Goal: Task Accomplishment & Management: Manage account settings

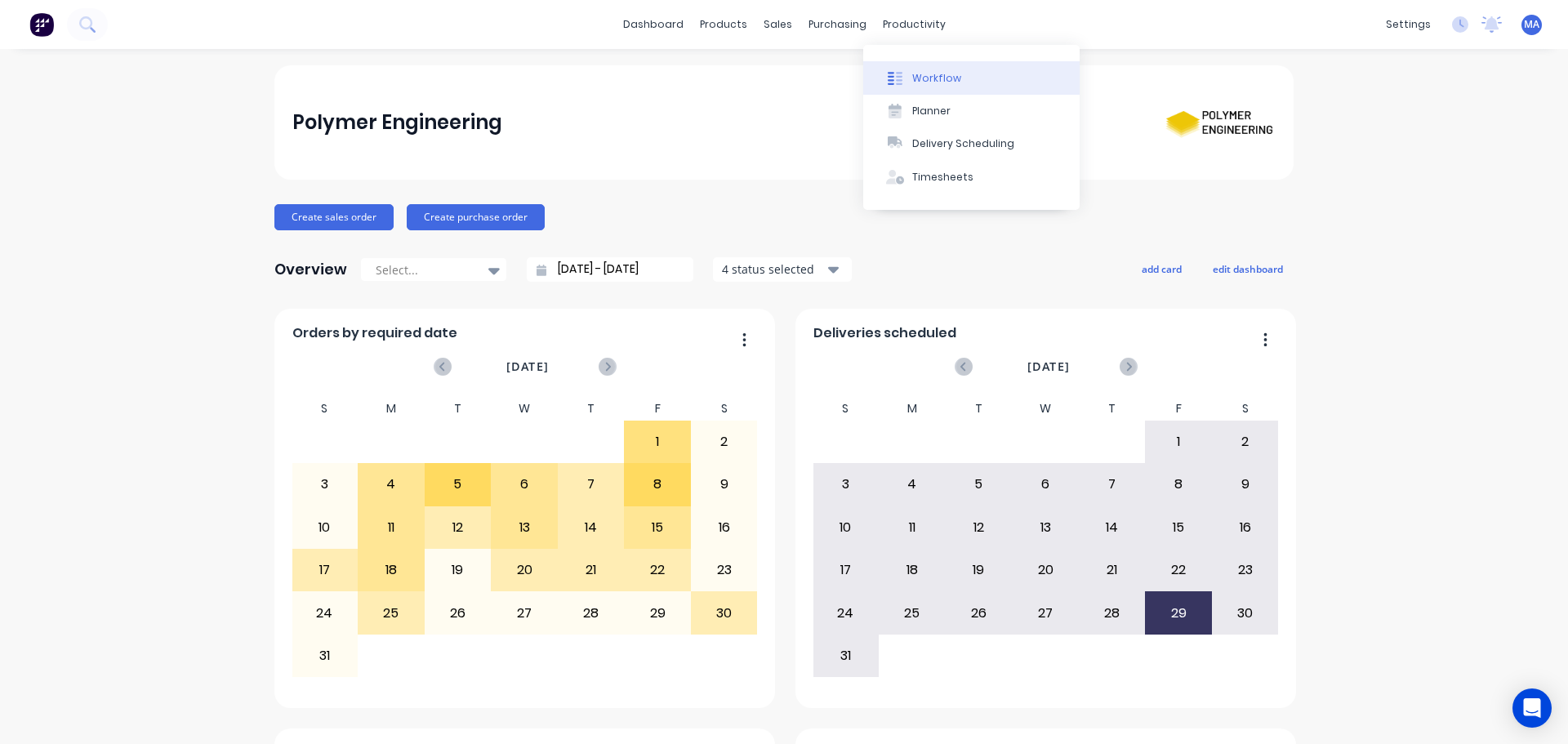
drag, startPoint x: 913, startPoint y: 57, endPoint x: 917, endPoint y: 69, distance: 12.6
click at [914, 58] on div "Workflow Planner Delivery Scheduling Timesheets" at bounding box center [971, 128] width 216 height 165
click at [919, 73] on div "Workflow" at bounding box center [936, 78] width 49 height 15
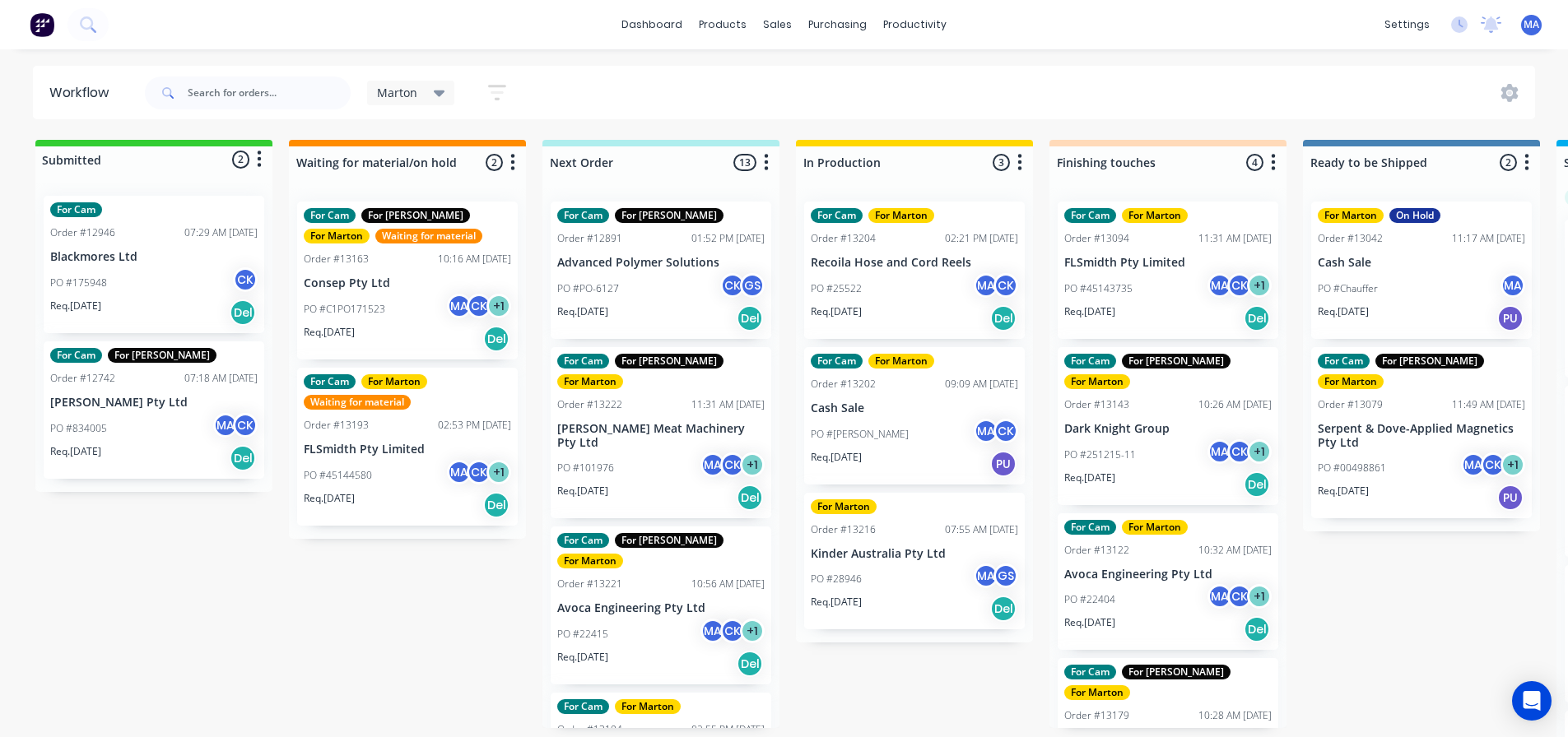
click at [380, 310] on p "PO #C1PO171523" at bounding box center [344, 310] width 81 height 15
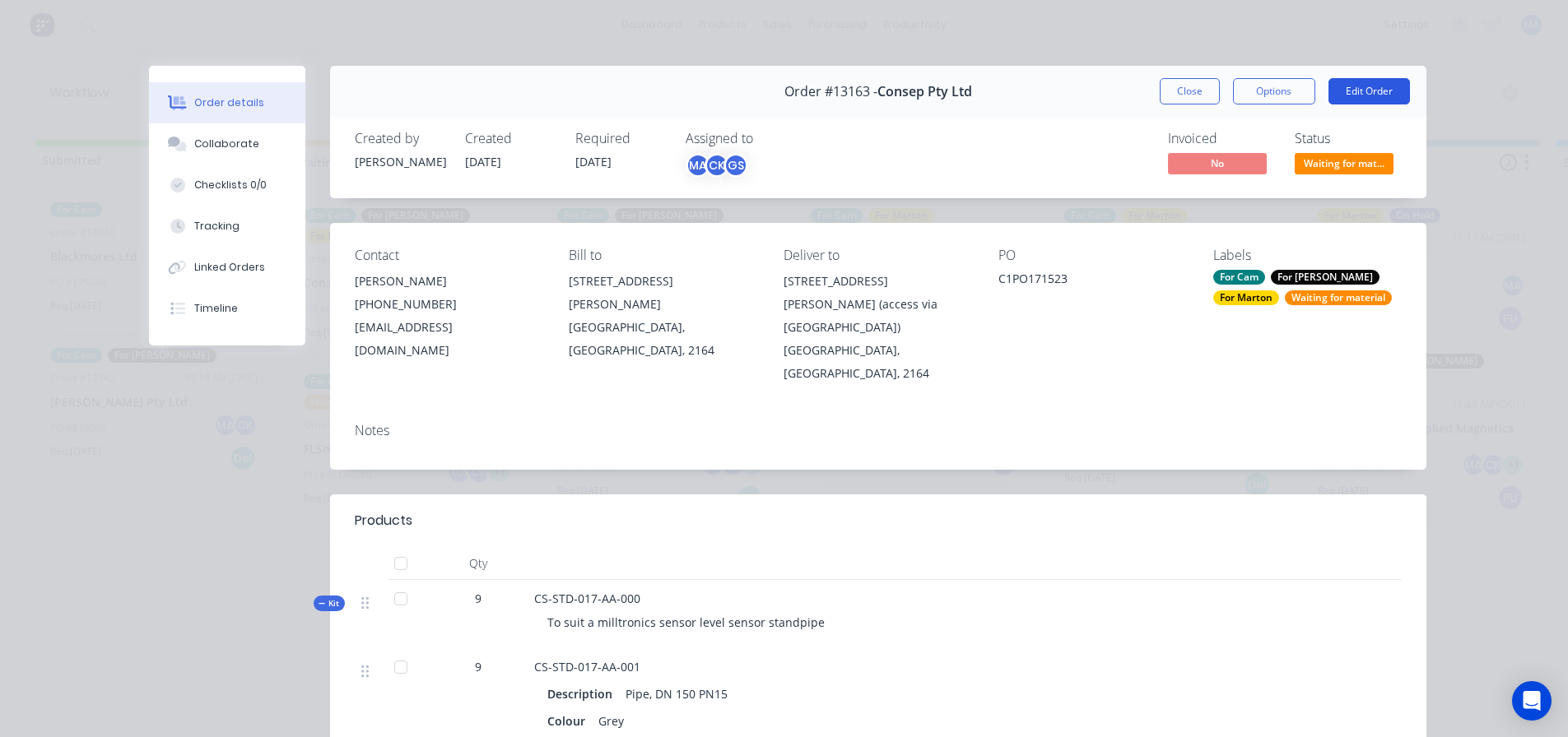
click at [1382, 87] on button "Edit Order" at bounding box center [1369, 92] width 81 height 27
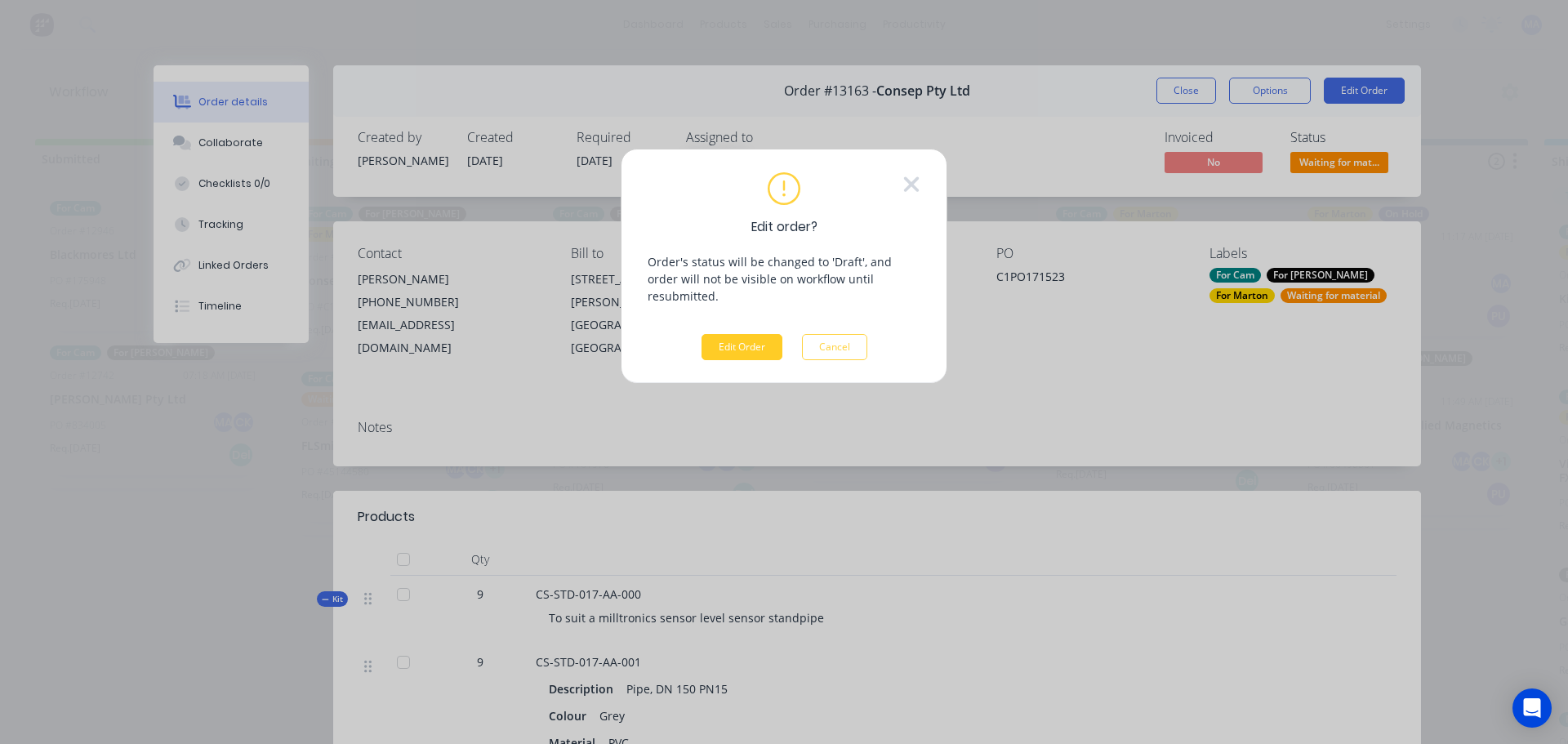
click at [731, 338] on button "Edit Order" at bounding box center [741, 347] width 81 height 27
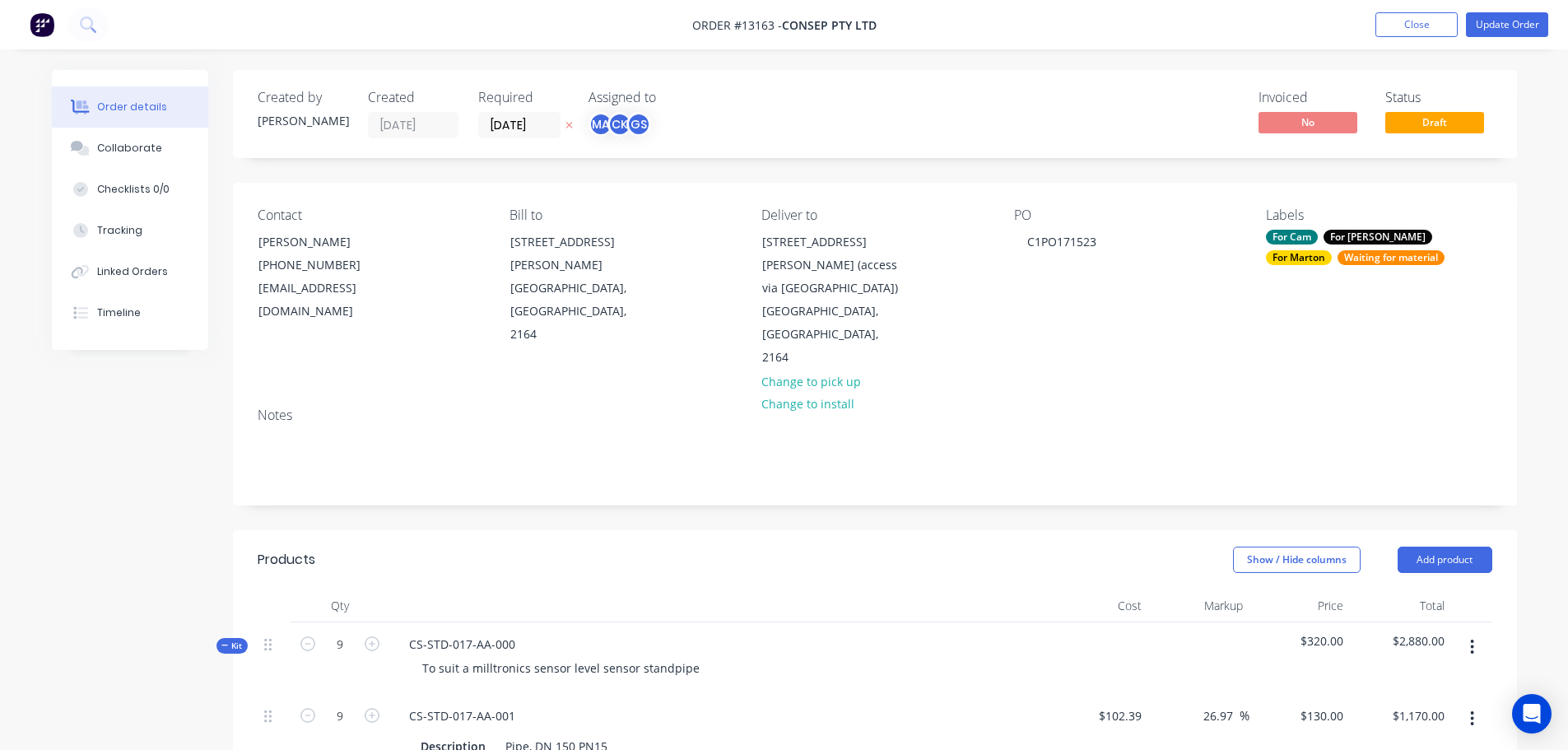
click at [560, 118] on div at bounding box center [568, 125] width 17 height 27
click at [538, 121] on input "[DATE]" at bounding box center [519, 125] width 80 height 25
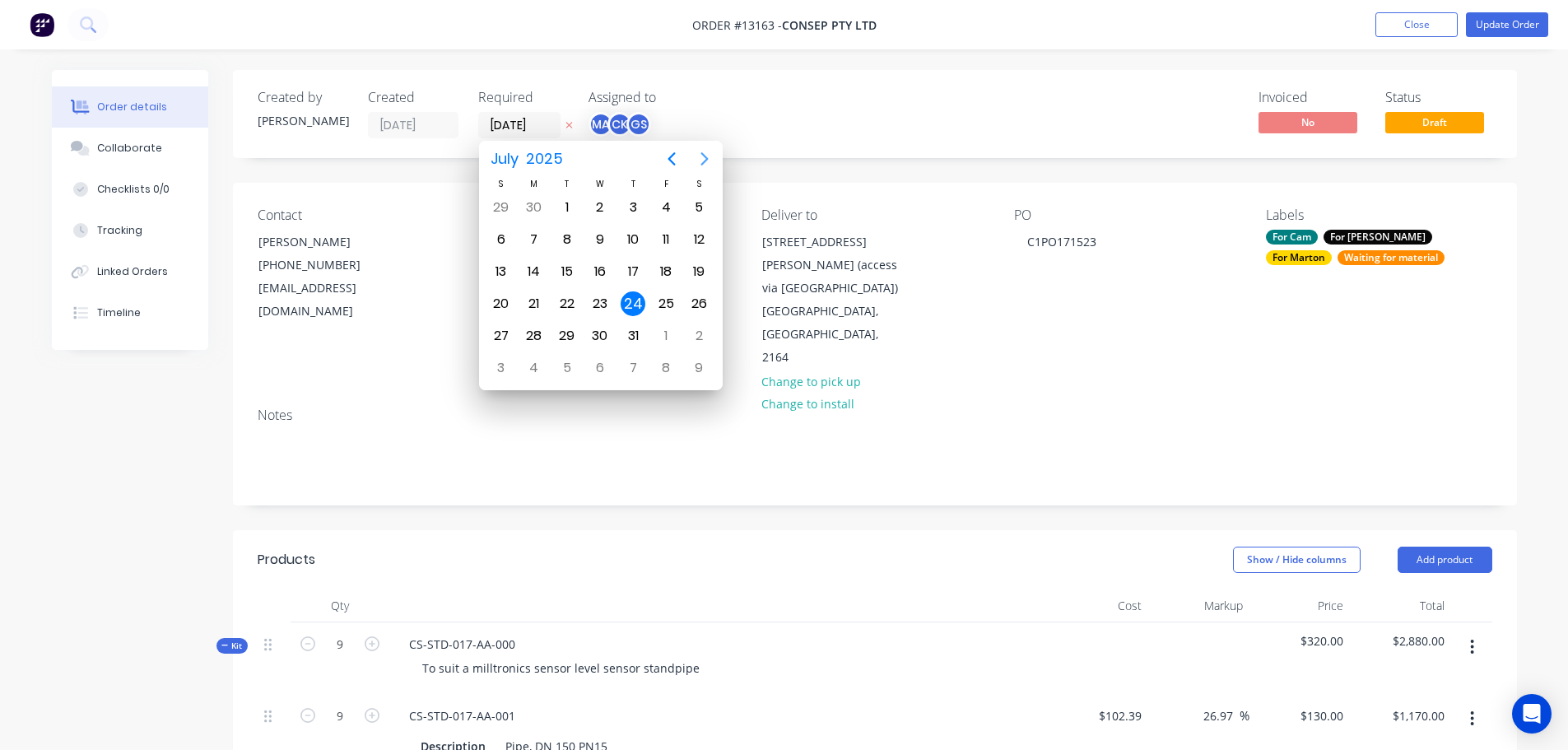
click at [707, 161] on icon "Next page" at bounding box center [704, 159] width 20 height 20
click at [531, 329] on div "25" at bounding box center [535, 336] width 25 height 25
type input "[DATE]"
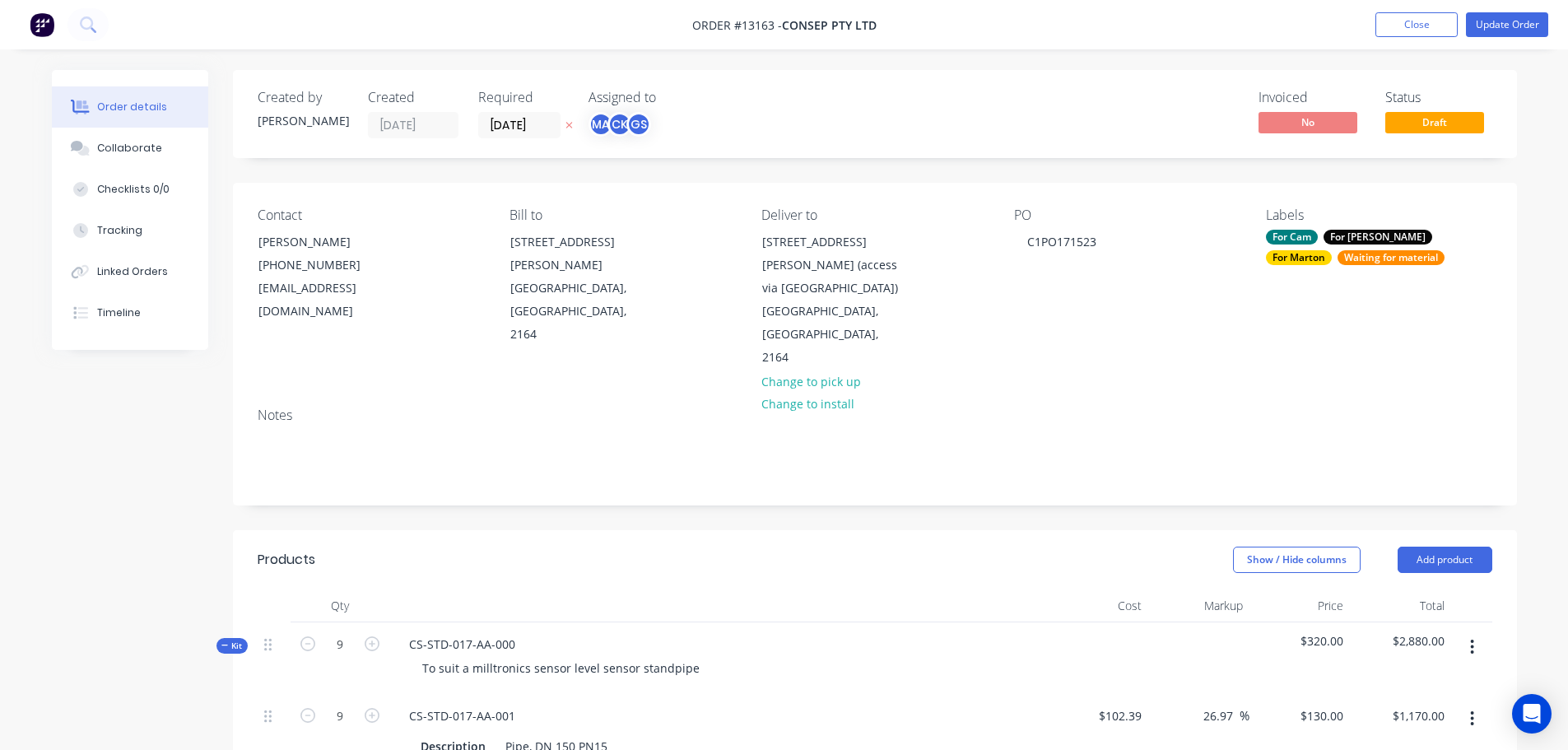
click at [886, 113] on div "Created by [PERSON_NAME] Created [DATE] Required [DATE] Assigned to MA CK GS In…" at bounding box center [875, 113] width 1284 height 88
click at [1509, 30] on button "Update Order" at bounding box center [1507, 25] width 82 height 25
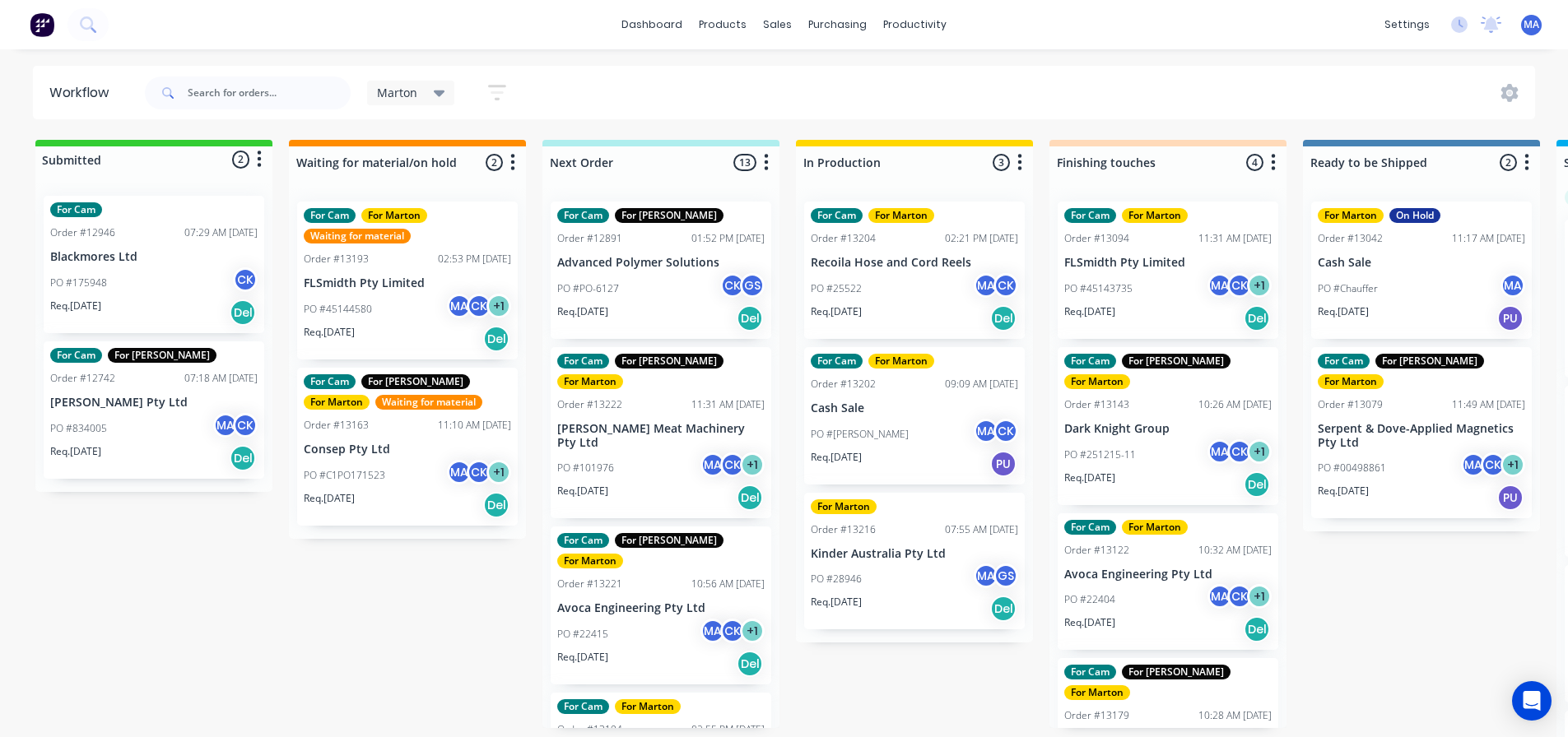
click at [417, 468] on div "PO #C1PO171523 MA CK + 1" at bounding box center [407, 476] width 207 height 31
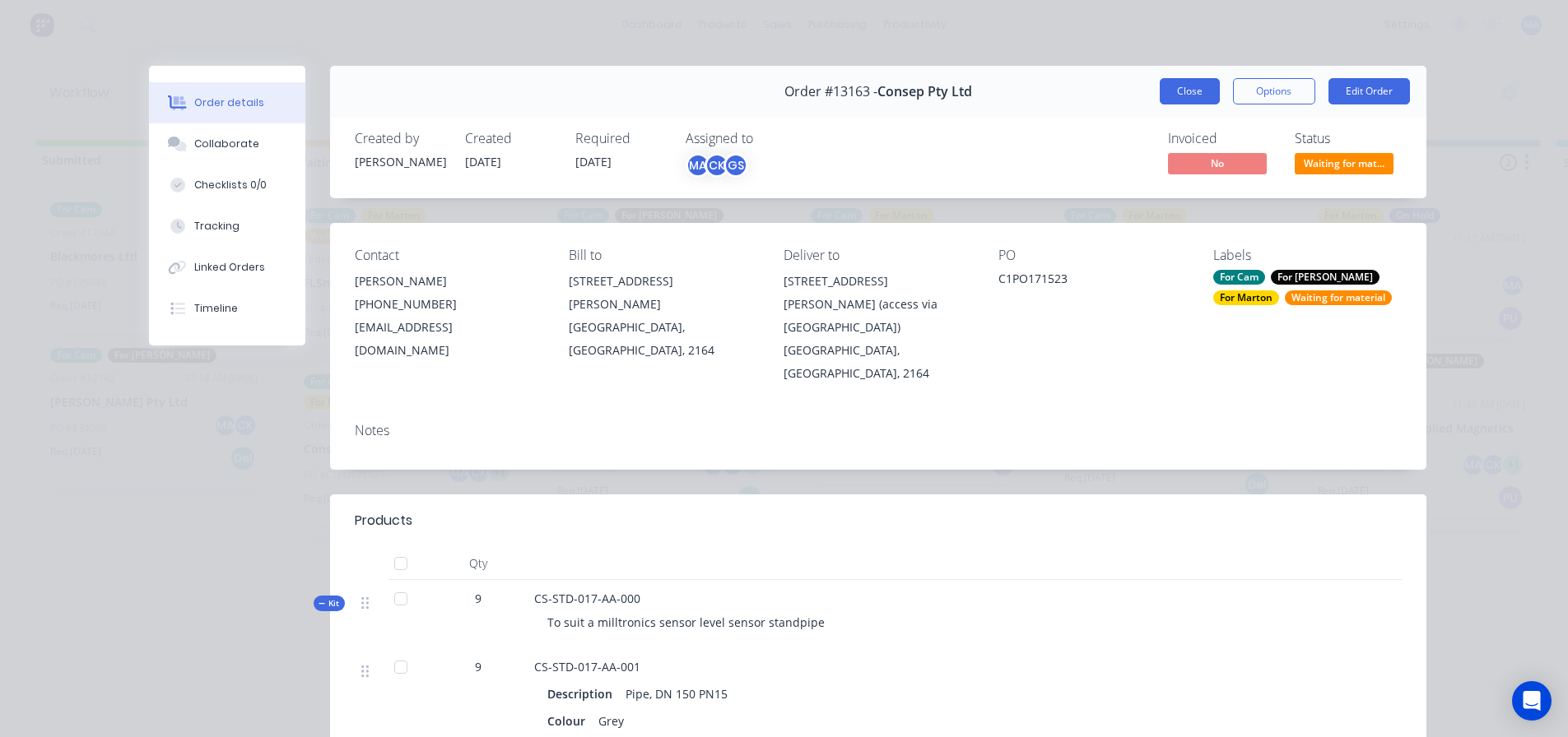
click at [1176, 93] on button "Close" at bounding box center [1190, 92] width 60 height 27
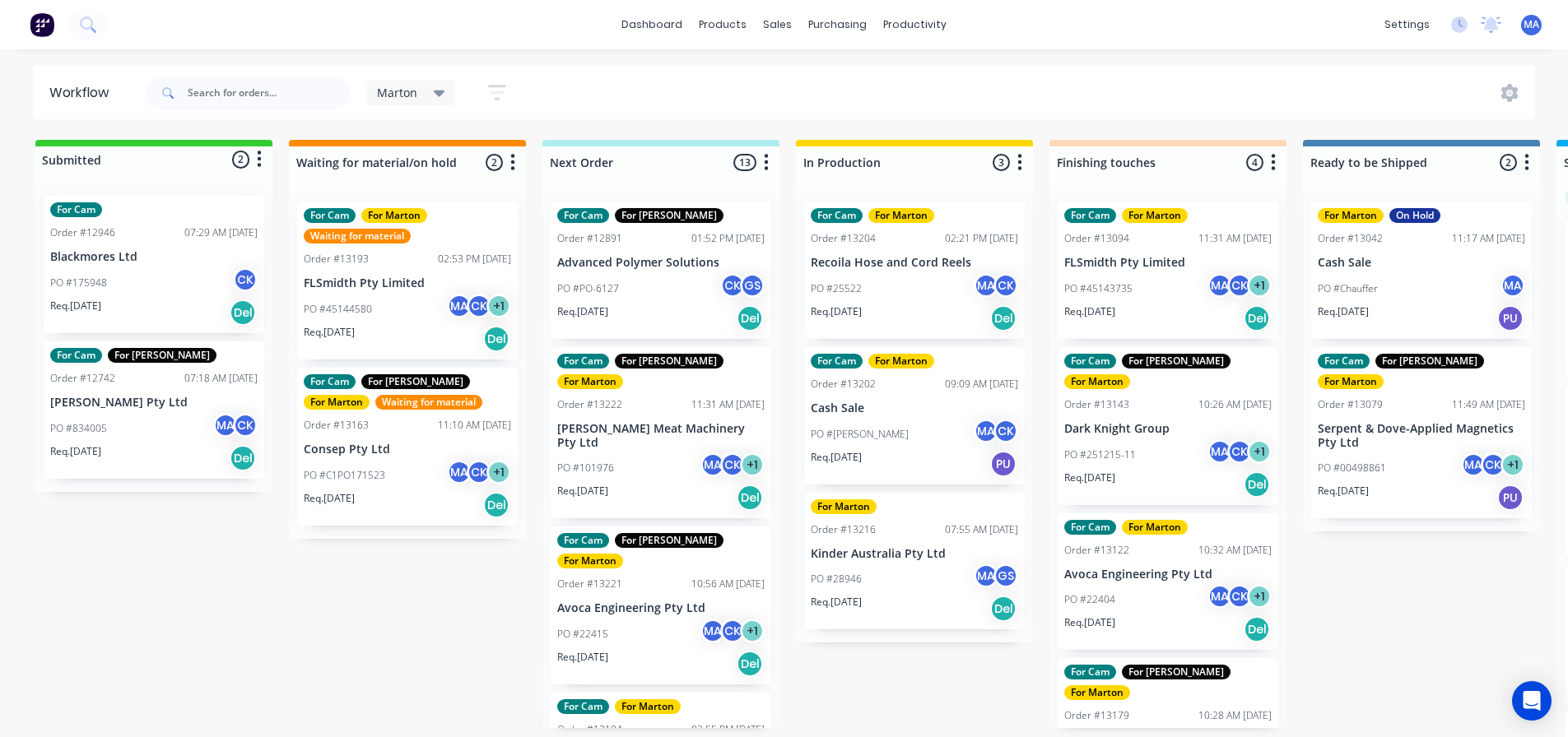
click at [716, 122] on div "Workflow Marton Save new view None edit Marton (Default) edit For Cam edit For …" at bounding box center [784, 385] width 1568 height 639
click at [780, 83] on div "Product Catalogue" at bounding box center [796, 79] width 102 height 15
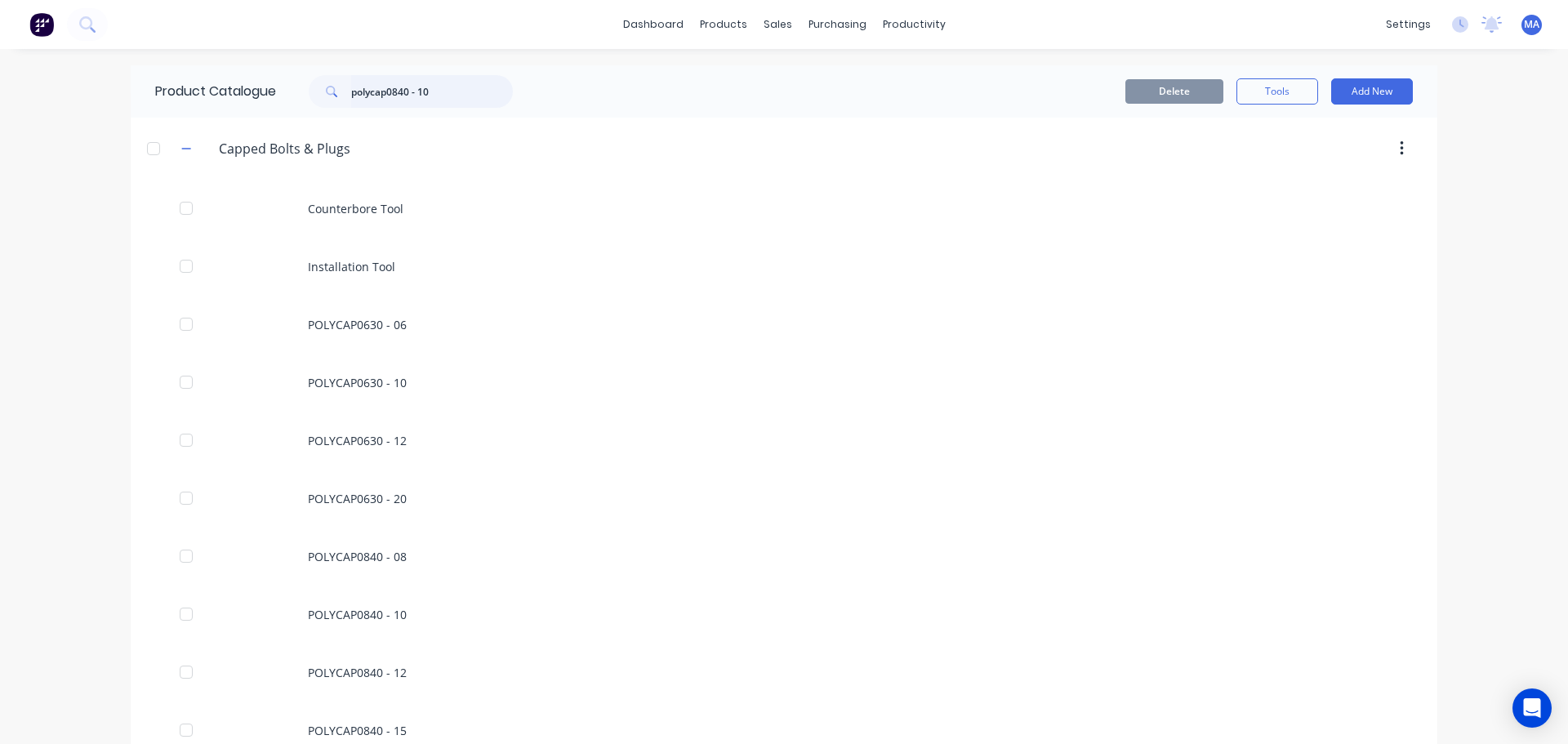
click at [396, 96] on input "polycap0840 - 10" at bounding box center [432, 91] width 162 height 33
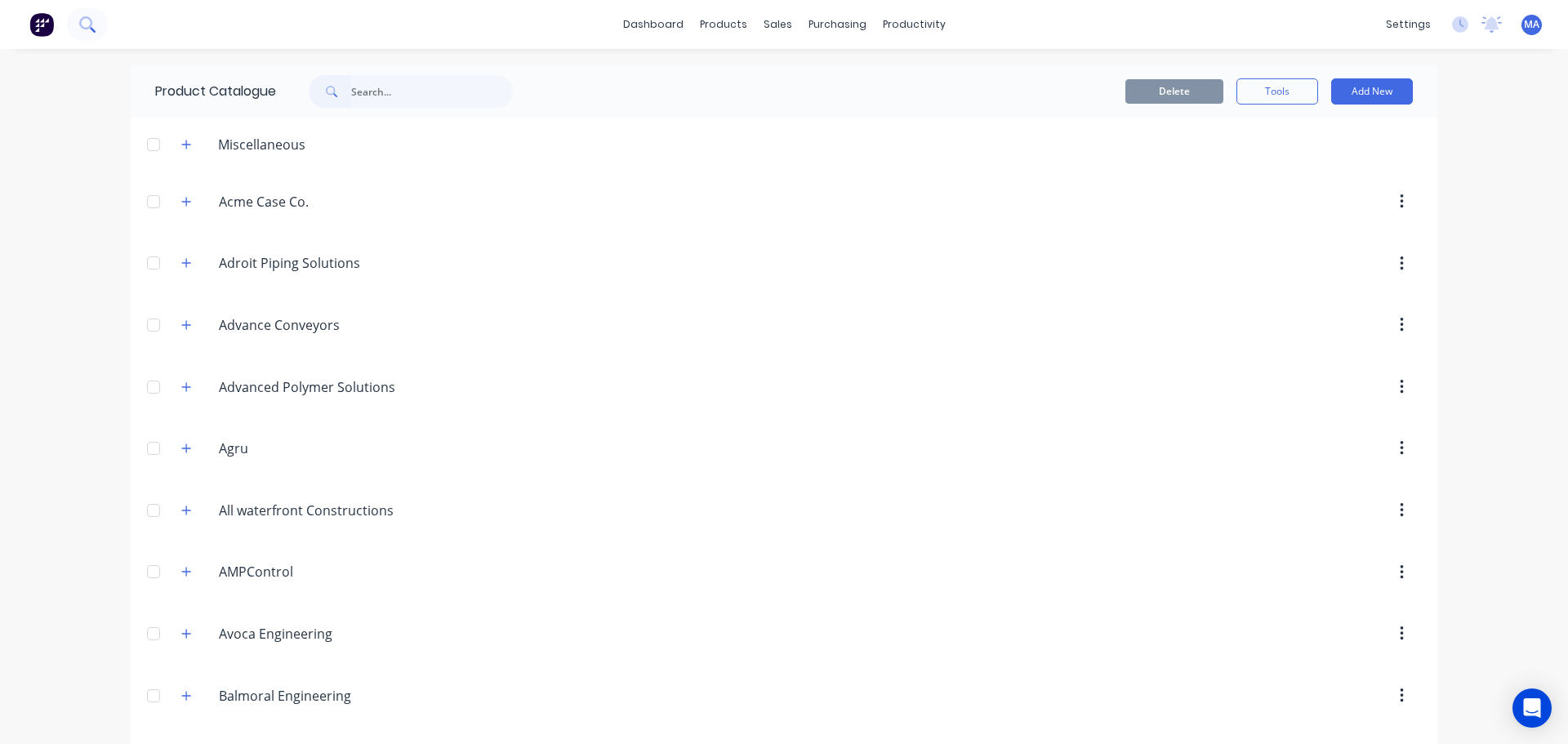
click at [92, 25] on icon at bounding box center [87, 24] width 16 height 16
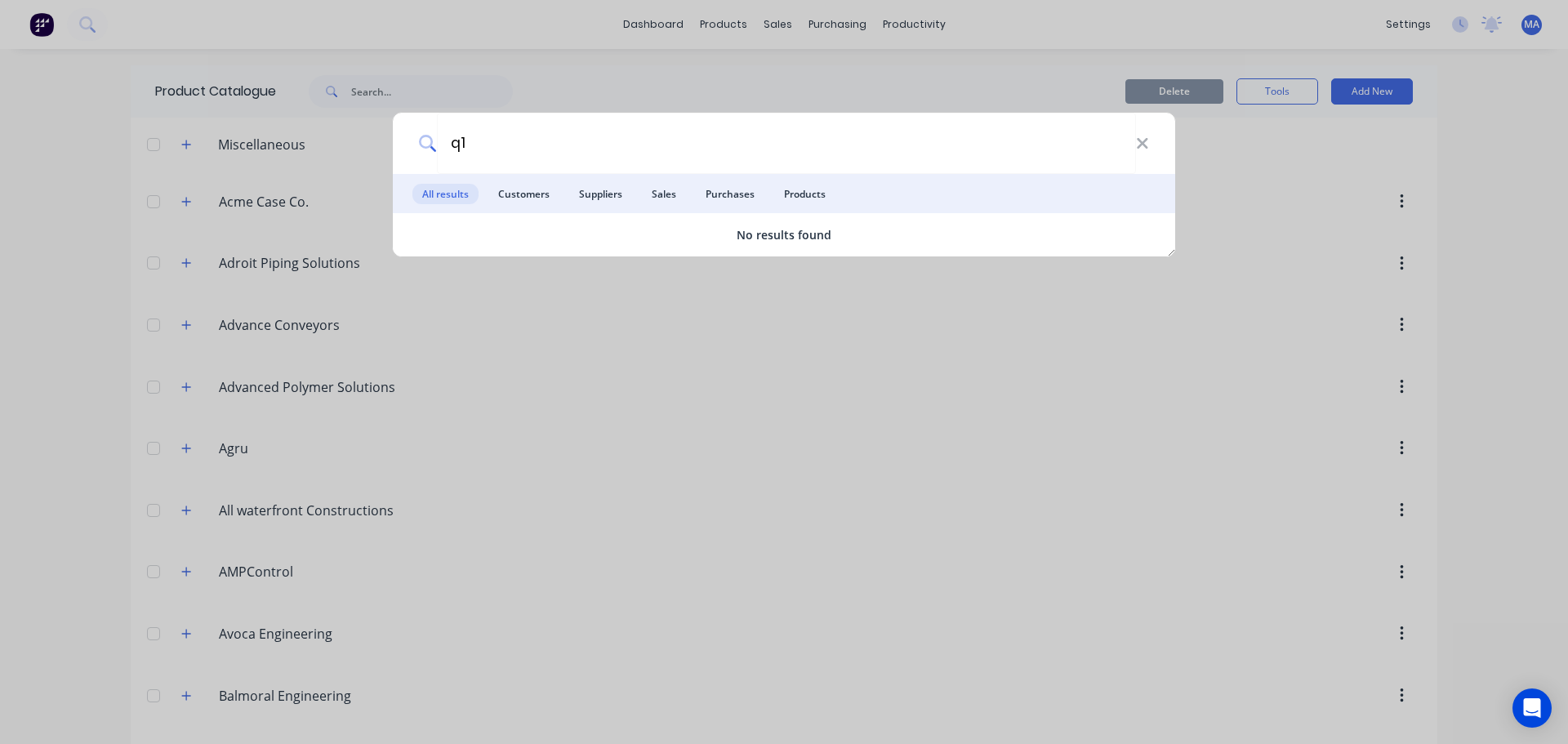
type input "q"
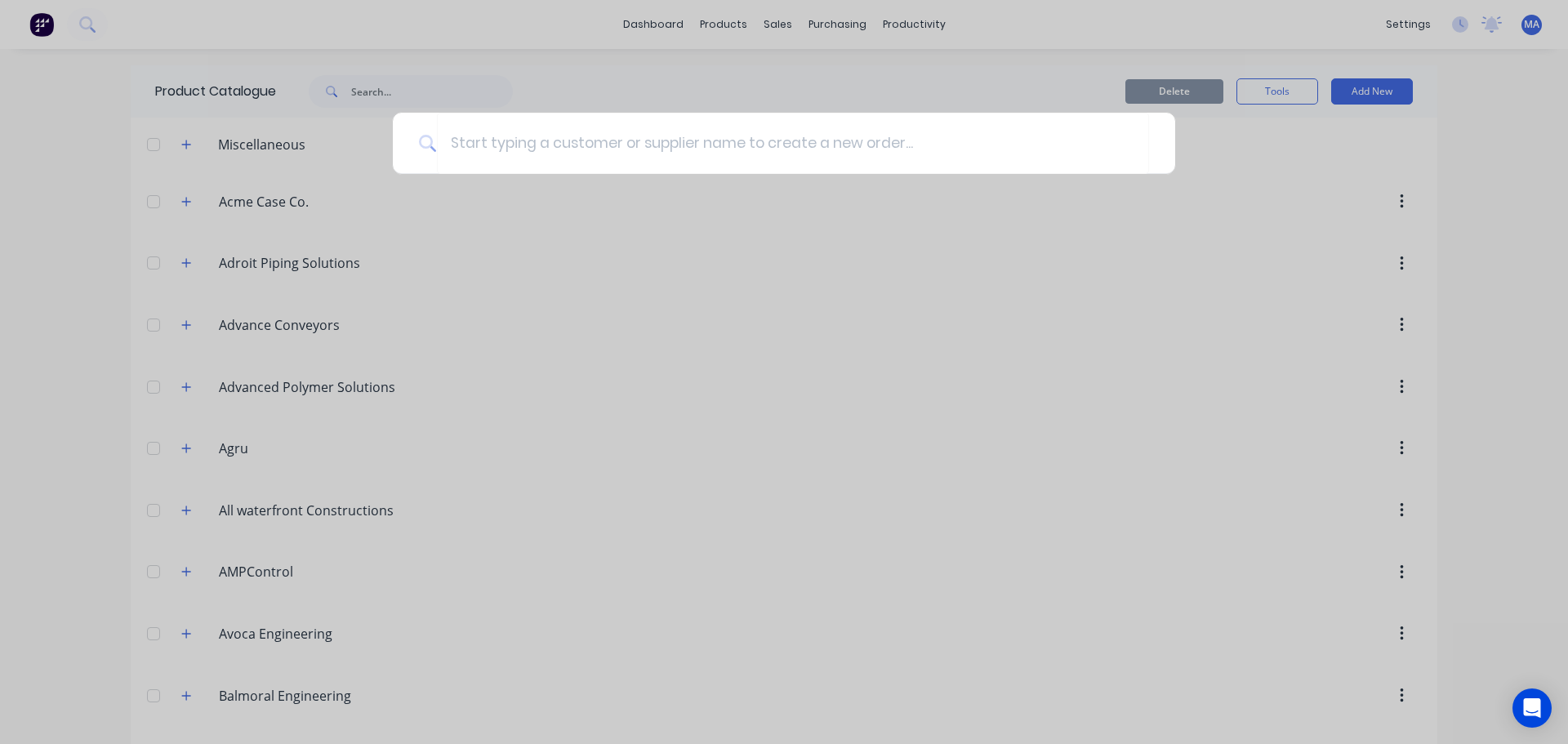
type input "1"
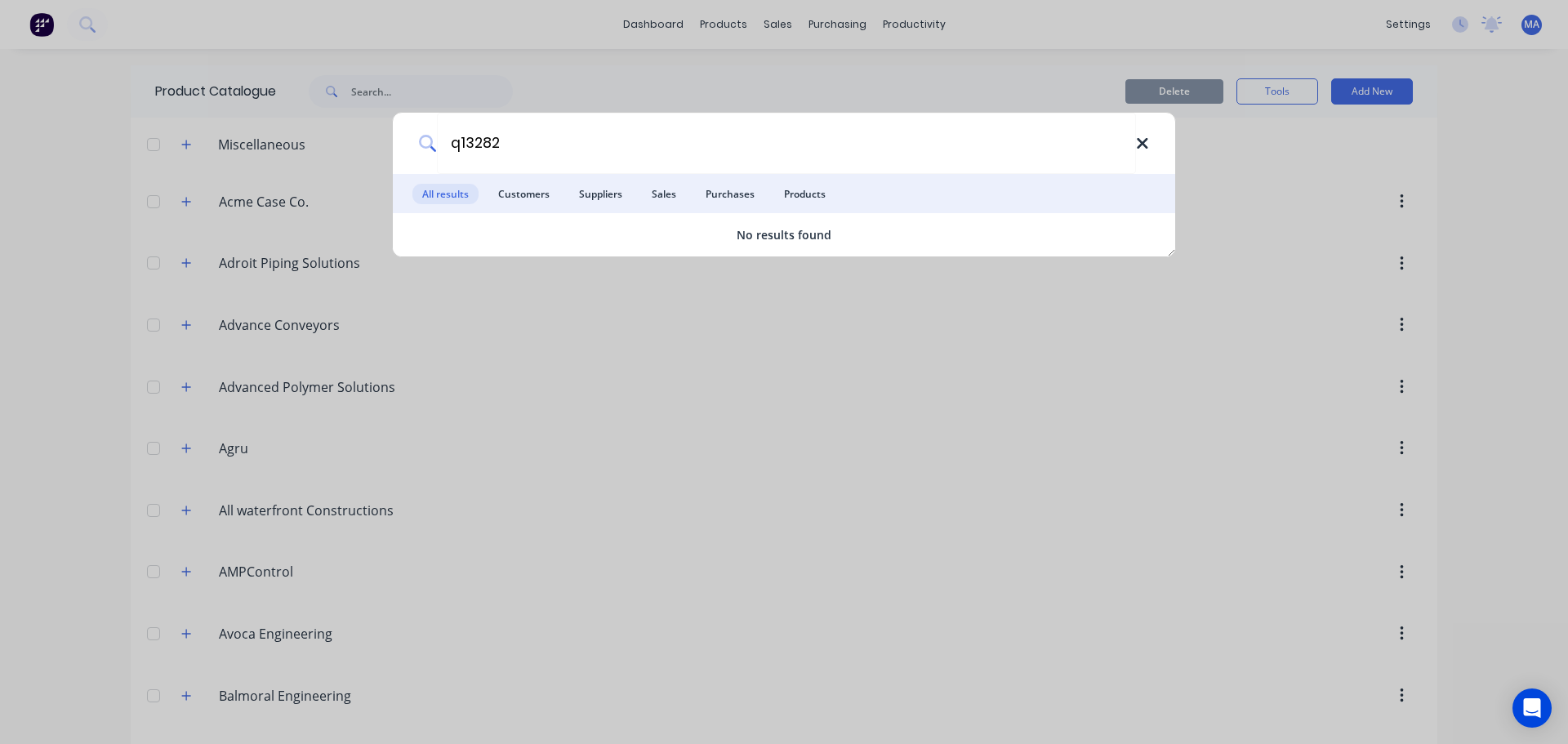
type input "q13282"
click at [1141, 143] on icon at bounding box center [1142, 143] width 11 height 11
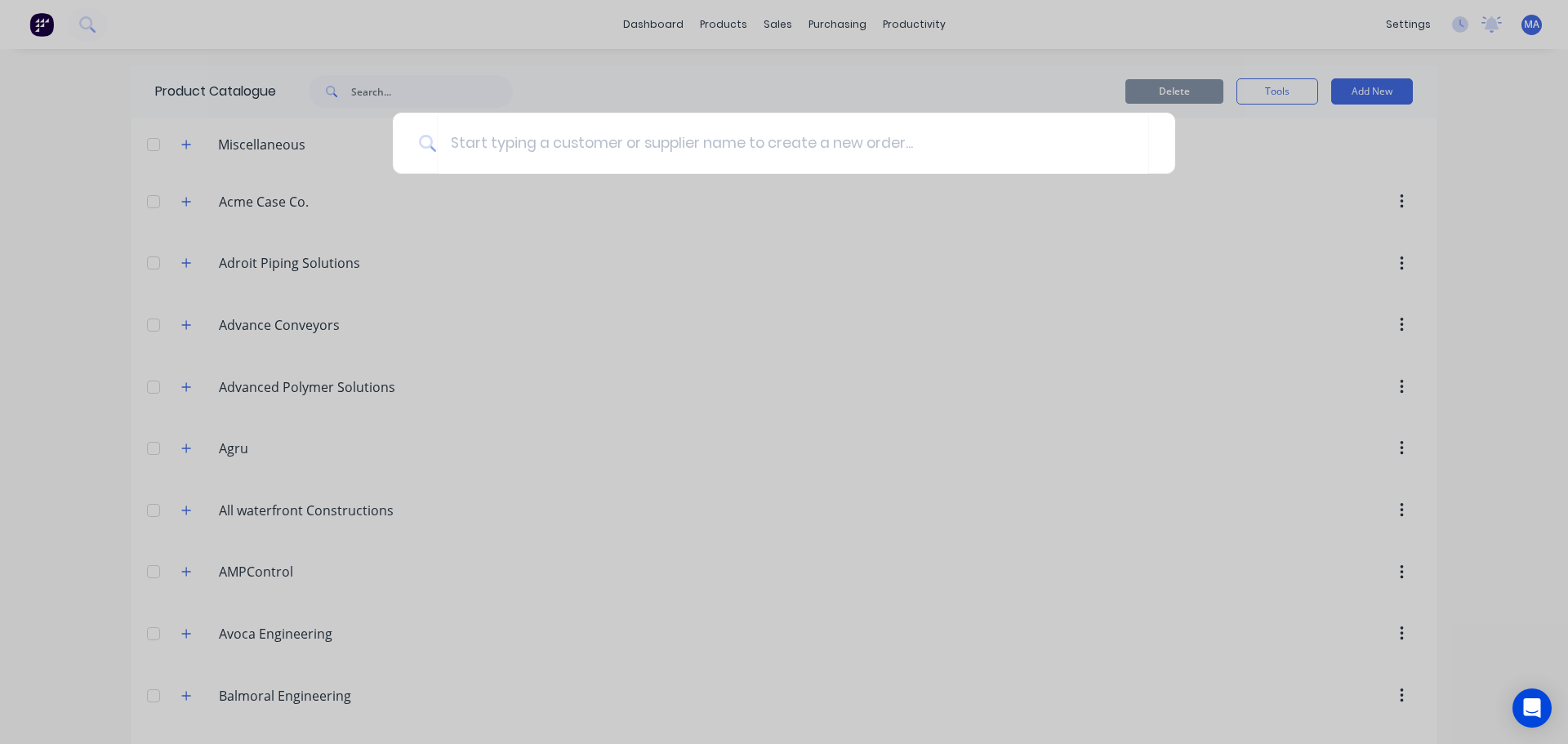
click at [809, 56] on div at bounding box center [784, 372] width 1568 height 744
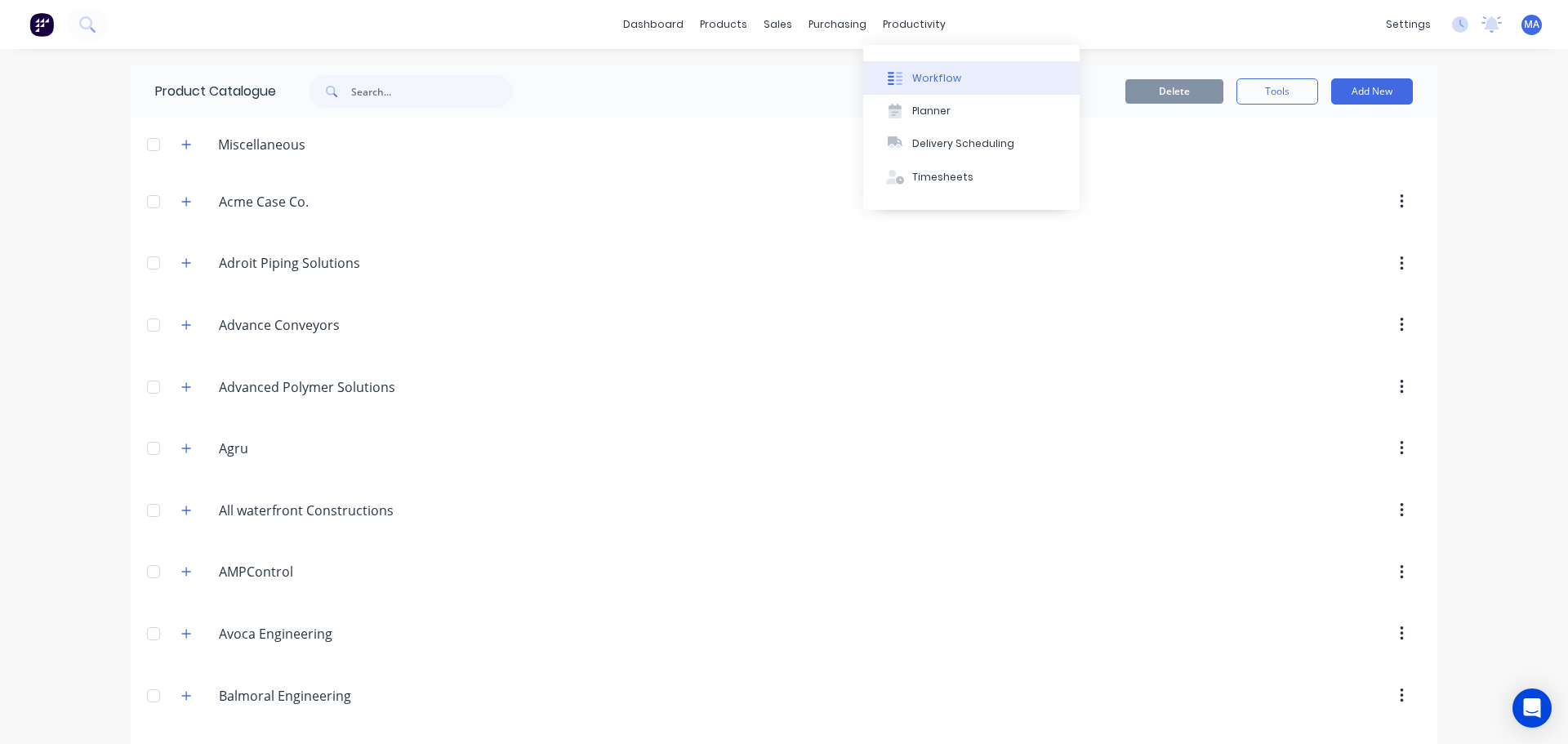
click at [923, 79] on div "Workflow" at bounding box center [936, 78] width 49 height 15
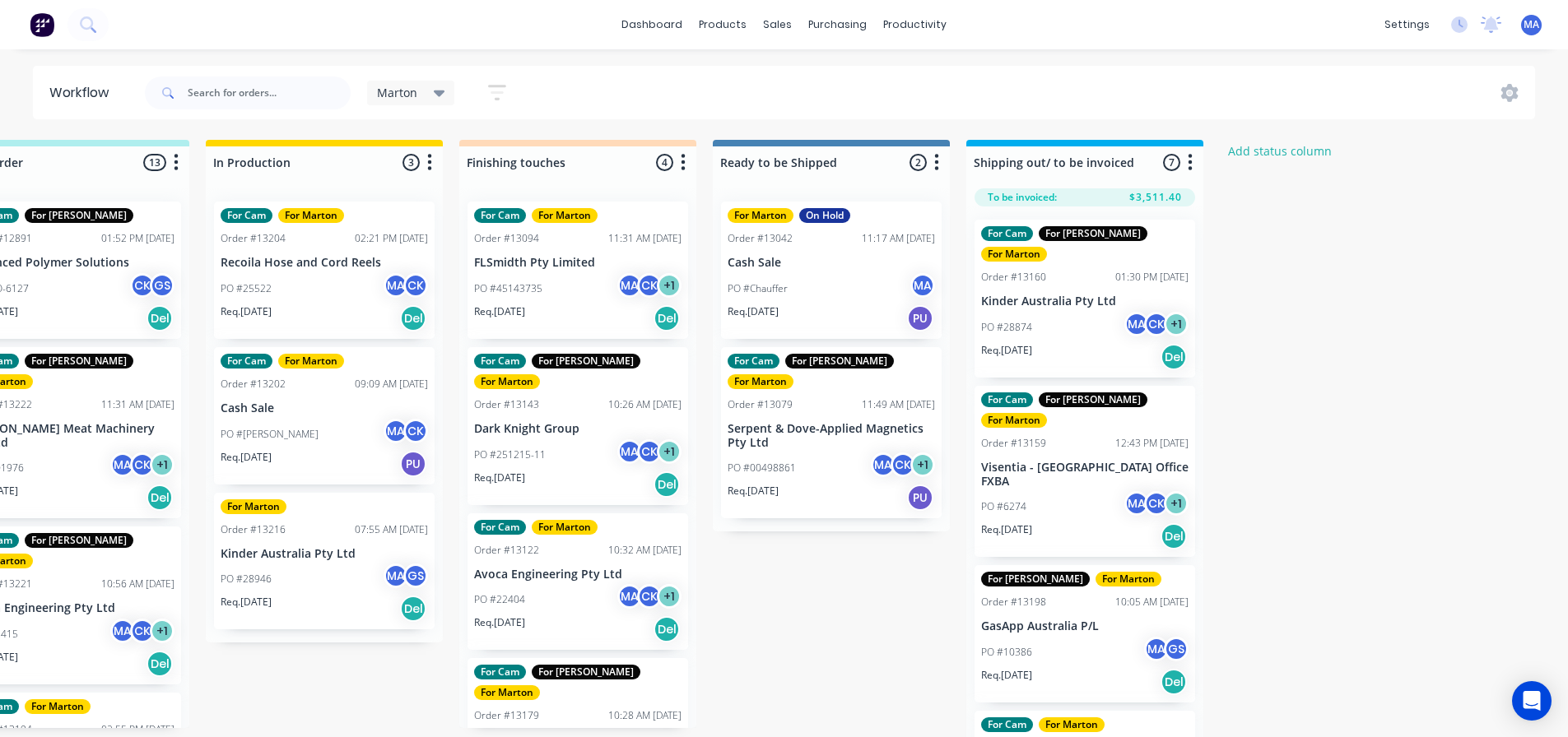
scroll to position [0, 625]
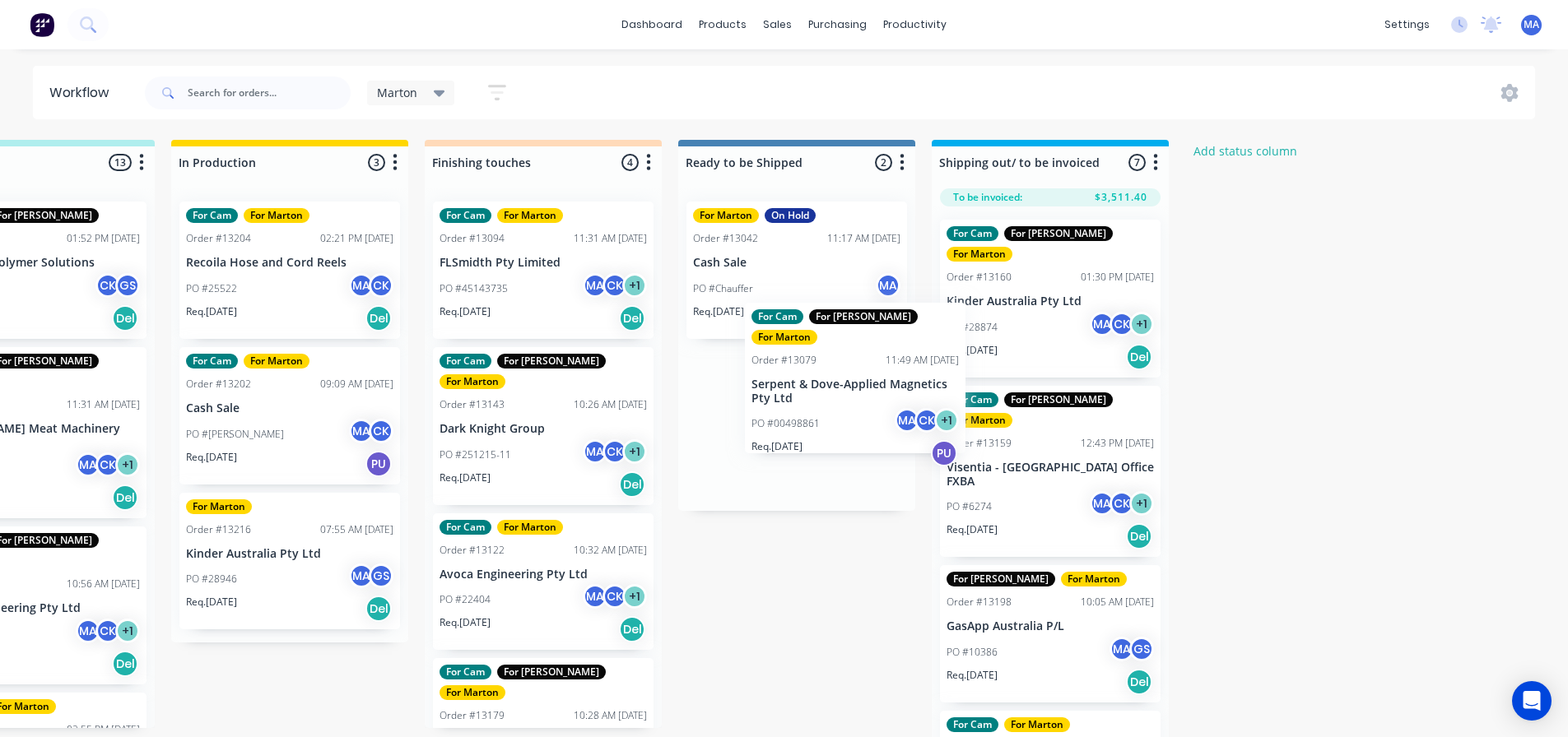
drag, startPoint x: 772, startPoint y: 468, endPoint x: 1001, endPoint y: 301, distance: 283.4
click at [1001, 301] on div "Submitted 2 Status colour #32CD32 hex #32CD32 Save Cancel Summaries Total order…" at bounding box center [496, 443] width 2268 height 607
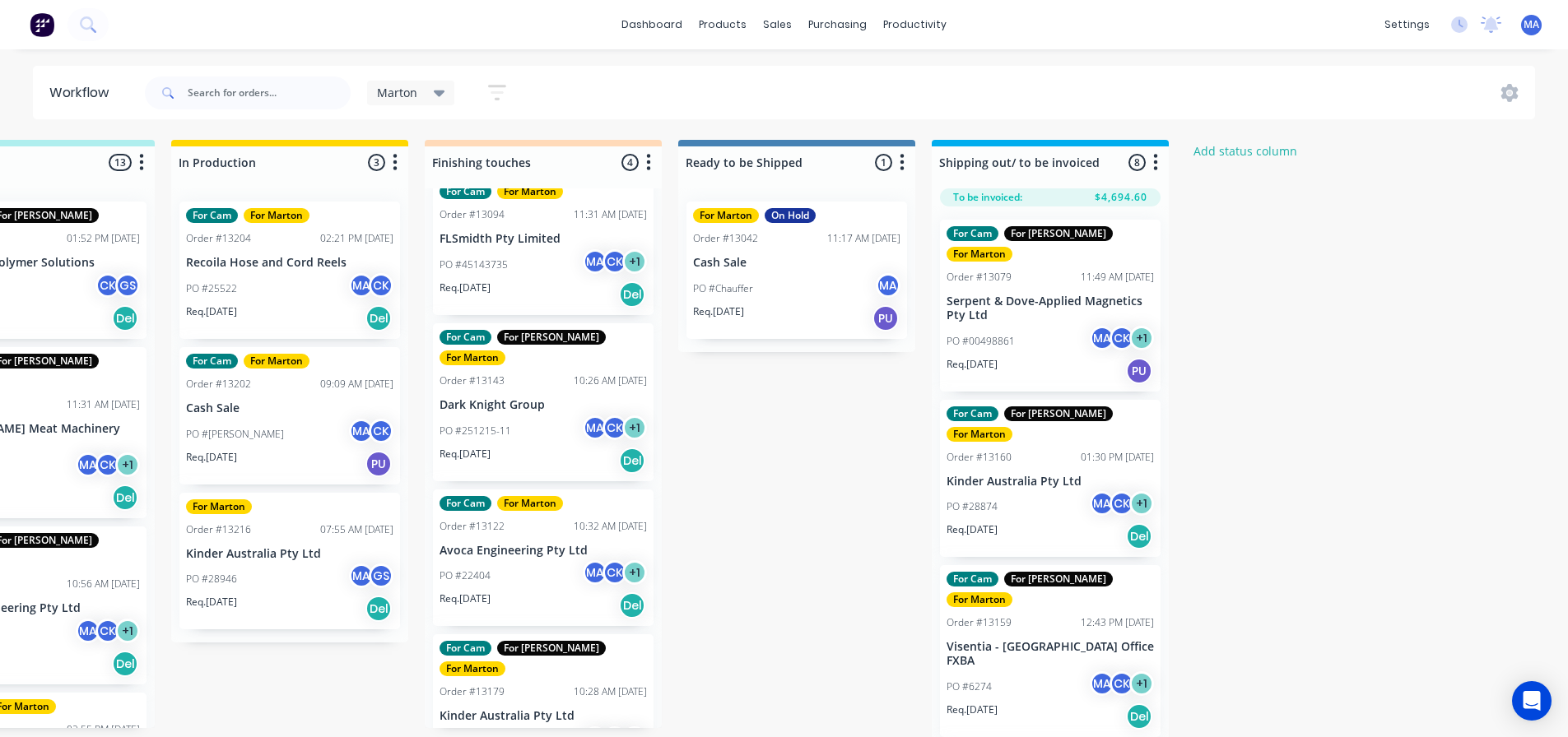
scroll to position [47, 0]
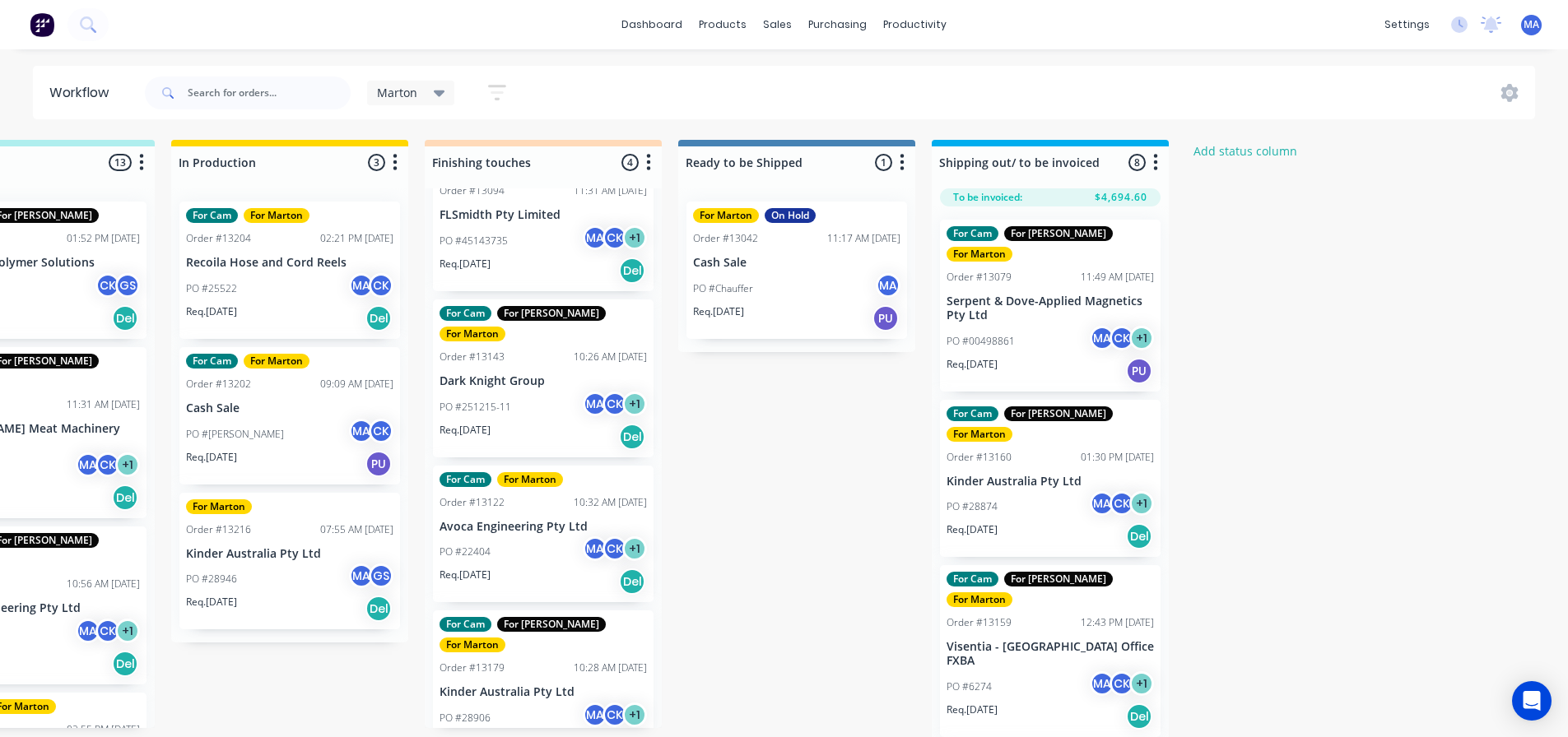
click at [530, 536] on div "PO #22404 MA CK + 1" at bounding box center [543, 551] width 207 height 31
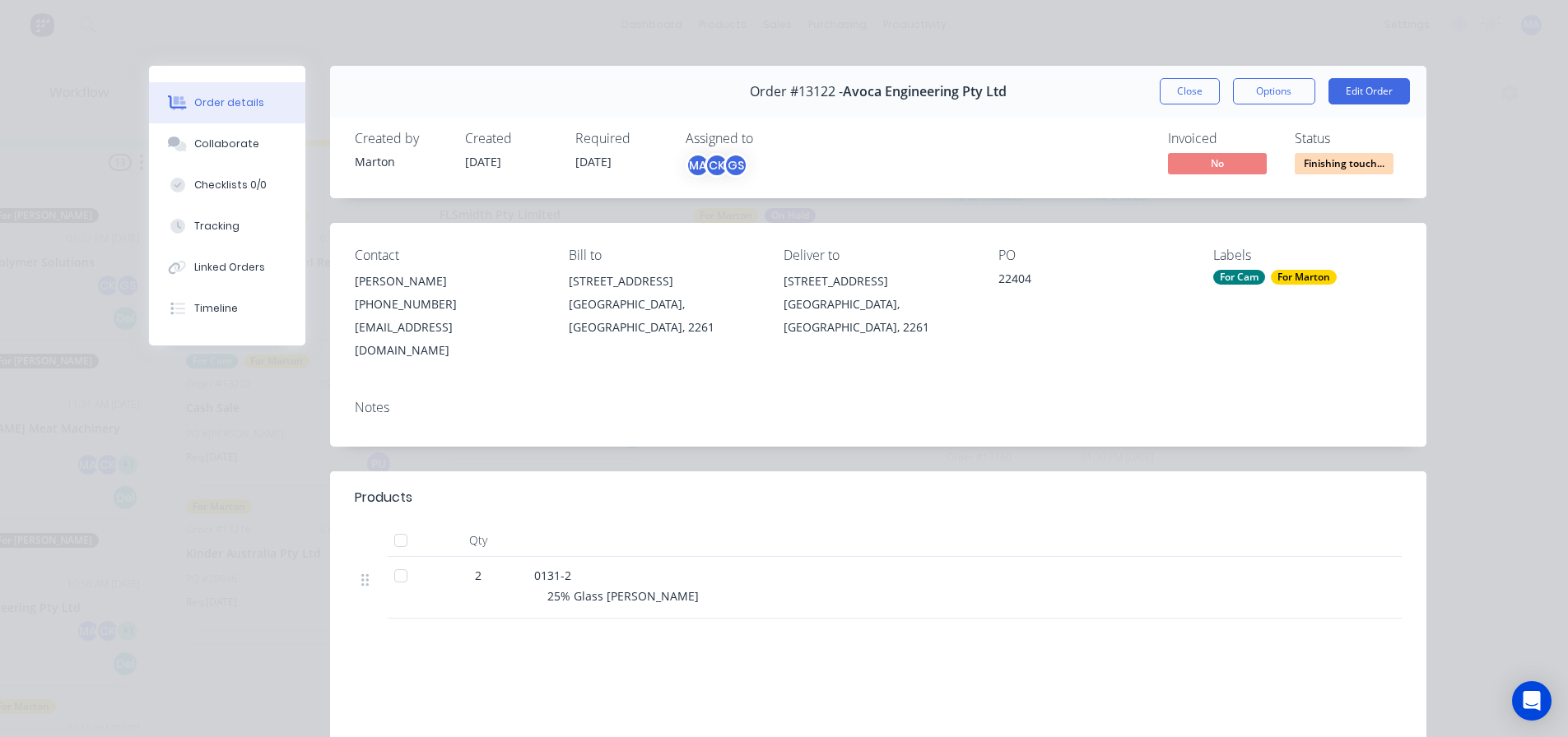
click at [1182, 89] on button "Close" at bounding box center [1190, 92] width 60 height 27
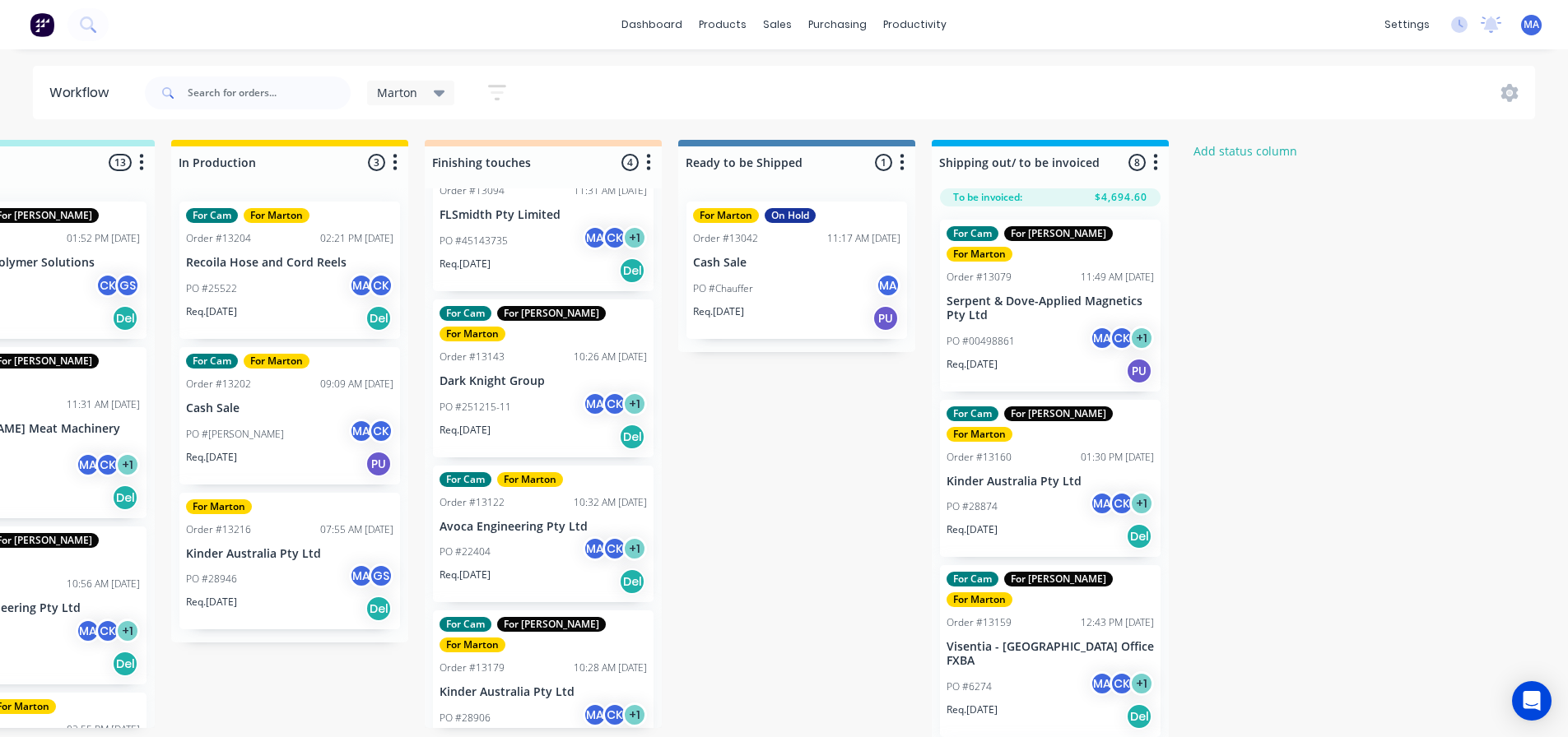
drag, startPoint x: 536, startPoint y: 525, endPoint x: 780, endPoint y: 308, distance: 326.5
click at [780, 308] on div "Submitted 2 Status colour #32CD32 hex #32CD32 Save Cancel Summaries Total order…" at bounding box center [496, 443] width 2268 height 607
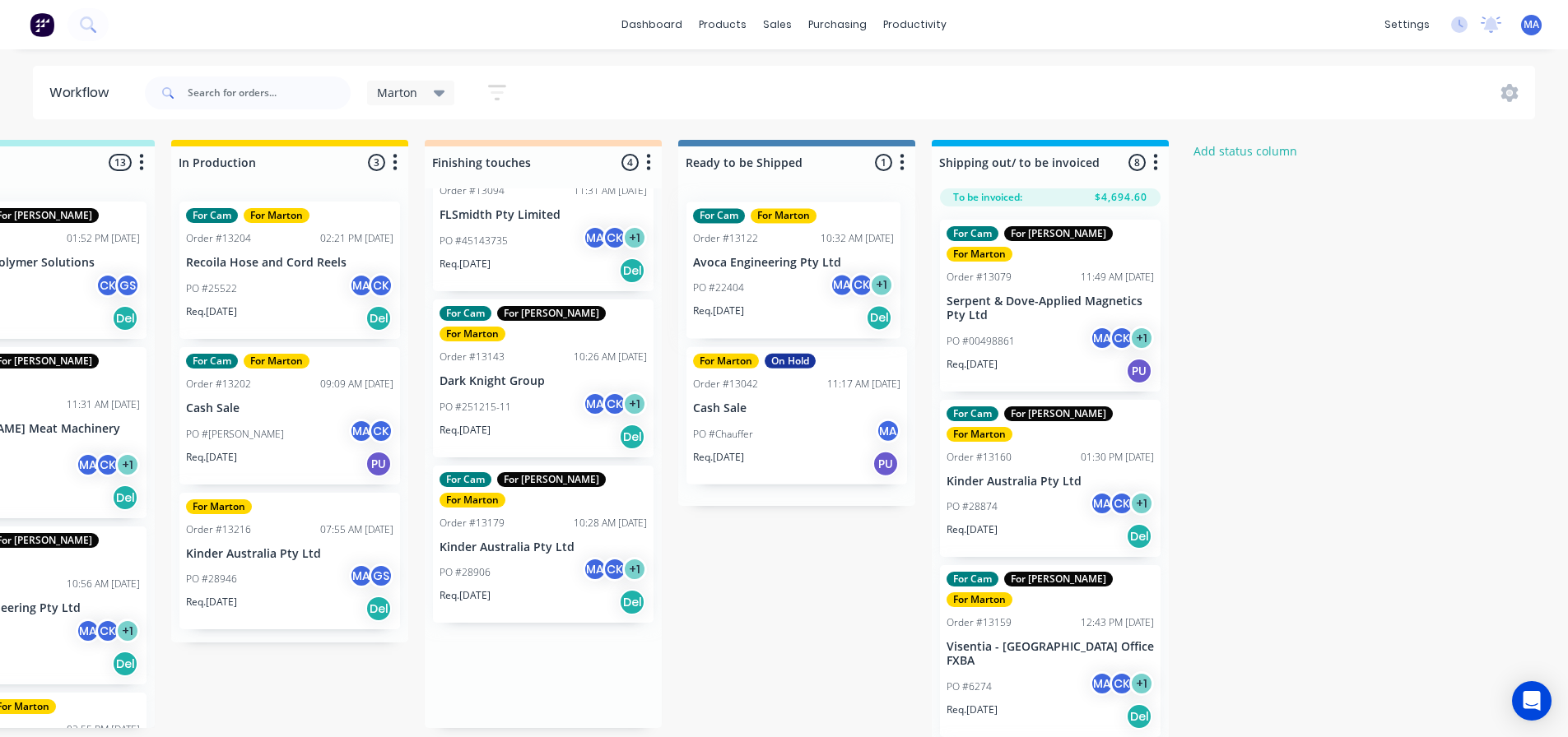
scroll to position [0, 0]
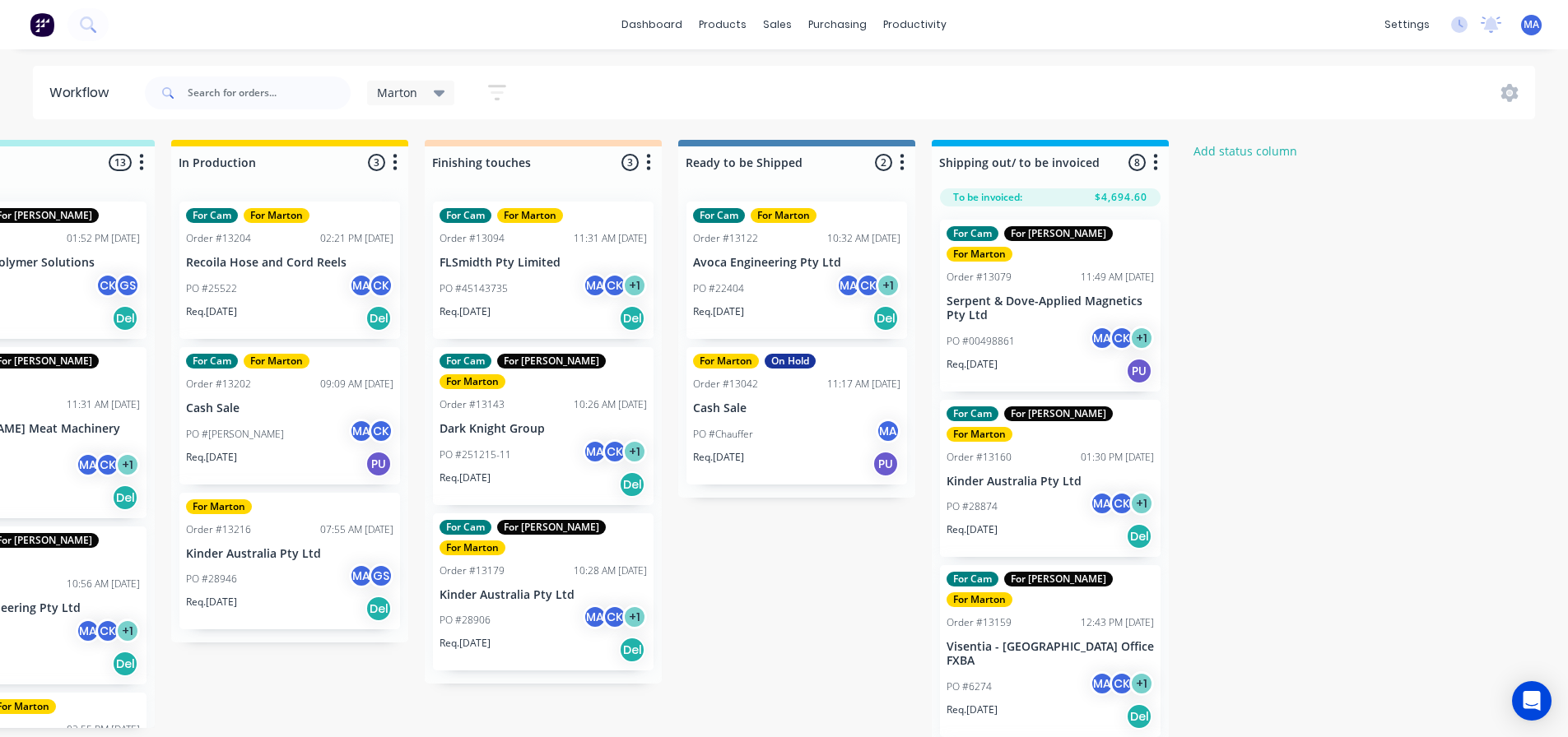
click at [510, 605] on div "PO #28906 MA CK + 1" at bounding box center [543, 620] width 207 height 31
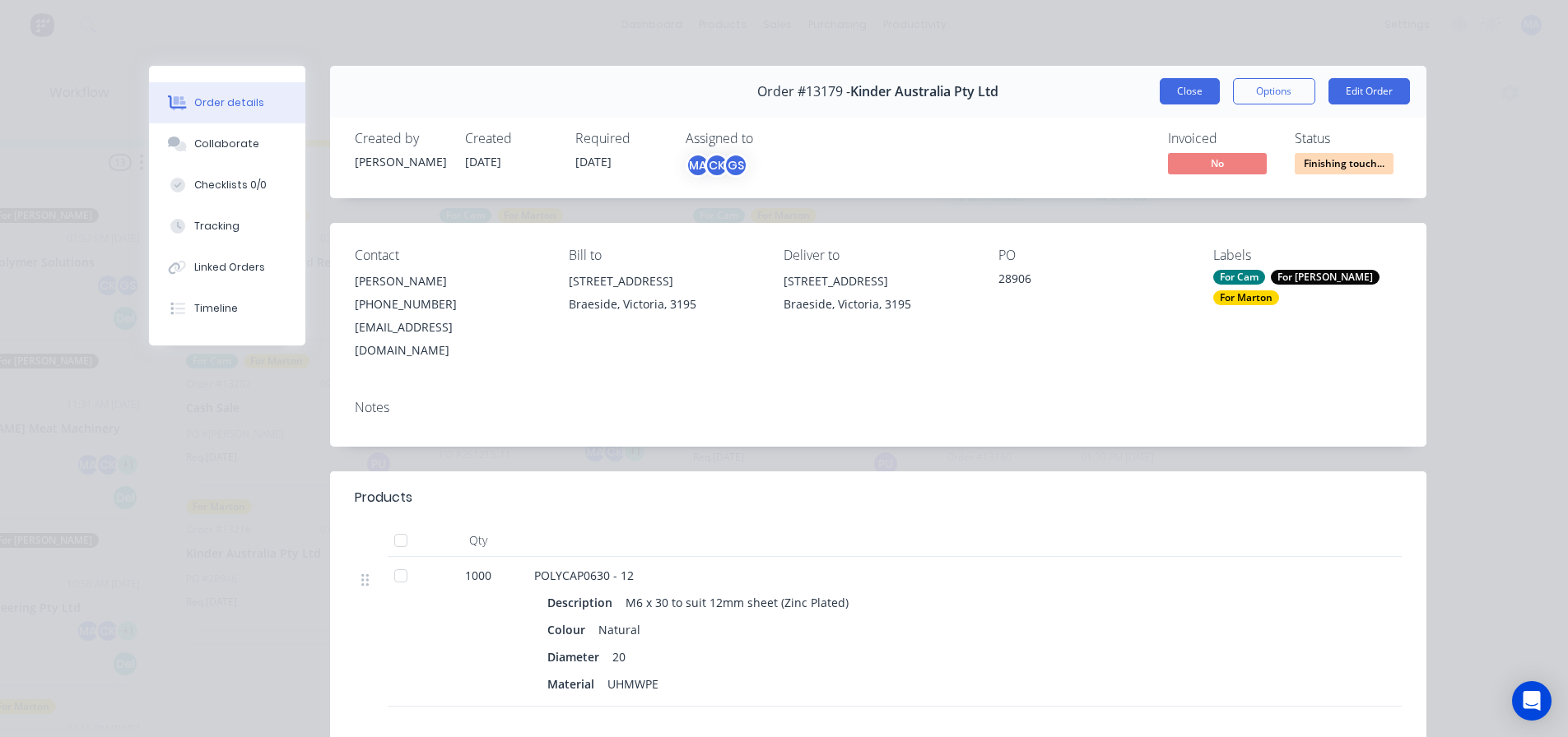
click at [1194, 90] on button "Close" at bounding box center [1190, 92] width 60 height 27
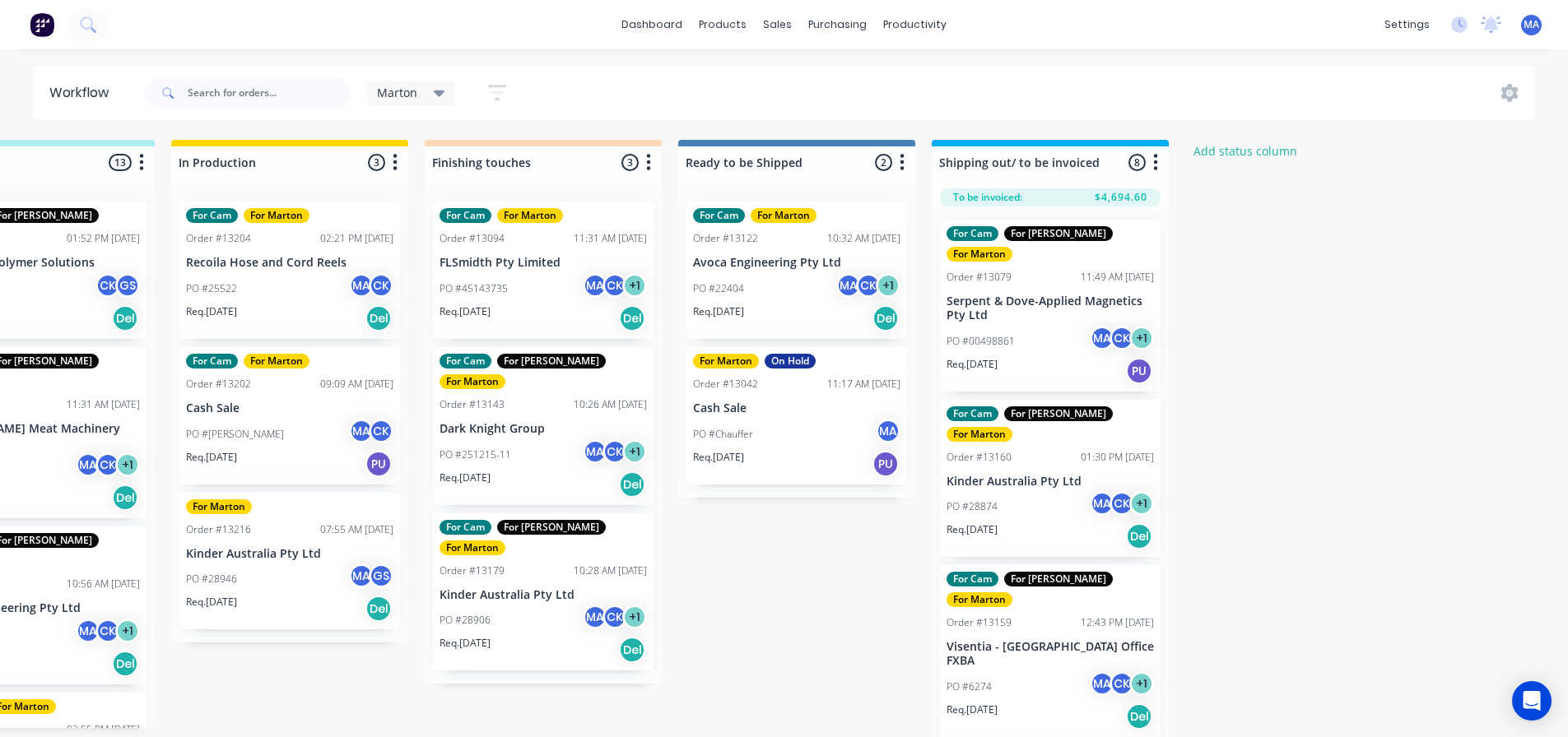
click at [303, 287] on div "PO #25522 MA CK" at bounding box center [289, 288] width 207 height 31
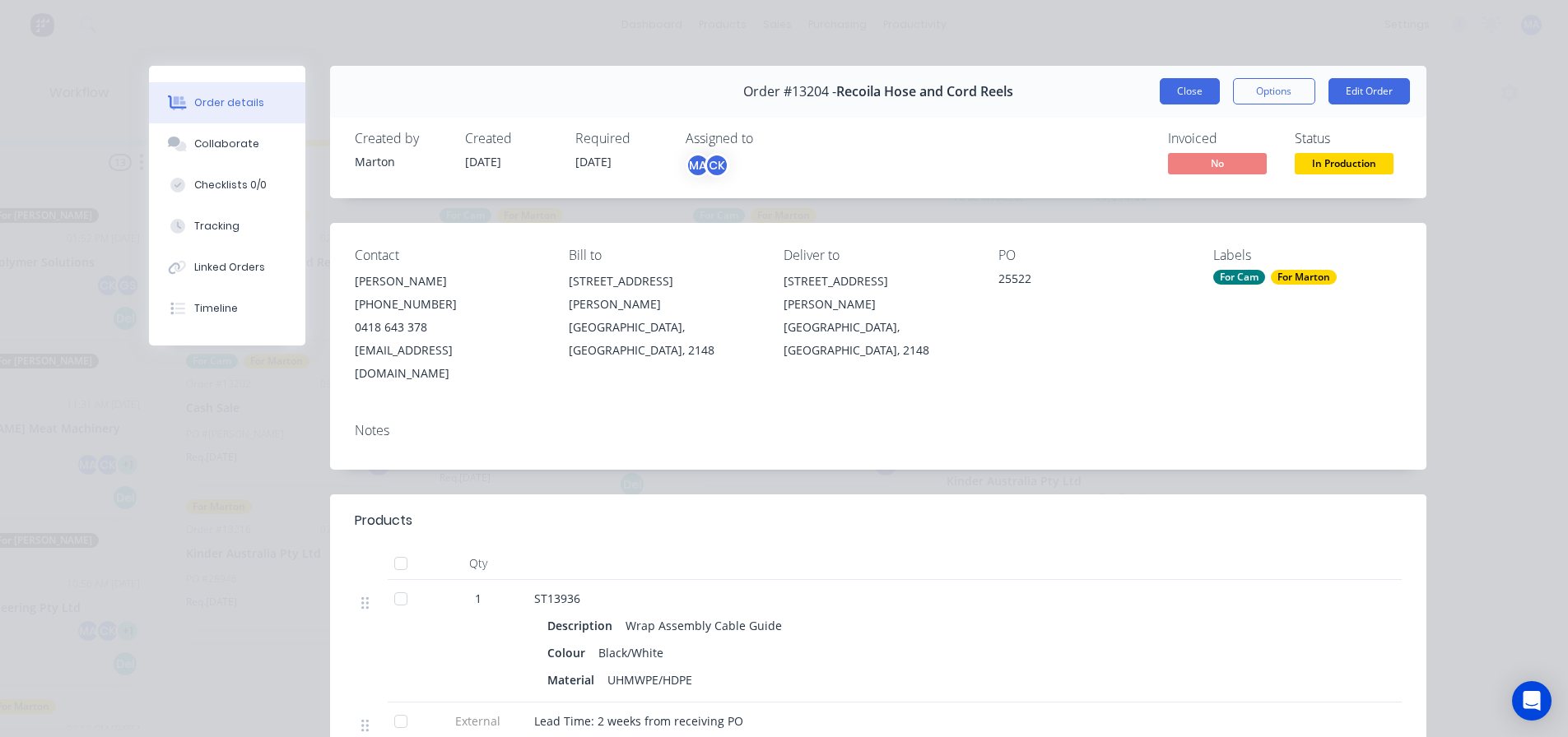
click at [1191, 89] on button "Close" at bounding box center [1190, 92] width 60 height 27
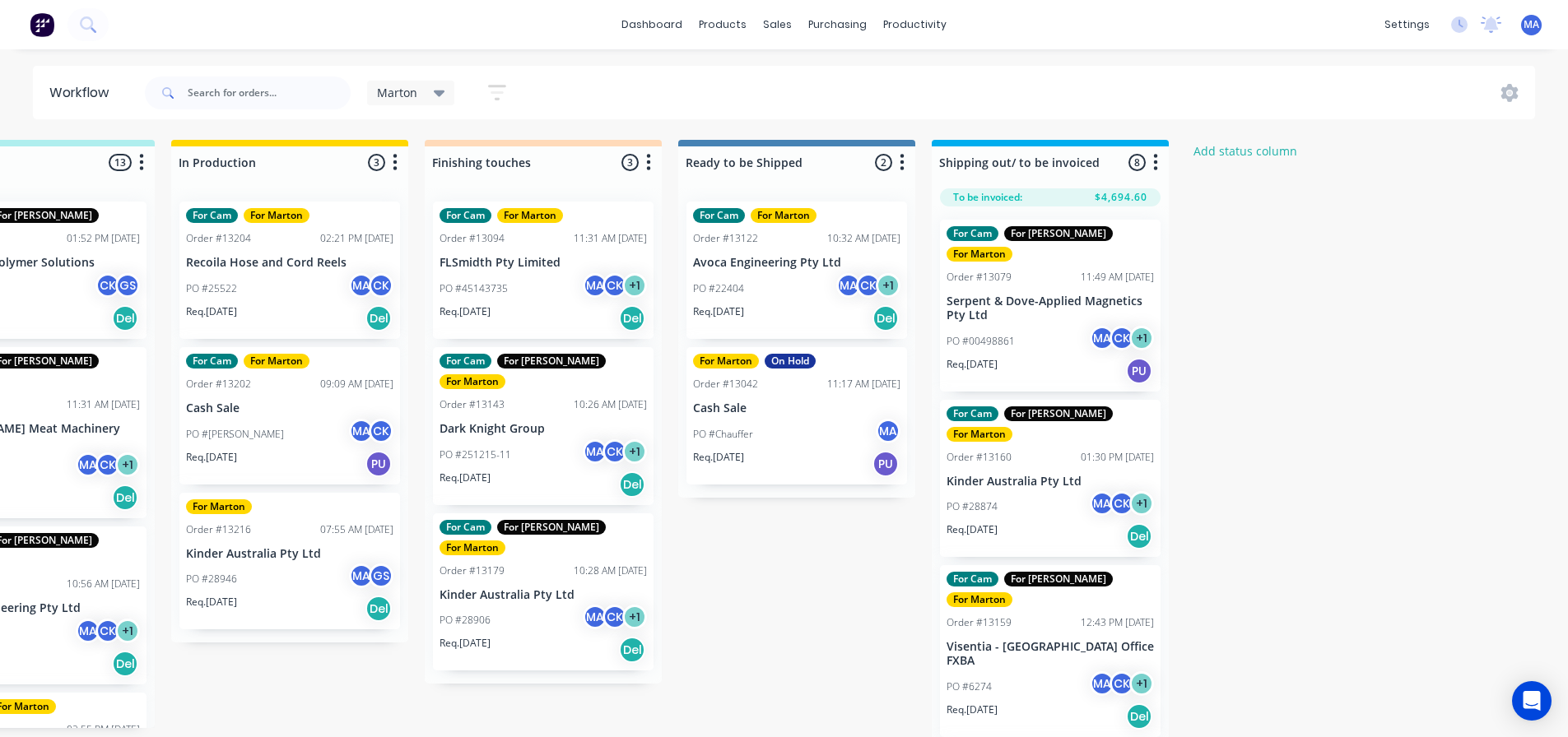
scroll to position [0, 620]
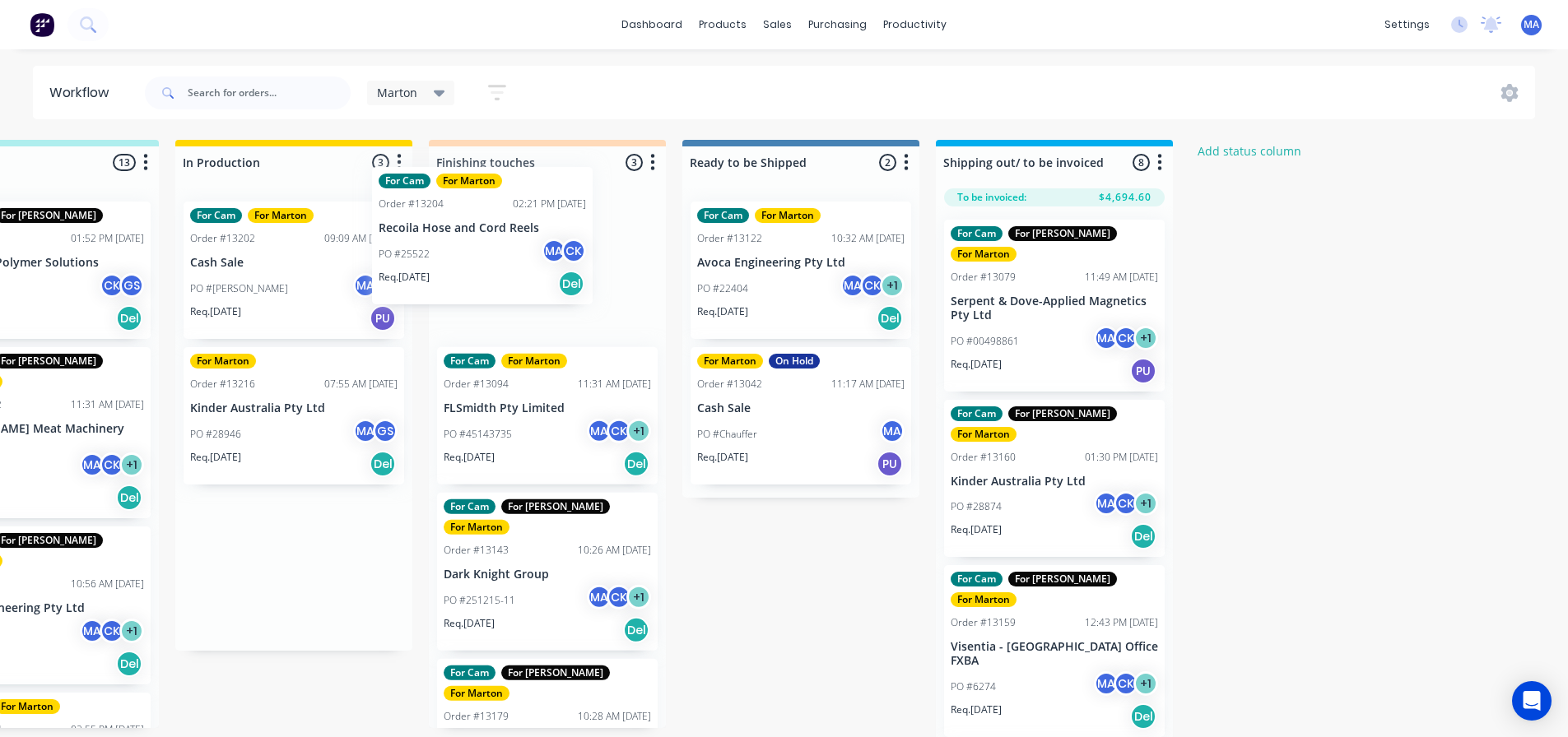
drag, startPoint x: 293, startPoint y: 281, endPoint x: 499, endPoint y: 246, distance: 209.0
click at [499, 246] on div "Submitted 2 Status colour #32CD32 hex #32CD32 Save Cancel Summaries Total order…" at bounding box center [501, 443] width 2268 height 607
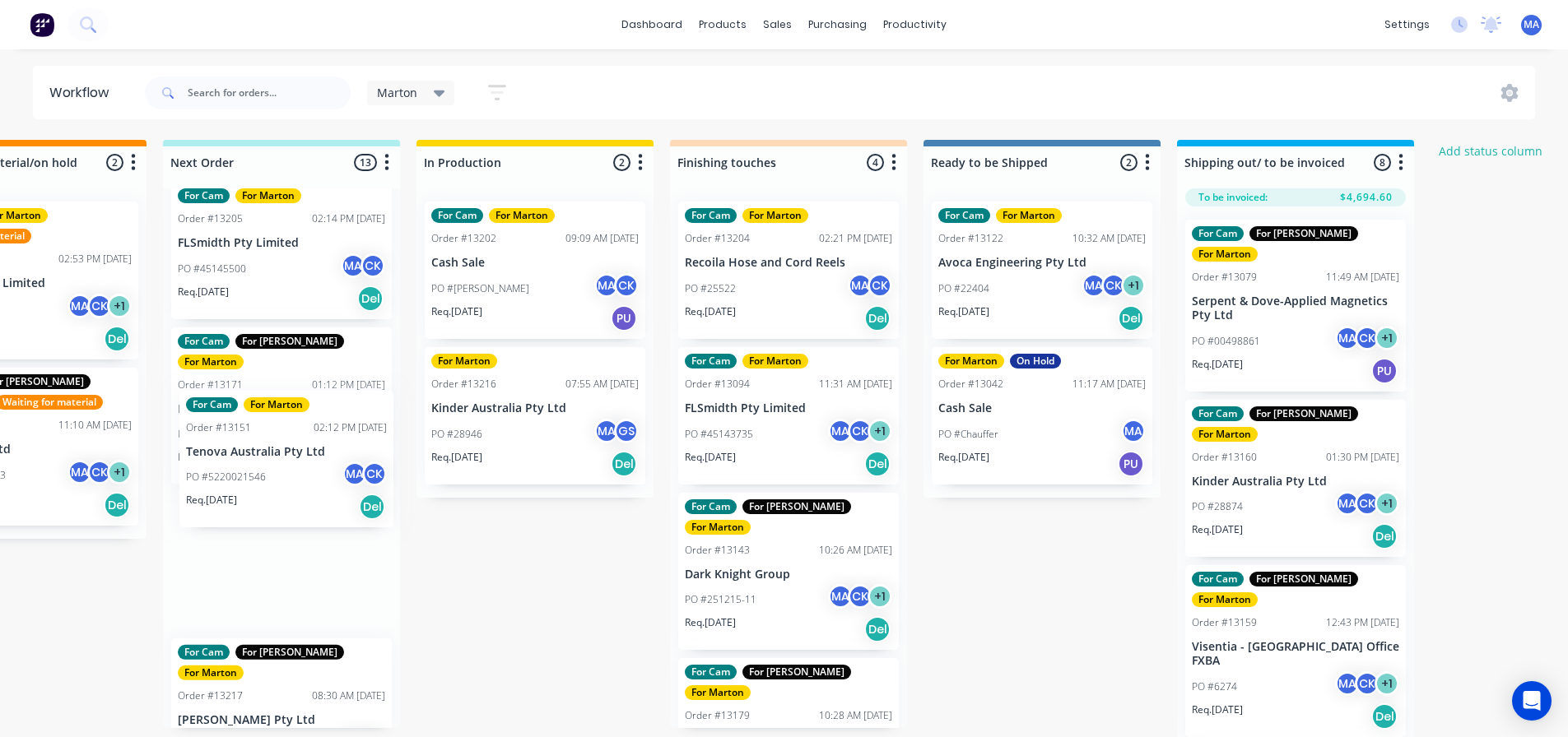
scroll to position [0, 374]
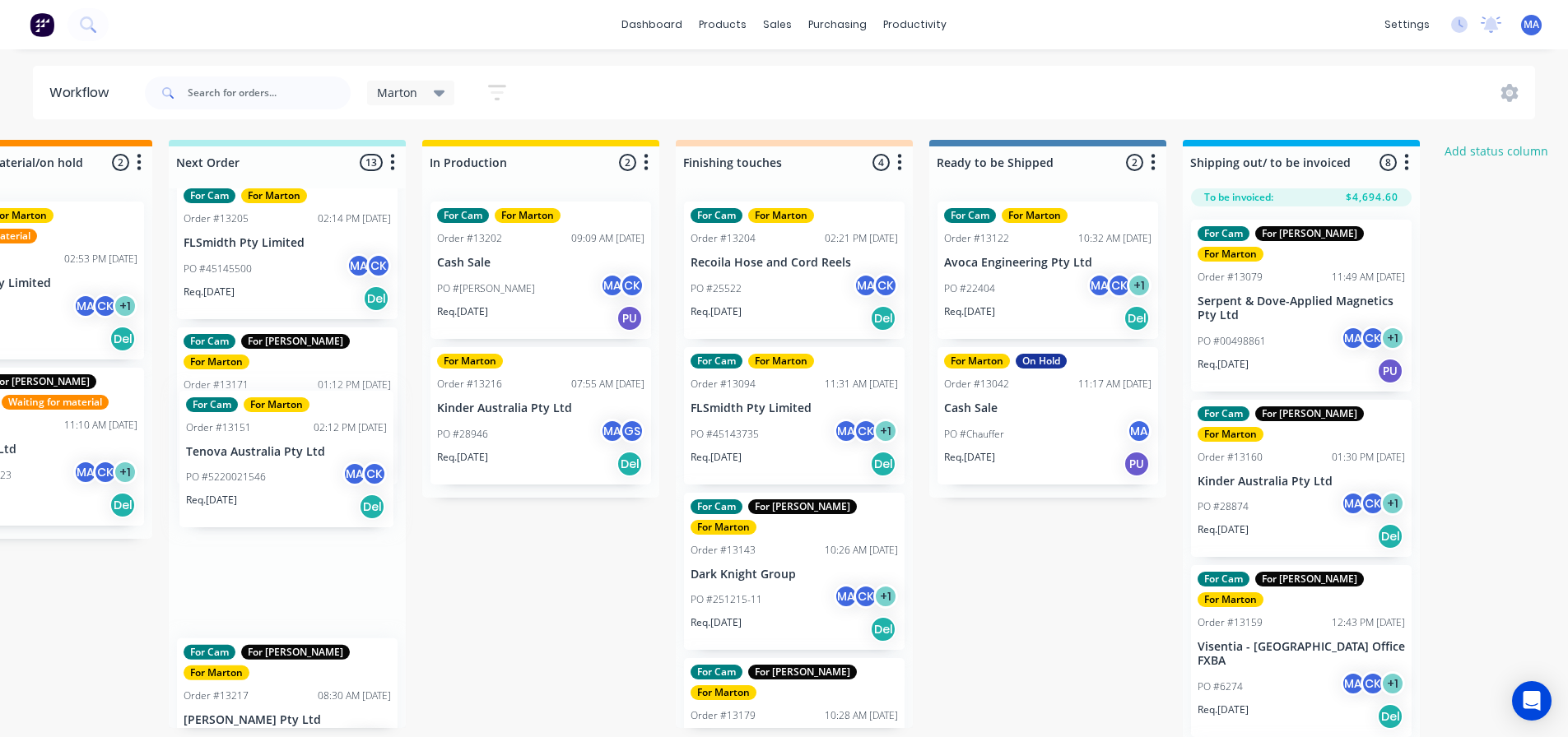
drag, startPoint x: 272, startPoint y: 510, endPoint x: 488, endPoint y: 344, distance: 272.4
click at [488, 344] on div "Submitted 2 Status colour #32CD32 hex #32CD32 Save Cancel Summaries Total order…" at bounding box center [747, 443] width 2268 height 607
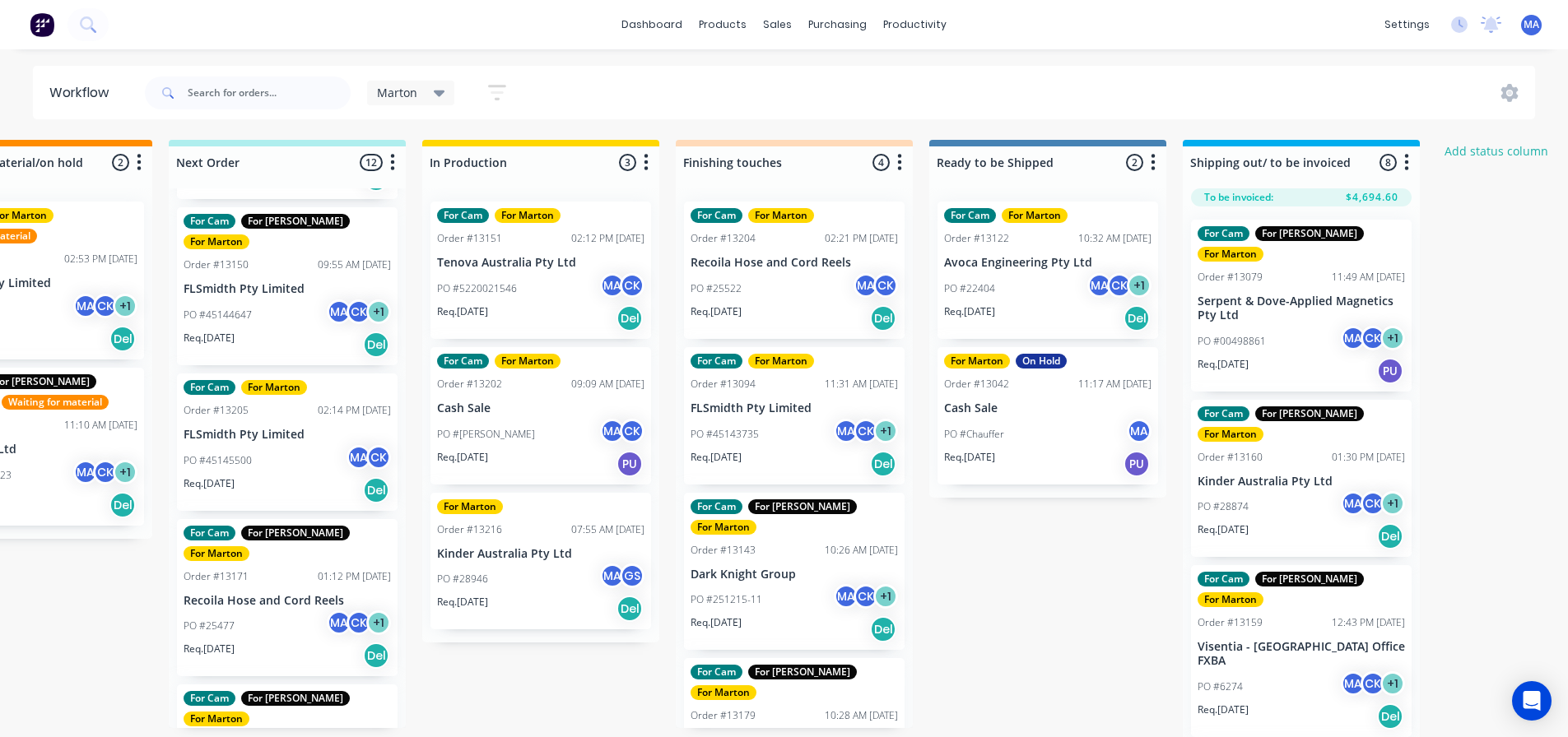
scroll to position [493, 0]
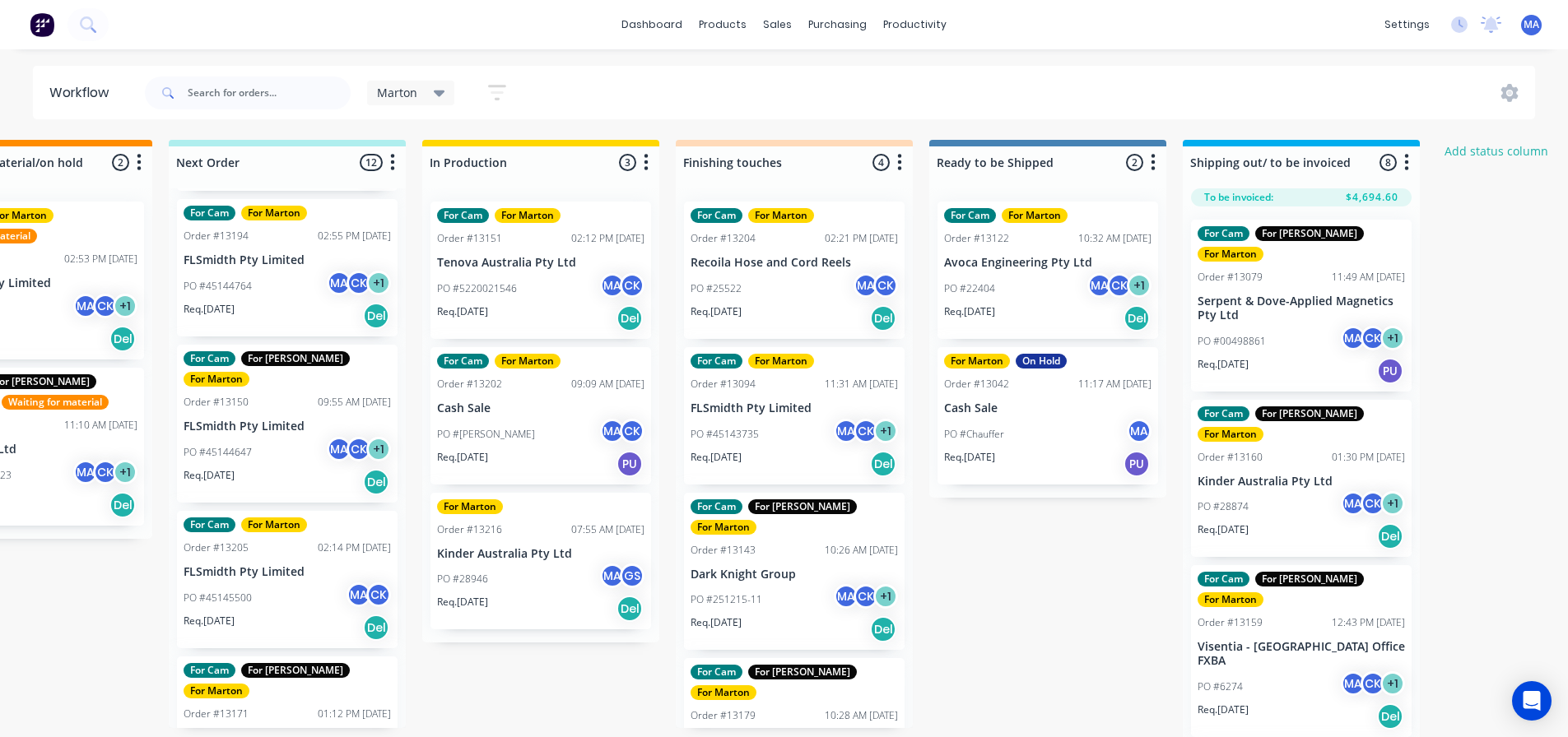
click at [533, 297] on div "PO #5220021546 MA CK" at bounding box center [541, 288] width 207 height 31
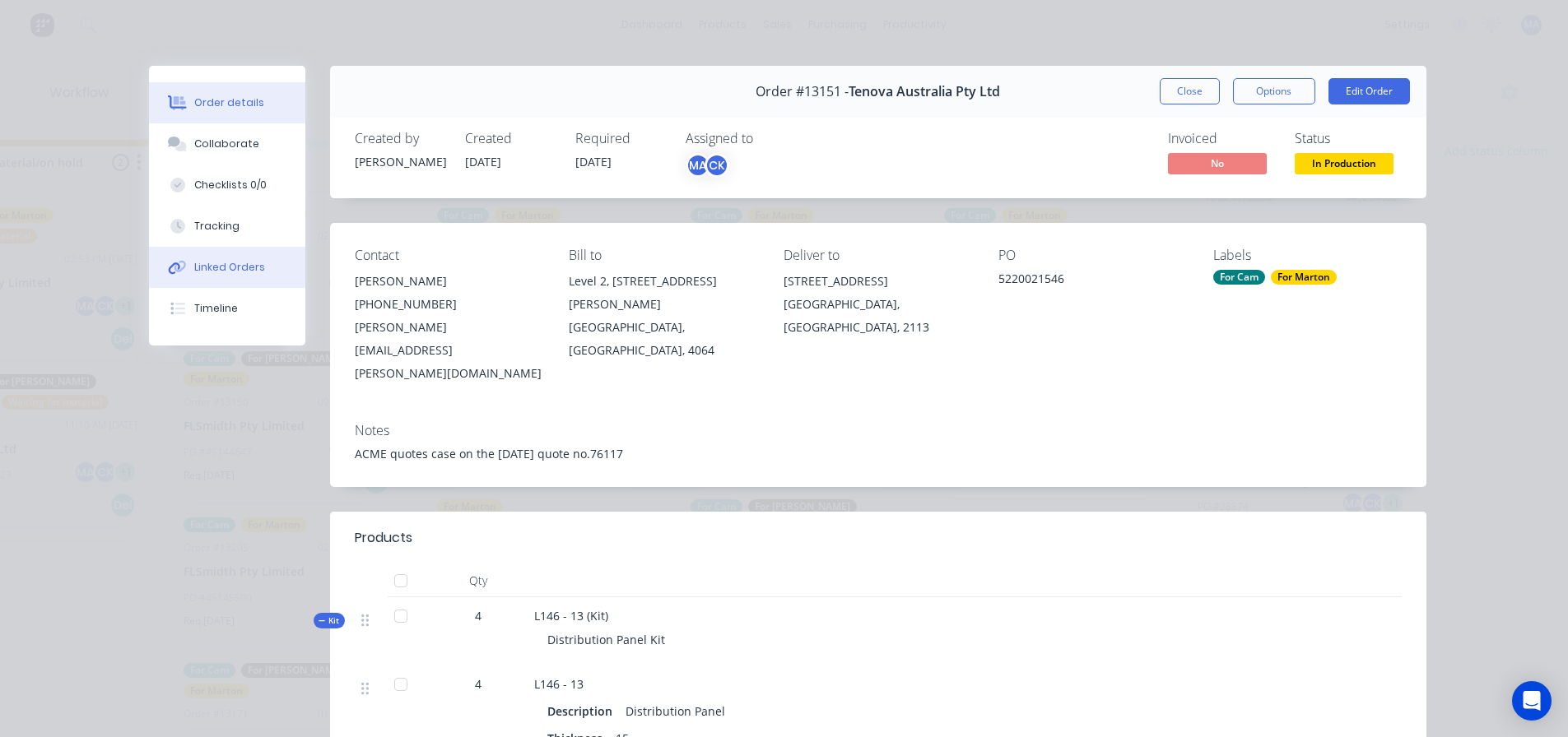
click at [208, 261] on div "Linked Orders" at bounding box center [229, 267] width 71 height 15
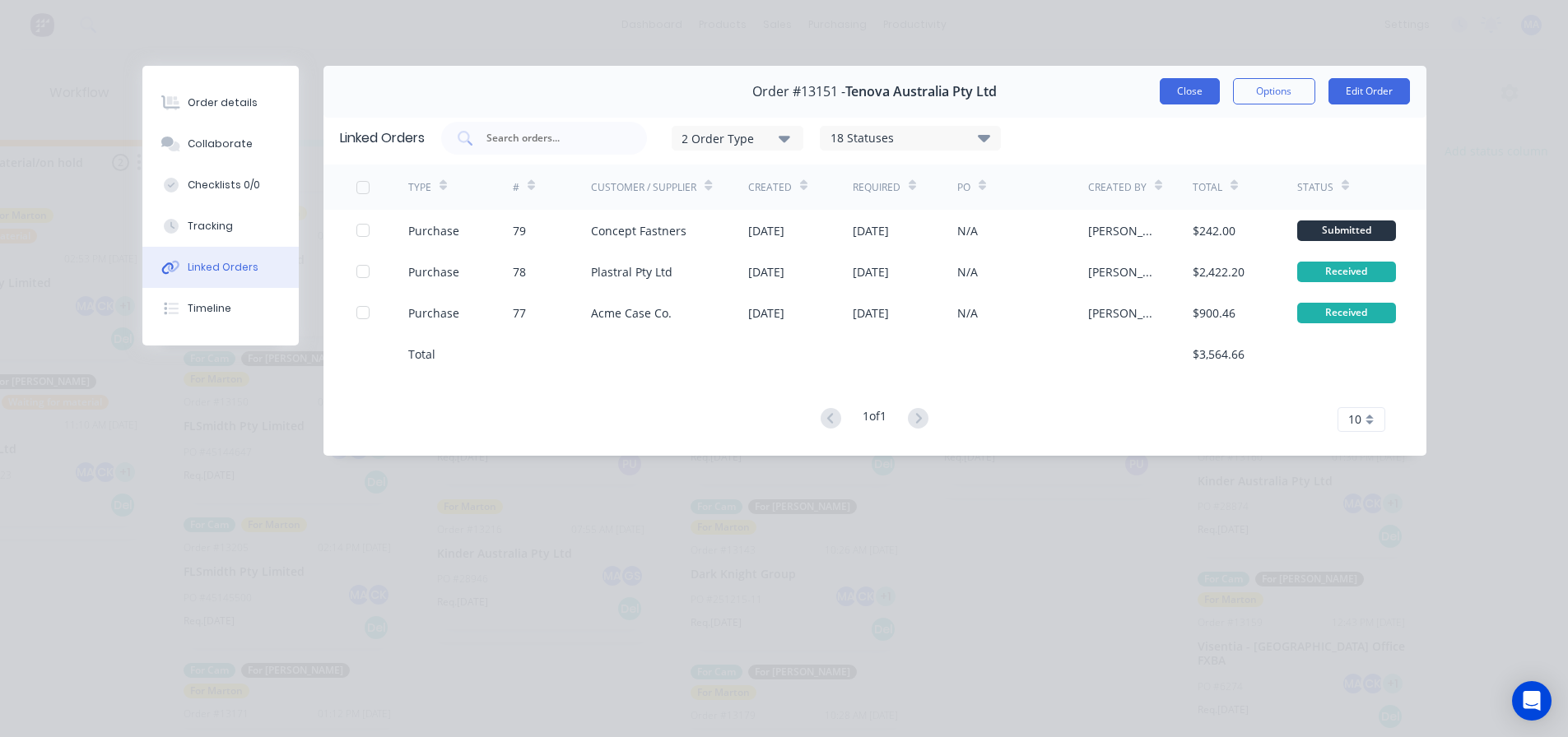
click at [1180, 93] on button "Close" at bounding box center [1190, 92] width 60 height 27
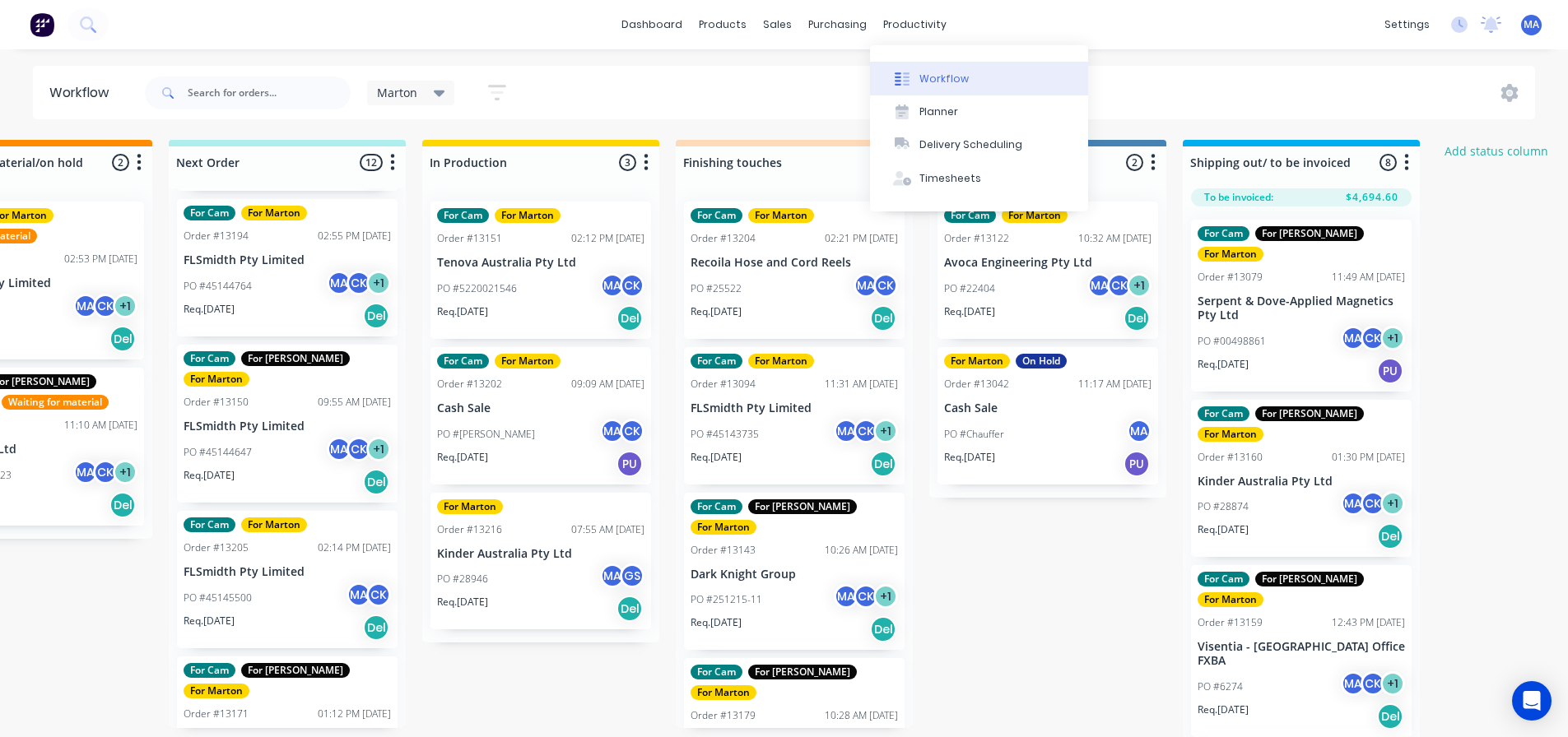
click at [914, 79] on div at bounding box center [902, 79] width 25 height 15
click at [937, 87] on button "Workflow" at bounding box center [979, 78] width 218 height 33
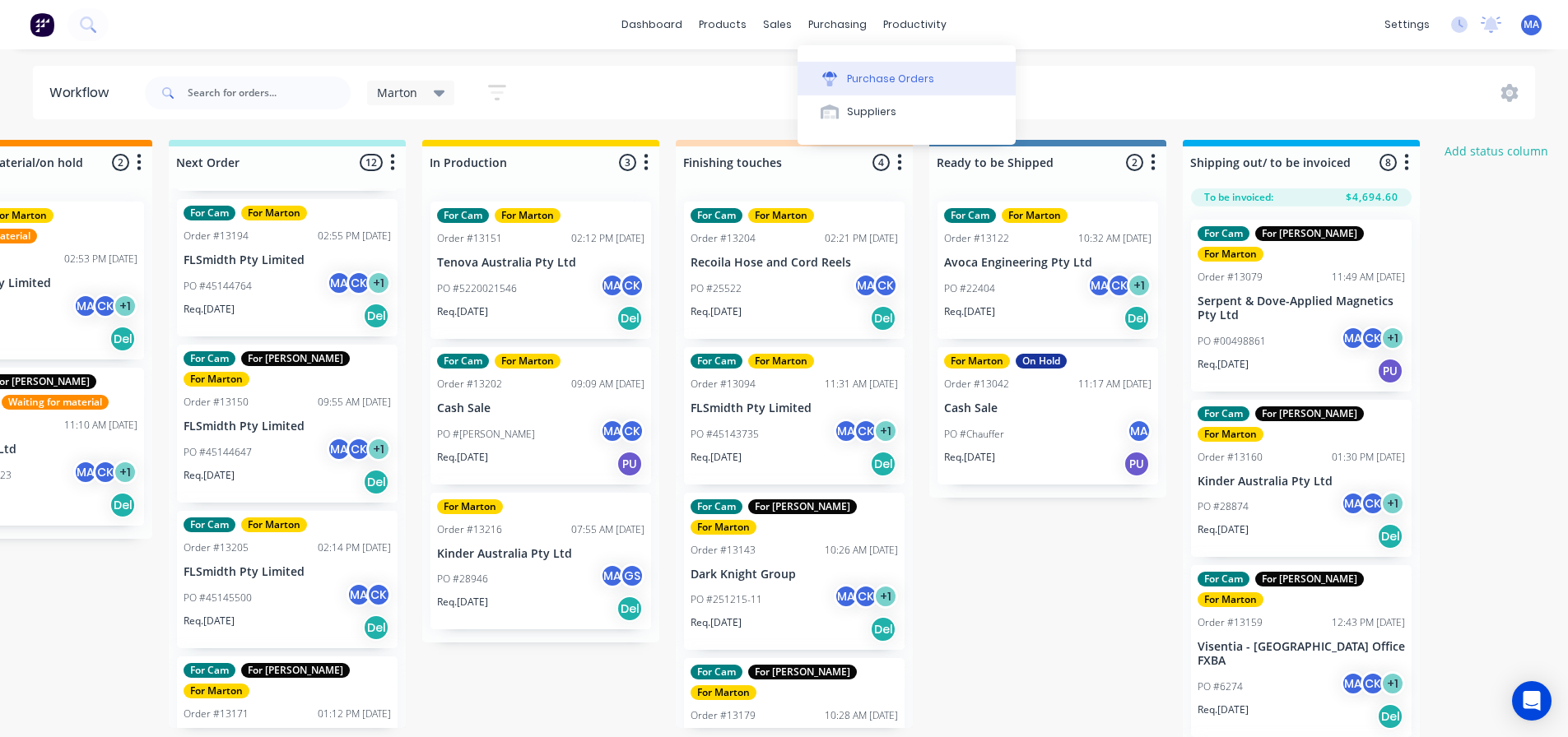
click at [847, 65] on button "Purchase Orders" at bounding box center [907, 78] width 218 height 33
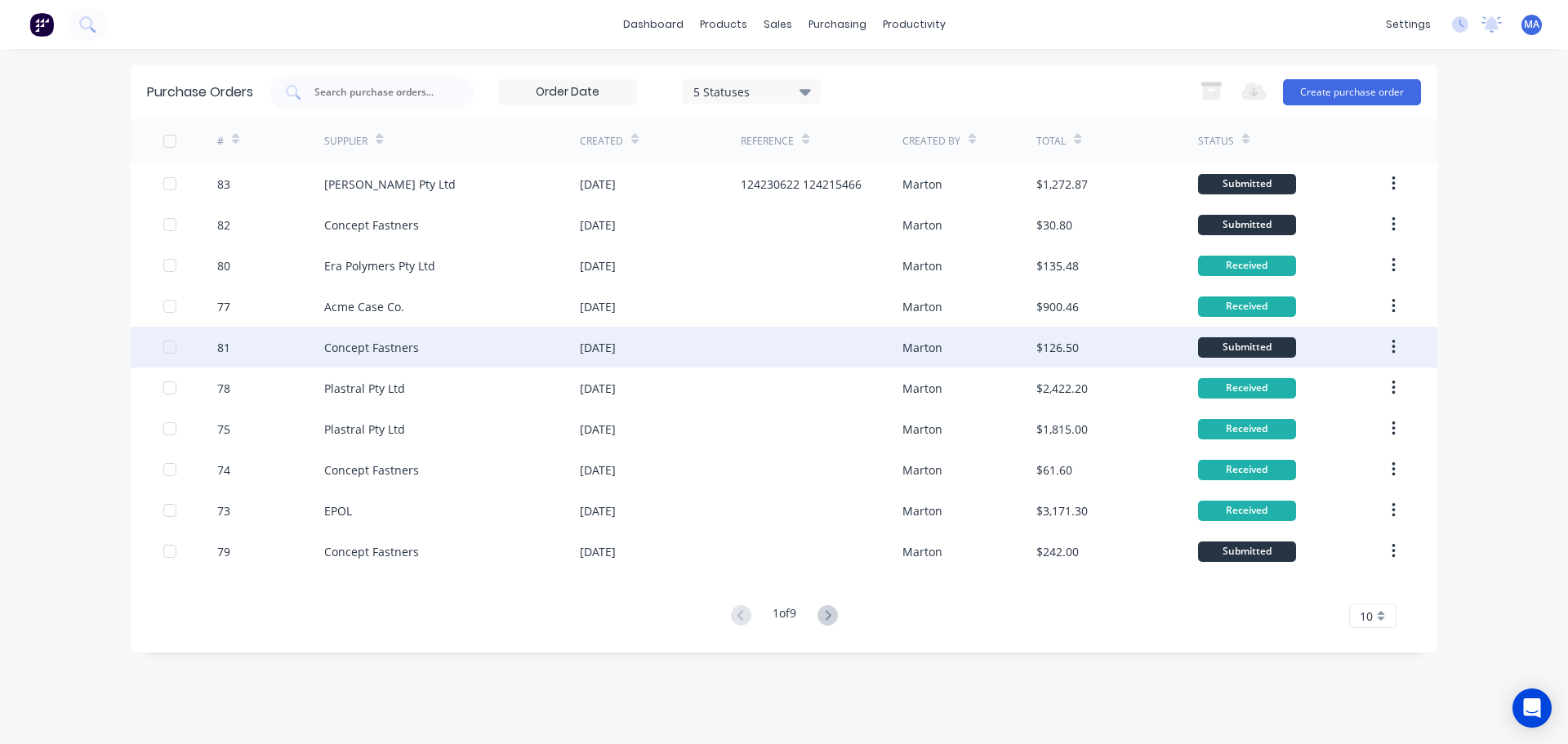
click at [387, 356] on div "Concept Fastners" at bounding box center [452, 347] width 256 height 41
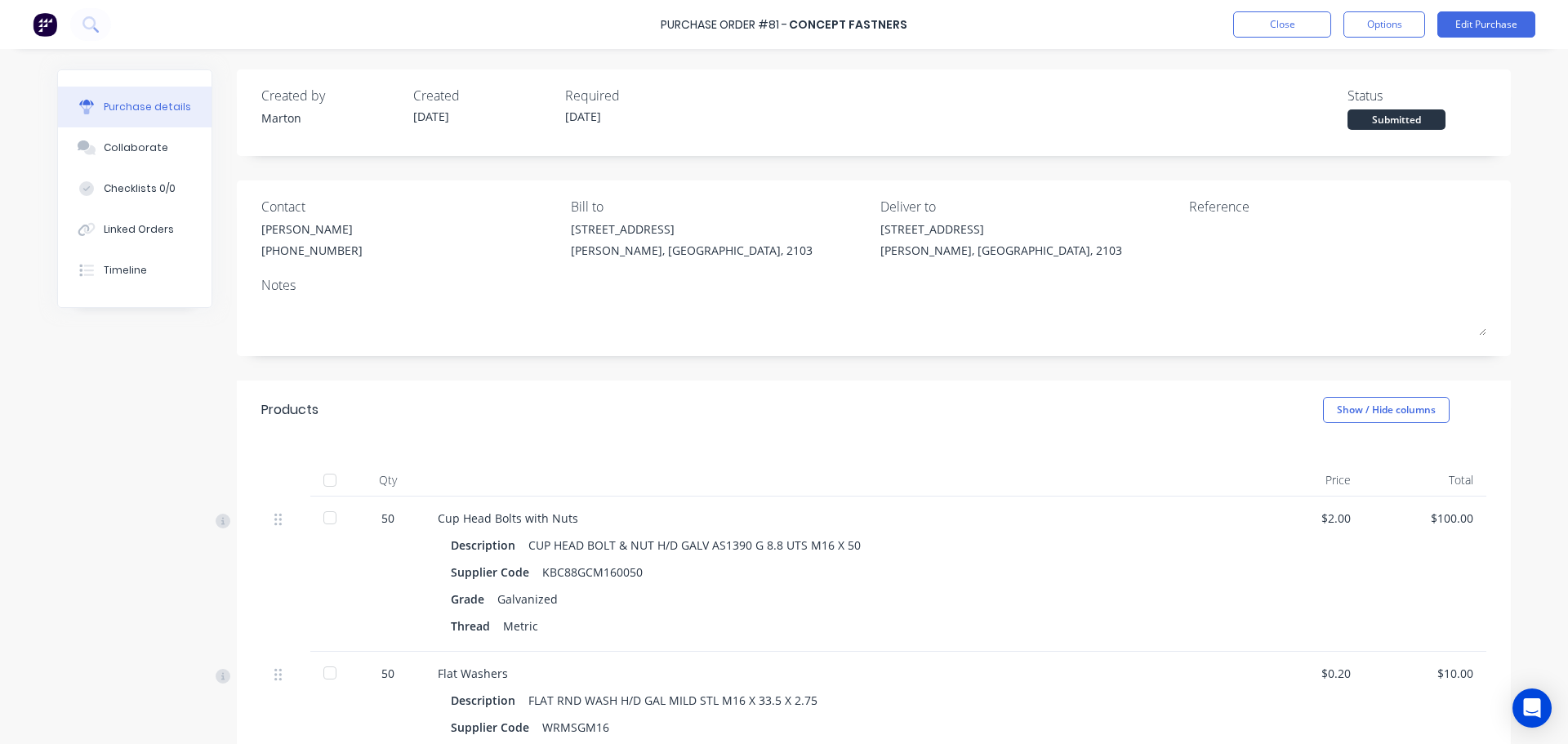
click at [314, 470] on div at bounding box center [329, 480] width 33 height 33
click at [1249, 21] on button "Close" at bounding box center [1282, 25] width 98 height 27
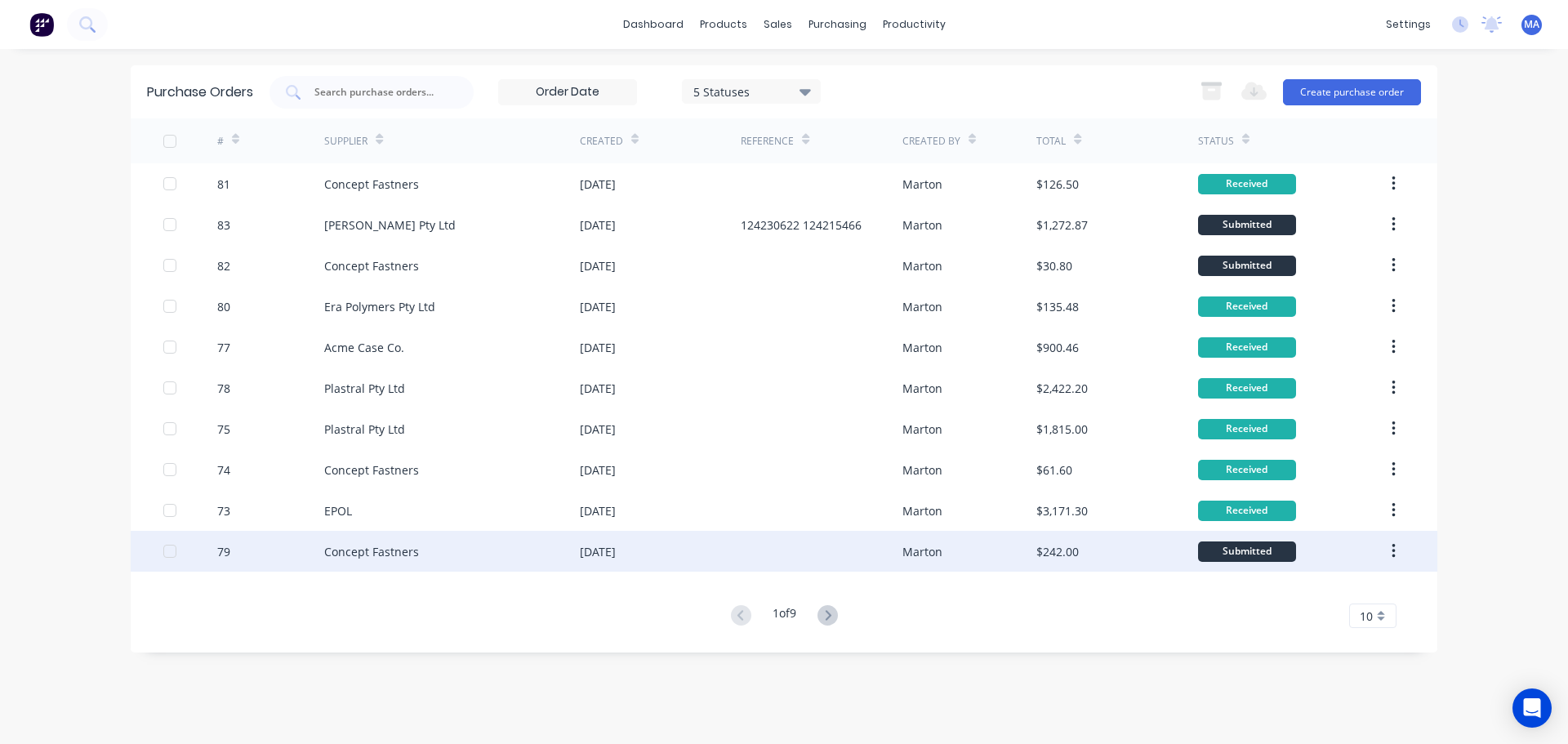
click at [475, 553] on div "Concept Fastners" at bounding box center [452, 552] width 256 height 41
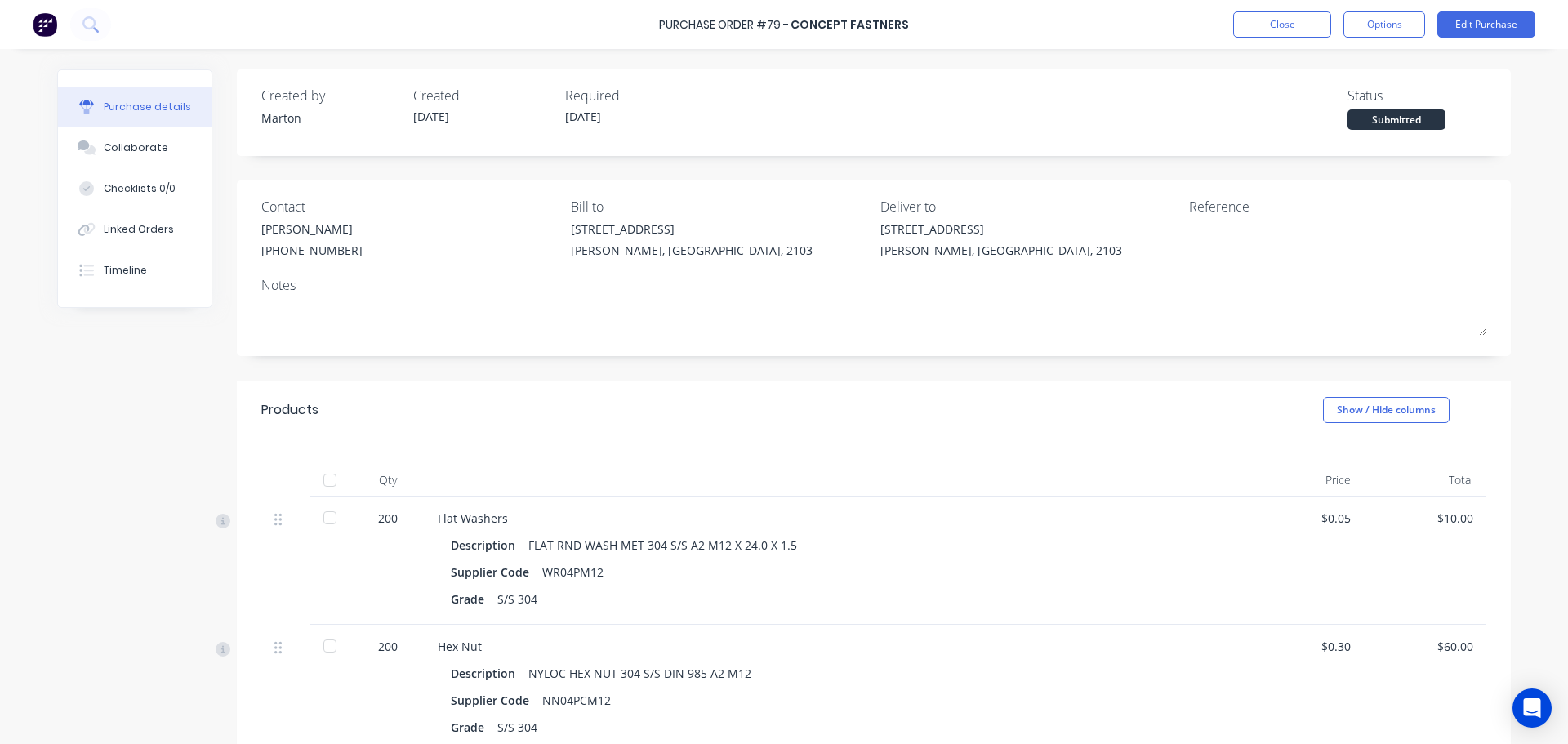
click at [323, 484] on div at bounding box center [329, 480] width 33 height 33
click at [1302, 20] on button "Close" at bounding box center [1282, 25] width 98 height 27
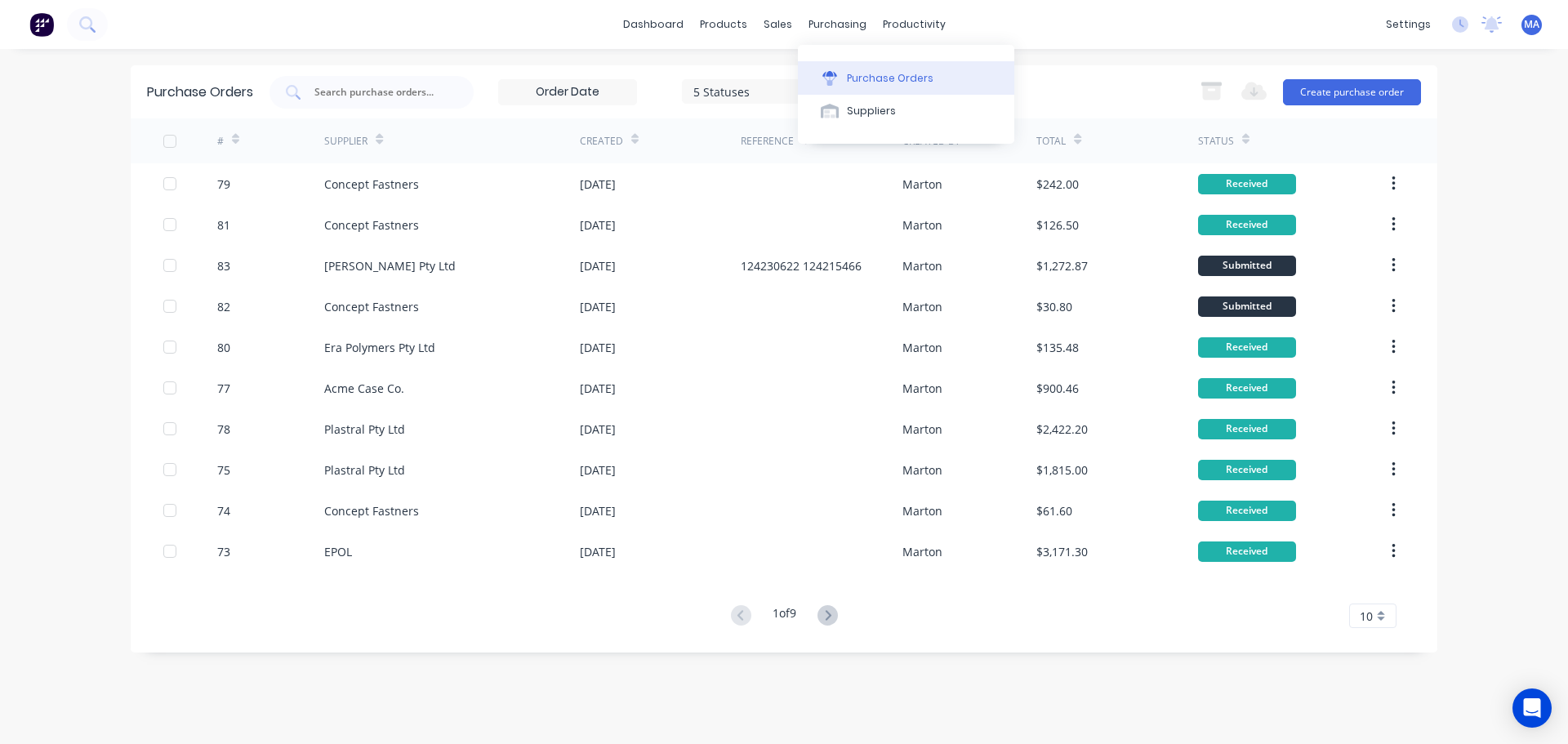
click at [844, 70] on button "Purchase Orders" at bounding box center [906, 77] width 216 height 33
click at [800, 68] on button "Sales Orders" at bounding box center [863, 77] width 216 height 33
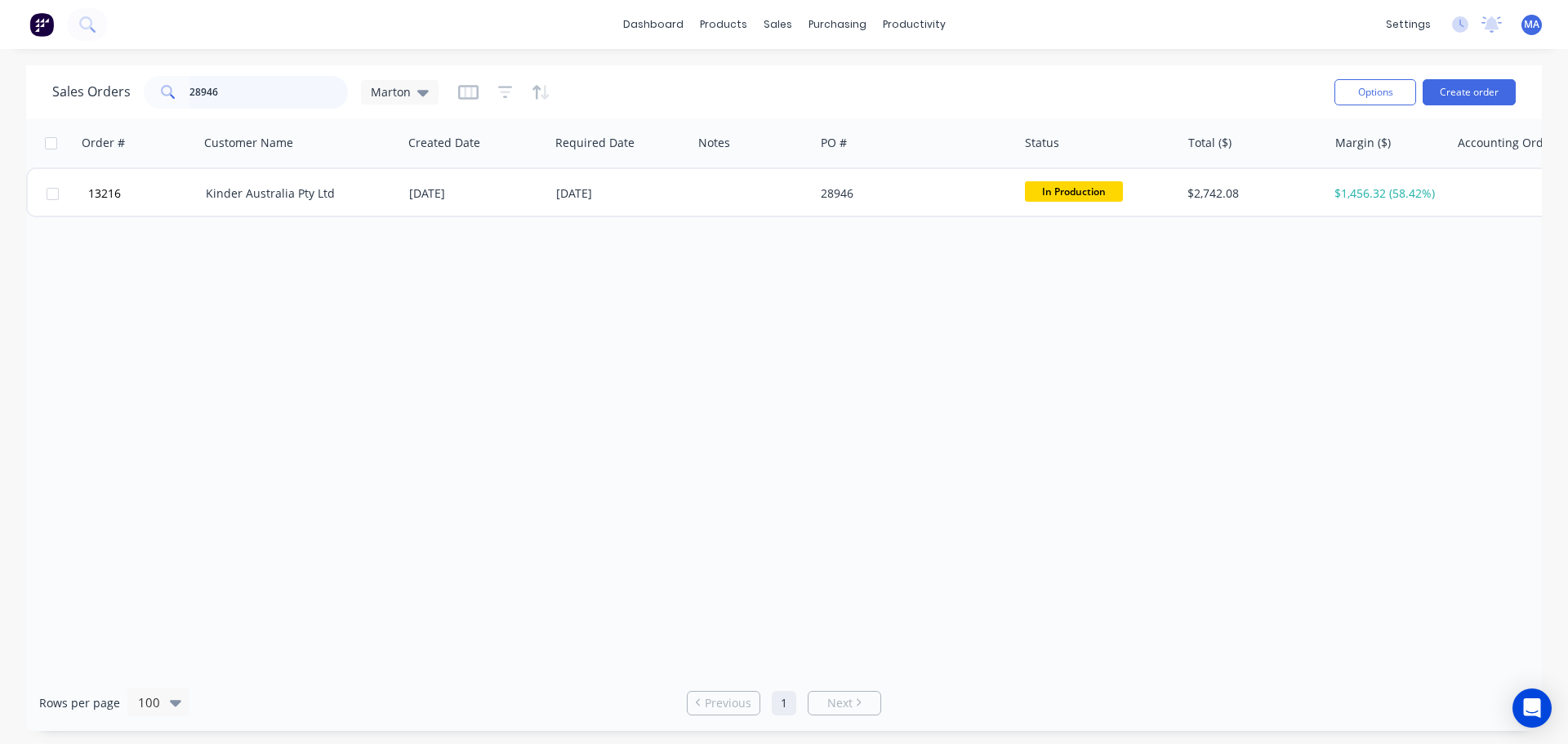
click at [291, 93] on input "28946" at bounding box center [269, 92] width 159 height 33
click at [291, 92] on input "28946" at bounding box center [269, 92] width 159 height 33
type input "[PERSON_NAME]"
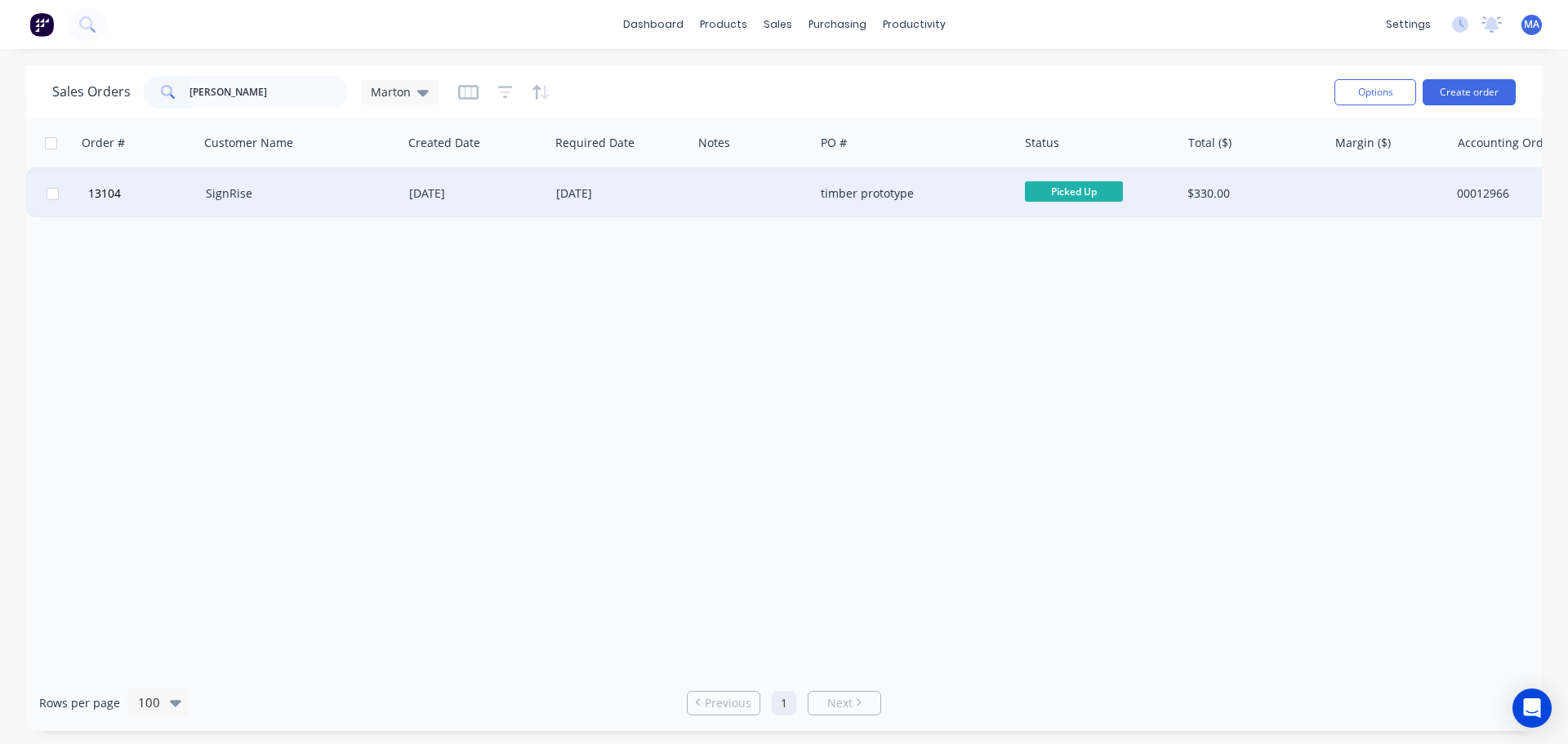
click at [289, 196] on div "SignRise" at bounding box center [296, 193] width 182 height 16
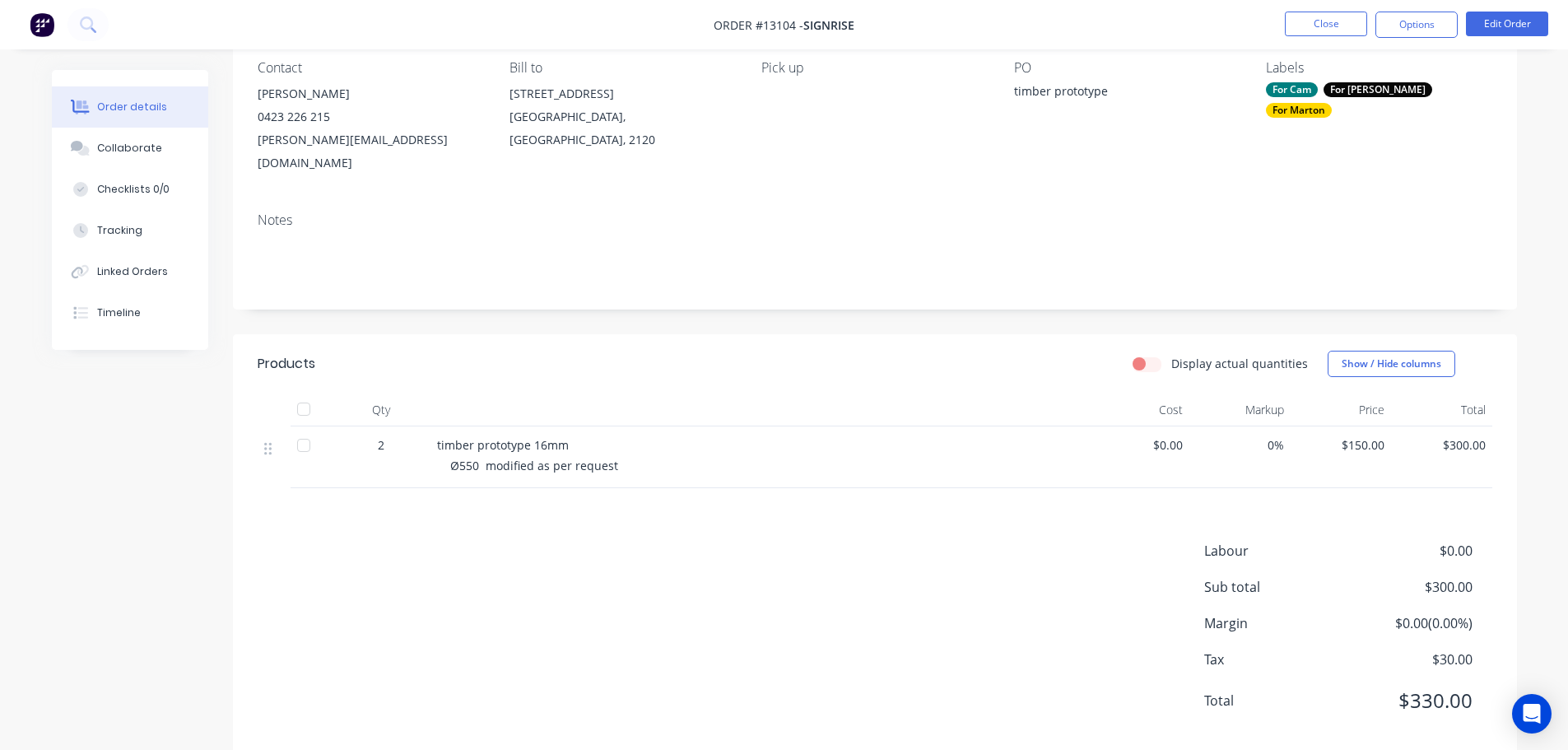
scroll to position [154, 0]
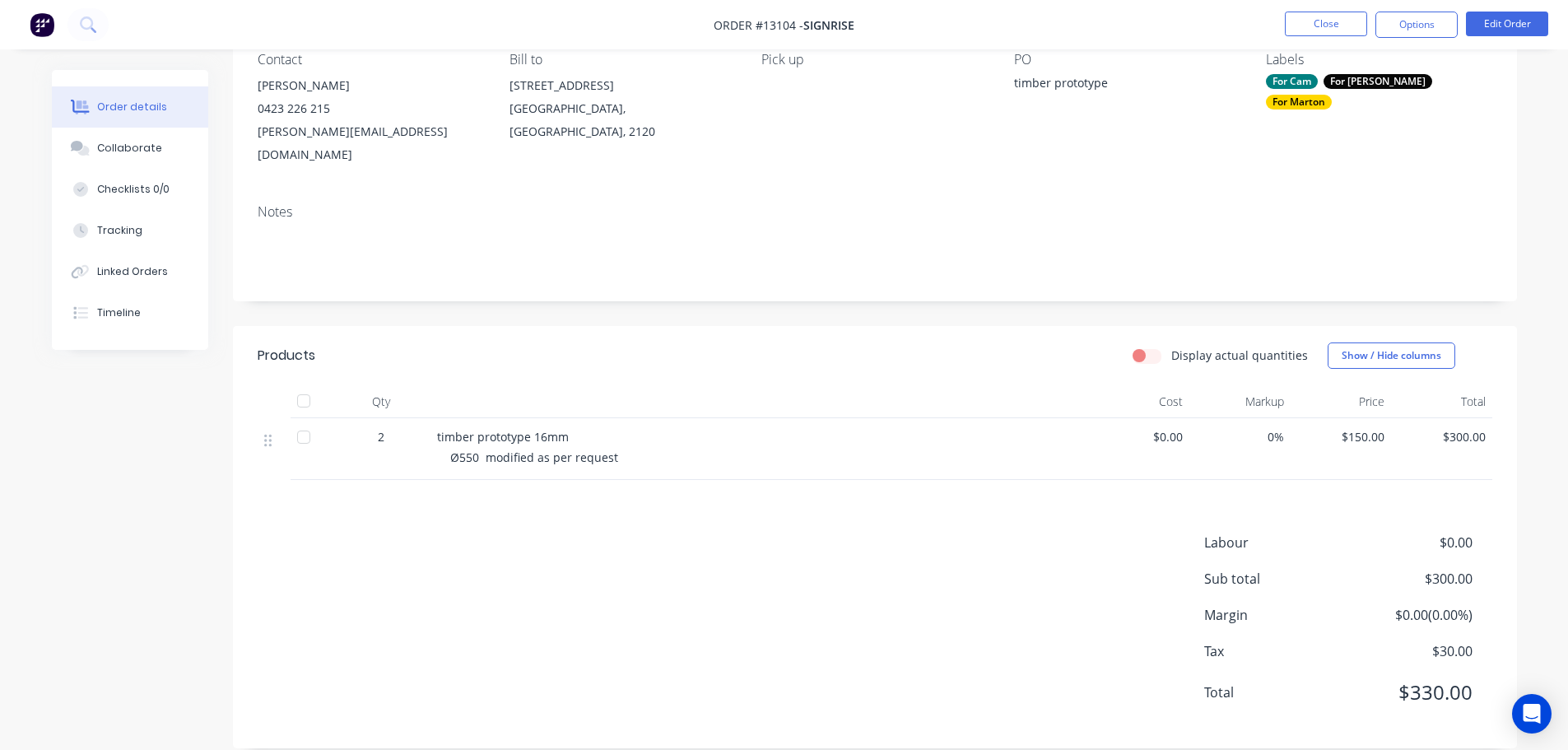
click at [876, 345] on div "Display actual quantities Show / Hide columns" at bounding box center [1005, 356] width 972 height 27
click at [1494, 28] on button "Edit Order" at bounding box center [1507, 24] width 82 height 25
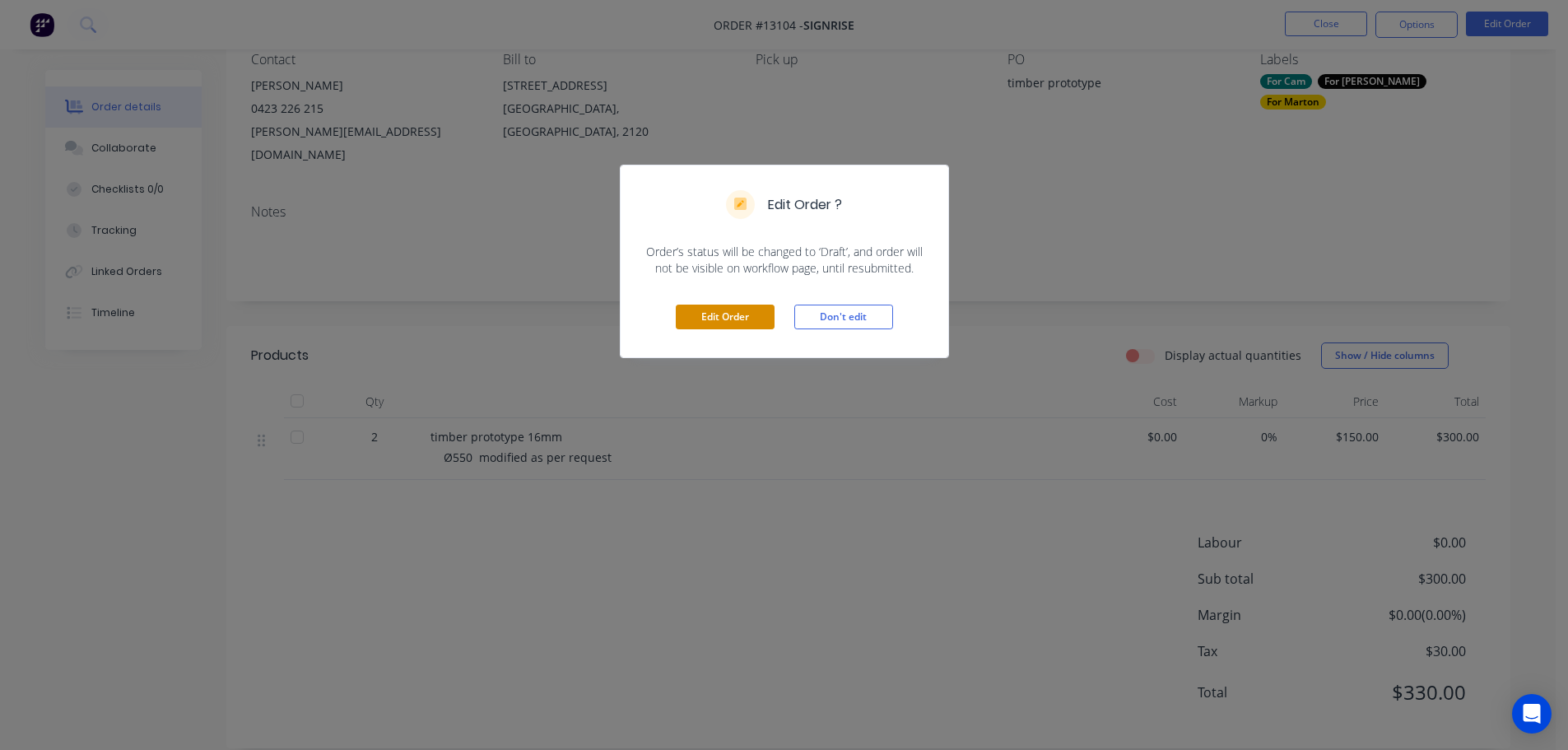
click at [749, 323] on button "Edit Order" at bounding box center [725, 317] width 99 height 25
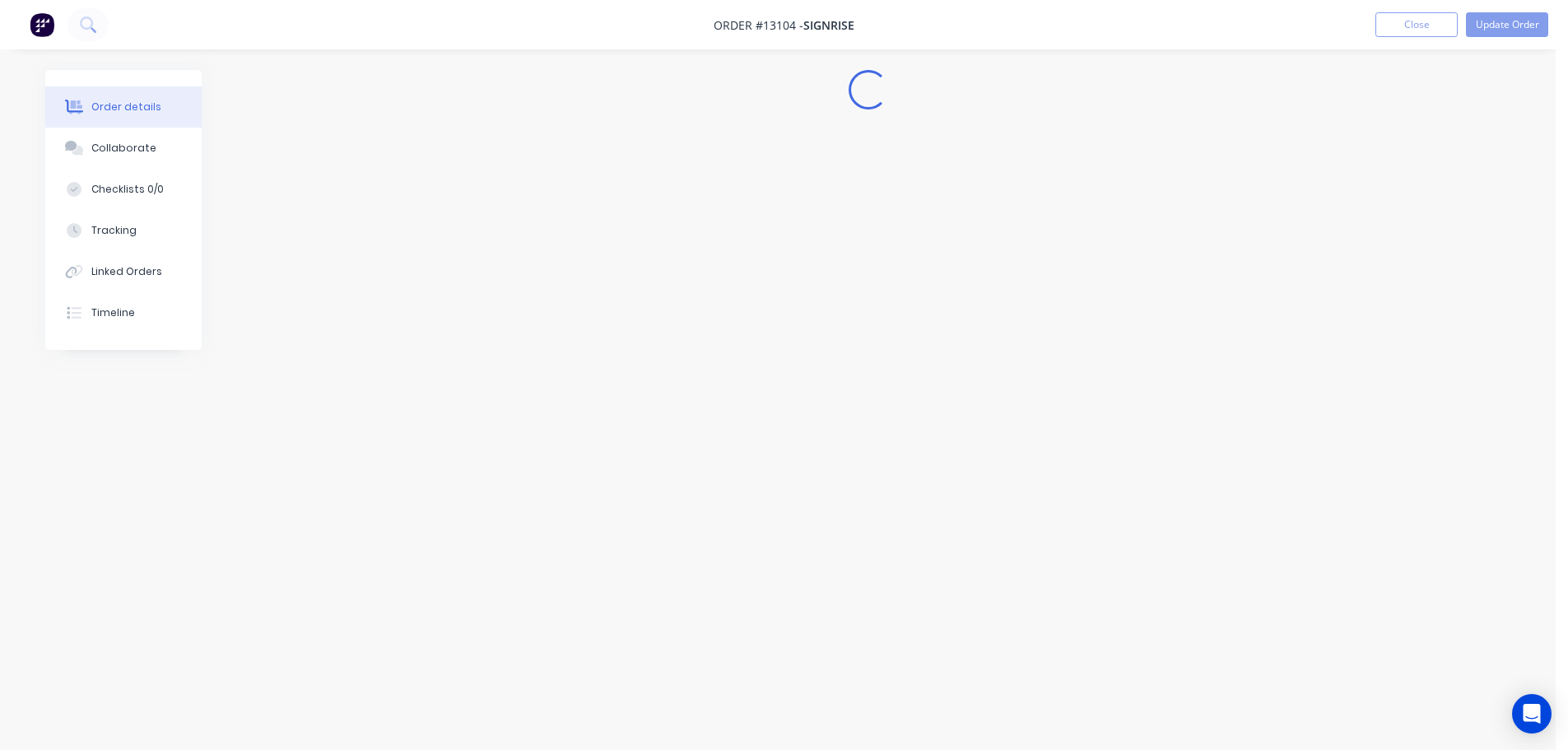
scroll to position [0, 0]
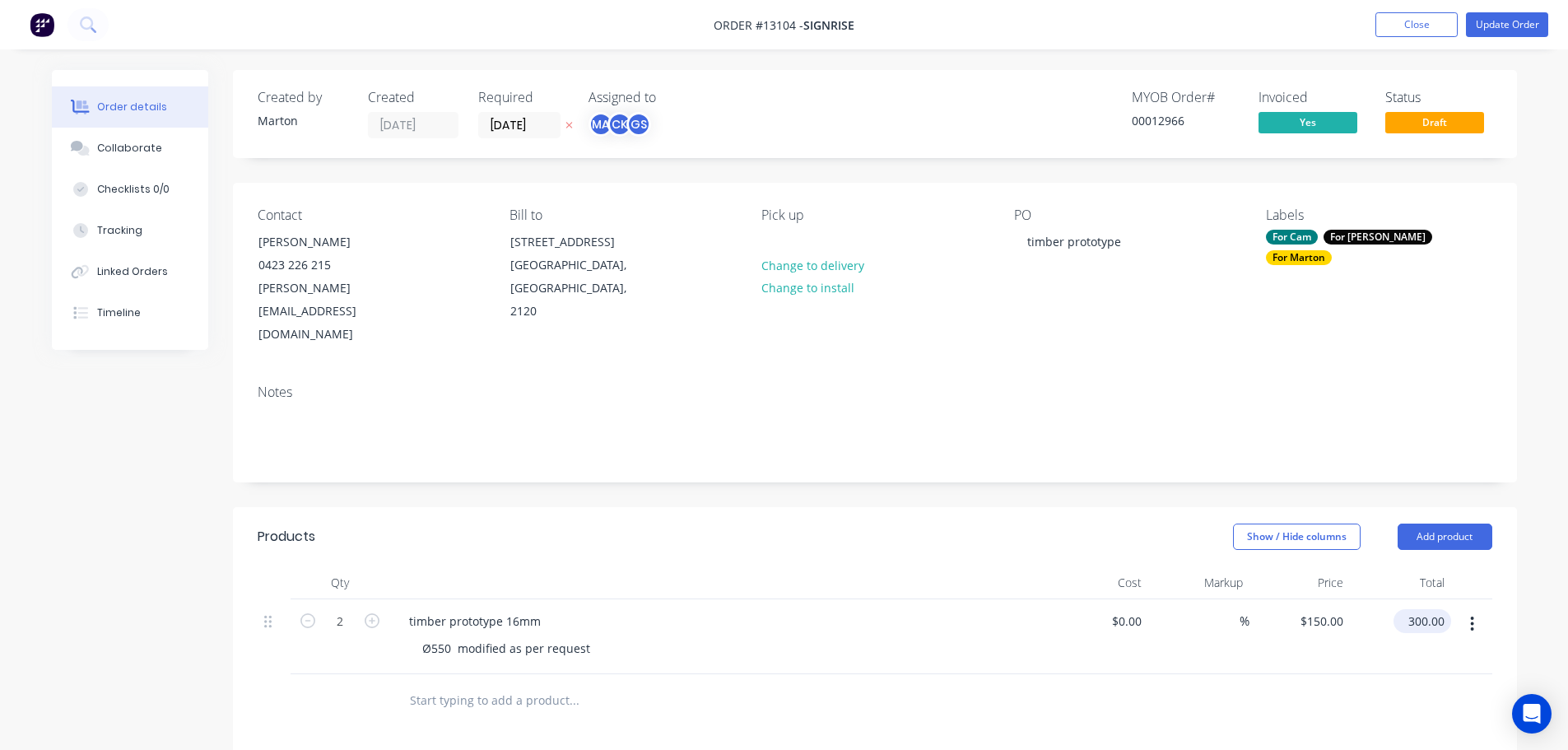
click at [1431, 610] on input "300.00" at bounding box center [1425, 621] width 51 height 24
click at [1431, 610] on input "300.00" at bounding box center [1429, 621] width 45 height 24
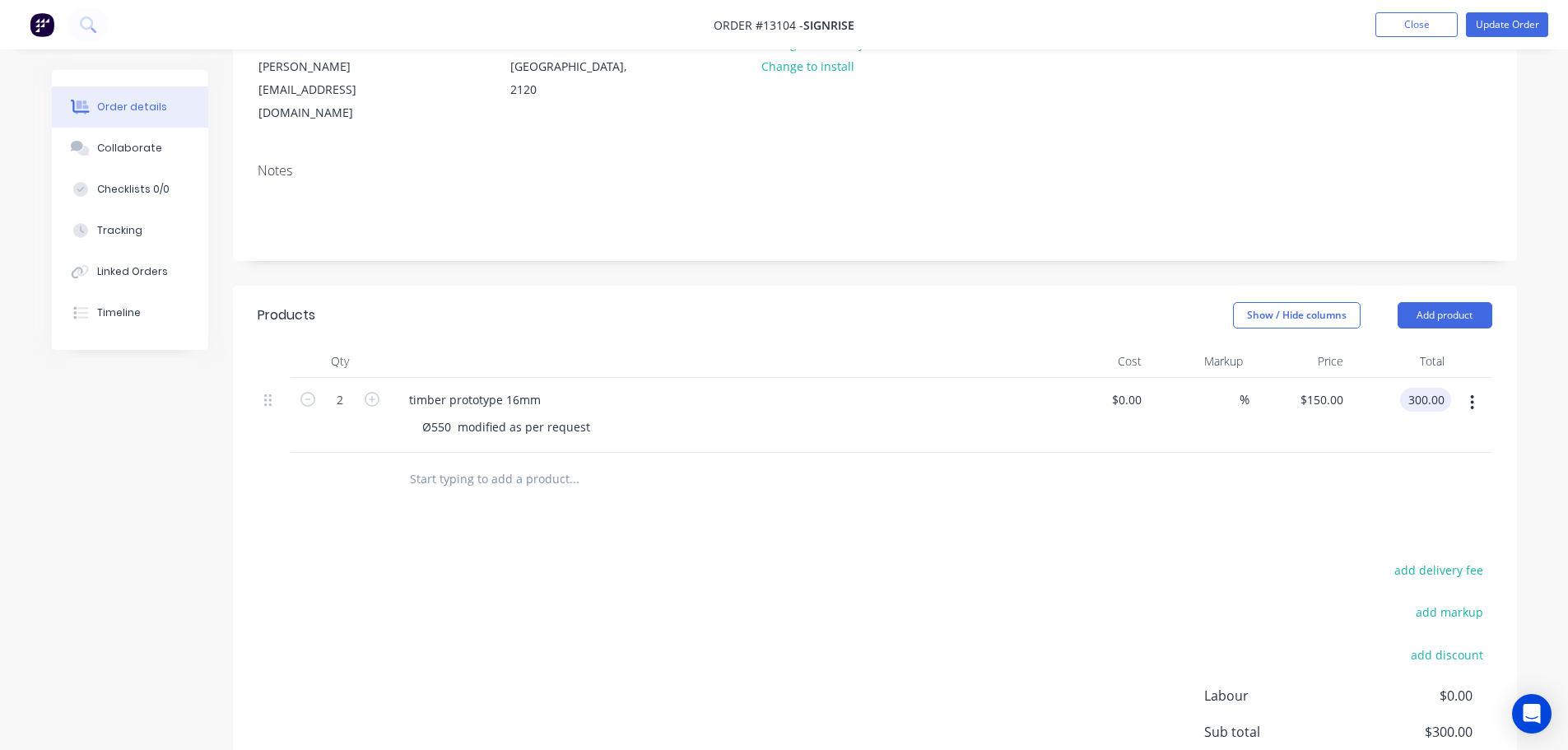
scroll to position [247, 0]
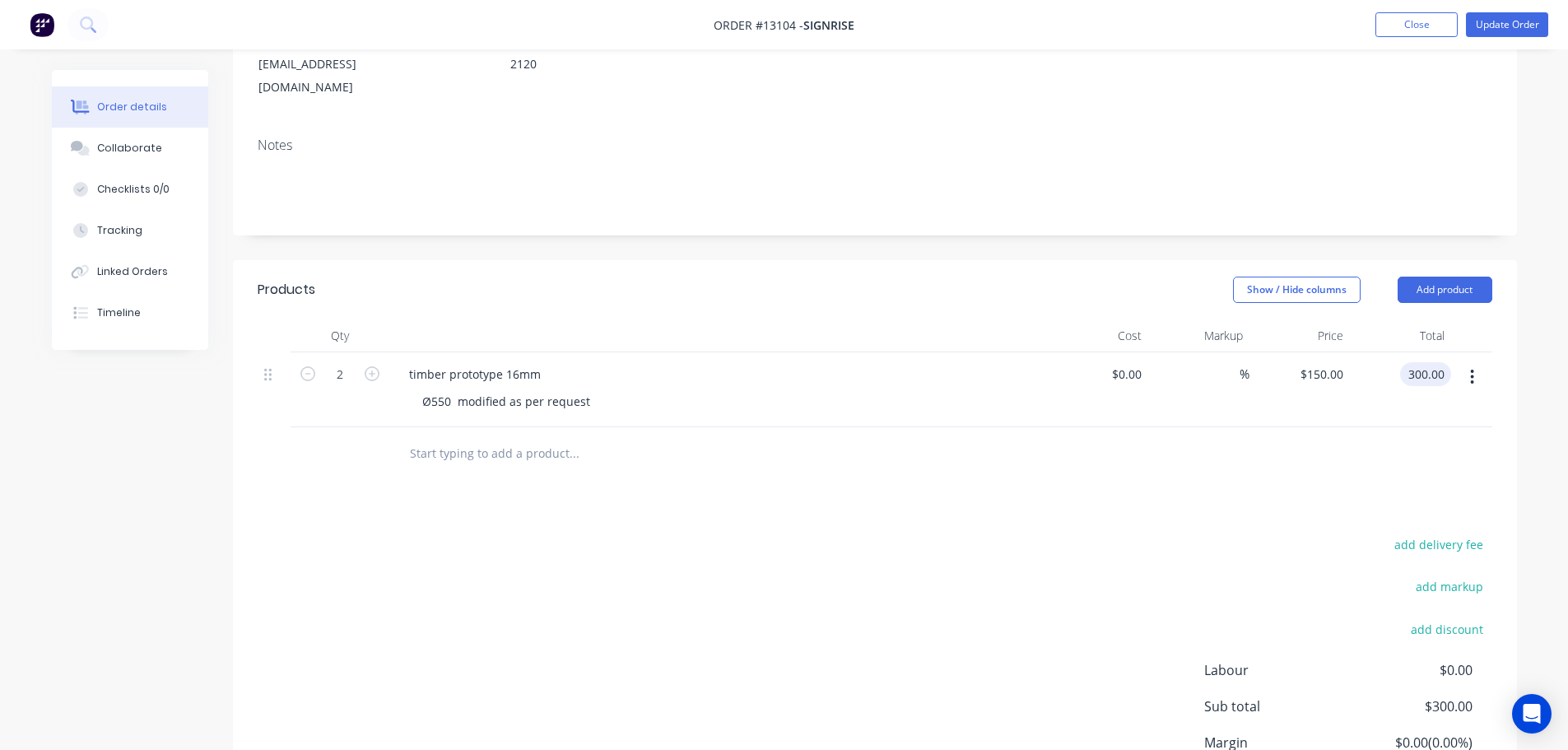
type input "$300.00"
click at [593, 440] on div "Products Show / Hide columns Add product Qty Cost Markup Price Total 2 timber p…" at bounding box center [875, 568] width 1284 height 616
click at [1431, 618] on button "add discount" at bounding box center [1448, 629] width 90 height 22
type input "5"
click at [1418, 618] on input at bounding box center [1428, 630] width 74 height 25
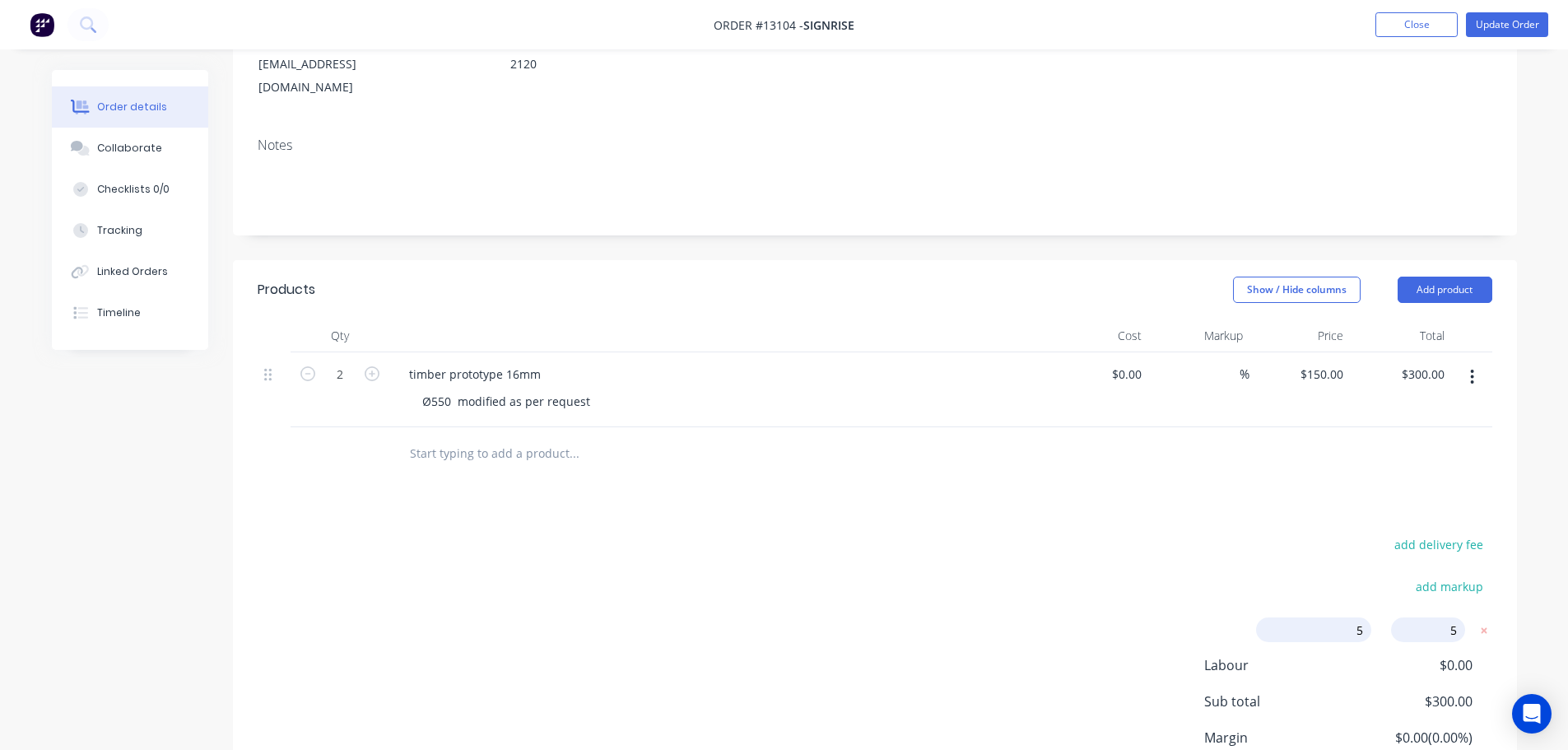
type input "50"
click at [1356, 618] on input "5" at bounding box center [1314, 630] width 115 height 25
click at [1305, 618] on input at bounding box center [1293, 630] width 155 height 25
type input "Mistake on our side with the parts"
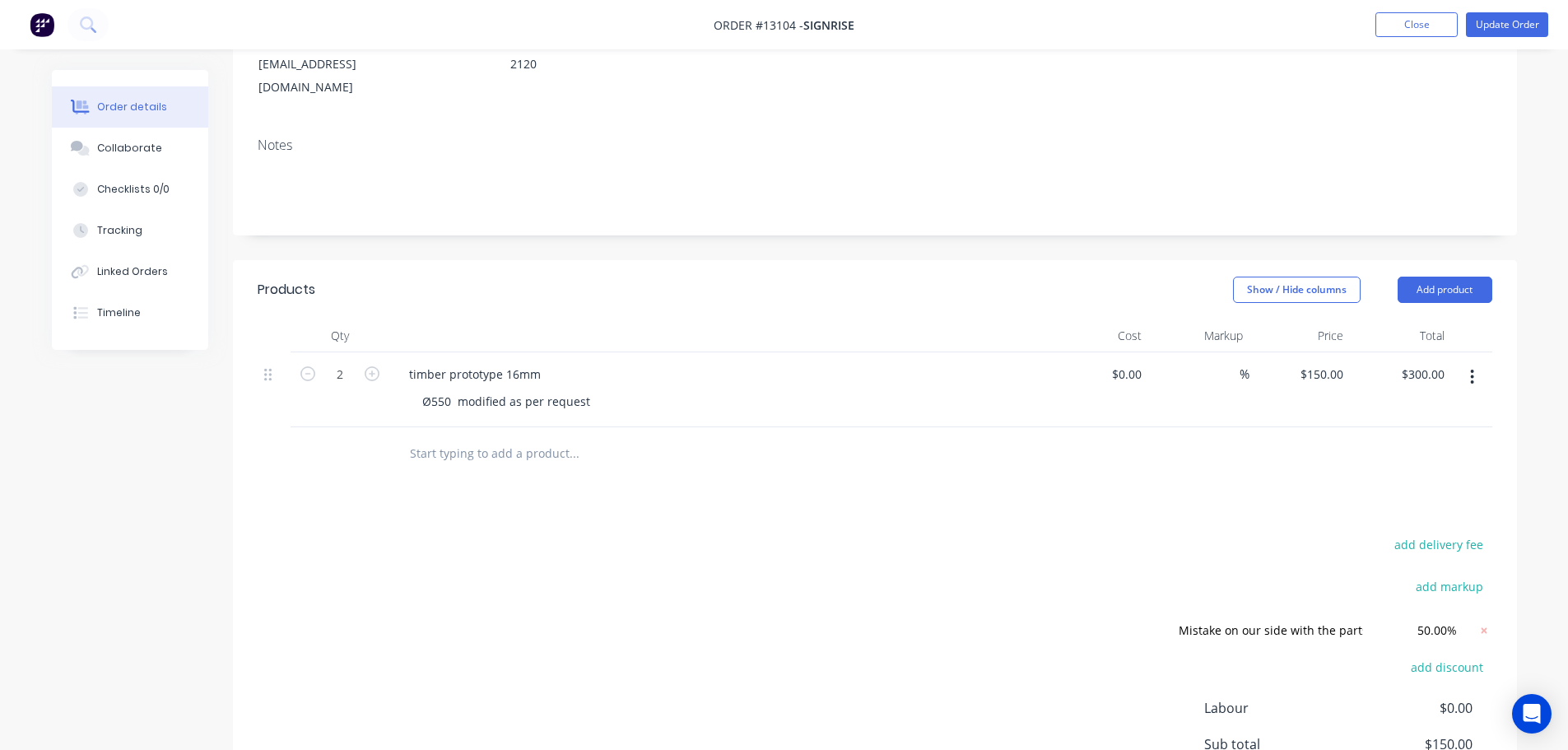
click at [1228, 431] on div at bounding box center [875, 454] width 1235 height 54
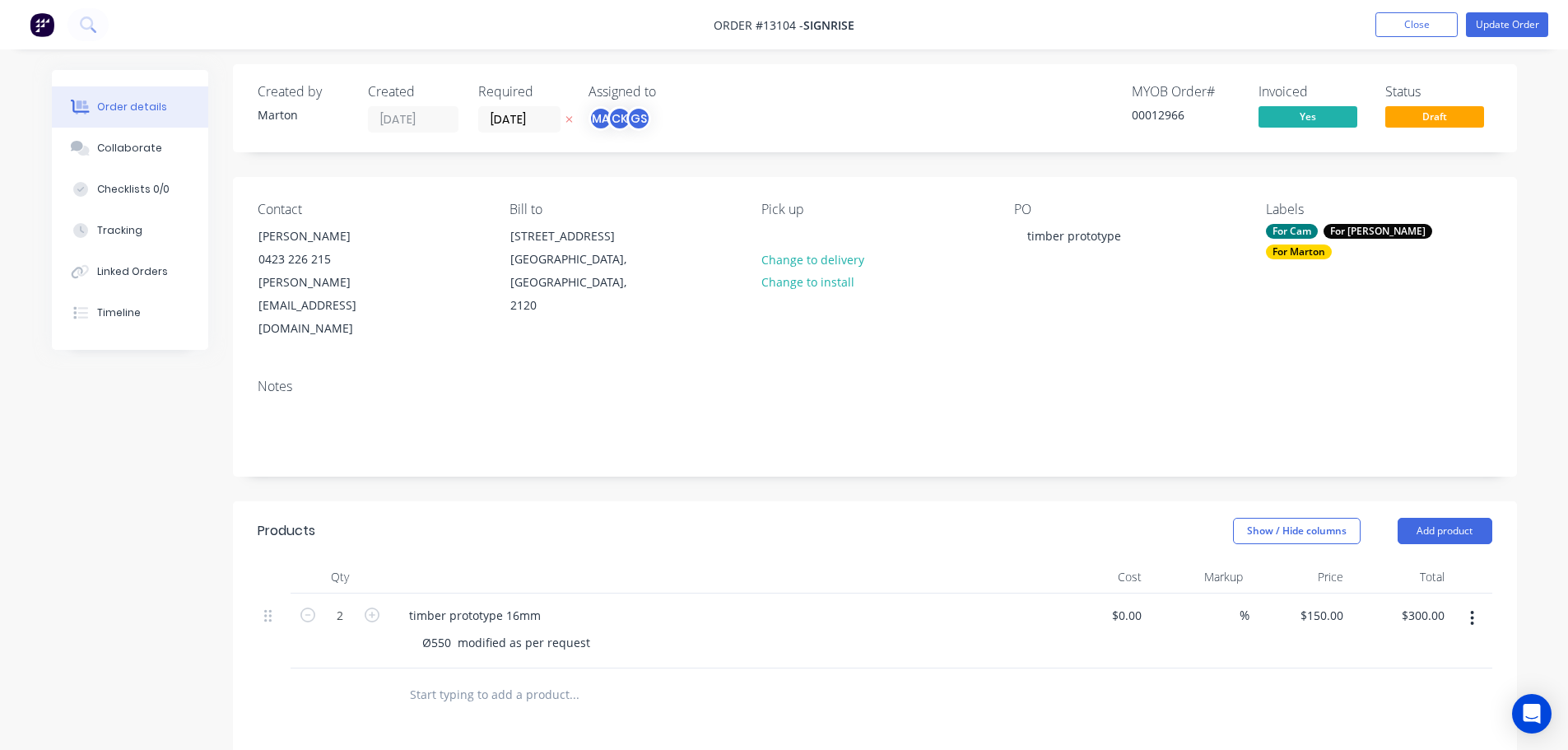
scroll to position [0, 0]
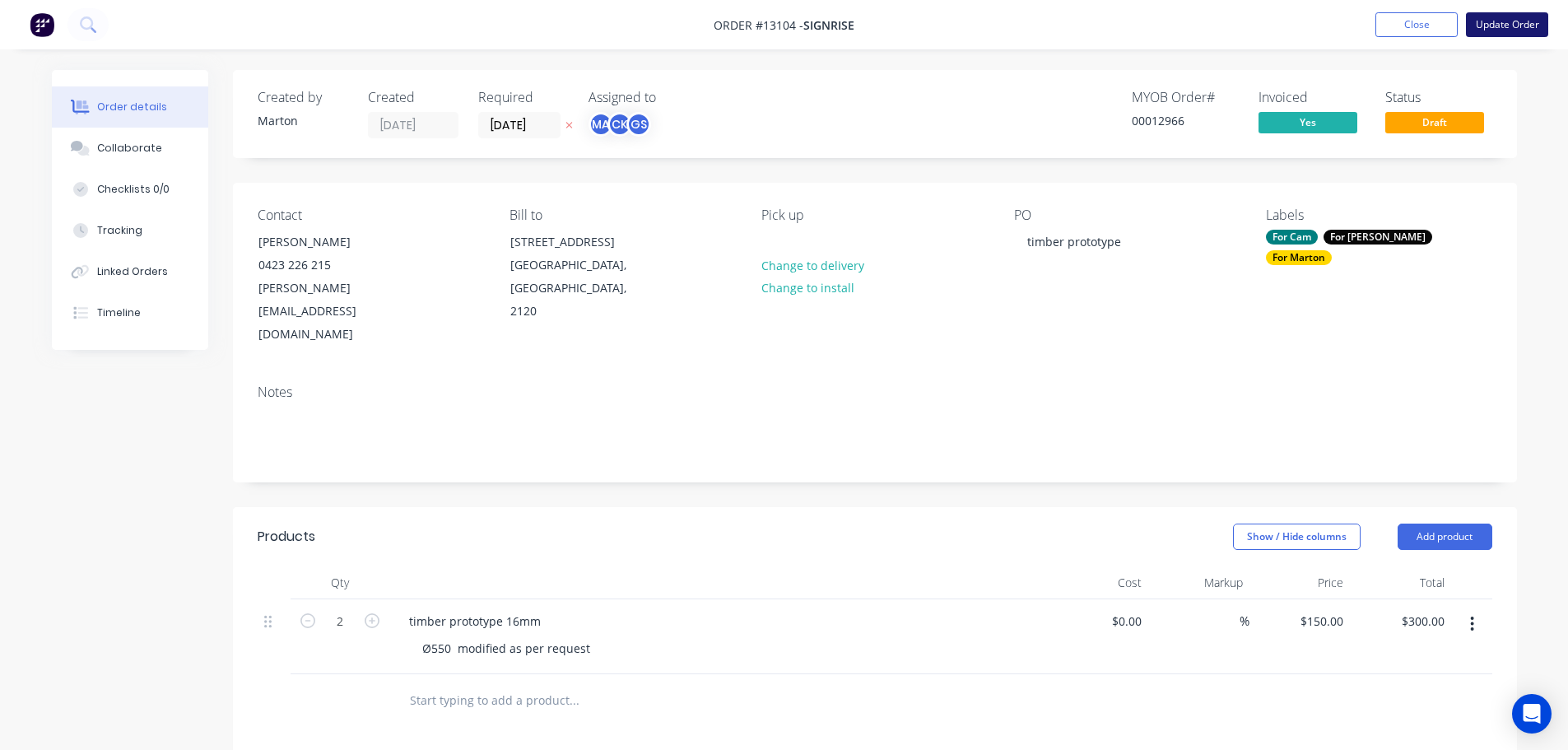
click at [1517, 29] on button "Update Order" at bounding box center [1507, 25] width 82 height 25
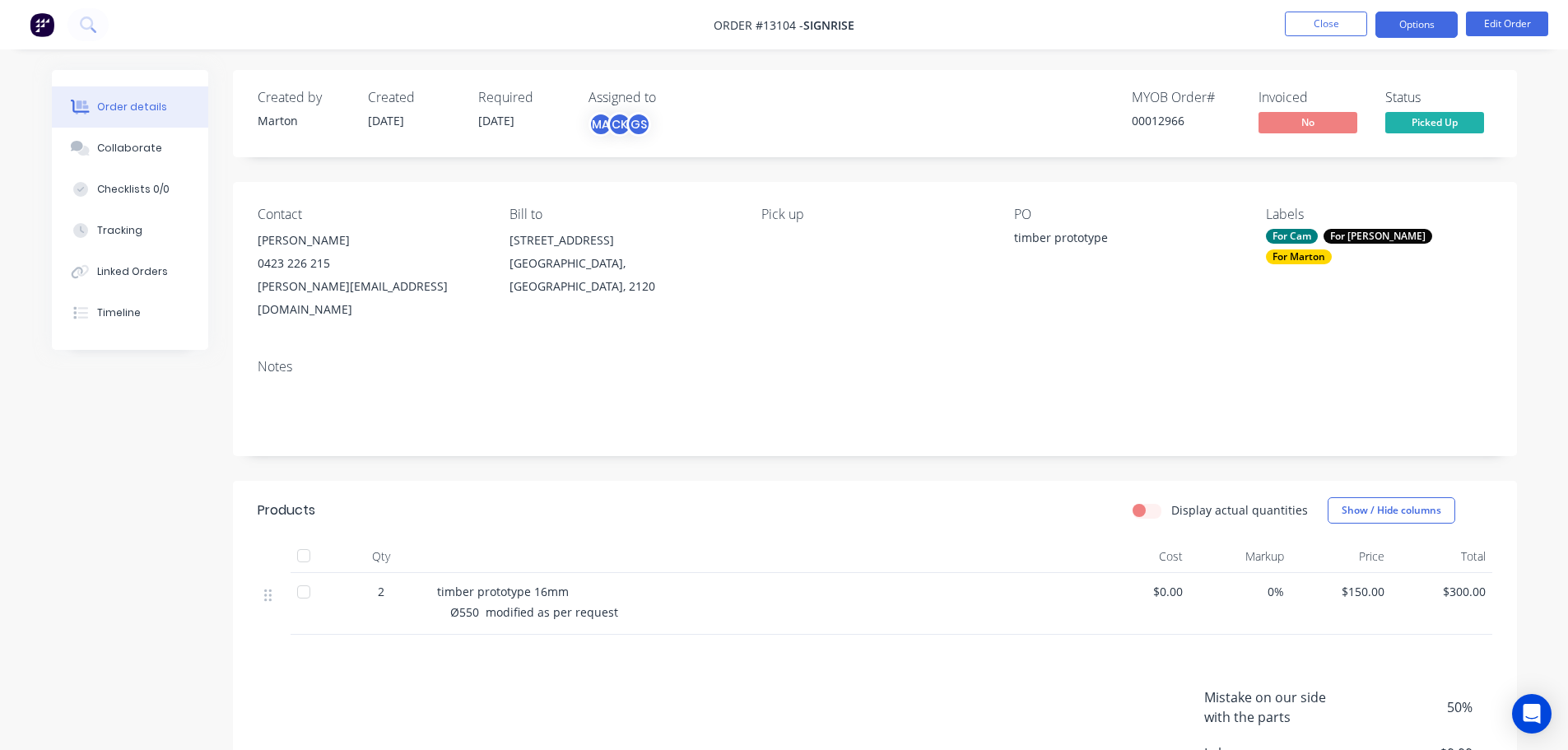
click at [1420, 22] on button "Options" at bounding box center [1416, 25] width 82 height 27
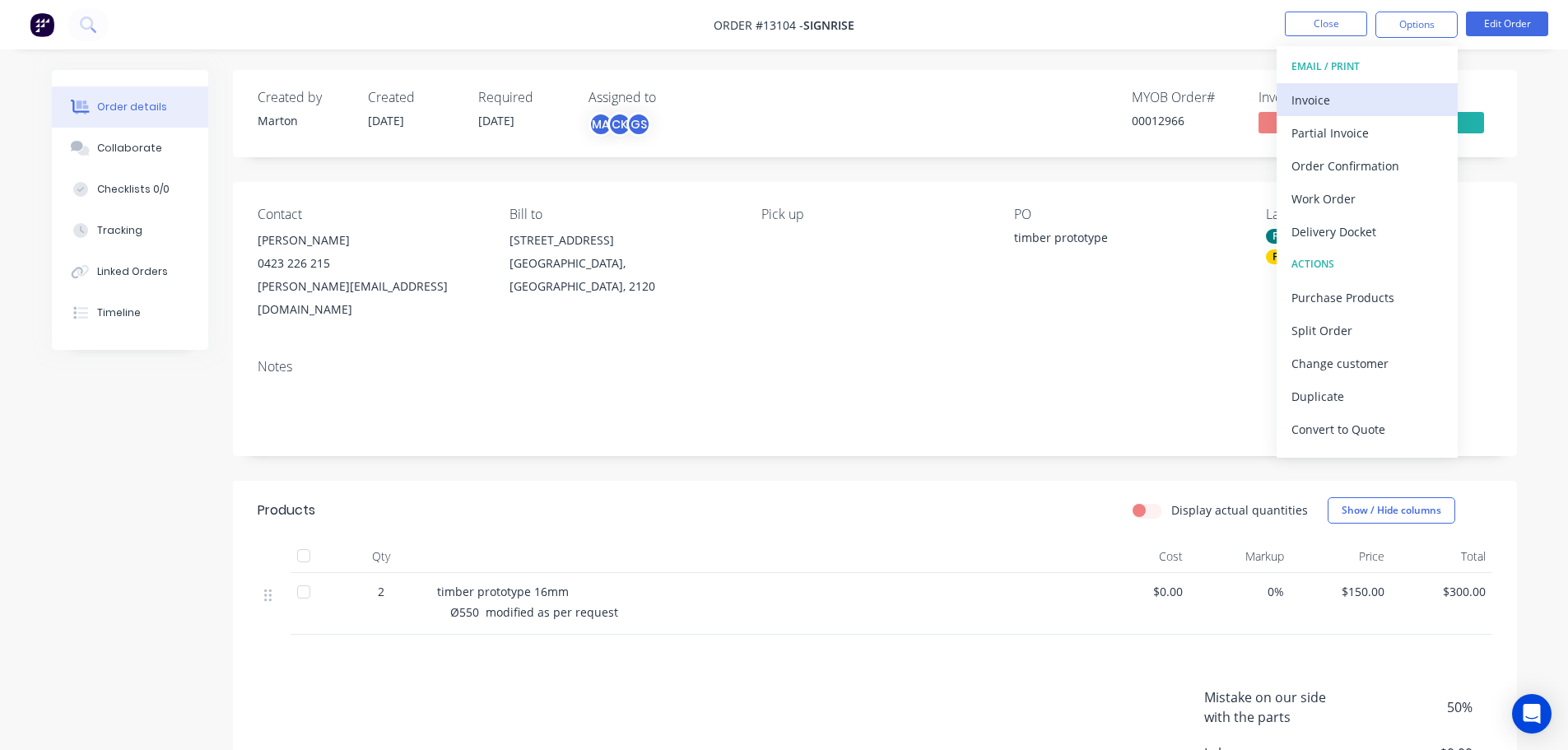
click at [1341, 102] on div "Invoice" at bounding box center [1367, 100] width 152 height 24
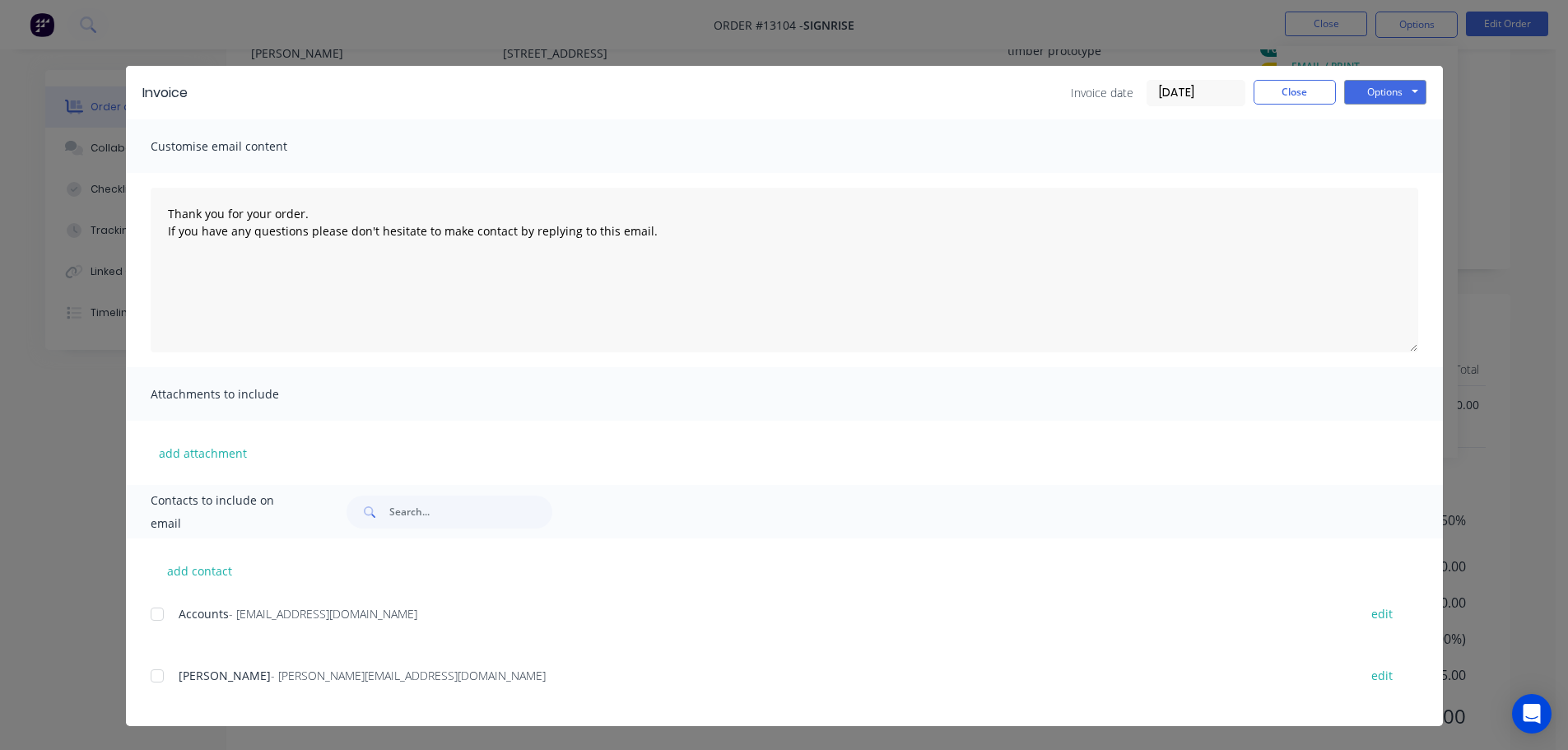
scroll to position [211, 0]
drag, startPoint x: 161, startPoint y: 675, endPoint x: 194, endPoint y: 657, distance: 37.6
click at [160, 675] on div at bounding box center [157, 676] width 33 height 33
click at [1405, 92] on button "Options" at bounding box center [1385, 92] width 82 height 25
click at [157, 610] on div at bounding box center [157, 614] width 33 height 33
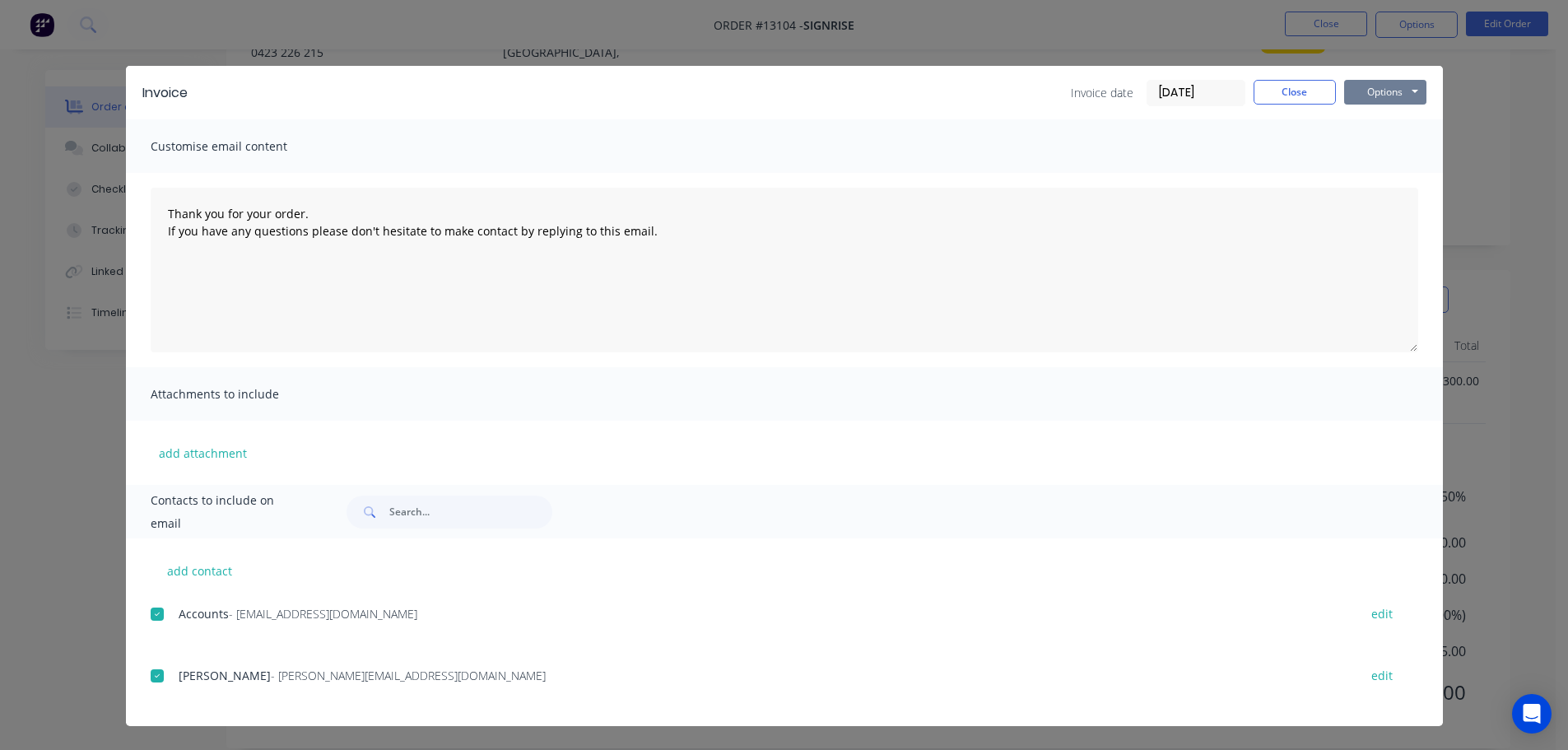
click at [1402, 82] on button "Options" at bounding box center [1385, 92] width 82 height 25
click at [1389, 179] on button "Email" at bounding box center [1397, 176] width 105 height 27
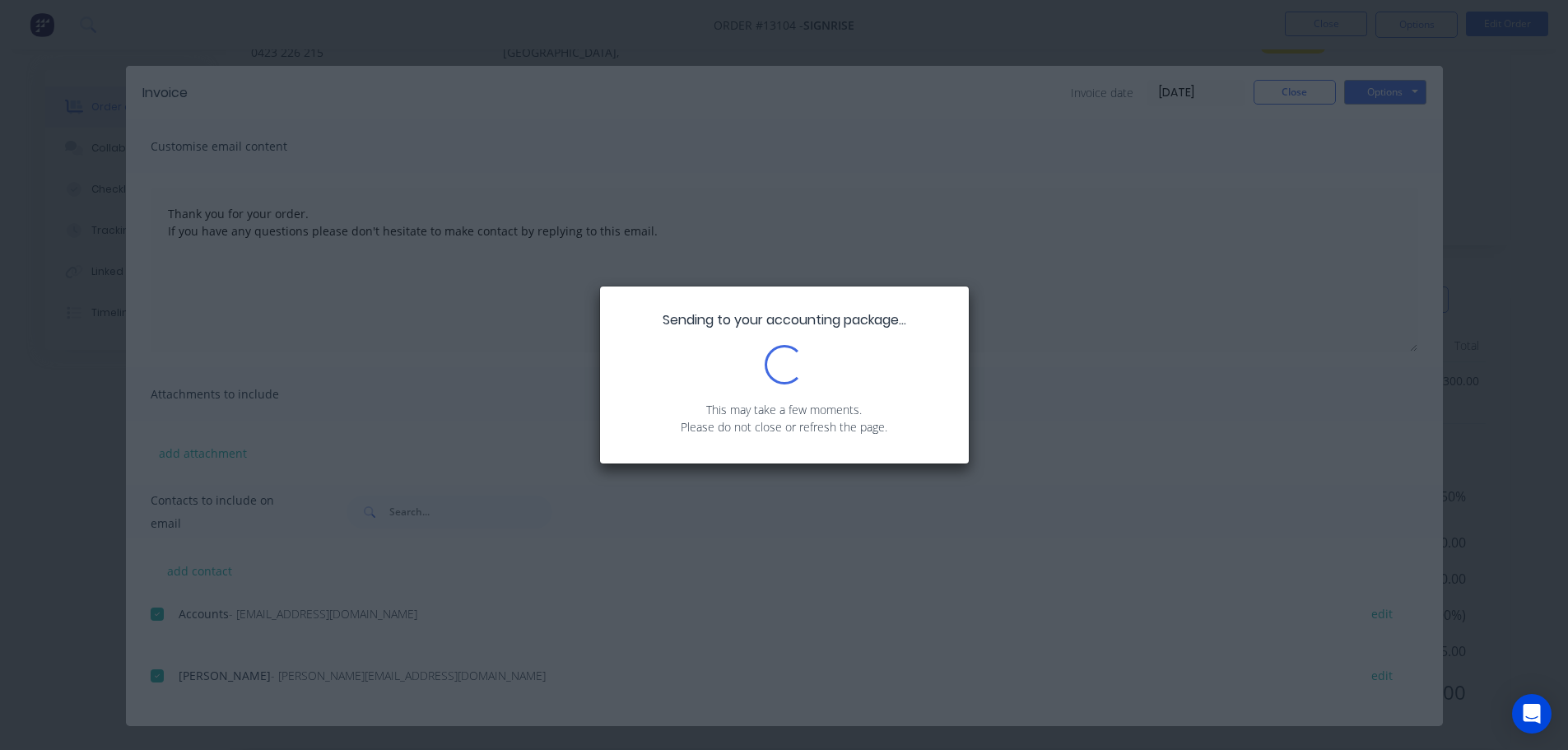
type textarea "Thank you for your order. If you have any questions please don't hesitate to ma…"
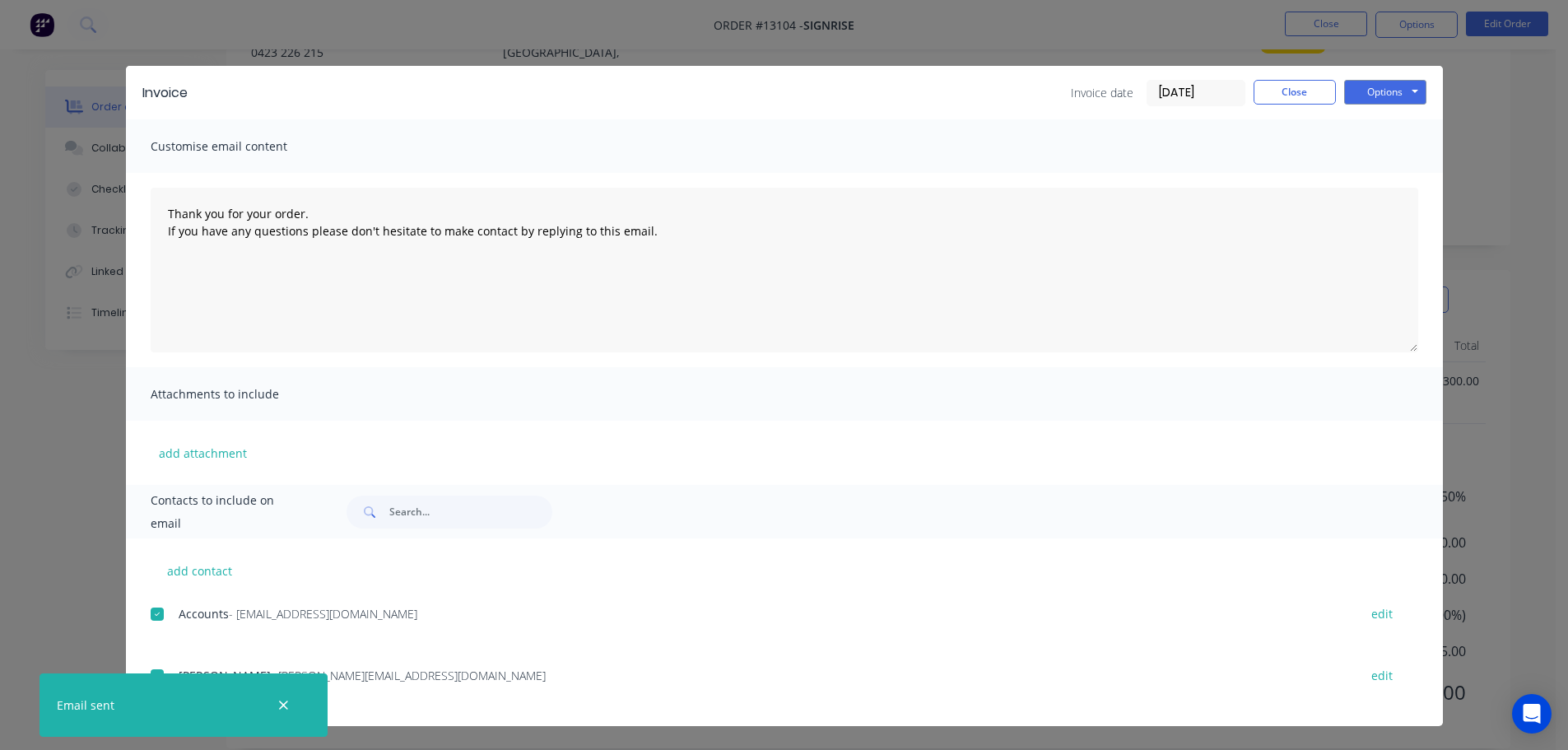
scroll to position [129, 0]
click at [1308, 90] on button "Close" at bounding box center [1295, 92] width 82 height 25
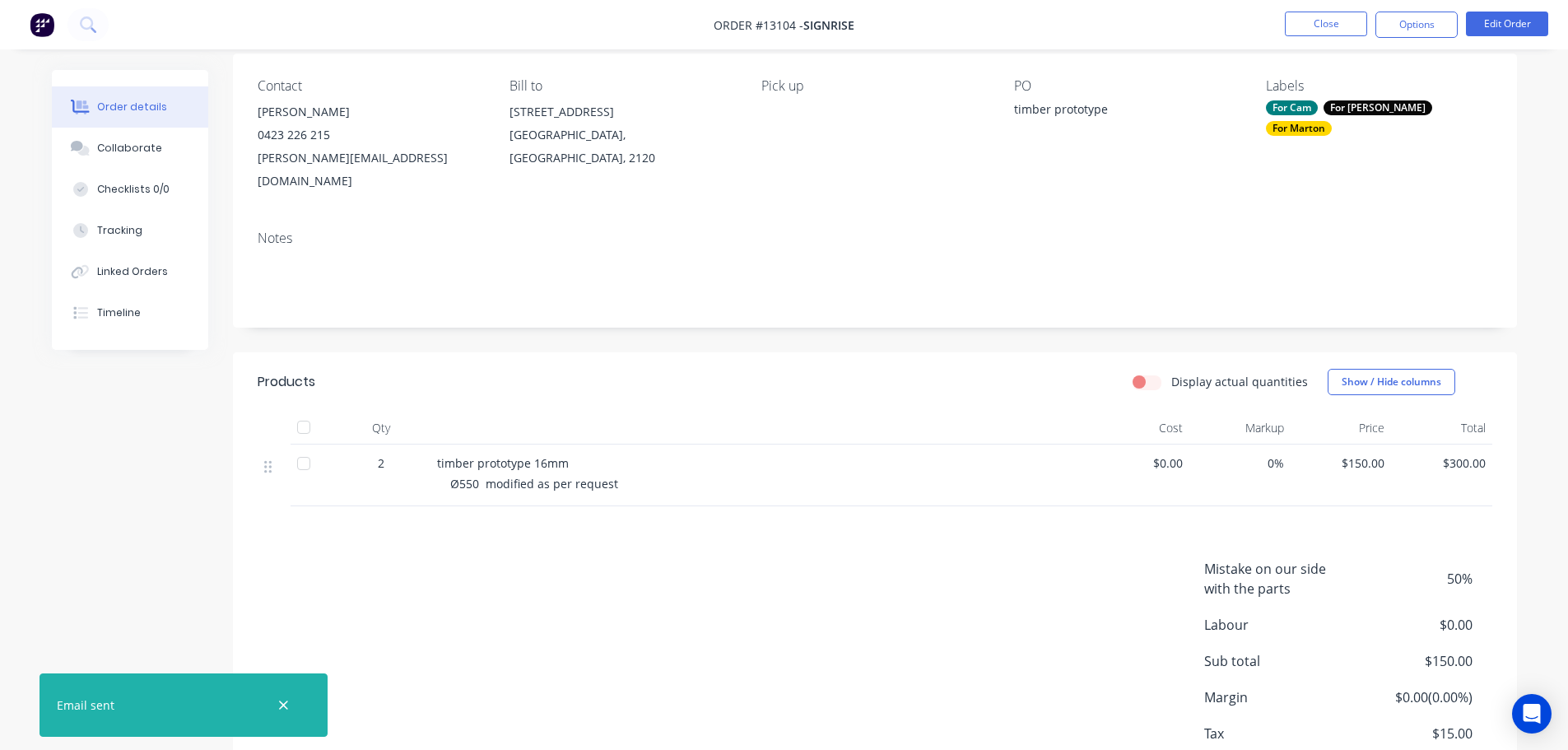
click at [1167, 307] on div "Created by [PERSON_NAME] Created [DATE] Required [DATE] Assigned to MA CK GS MY…" at bounding box center [875, 387] width 1284 height 889
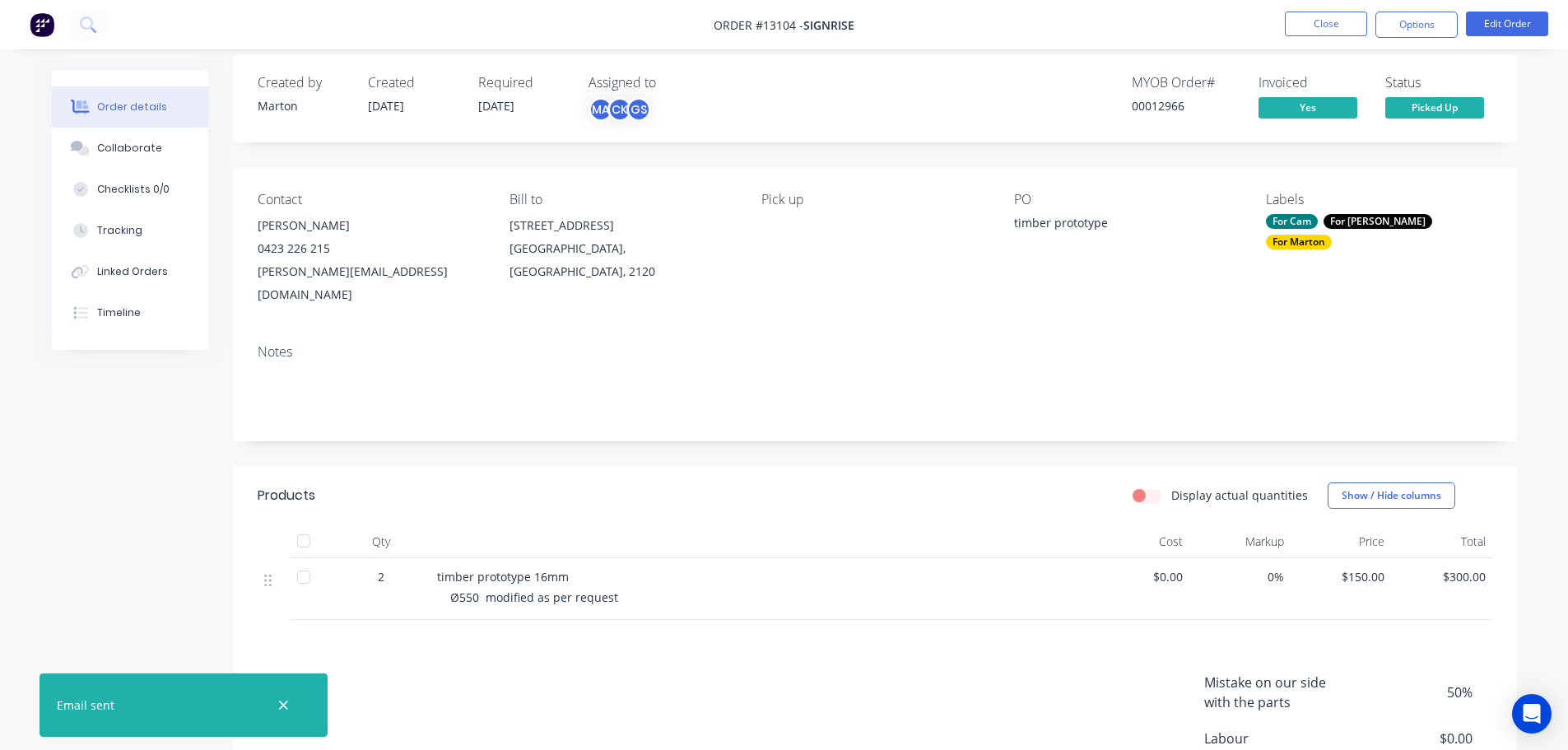
scroll to position [0, 0]
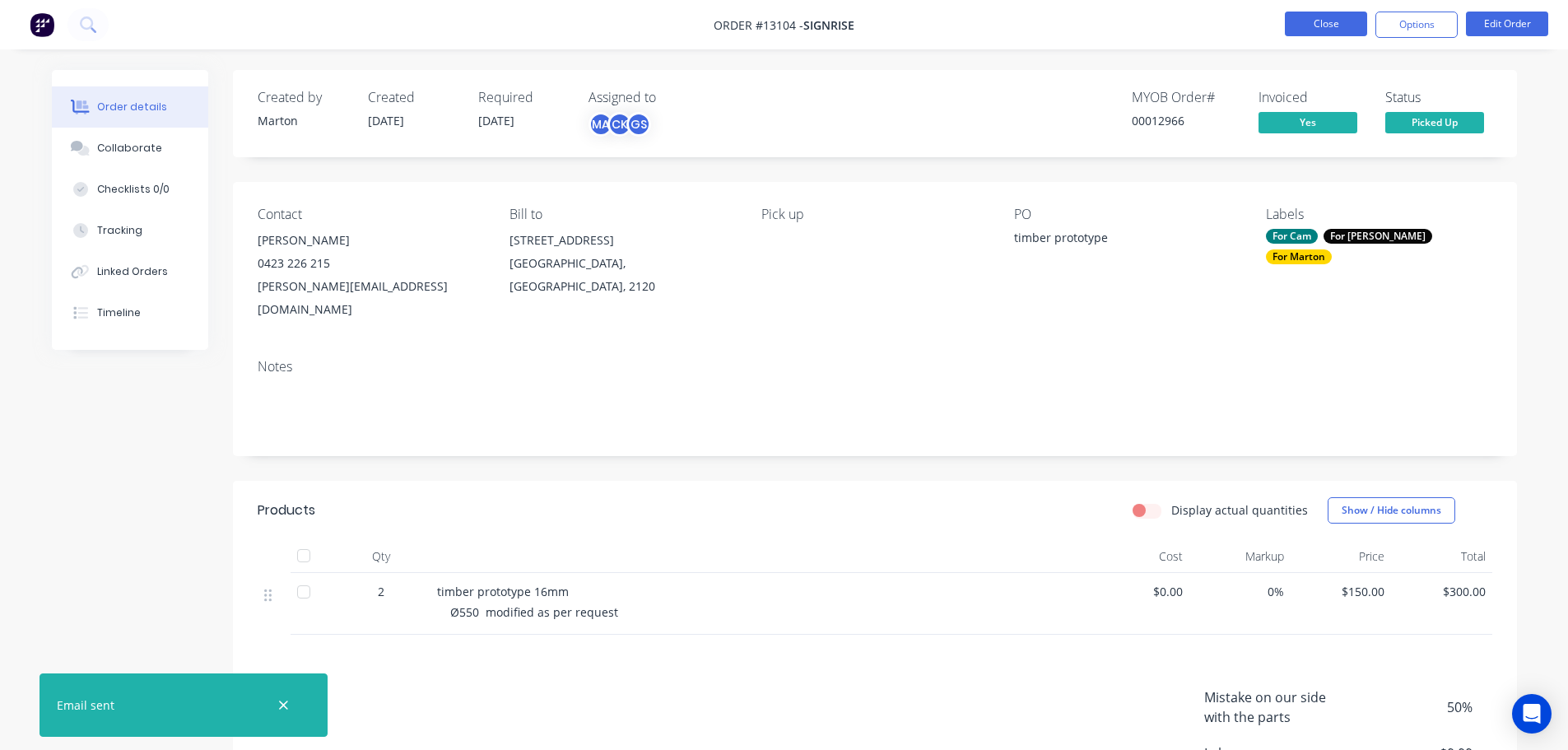
click at [1348, 25] on button "Close" at bounding box center [1326, 24] width 82 height 25
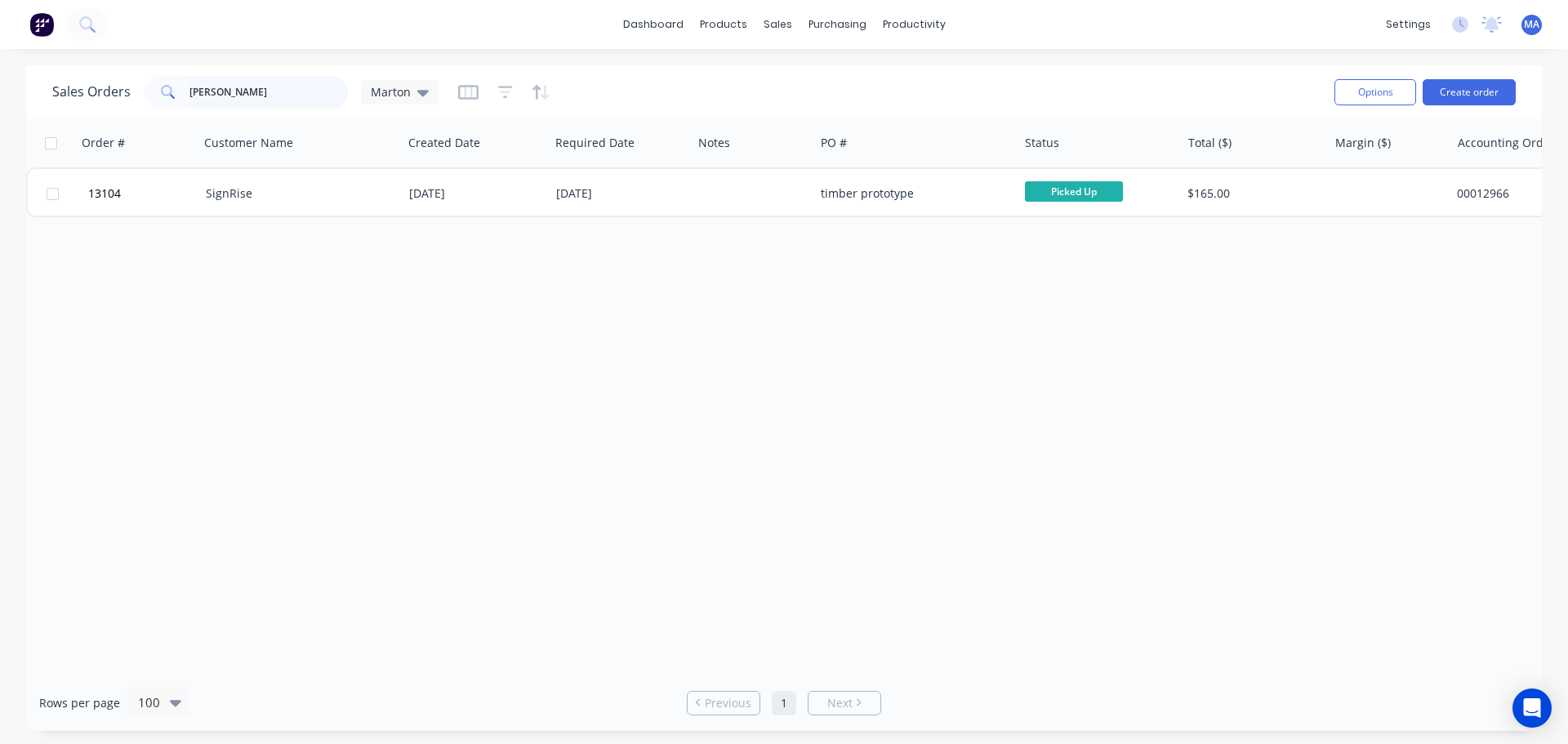
click at [268, 89] on input "[PERSON_NAME]" at bounding box center [269, 92] width 159 height 33
click at [1463, 89] on button "Create order" at bounding box center [1469, 92] width 93 height 27
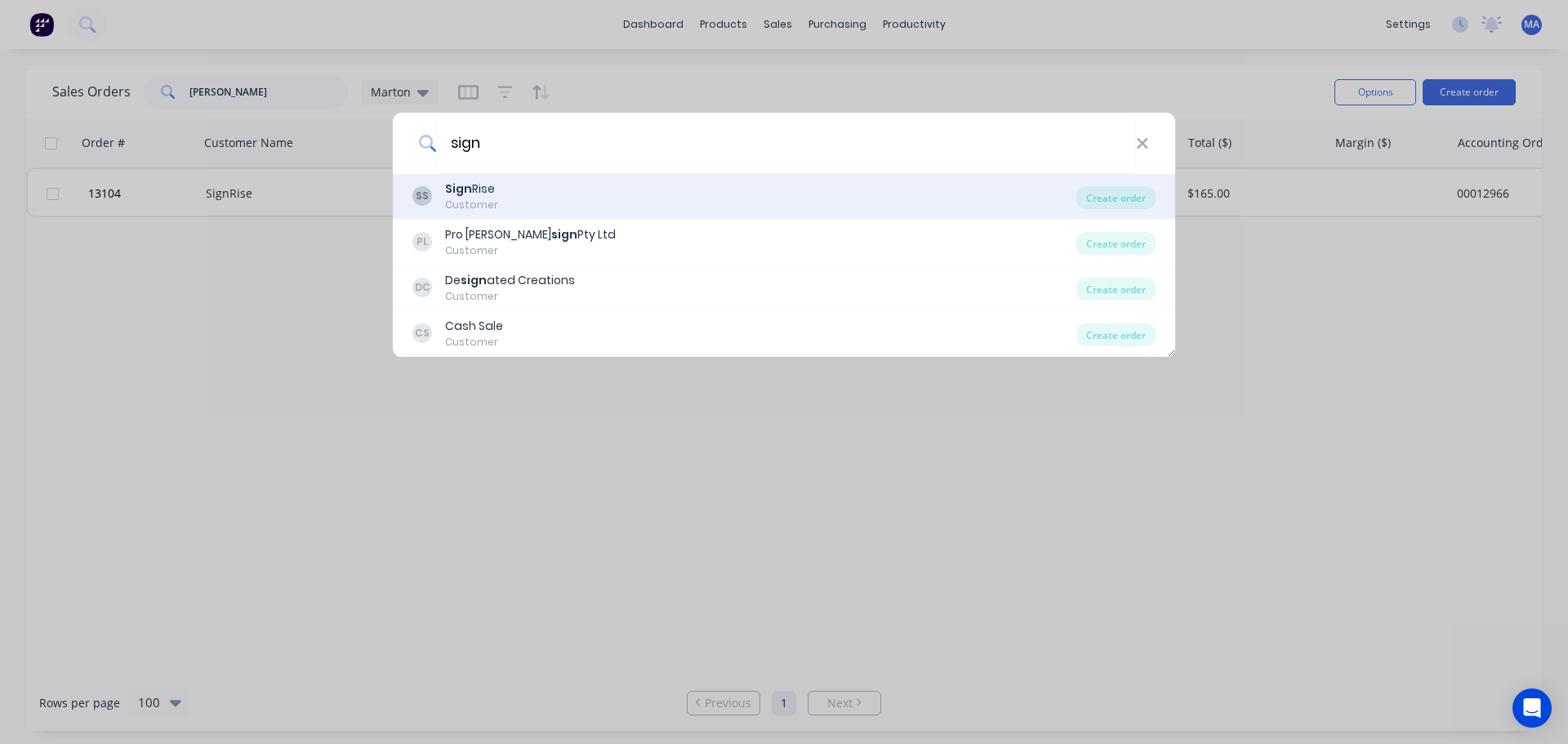
type input "sign"
click at [540, 186] on div "SS Sign Rise Customer" at bounding box center [745, 197] width 664 height 32
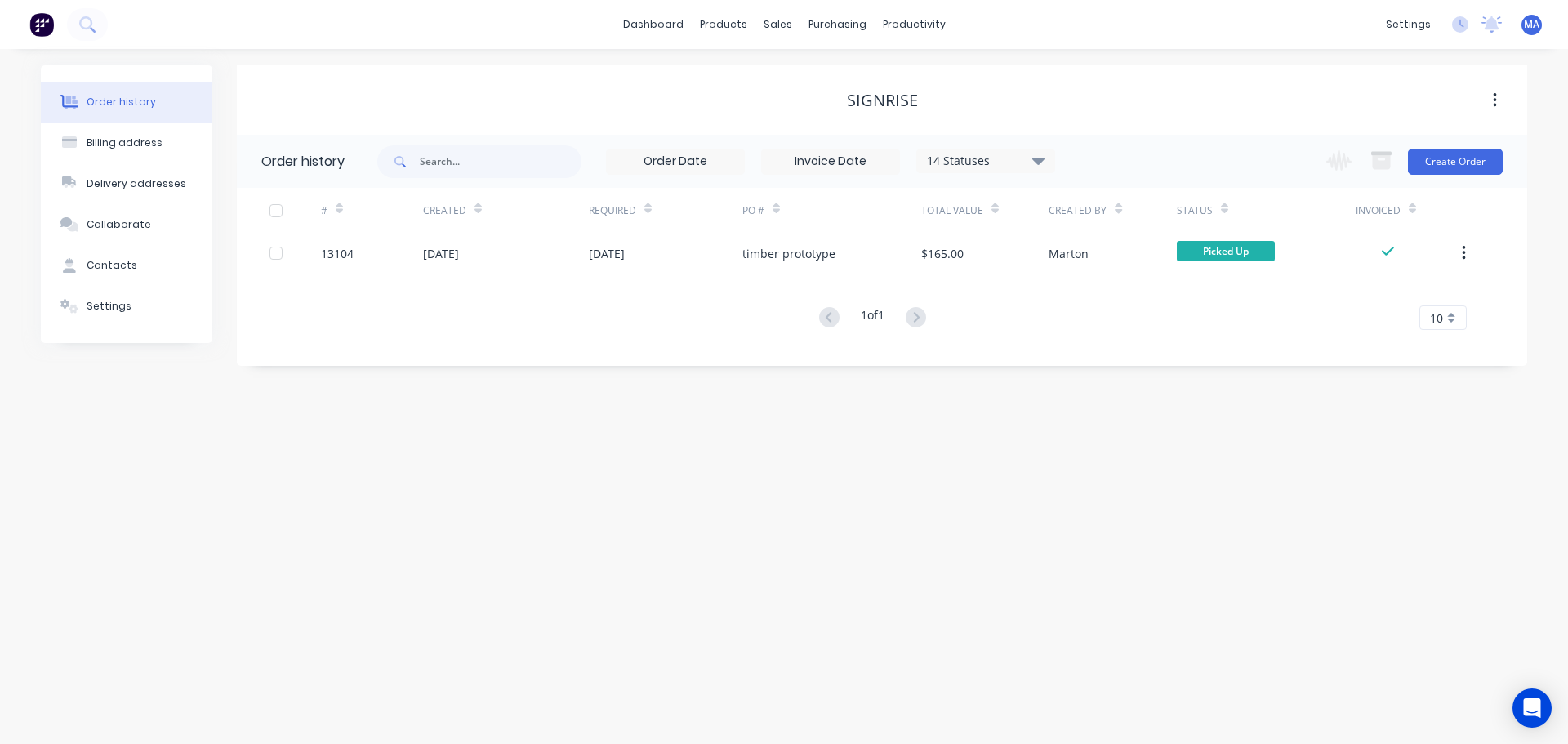
click at [793, 387] on div "Order history Billing address Delivery addresses Collaborate Contacts Settings …" at bounding box center [784, 396] width 1568 height 695
click at [1488, 162] on button "Create Order" at bounding box center [1455, 162] width 95 height 27
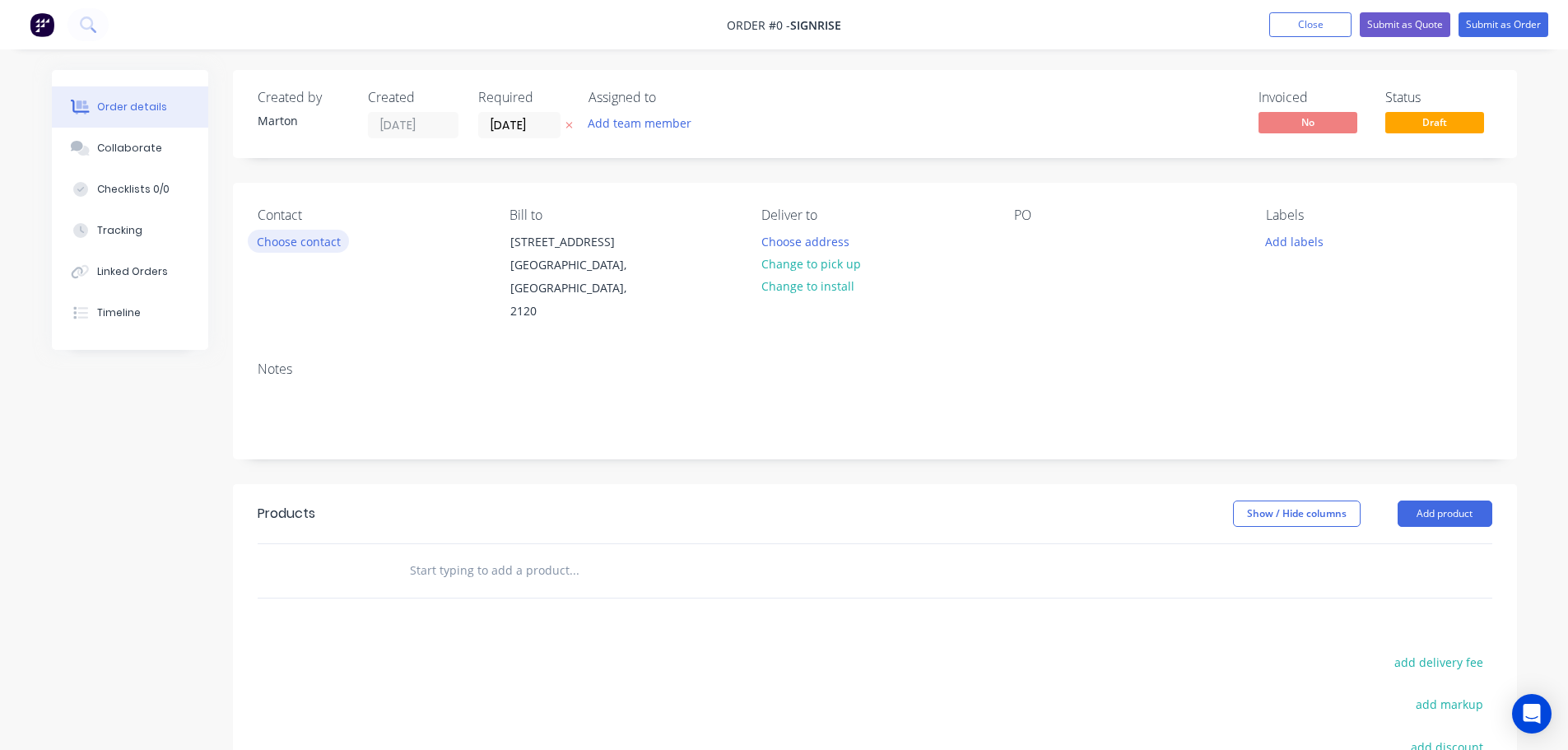
drag, startPoint x: 371, startPoint y: 246, endPoint x: 327, endPoint y: 246, distance: 44.0
click at [348, 247] on div "Contact Choose contact" at bounding box center [370, 265] width 226 height 116
click at [327, 246] on button "Choose contact" at bounding box center [298, 240] width 101 height 22
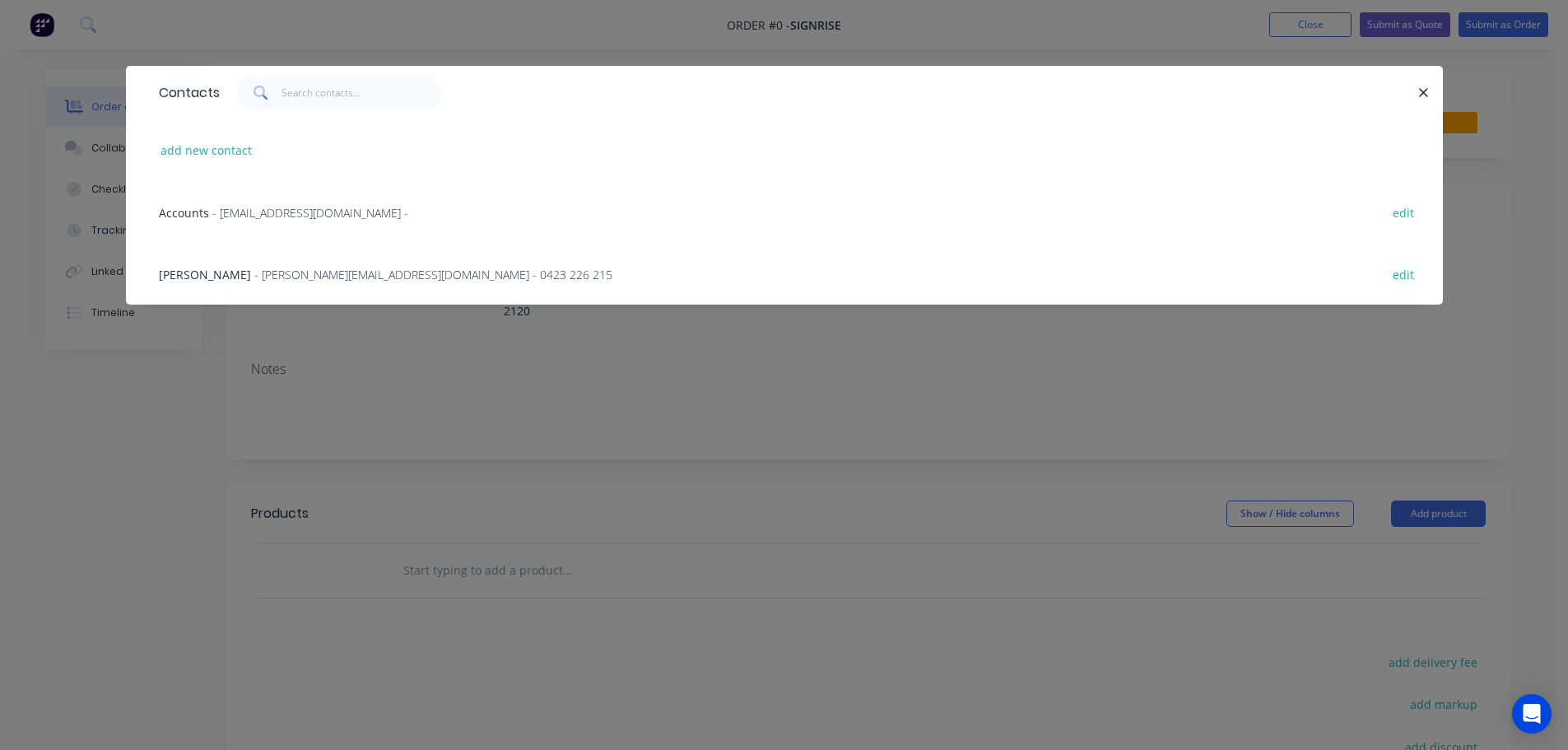
click at [254, 280] on span "- [PERSON_NAME][EMAIL_ADDRESS][DOMAIN_NAME] - 0423 226 215" at bounding box center [433, 275] width 358 height 16
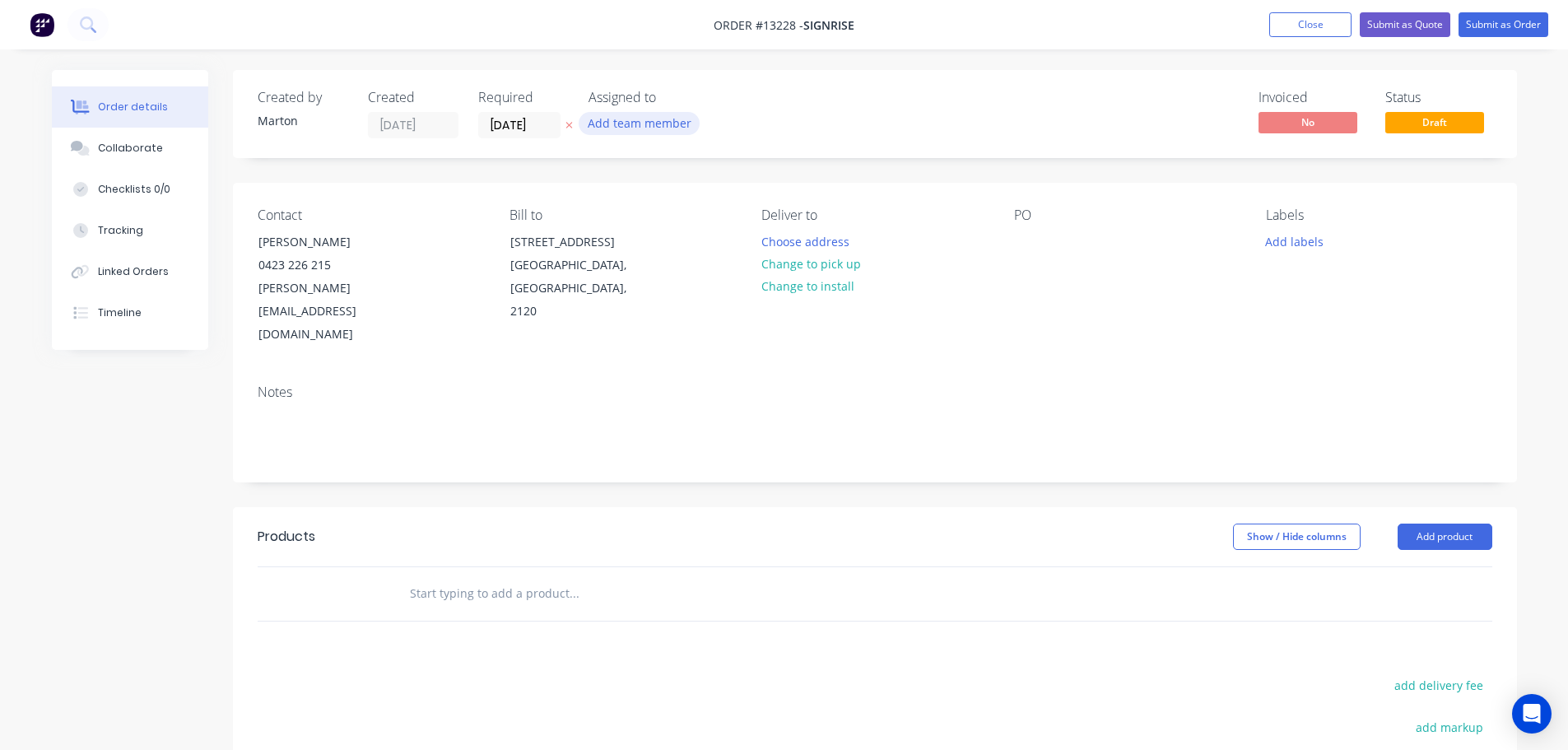
click at [616, 128] on button "Add team member" at bounding box center [639, 122] width 121 height 22
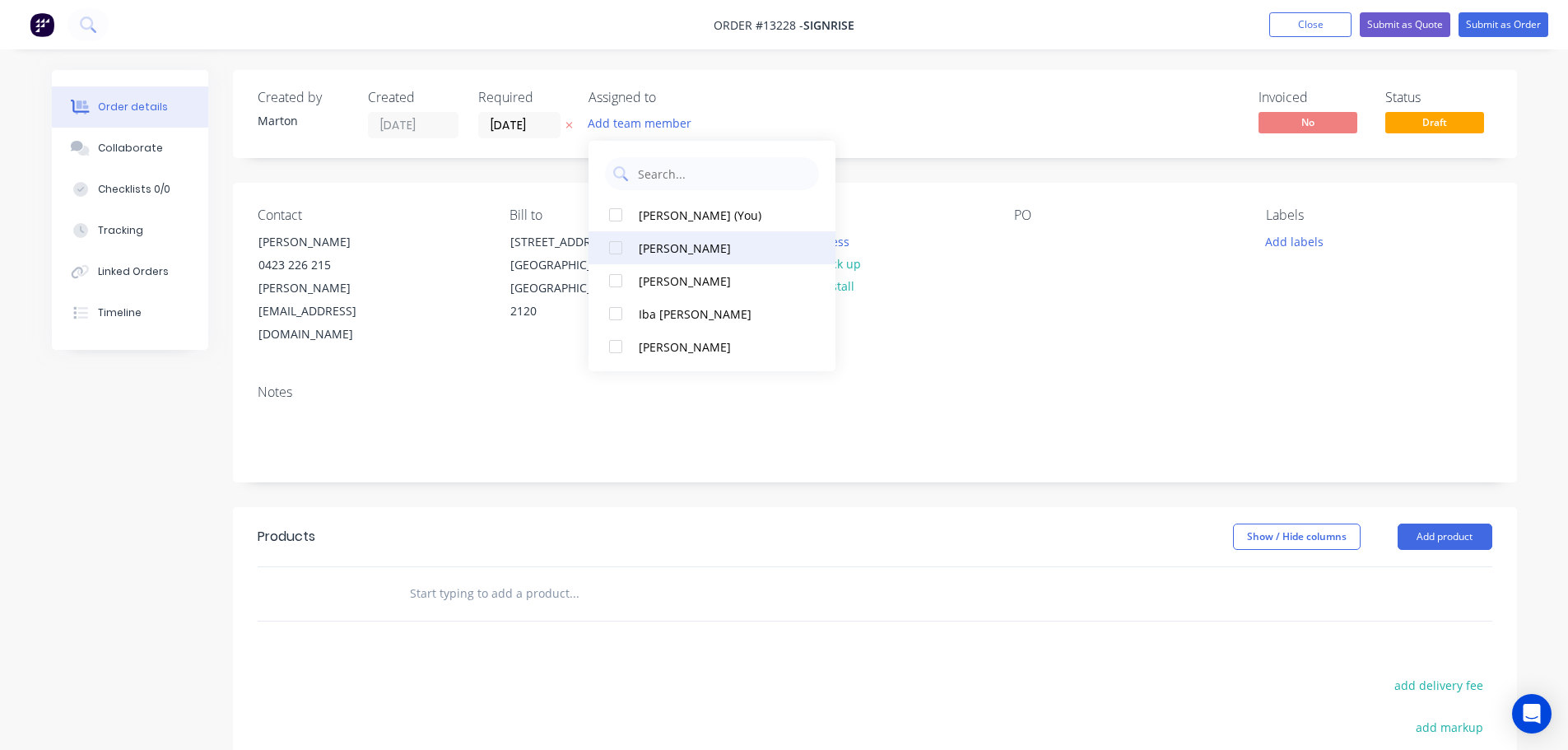
click at [611, 254] on div at bounding box center [615, 247] width 33 height 33
click at [619, 246] on div at bounding box center [615, 247] width 33 height 33
click at [761, 104] on div "Created by [PERSON_NAME] Created [DATE] Required [DATE] Assigned to MA CK Invoi…" at bounding box center [875, 113] width 1284 height 88
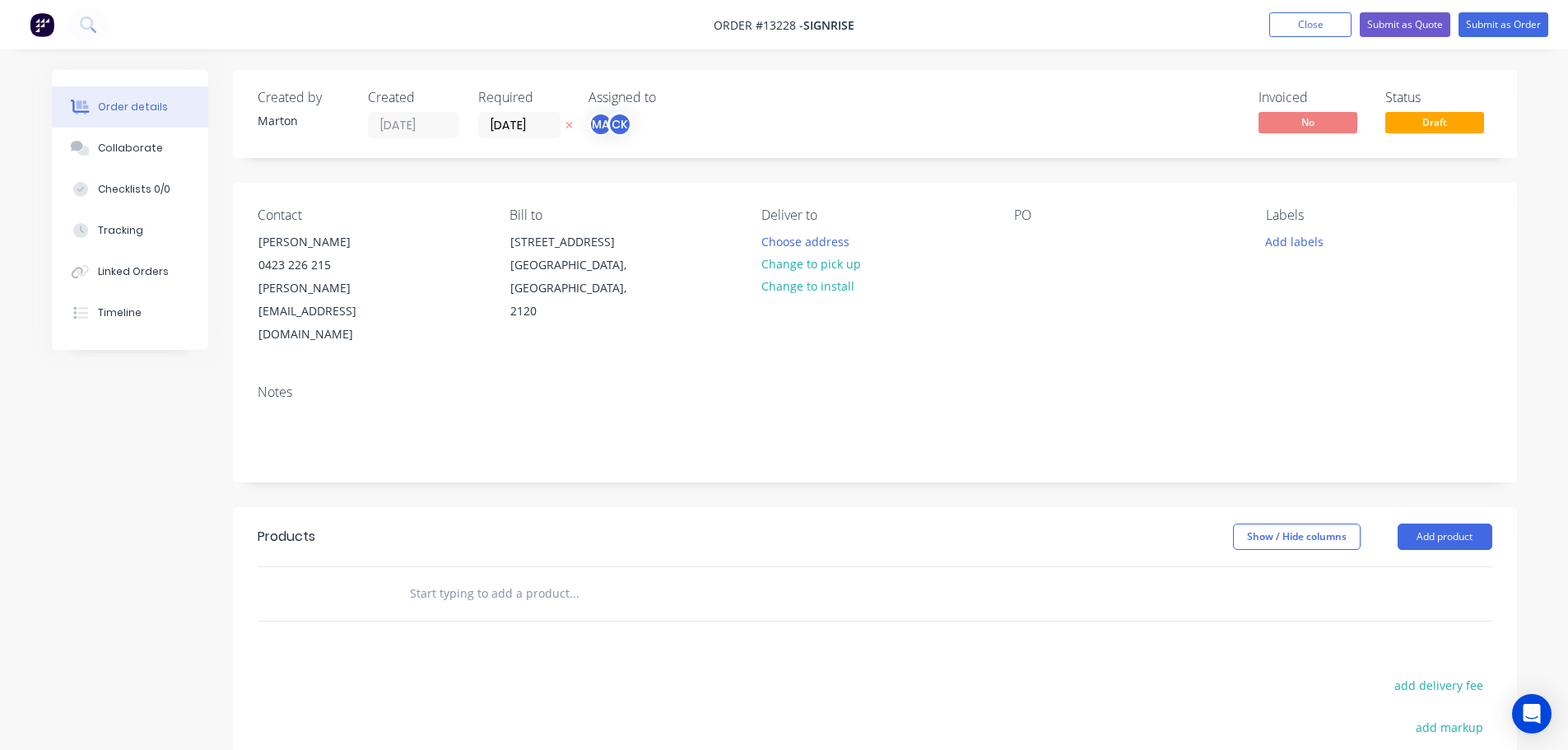
click at [519, 110] on div "Required [DATE]" at bounding box center [523, 114] width 90 height 48
click at [520, 130] on input "[DATE]" at bounding box center [519, 125] width 80 height 25
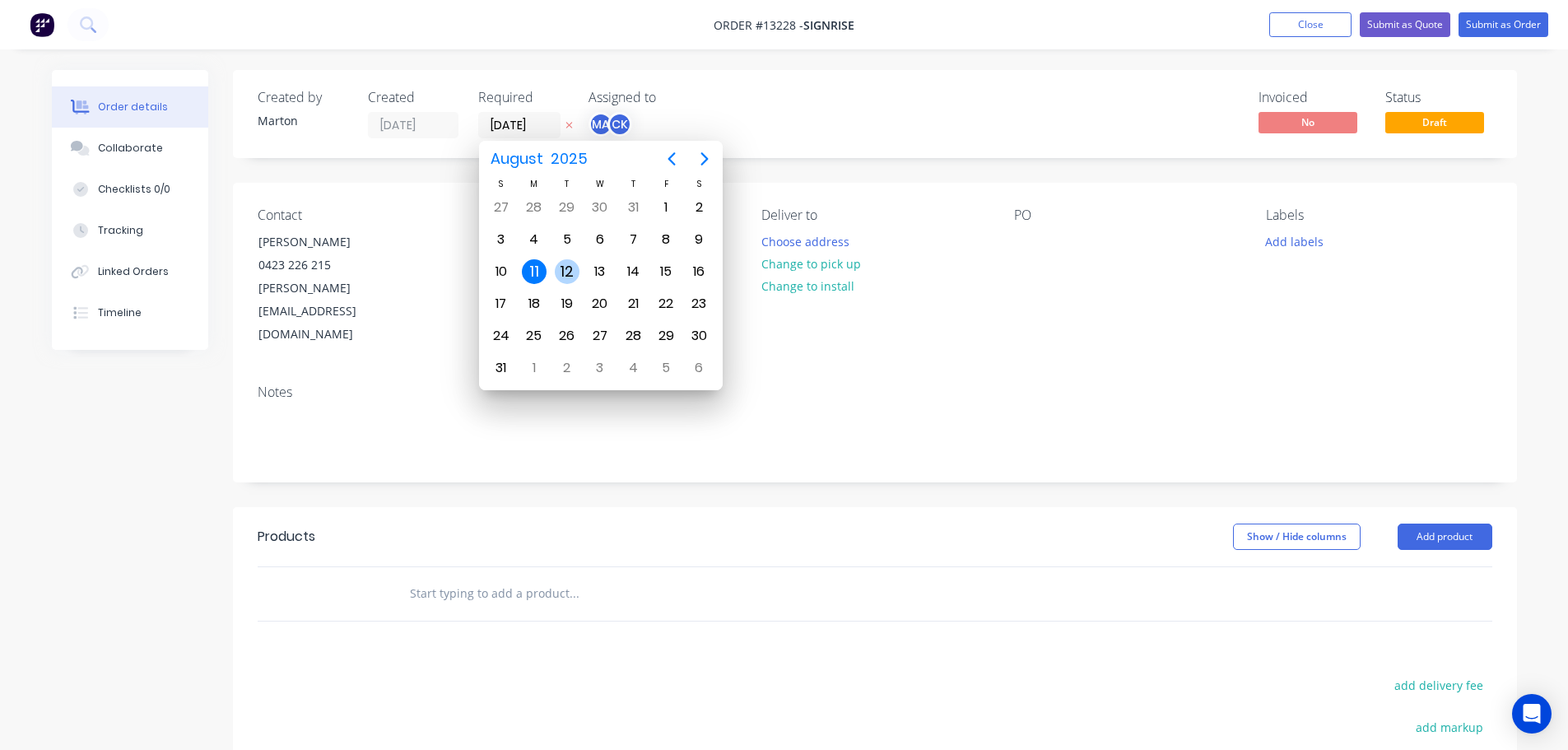
click at [565, 273] on div "12" at bounding box center [568, 272] width 25 height 25
type input "[DATE]"
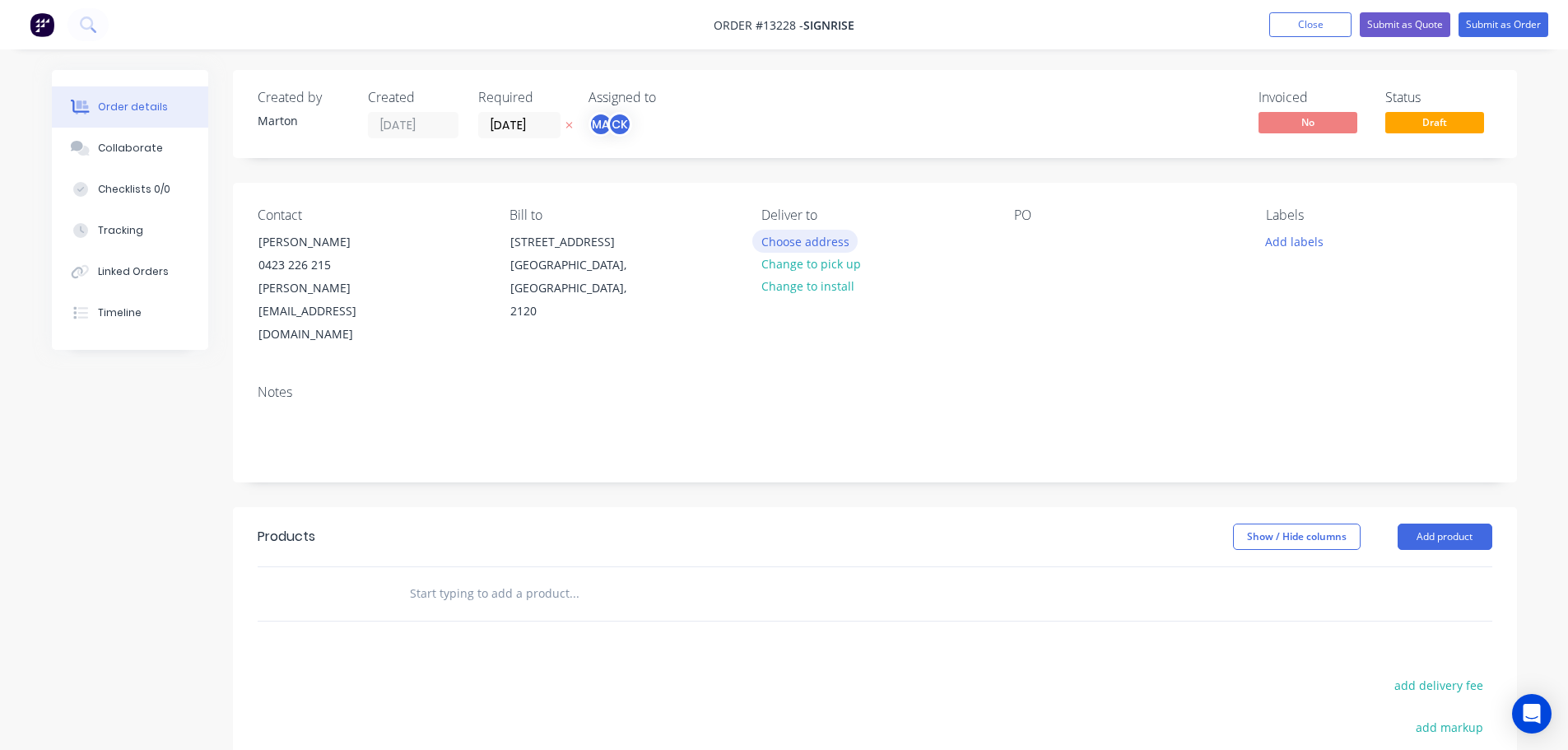
click at [818, 240] on button "Choose address" at bounding box center [805, 240] width 105 height 22
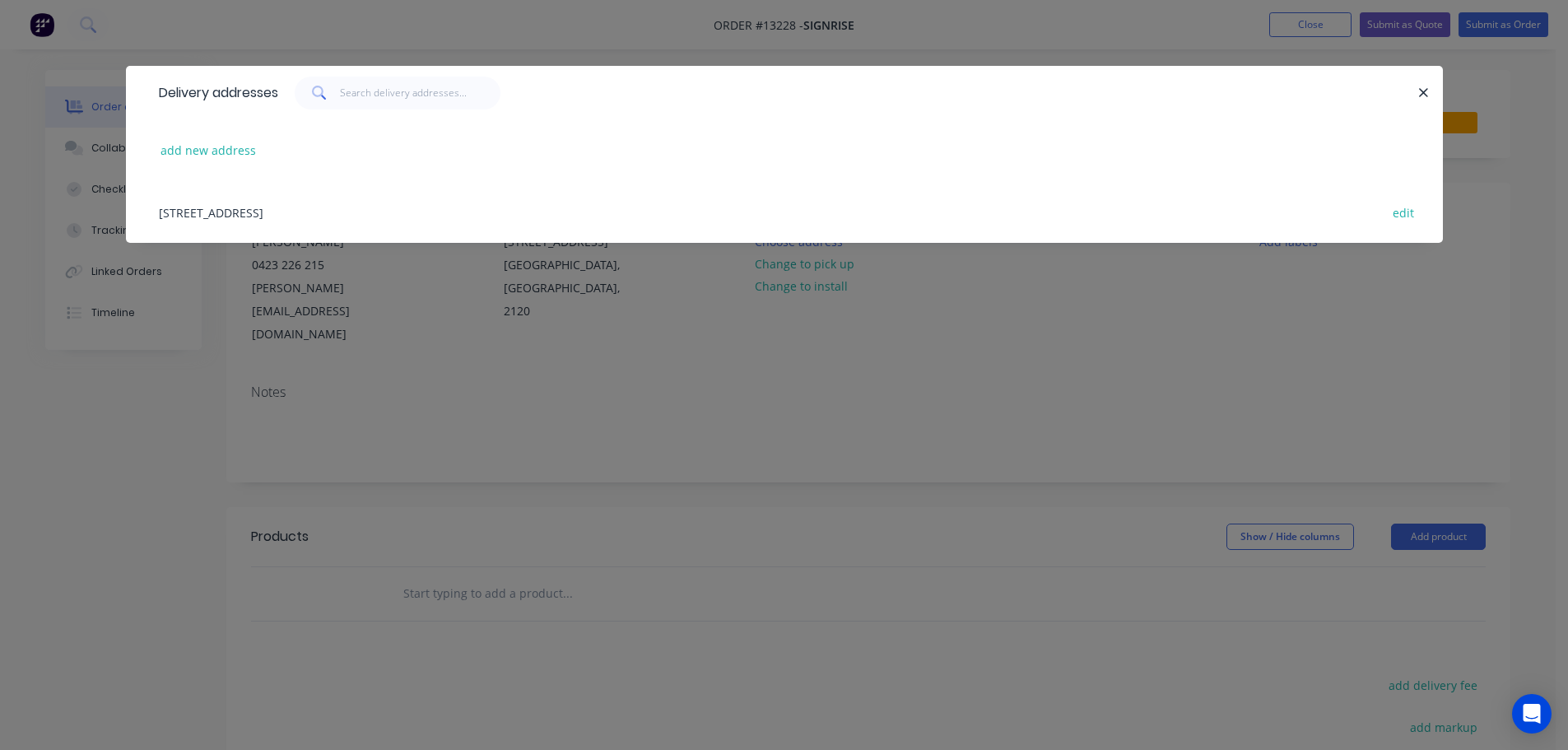
click at [260, 216] on div "[STREET_ADDRESS] edit" at bounding box center [784, 212] width 1267 height 62
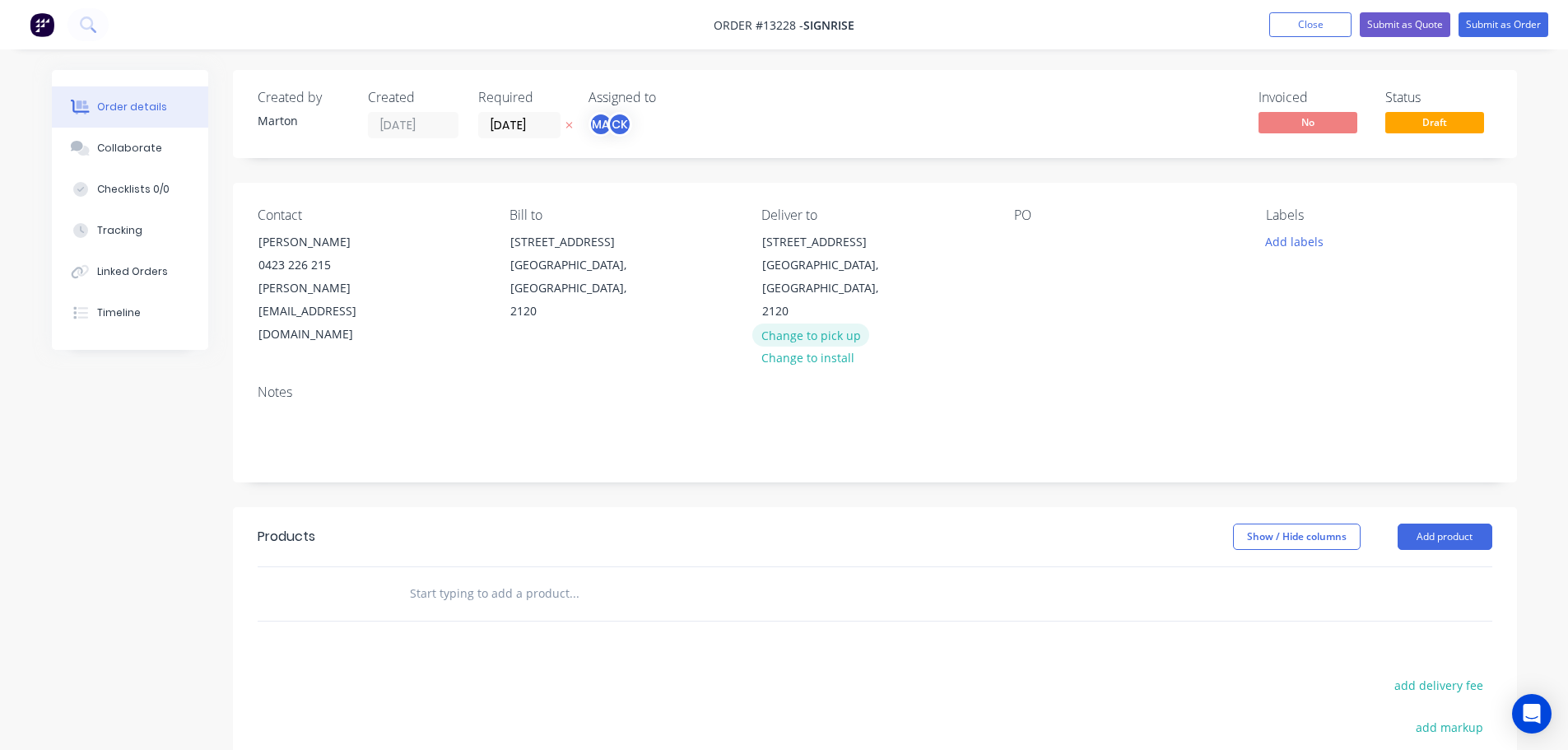
click at [822, 323] on button "Change to pick up" at bounding box center [810, 334] width 117 height 22
click at [1054, 244] on div "PO" at bounding box center [1126, 277] width 226 height 139
click at [1033, 244] on div at bounding box center [1027, 241] width 27 height 24
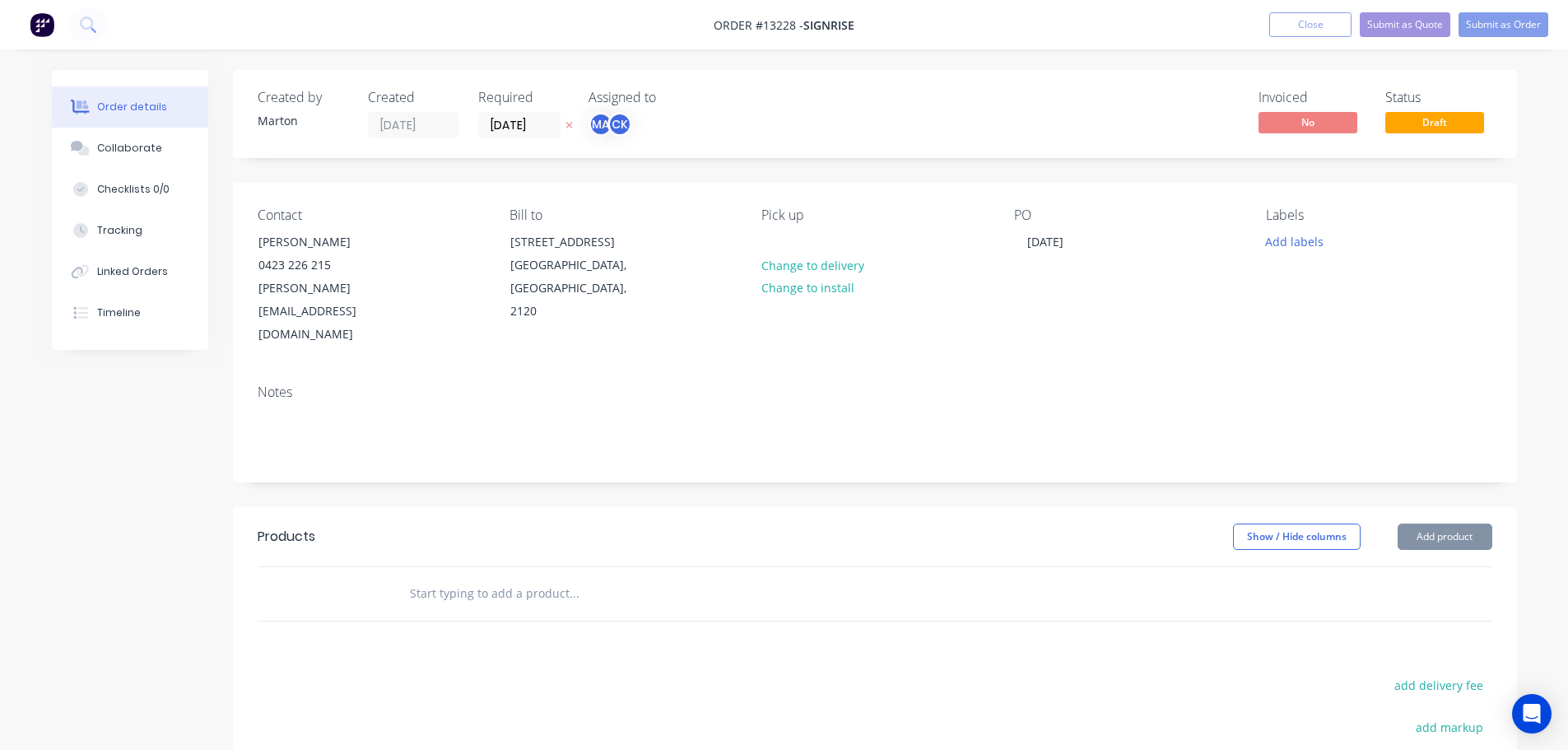
click at [1053, 524] on div "Show / Hide columns Add product" at bounding box center [1005, 538] width 972 height 27
click at [1026, 246] on div "[DATE]" at bounding box center [1045, 241] width 62 height 24
click at [1285, 236] on button "Add labels" at bounding box center [1294, 240] width 76 height 22
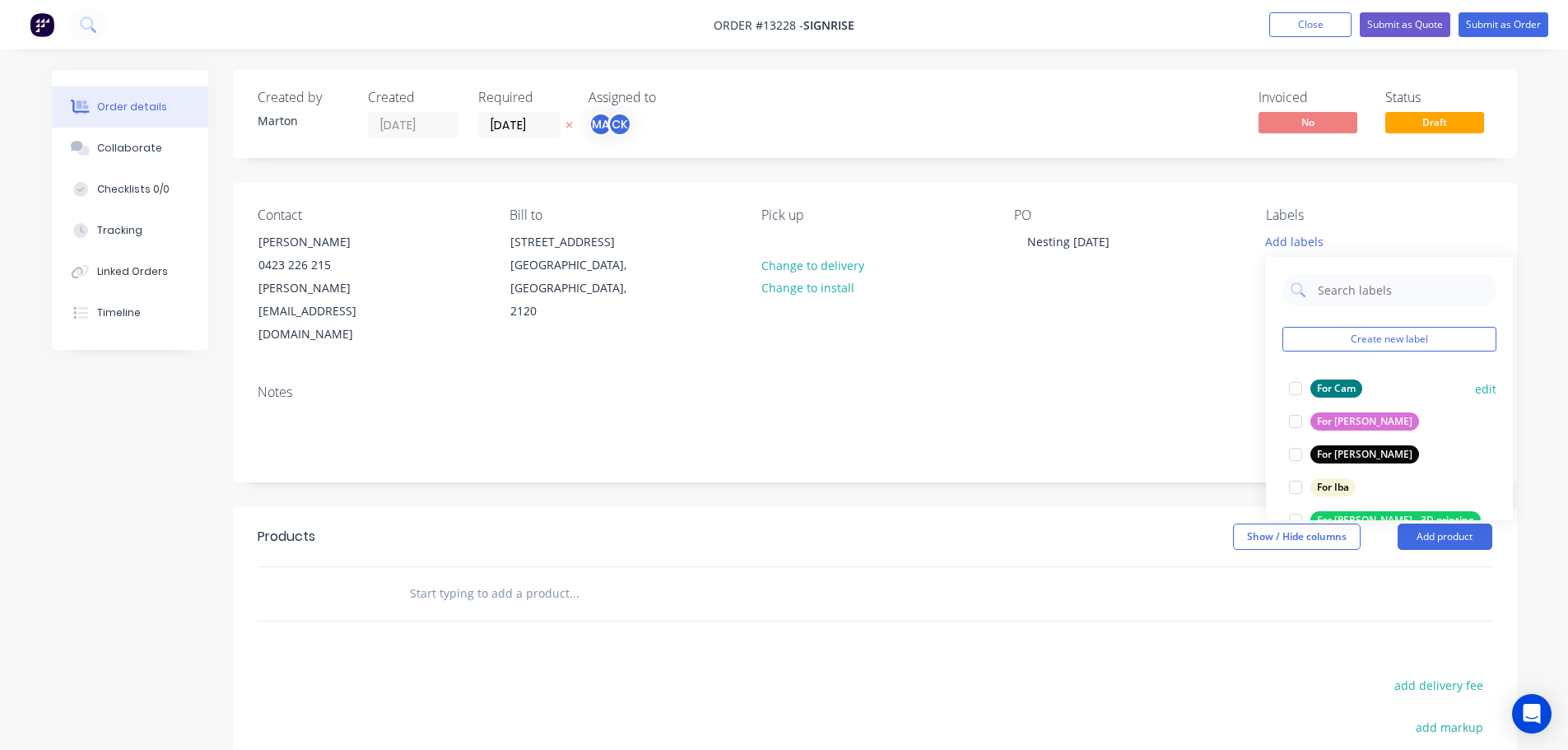
click at [1288, 395] on div at bounding box center [1295, 388] width 33 height 33
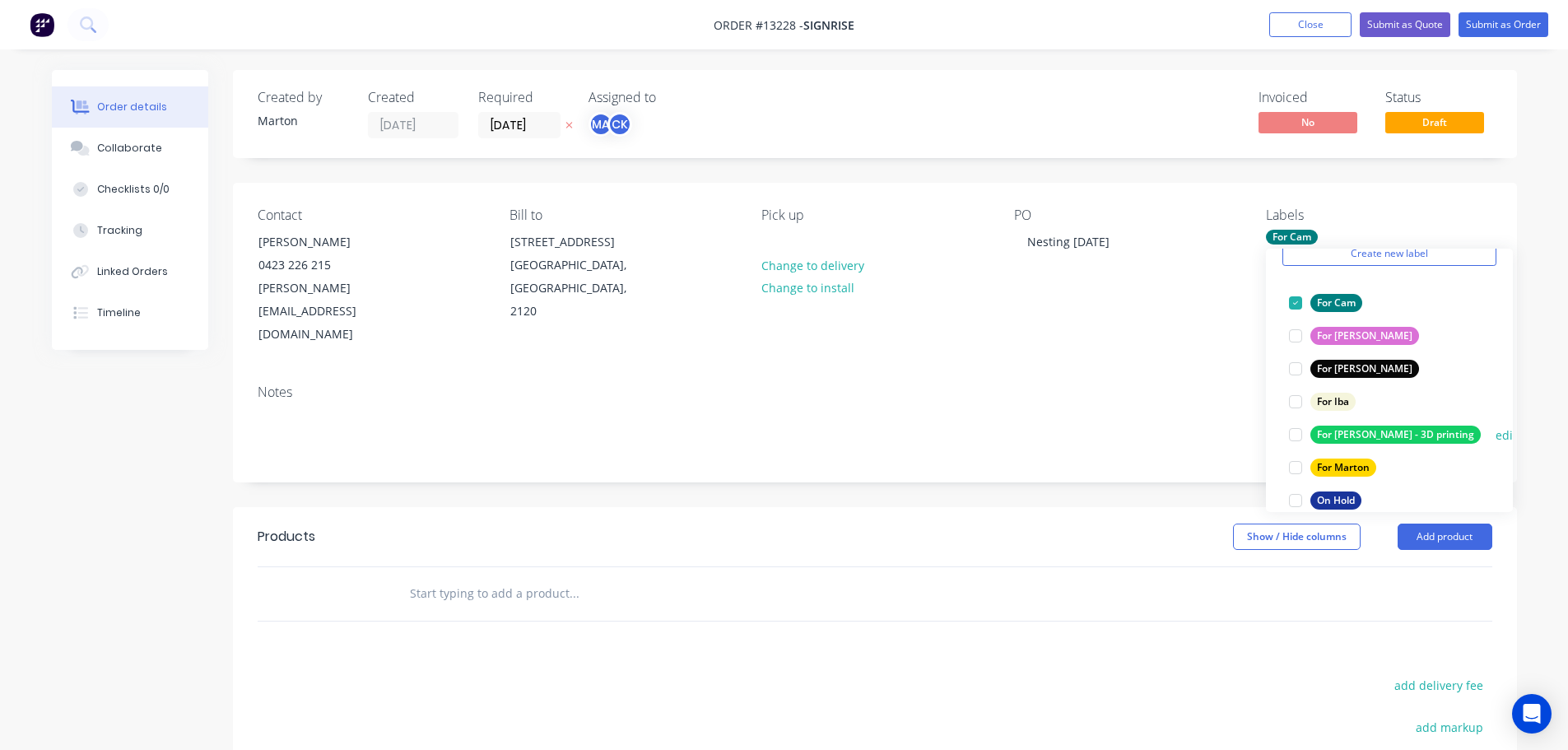
scroll to position [296, 0]
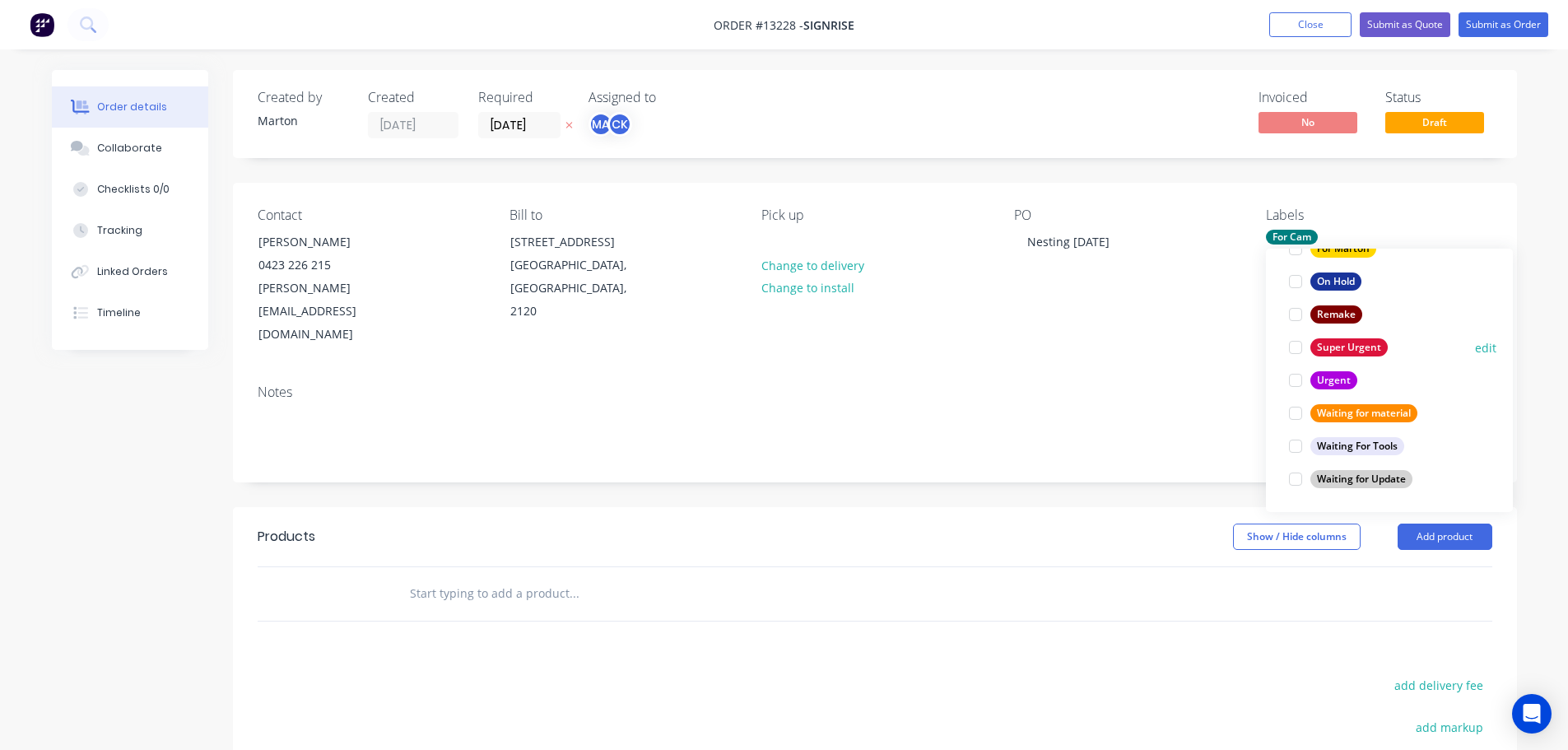
click at [1304, 350] on div at bounding box center [1295, 347] width 33 height 33
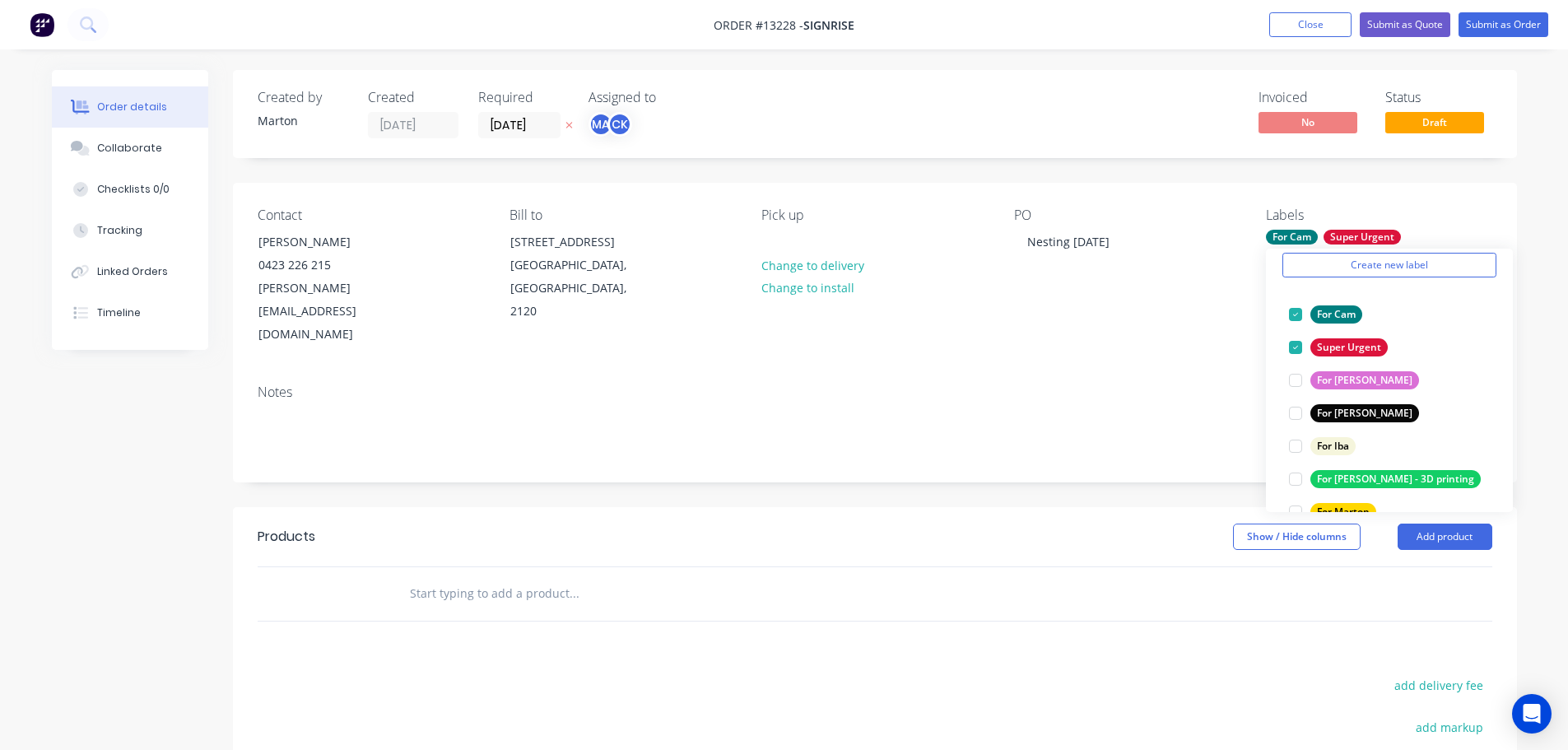
click at [1080, 447] on div "Created by [PERSON_NAME] Created [DATE] Required [DATE] Assigned to MA CK Invoi…" at bounding box center [875, 543] width 1284 height 947
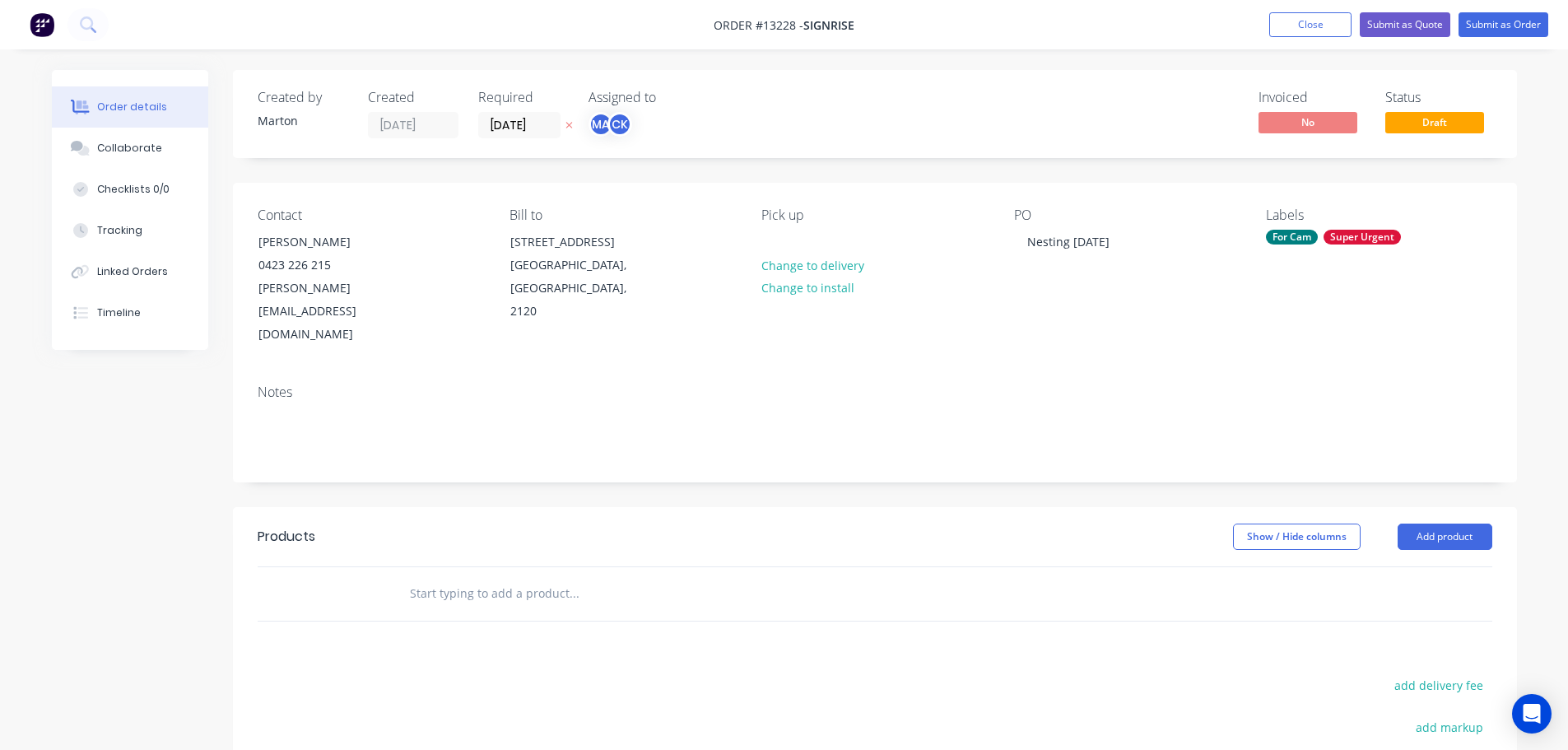
click at [589, 578] on input "text" at bounding box center [573, 594] width 329 height 33
click at [1303, 27] on button "Close" at bounding box center [1310, 25] width 82 height 25
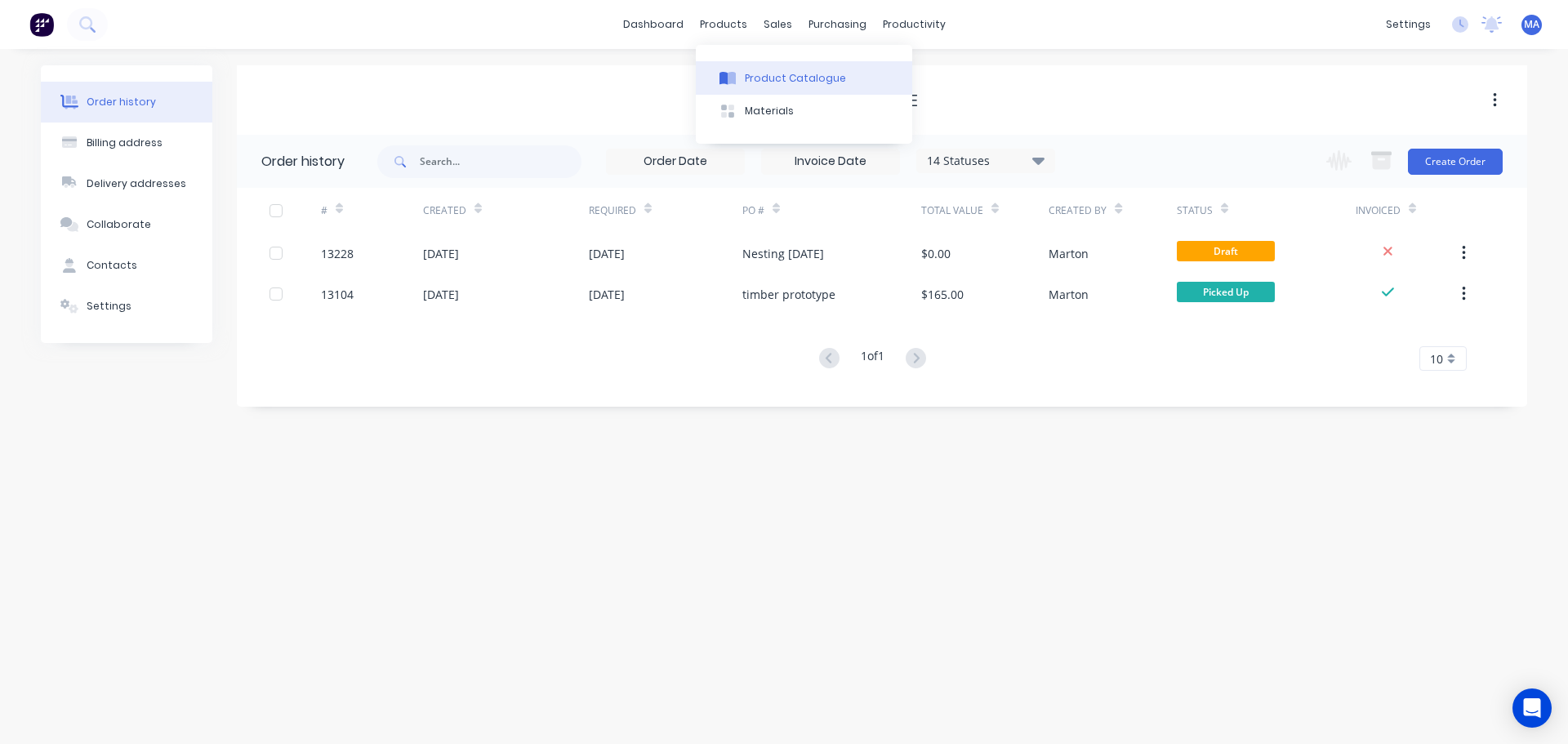
click at [745, 66] on button "Product Catalogue" at bounding box center [804, 77] width 216 height 33
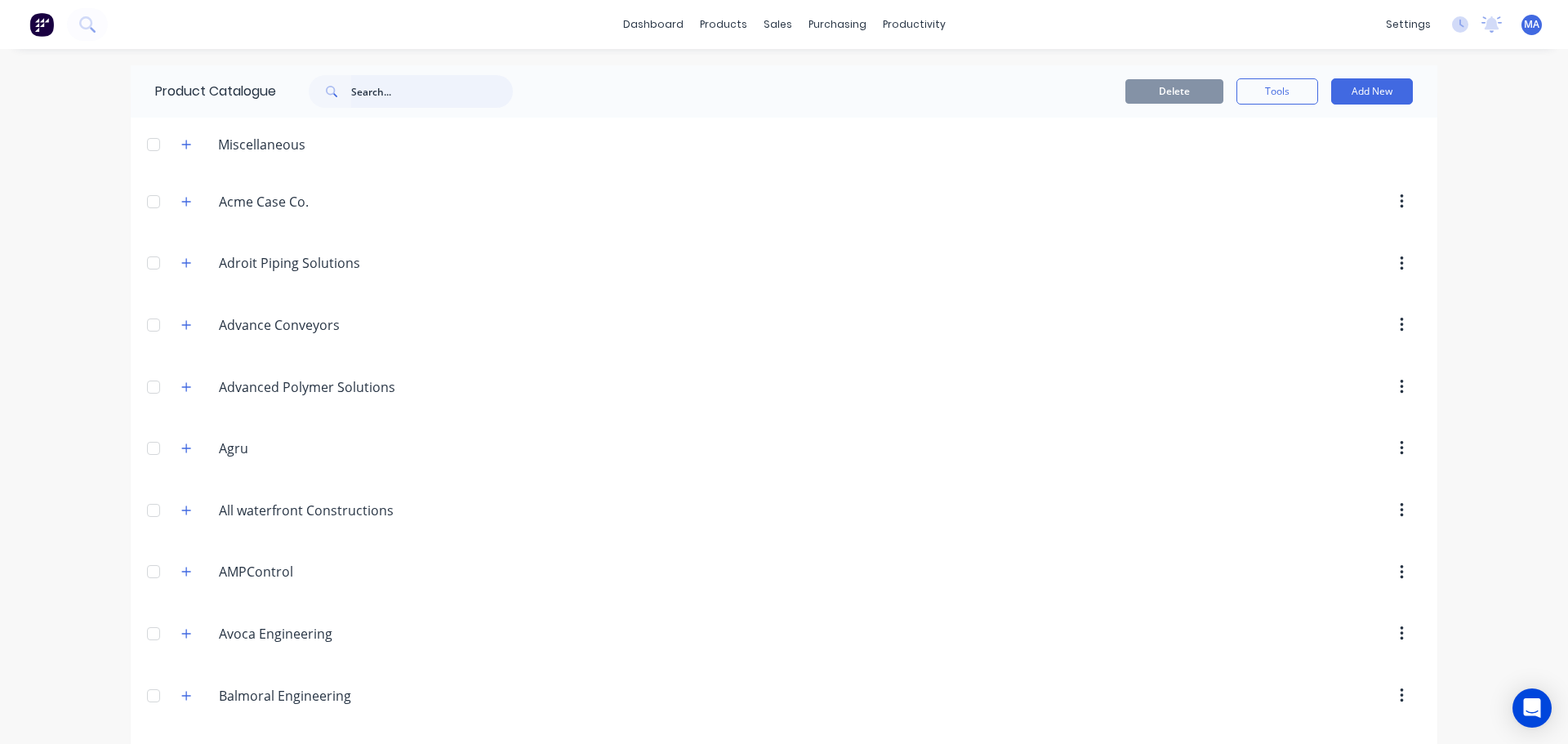
click at [410, 97] on input "text" at bounding box center [432, 91] width 162 height 33
type input "signrise"
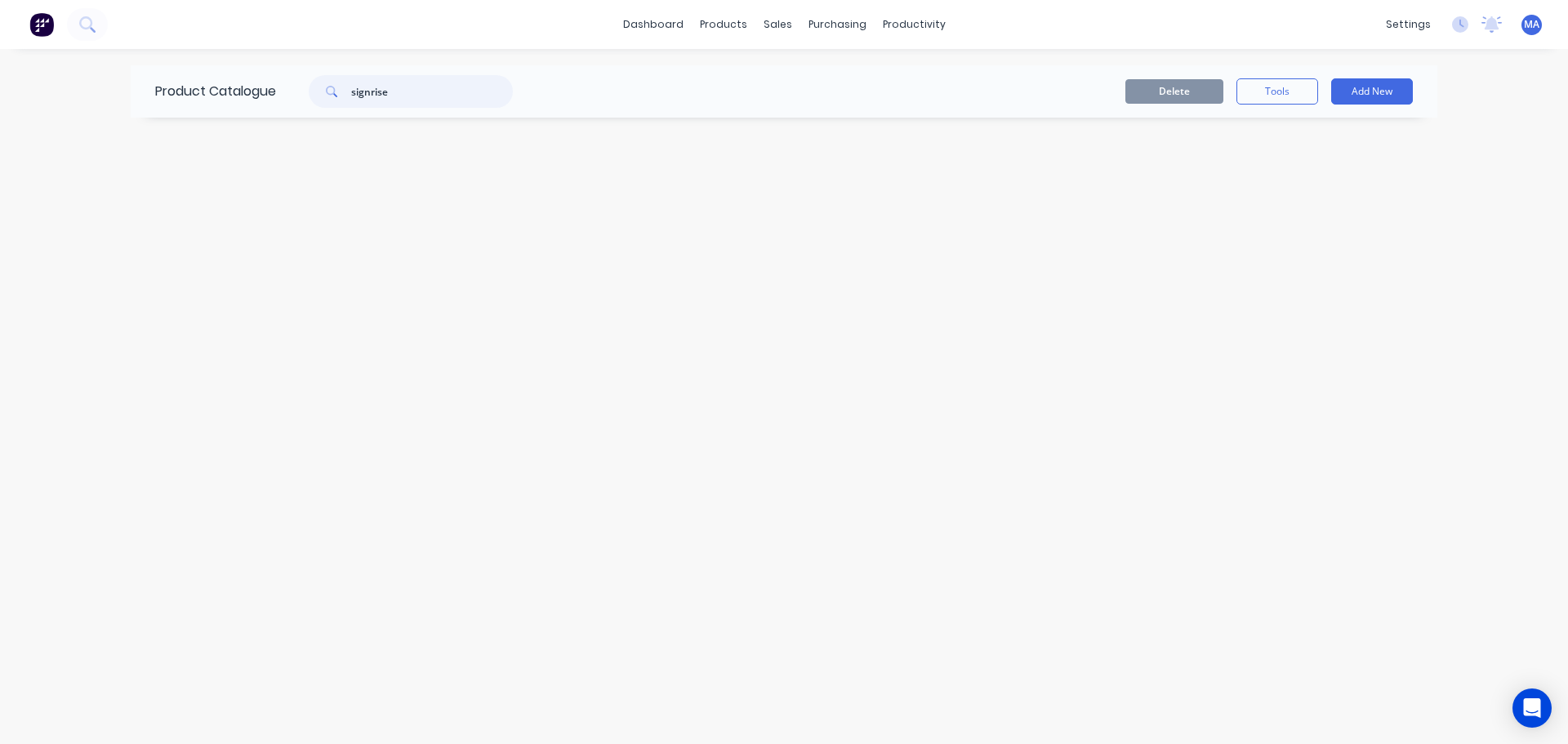
click at [413, 89] on input "signrise" at bounding box center [432, 91] width 162 height 33
click at [805, 79] on div "Sales Orders" at bounding box center [838, 78] width 67 height 15
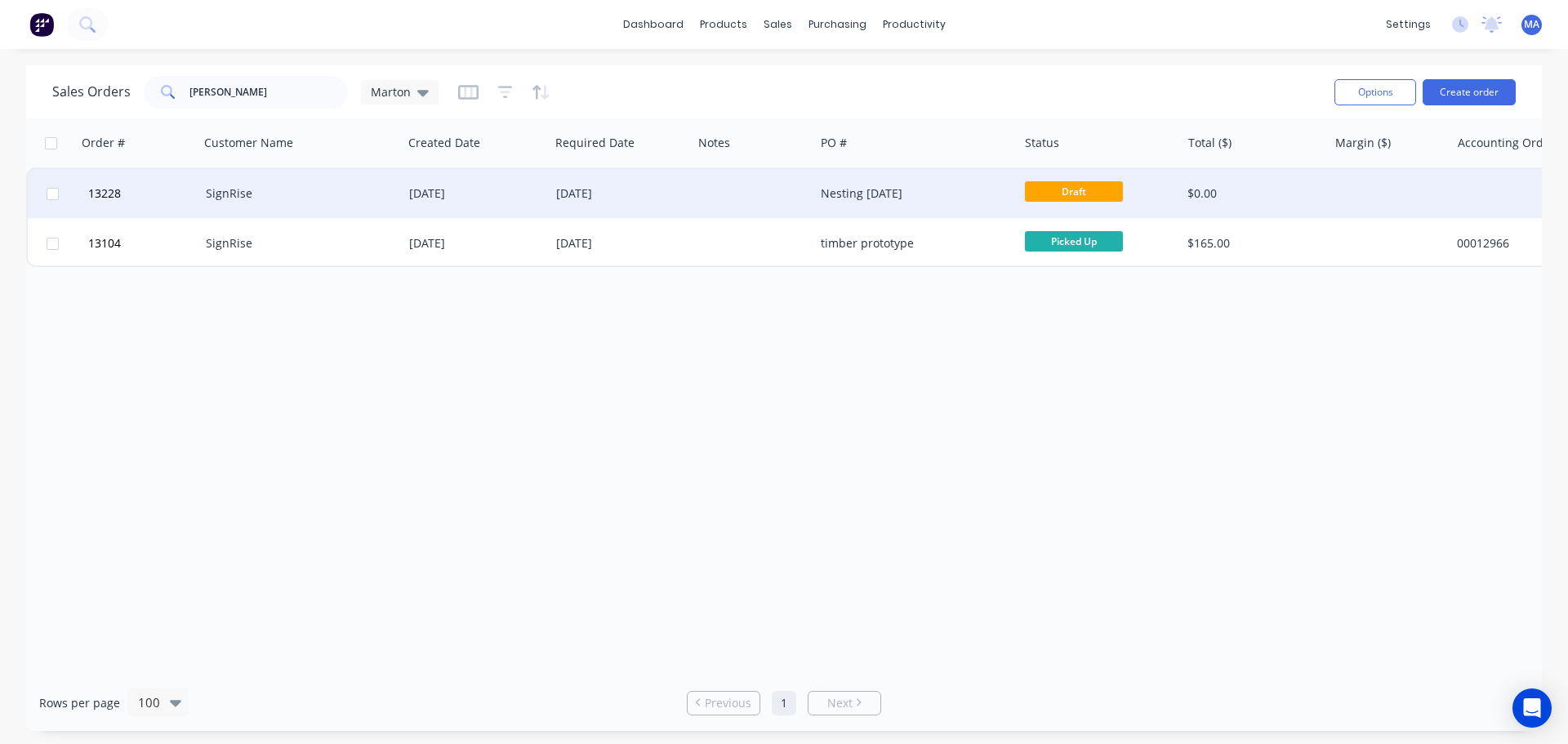
click at [323, 195] on div "SignRise" at bounding box center [296, 193] width 182 height 16
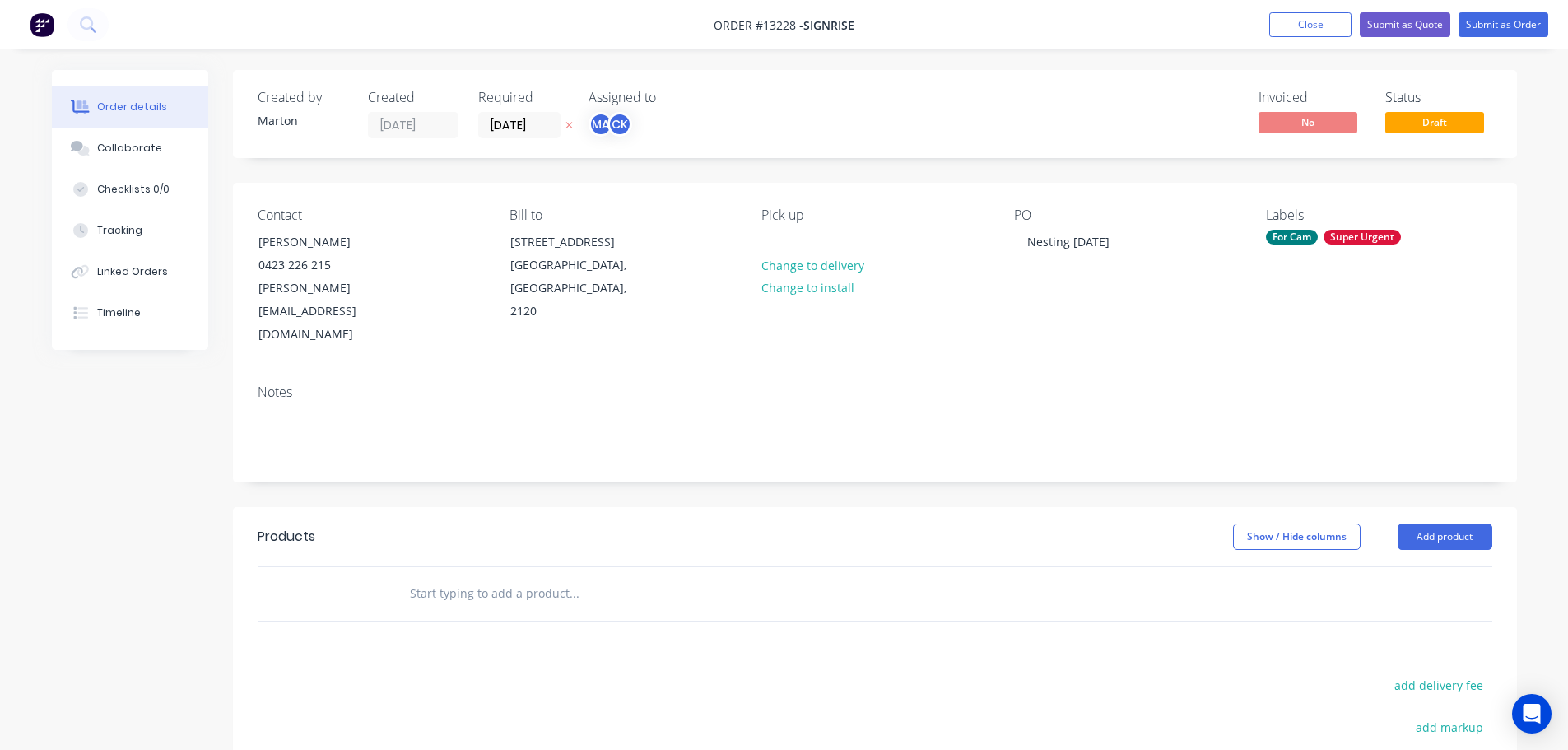
click at [737, 507] on header "Products Show / Hide columns Add product" at bounding box center [875, 537] width 1284 height 59
click at [726, 196] on div "Contact [PERSON_NAME] [PHONE_NUMBER] [PERSON_NAME][EMAIL_ADDRESS][DOMAIN_NAME] …" at bounding box center [875, 277] width 1284 height 188
click at [531, 578] on input "text" at bounding box center [573, 594] width 329 height 33
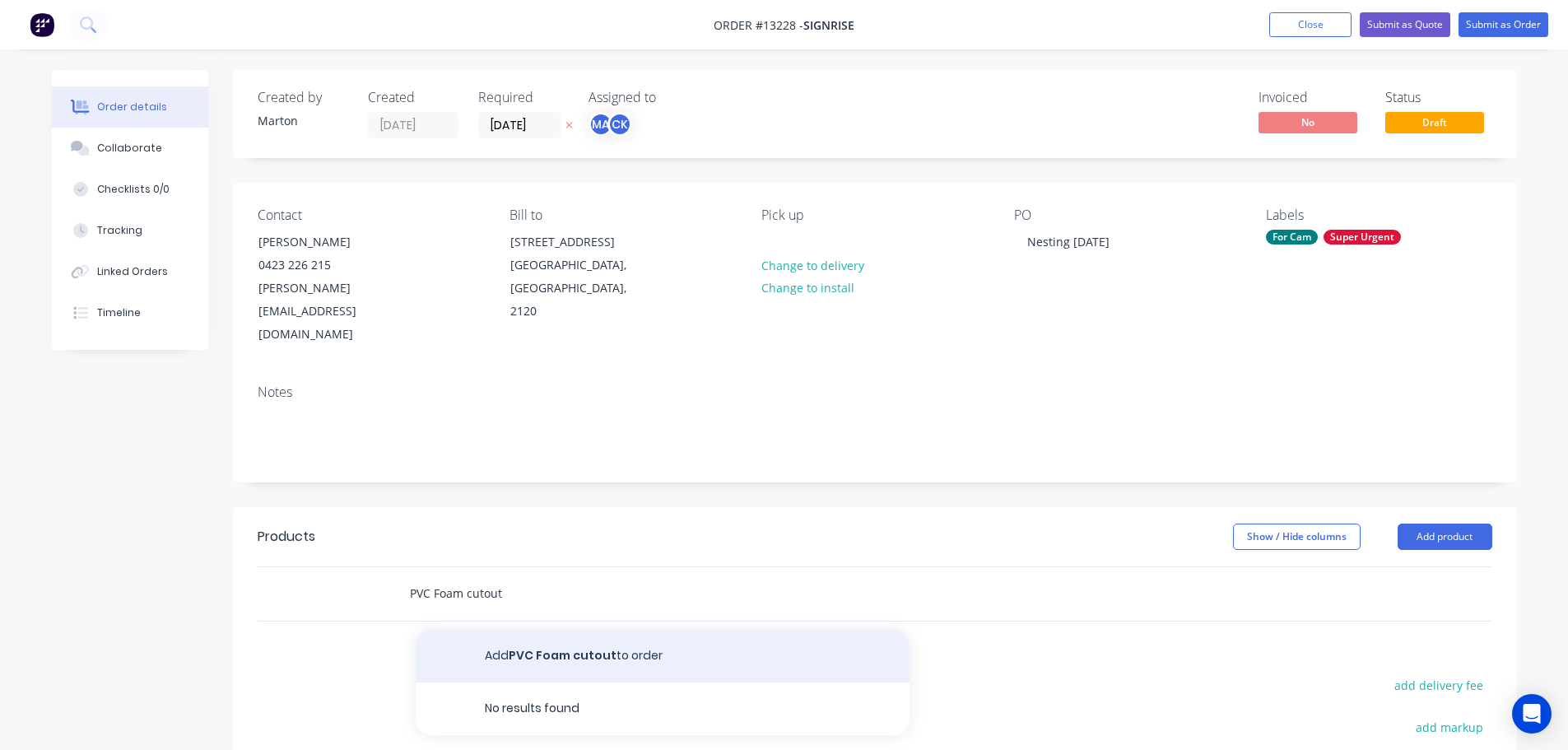
type input "PVC Foam cutout"
click at [517, 630] on button "Add PVC Foam cutout to order" at bounding box center [662, 656] width 494 height 53
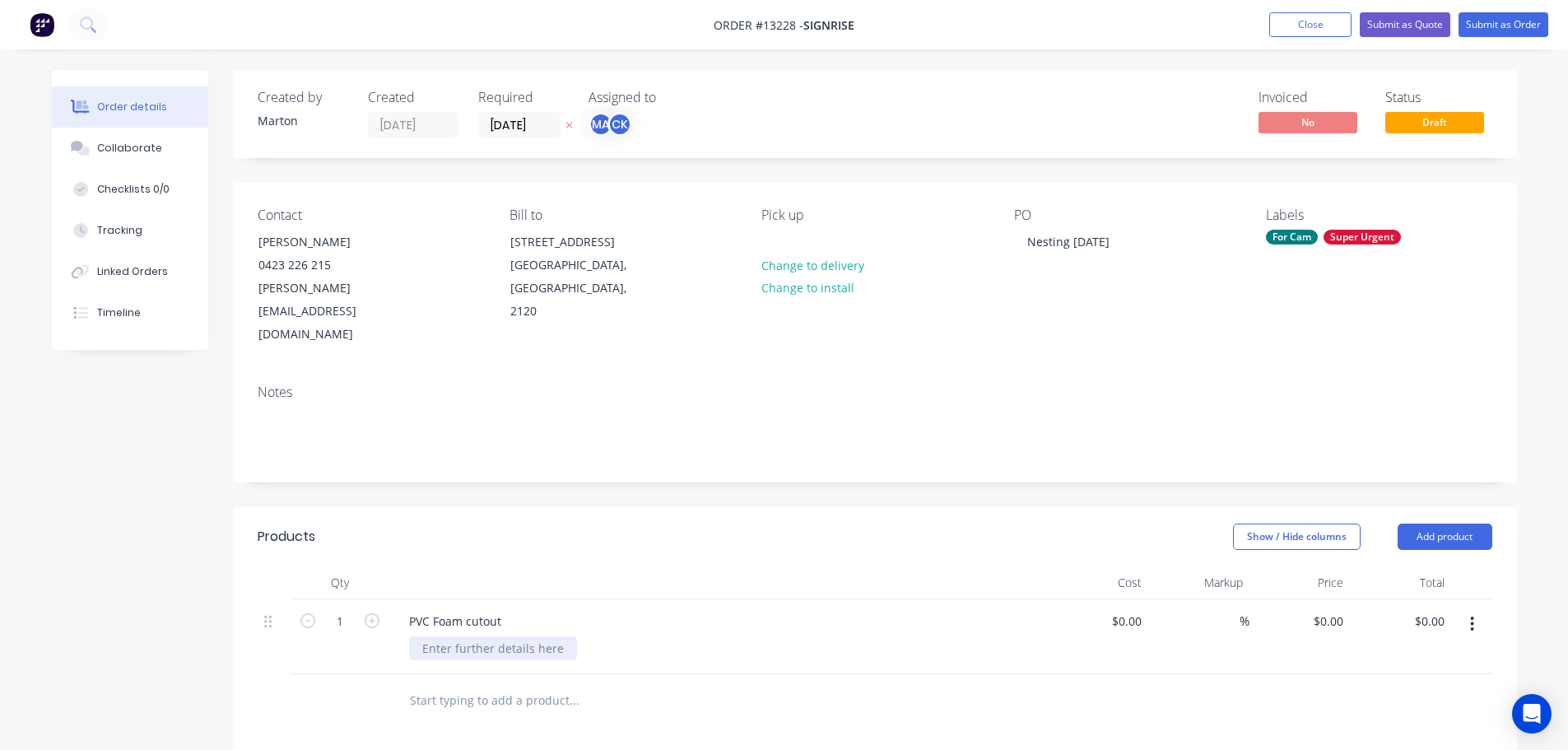
click at [496, 637] on div at bounding box center [493, 648] width 168 height 24
click at [930, 512] on header "Products Show / Hide columns Add product" at bounding box center [875, 537] width 1284 height 59
click at [1333, 610] on input "0" at bounding box center [1331, 621] width 37 height 24
type input "$350.00"
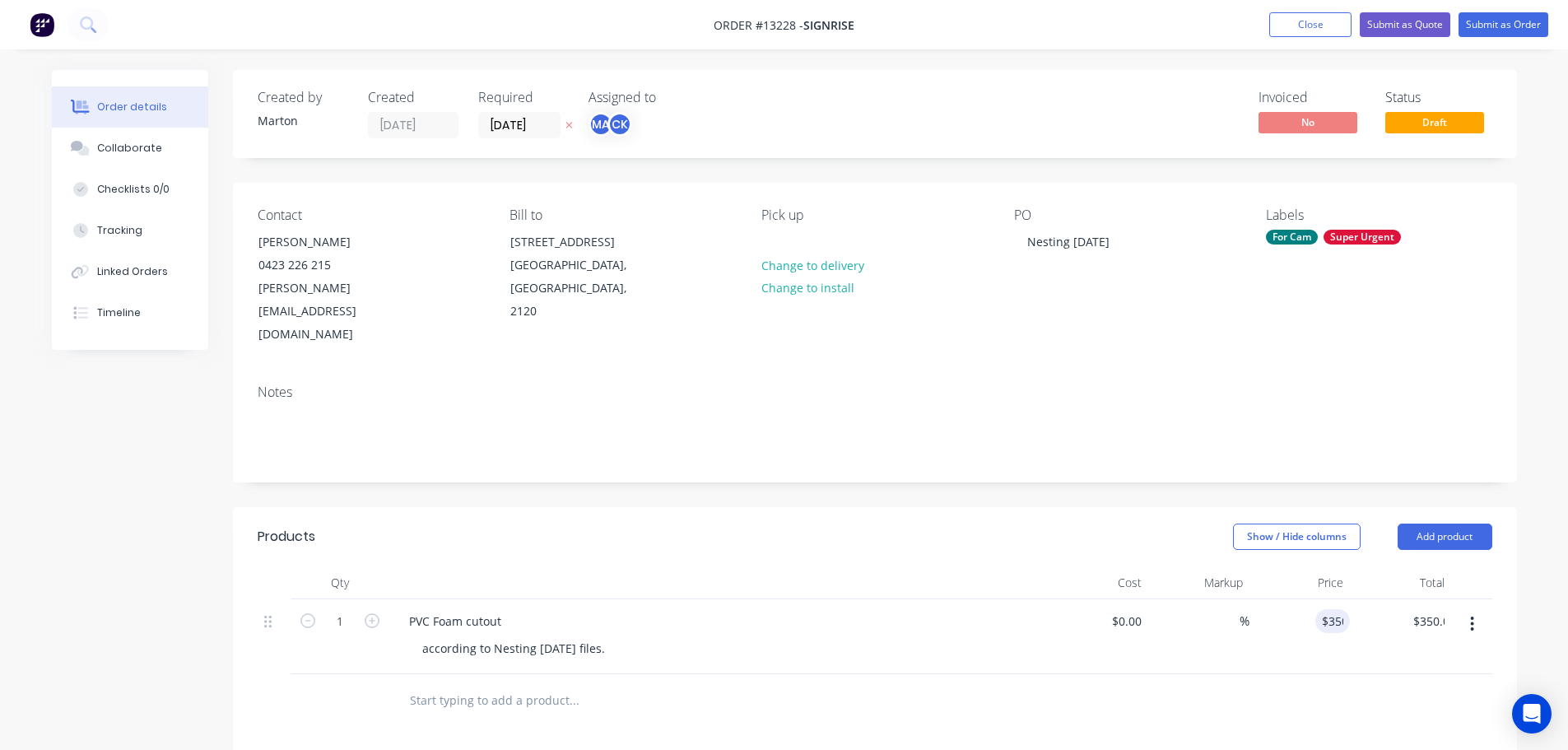
drag, startPoint x: 1306, startPoint y: 658, endPoint x: 1290, endPoint y: 662, distance: 16.5
click at [1299, 674] on div at bounding box center [875, 701] width 1235 height 54
click at [1406, 21] on button "Submit as Quote" at bounding box center [1405, 25] width 90 height 25
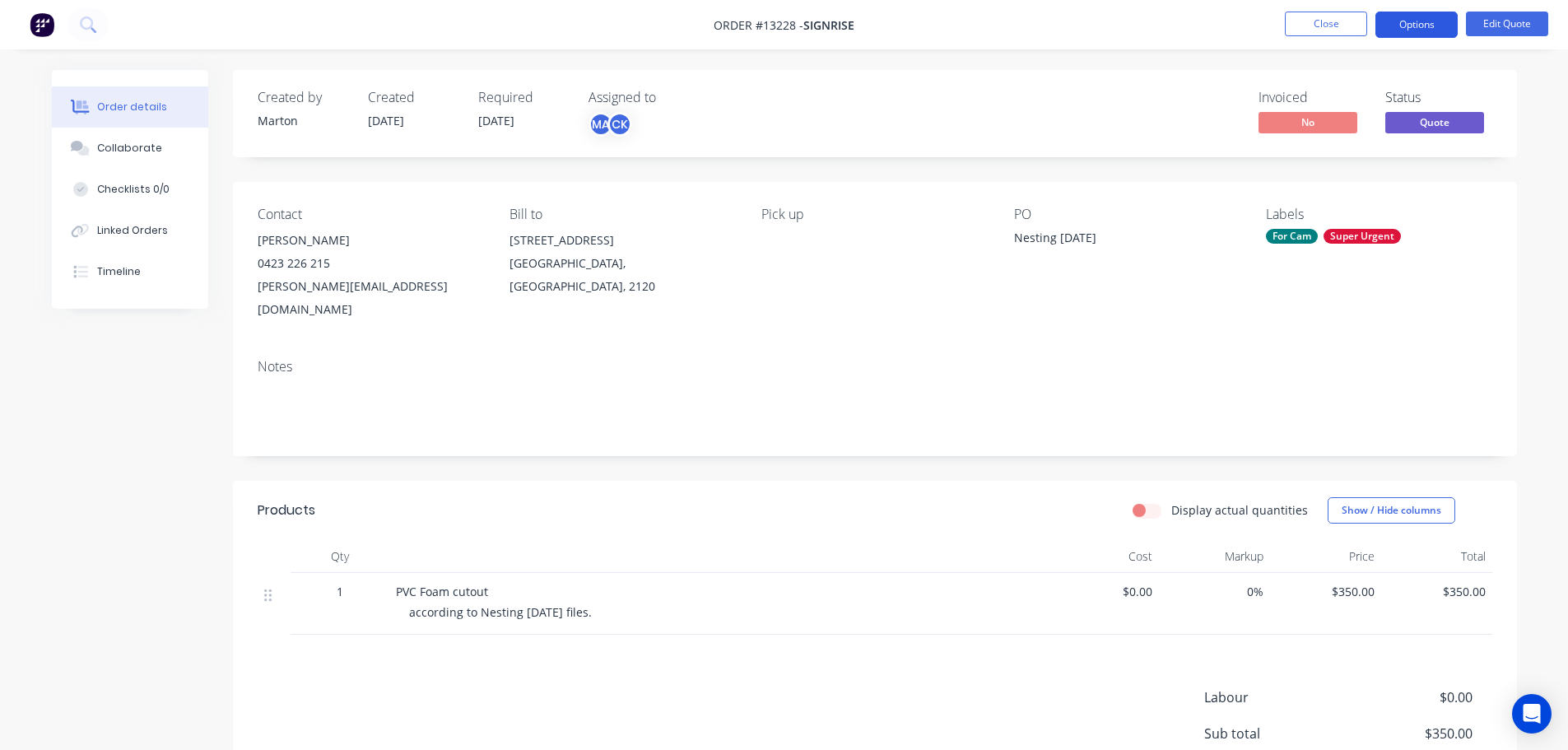
click at [1414, 24] on button "Options" at bounding box center [1416, 25] width 82 height 27
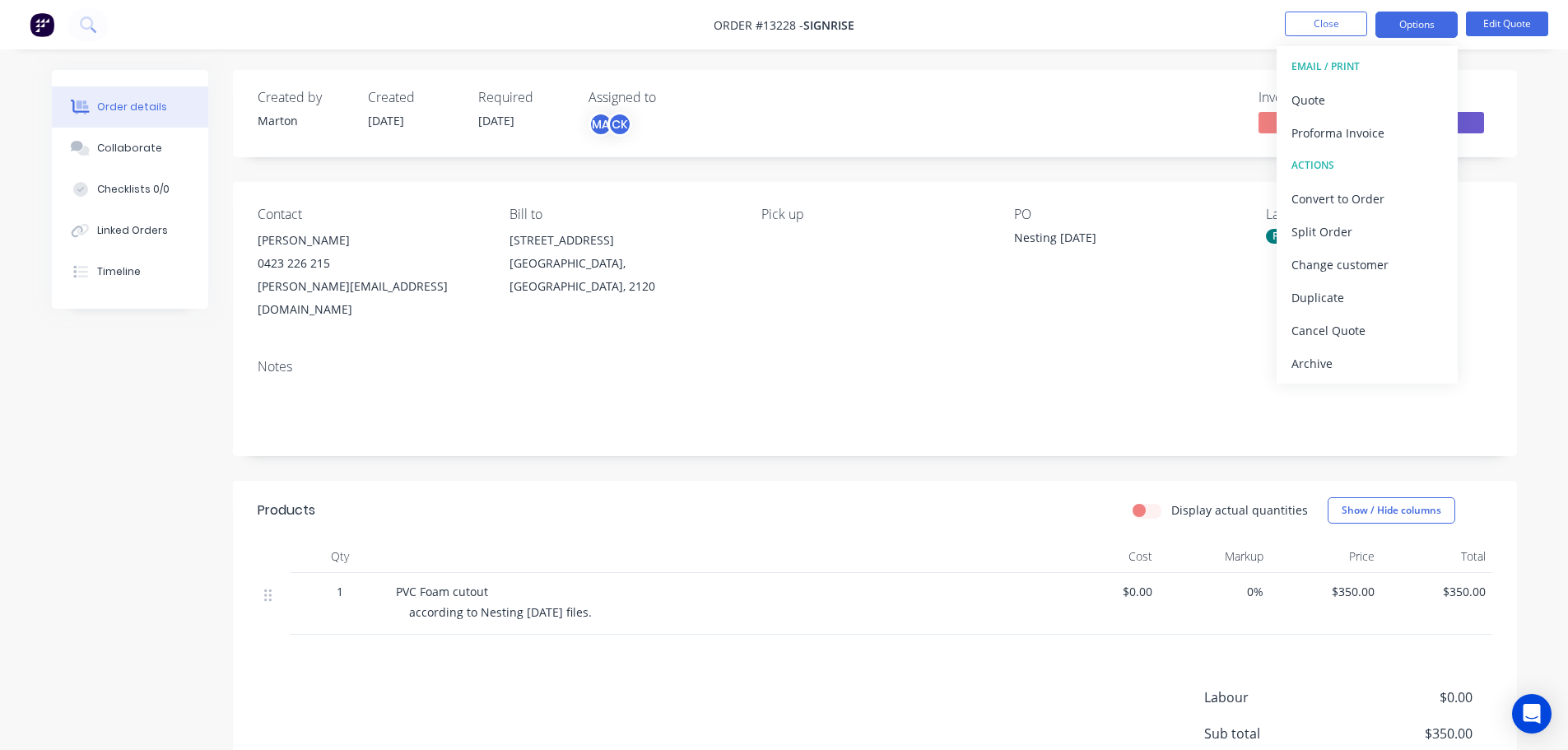
click at [1515, 63] on div "Order details Collaborate Checklists 0/0 Linked Orders Timeline Order details C…" at bounding box center [784, 463] width 1568 height 928
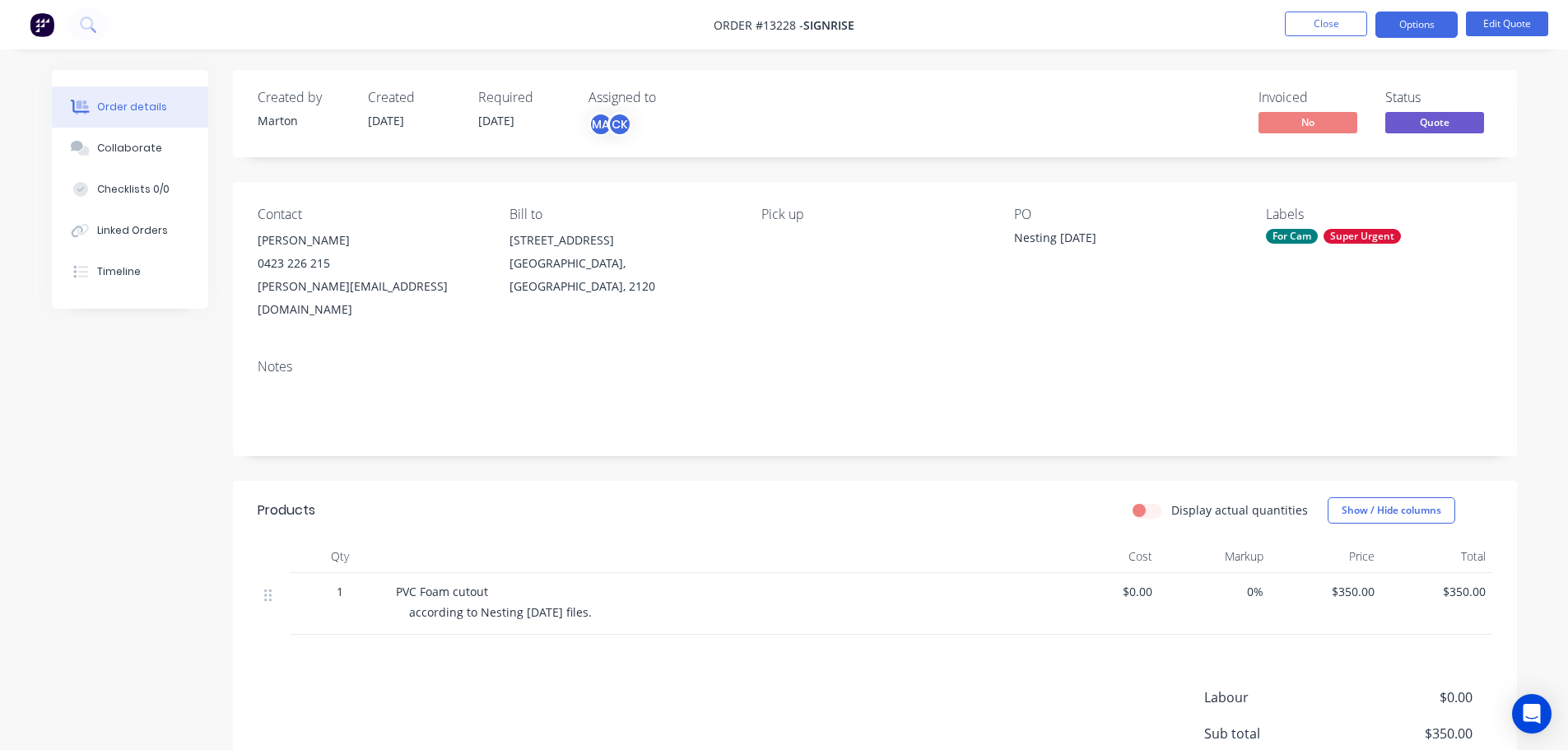
click at [1423, 131] on span "Quote" at bounding box center [1434, 121] width 99 height 21
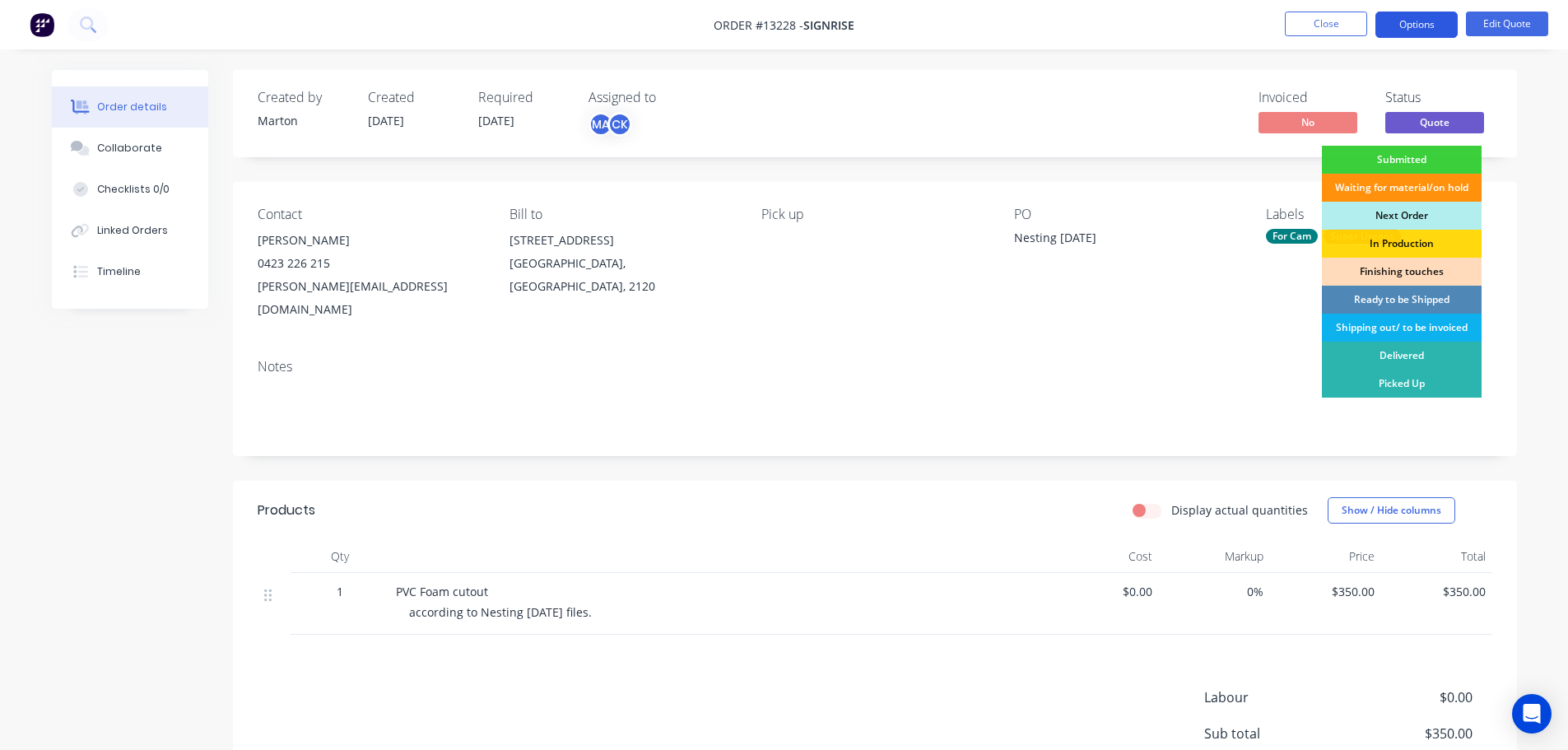
click at [1408, 33] on button "Options" at bounding box center [1416, 25] width 82 height 27
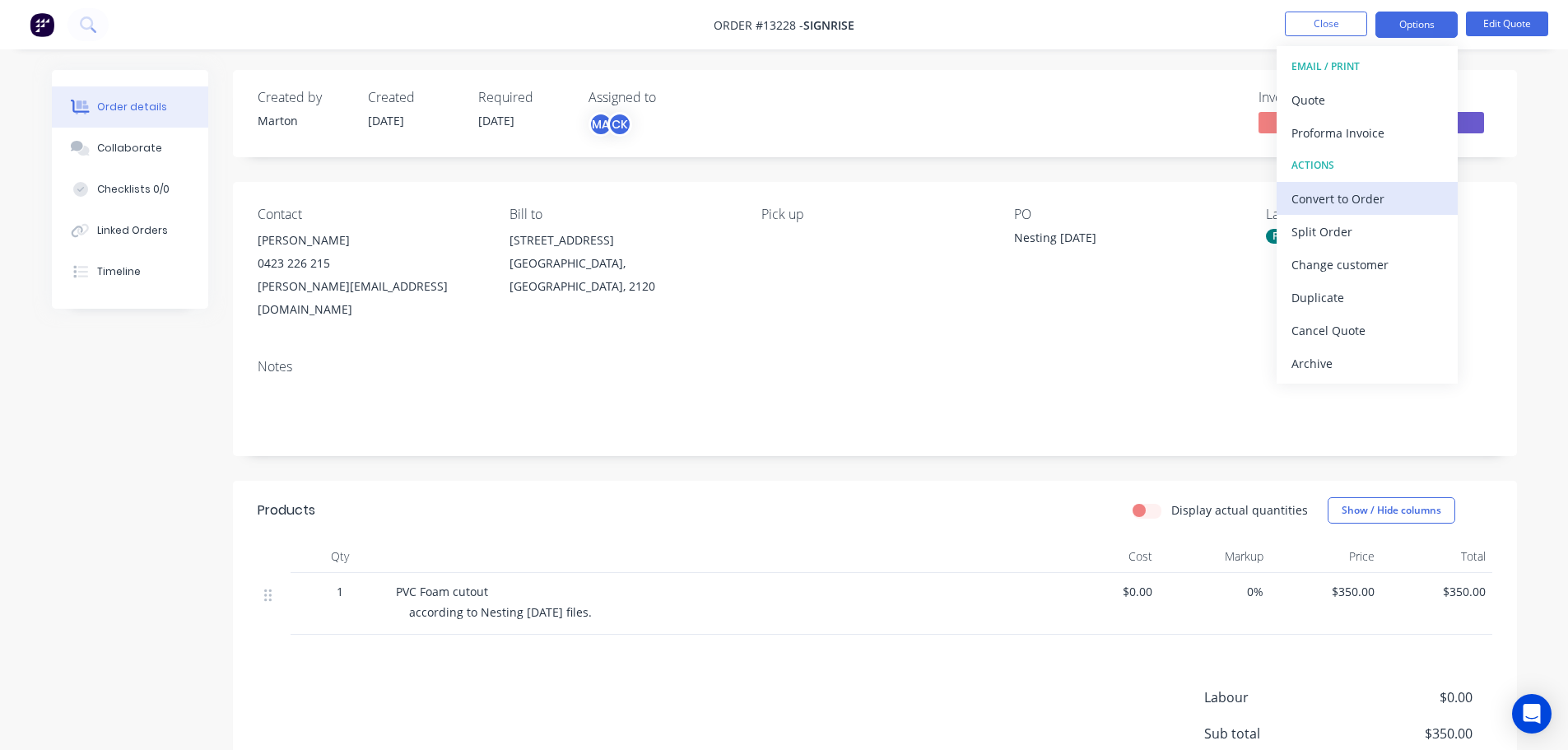
click at [1337, 197] on div "Convert to Order" at bounding box center [1367, 198] width 152 height 24
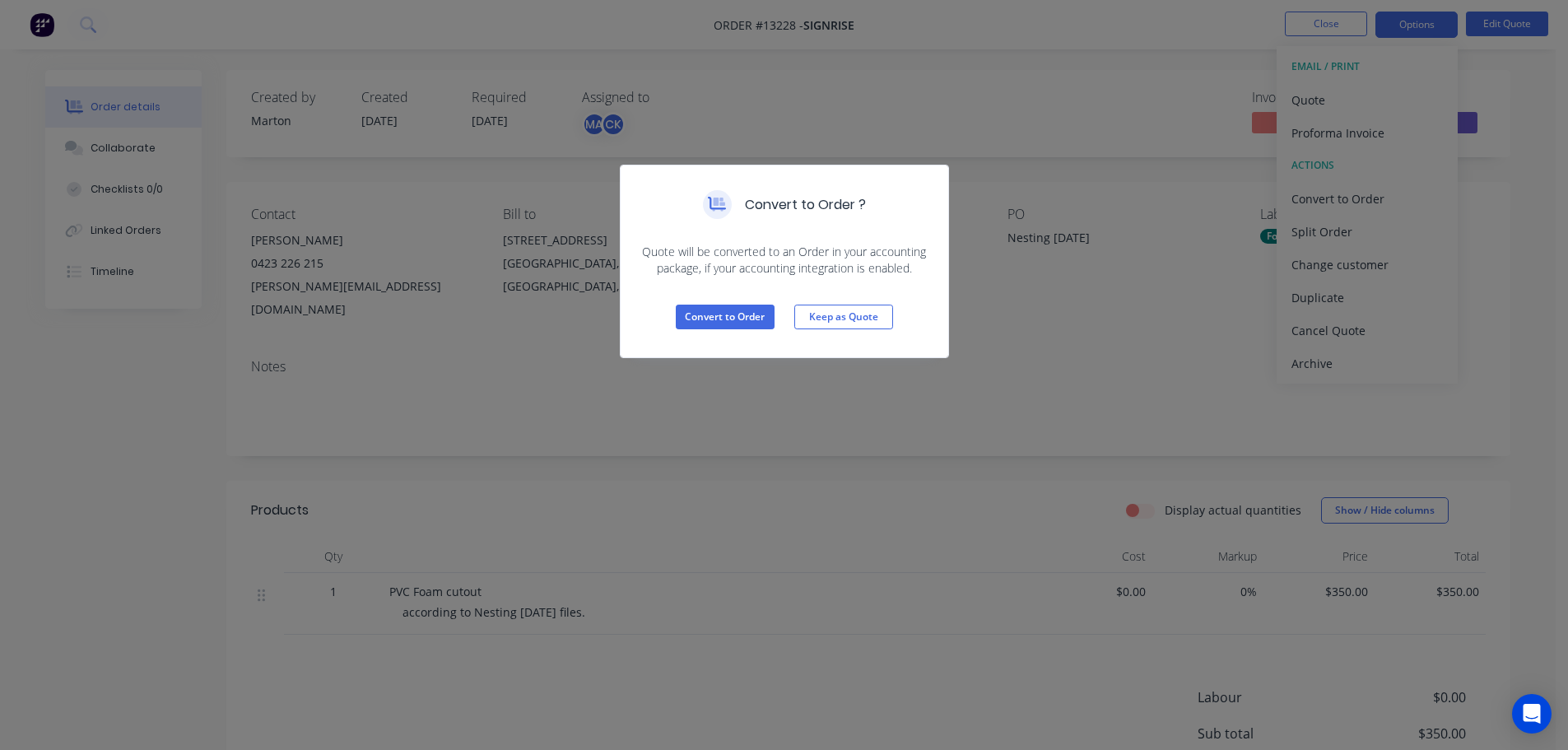
click at [659, 318] on div "Convert to Order Keep as Quote" at bounding box center [784, 317] width 328 height 80
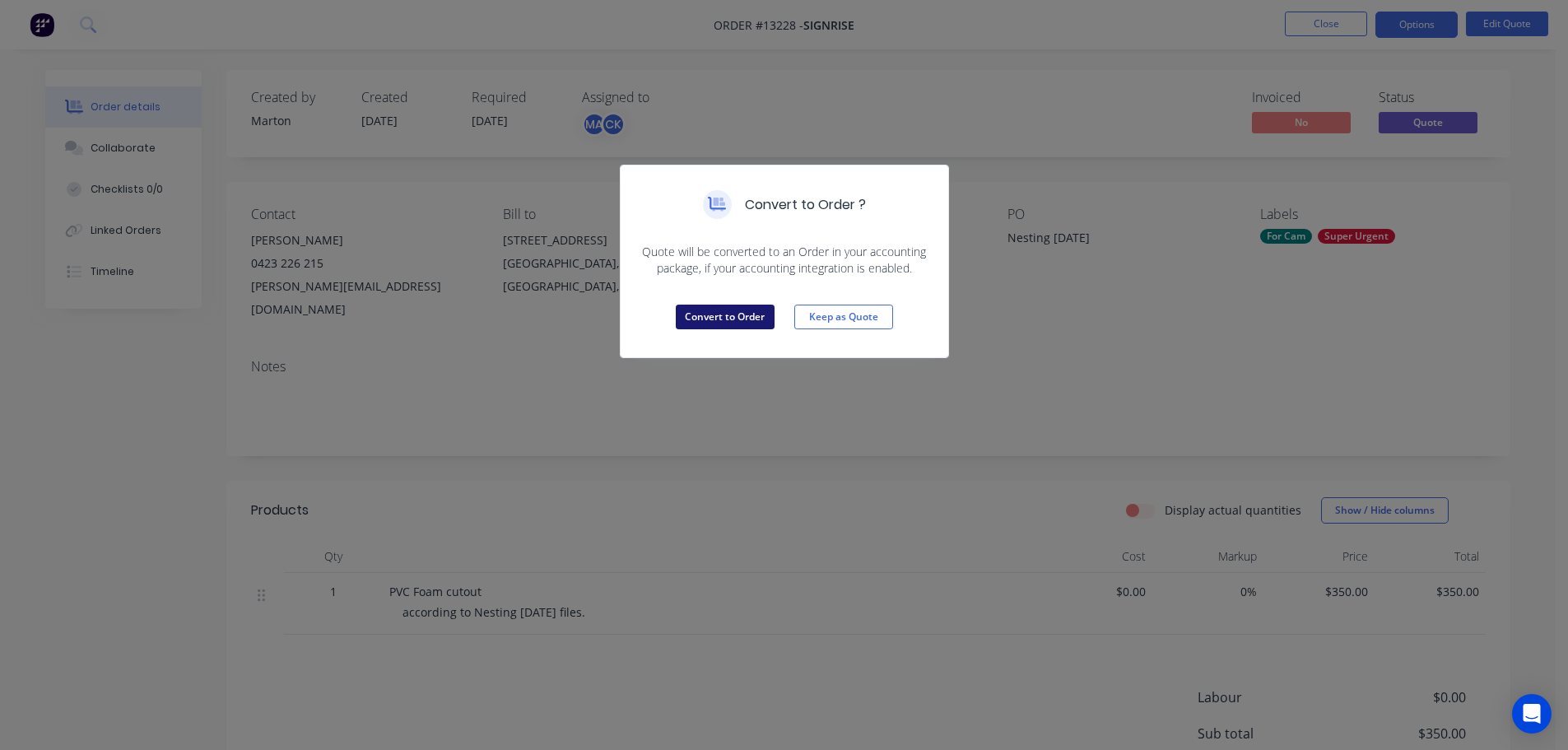
click at [701, 315] on button "Convert to Order" at bounding box center [725, 317] width 99 height 25
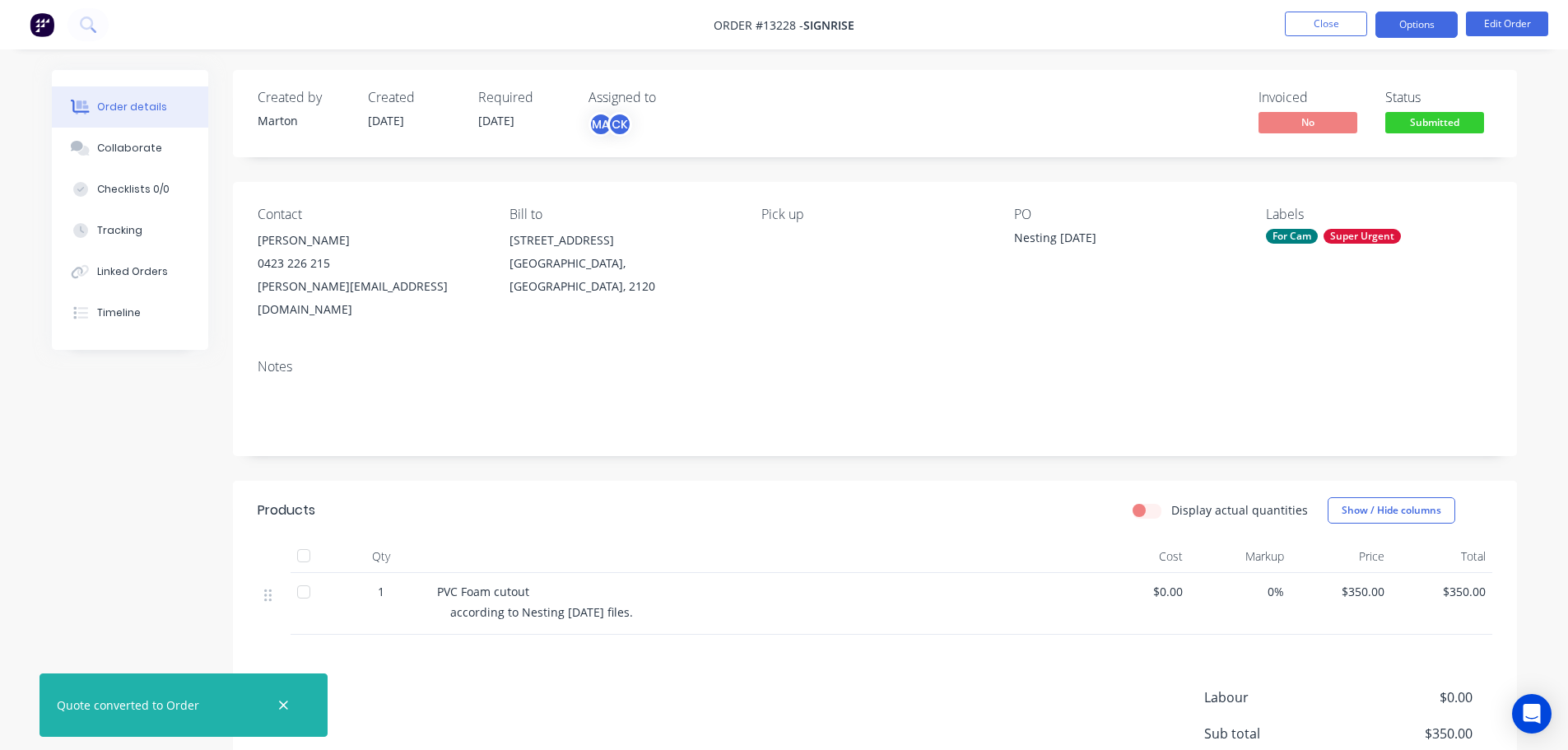
click at [1410, 21] on button "Options" at bounding box center [1416, 25] width 82 height 27
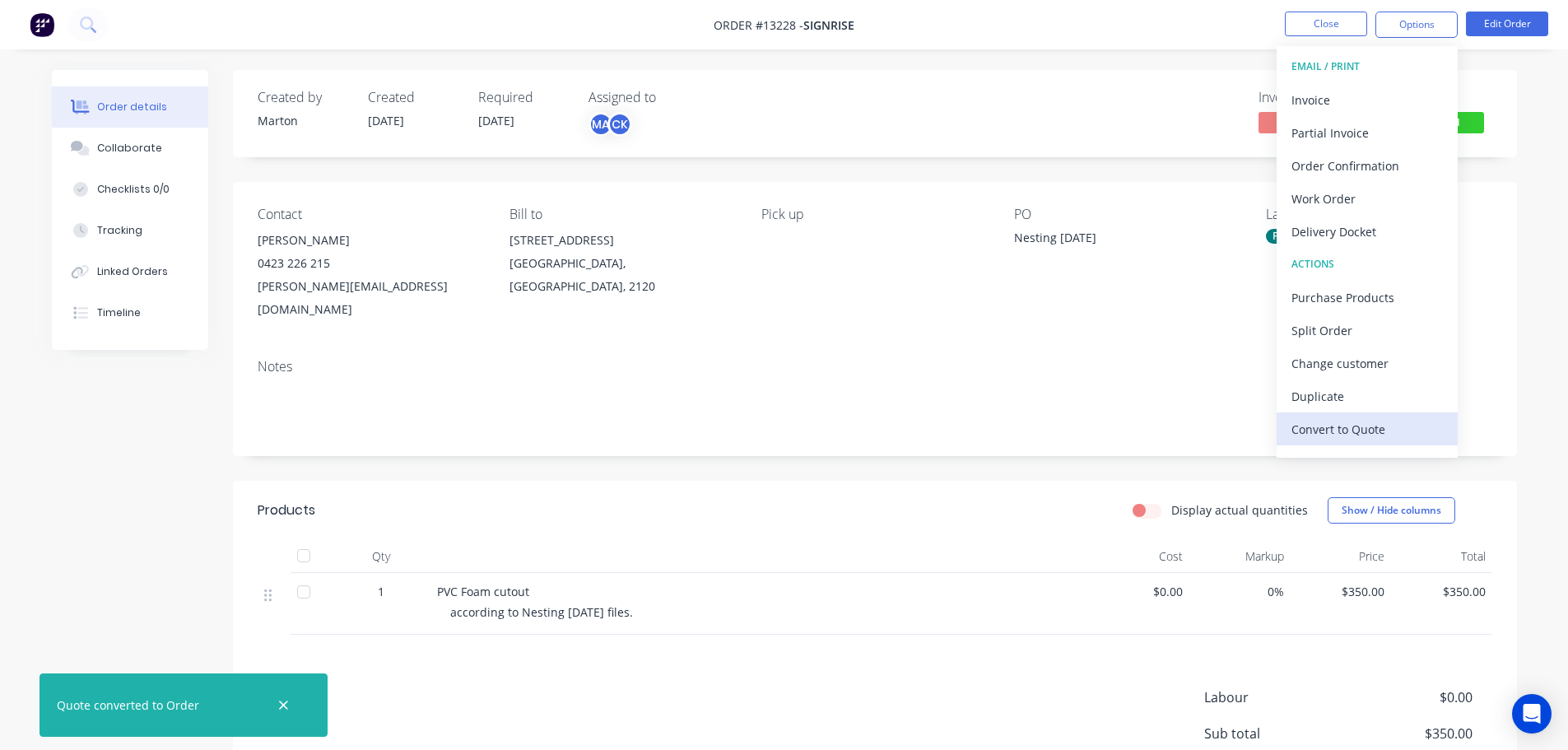
click at [1362, 424] on div "Convert to Quote" at bounding box center [1367, 429] width 152 height 24
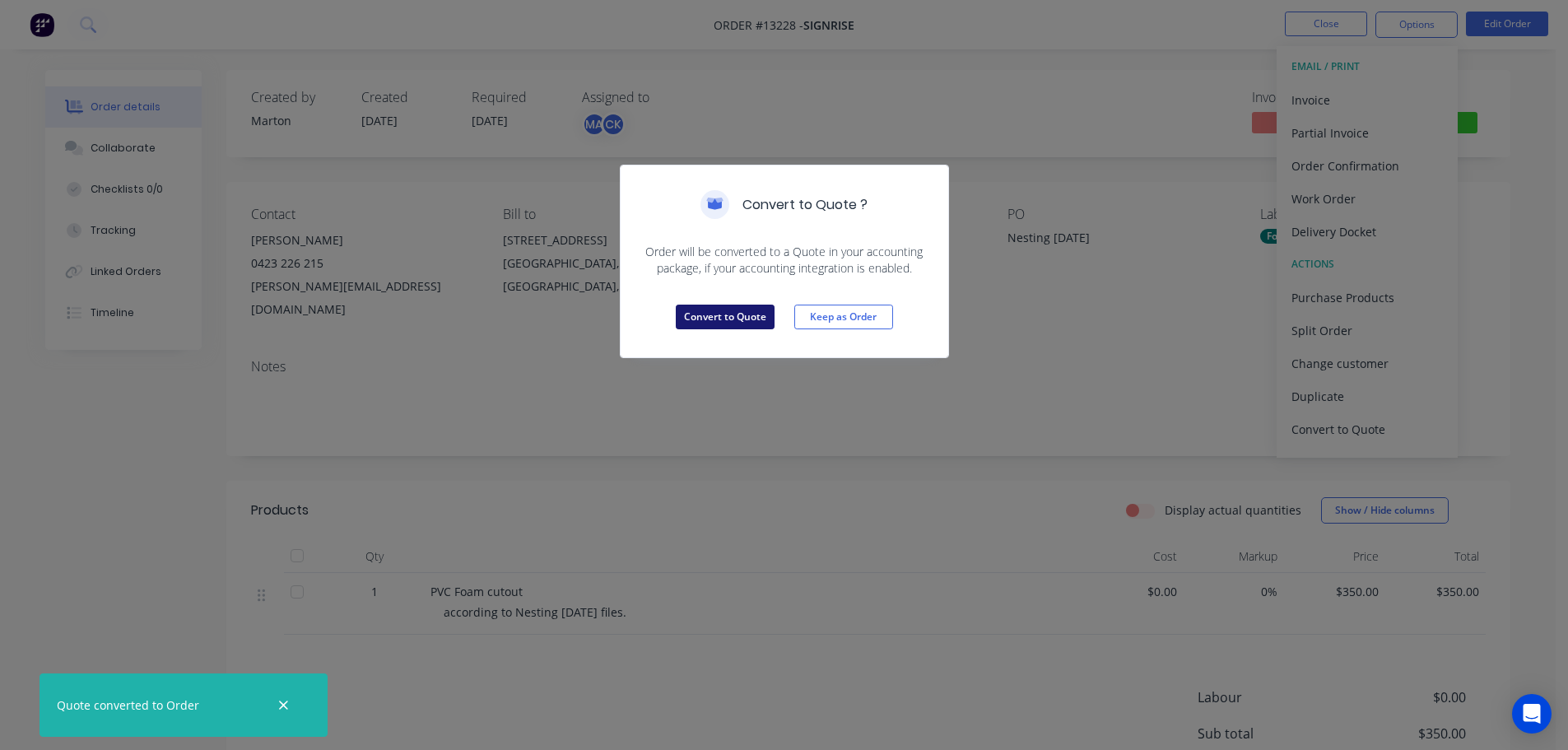
click at [716, 322] on button "Convert to Quote" at bounding box center [725, 317] width 99 height 25
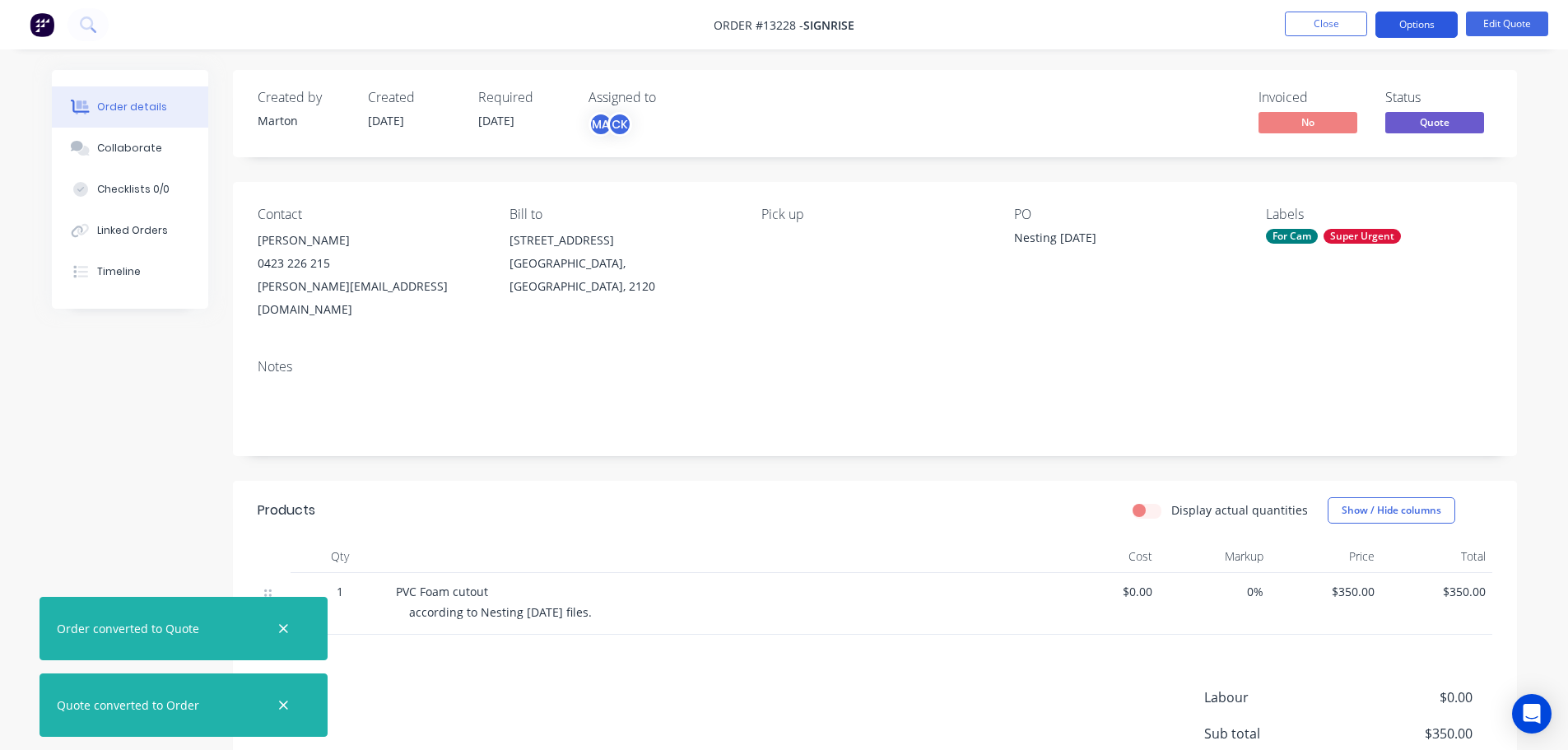
click at [1424, 32] on button "Options" at bounding box center [1416, 25] width 82 height 27
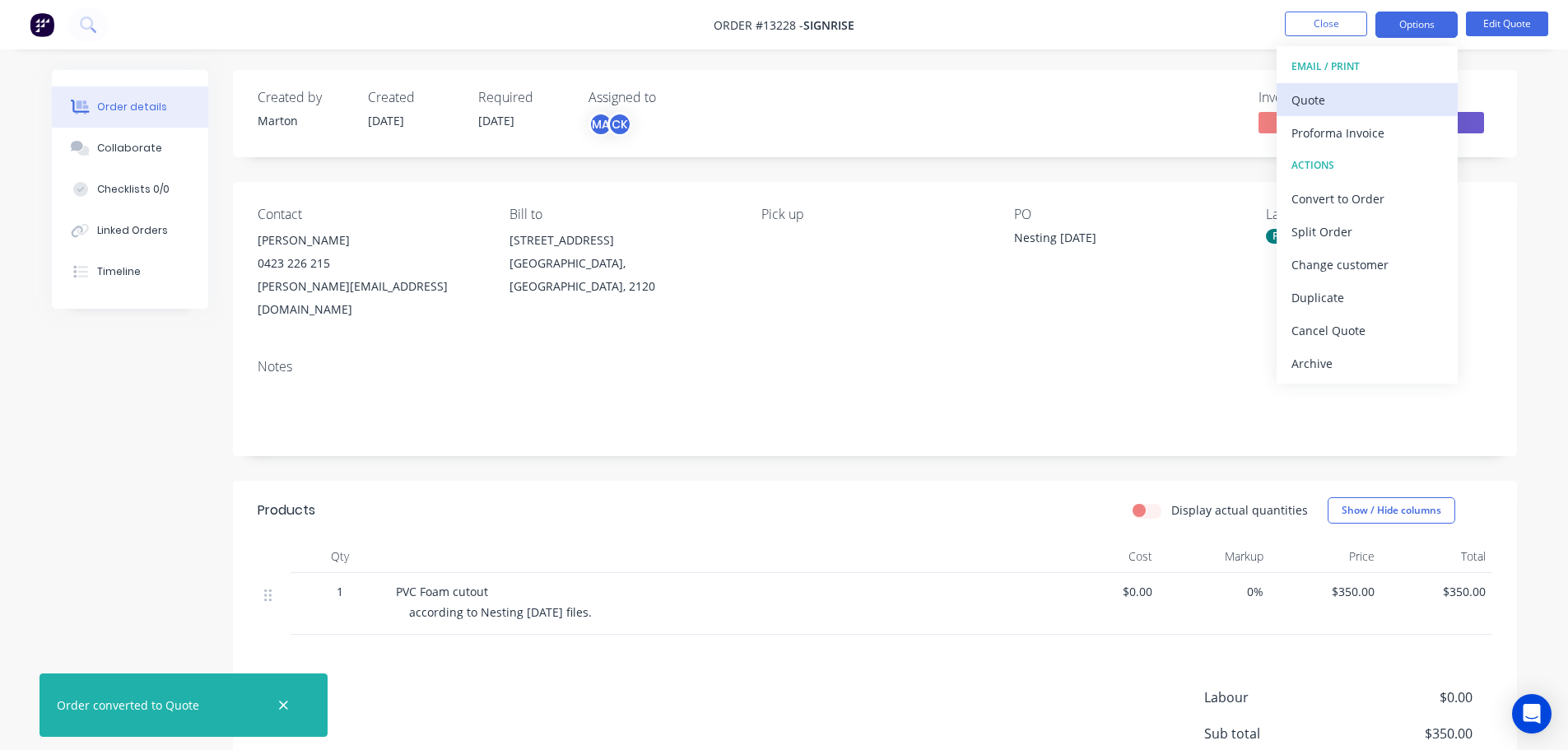
click at [1369, 90] on div "Quote" at bounding box center [1367, 100] width 152 height 24
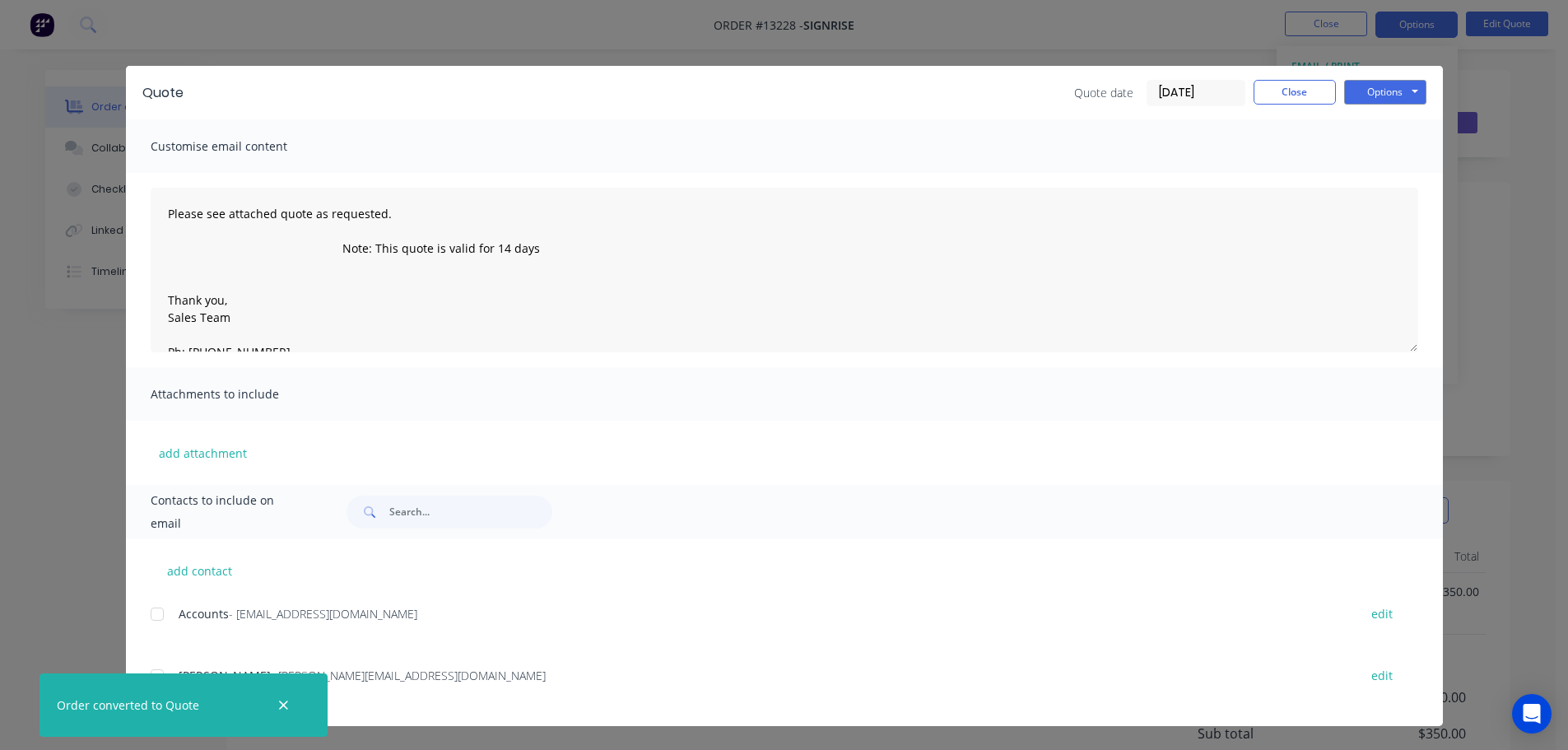
click at [162, 670] on div at bounding box center [157, 676] width 33 height 33
click at [1374, 100] on button "Options" at bounding box center [1385, 92] width 82 height 25
click at [1369, 168] on button "Email" at bounding box center [1397, 176] width 105 height 27
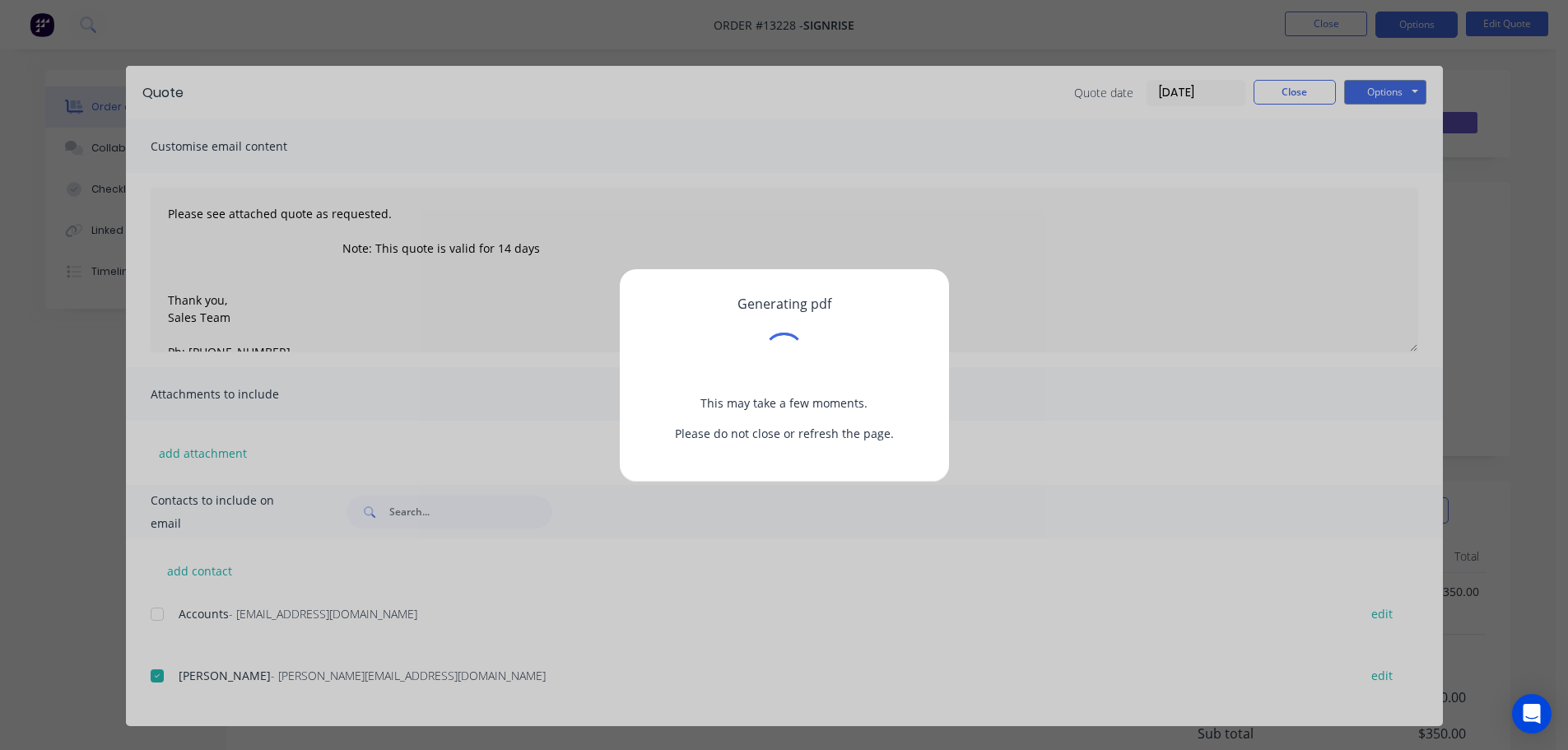
type textarea "Please see attached quote as requested. Note: This quote is valid for 14 days T…"
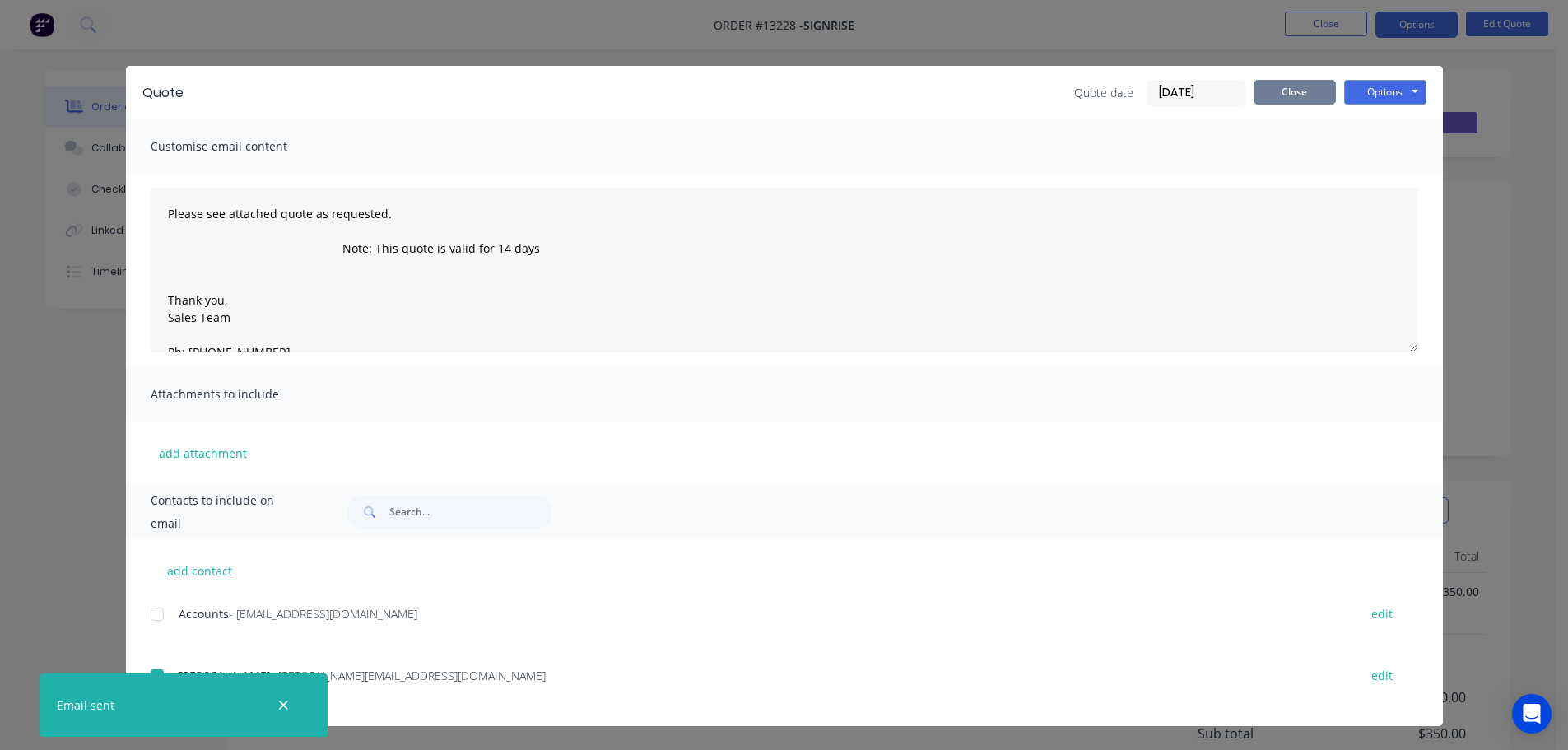
click at [1310, 94] on button "Close" at bounding box center [1295, 92] width 82 height 25
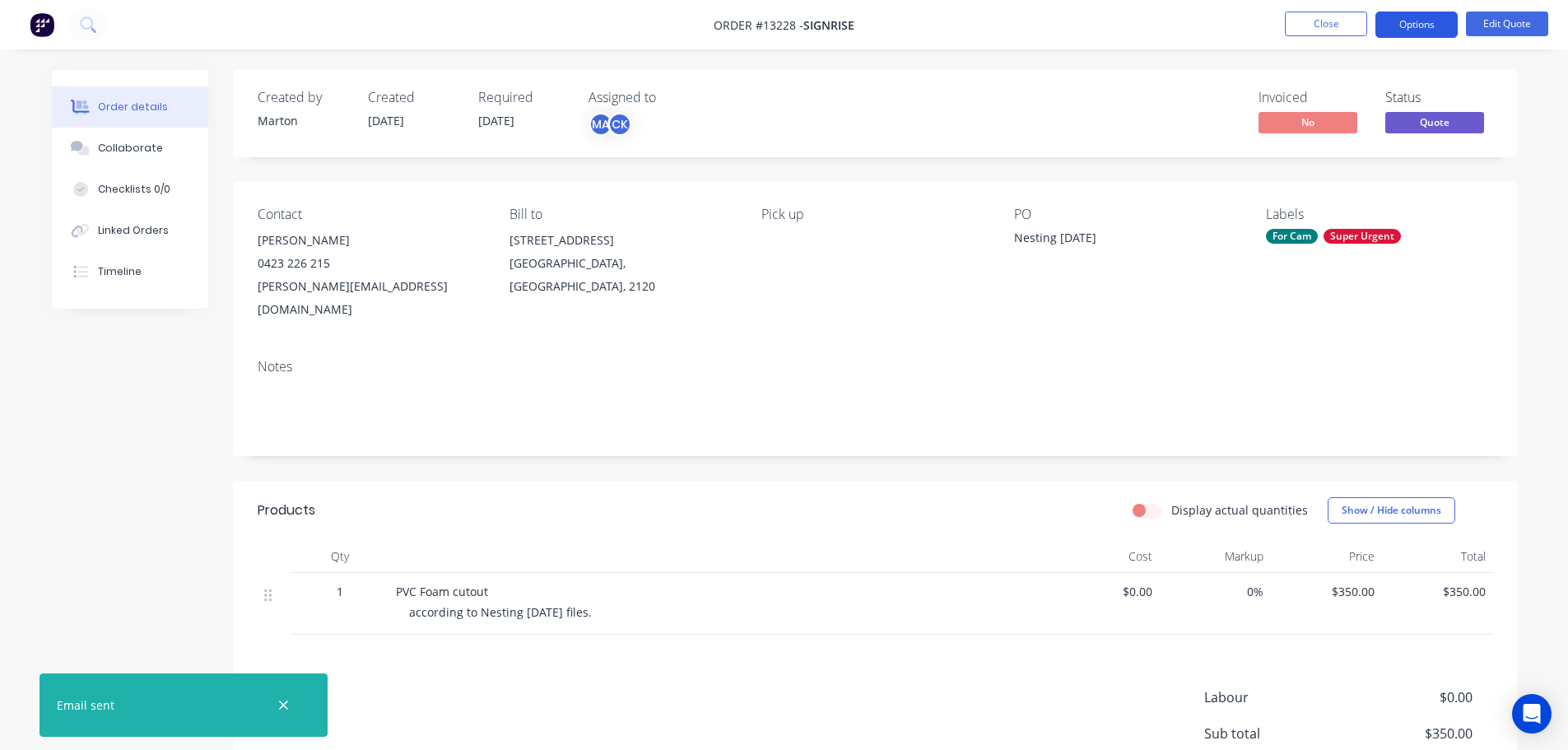
click at [1421, 29] on button "Options" at bounding box center [1416, 25] width 82 height 27
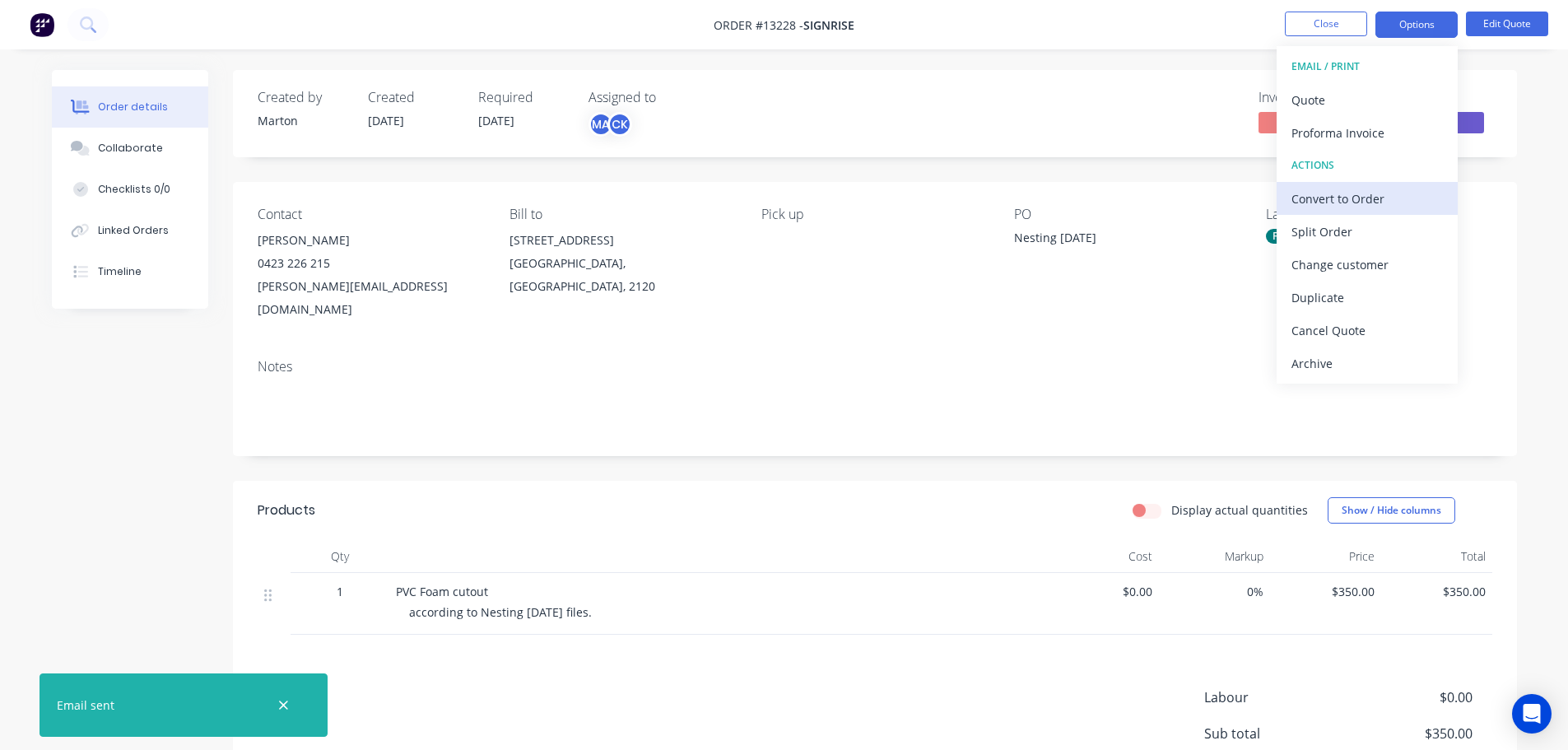
click at [1373, 199] on div "Convert to Order" at bounding box center [1367, 198] width 152 height 24
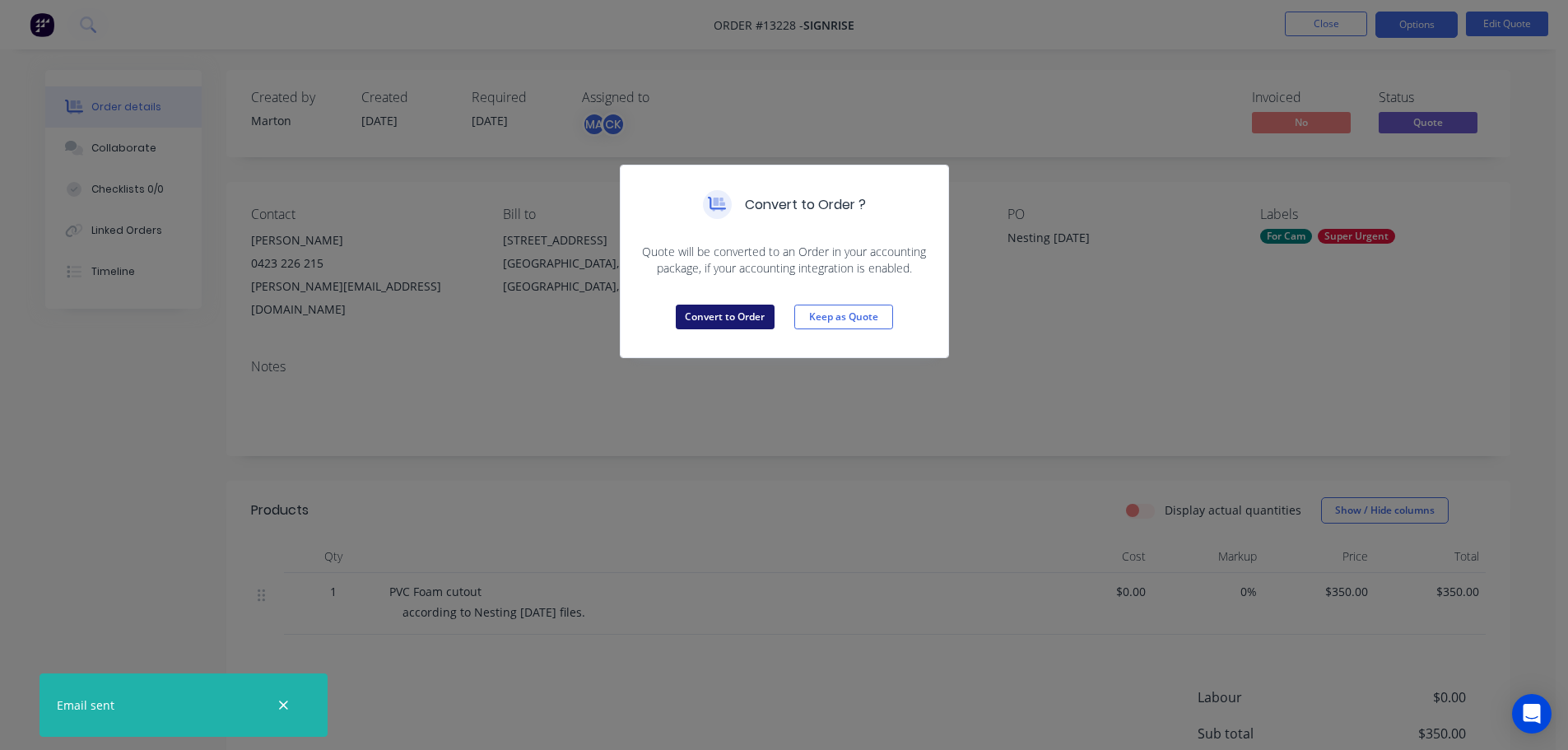
click at [709, 316] on button "Convert to Order" at bounding box center [725, 317] width 99 height 25
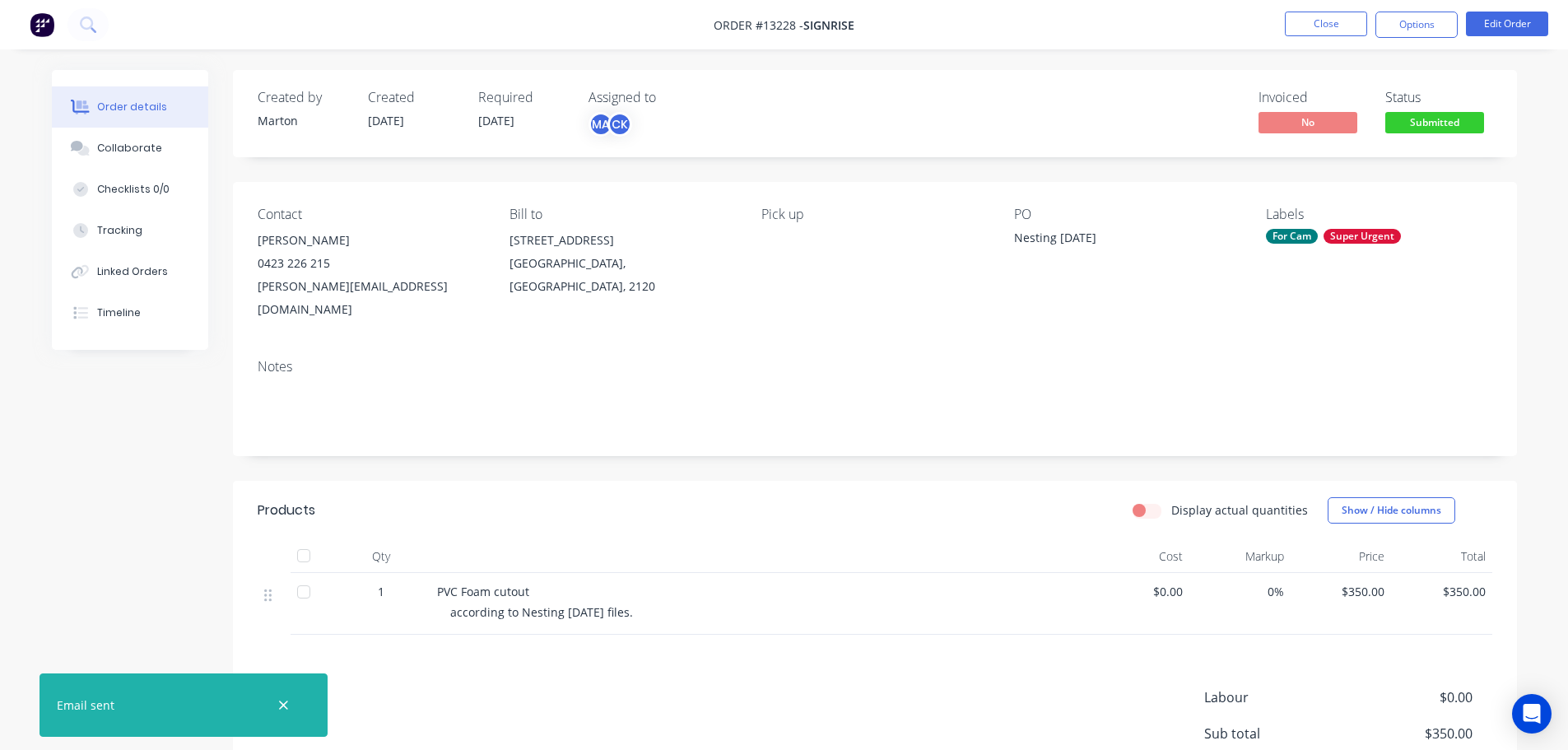
click at [748, 442] on div "Created by [PERSON_NAME] Created [DATE] Required [DATE] Assigned to MA CK Invoi…" at bounding box center [875, 486] width 1284 height 833
click at [278, 706] on icon "button" at bounding box center [284, 705] width 11 height 15
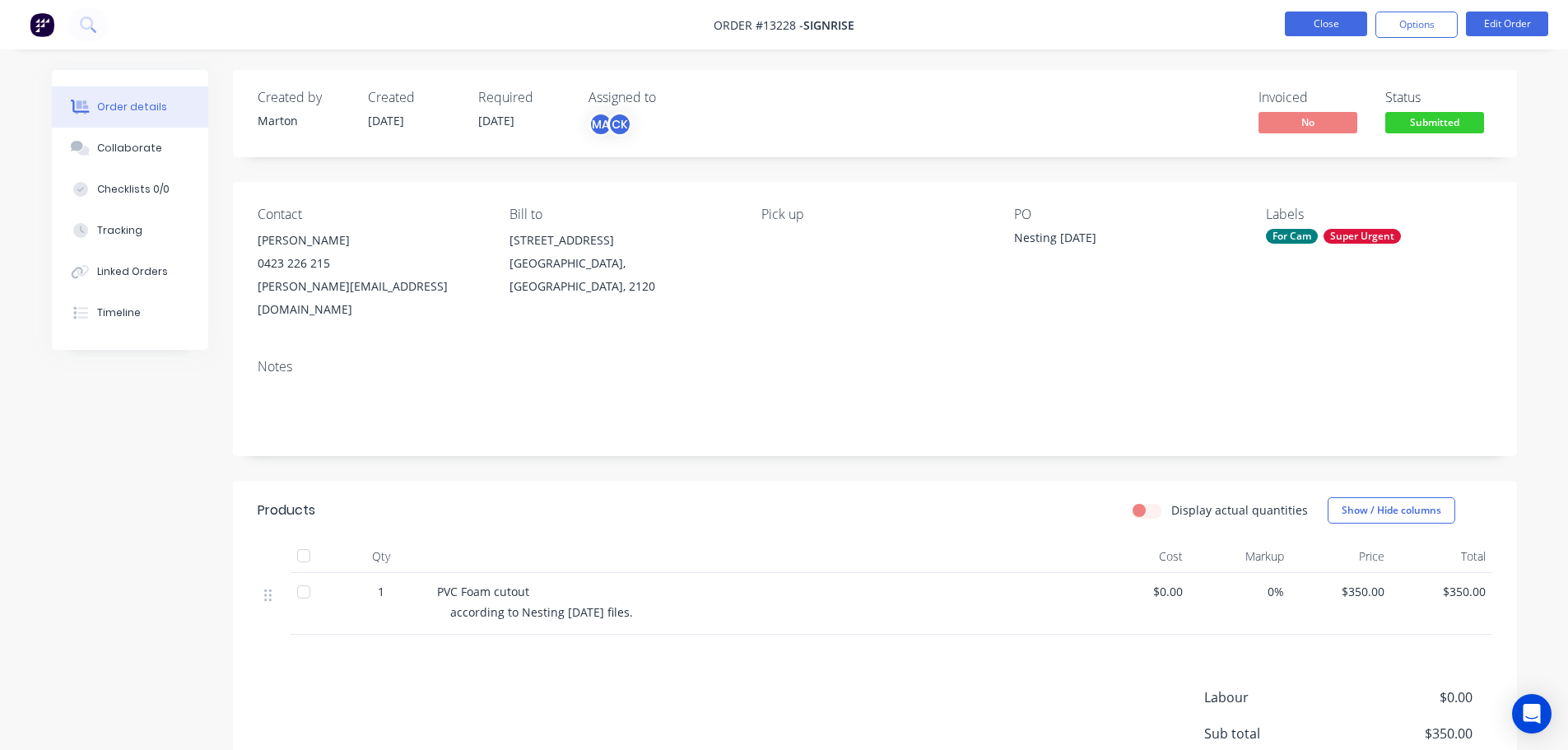
click at [1321, 19] on button "Close" at bounding box center [1326, 24] width 82 height 25
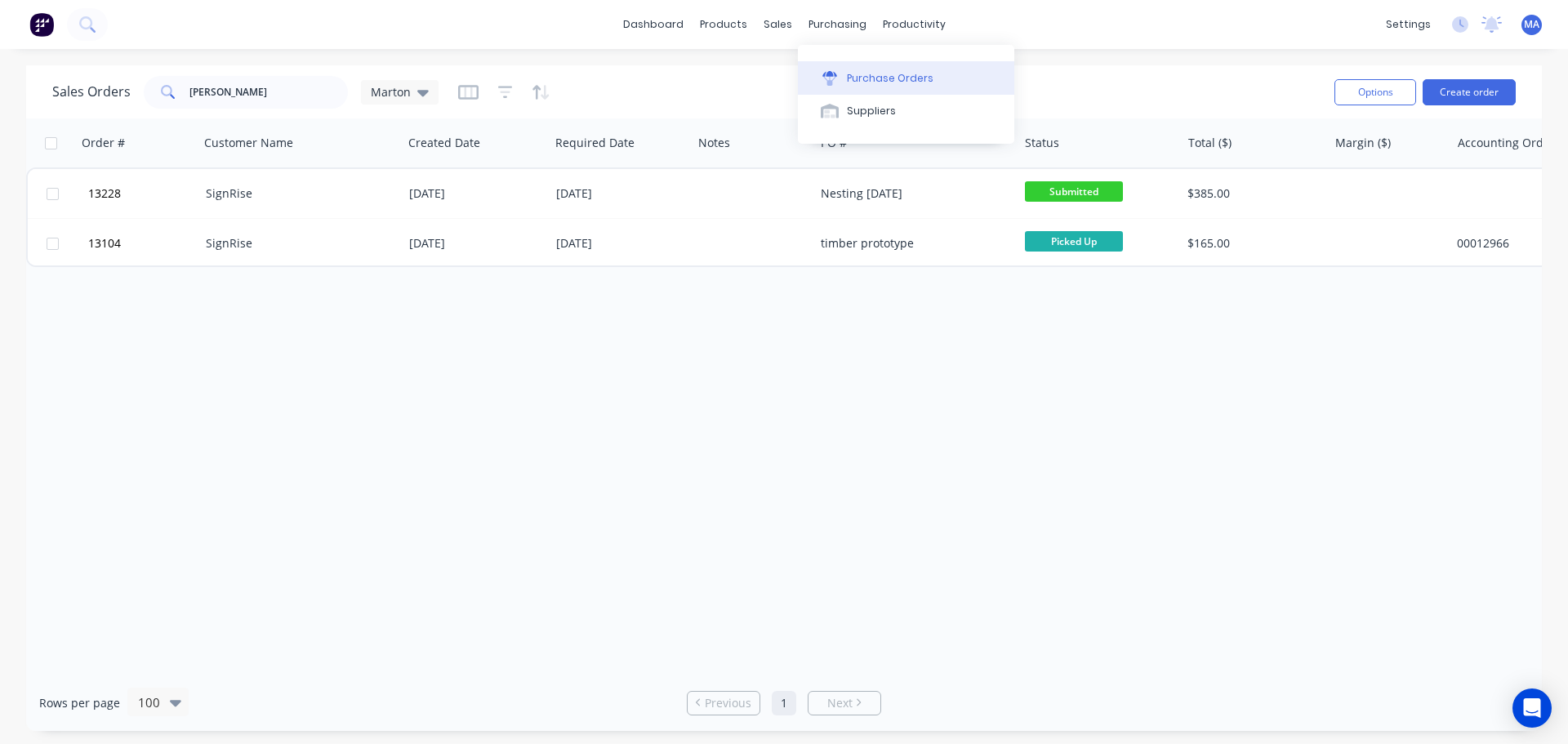
click at [813, 66] on button "Purchase Orders" at bounding box center [906, 77] width 216 height 33
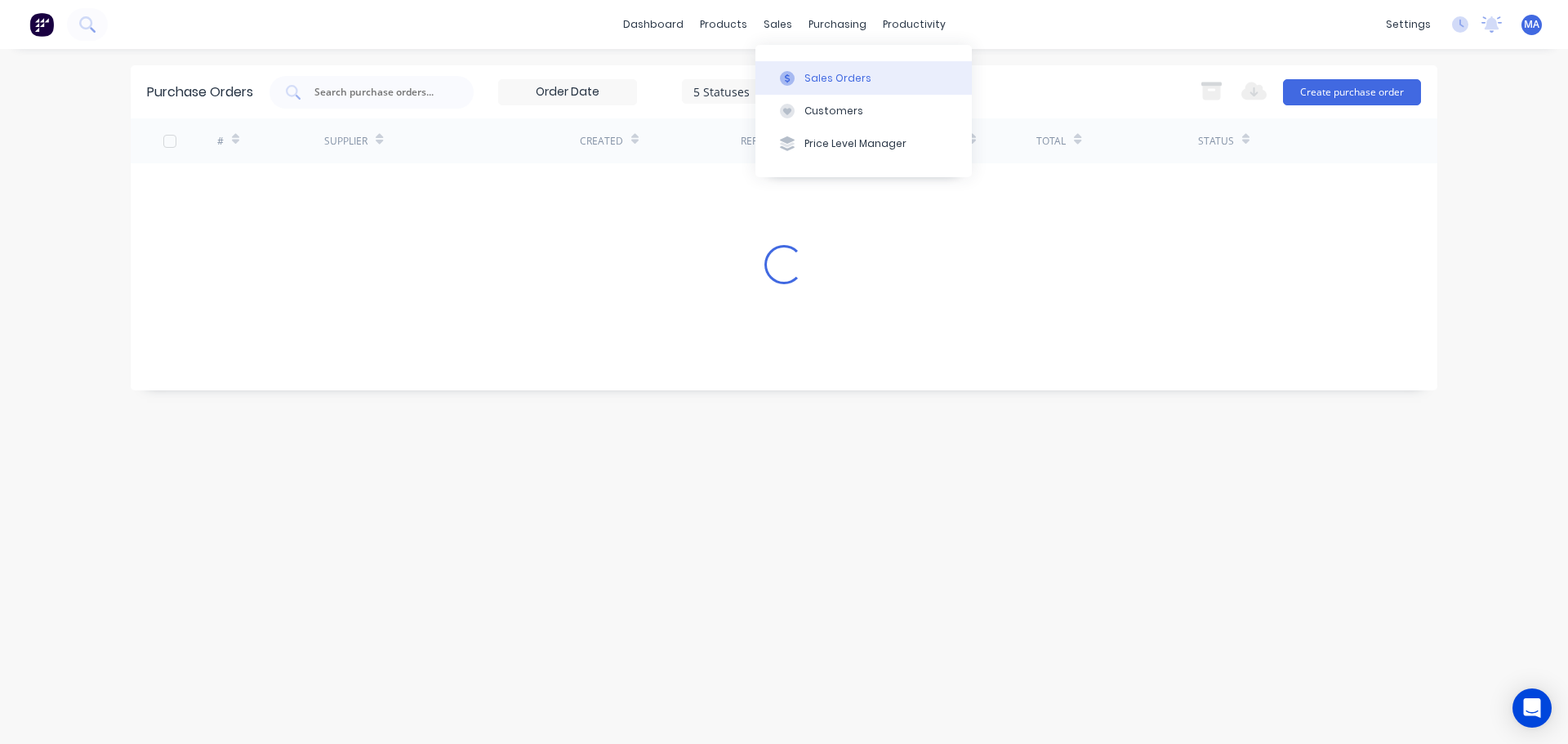
click at [801, 68] on button "Sales Orders" at bounding box center [863, 77] width 216 height 33
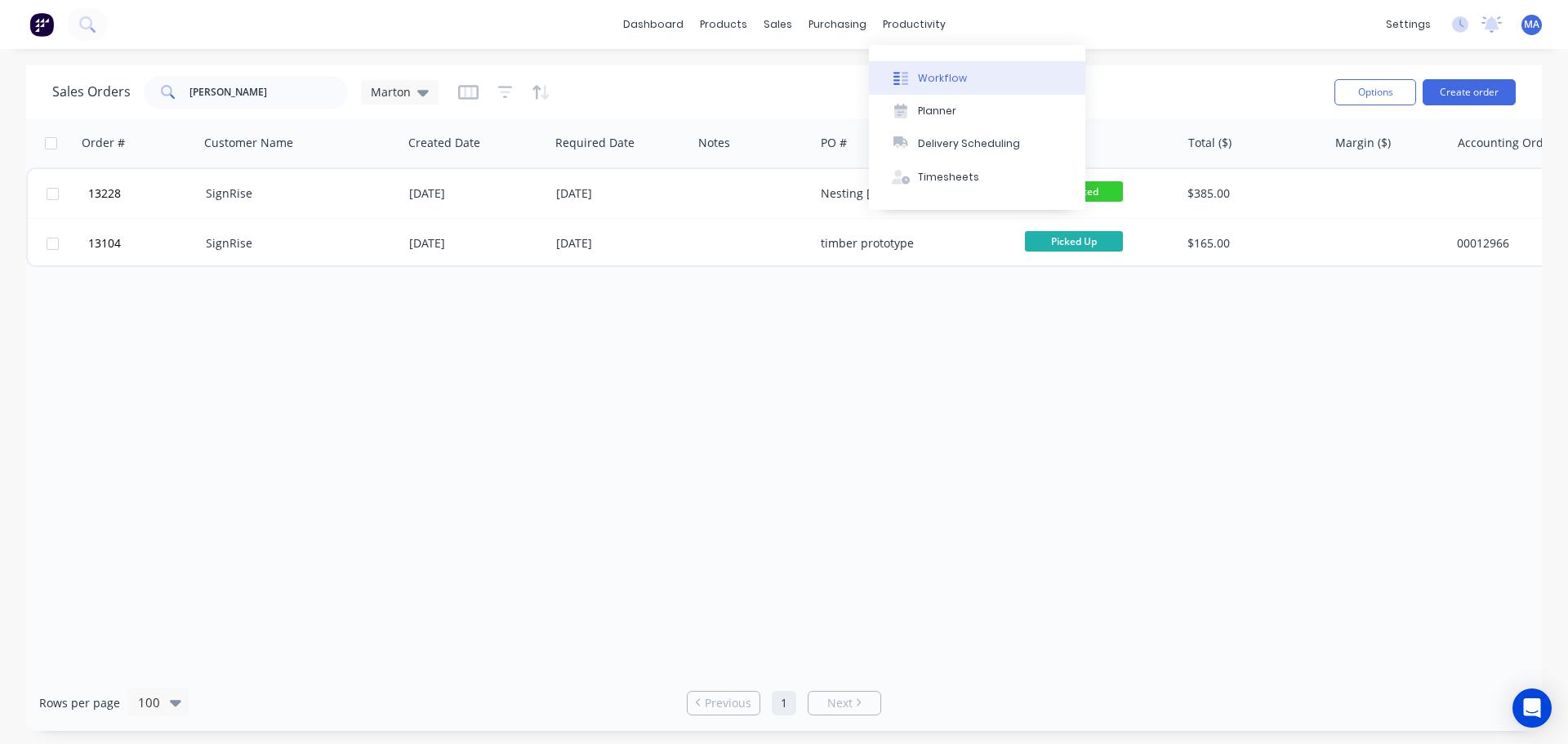
click at [918, 71] on div "Workflow" at bounding box center [942, 78] width 49 height 15
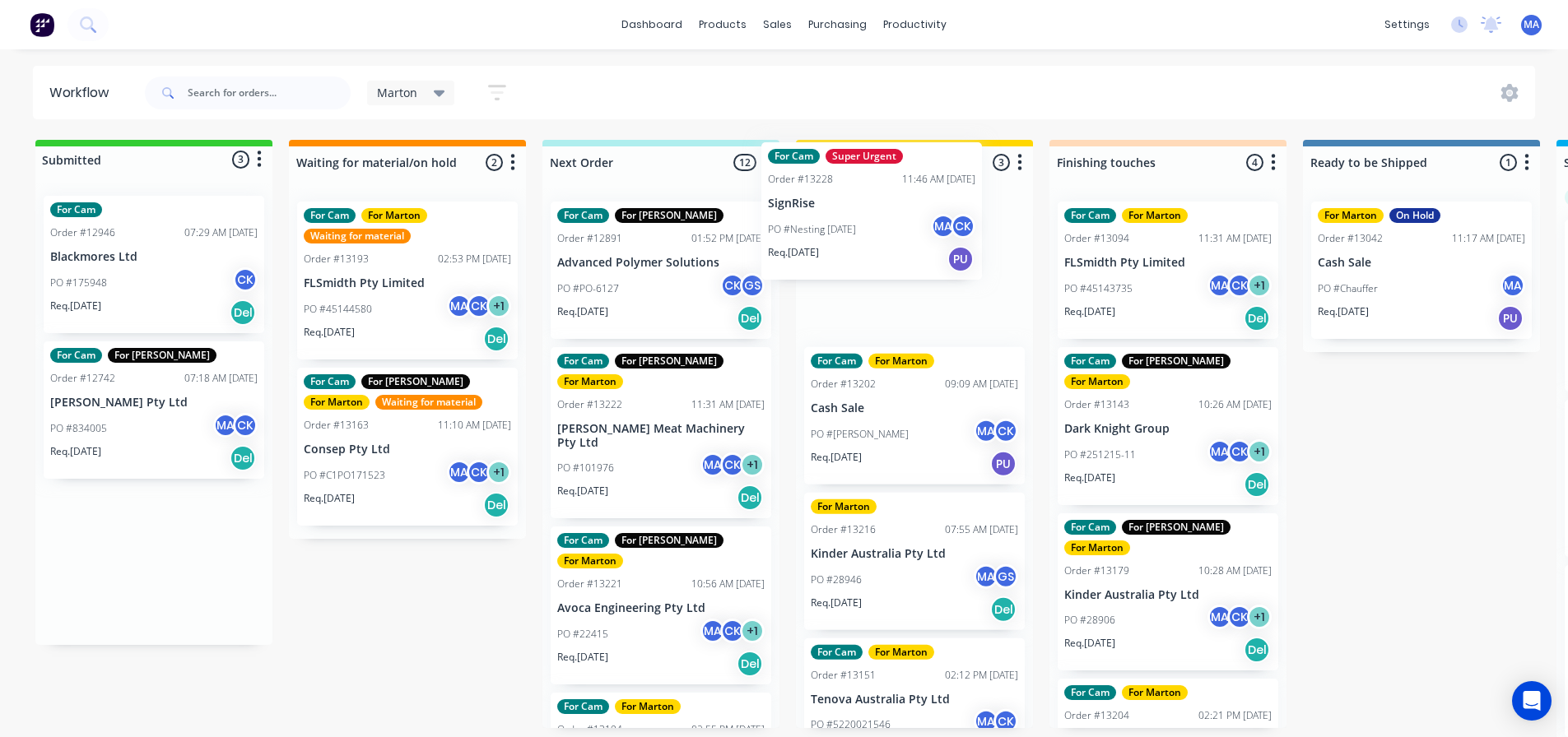
drag, startPoint x: 116, startPoint y: 426, endPoint x: 839, endPoint y: 226, distance: 750.2
click at [839, 226] on div "Submitted 3 Status colour #32CD32 hex #32CD32 Save Cancel Summaries Total order…" at bounding box center [1121, 443] width 2268 height 607
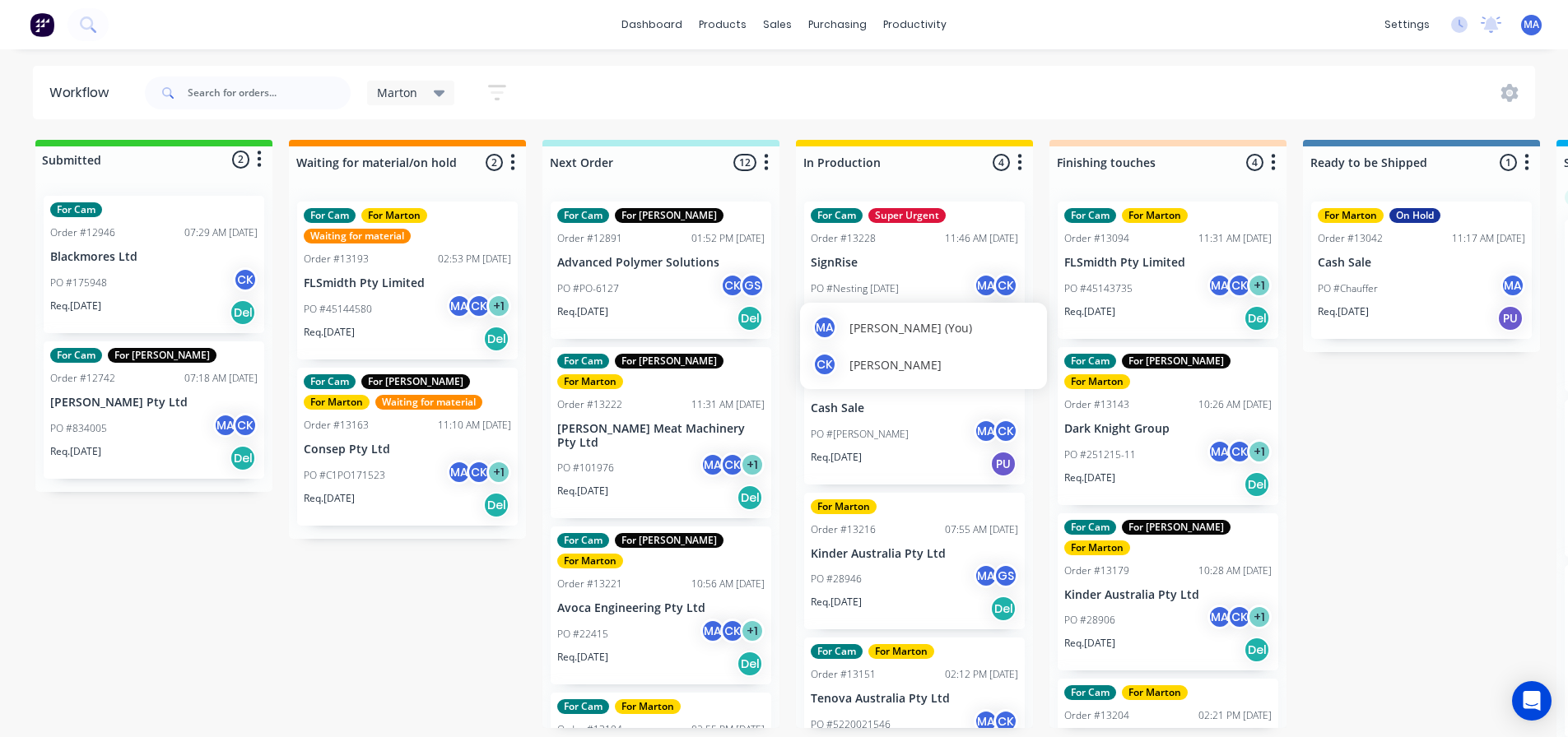
scroll to position [21, 0]
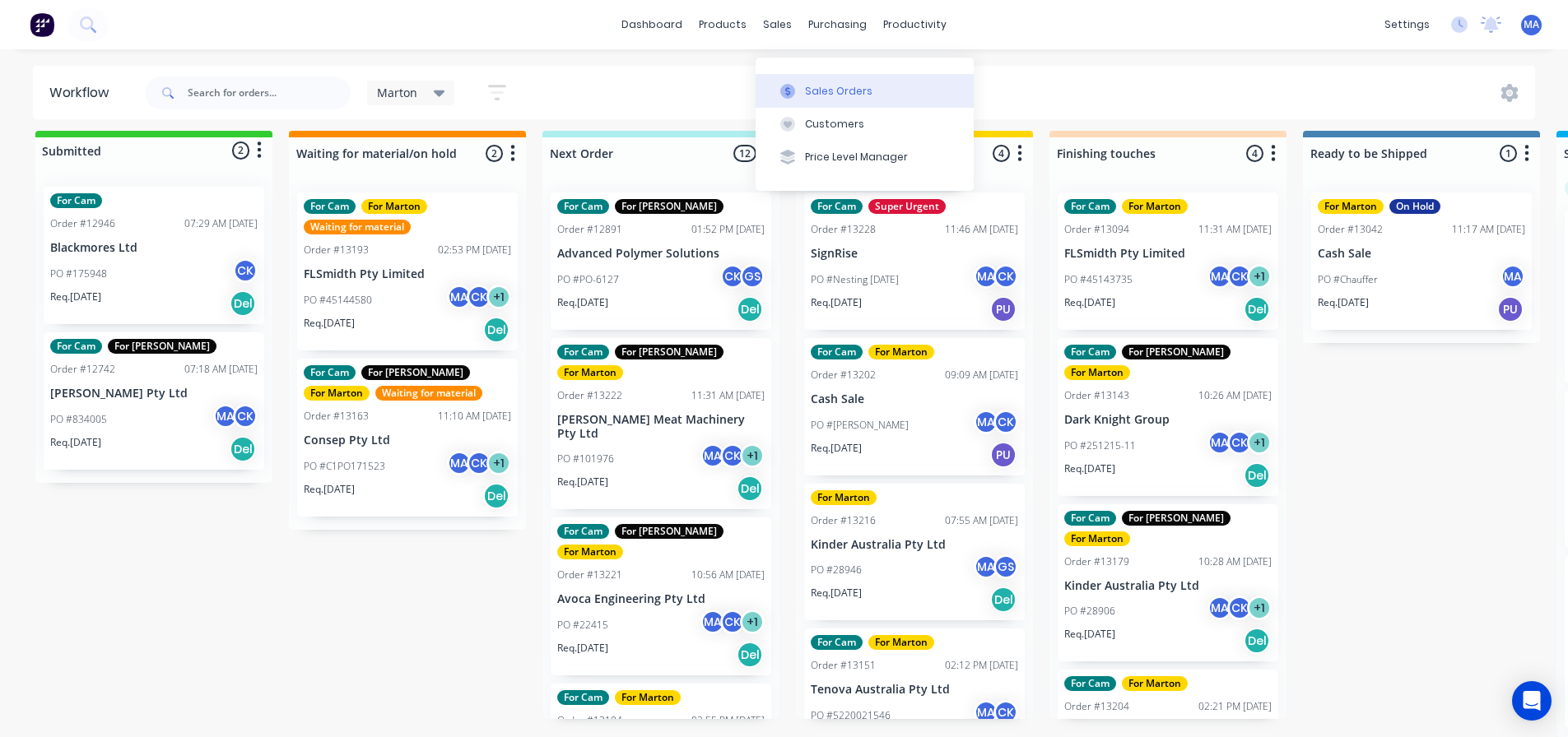
click at [811, 74] on button "Sales Orders" at bounding box center [865, 90] width 218 height 33
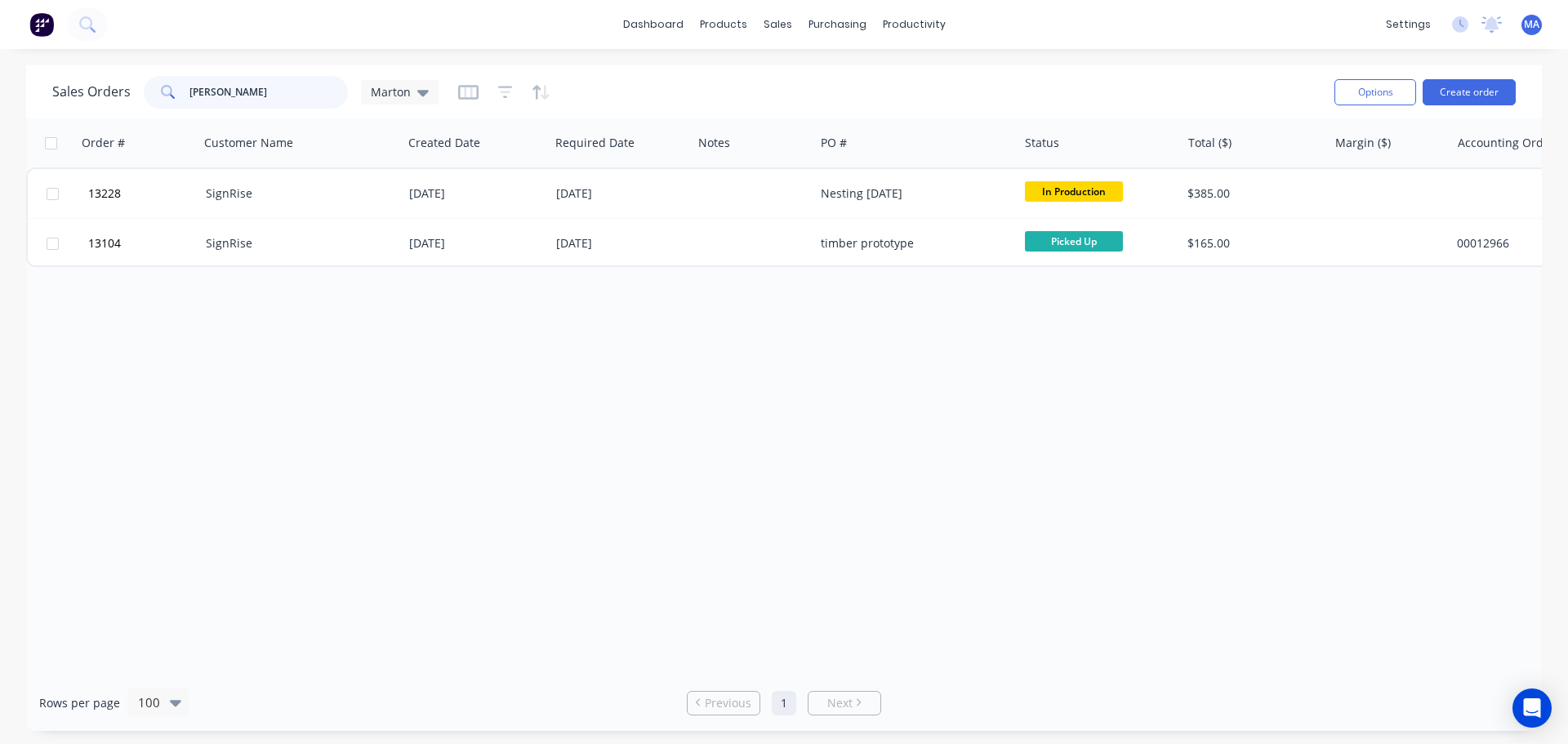
click at [265, 99] on input "[PERSON_NAME]" at bounding box center [269, 92] width 159 height 33
click at [265, 98] on input "[PERSON_NAME]" at bounding box center [269, 92] width 159 height 33
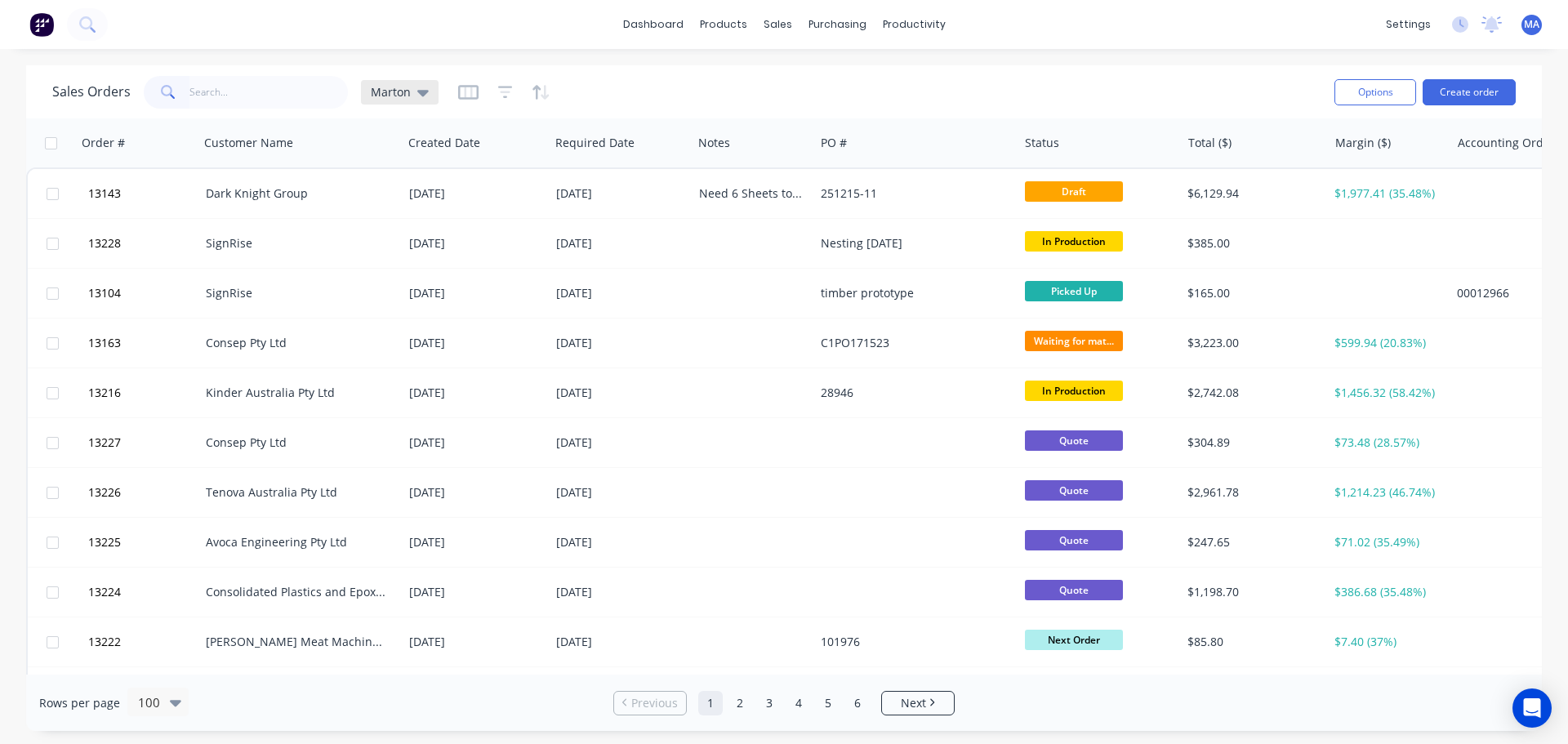
click at [429, 91] on div "Marton" at bounding box center [400, 92] width 78 height 25
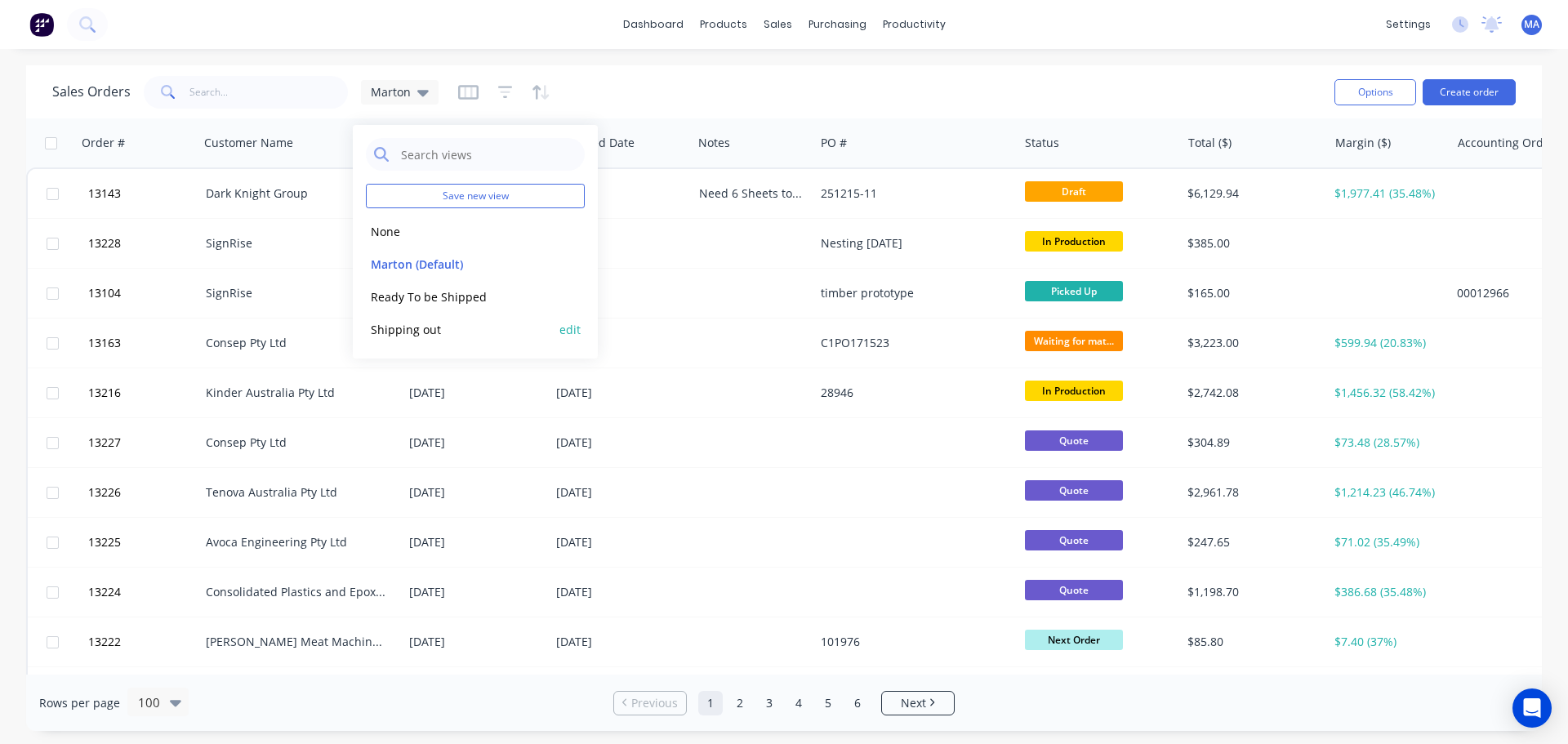
click at [421, 329] on button "Shipping out" at bounding box center [459, 329] width 186 height 19
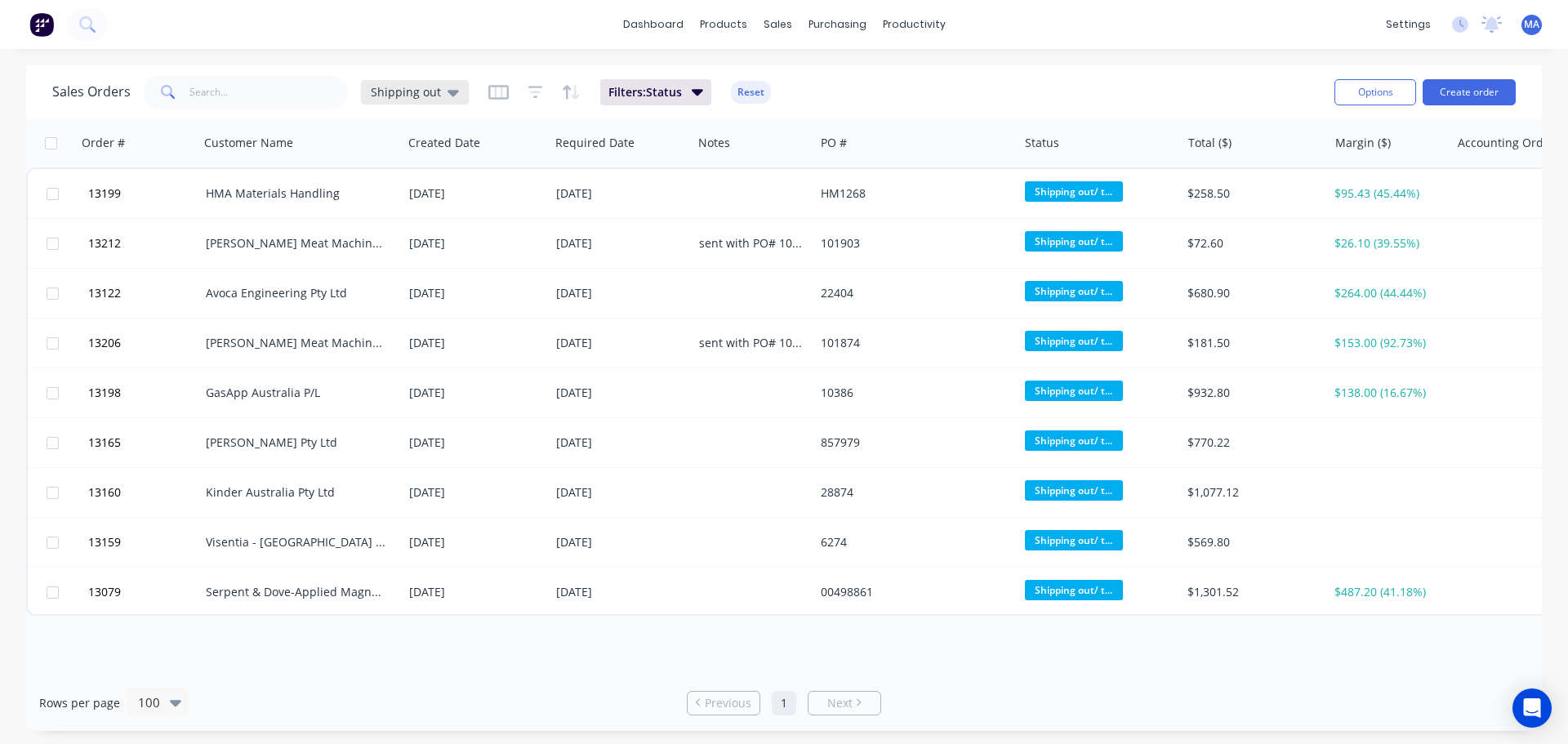
click at [458, 90] on div "Shipping out" at bounding box center [415, 92] width 108 height 25
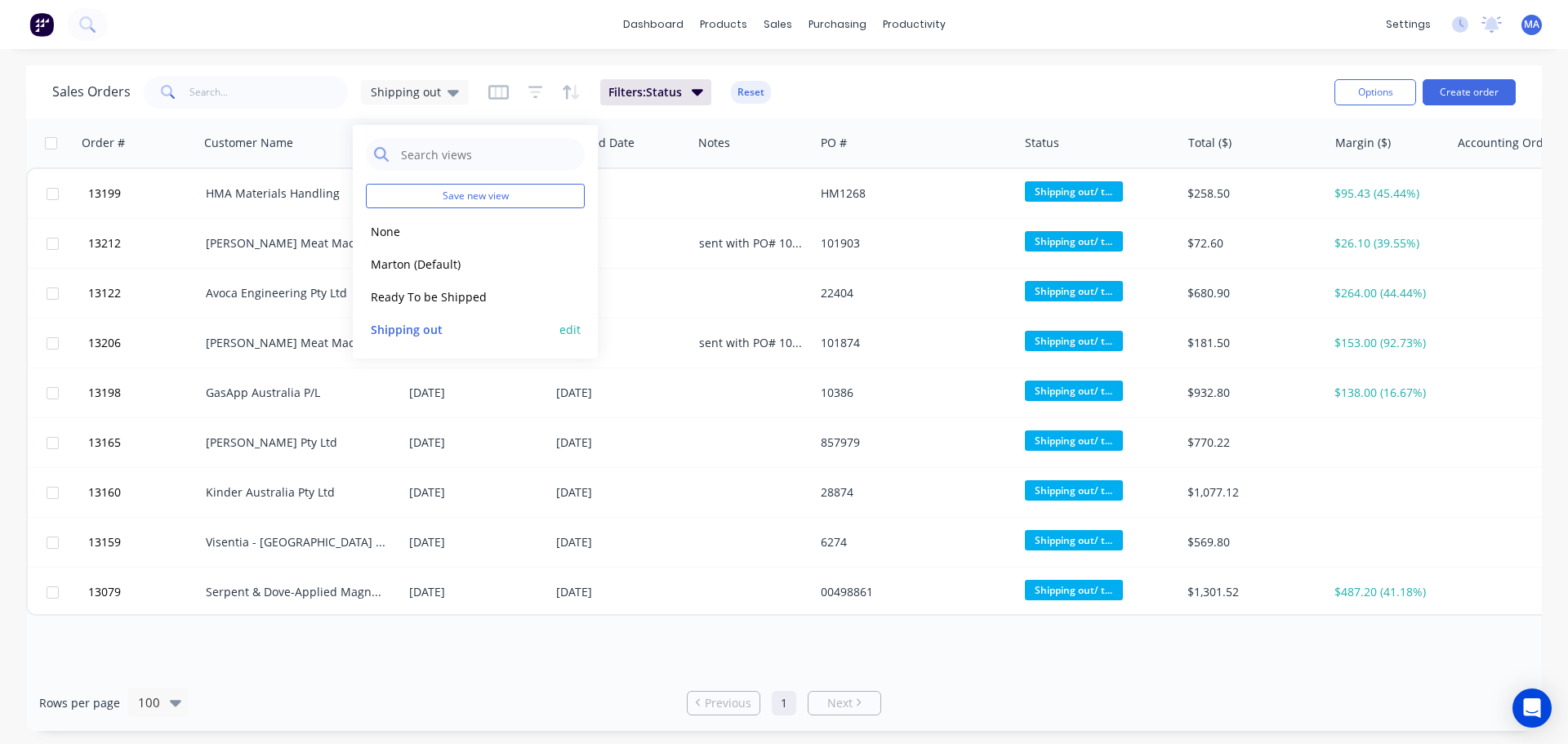
click at [564, 329] on button "edit" at bounding box center [570, 329] width 21 height 17
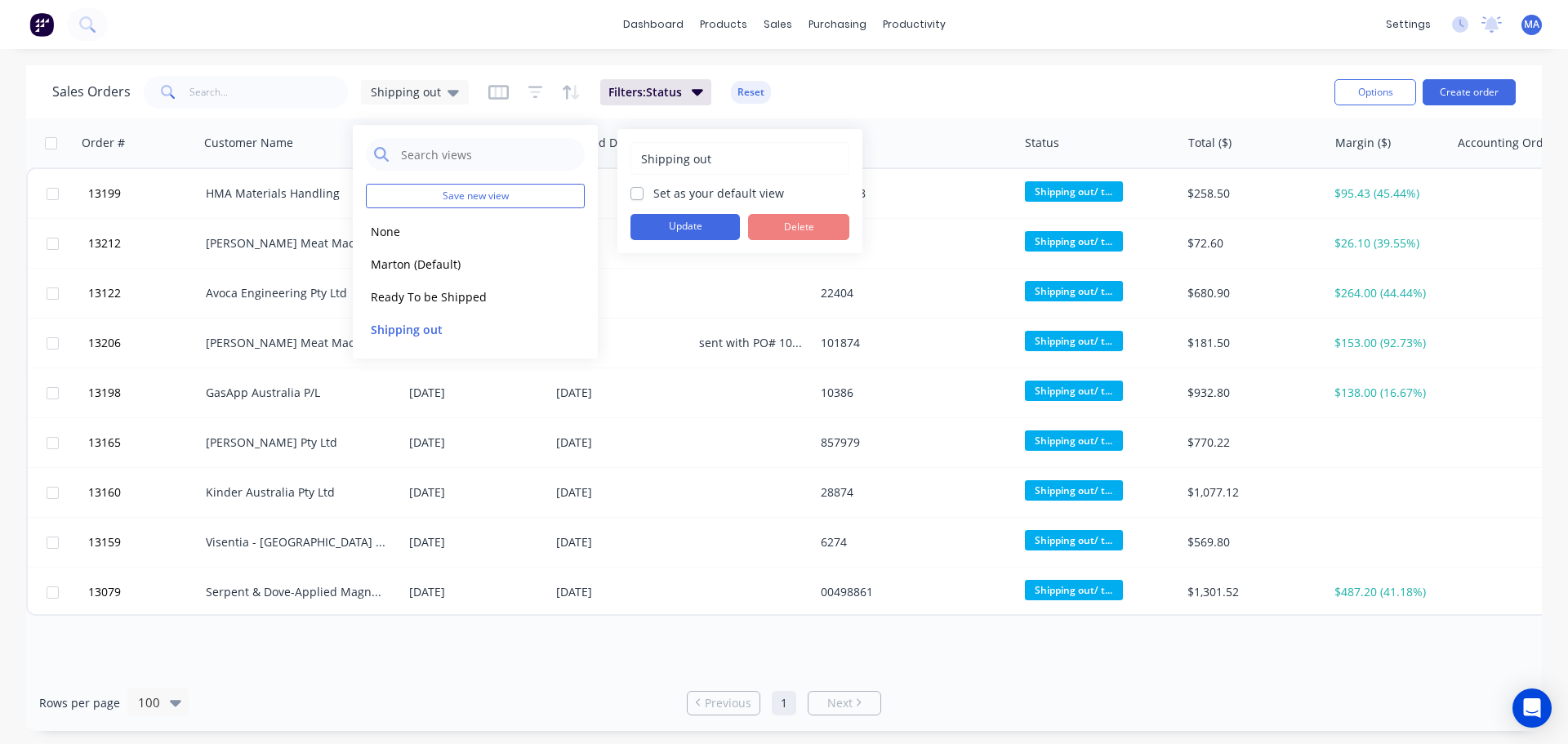
click at [653, 189] on label "Set as your default view" at bounding box center [719, 192] width 131 height 17
click at [642, 189] on input "Set as your default view" at bounding box center [637, 192] width 13 height 16
checkbox input "true"
click at [666, 227] on button "Update" at bounding box center [685, 228] width 110 height 27
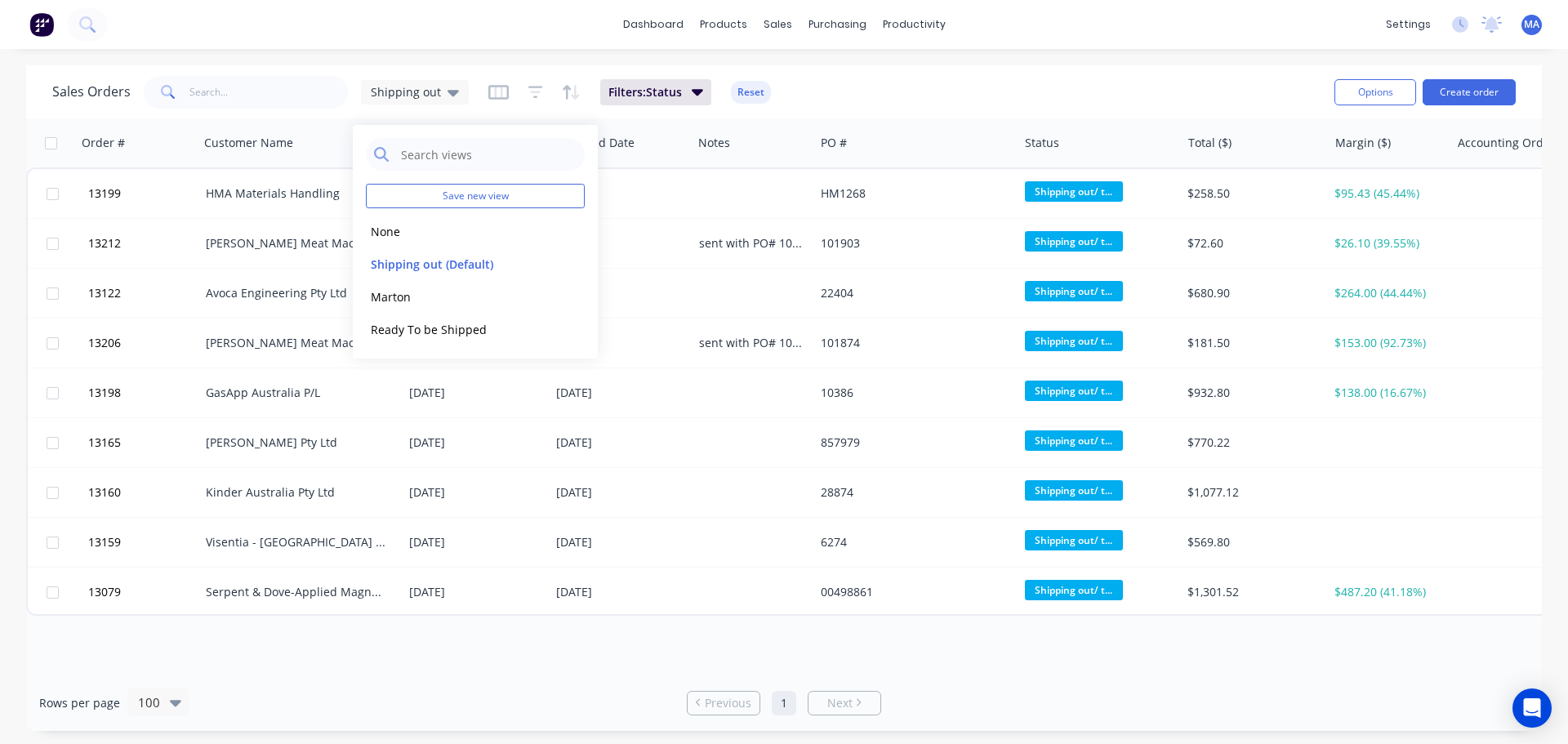
click at [880, 96] on div "Sales Orders Shipping out Filters: Status Reset" at bounding box center [686, 91] width 1269 height 40
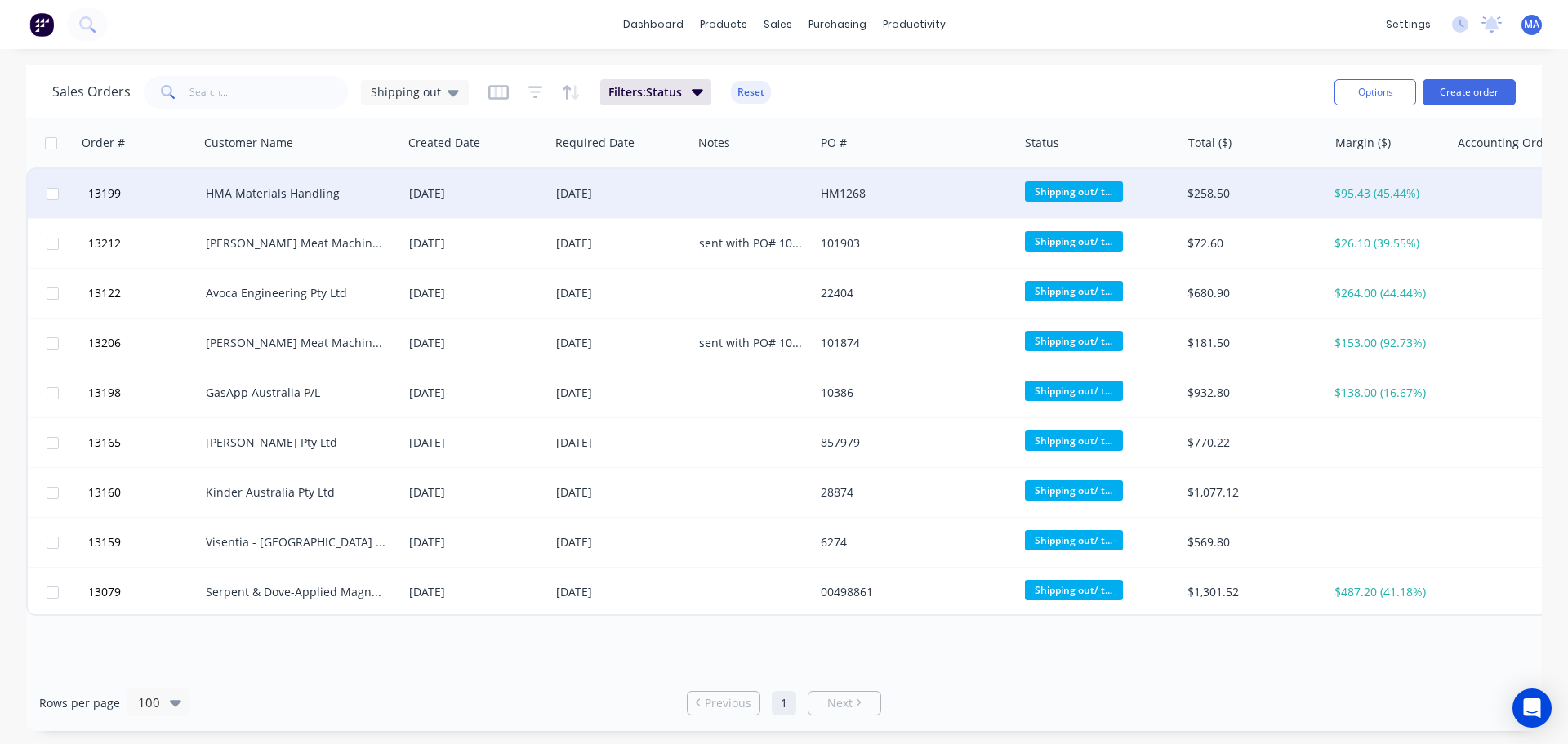
click at [264, 197] on div "HMA Materials Handling" at bounding box center [296, 193] width 182 height 16
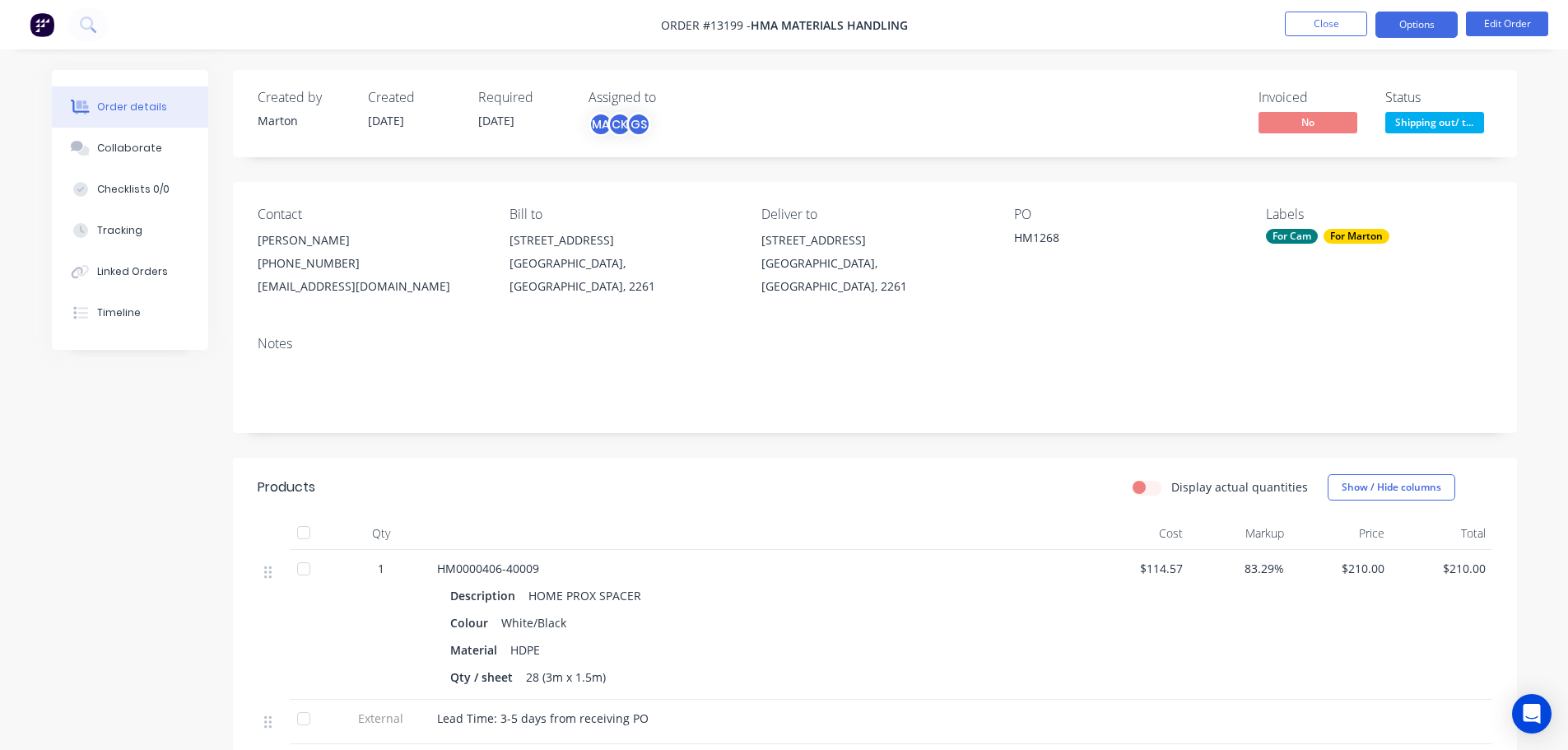
click at [1406, 30] on button "Options" at bounding box center [1416, 25] width 82 height 27
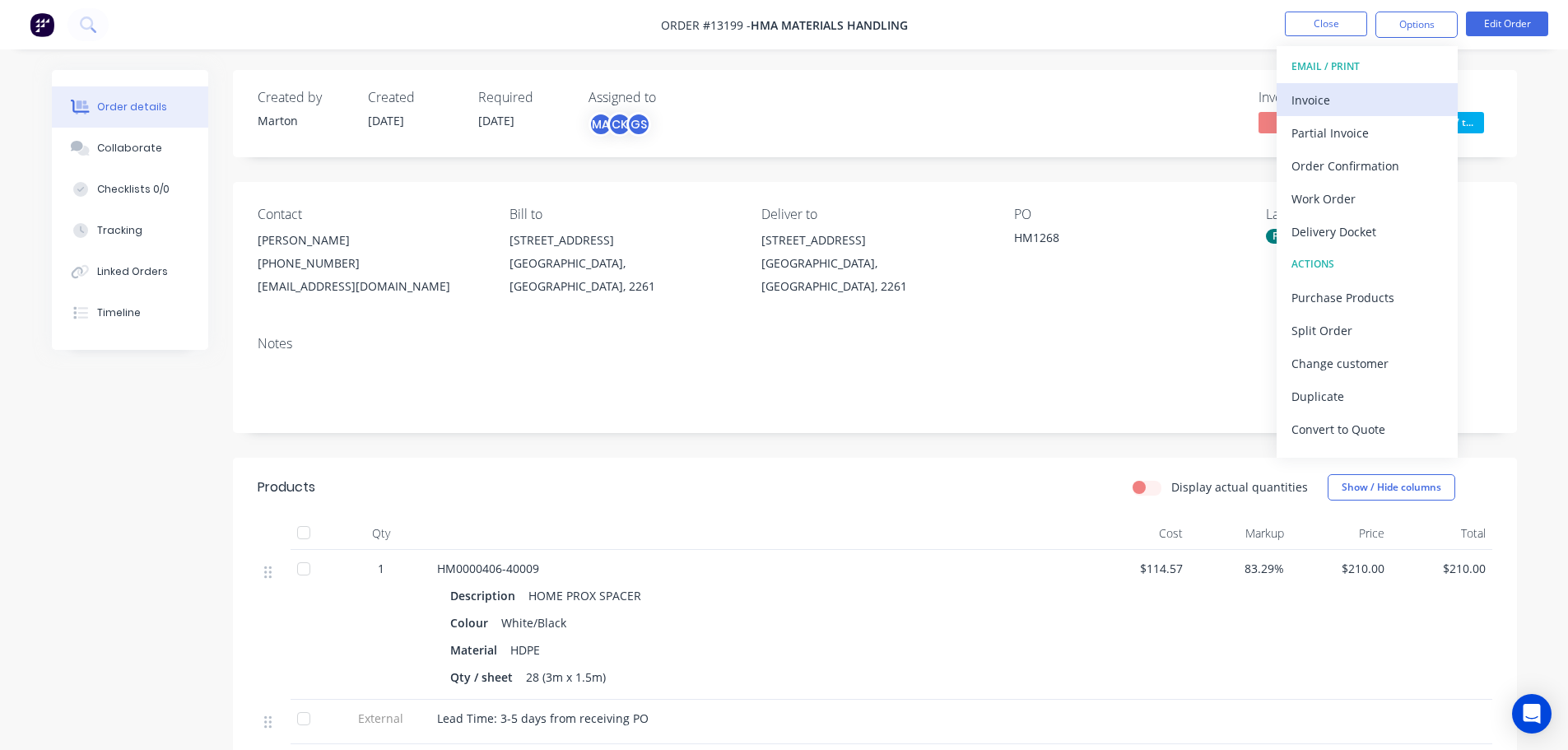
click at [1341, 86] on button "Invoice" at bounding box center [1367, 99] width 181 height 33
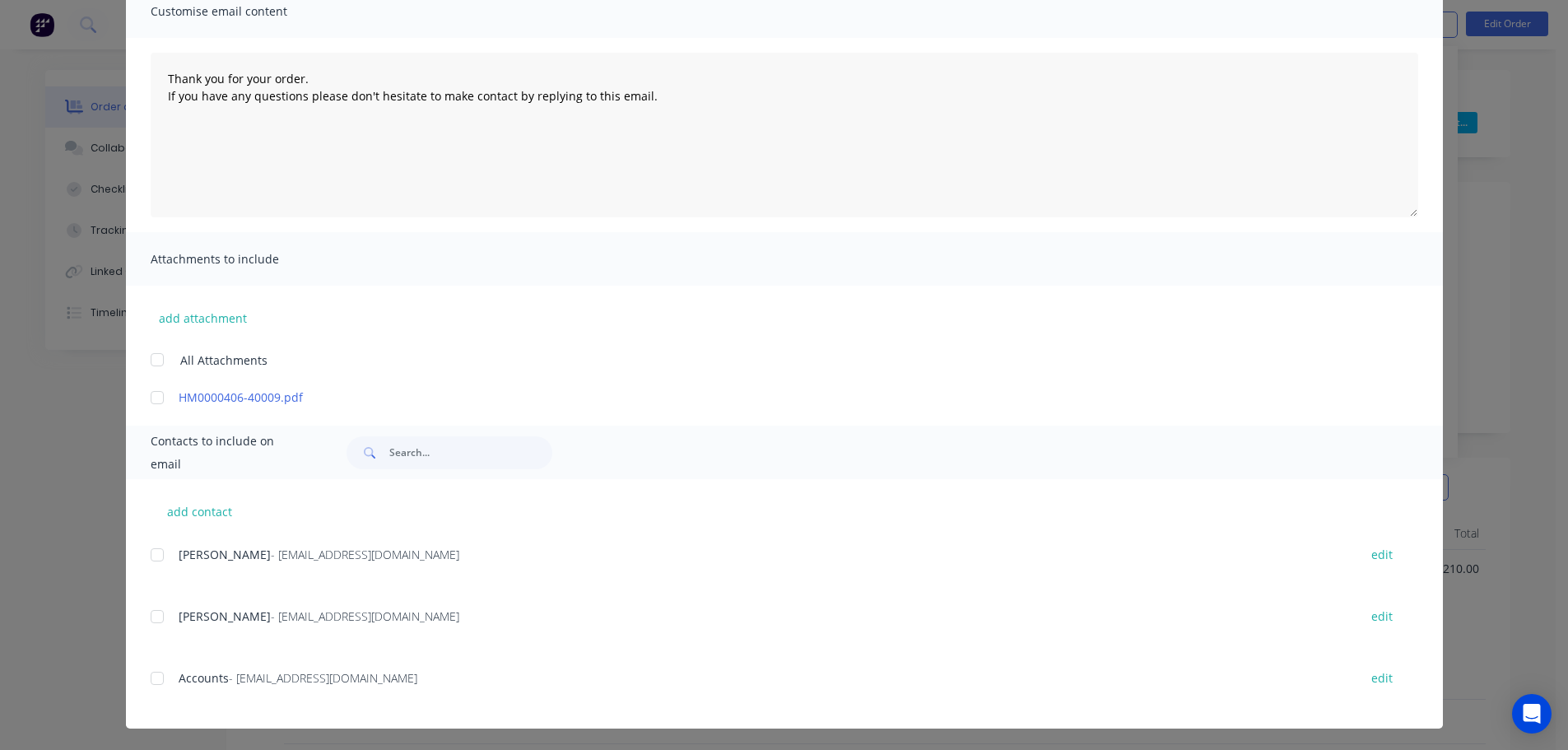
scroll to position [137, 0]
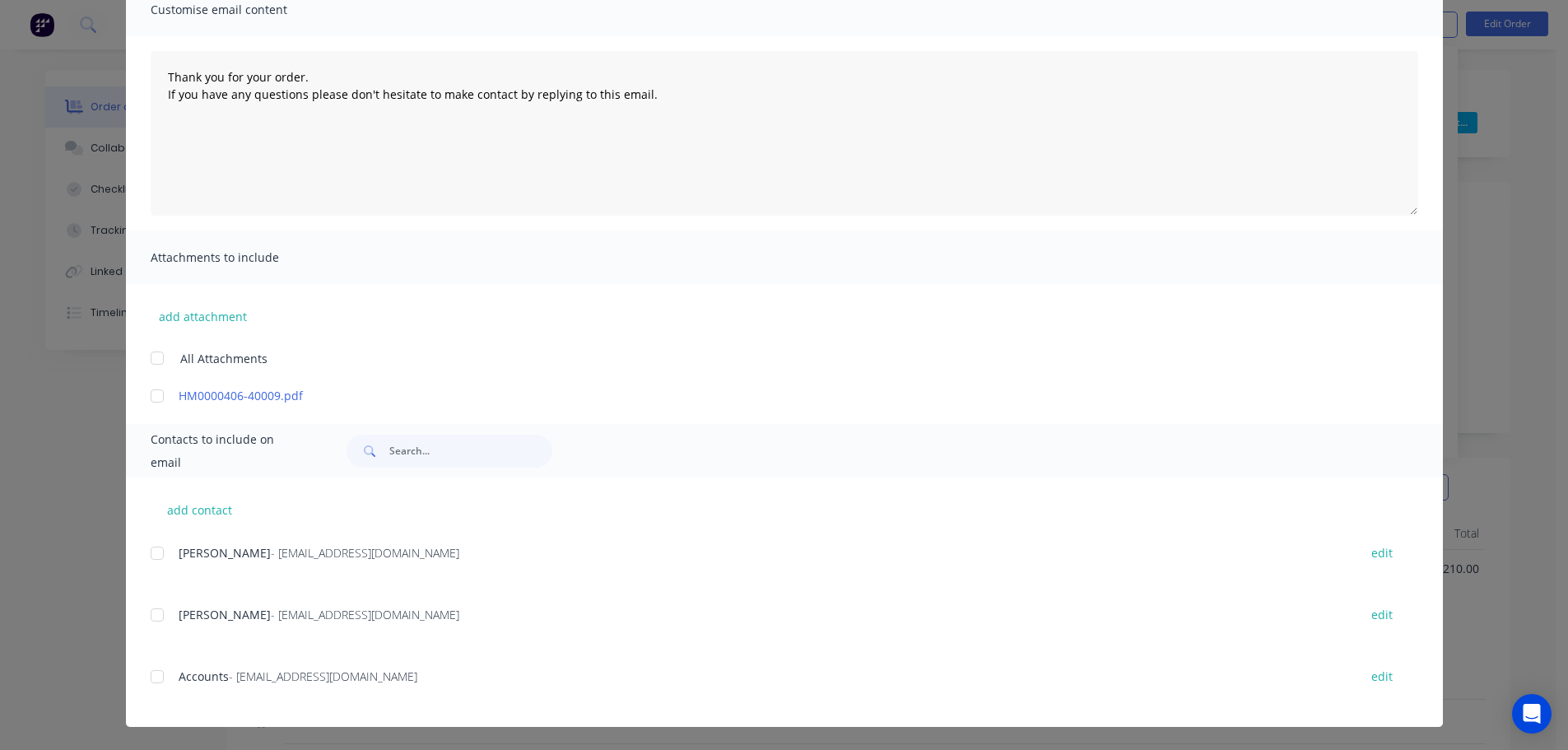
click at [163, 672] on div at bounding box center [157, 677] width 33 height 33
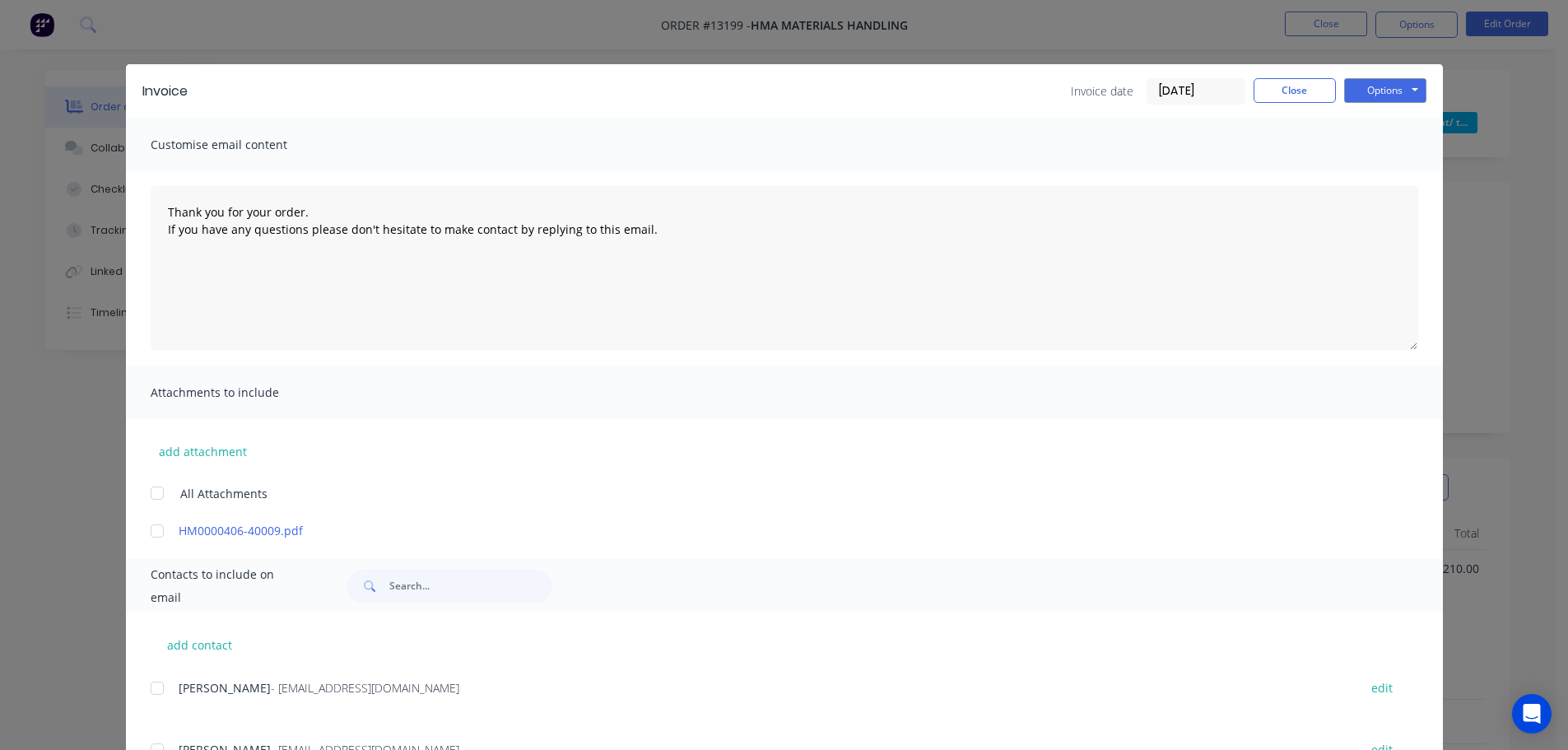
scroll to position [0, 0]
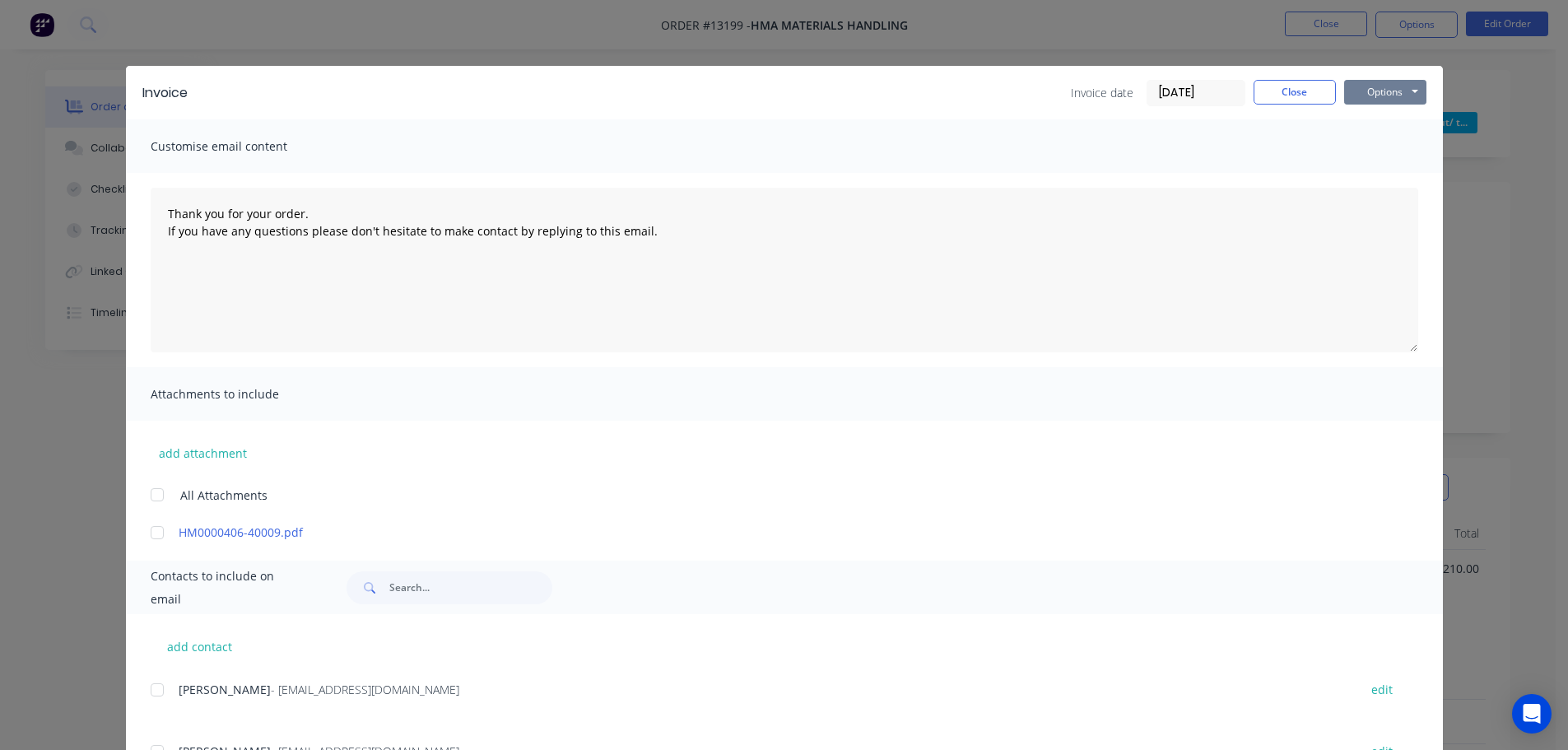
click at [1370, 101] on button "Options" at bounding box center [1385, 92] width 82 height 25
click at [1370, 183] on button "Email" at bounding box center [1397, 176] width 105 height 27
type textarea "Thank you for your order. If you have any questions please don't hesitate to ma…"
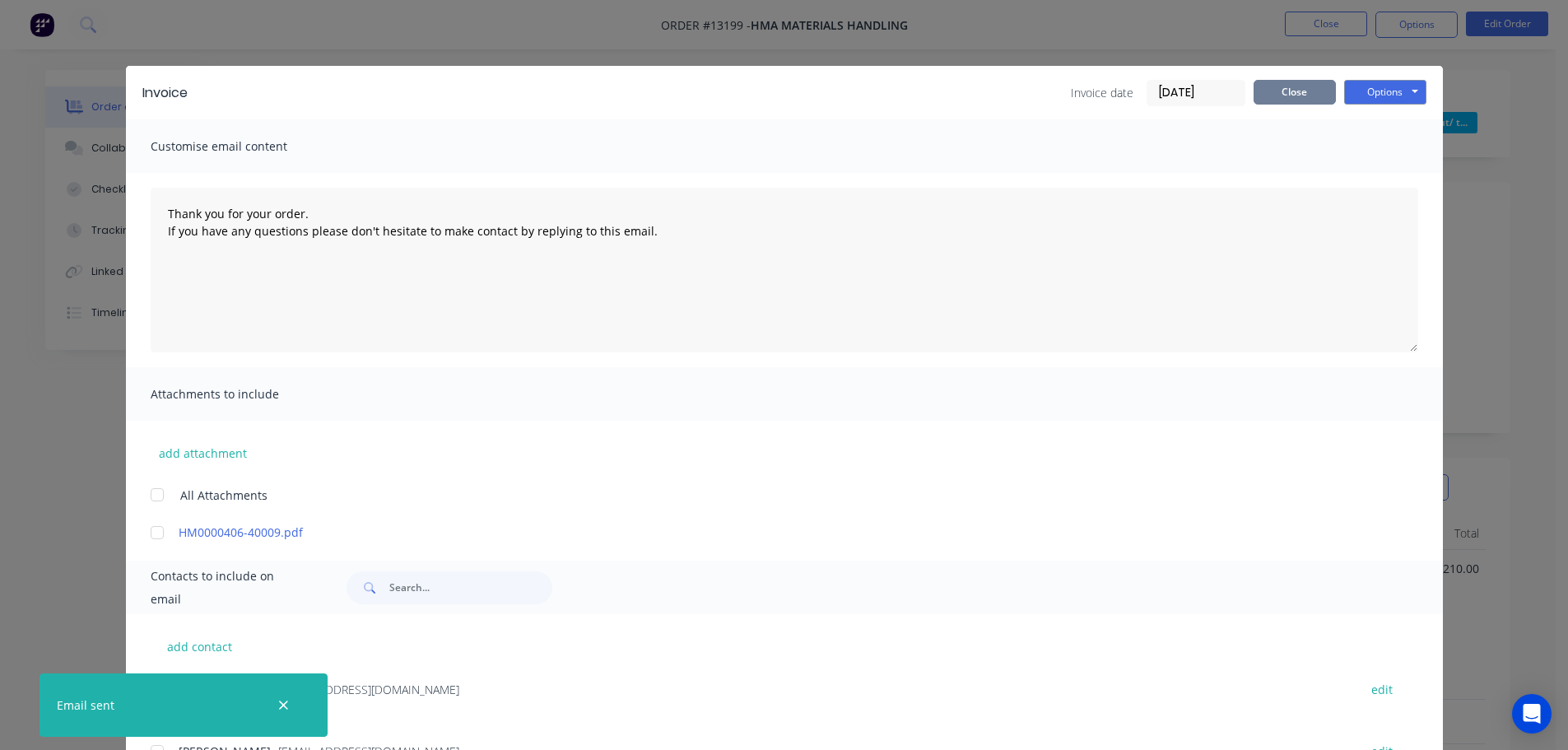
click at [1271, 94] on button "Close" at bounding box center [1295, 92] width 82 height 25
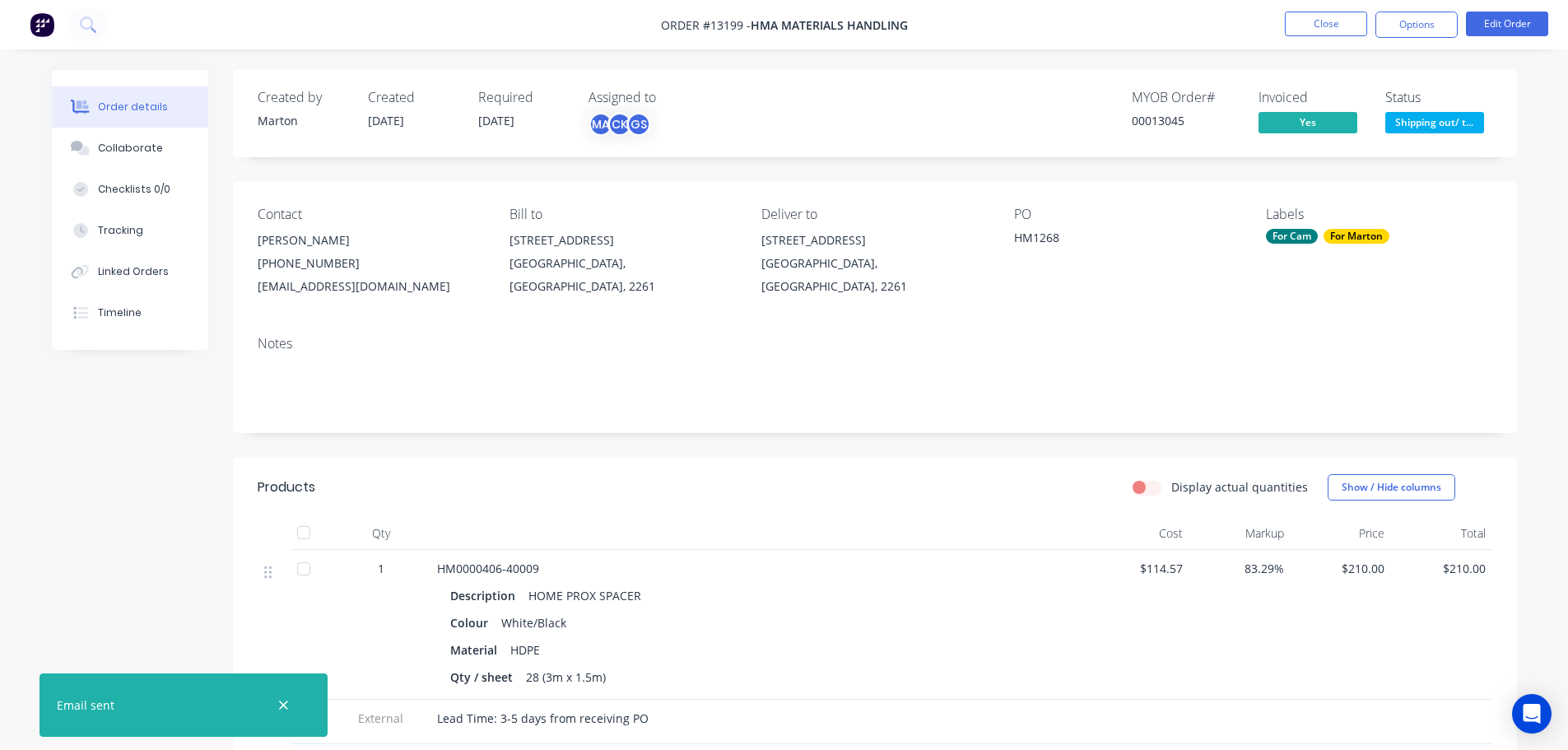
click at [1455, 127] on span "Shipping out/ t..." at bounding box center [1434, 121] width 99 height 21
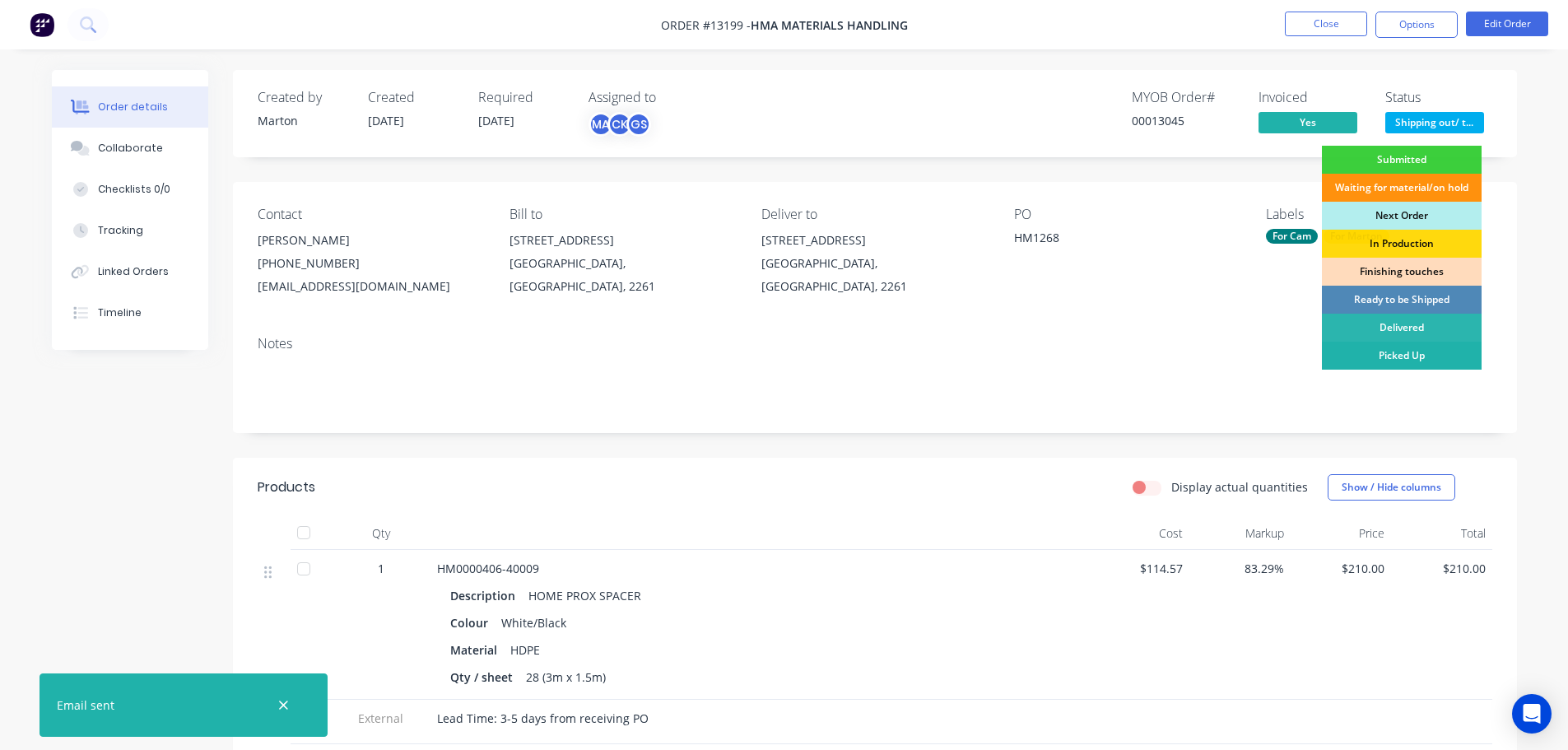
click at [1392, 350] on div "Picked Up" at bounding box center [1401, 355] width 160 height 28
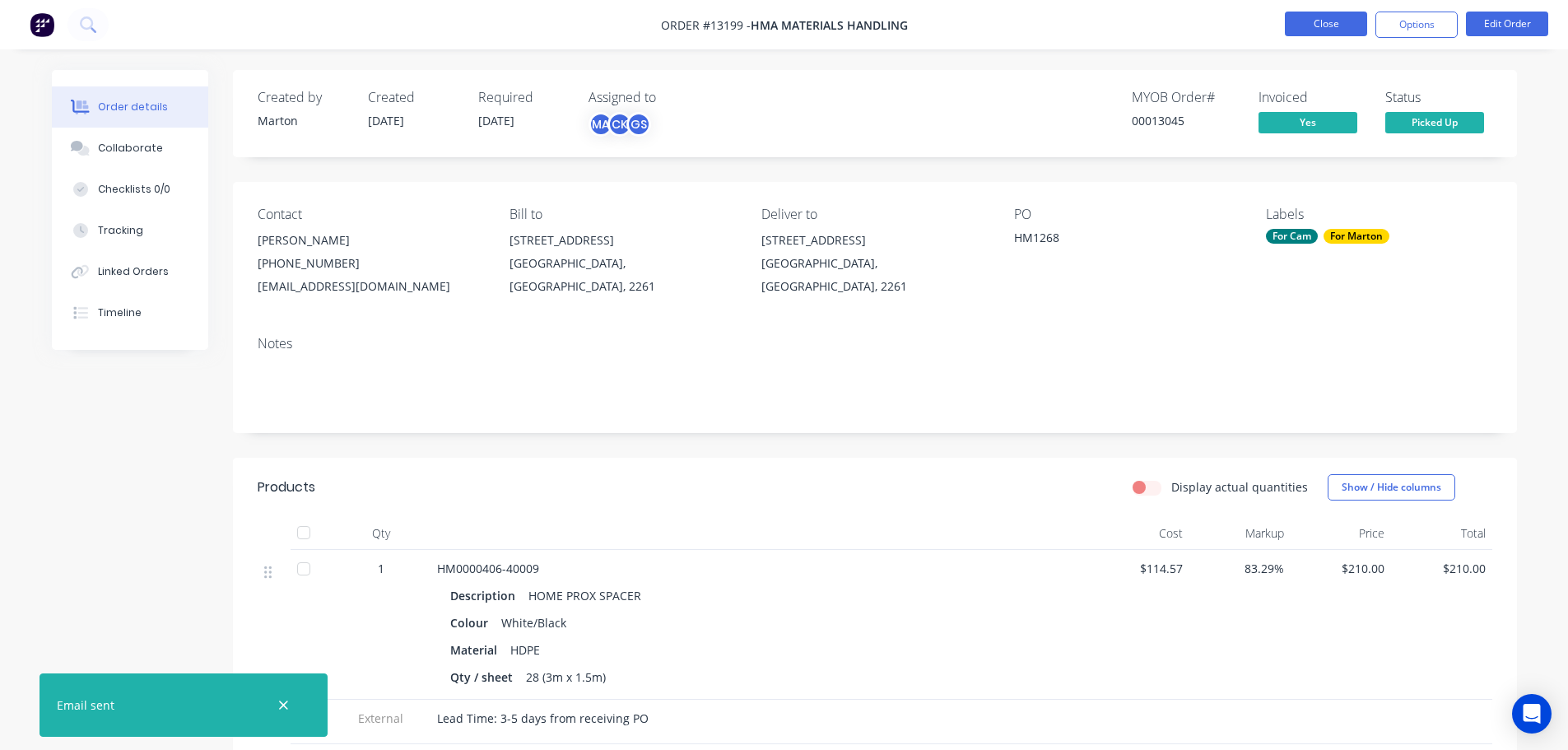
click at [1312, 14] on button "Close" at bounding box center [1326, 24] width 82 height 25
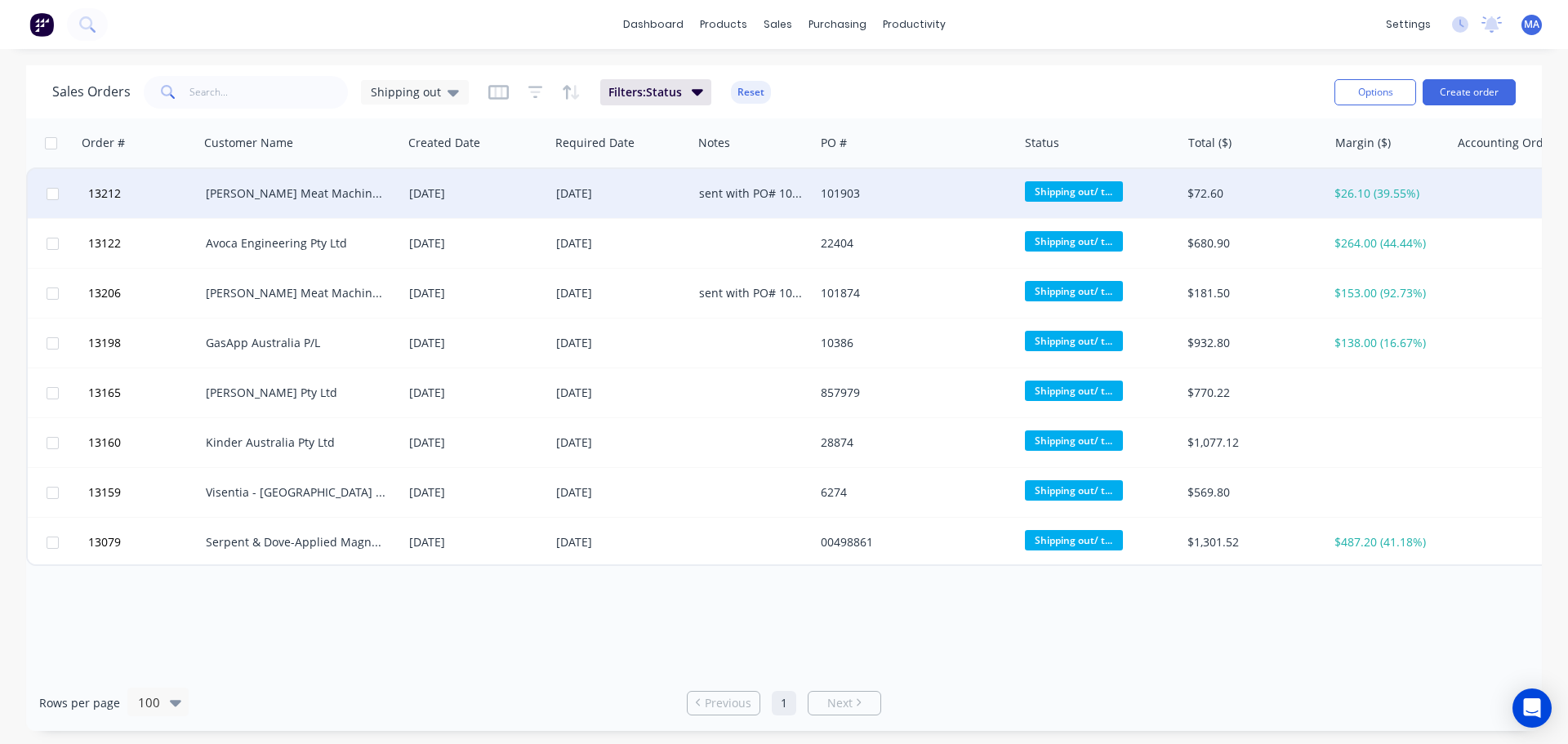
click at [290, 198] on div "[PERSON_NAME] Meat Machinery Pty Ltd" at bounding box center [296, 193] width 182 height 16
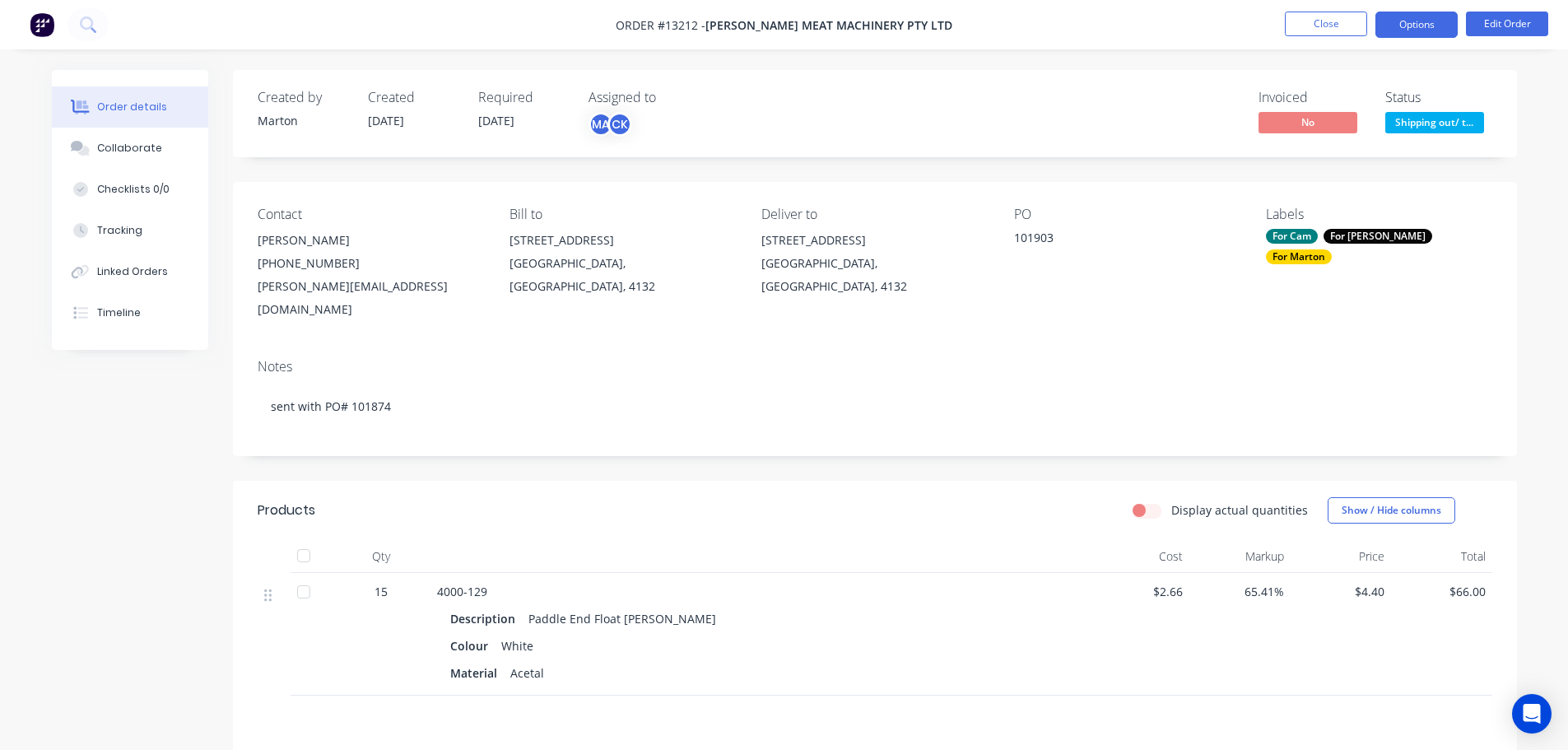
click at [1420, 21] on button "Options" at bounding box center [1416, 25] width 82 height 27
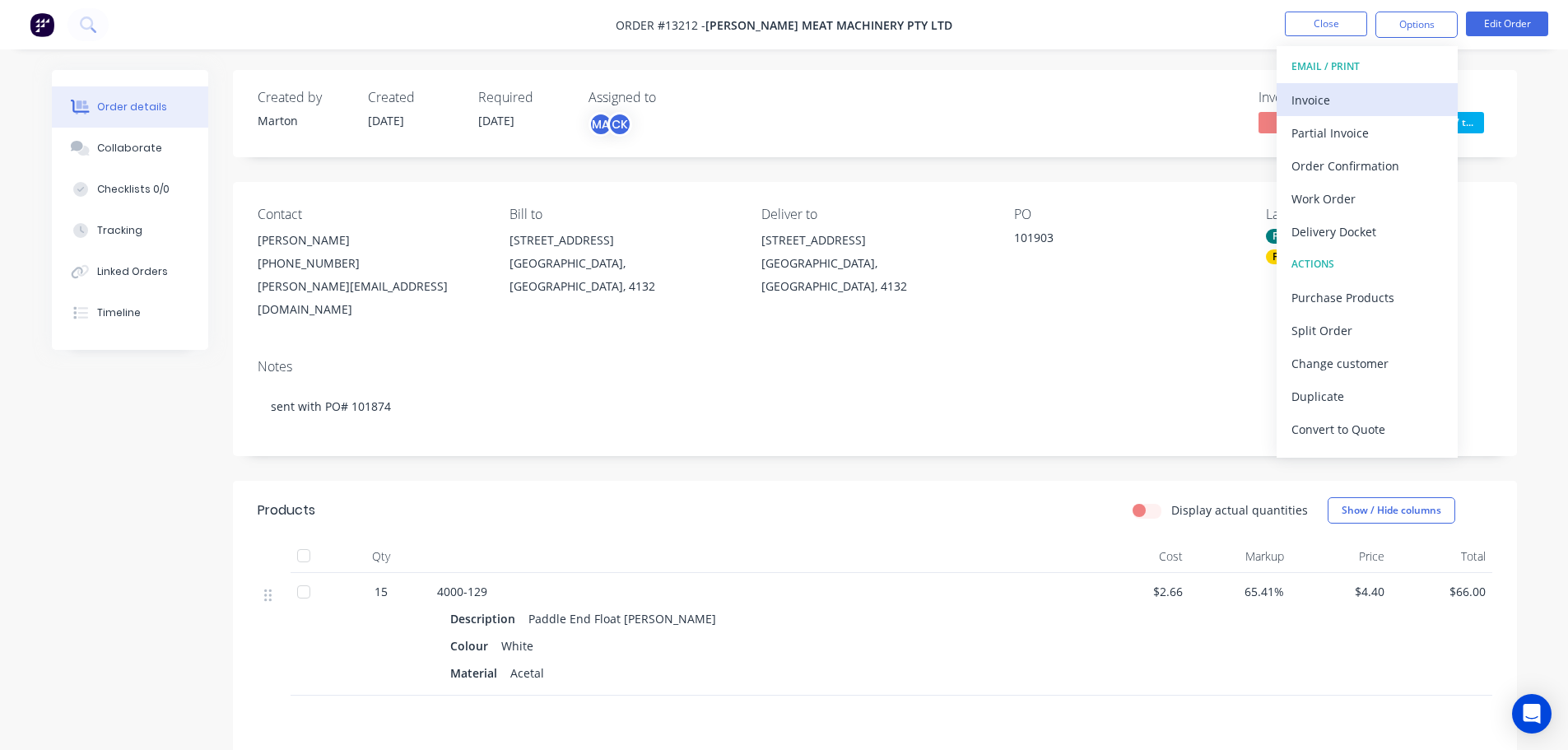
click at [1356, 92] on div "Invoice" at bounding box center [1367, 100] width 152 height 24
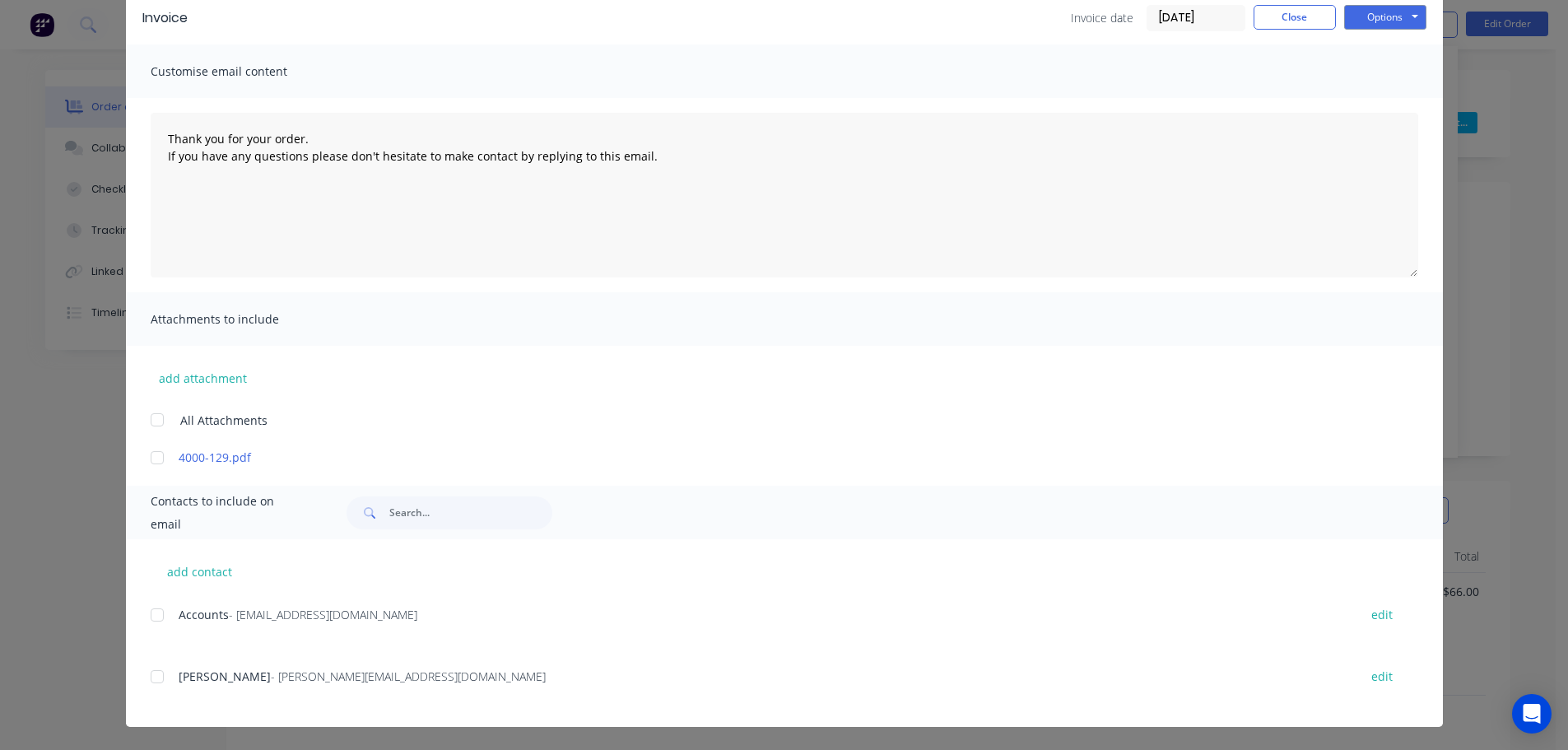
click at [151, 618] on div at bounding box center [157, 615] width 33 height 33
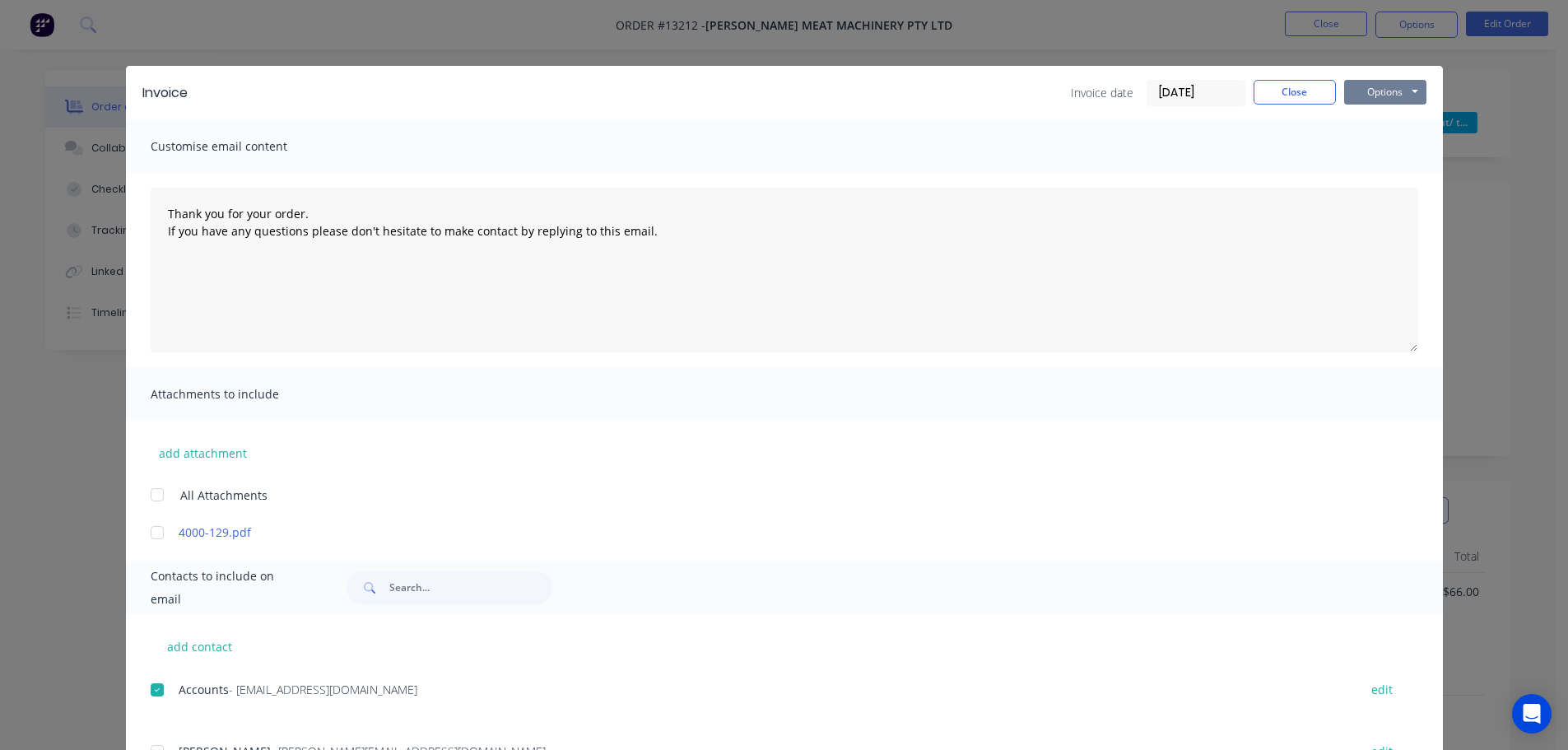
click at [1390, 96] on button "Options" at bounding box center [1385, 92] width 82 height 25
click at [1385, 167] on button "Email" at bounding box center [1397, 176] width 105 height 27
type textarea "Thank you for your order. If you have any questions please don't hesitate to ma…"
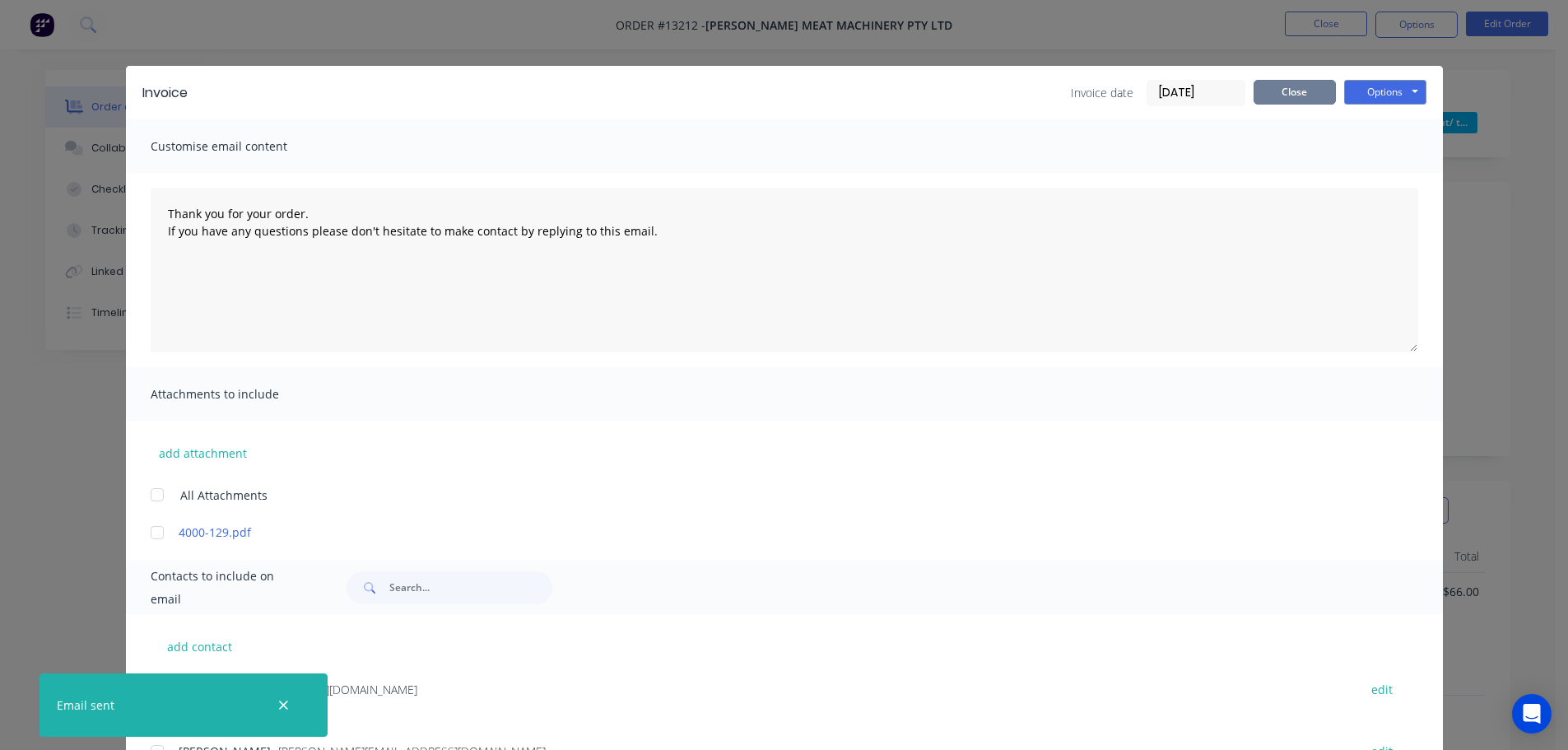
click at [1294, 91] on button "Close" at bounding box center [1295, 92] width 82 height 25
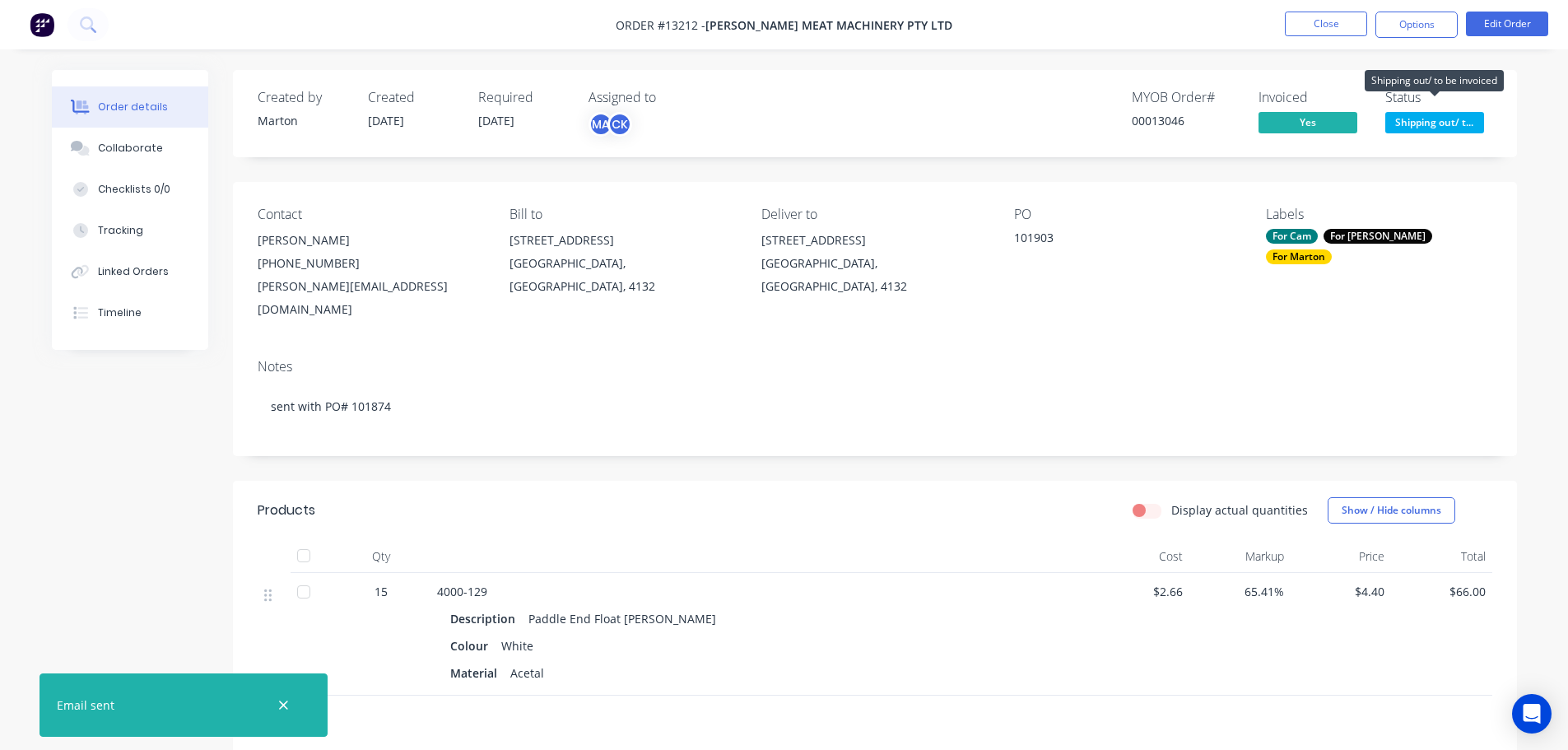
click at [1433, 123] on span "Shipping out/ t..." at bounding box center [1434, 121] width 99 height 21
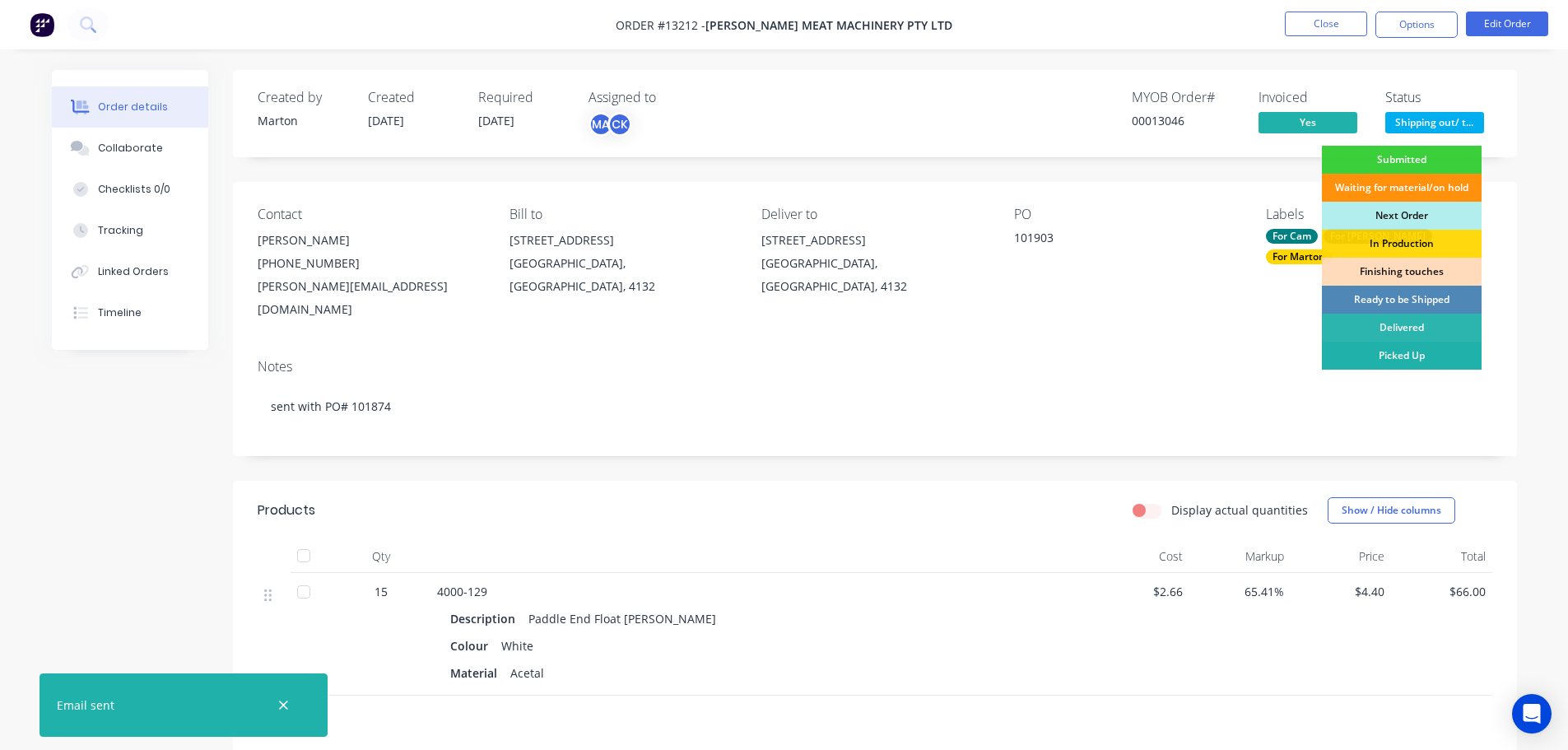
click at [1374, 352] on div "Picked Up" at bounding box center [1401, 355] width 160 height 28
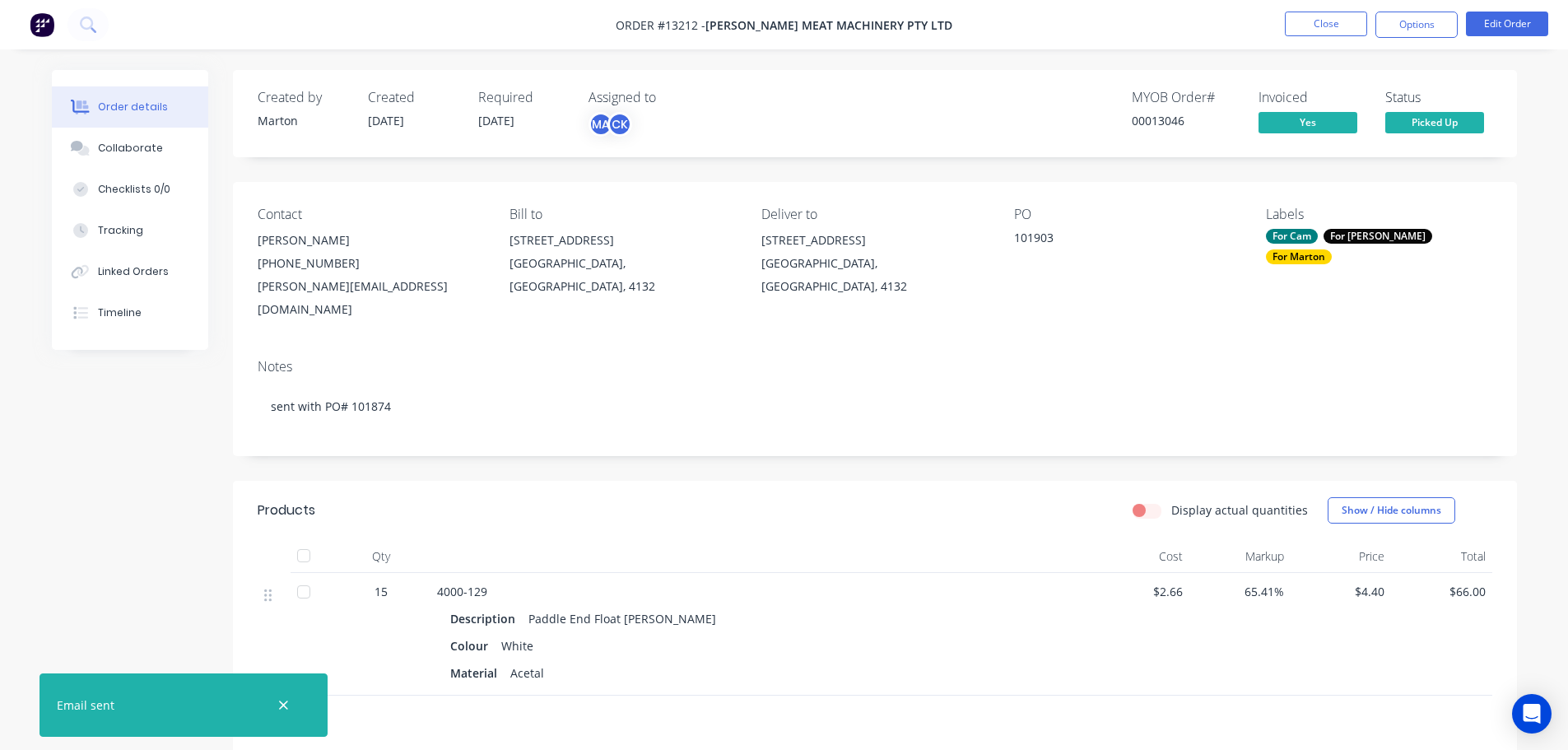
click at [1312, 39] on nav "Order #13212 - [PERSON_NAME] Meat Machinery Pty Ltd Close Options Edit Order" at bounding box center [784, 24] width 1568 height 49
click at [1314, 33] on button "Close" at bounding box center [1326, 24] width 82 height 25
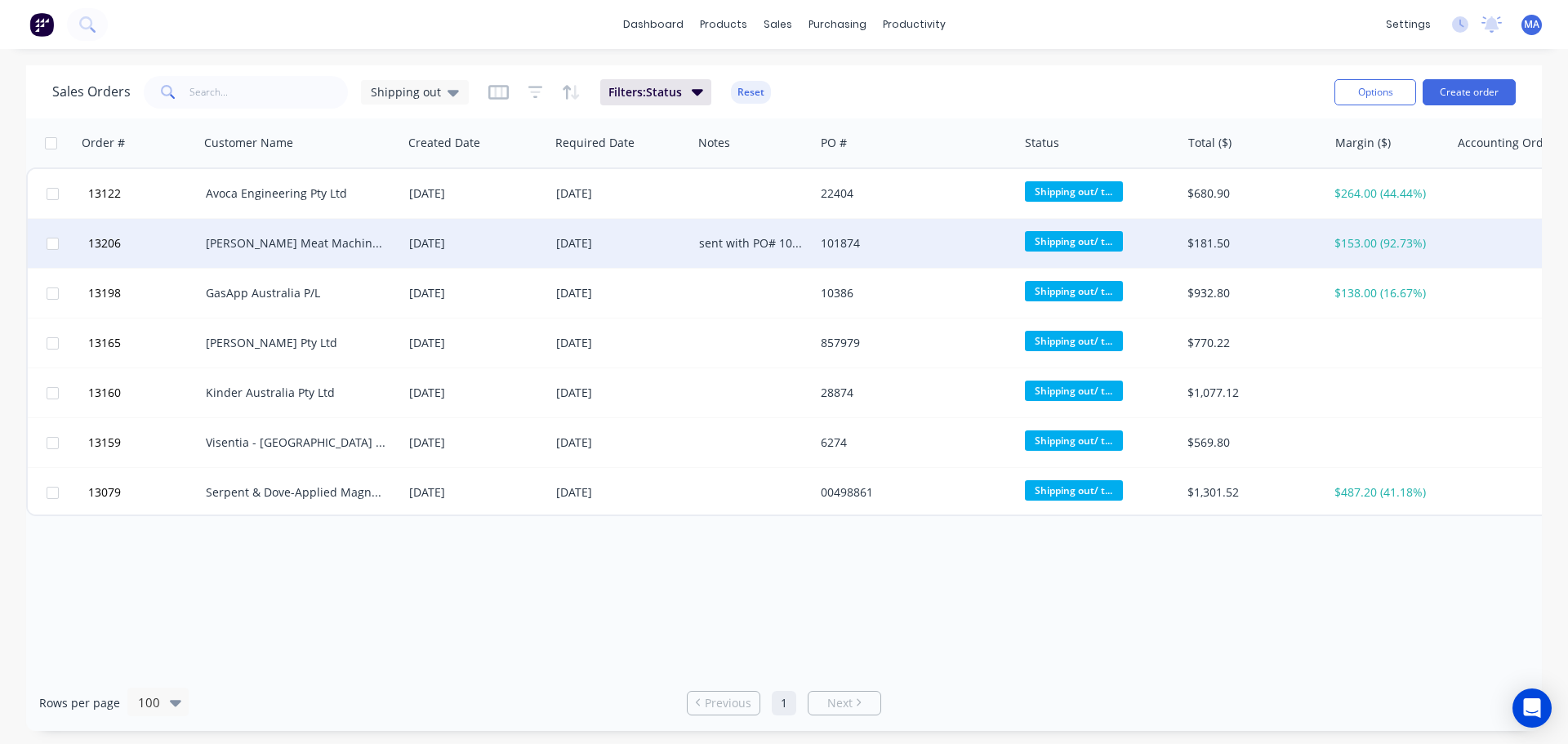
click at [266, 236] on div "[PERSON_NAME] Meat Machinery Pty Ltd" at bounding box center [296, 244] width 182 height 16
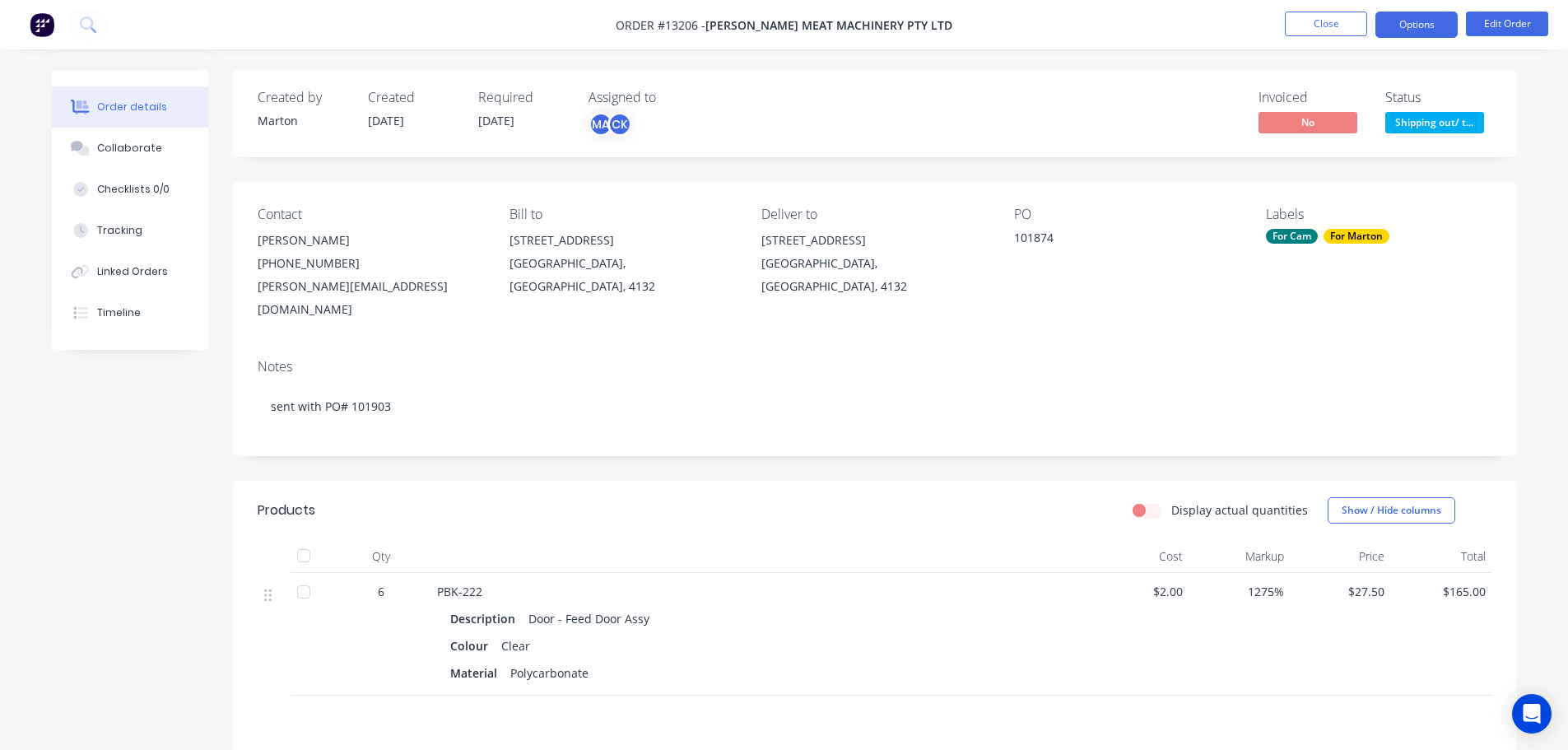
click at [1424, 24] on button "Options" at bounding box center [1416, 25] width 82 height 27
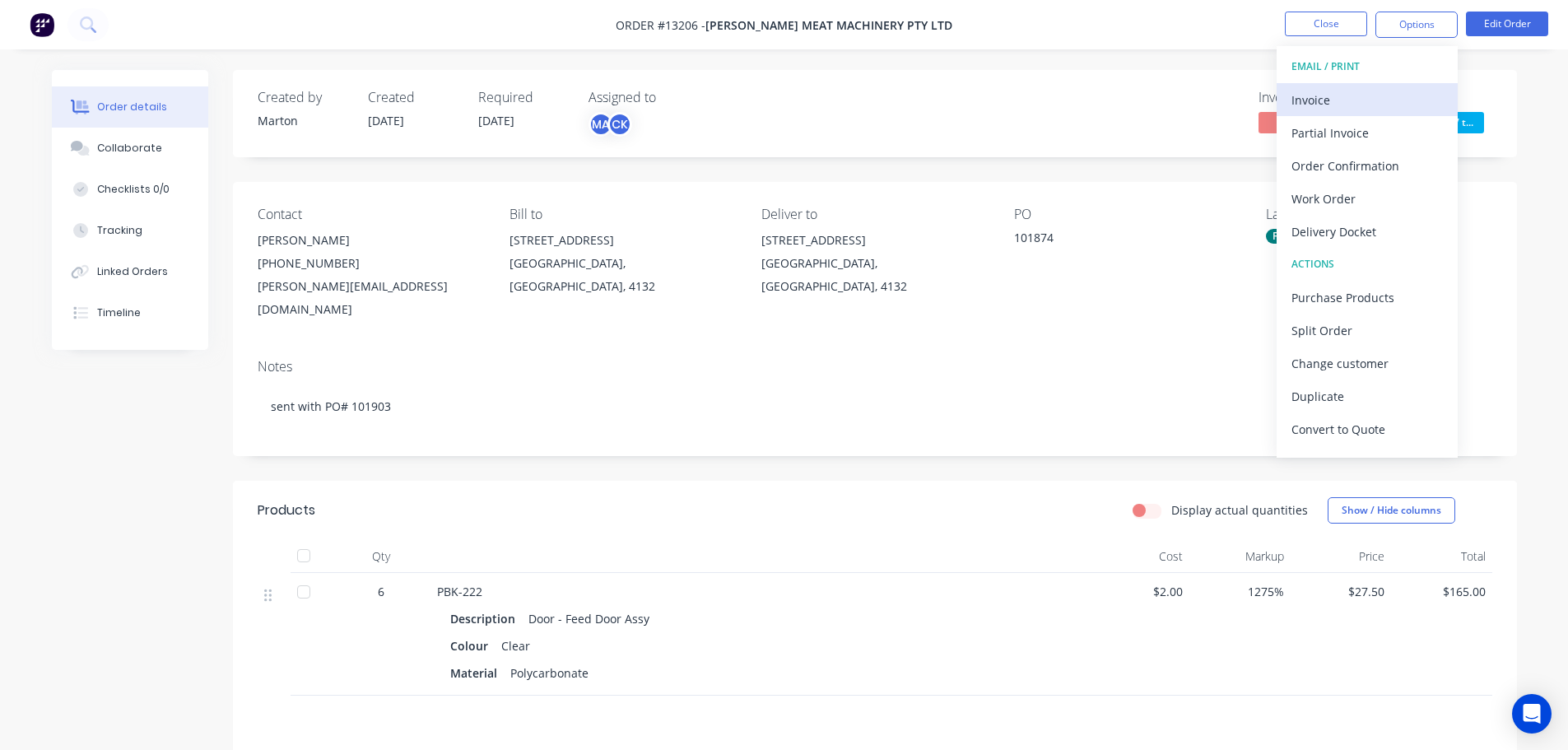
click at [1341, 98] on div "Invoice" at bounding box center [1367, 100] width 152 height 24
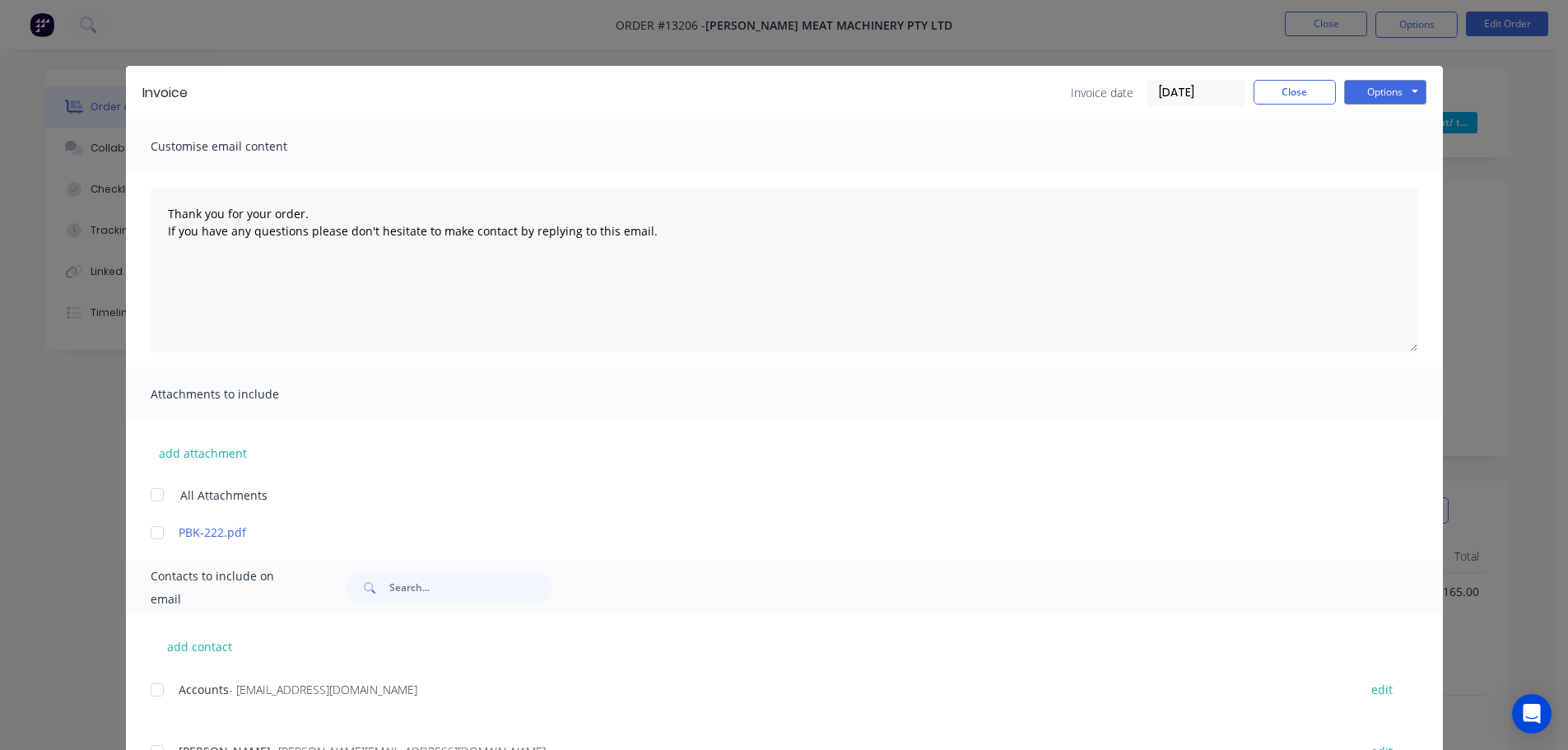
click at [151, 691] on div at bounding box center [157, 689] width 33 height 33
click at [1390, 83] on button "Options" at bounding box center [1385, 92] width 82 height 25
click at [1382, 175] on button "Email" at bounding box center [1397, 176] width 105 height 27
type textarea "Thank you for your order. If you have any questions please don't hesitate to ma…"
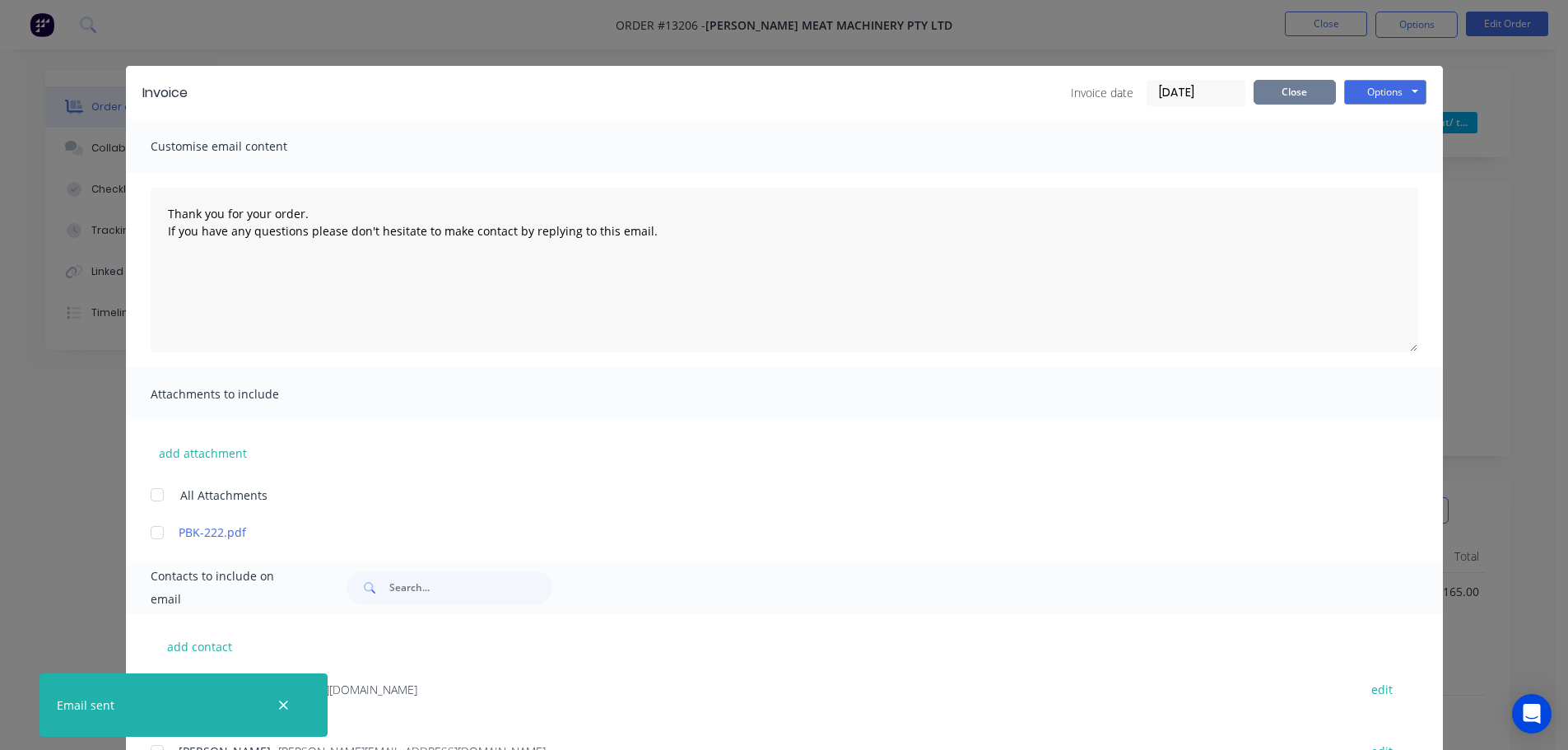
click at [1299, 98] on button "Close" at bounding box center [1295, 92] width 82 height 25
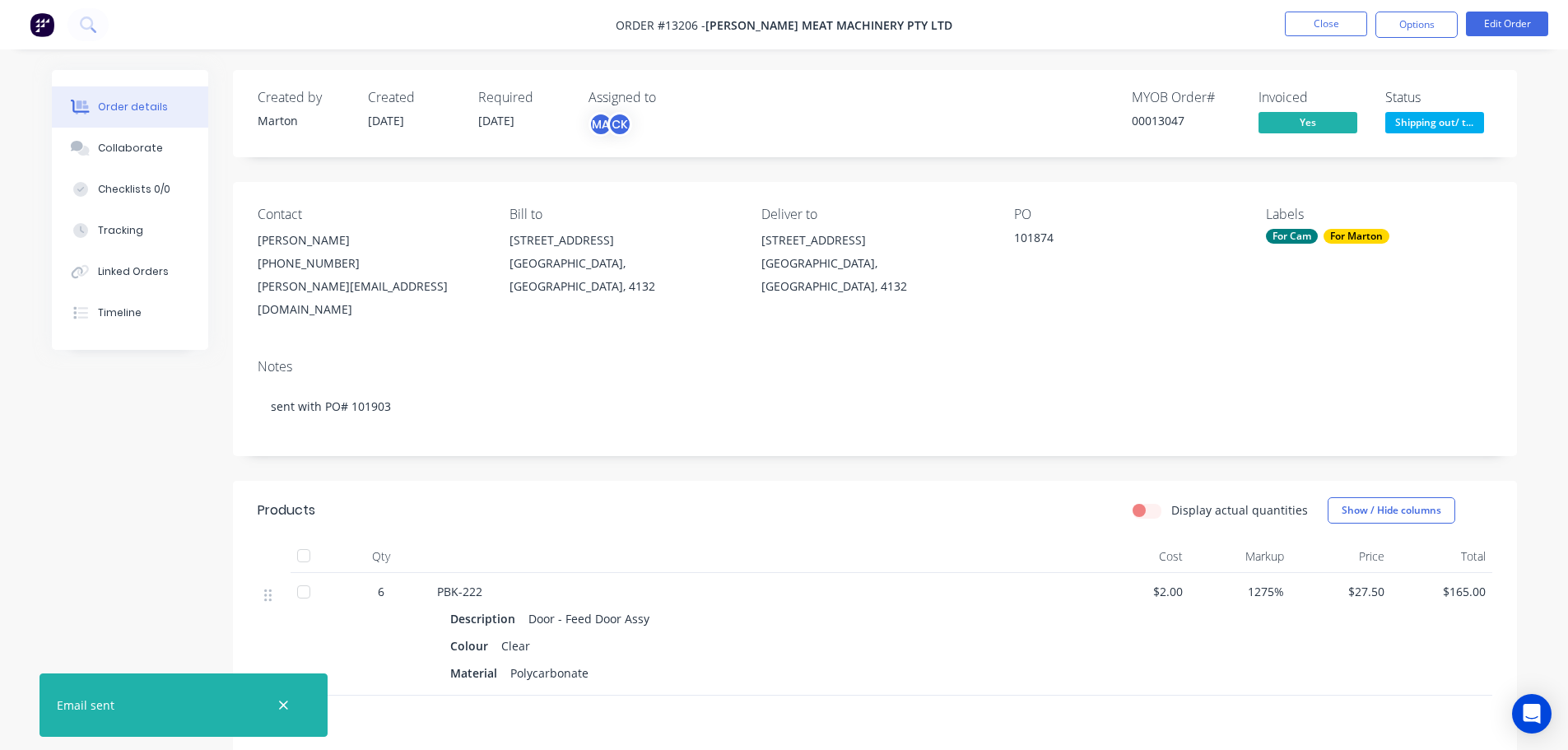
click at [1417, 118] on span "Shipping out/ t..." at bounding box center [1434, 121] width 99 height 21
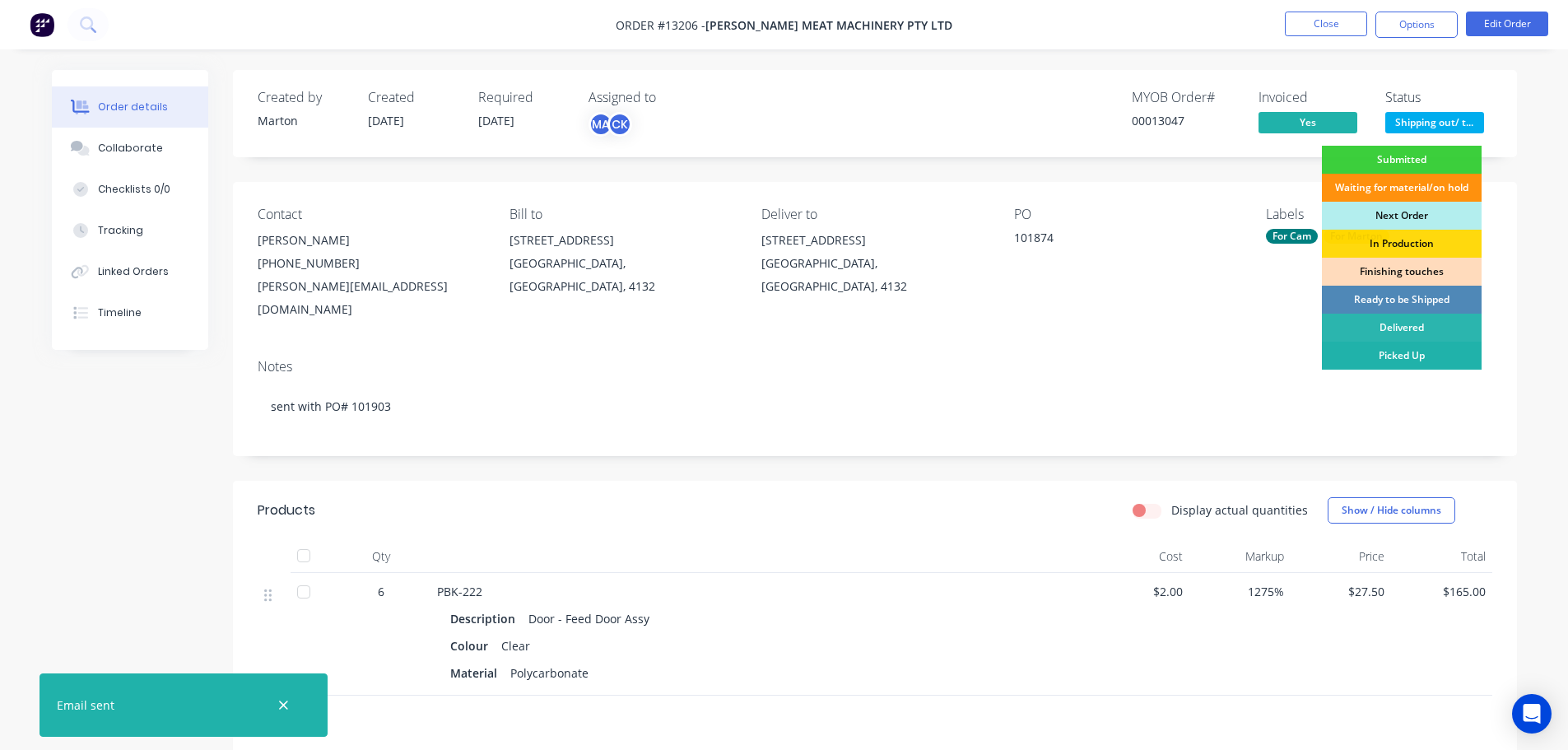
click at [1393, 363] on div "Picked Up" at bounding box center [1401, 355] width 160 height 28
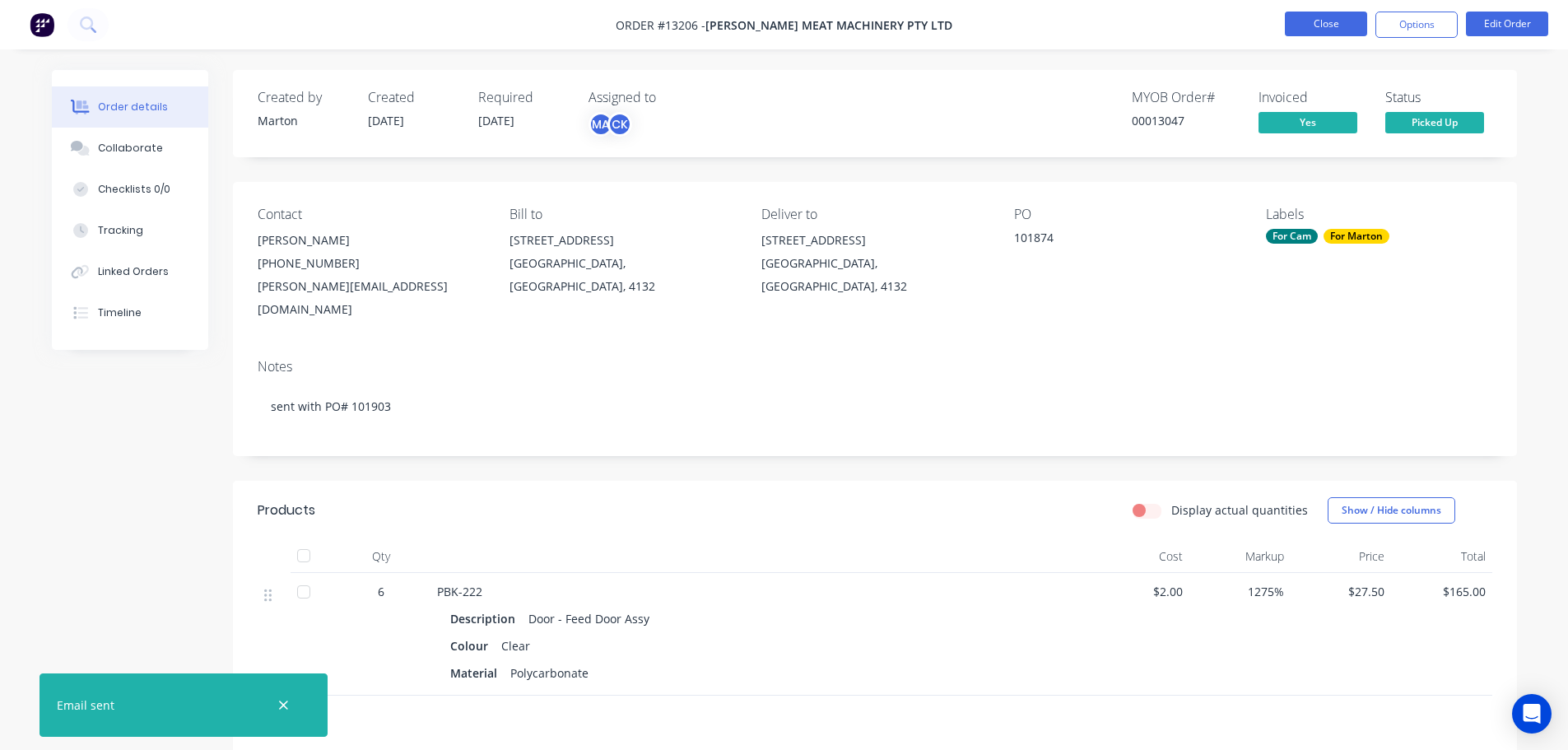
click at [1325, 24] on button "Close" at bounding box center [1326, 24] width 82 height 25
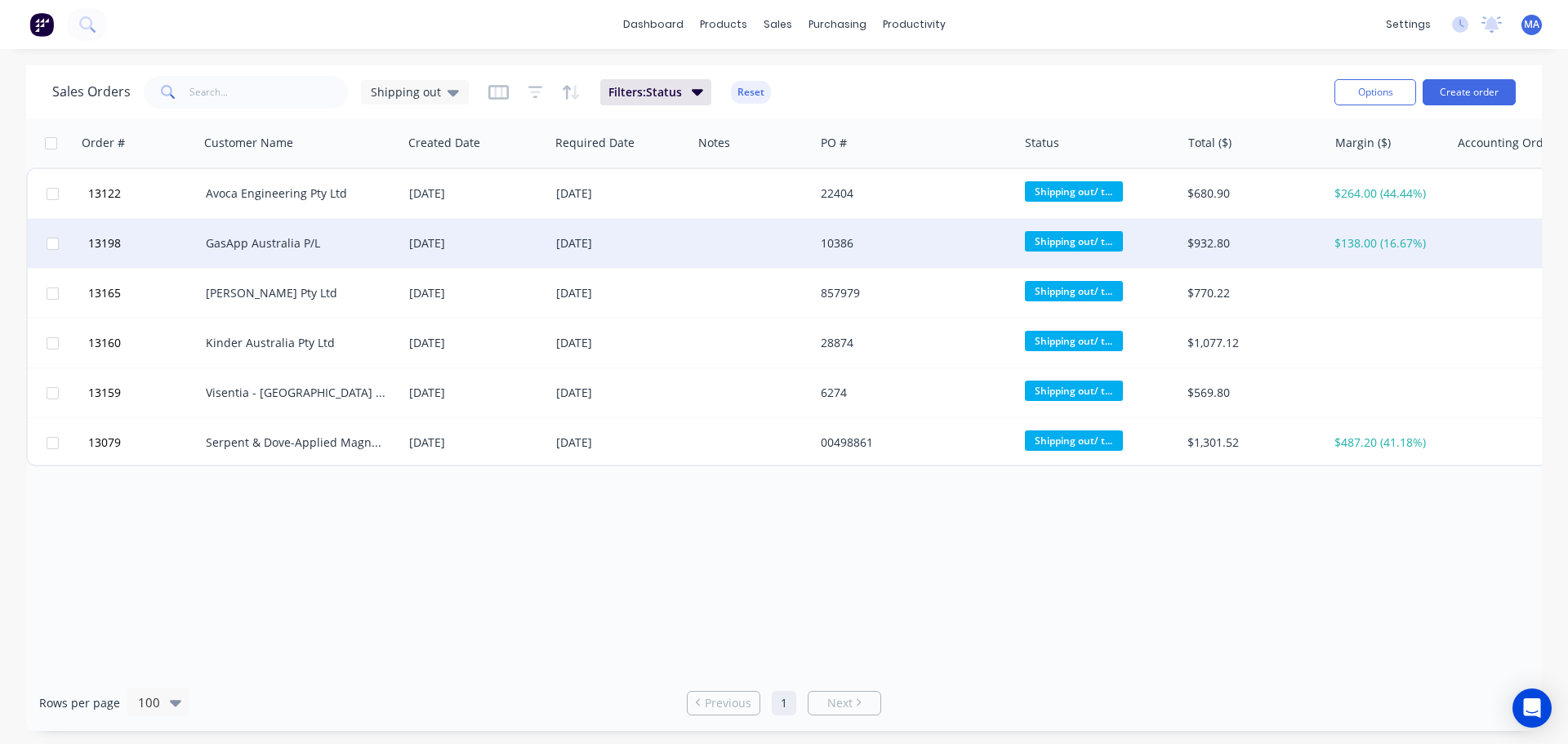
click at [336, 255] on div "GasApp Australia P/L" at bounding box center [301, 243] width 204 height 49
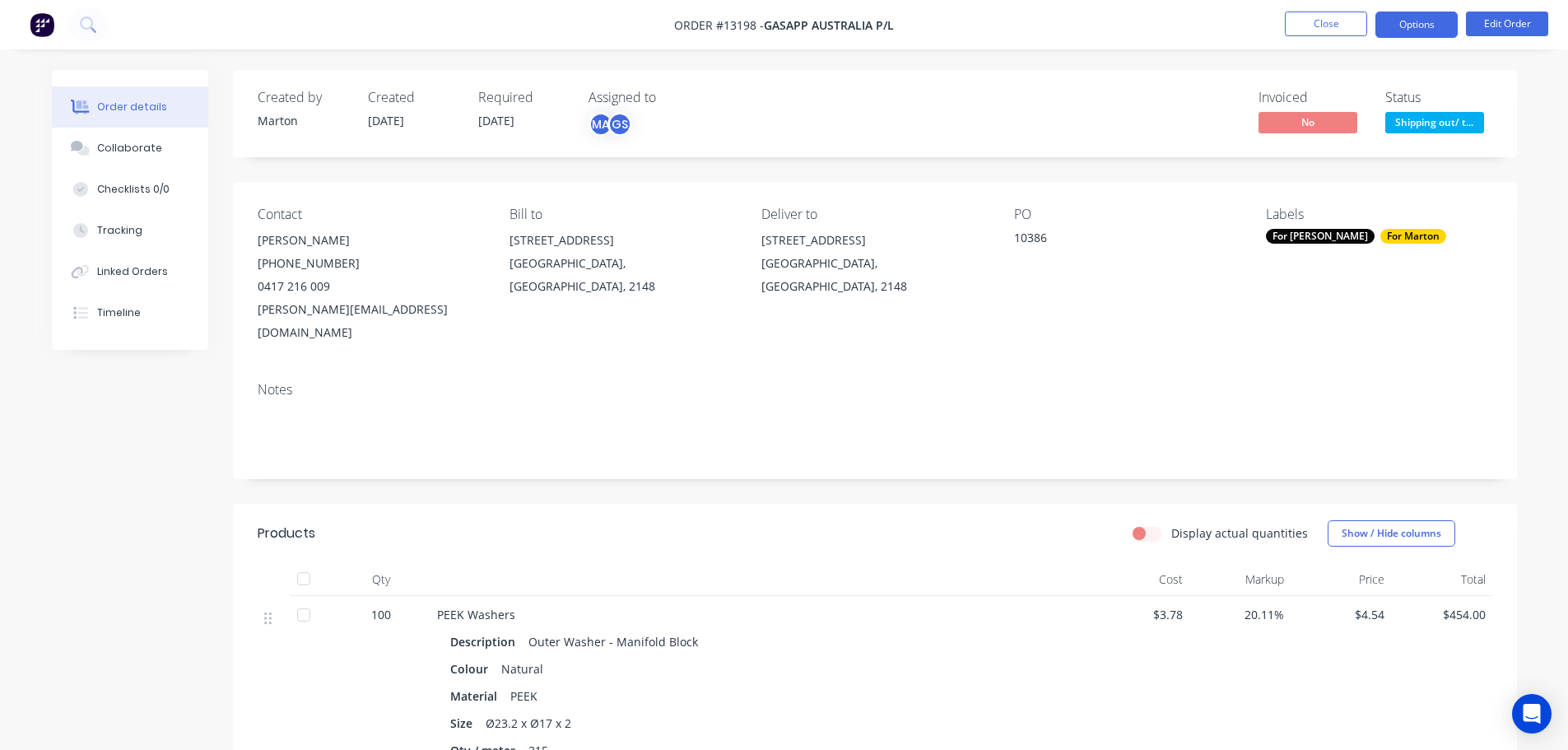
click at [1415, 29] on button "Options" at bounding box center [1416, 25] width 82 height 27
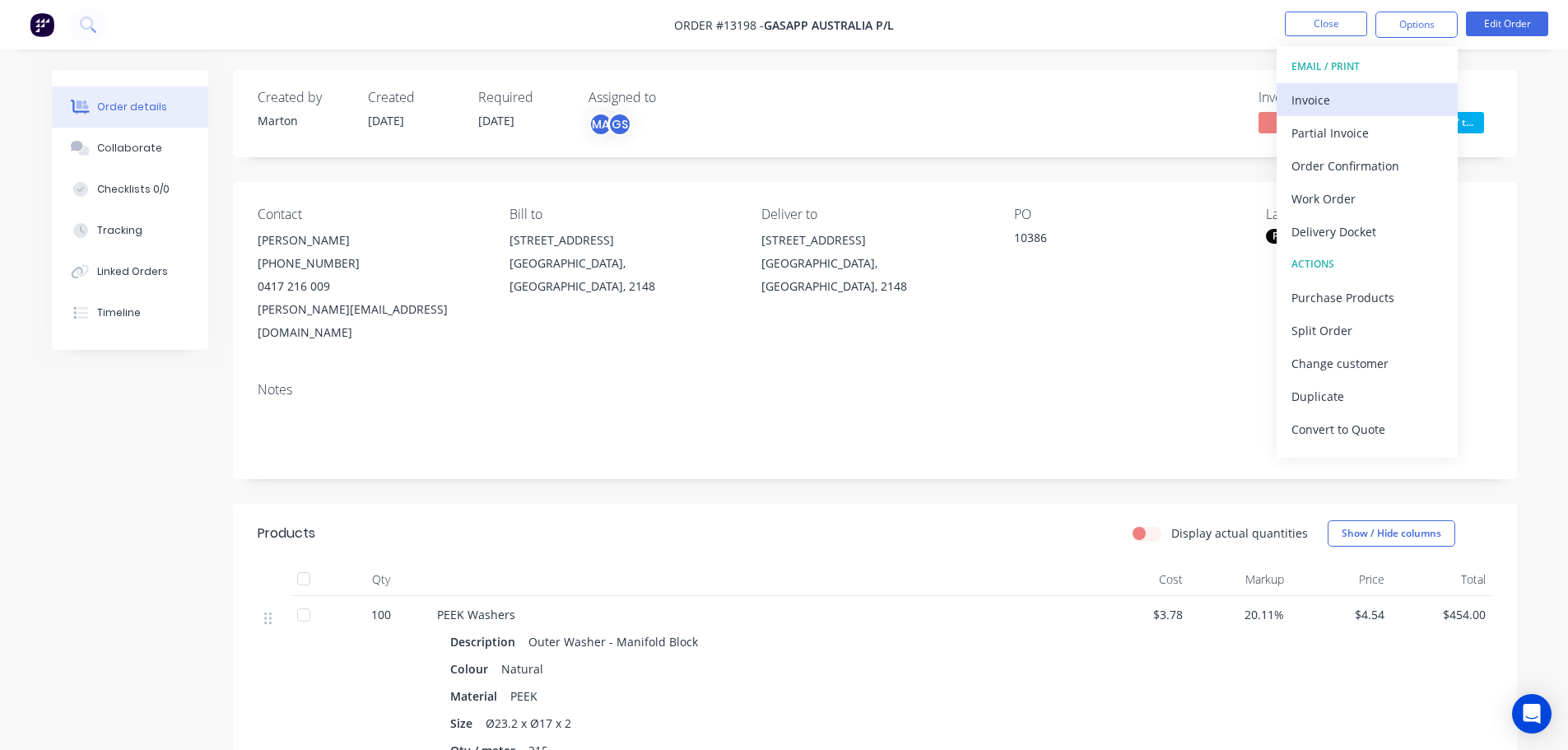
click at [1356, 95] on div "Invoice" at bounding box center [1367, 100] width 152 height 24
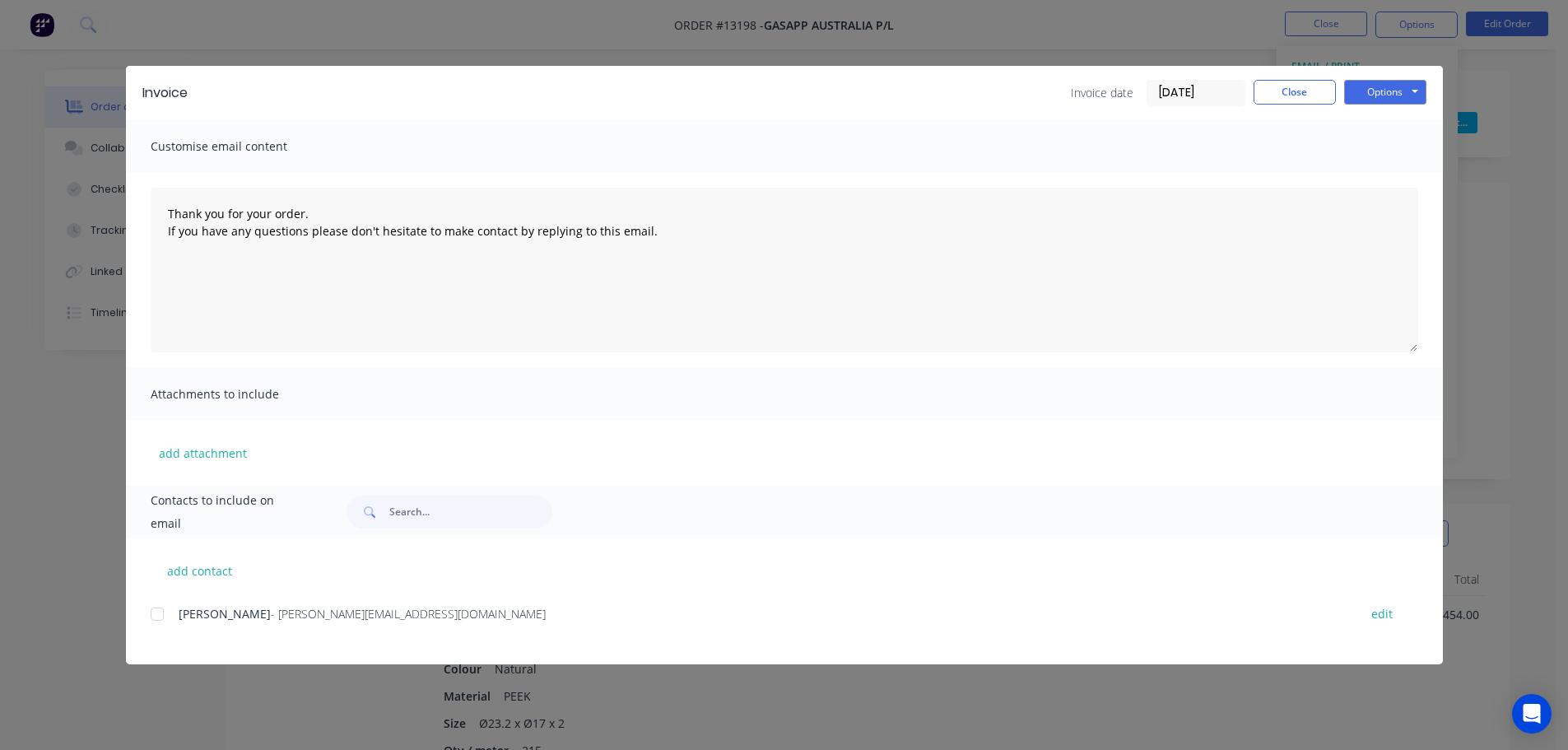
click at [170, 618] on div at bounding box center [157, 614] width 33 height 33
click at [1394, 96] on button "Options" at bounding box center [1385, 92] width 82 height 25
click at [1390, 171] on button "Email" at bounding box center [1397, 176] width 105 height 27
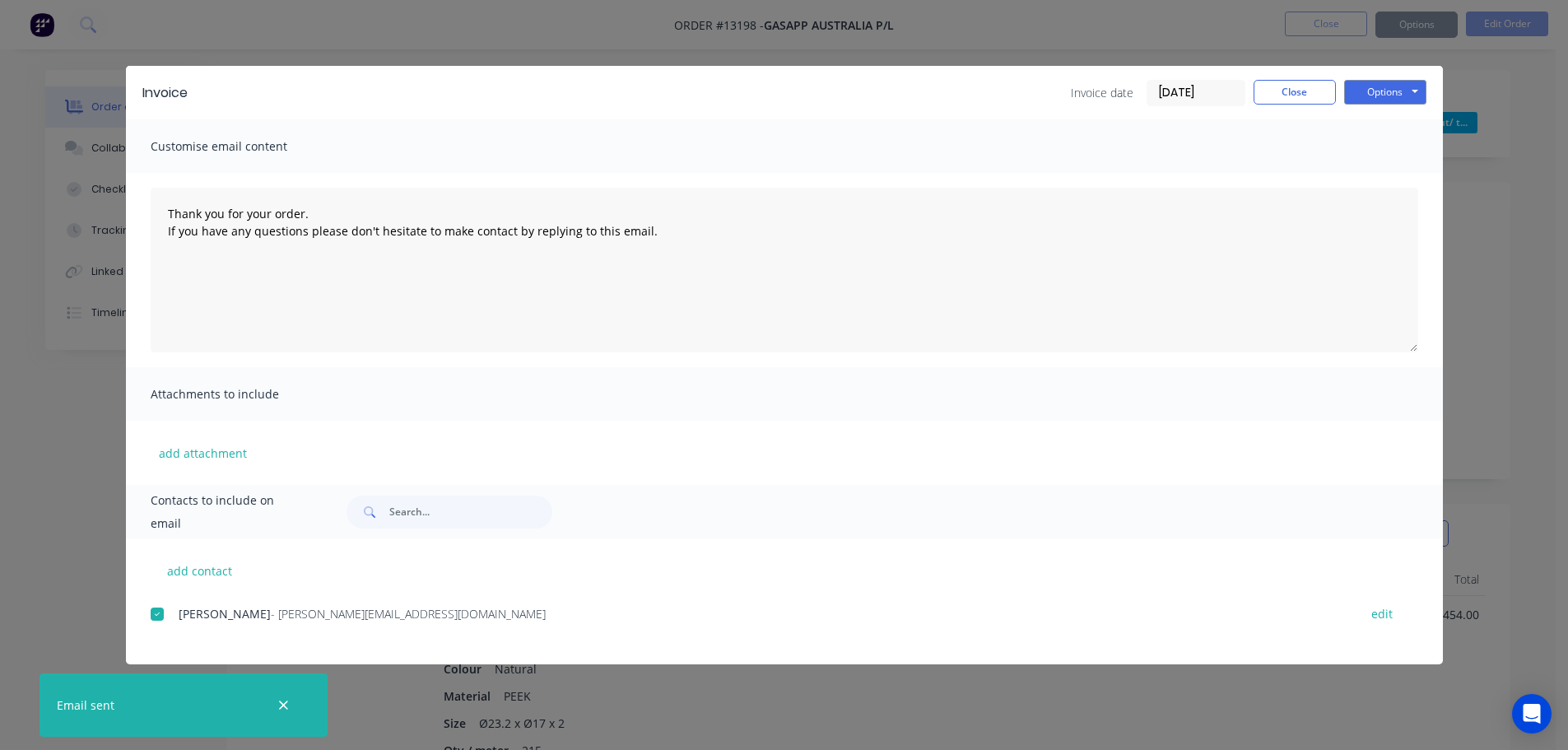
type textarea "Thank you for your order. If you have any questions please don't hesitate to ma…"
click at [1299, 96] on button "Close" at bounding box center [1295, 92] width 82 height 25
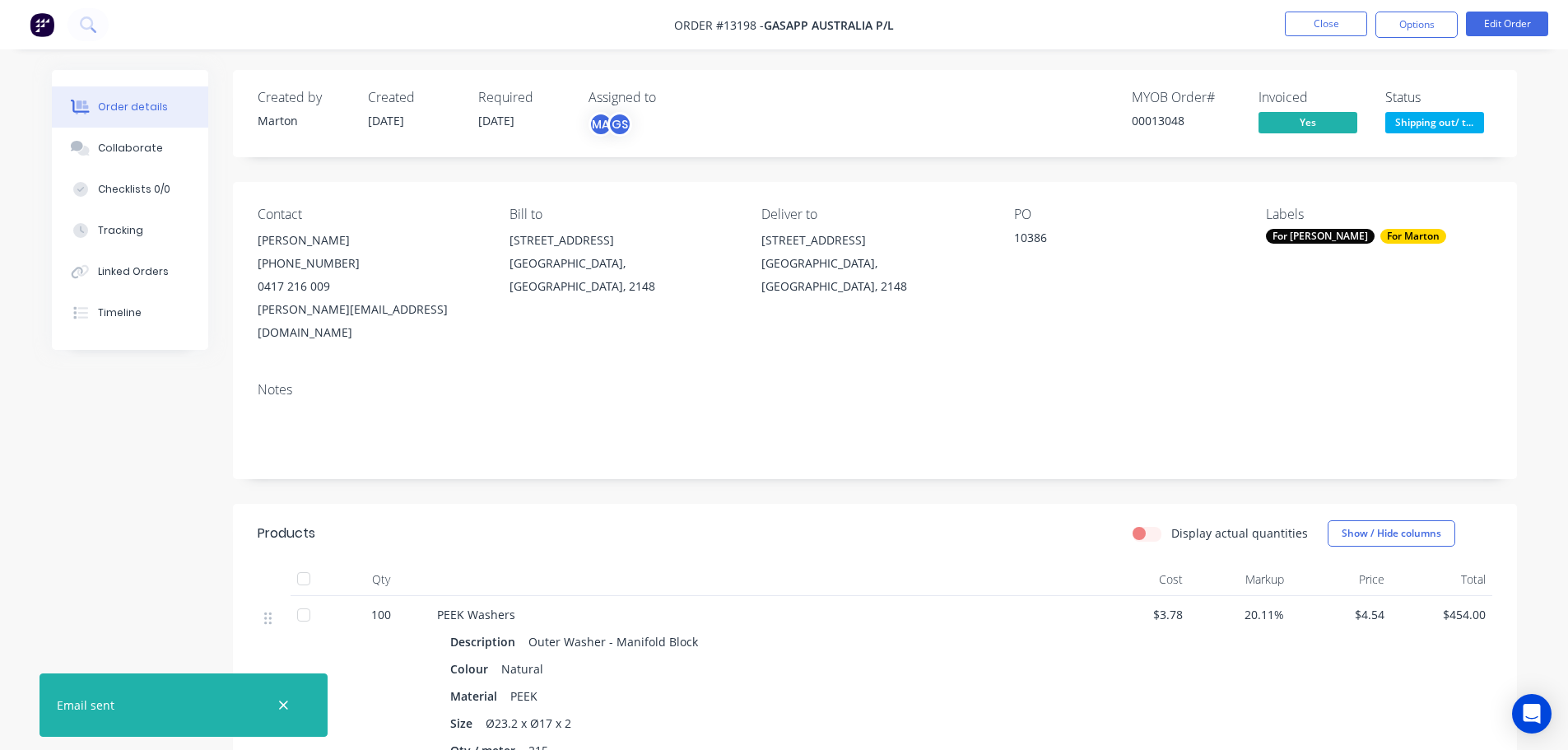
click at [1407, 118] on span "Shipping out/ t..." at bounding box center [1434, 121] width 99 height 21
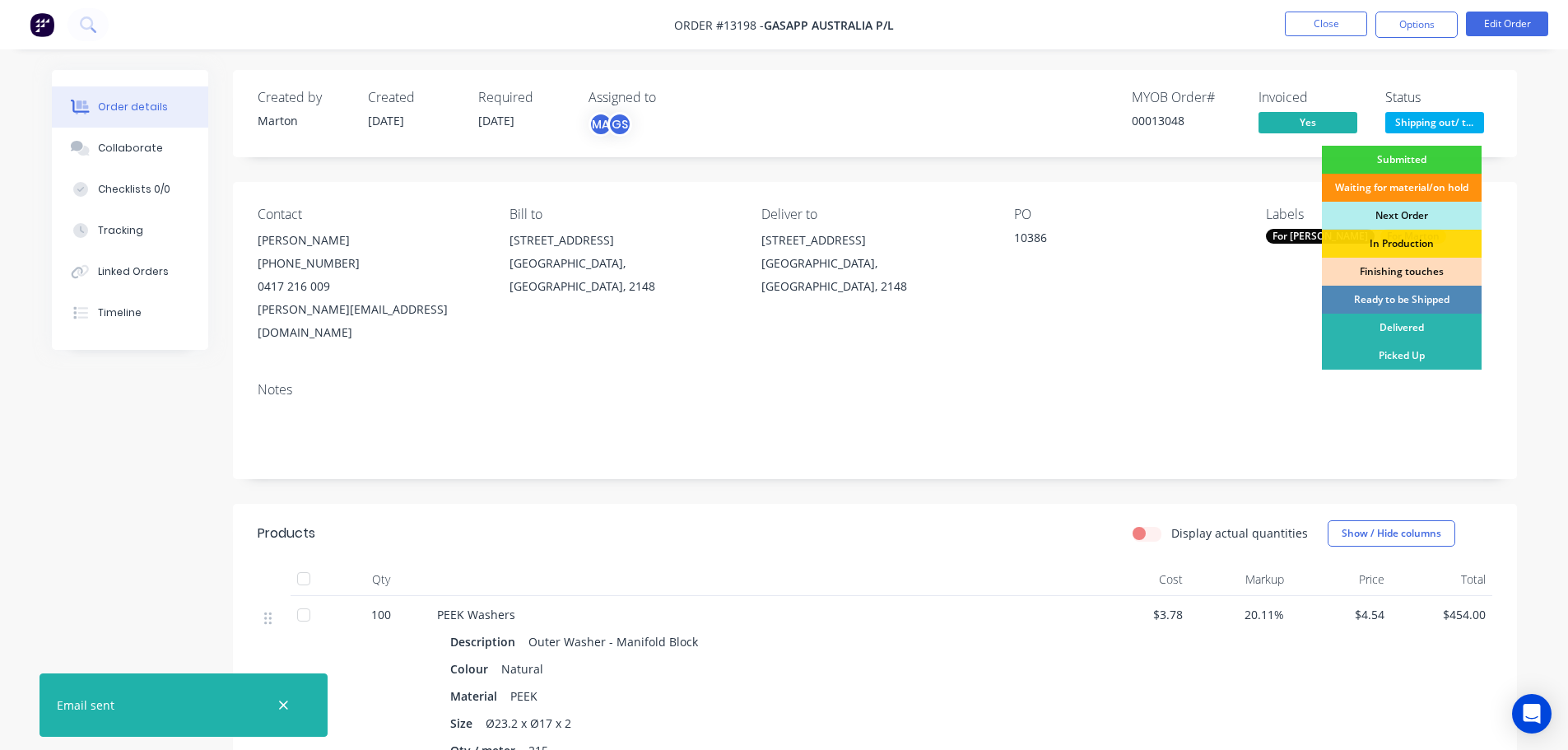
click at [1402, 354] on div "Picked Up" at bounding box center [1401, 355] width 160 height 28
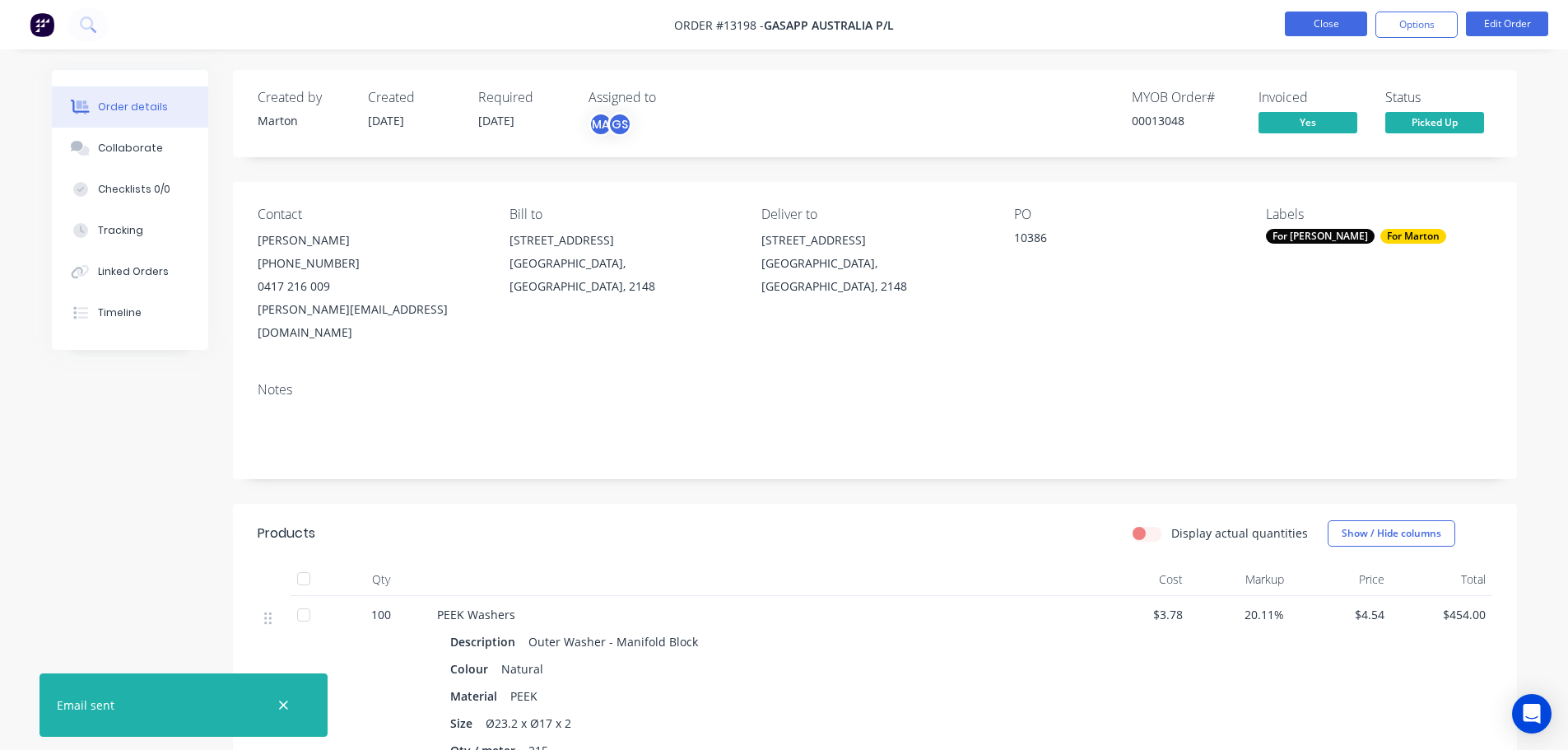
click at [1312, 31] on button "Close" at bounding box center [1326, 24] width 82 height 25
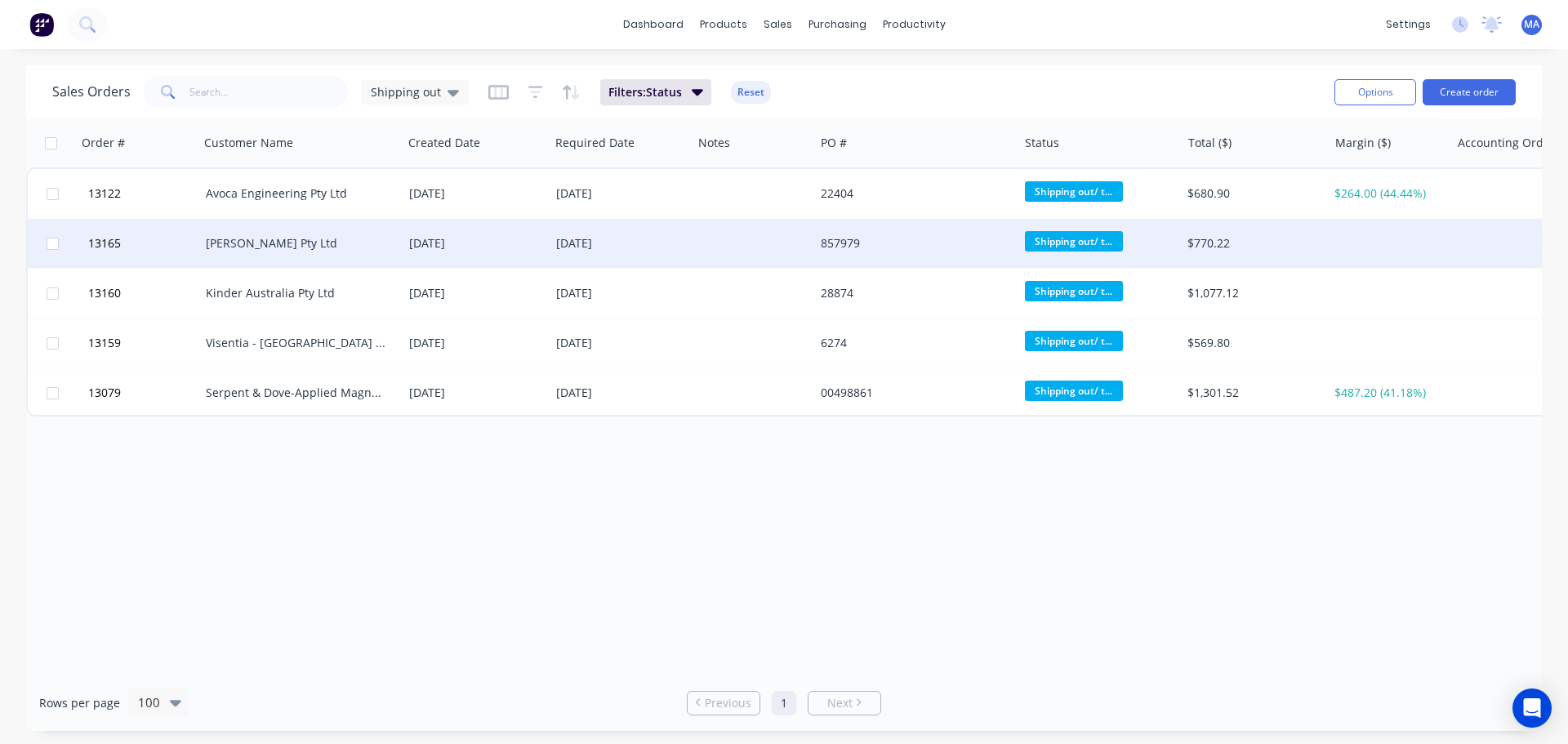
click at [305, 236] on div "[PERSON_NAME] Pty Ltd" at bounding box center [296, 244] width 182 height 16
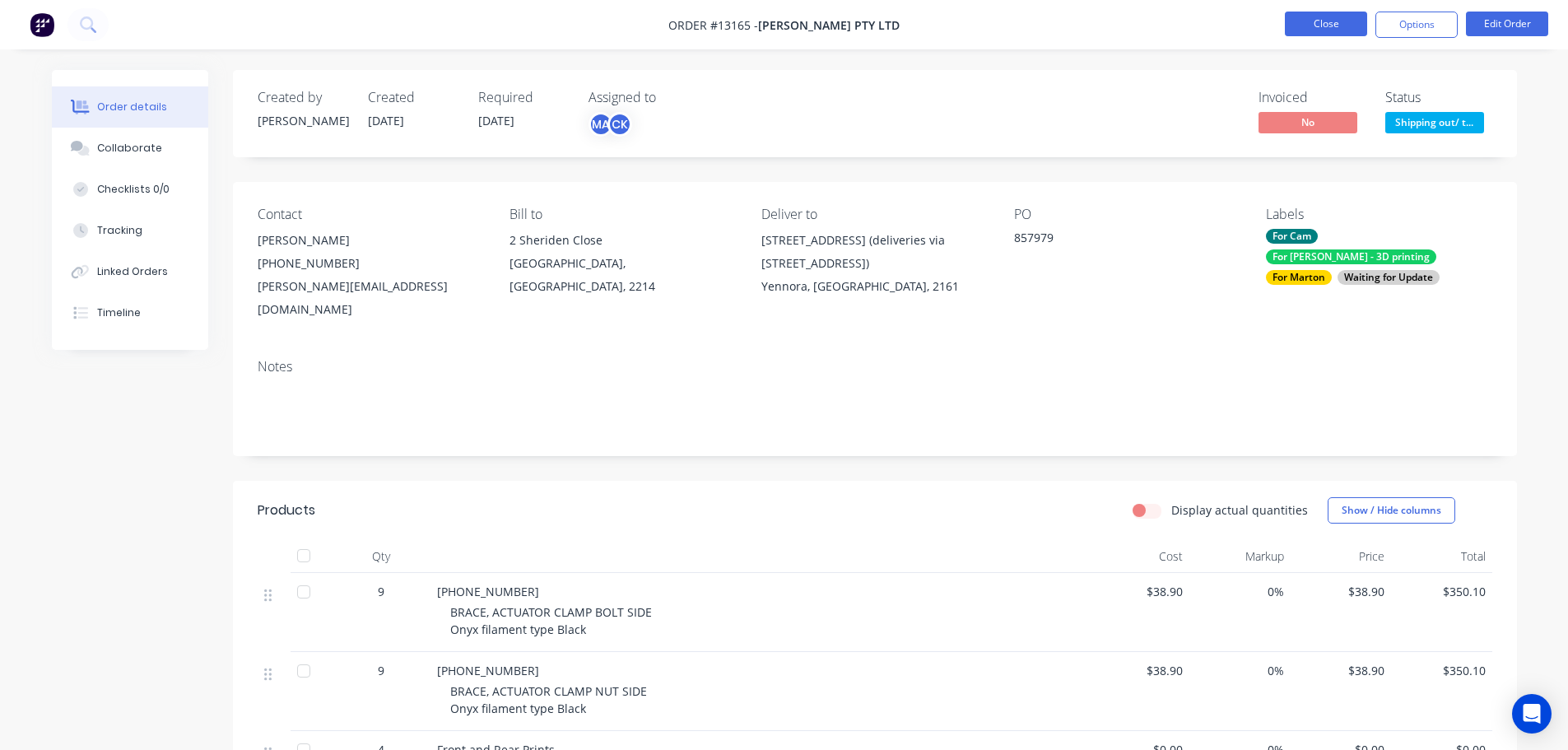
click at [1336, 26] on button "Close" at bounding box center [1326, 24] width 82 height 25
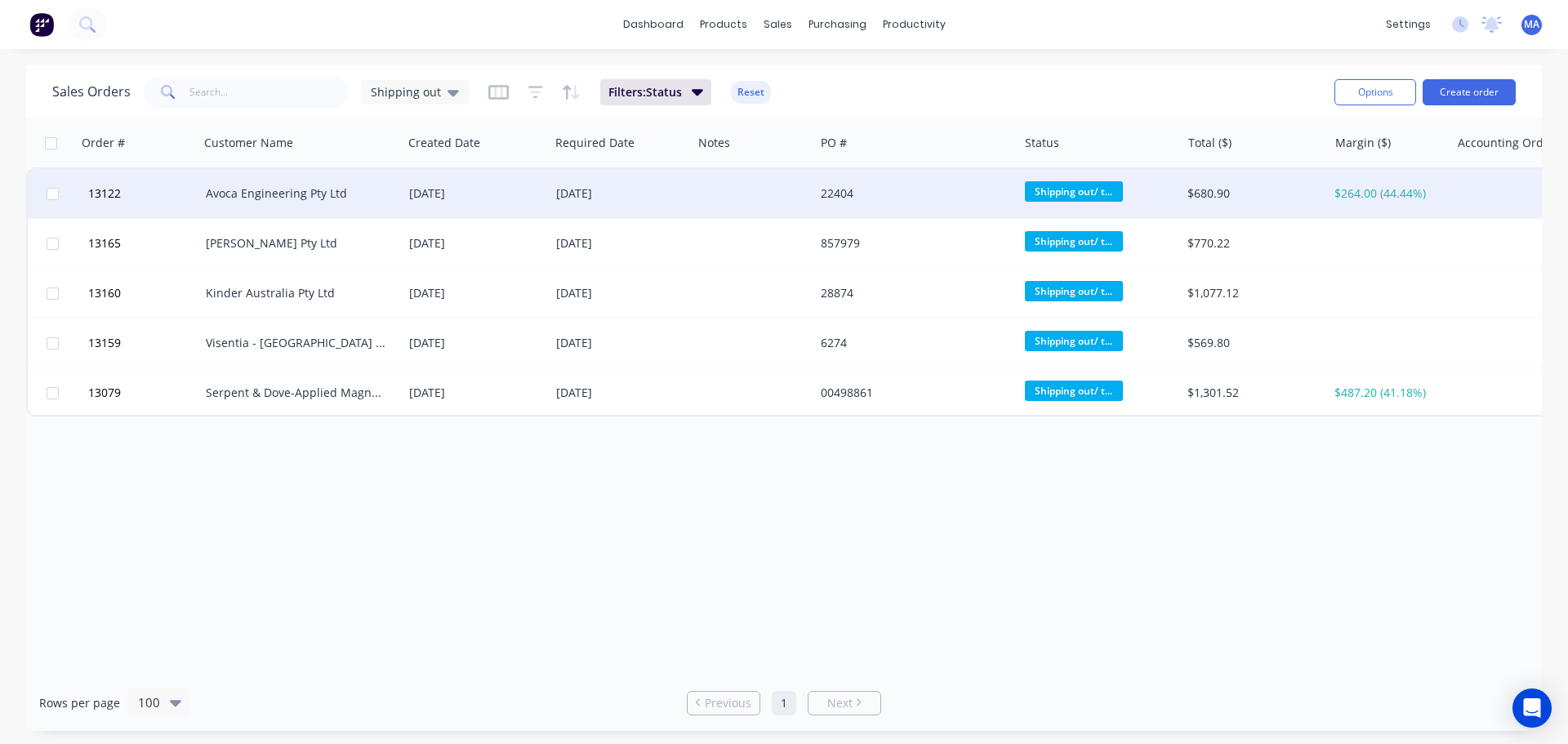
click at [282, 195] on div "Avoca Engineering Pty Ltd" at bounding box center [296, 193] width 182 height 16
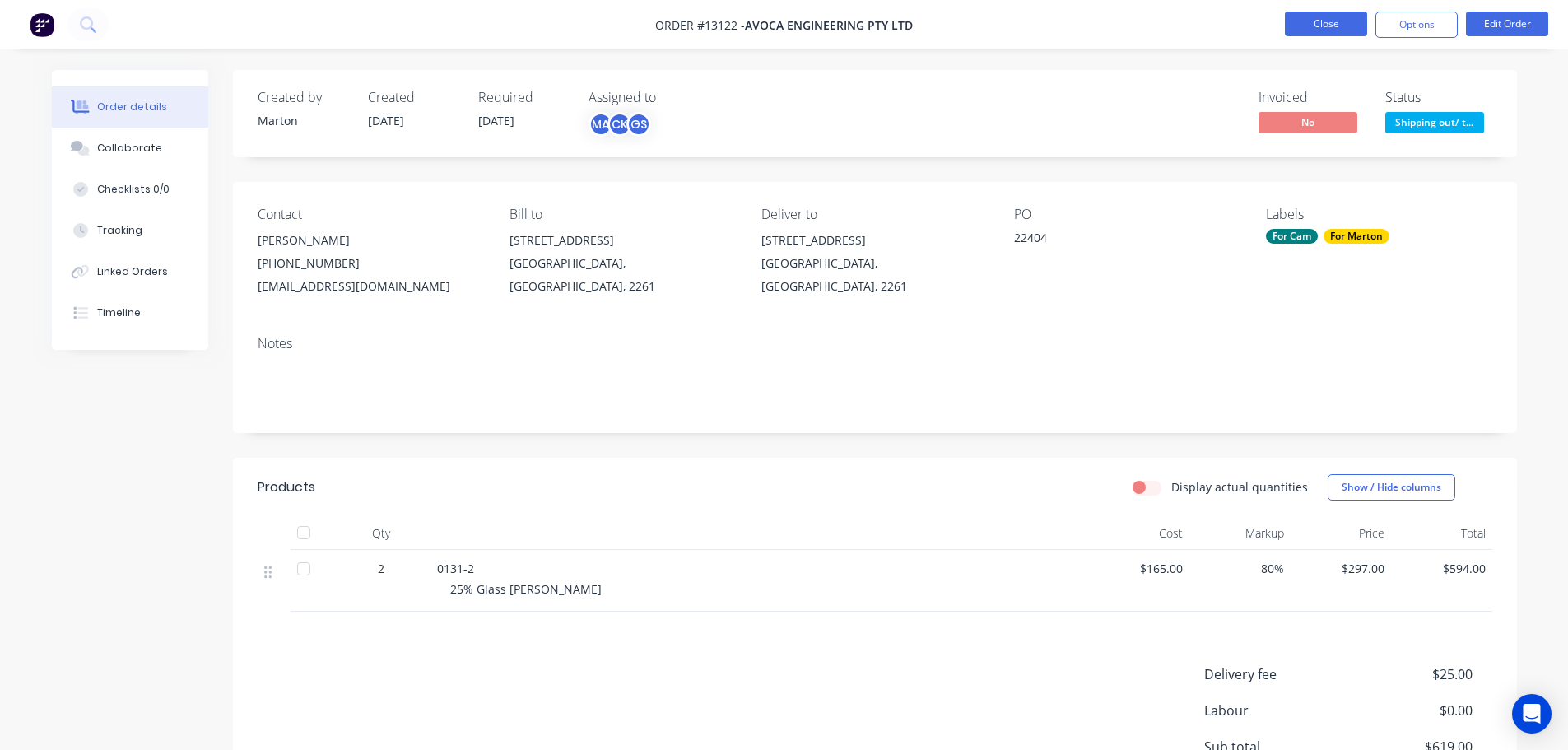
click at [1318, 30] on button "Close" at bounding box center [1326, 24] width 82 height 25
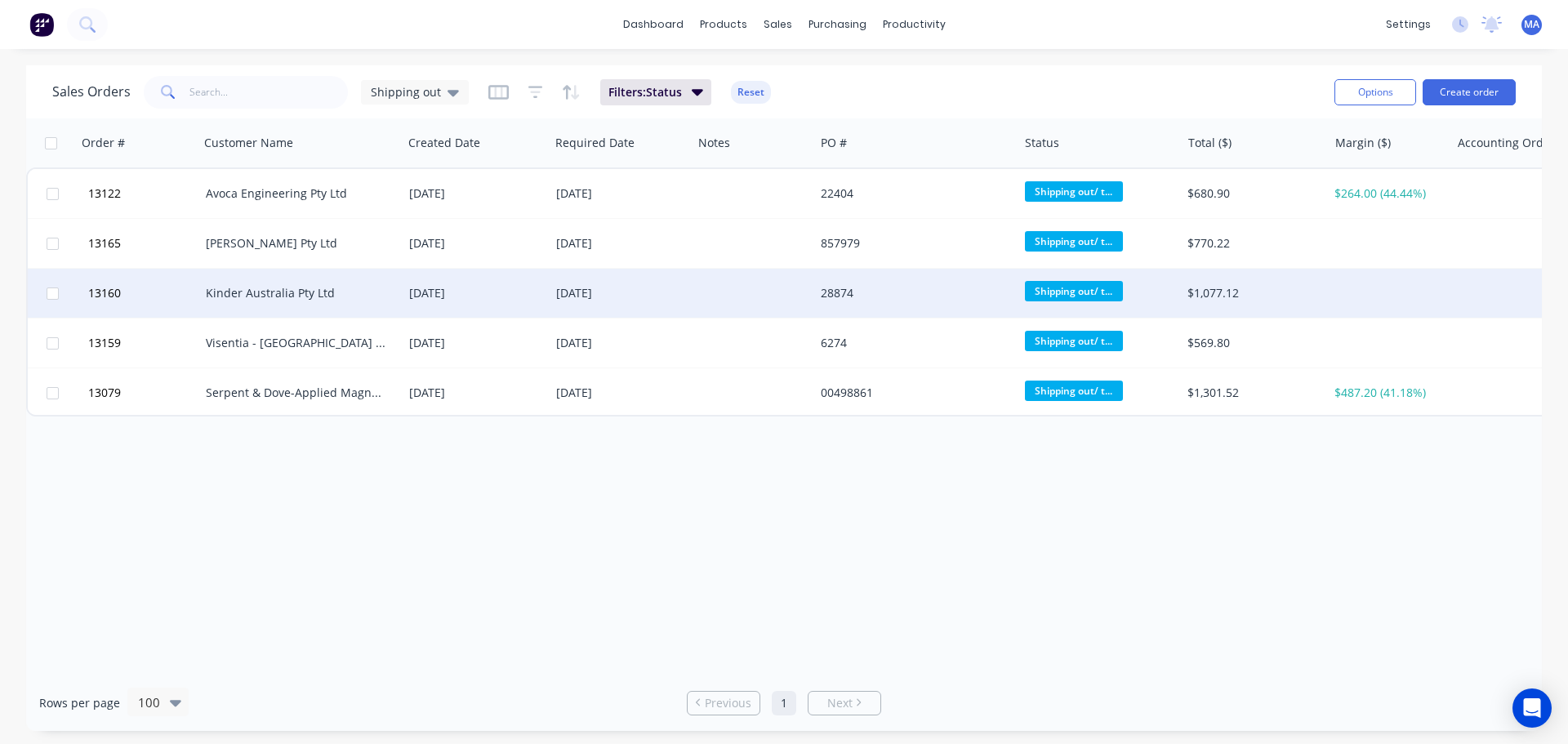
click at [278, 286] on div "Kinder Australia Pty Ltd" at bounding box center [296, 293] width 182 height 16
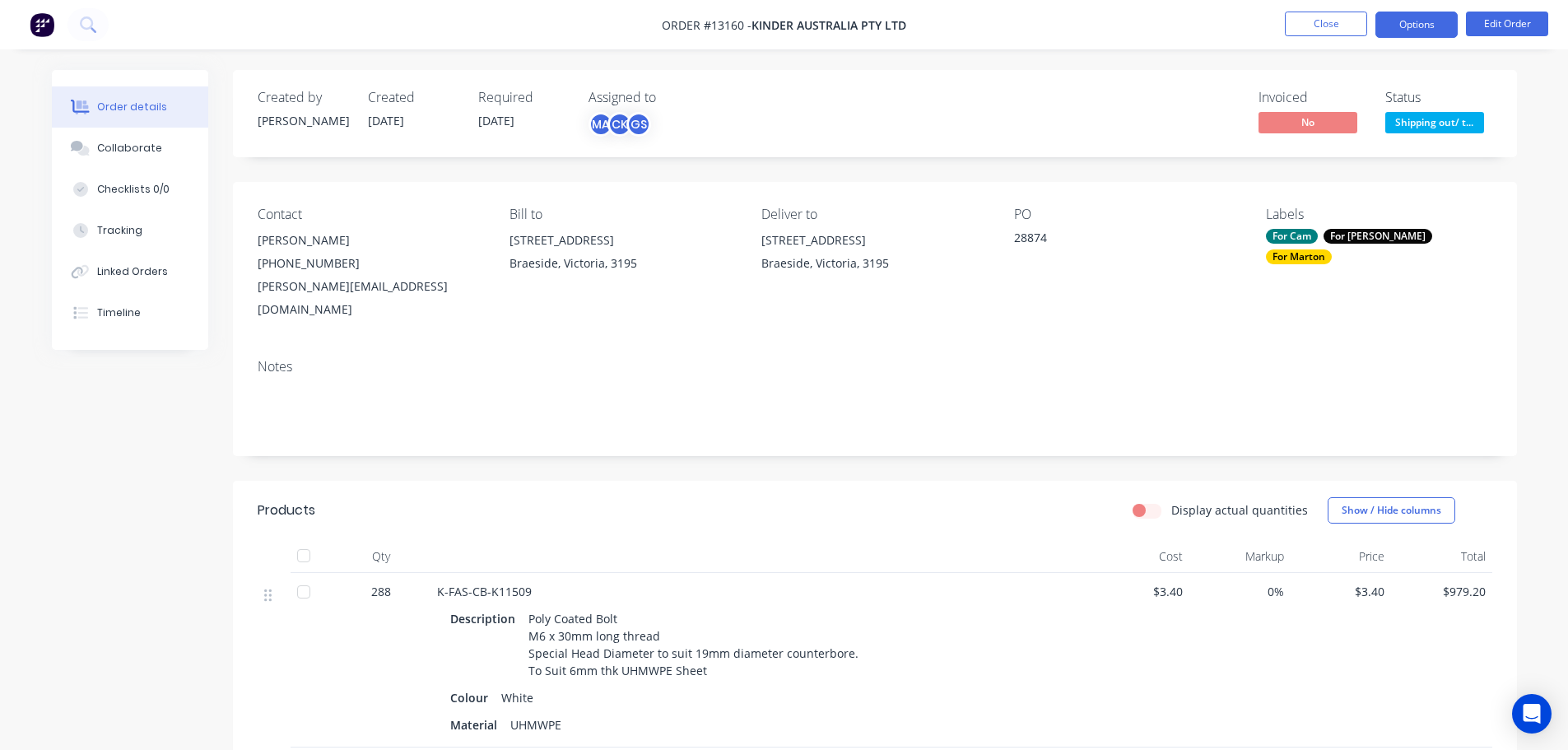
click at [1408, 25] on button "Options" at bounding box center [1416, 25] width 82 height 27
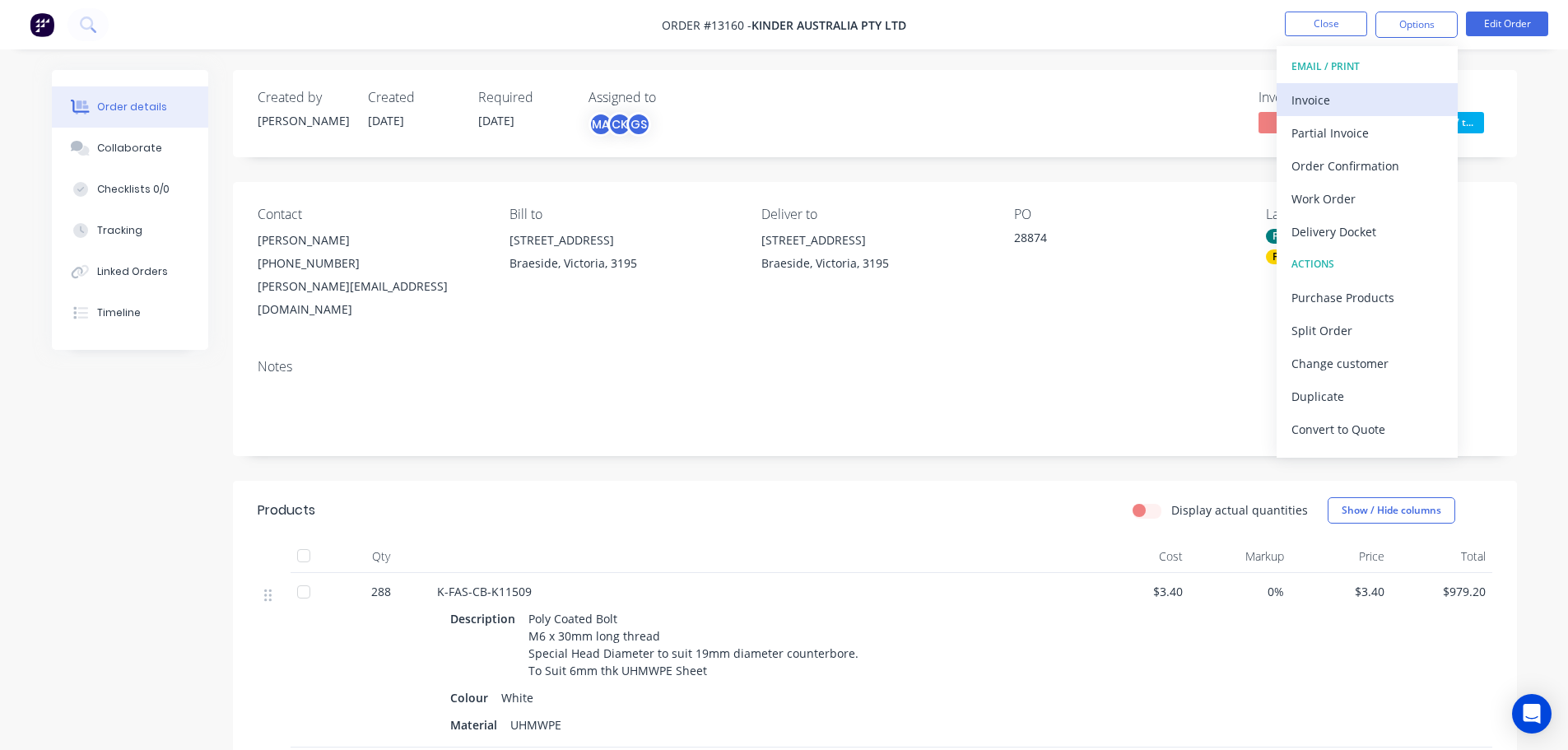
click at [1354, 93] on div "Invoice" at bounding box center [1367, 100] width 152 height 24
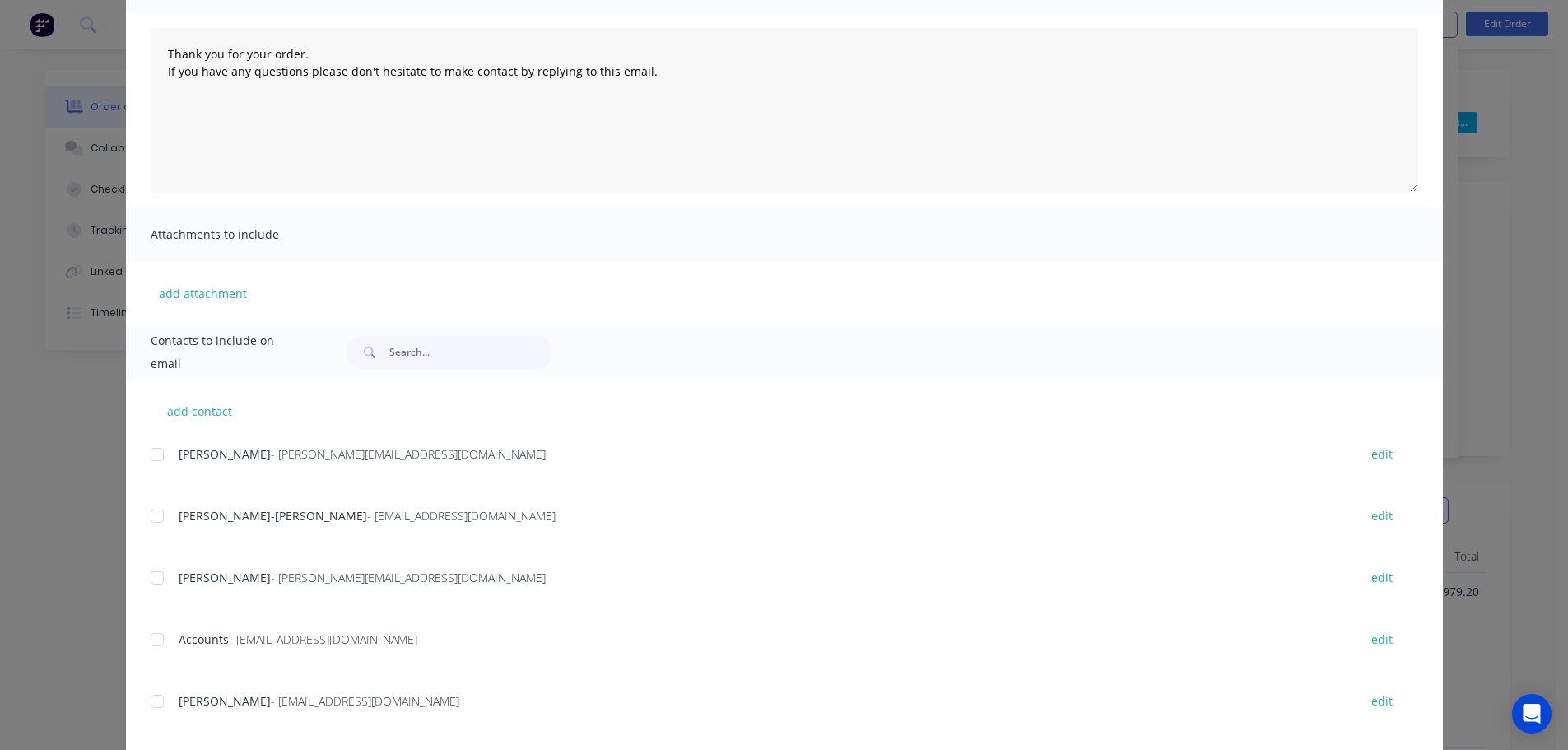
scroll to position [164, 0]
click at [156, 629] on div at bounding box center [157, 635] width 33 height 33
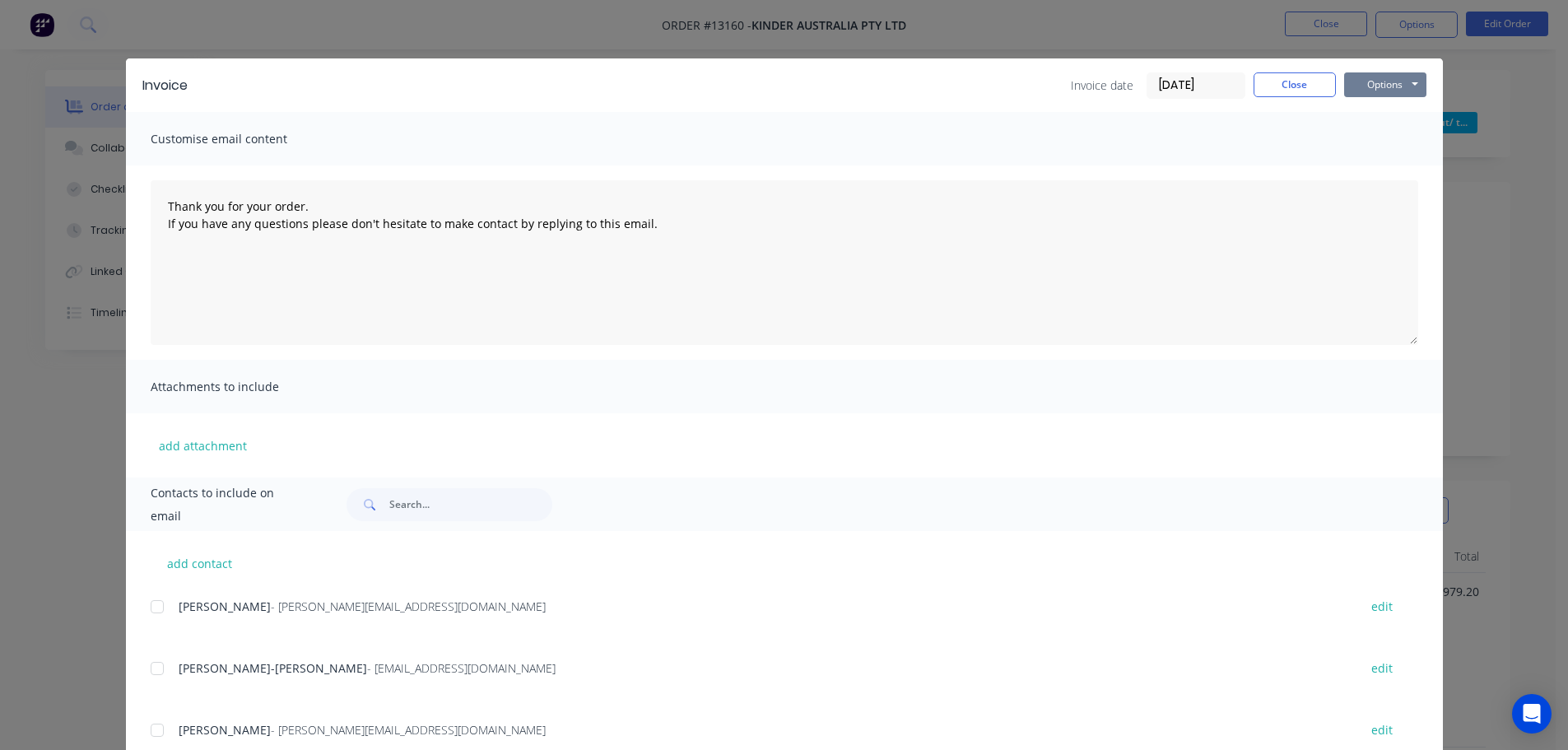
scroll to position [0, 0]
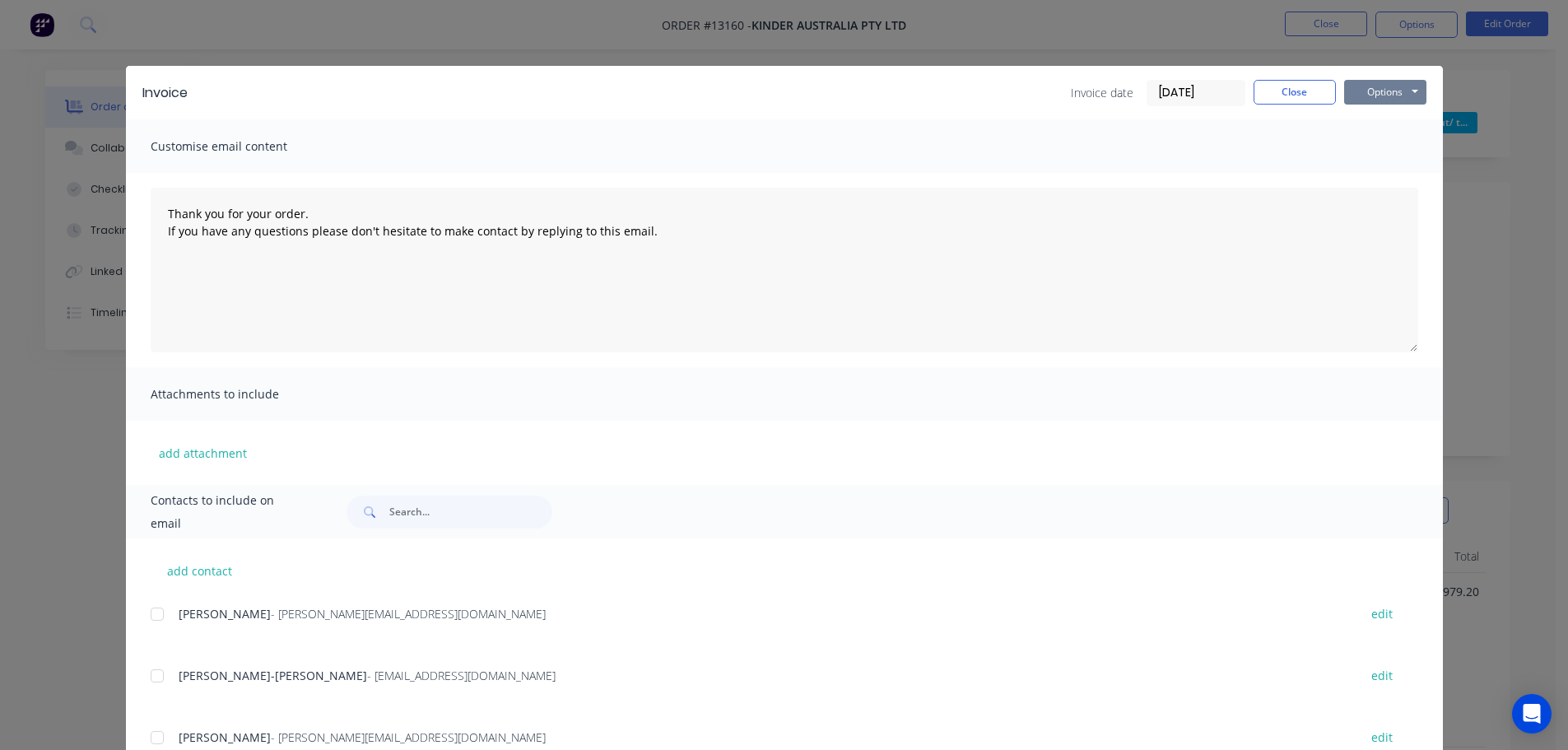
click at [1365, 92] on button "Options" at bounding box center [1385, 92] width 82 height 25
click at [1366, 180] on button "Email" at bounding box center [1397, 176] width 105 height 27
type textarea "Thank you for your order. If you have any questions please don't hesitate to ma…"
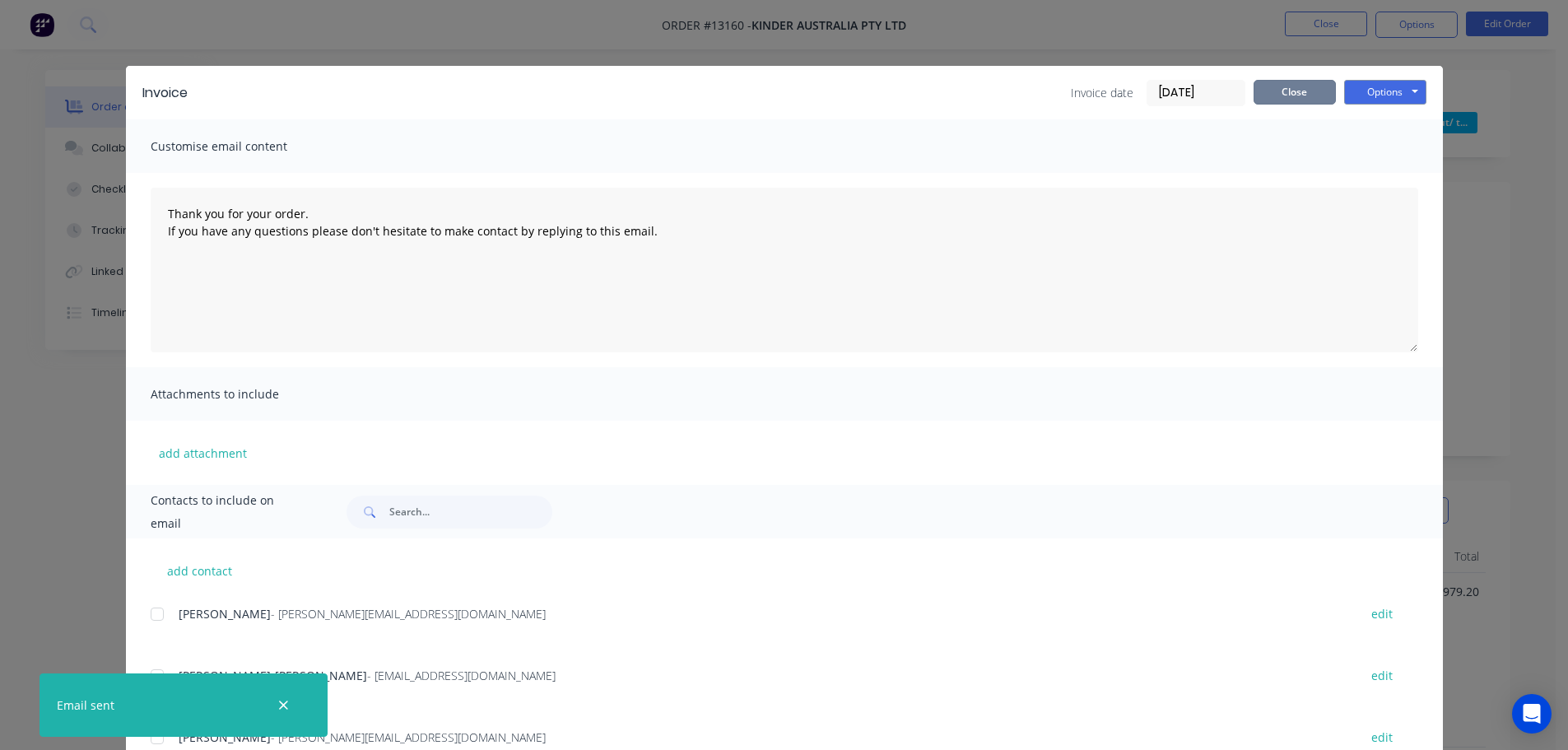
click at [1322, 97] on button "Close" at bounding box center [1295, 92] width 82 height 25
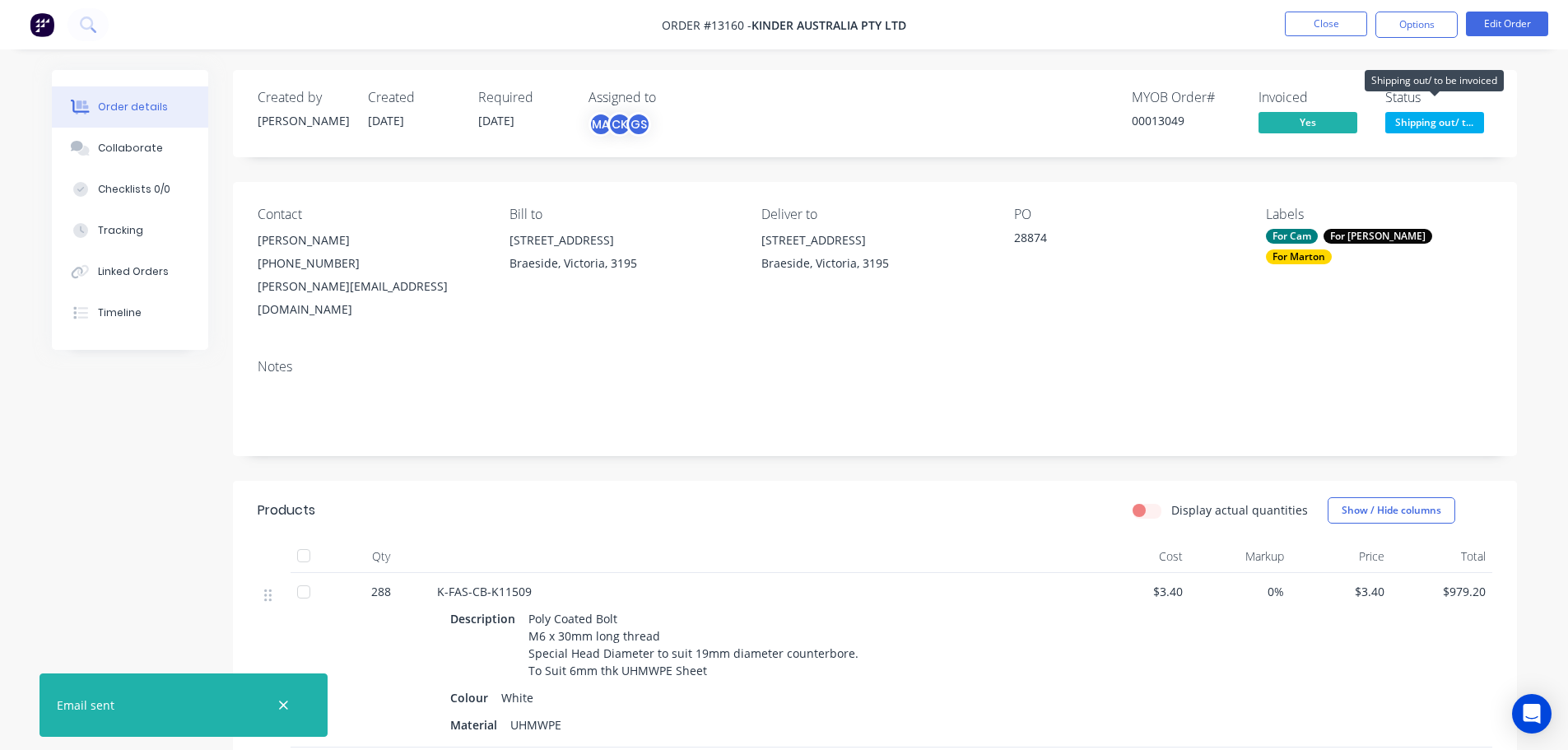
click at [1444, 126] on span "Shipping out/ t..." at bounding box center [1434, 121] width 99 height 21
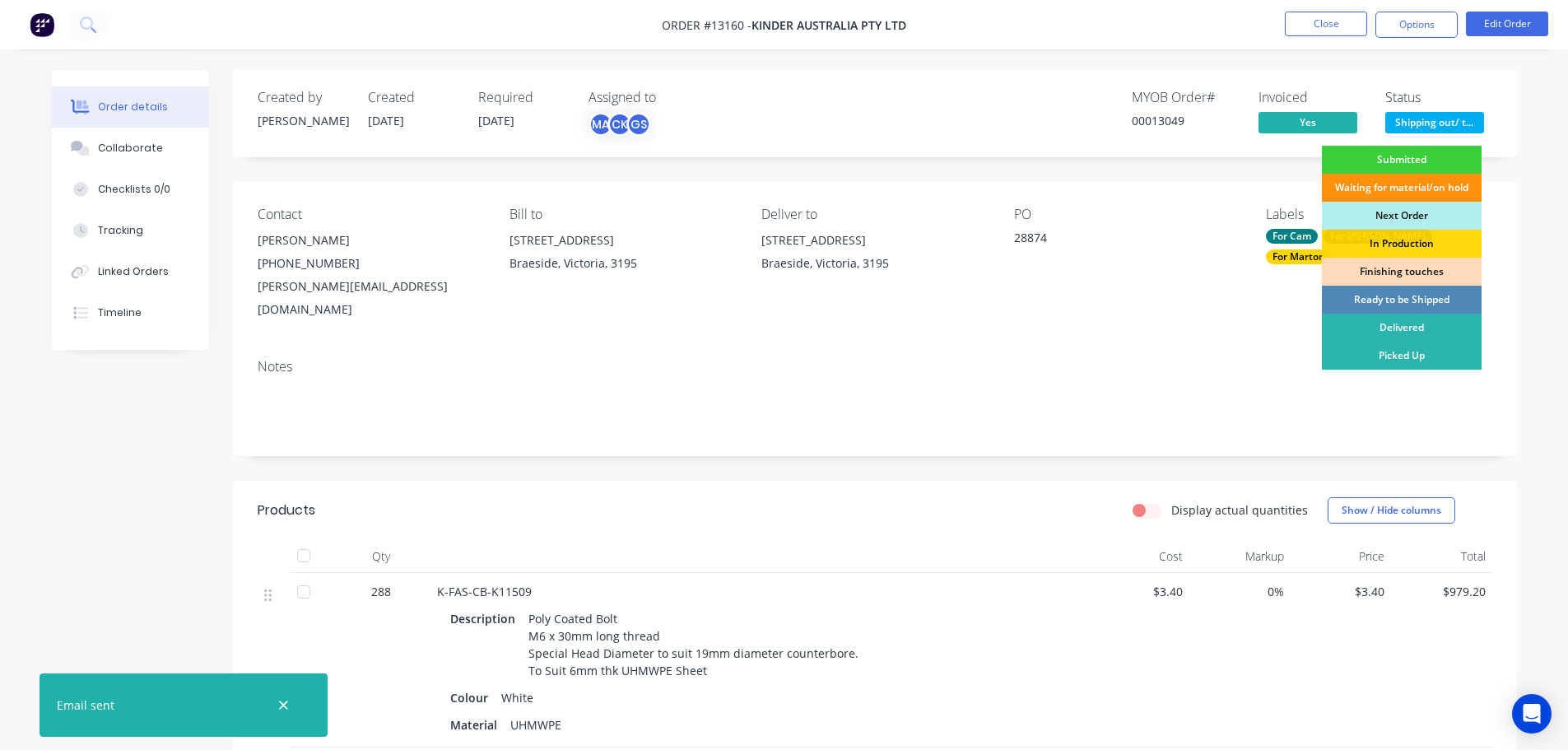
drag, startPoint x: 1389, startPoint y: 348, endPoint x: 1377, endPoint y: 317, distance: 33.2
click at [1389, 349] on div "Picked Up" at bounding box center [1401, 355] width 160 height 28
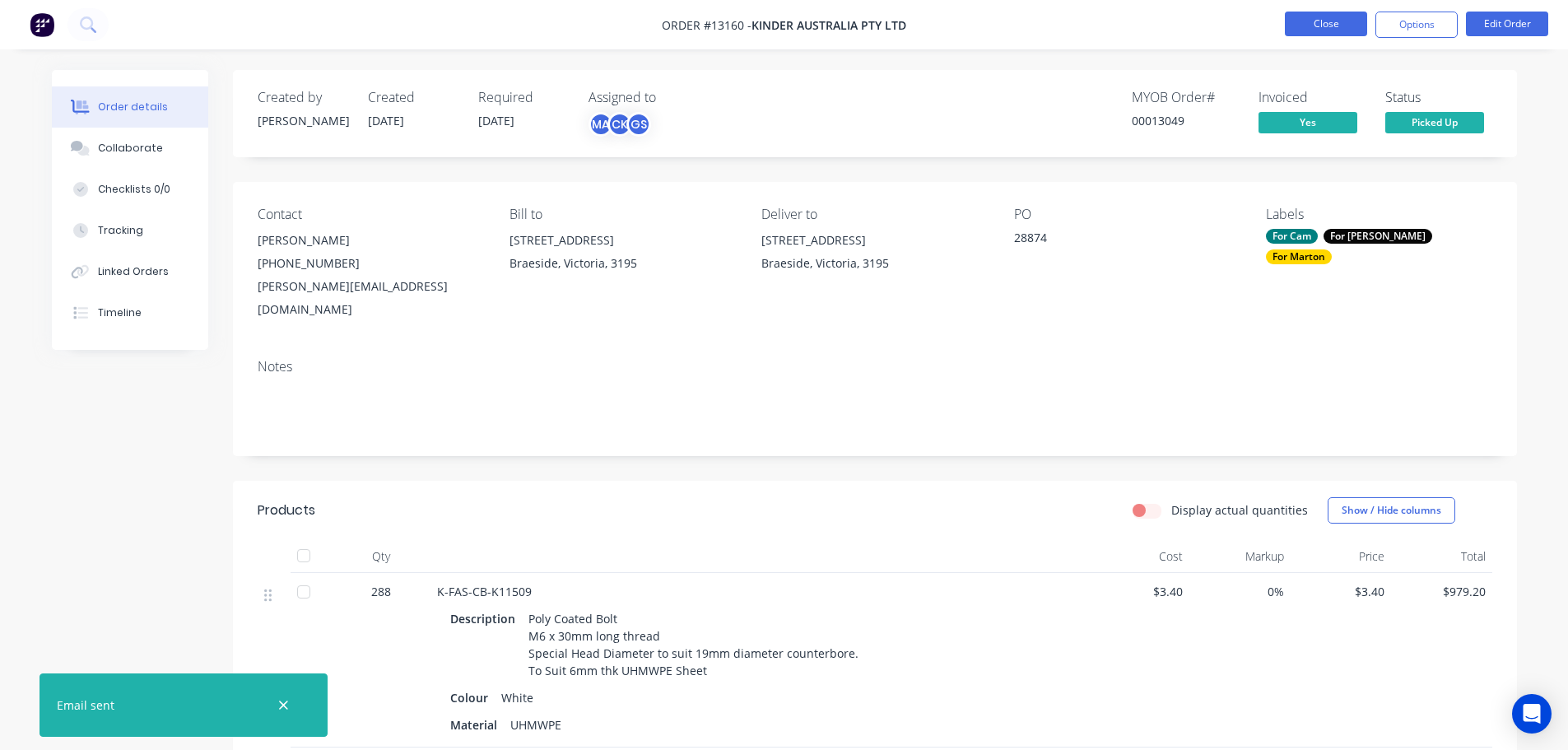
click at [1331, 31] on button "Close" at bounding box center [1326, 24] width 82 height 25
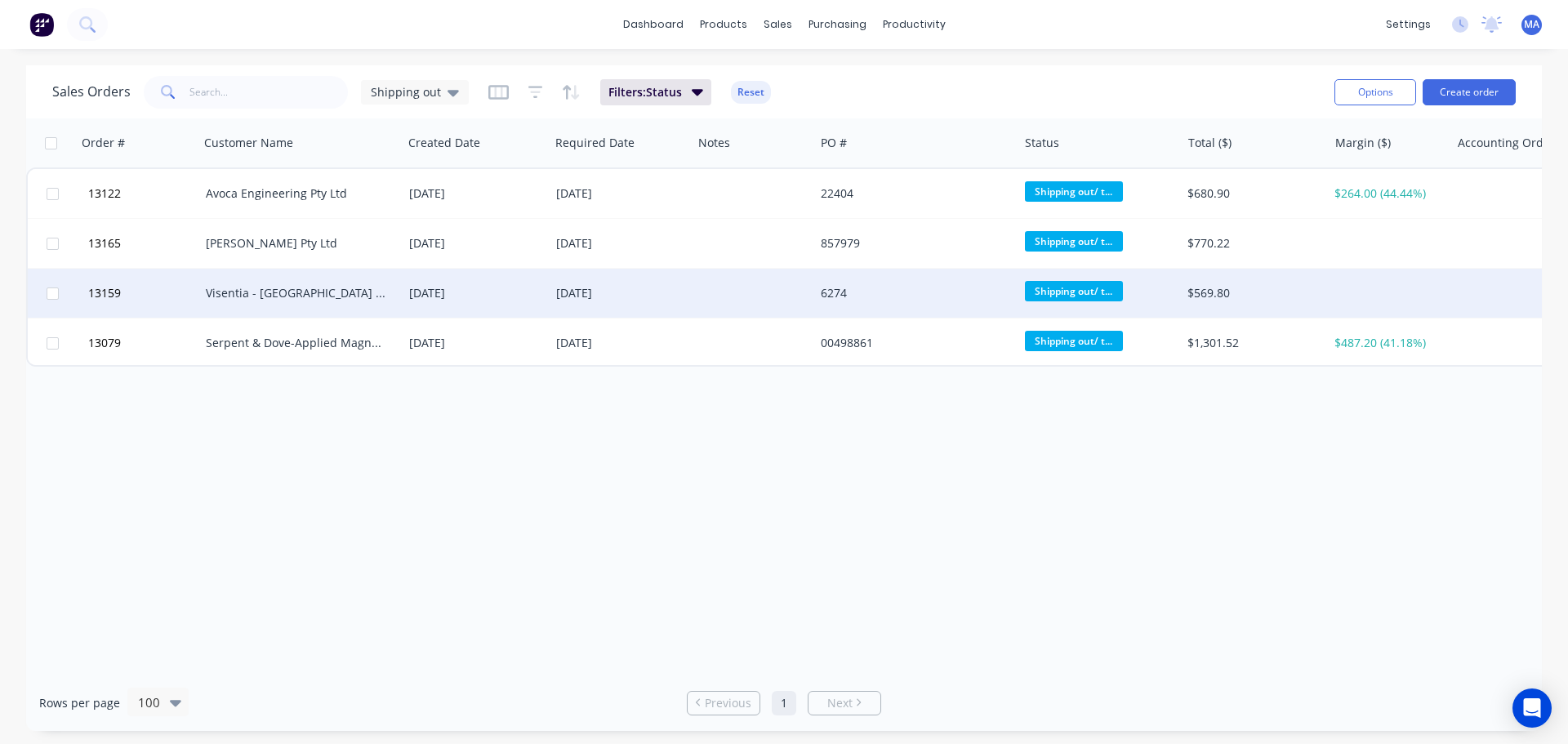
click at [290, 300] on div "Visentia - [GEOGRAPHIC_DATA] Office FXBA" at bounding box center [296, 293] width 182 height 16
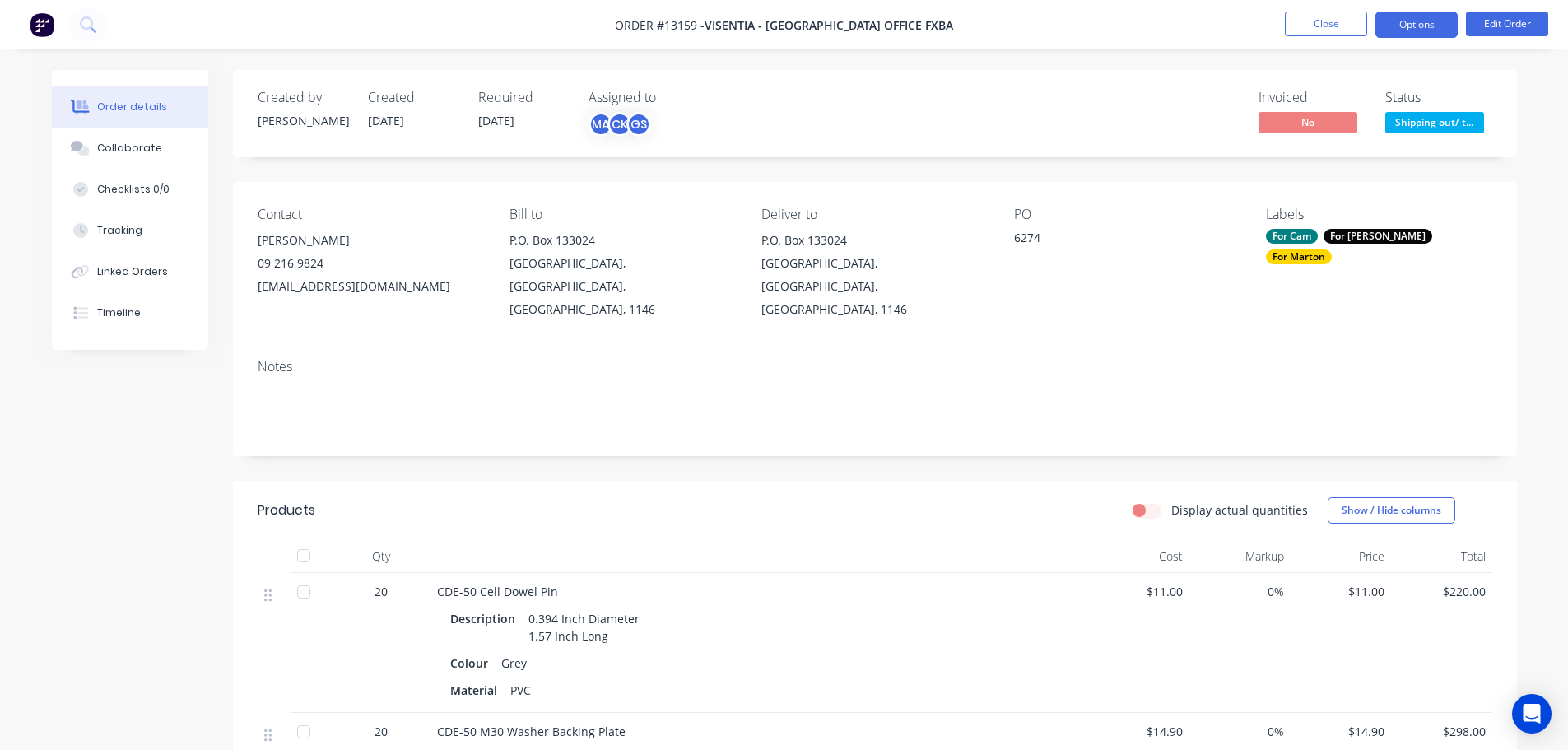
click at [1404, 23] on button "Options" at bounding box center [1416, 25] width 82 height 27
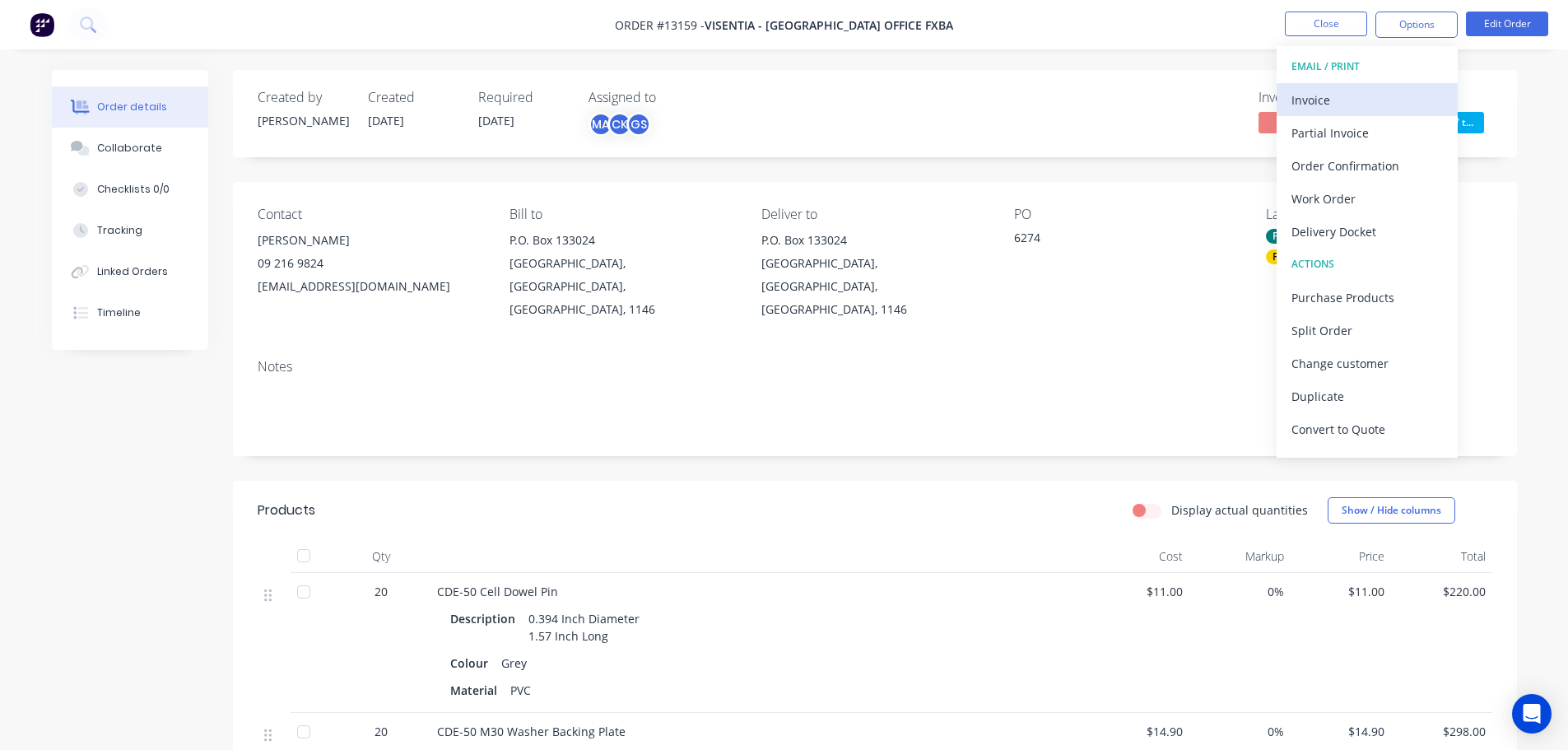
click at [1354, 95] on div "Invoice" at bounding box center [1367, 100] width 152 height 24
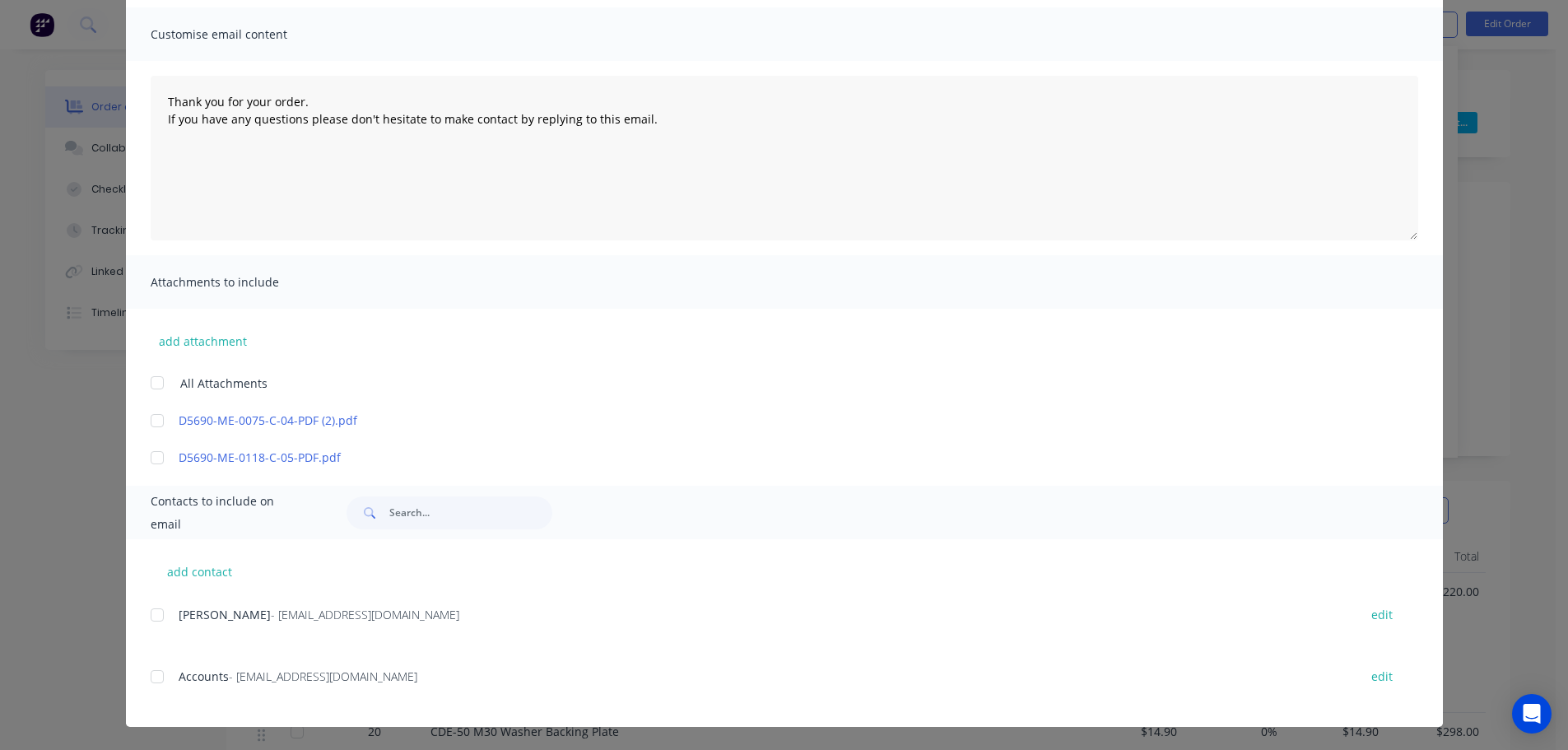
click at [153, 674] on div at bounding box center [157, 677] width 33 height 33
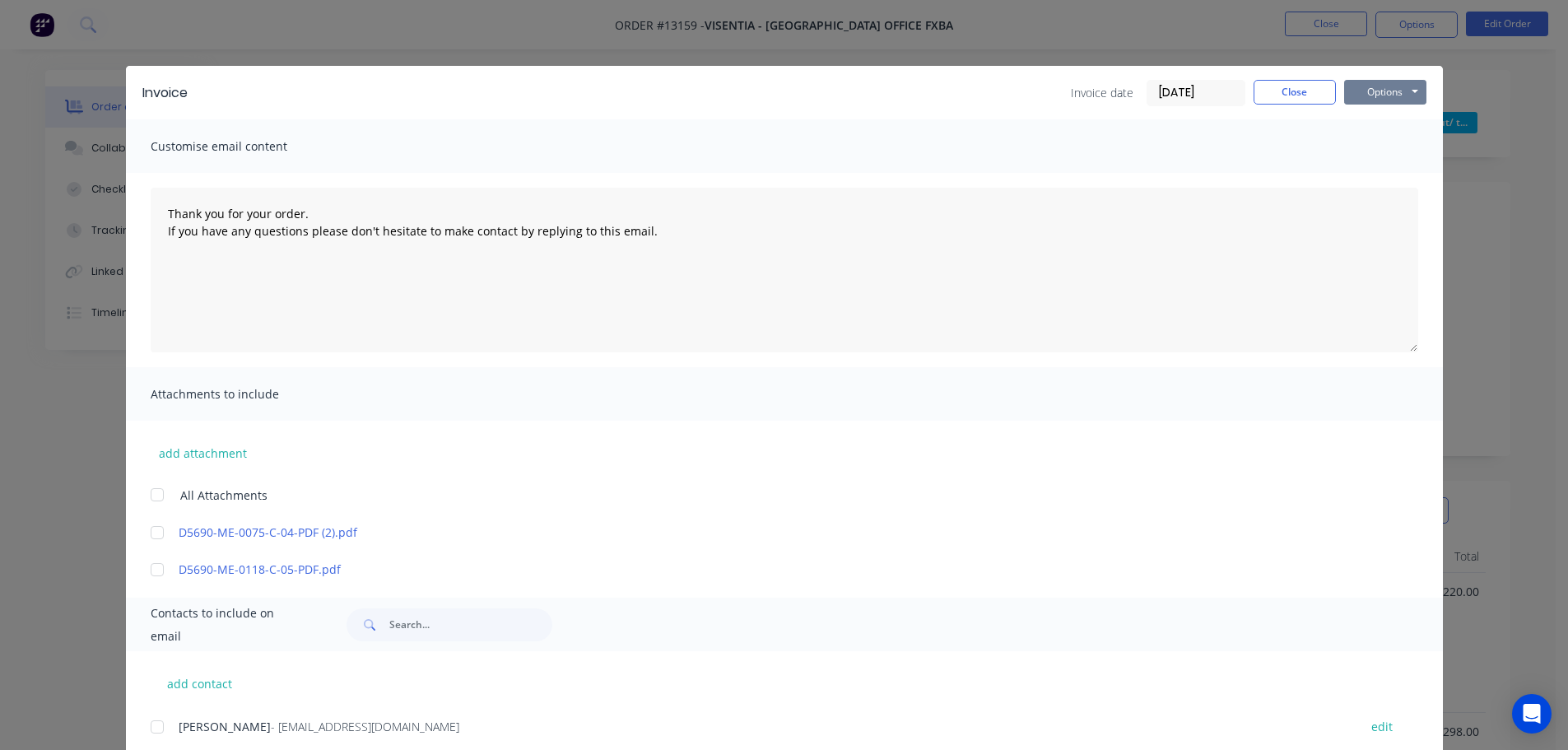
click at [1403, 81] on button "Options" at bounding box center [1385, 92] width 82 height 25
click at [1380, 174] on button "Email" at bounding box center [1397, 176] width 105 height 27
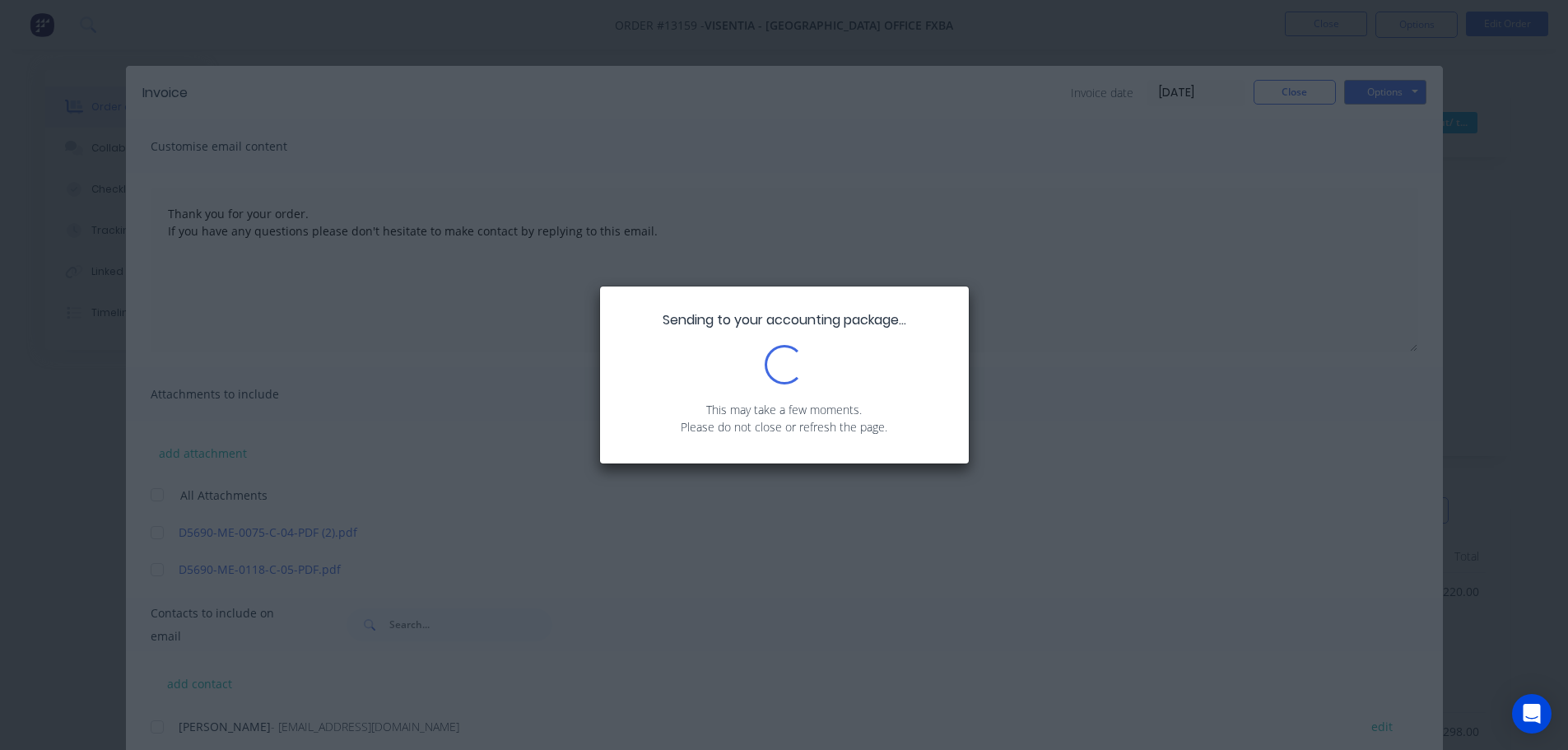
type textarea "Thank you for your order. If you have any questions please don't hesitate to ma…"
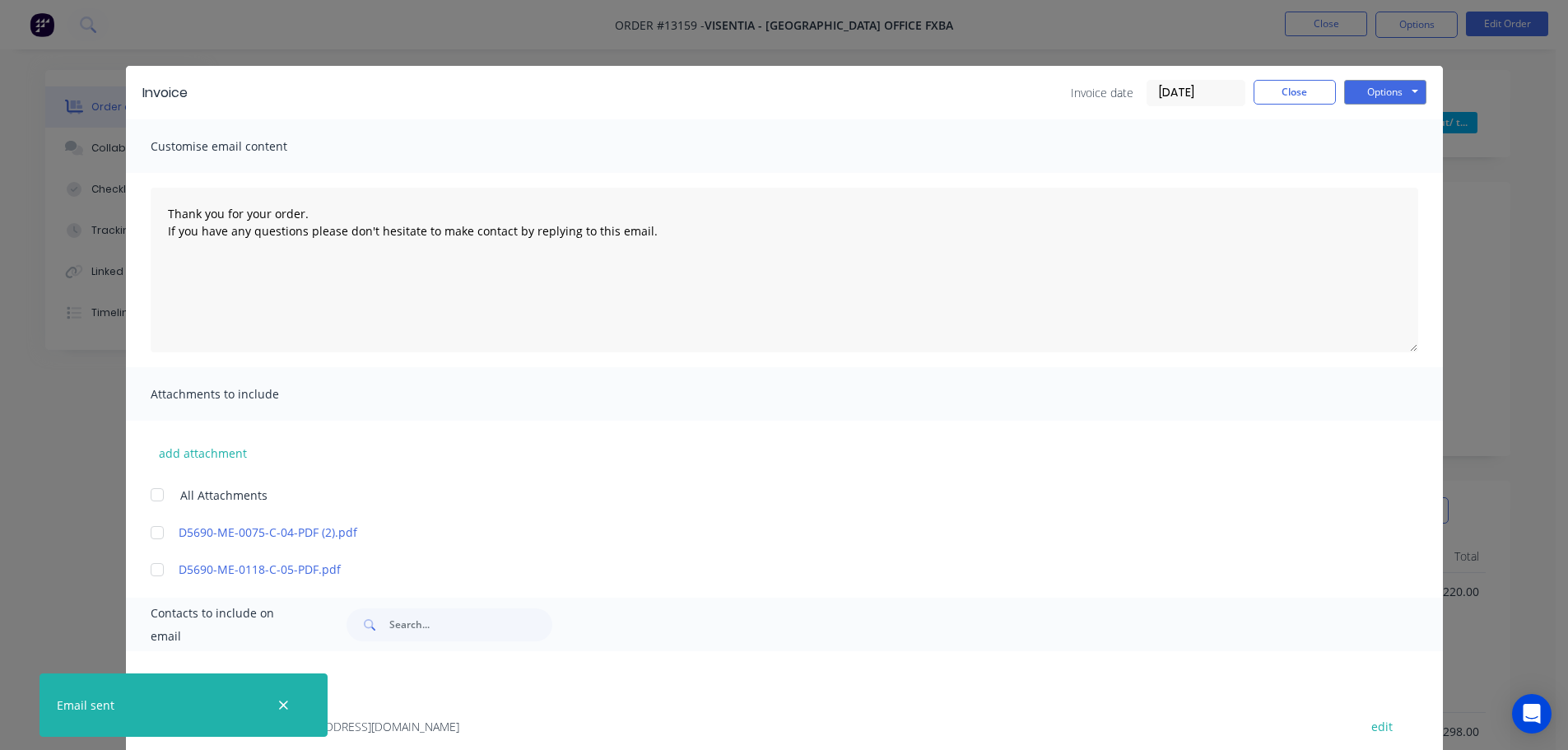
click at [1475, 193] on div "Invoice Invoice date [DATE] Close Options Preview Print Email Customise email c…" at bounding box center [784, 375] width 1568 height 750
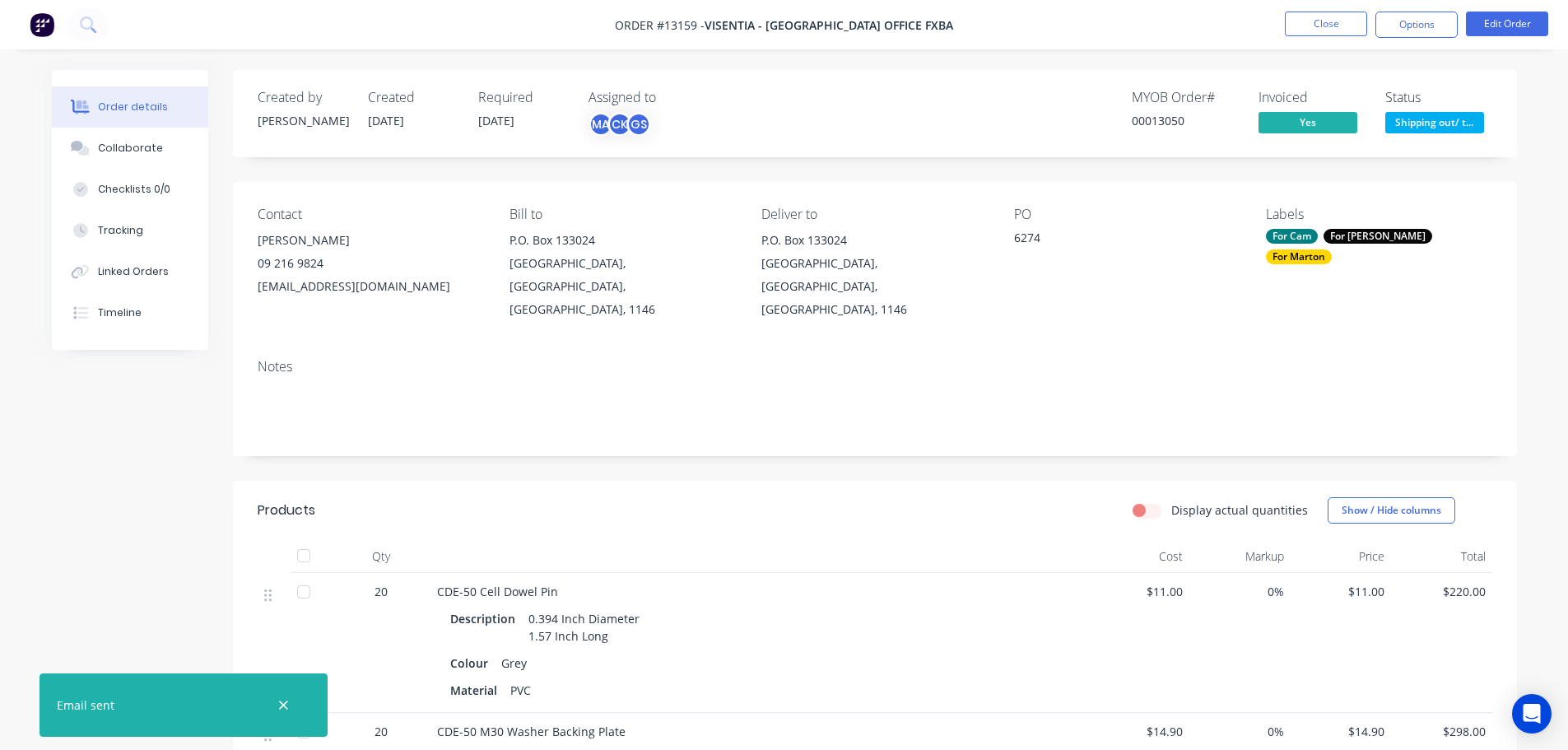
click at [1438, 129] on span "Shipping out/ t..." at bounding box center [1434, 121] width 99 height 21
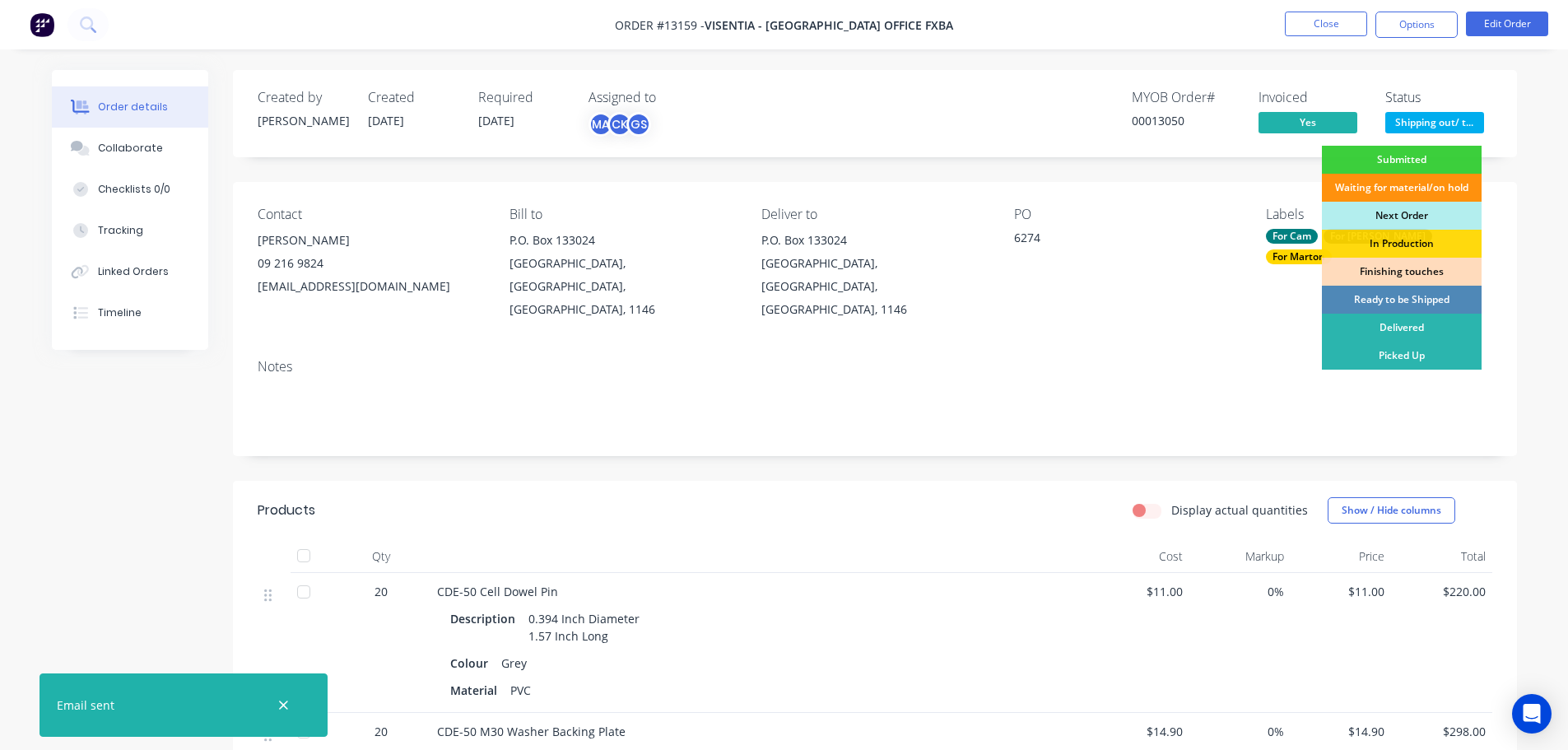
click at [1389, 346] on div "Picked Up" at bounding box center [1401, 355] width 160 height 28
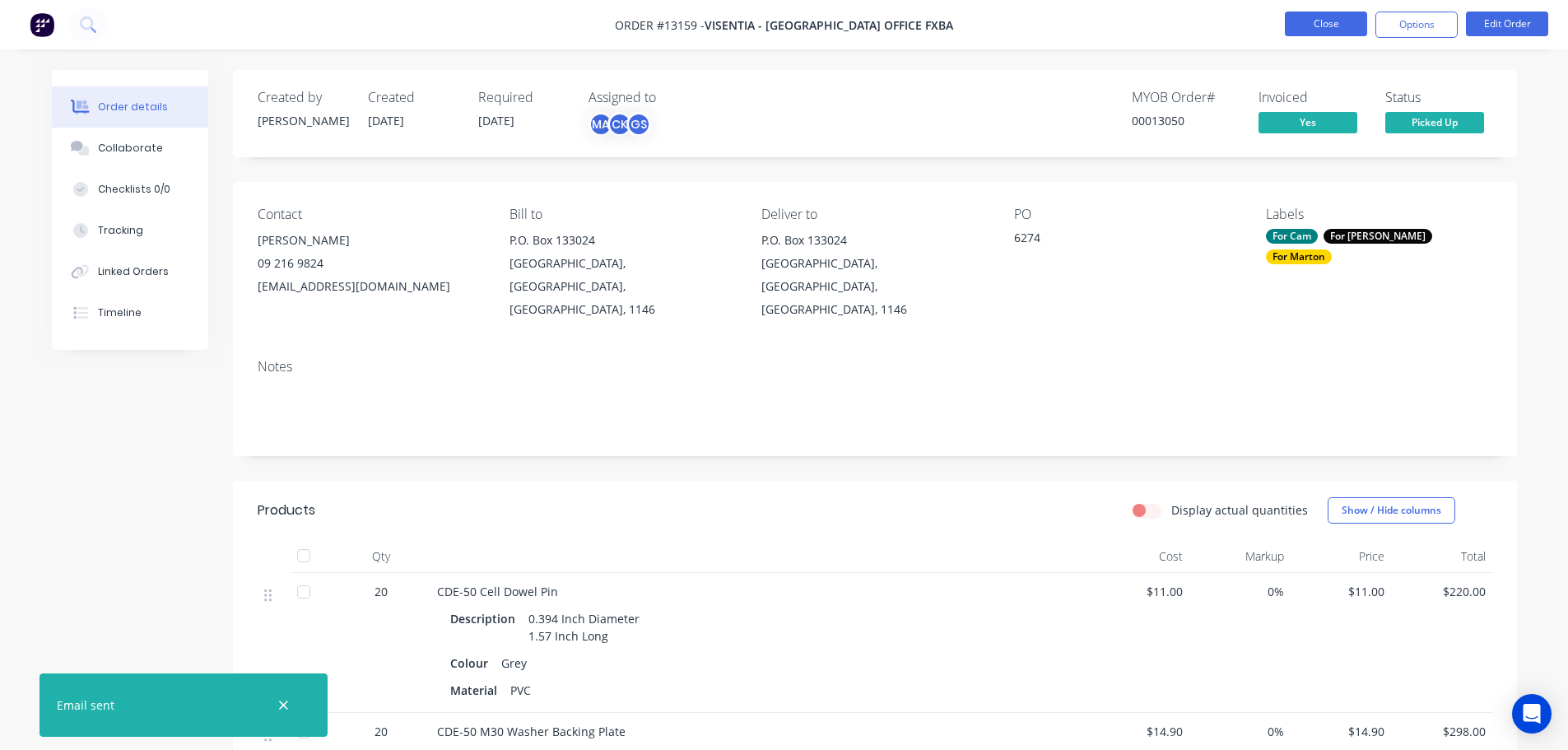
click at [1325, 25] on button "Close" at bounding box center [1326, 24] width 82 height 25
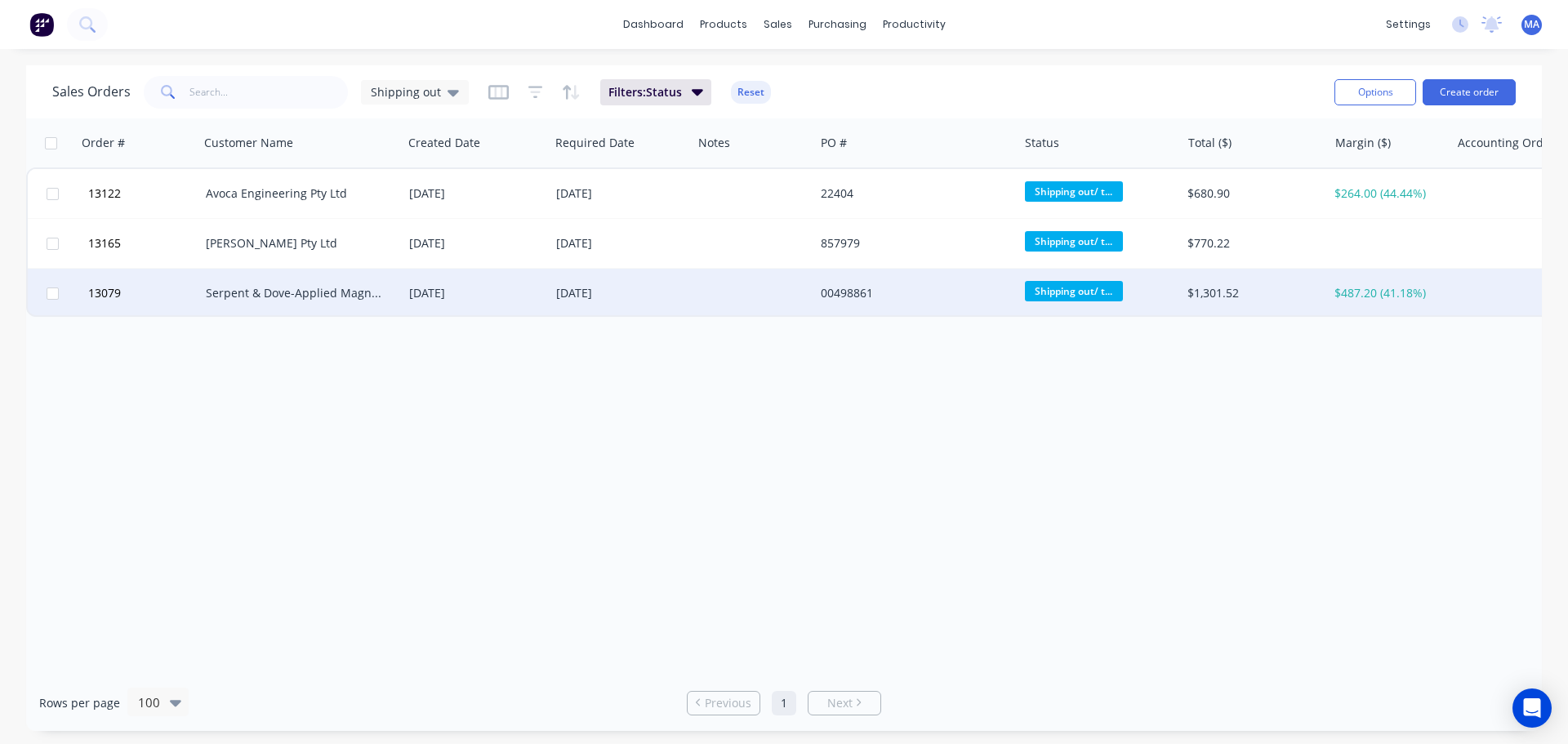
click at [302, 304] on div "Serpent & Dove-Applied Magnetics Pty Ltd" at bounding box center [301, 292] width 204 height 49
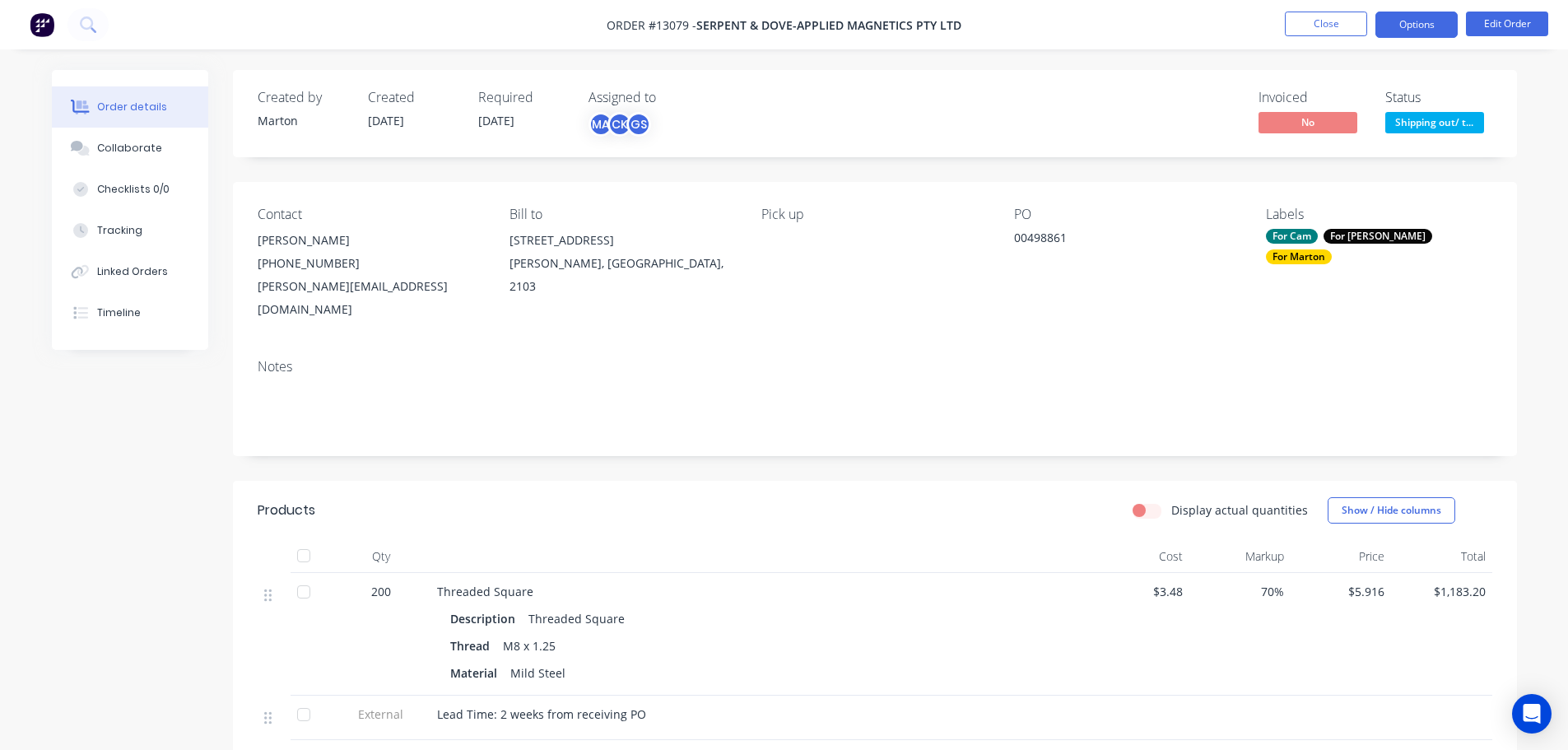
click at [1422, 24] on button "Options" at bounding box center [1416, 25] width 82 height 27
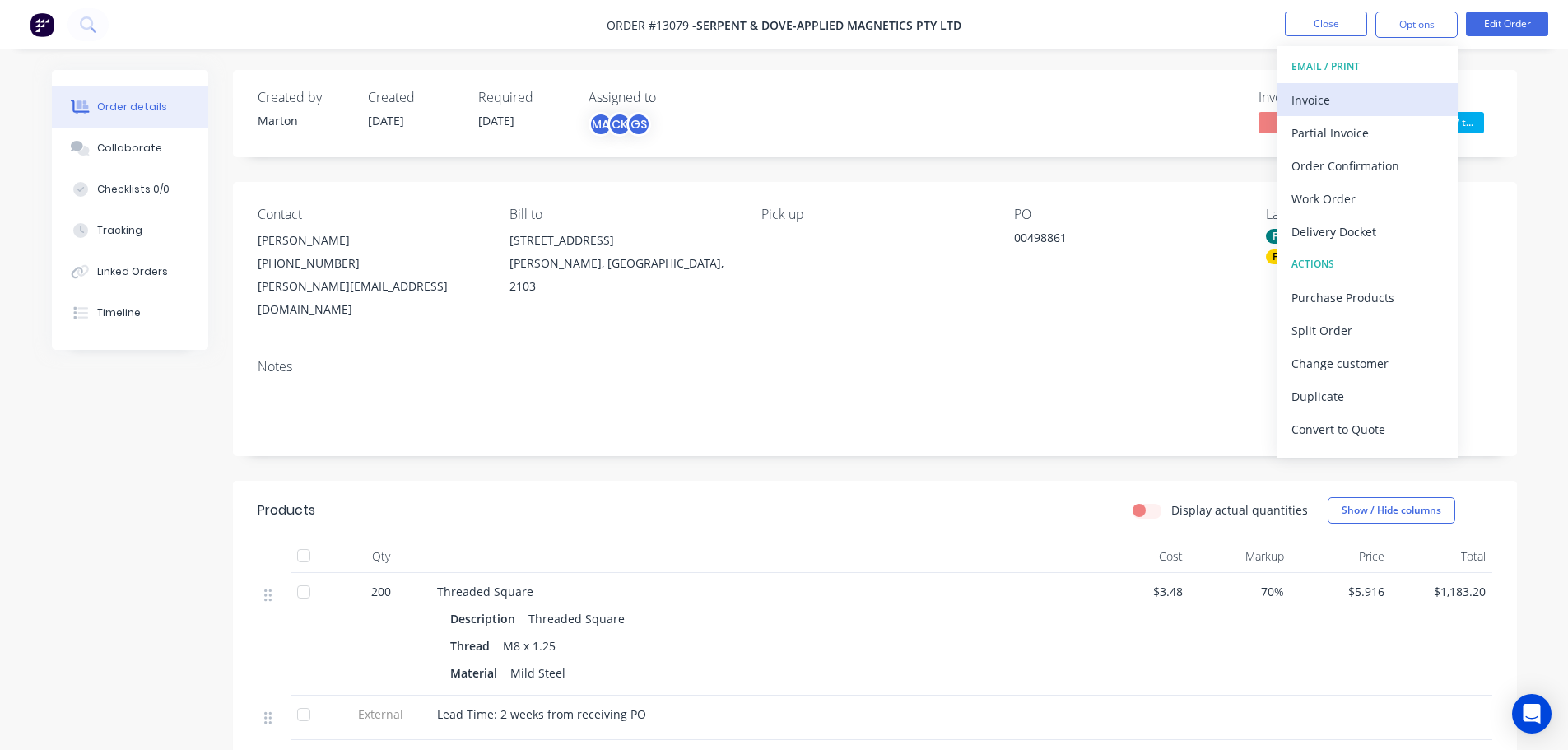
click at [1373, 99] on div "Invoice" at bounding box center [1367, 100] width 152 height 24
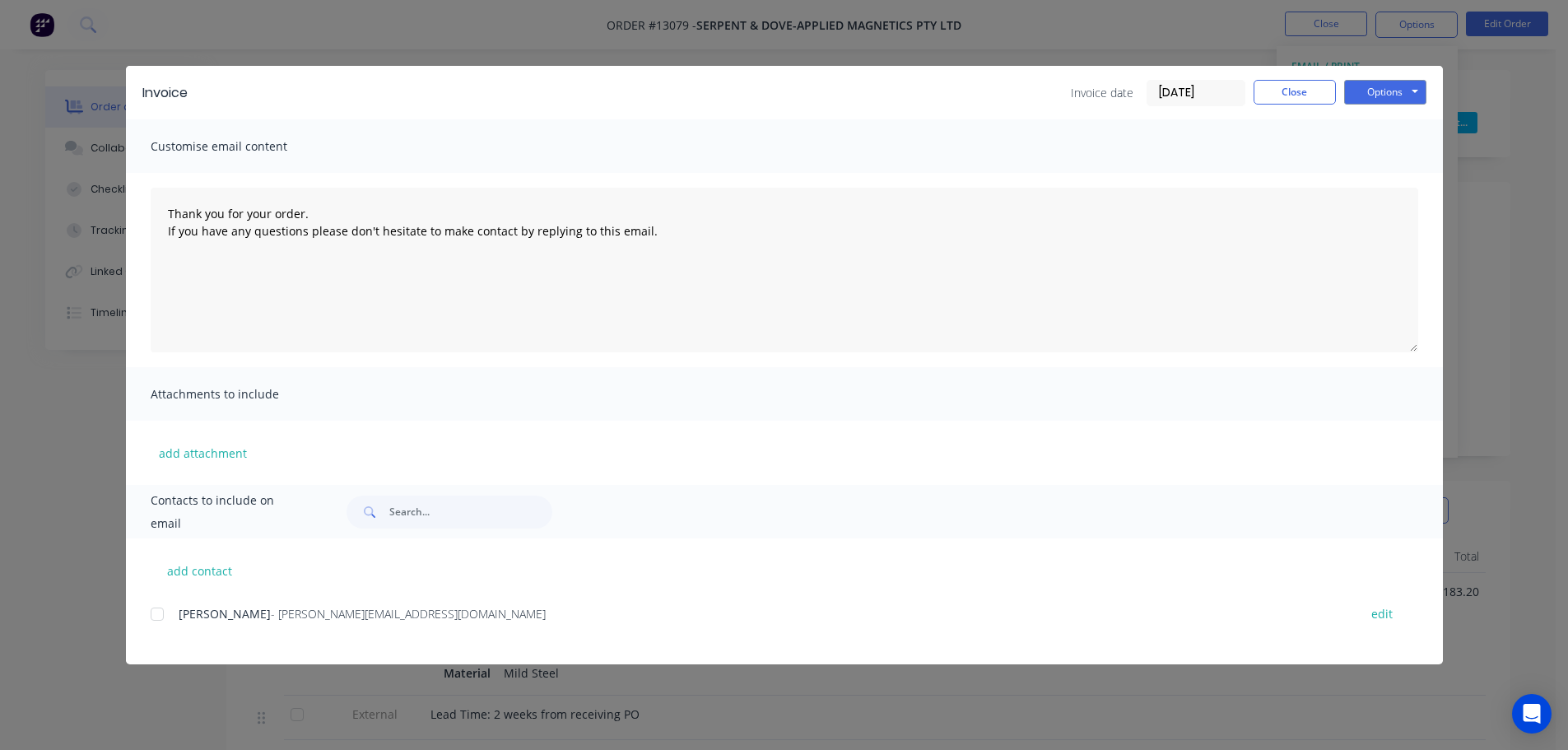
click at [175, 611] on div "[PERSON_NAME] - [PERSON_NAME][EMAIL_ADDRESS][DOMAIN_NAME] edit" at bounding box center [797, 613] width 1292 height 22
click at [157, 619] on div at bounding box center [157, 614] width 33 height 33
click at [1381, 87] on button "Options" at bounding box center [1385, 92] width 82 height 25
click at [1373, 177] on button "Email" at bounding box center [1397, 176] width 105 height 27
type textarea "Thank you for your order. If you have any questions please don't hesitate to ma…"
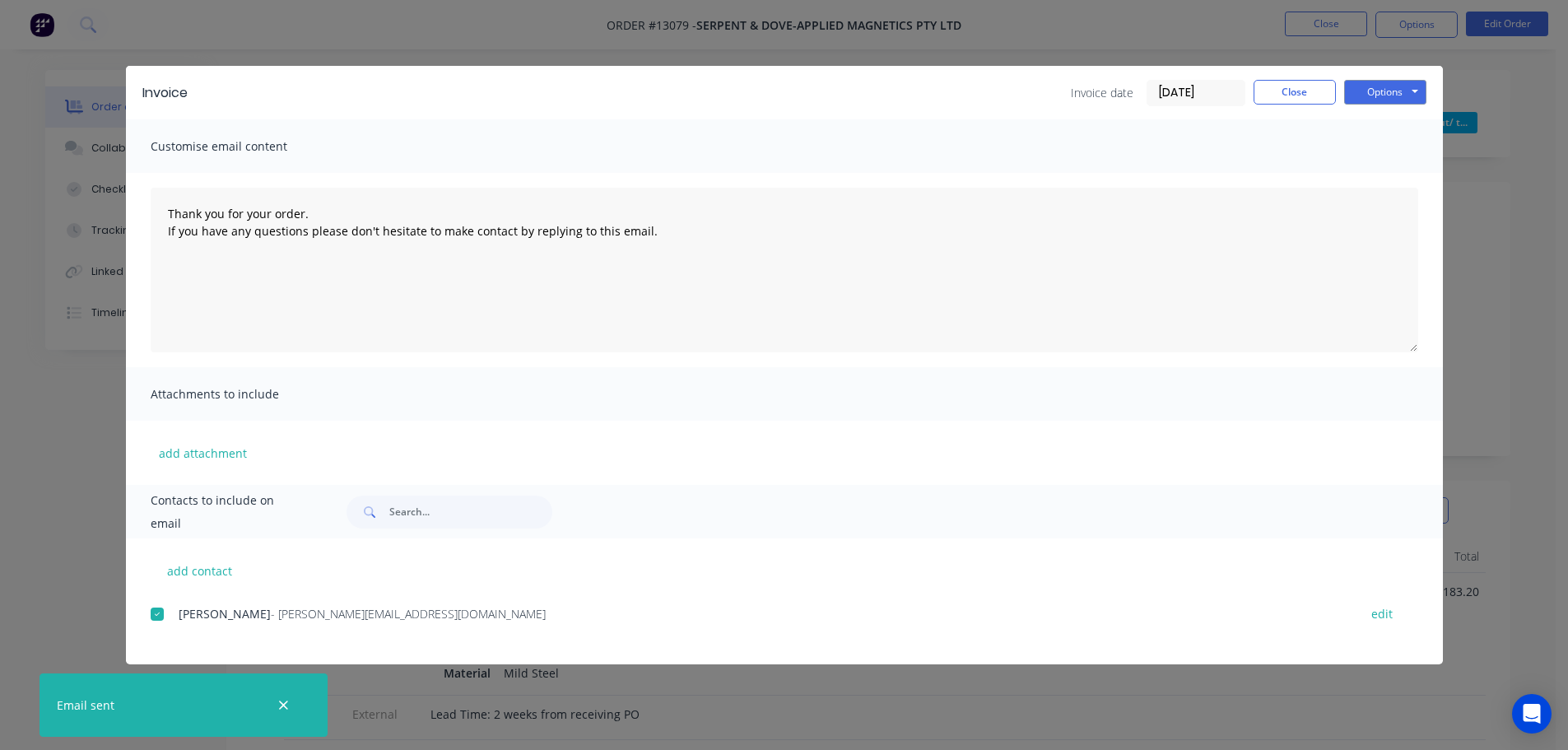
click at [1492, 204] on div "Invoice Invoice date [DATE] Close Options Preview Print Email Customise email c…" at bounding box center [784, 375] width 1568 height 750
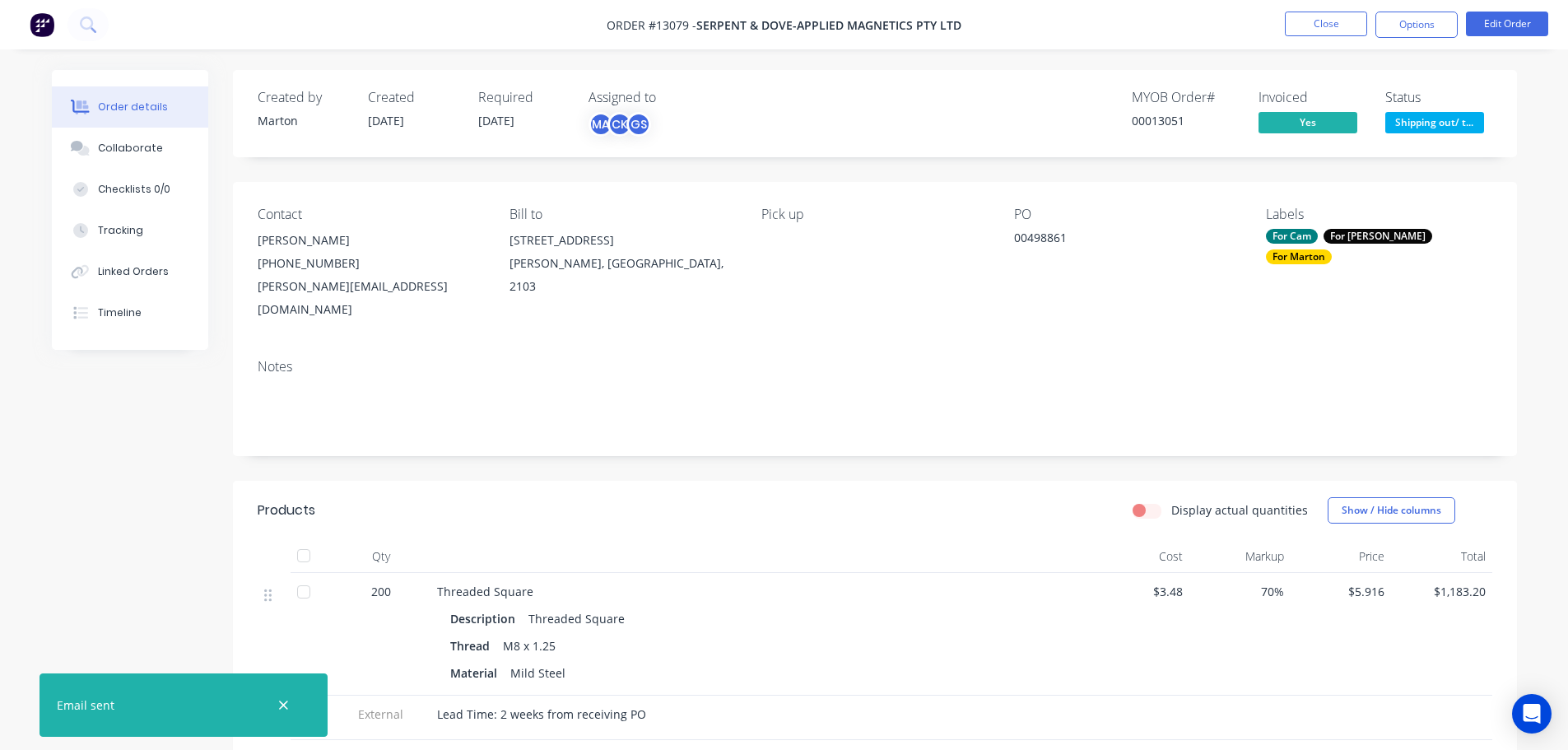
click at [1448, 125] on span "Shipping out/ t..." at bounding box center [1434, 121] width 99 height 21
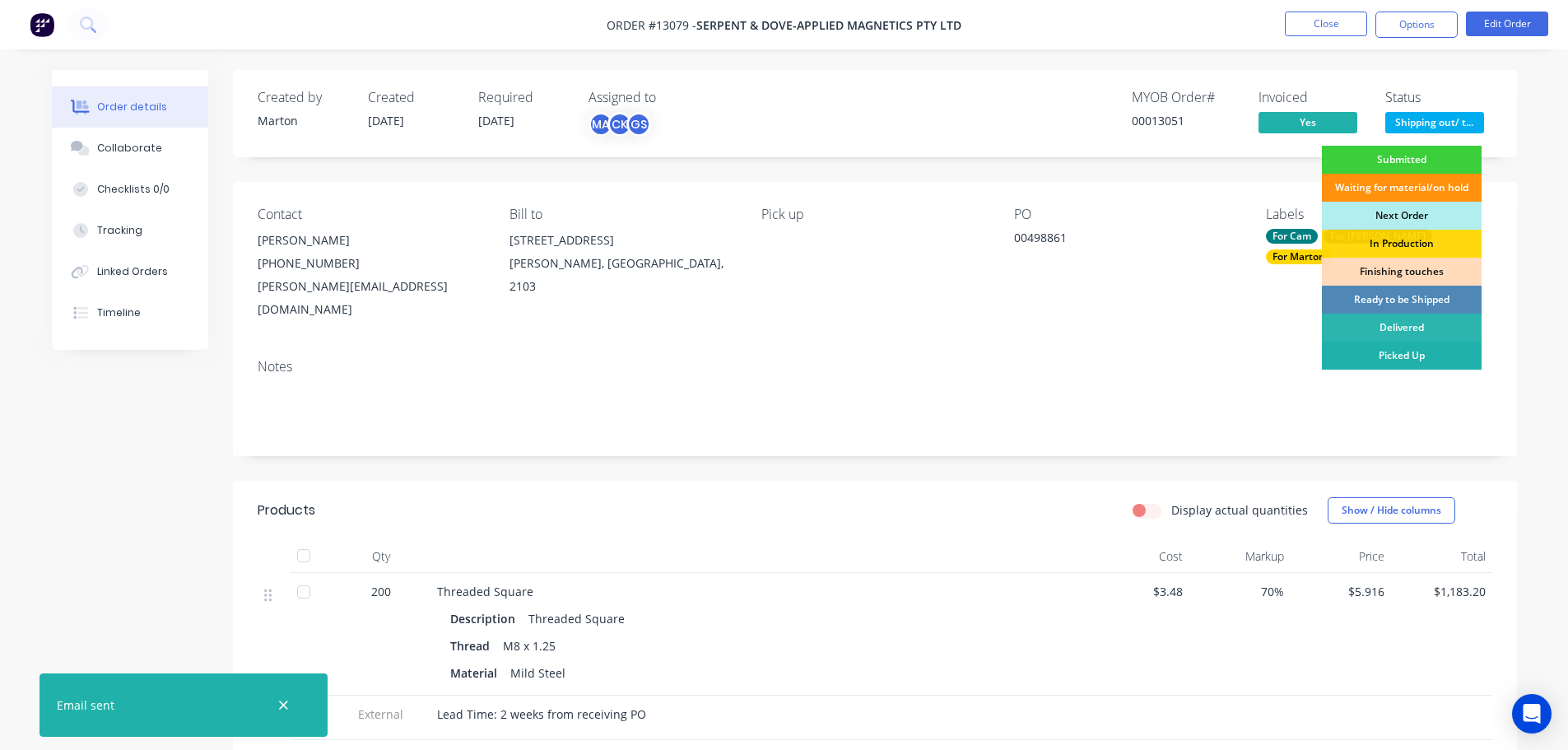
click at [1391, 351] on div "Picked Up" at bounding box center [1401, 355] width 160 height 28
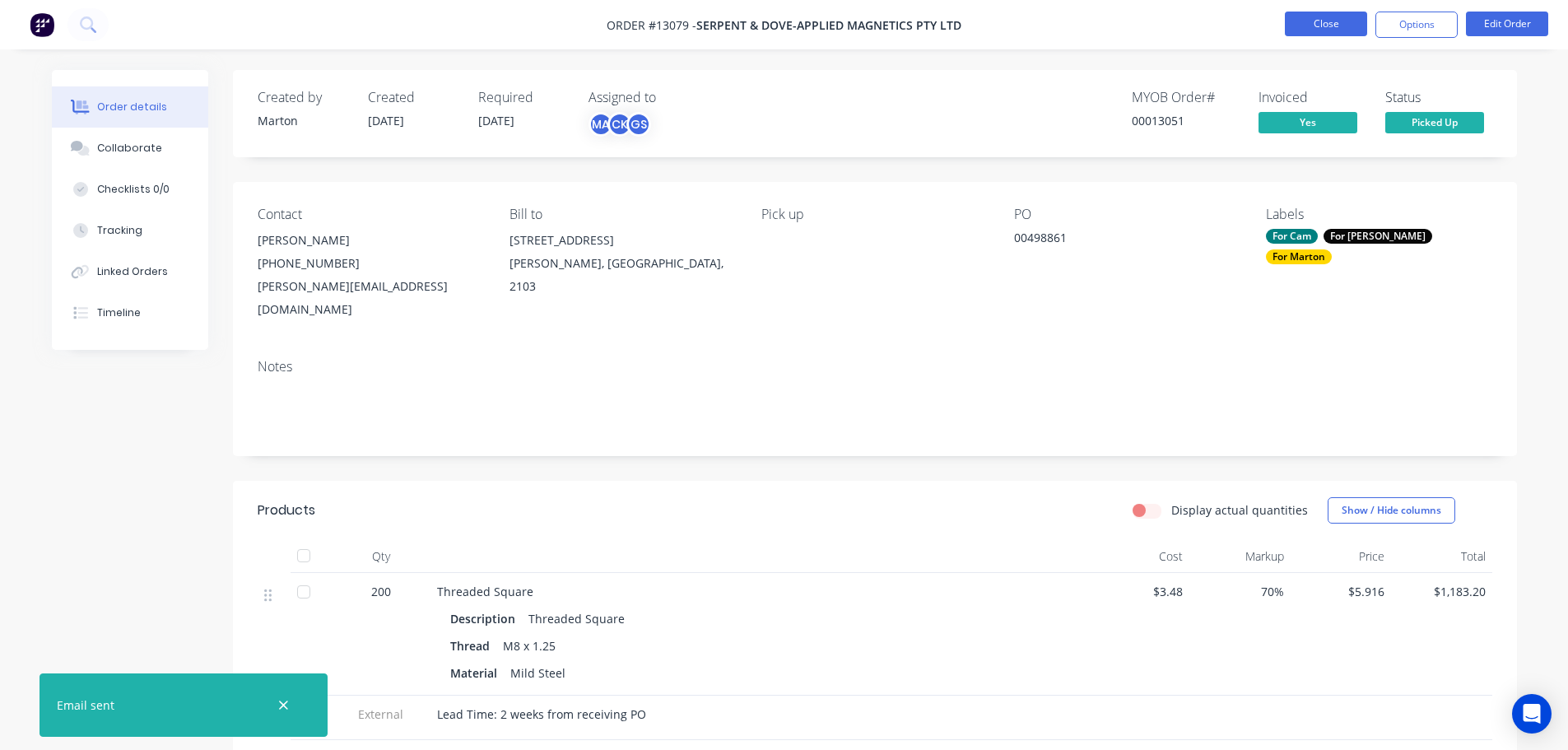
click at [1312, 20] on button "Close" at bounding box center [1326, 24] width 82 height 25
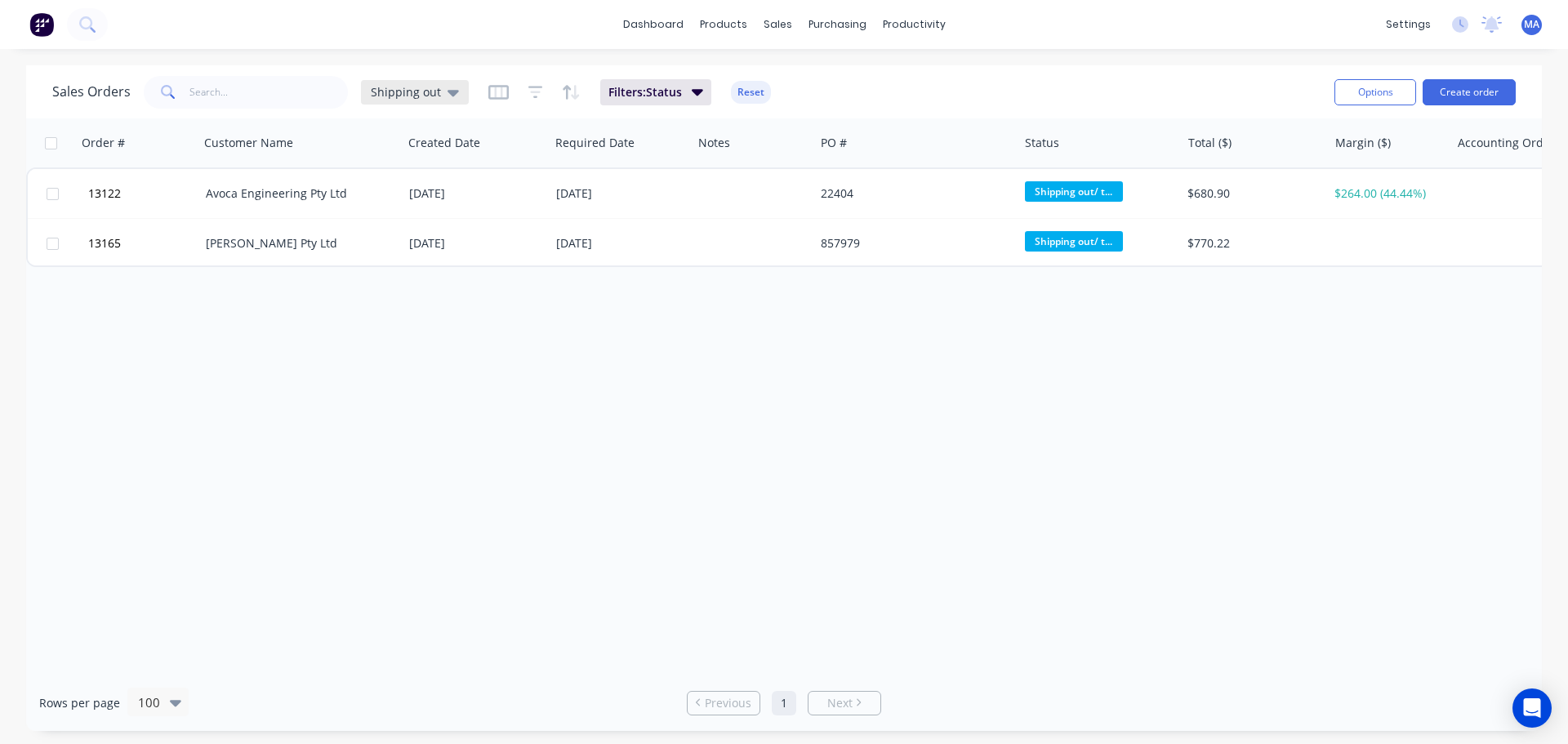
click at [382, 100] on div "Shipping out" at bounding box center [415, 92] width 108 height 25
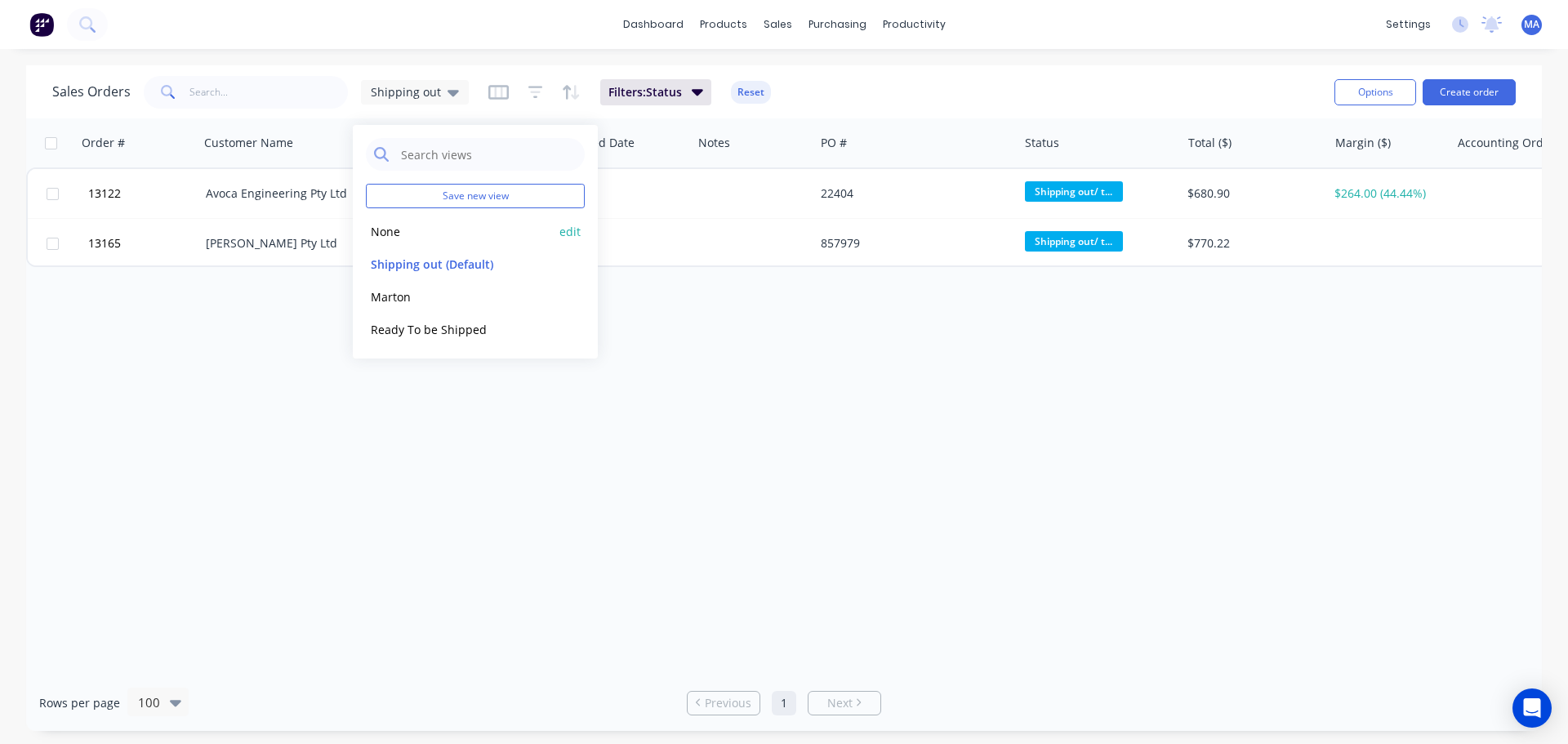
click at [404, 241] on div "None edit" at bounding box center [475, 231] width 219 height 33
click at [390, 290] on button "Marton" at bounding box center [459, 297] width 186 height 19
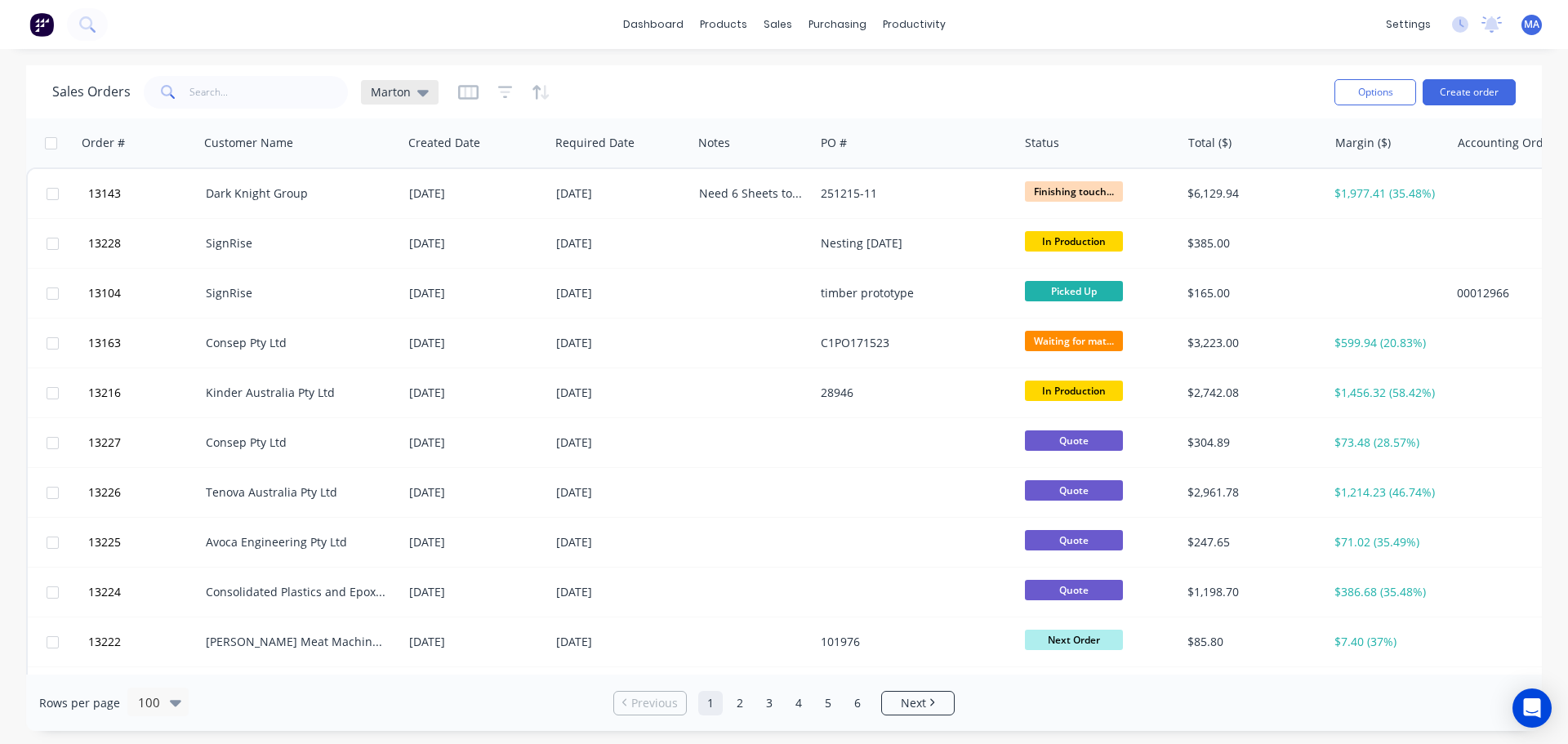
click at [422, 96] on icon at bounding box center [422, 92] width 12 height 18
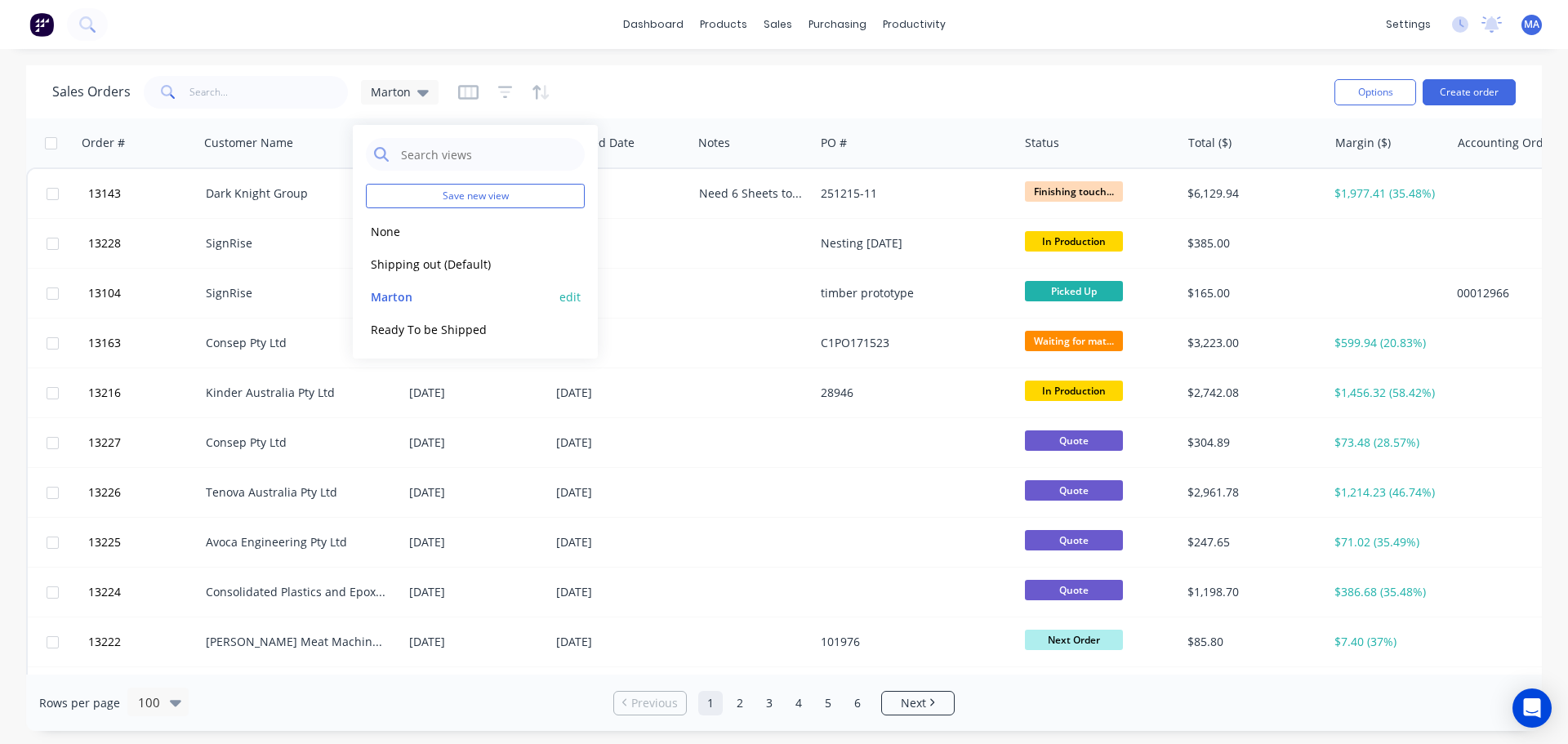
click at [572, 292] on button "edit" at bounding box center [570, 297] width 21 height 17
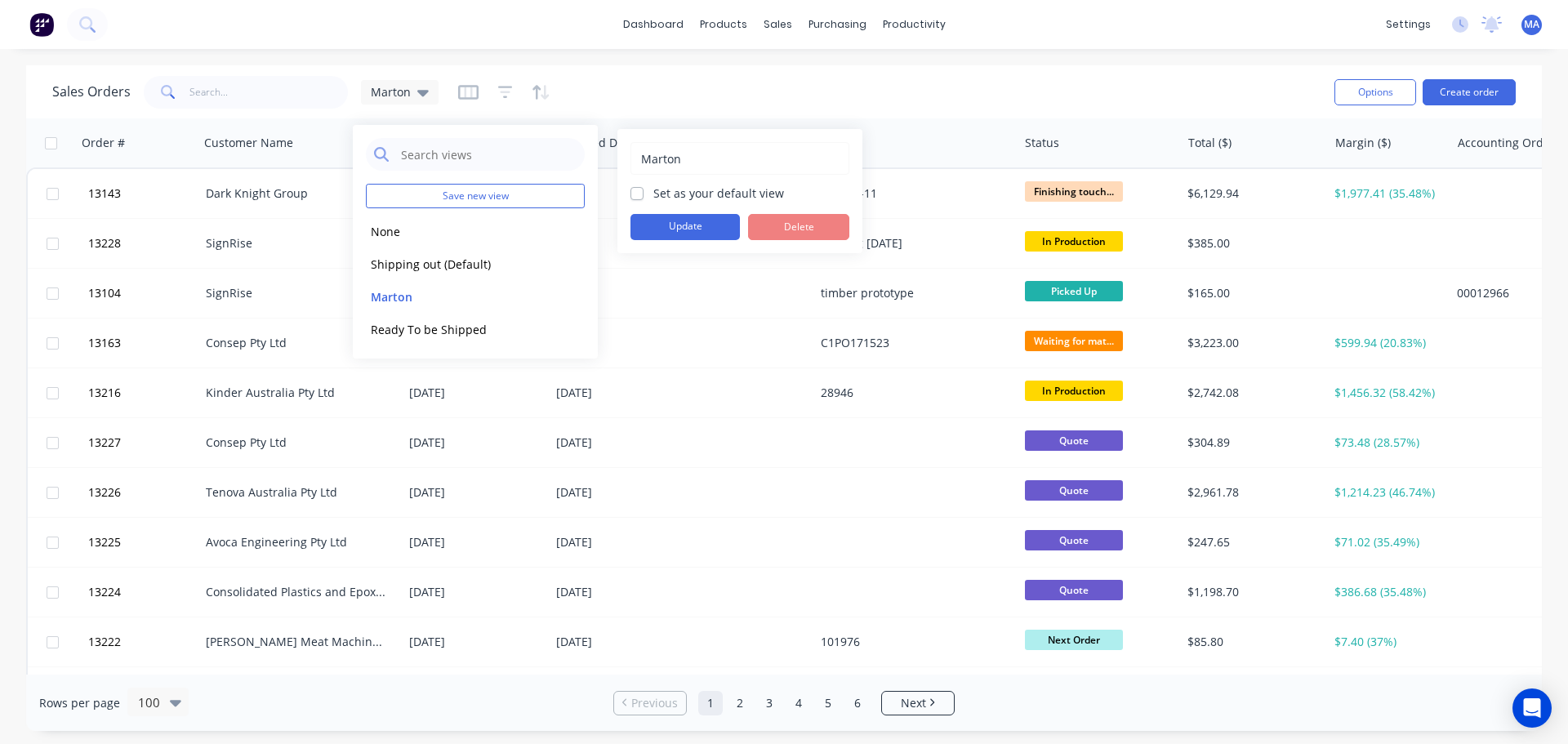
click at [653, 192] on label "Set as your default view" at bounding box center [719, 192] width 131 height 17
click at [640, 192] on input "Set as your default view" at bounding box center [637, 192] width 13 height 16
checkbox input "true"
click at [667, 237] on button "Update" at bounding box center [685, 228] width 110 height 27
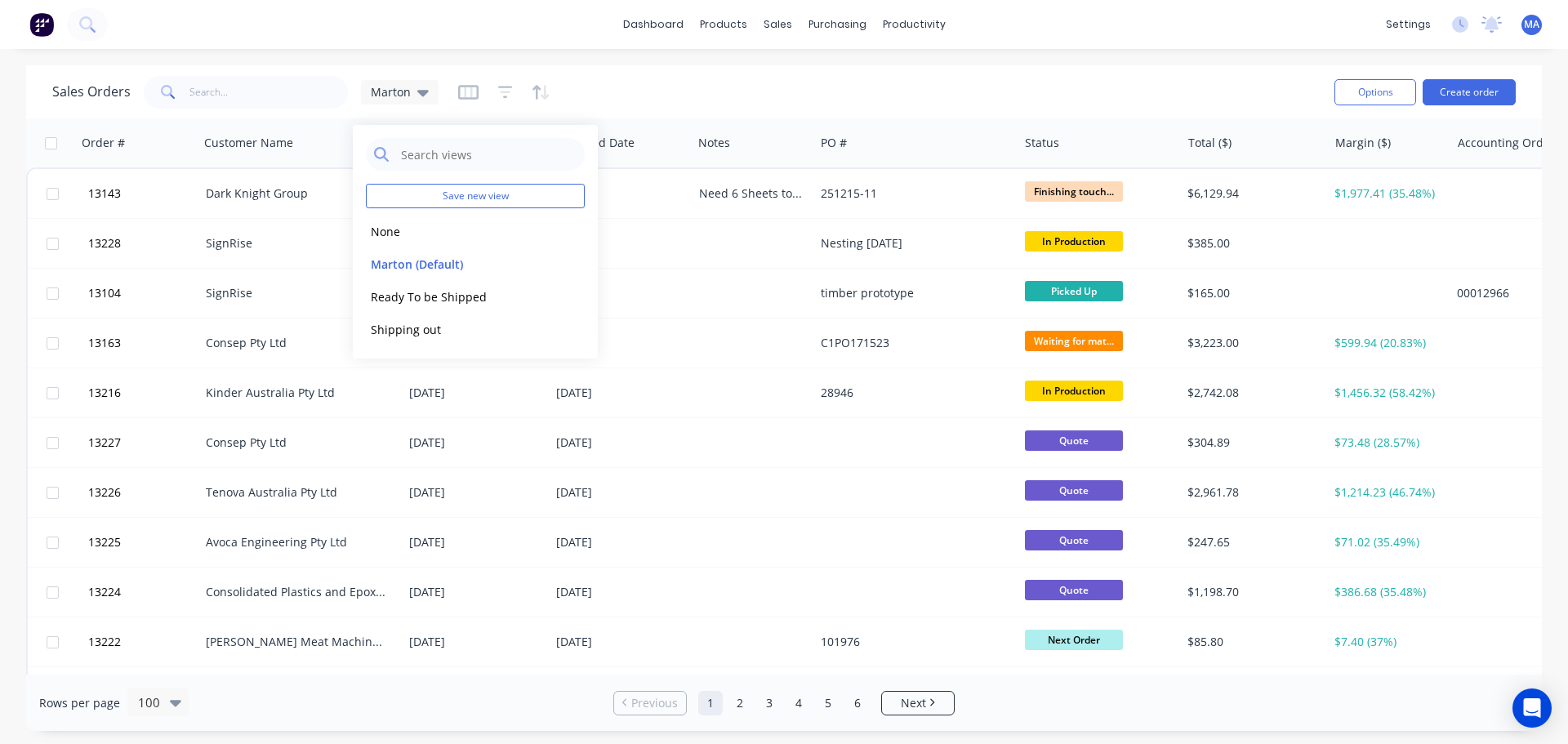
click at [879, 76] on div "Sales Orders Marton" at bounding box center [686, 91] width 1269 height 40
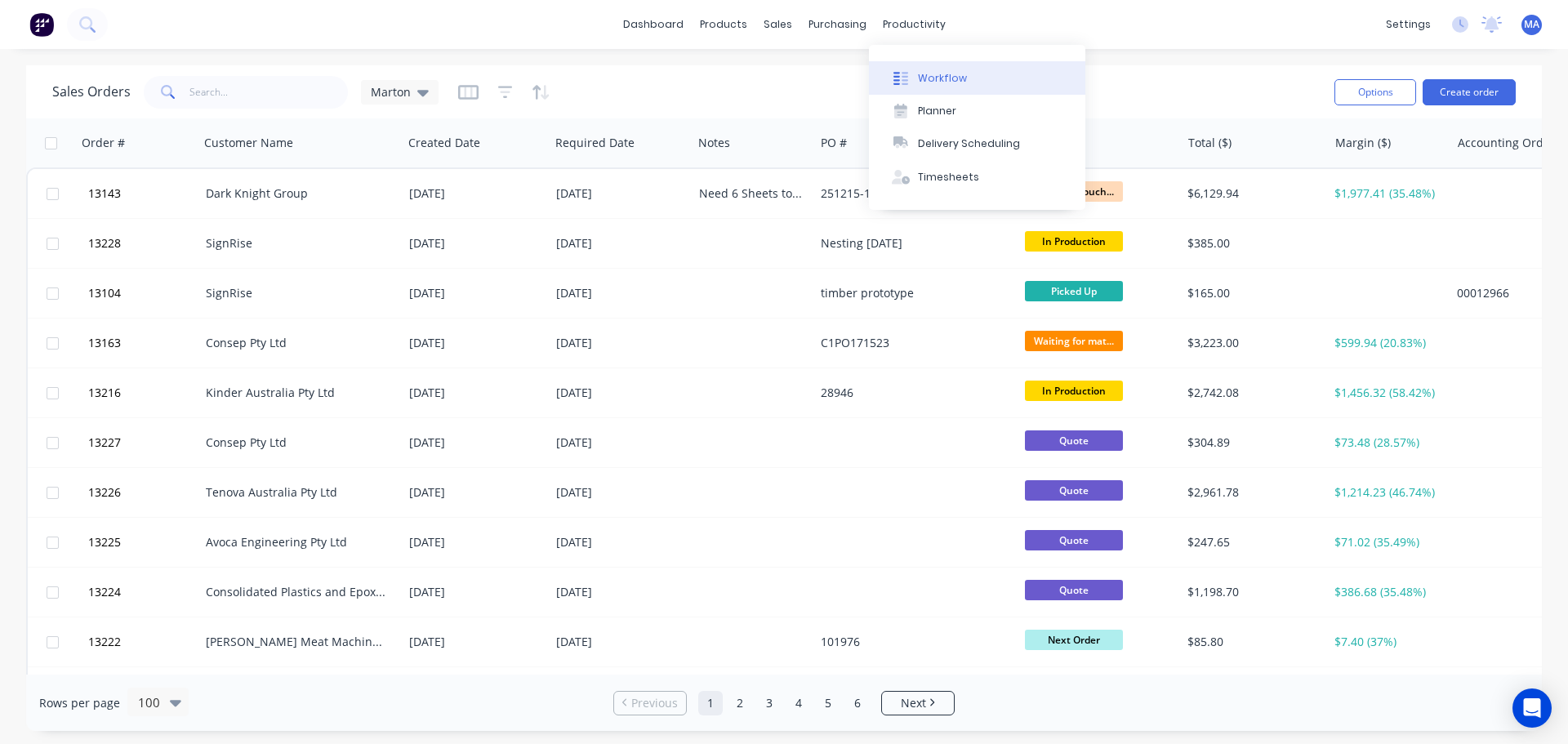
click at [910, 66] on button "Workflow" at bounding box center [977, 77] width 216 height 33
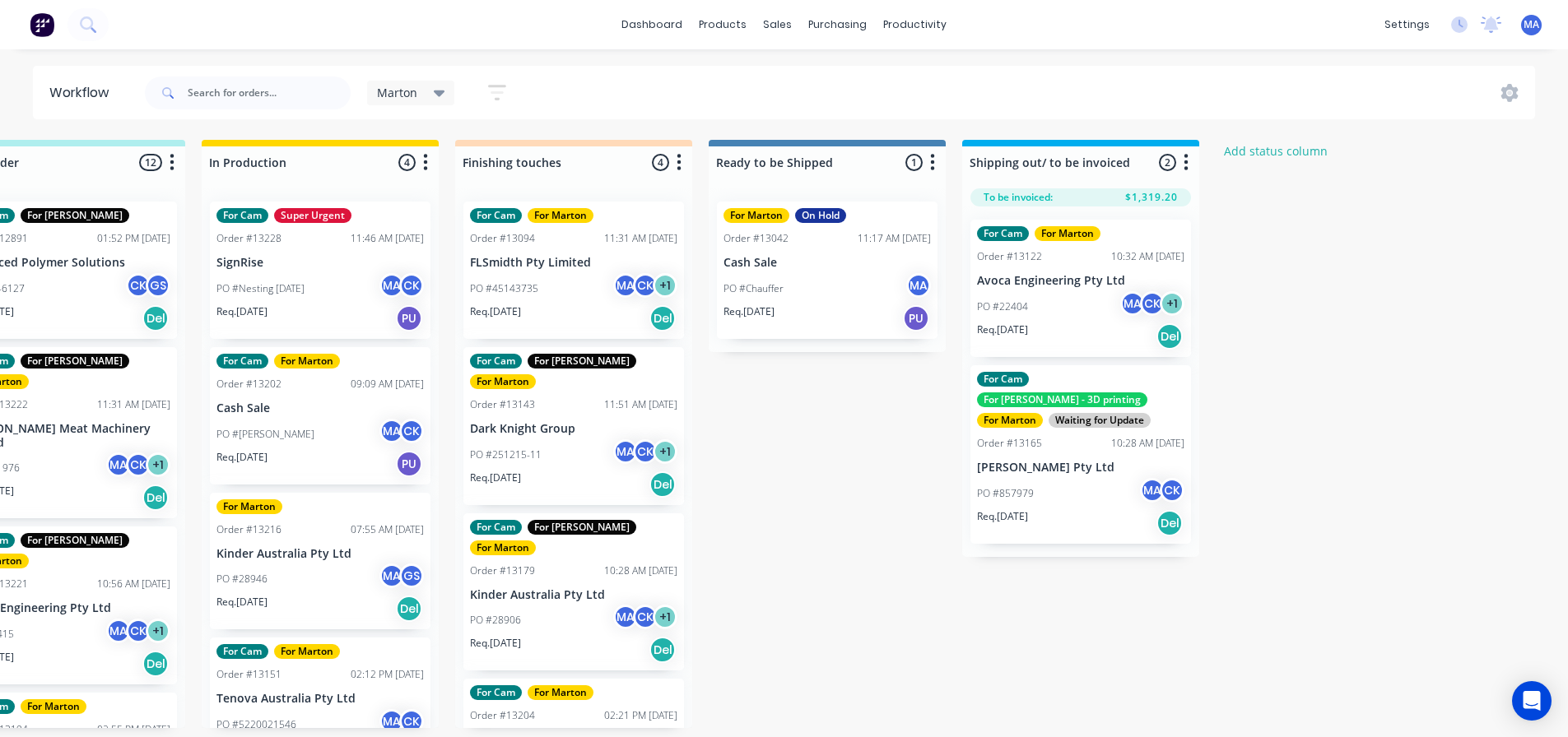
scroll to position [0, 633]
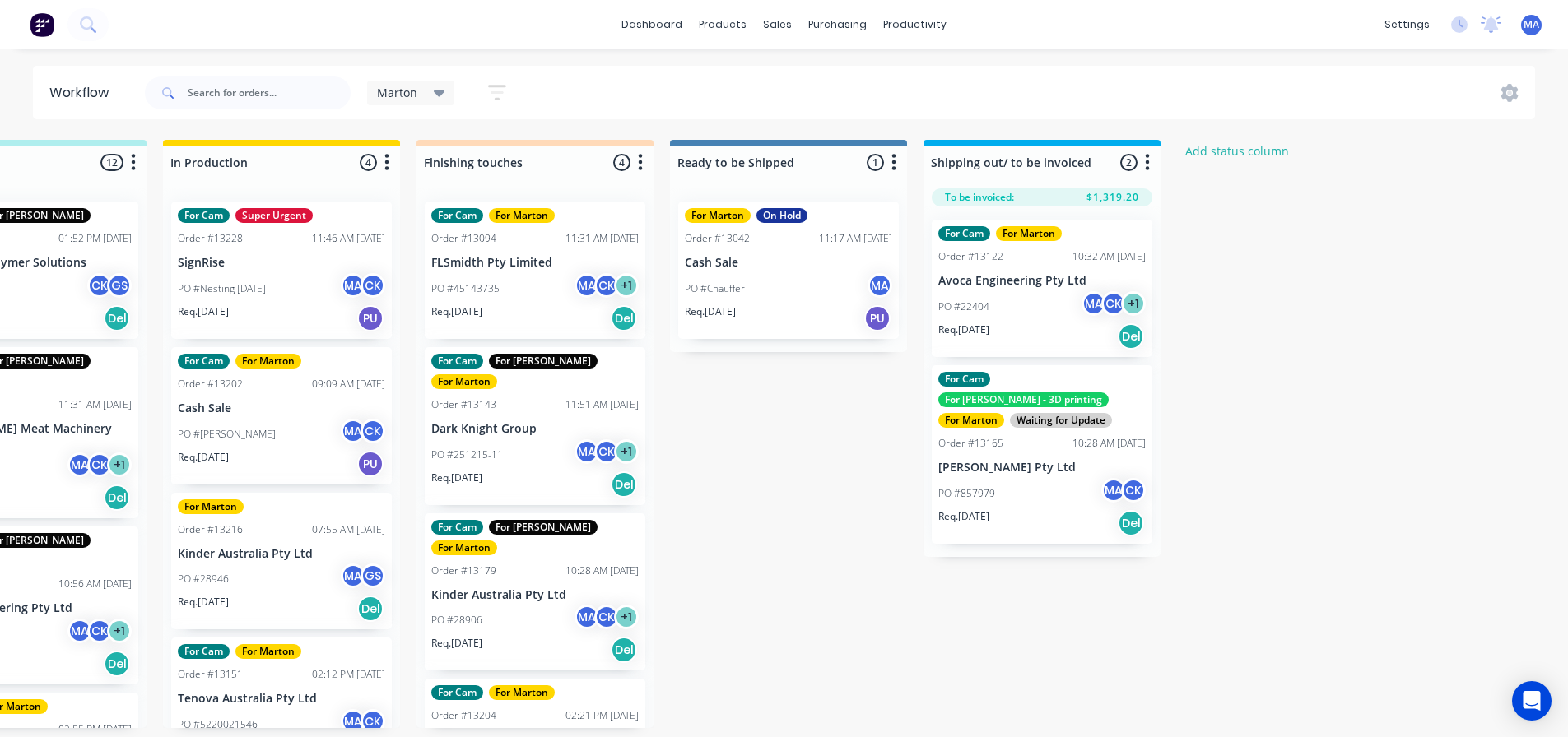
click at [773, 273] on div "PO #Chauffer MA" at bounding box center [788, 288] width 207 height 31
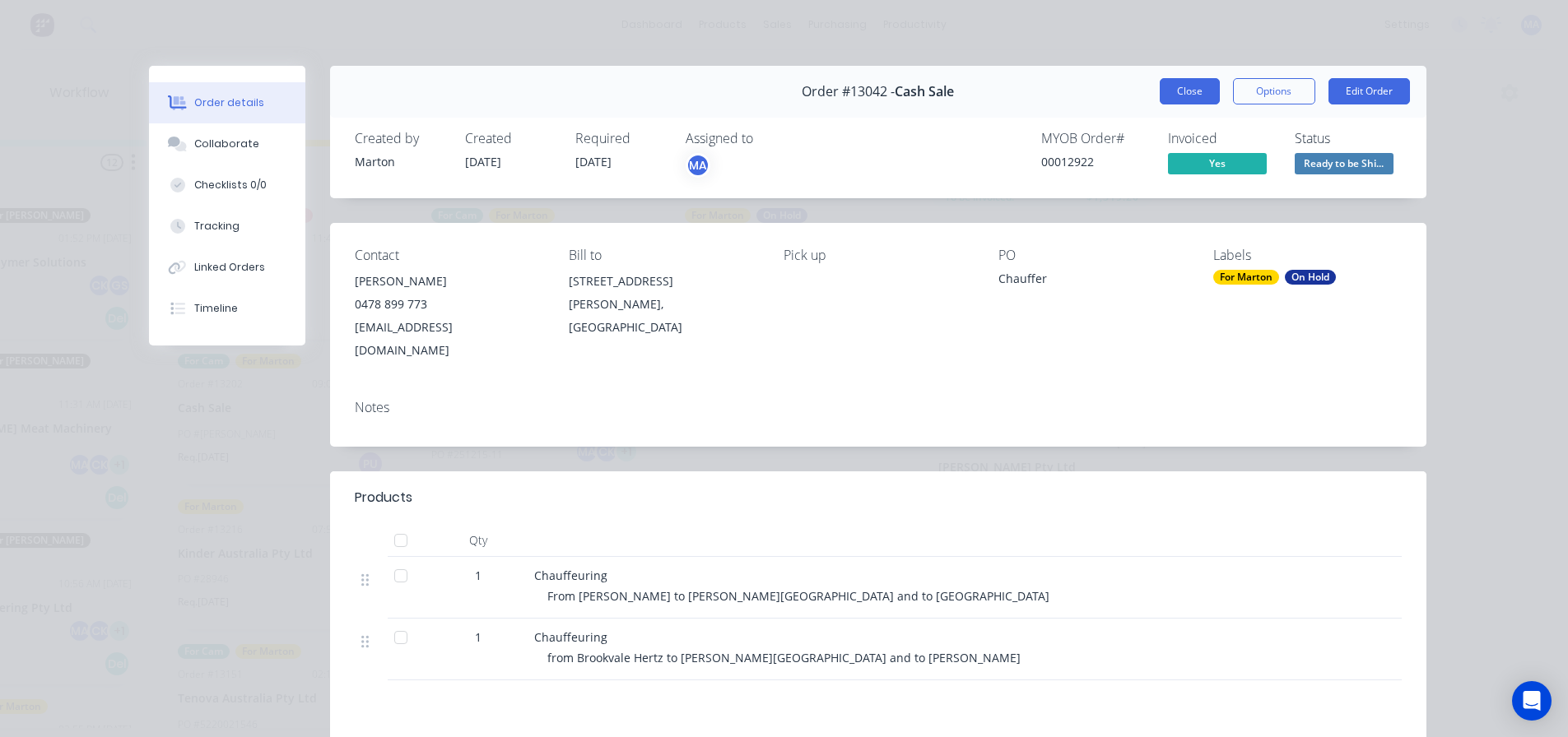
click at [1180, 102] on button "Close" at bounding box center [1190, 92] width 60 height 27
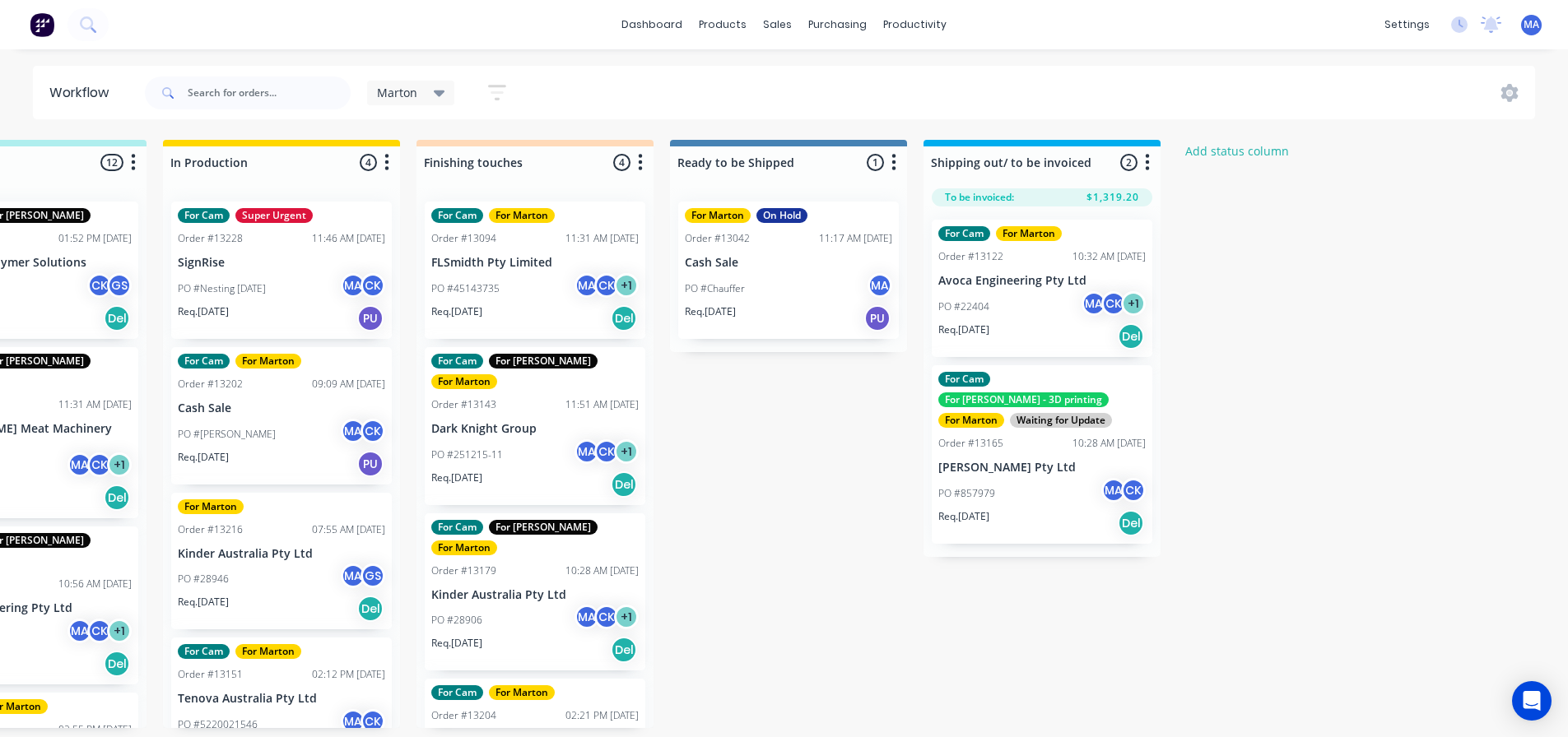
click at [792, 296] on div "PO #Chauffer MA" at bounding box center [788, 288] width 207 height 31
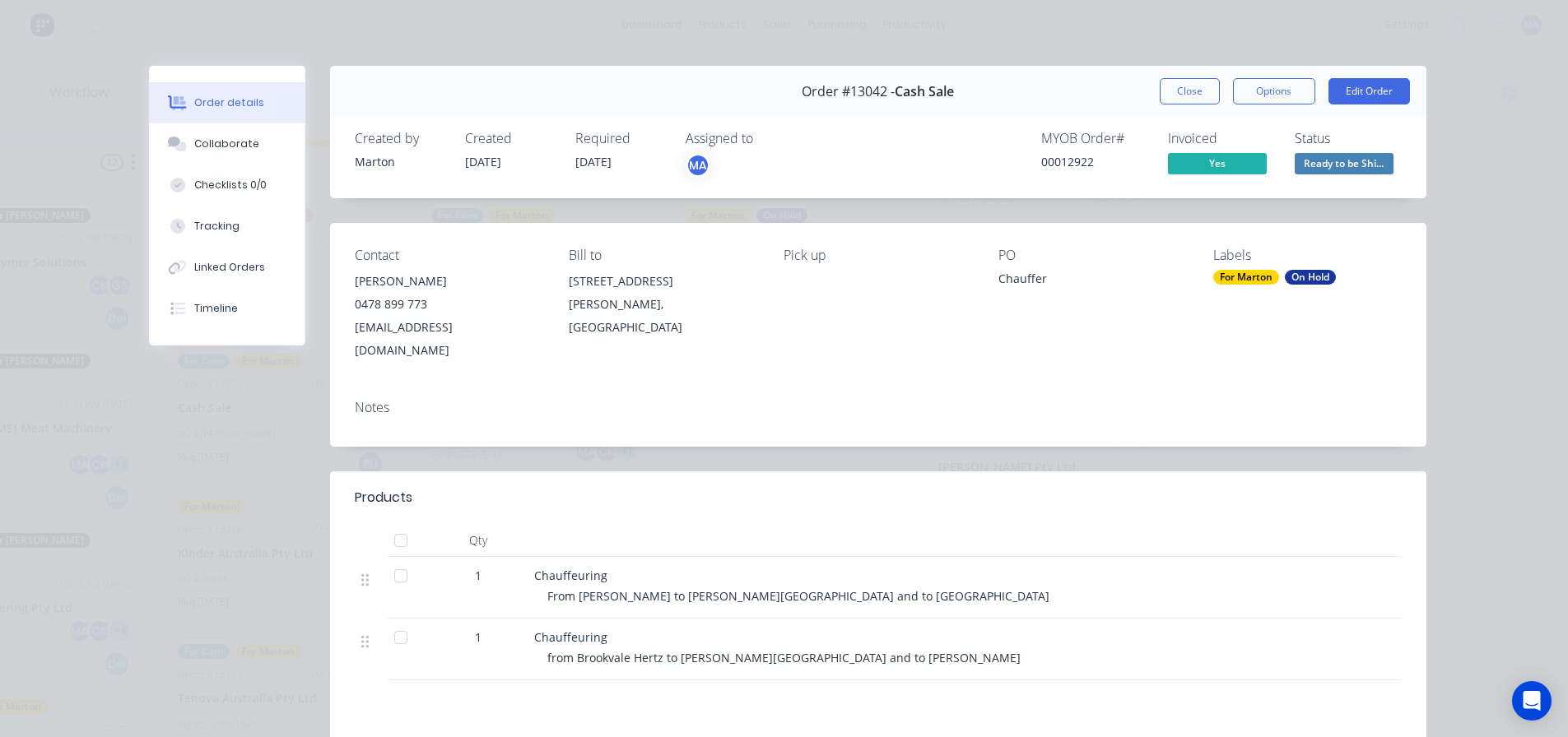
click at [1322, 151] on div "Status Ready to be Shi..." at bounding box center [1348, 154] width 107 height 47
click at [1323, 173] on span "Ready to be Shi..." at bounding box center [1344, 163] width 99 height 21
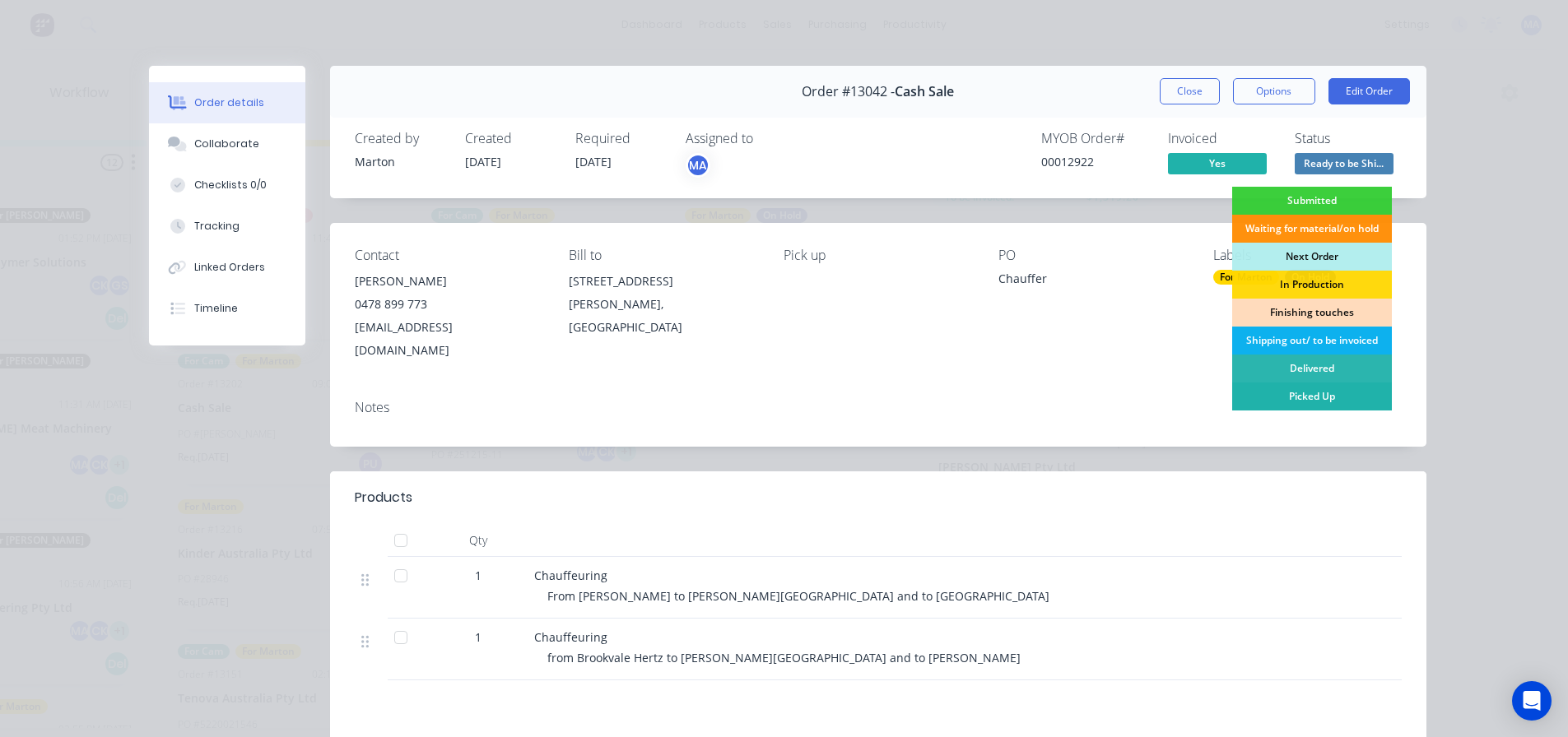
click at [1321, 401] on div "Picked Up" at bounding box center [1312, 396] width 160 height 28
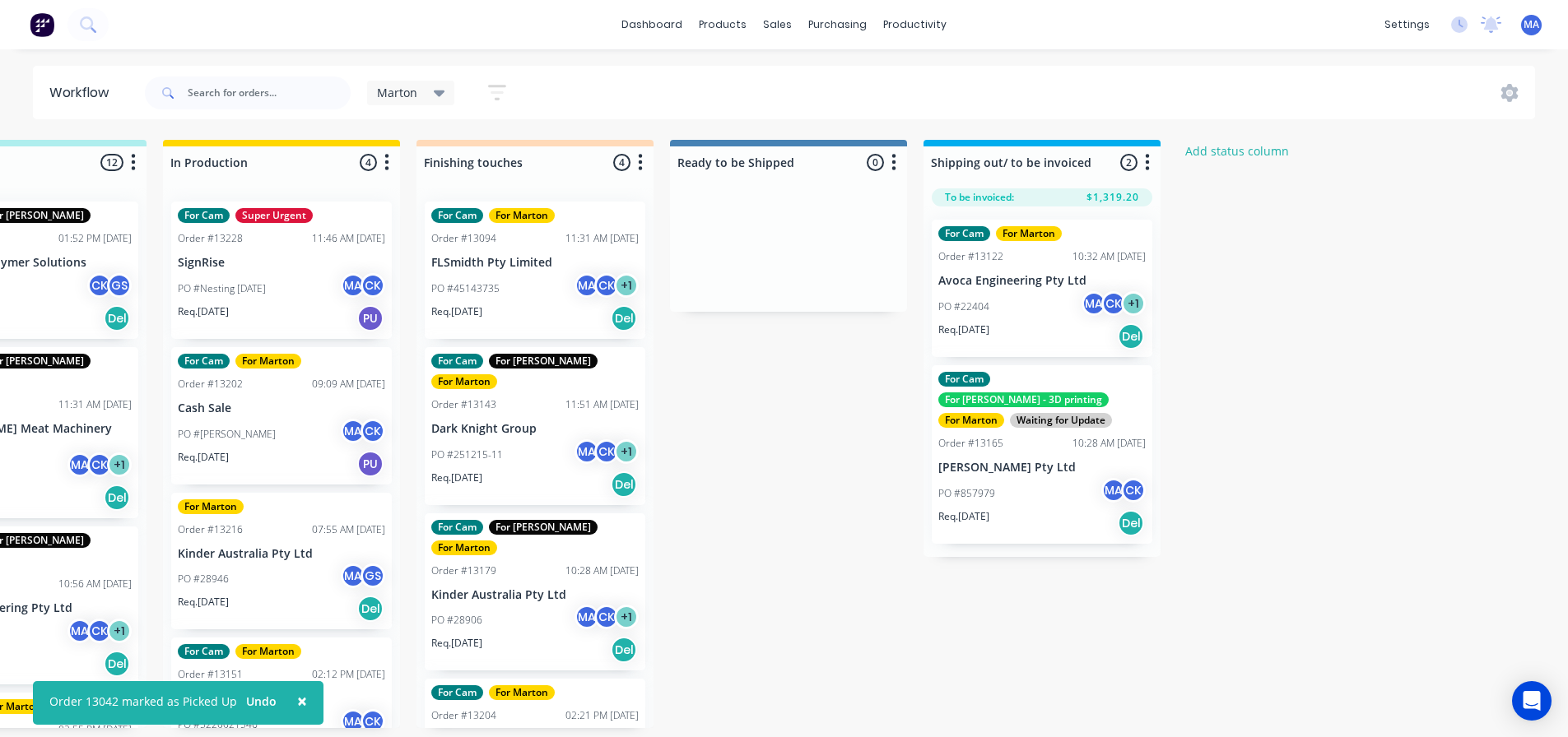
click at [1510, 228] on div "Submitted 2 Status colour #32CD32 hex #32CD32 Save Cancel Summaries Total order…" at bounding box center [488, 434] width 2268 height 588
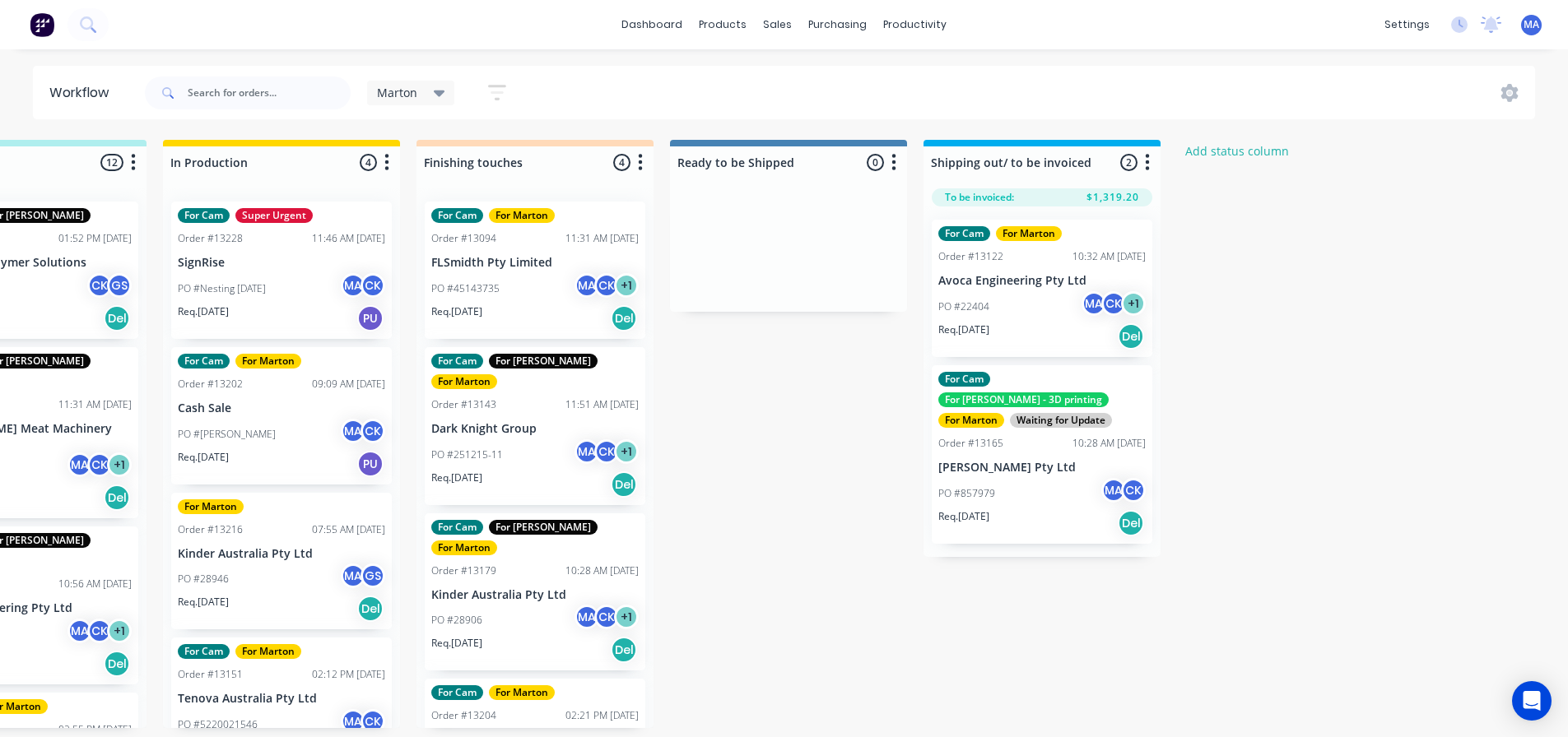
click at [527, 292] on div "PO #45143735 MA CK + 1" at bounding box center [535, 288] width 207 height 31
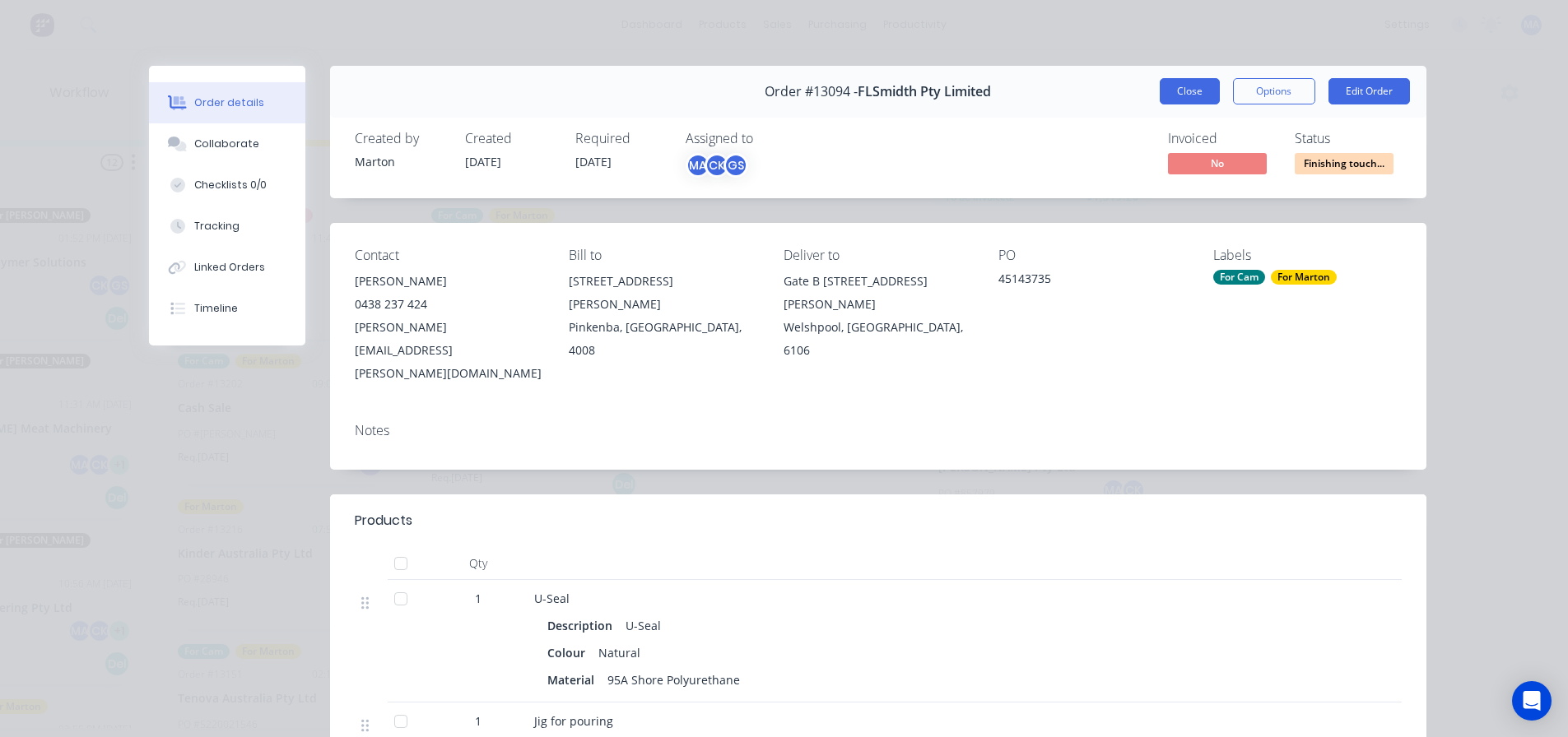
click at [1203, 83] on button "Close" at bounding box center [1190, 92] width 60 height 27
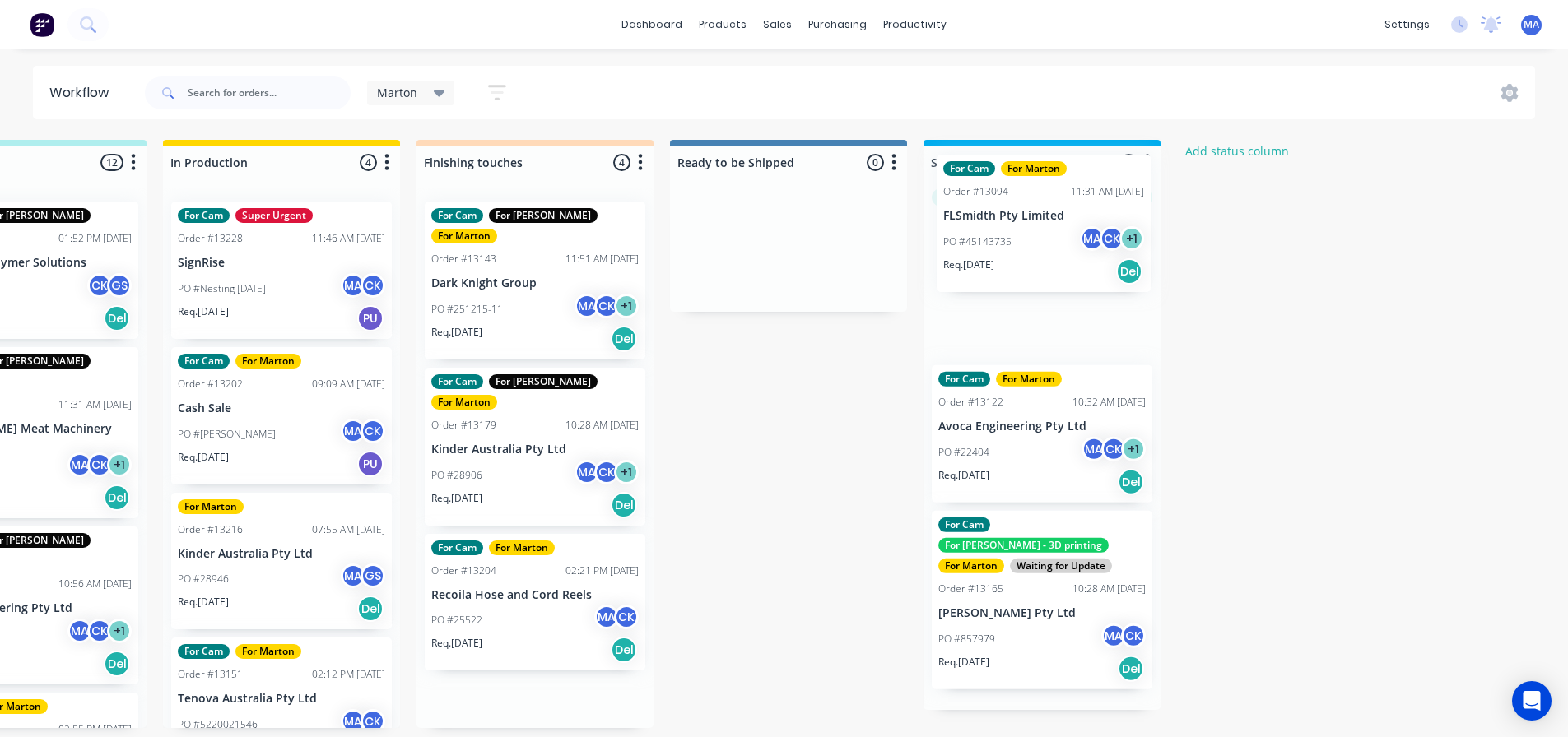
drag, startPoint x: 506, startPoint y: 298, endPoint x: 1036, endPoint y: 258, distance: 531.5
click at [1026, 248] on div "Submitted 2 Status colour #32CD32 hex #32CD32 Save Cancel Summaries Total order…" at bounding box center [488, 434] width 2268 height 588
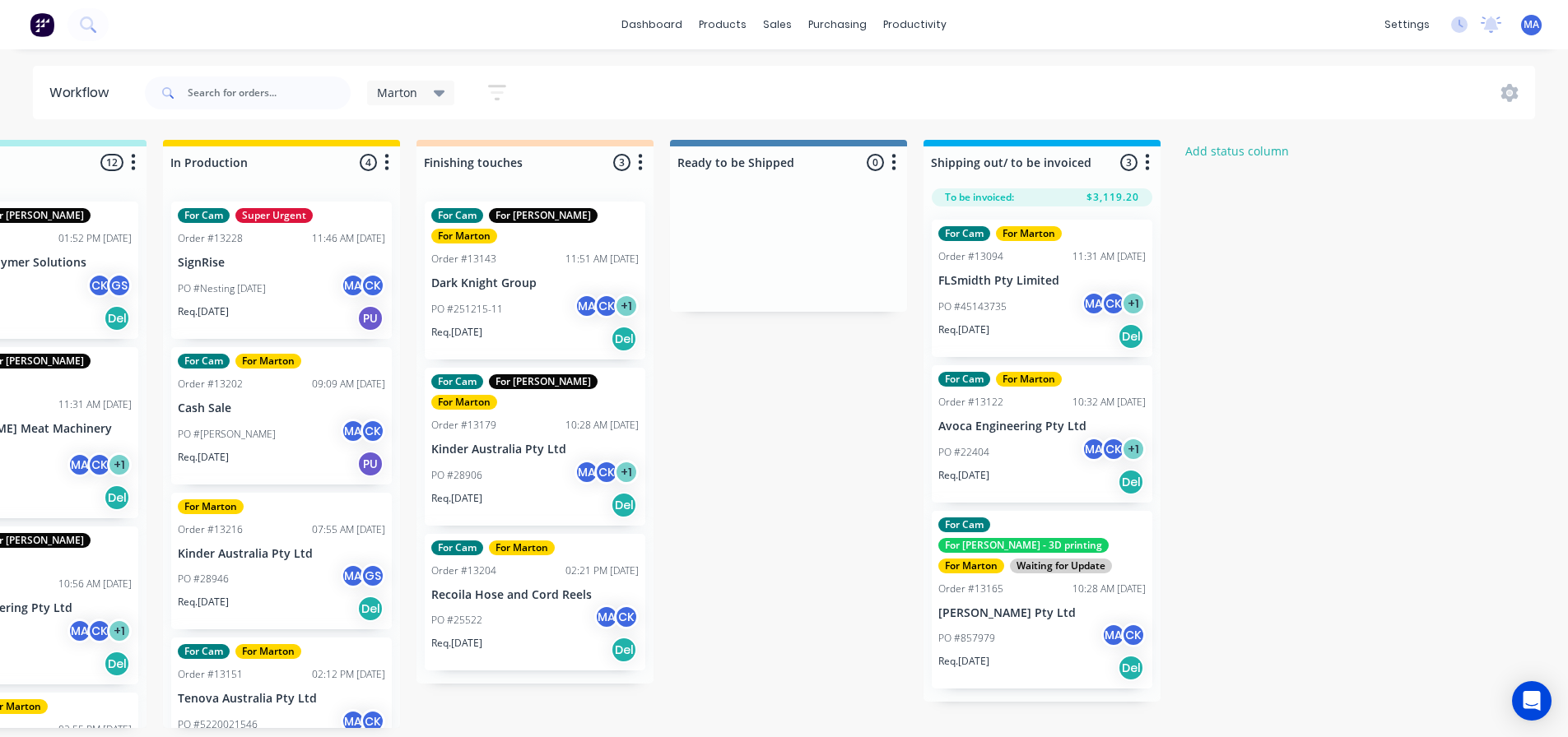
click at [1011, 298] on div "PO #45143735 MA CK + 1" at bounding box center [1041, 307] width 207 height 31
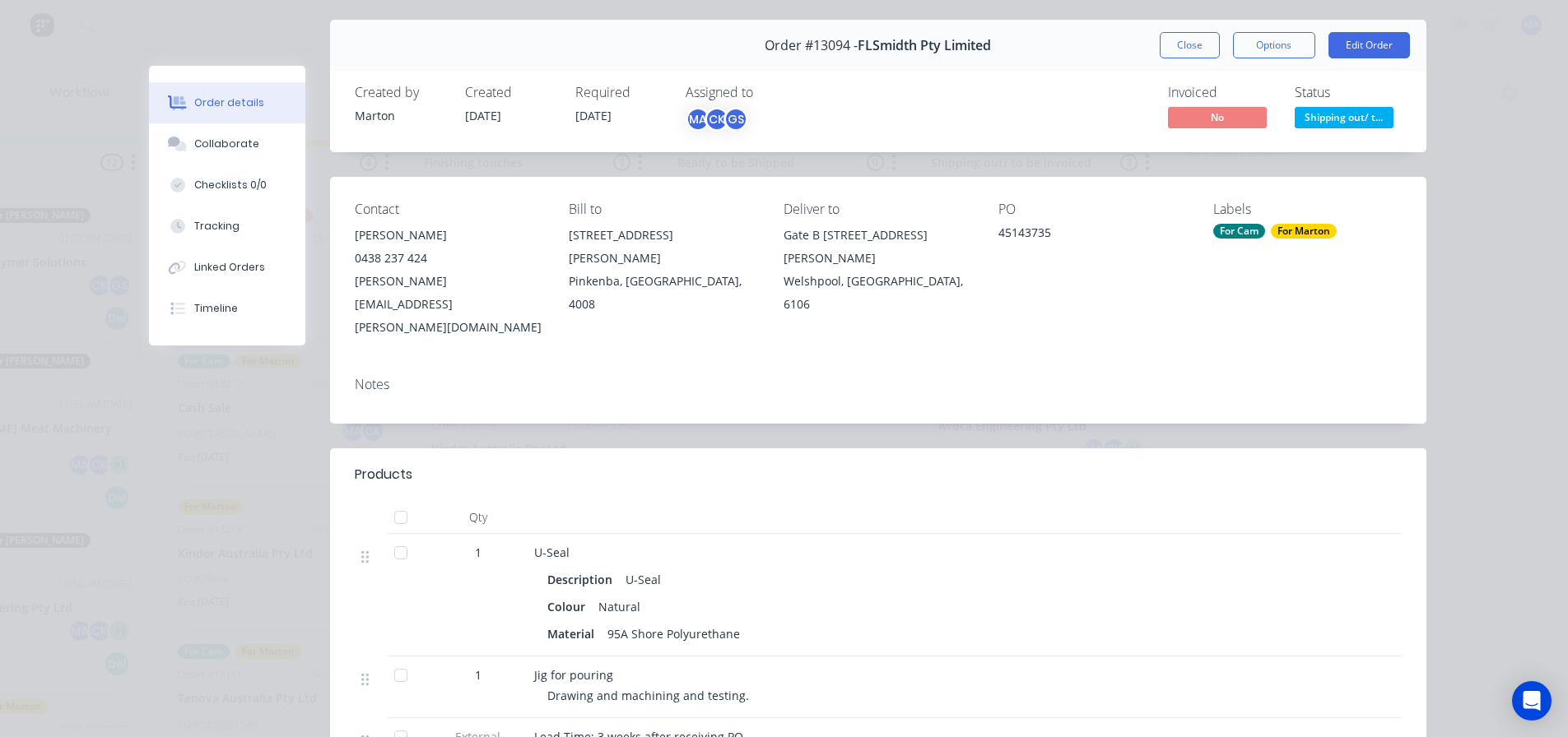
scroll to position [0, 0]
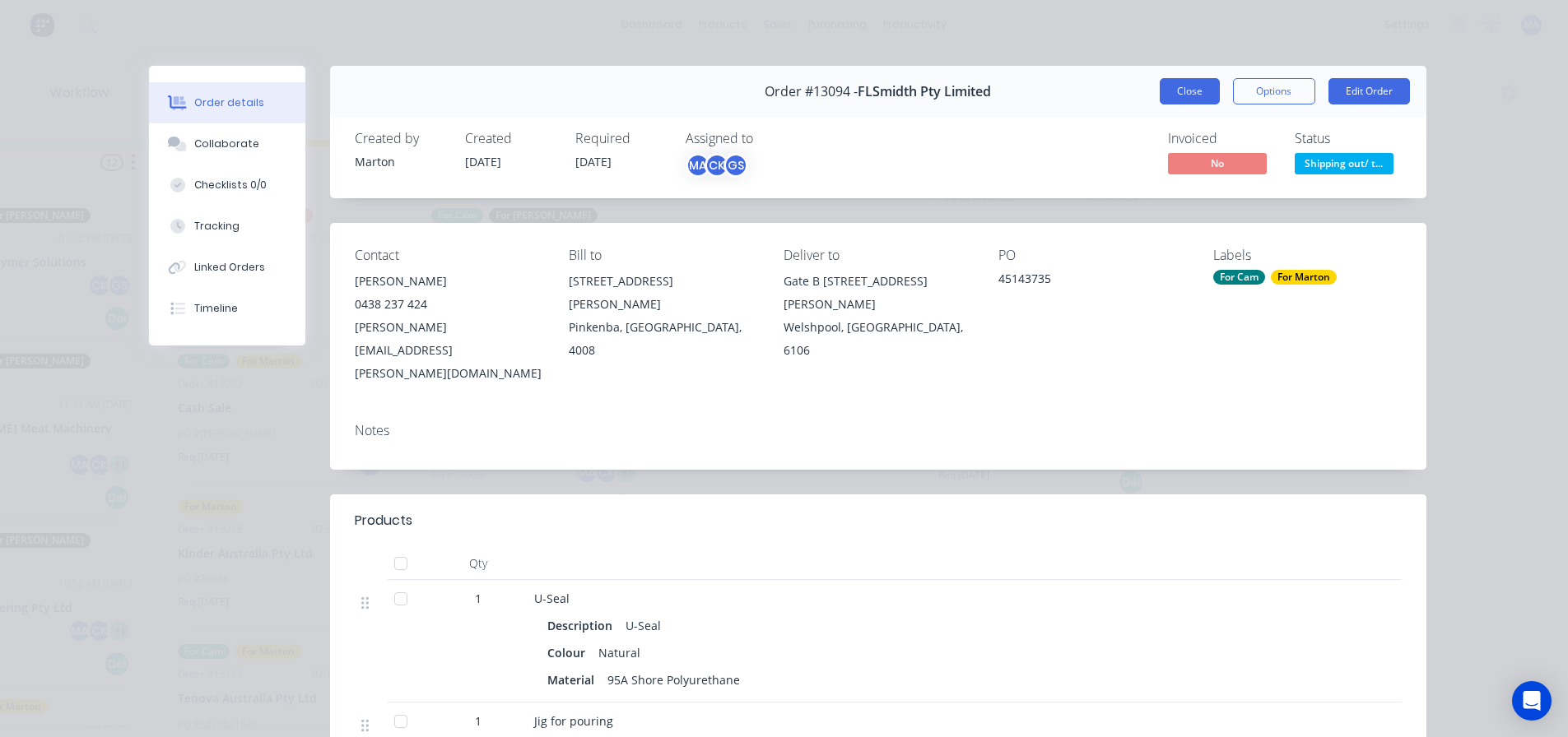
click at [1208, 85] on button "Close" at bounding box center [1190, 92] width 60 height 27
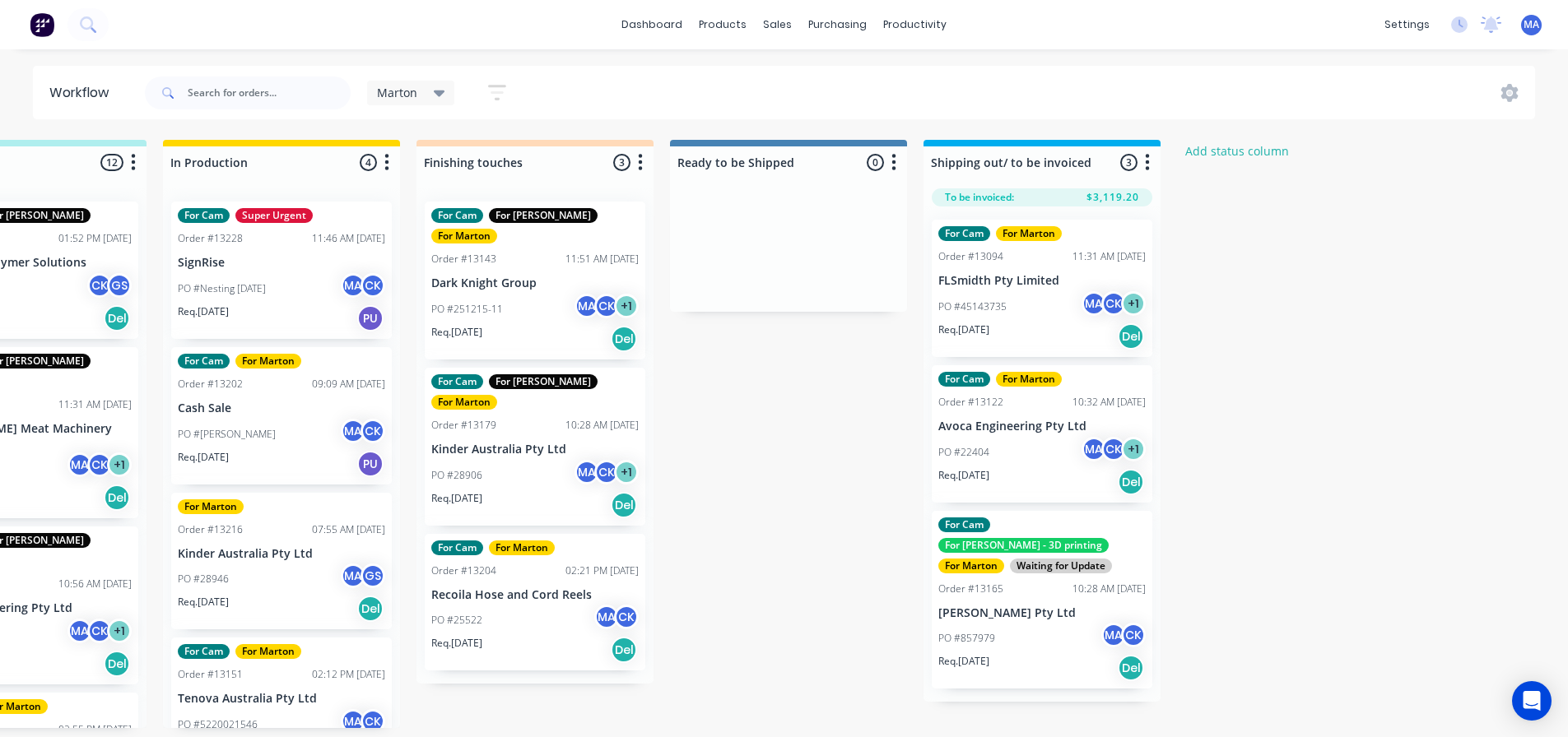
click at [1013, 304] on div "PO #45143735 MA CK + 1" at bounding box center [1041, 307] width 207 height 31
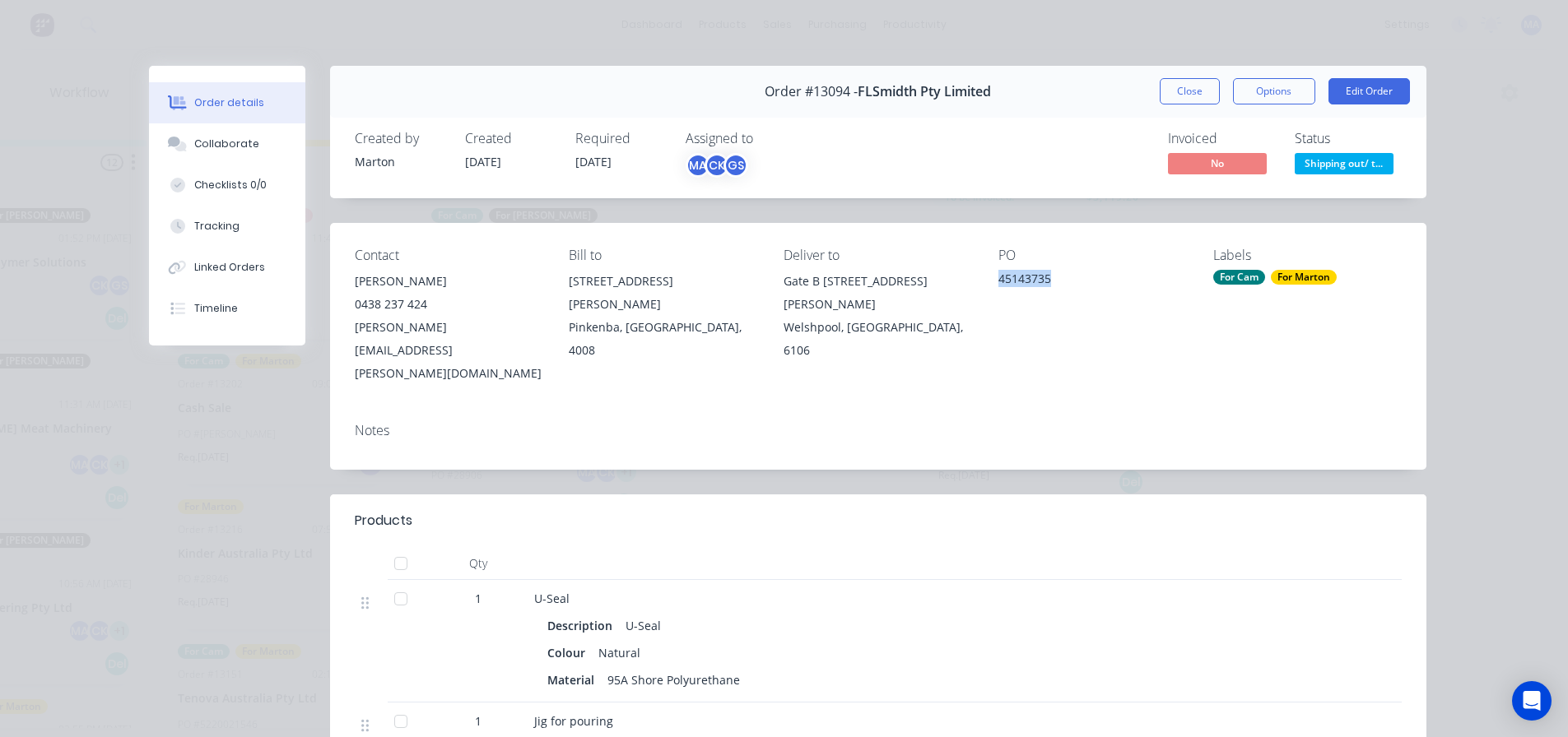
drag, startPoint x: 1054, startPoint y: 280, endPoint x: 981, endPoint y: 282, distance: 73.0
click at [981, 282] on div "Contact [PERSON_NAME] [PHONE_NUMBER] [PERSON_NAME][EMAIL_ADDRESS][PERSON_NAME][…" at bounding box center [878, 316] width 1097 height 186
copy div "45143735"
drag, startPoint x: 1180, startPoint y: 87, endPoint x: 1166, endPoint y: 92, distance: 14.9
click at [1180, 87] on button "Close" at bounding box center [1190, 92] width 60 height 27
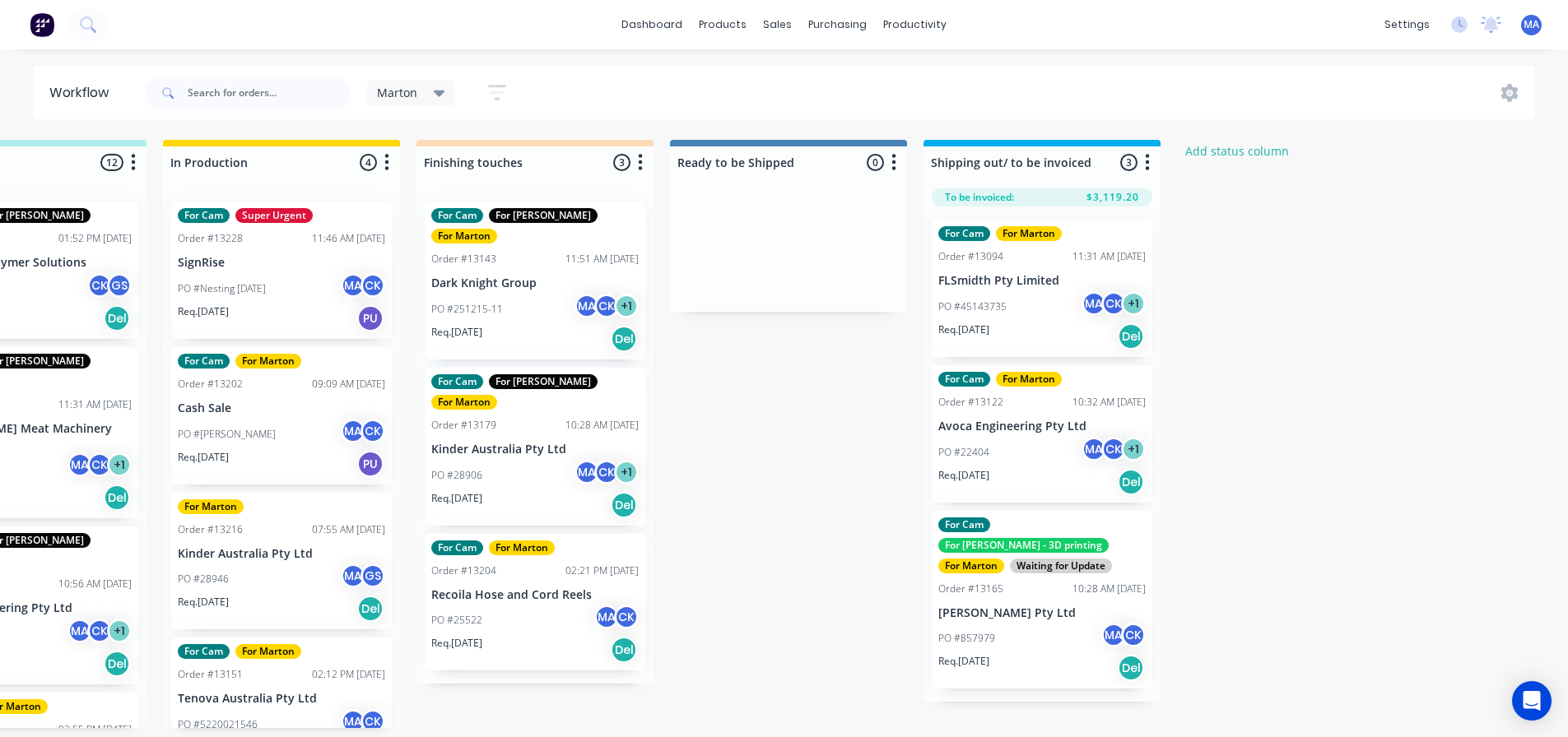
click at [1015, 284] on p "FLSmidth Pty Limited" at bounding box center [1041, 281] width 207 height 14
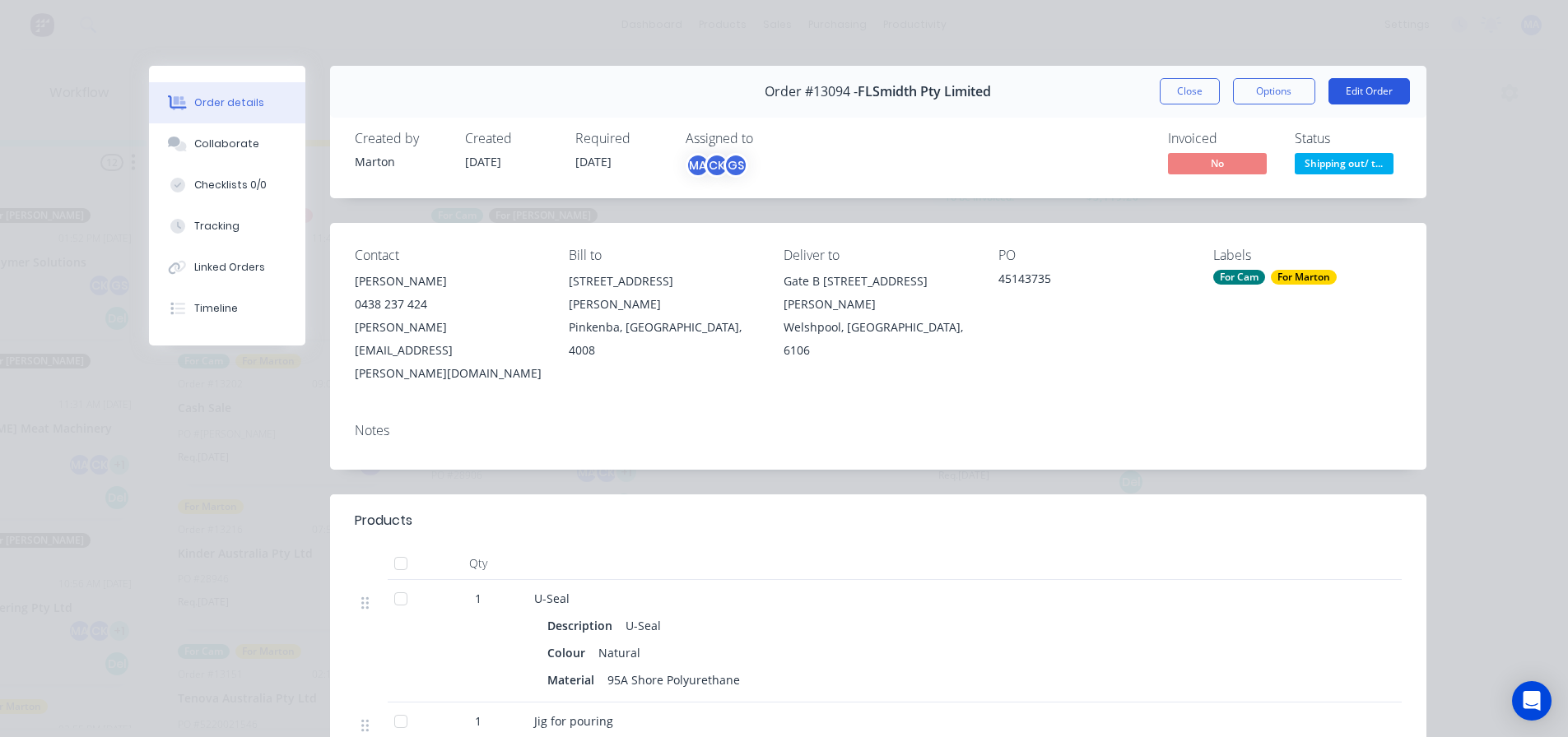
click at [1376, 100] on button "Edit Order" at bounding box center [1369, 92] width 81 height 27
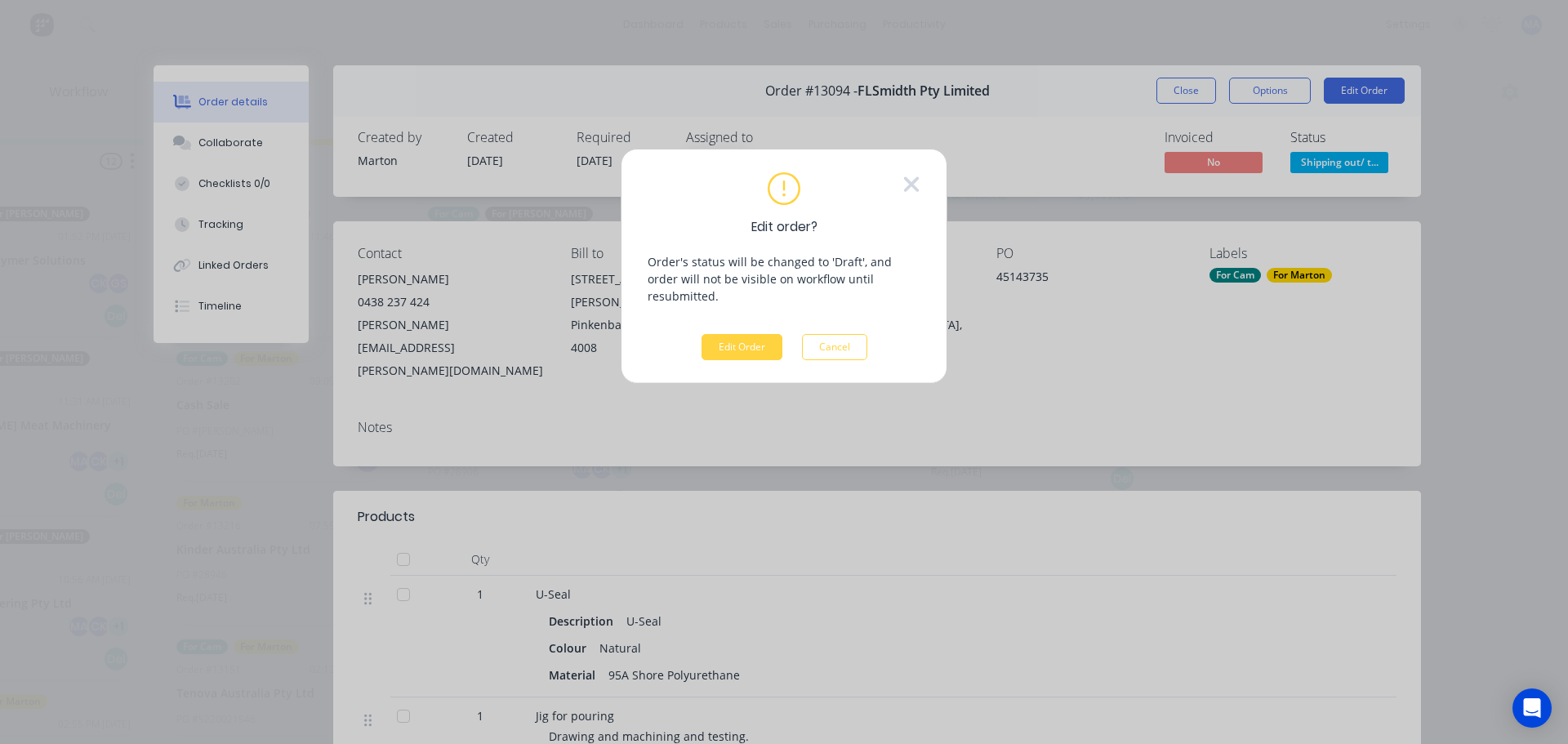
click at [919, 174] on icon at bounding box center [911, 185] width 18 height 25
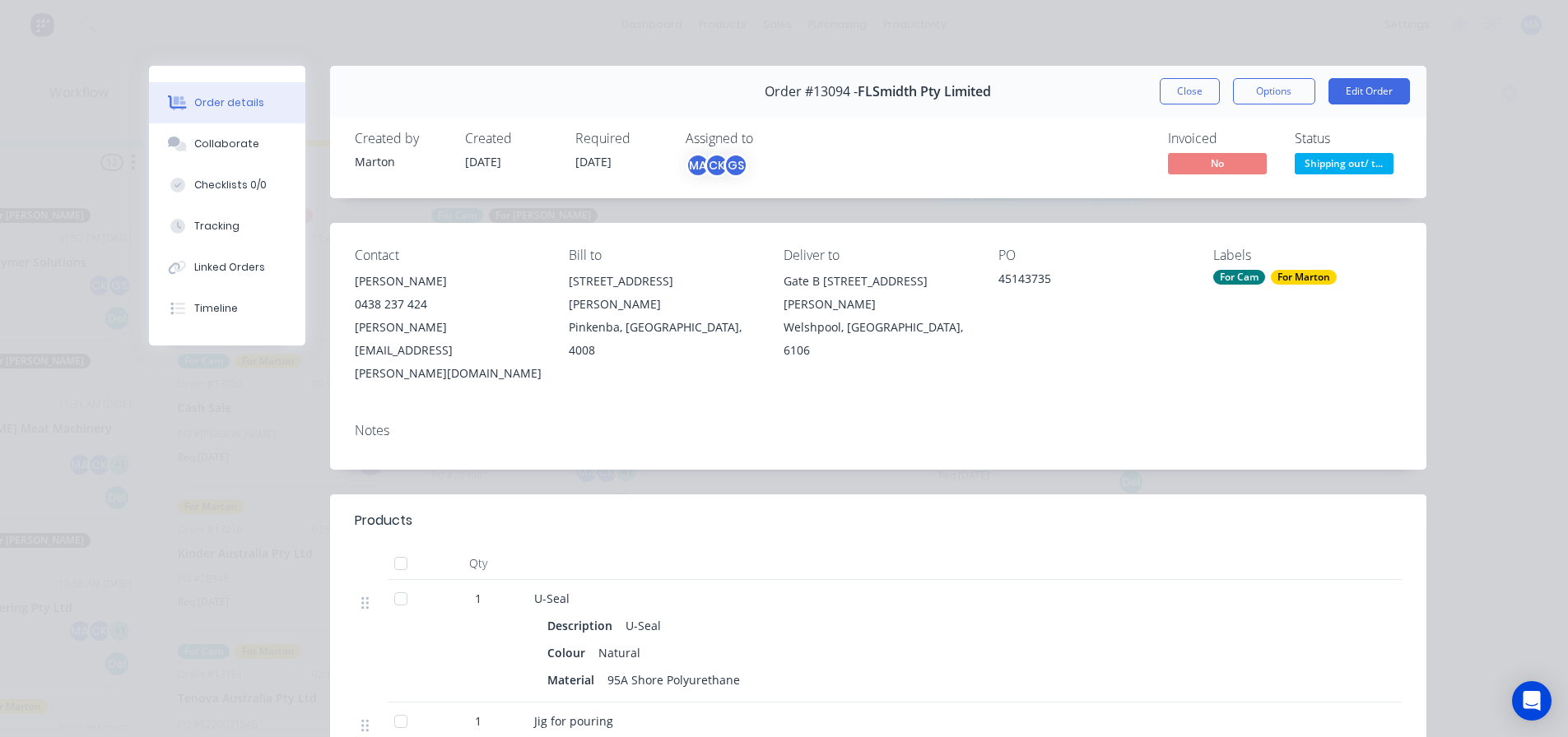
click at [1321, 161] on span "Shipping out/ t..." at bounding box center [1344, 163] width 99 height 21
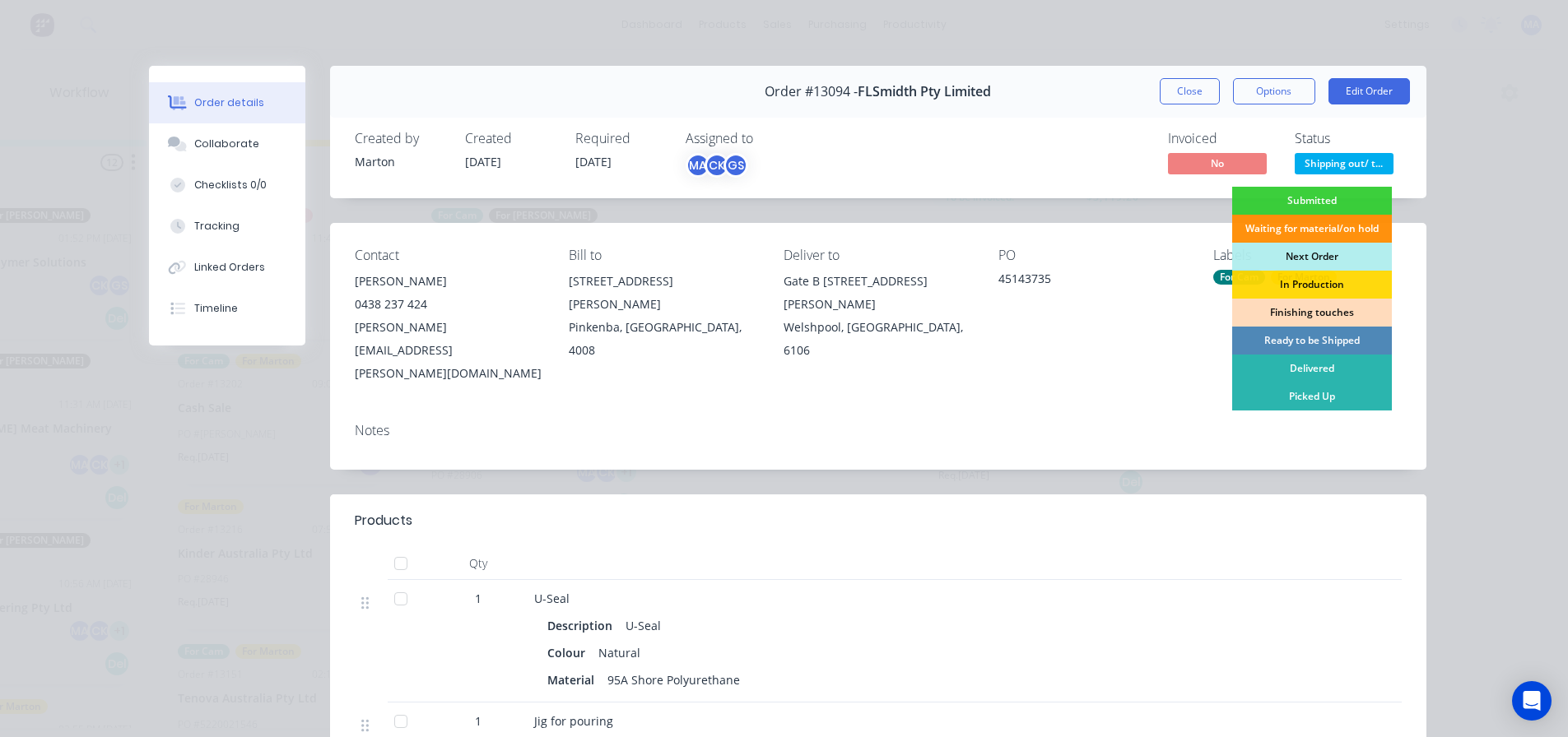
click at [1277, 117] on div "Order #13094 - FLSmidth Pty Limited Close Options Edit Order" at bounding box center [878, 92] width 1097 height 52
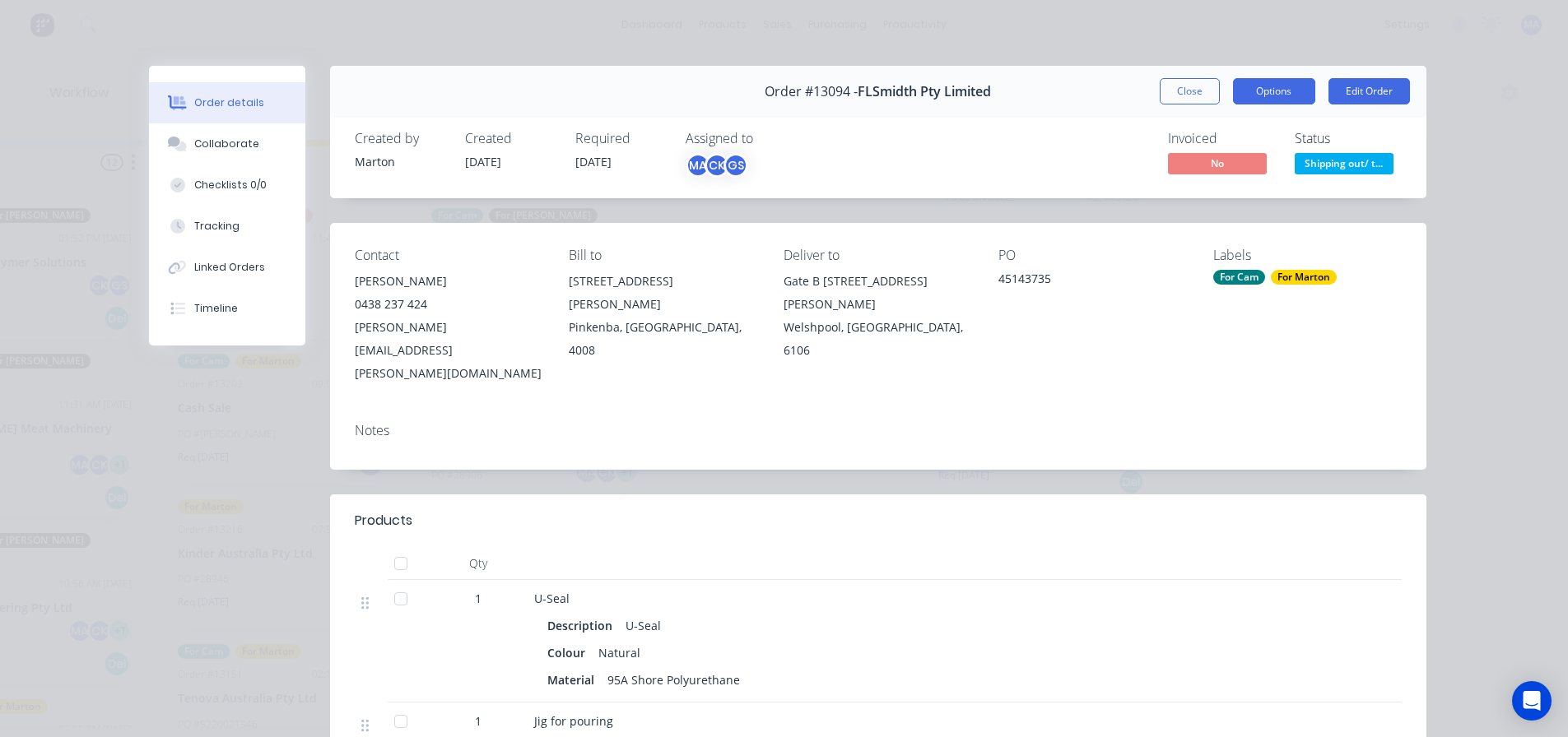
click at [1273, 95] on button "Options" at bounding box center [1274, 92] width 82 height 27
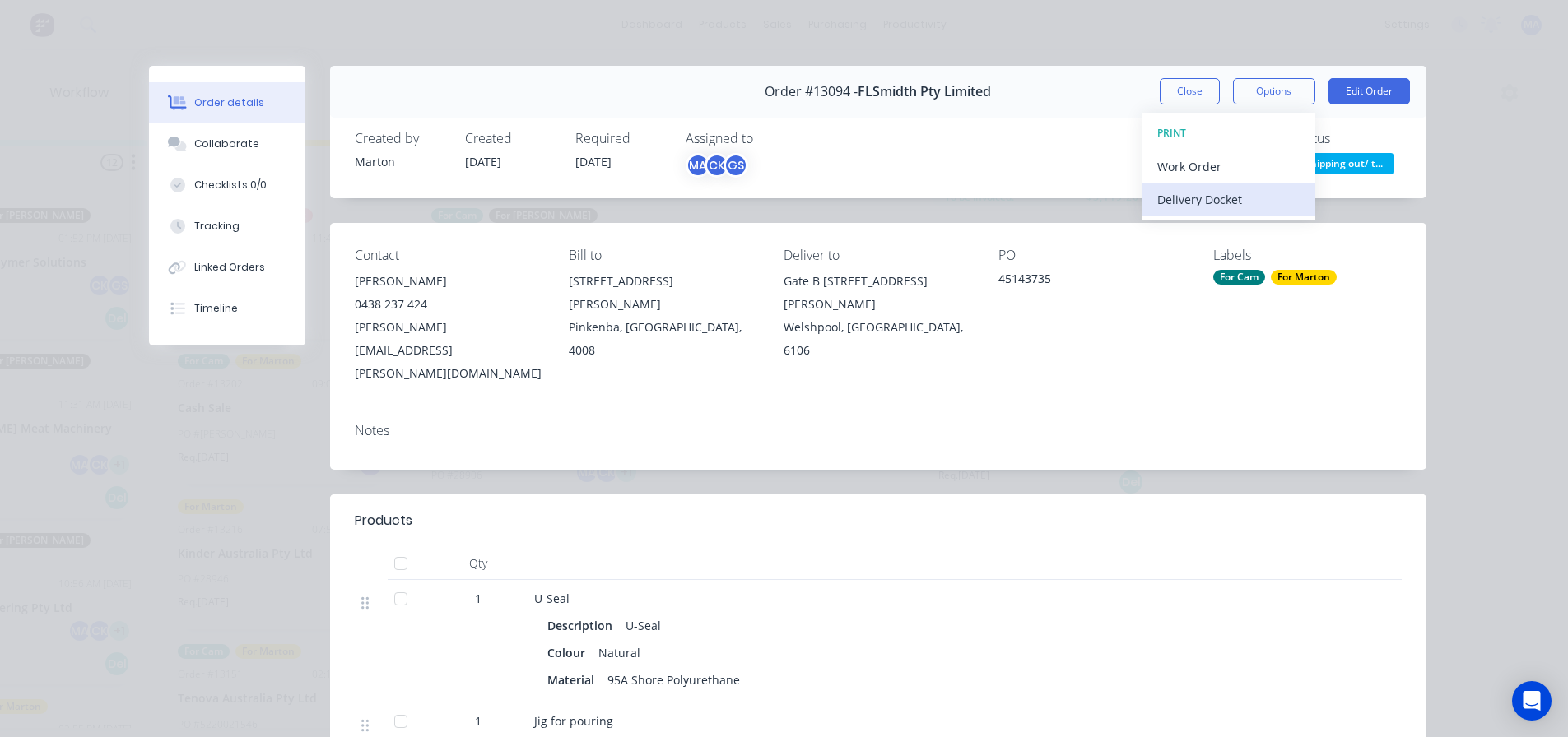
click at [1201, 196] on div "Delivery Docket" at bounding box center [1229, 199] width 143 height 24
click at [1200, 201] on div "Standard" at bounding box center [1229, 199] width 143 height 24
click at [1217, 208] on div "Delivery Docket" at bounding box center [1229, 199] width 143 height 24
click at [1203, 228] on div "Custom" at bounding box center [1229, 232] width 143 height 24
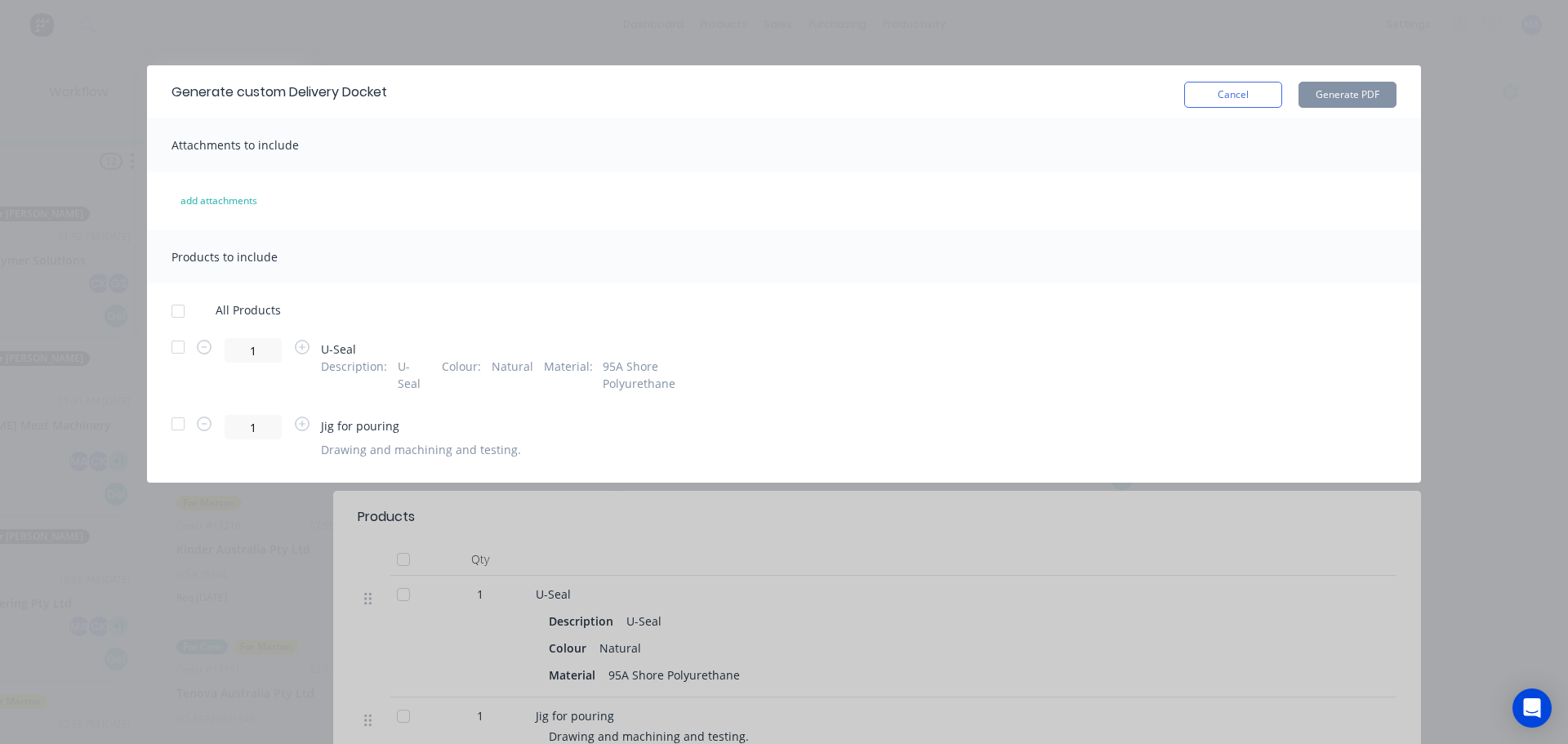
click at [166, 349] on div at bounding box center [178, 347] width 33 height 33
click at [1348, 95] on button "Generate PDF" at bounding box center [1348, 95] width 98 height 27
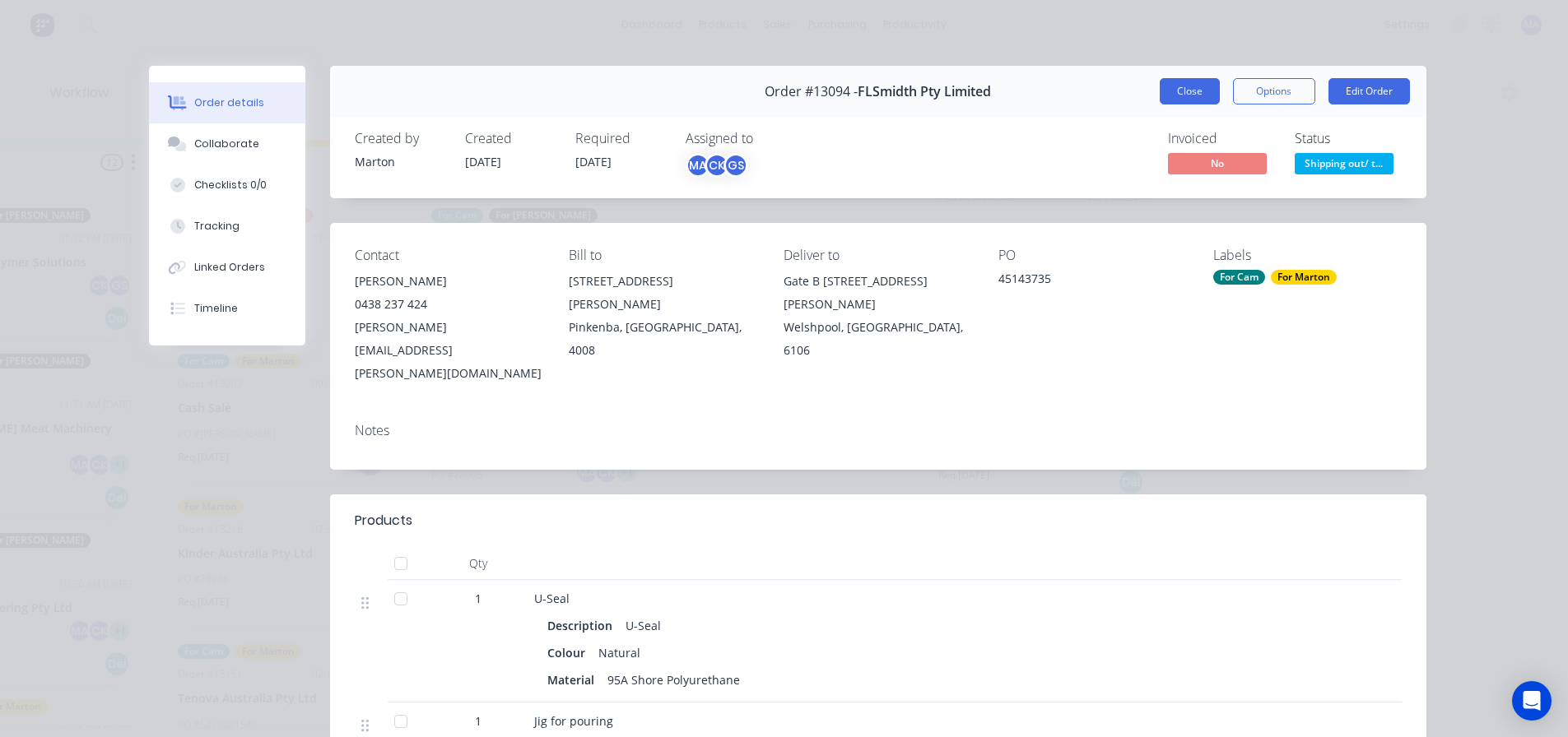
click at [1189, 96] on button "Close" at bounding box center [1190, 92] width 60 height 27
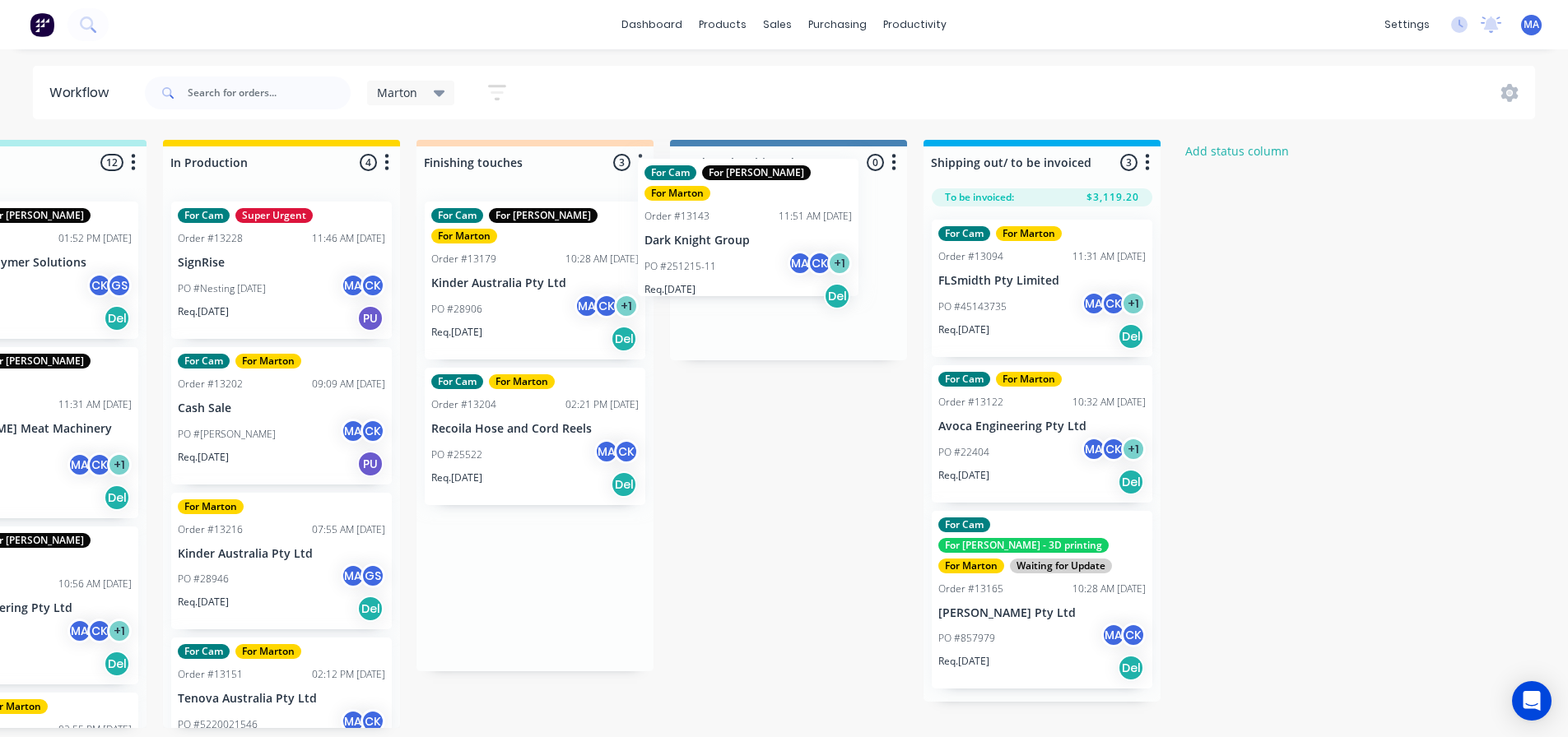
drag, startPoint x: 502, startPoint y: 284, endPoint x: 718, endPoint y: 240, distance: 220.4
click at [718, 240] on div "Submitted 2 Status colour #32CD32 hex #32CD32 Save Cancel Summaries Total order…" at bounding box center [488, 434] width 2268 height 588
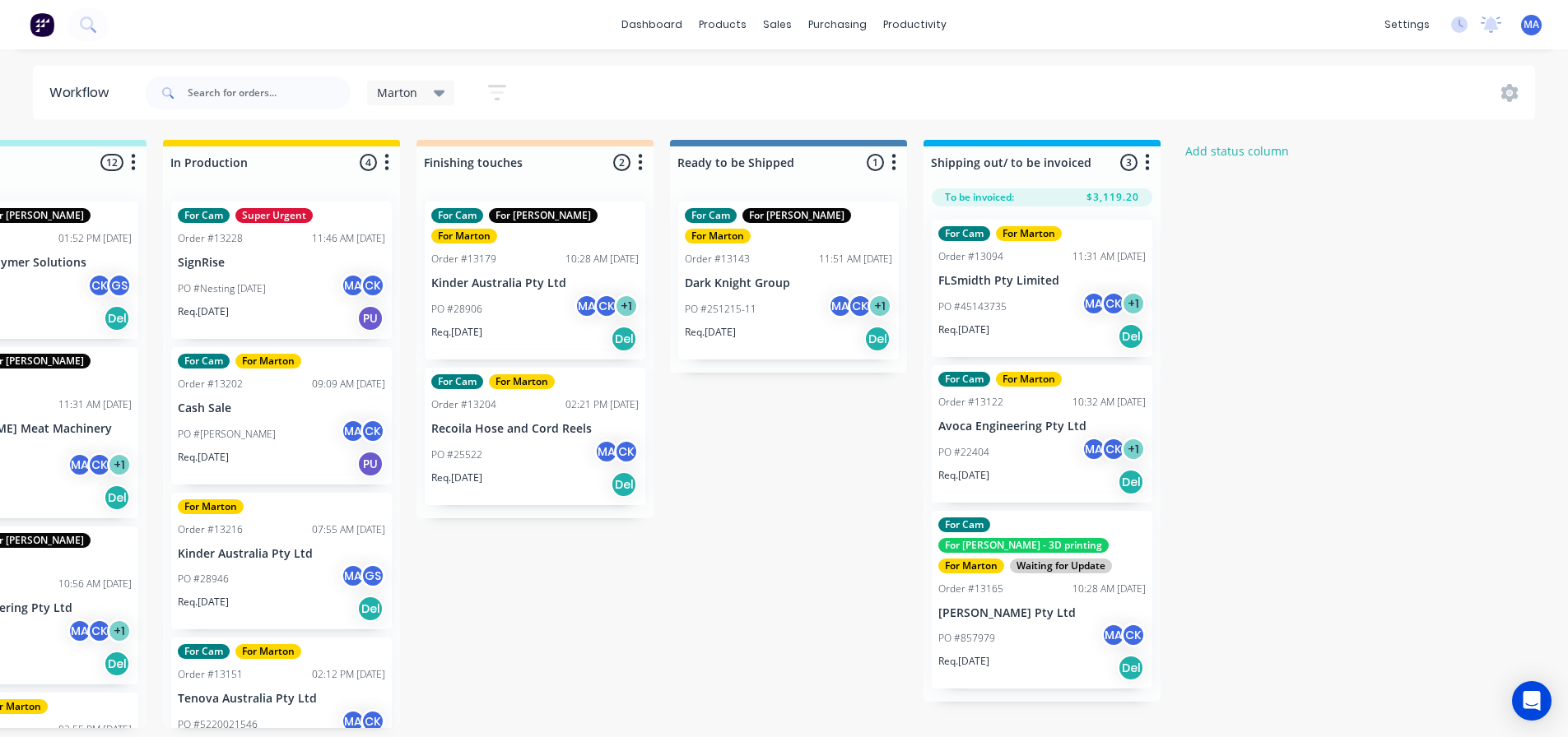
click at [532, 294] on div "PO #28906 MA CK + 1" at bounding box center [535, 309] width 207 height 31
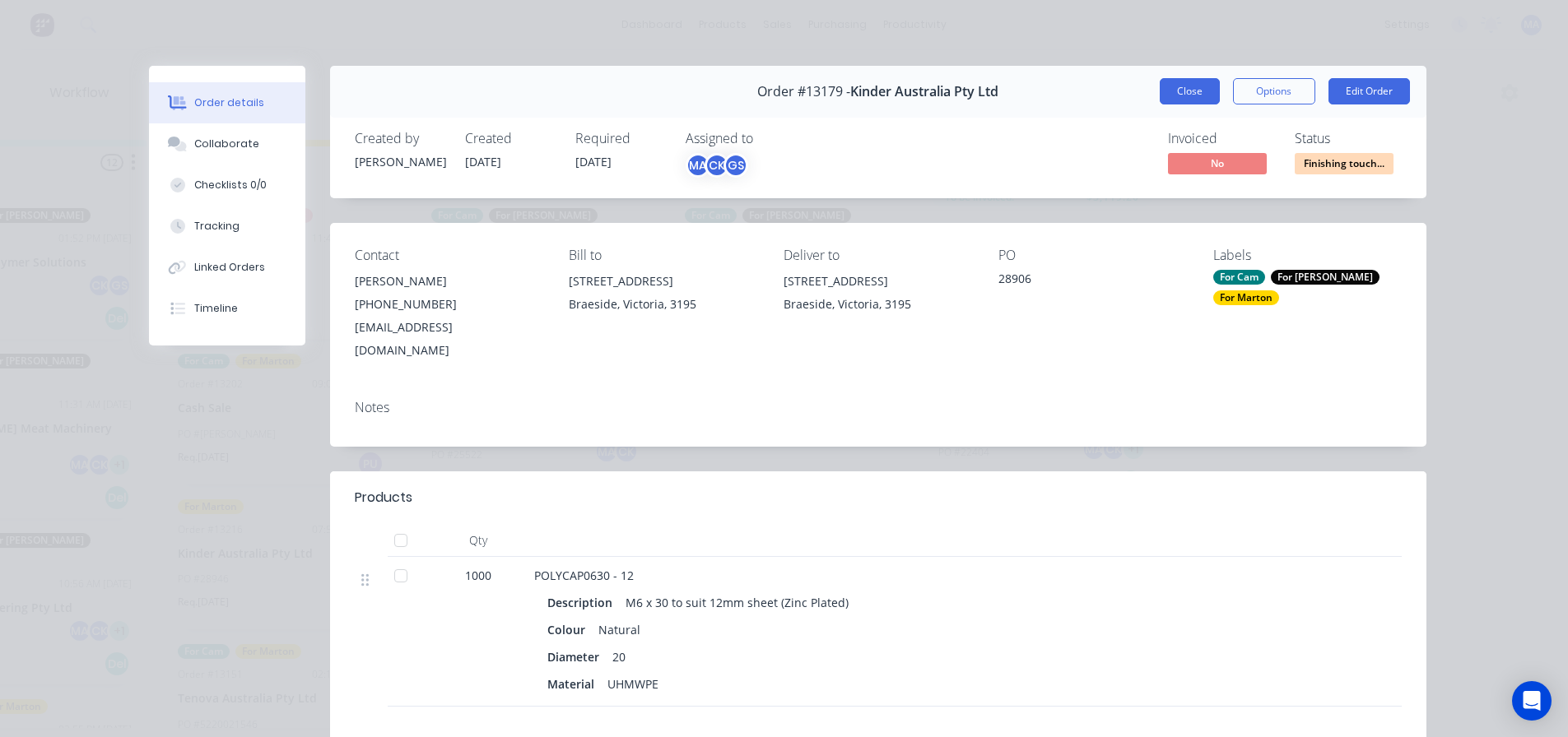
click at [1168, 90] on button "Close" at bounding box center [1190, 92] width 60 height 27
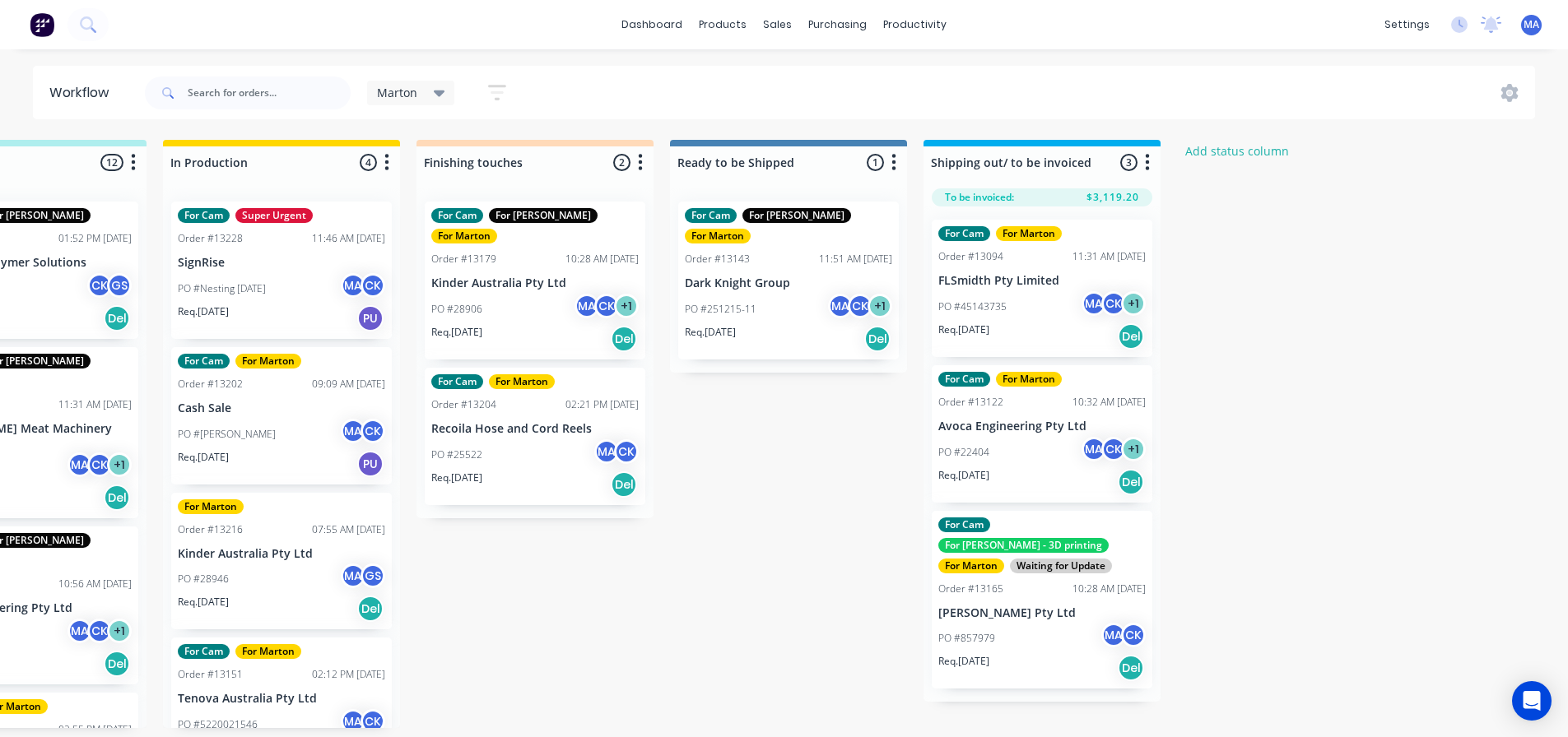
click at [577, 440] on div "PO #25522 MA CK" at bounding box center [535, 455] width 207 height 31
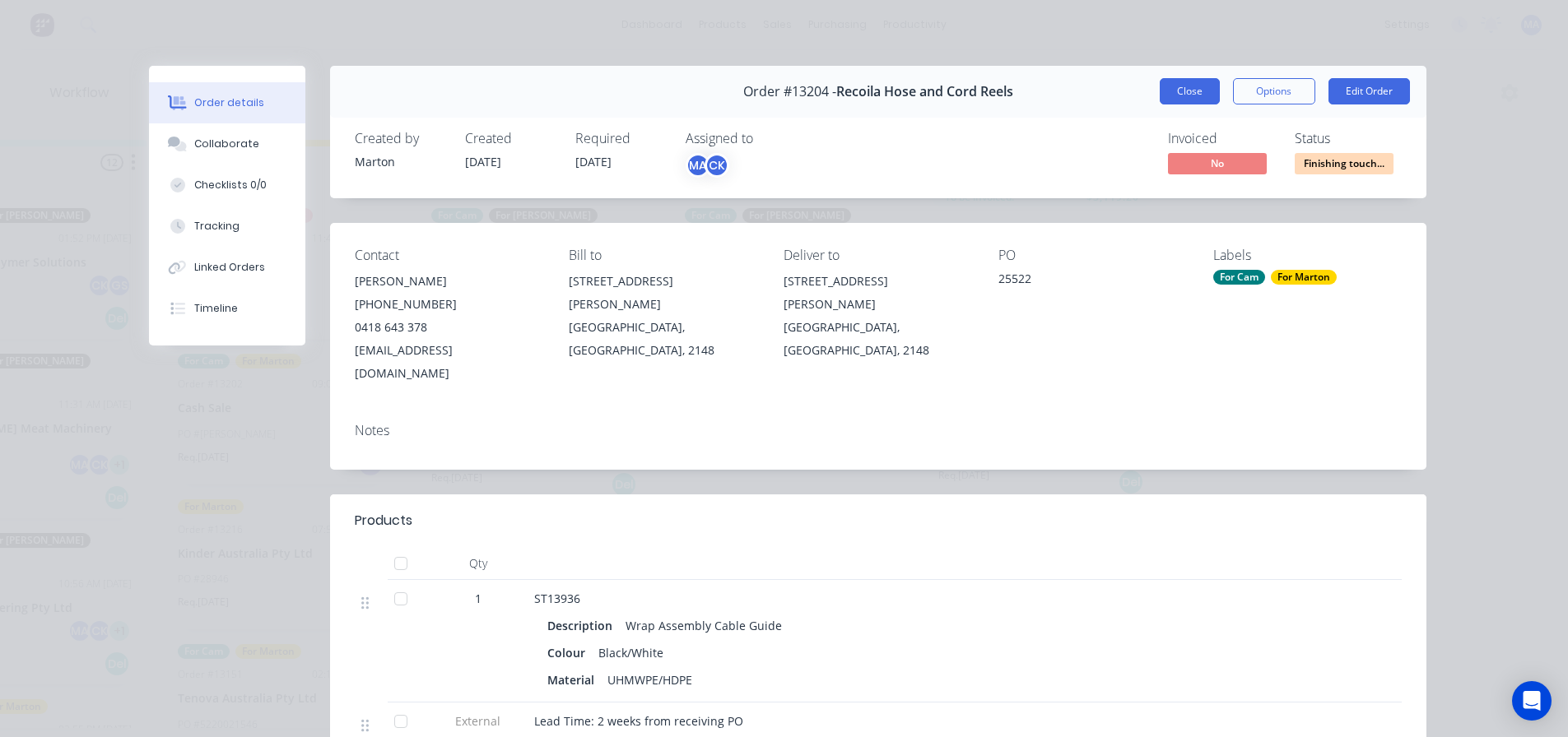
click at [1192, 79] on button "Close" at bounding box center [1190, 92] width 60 height 27
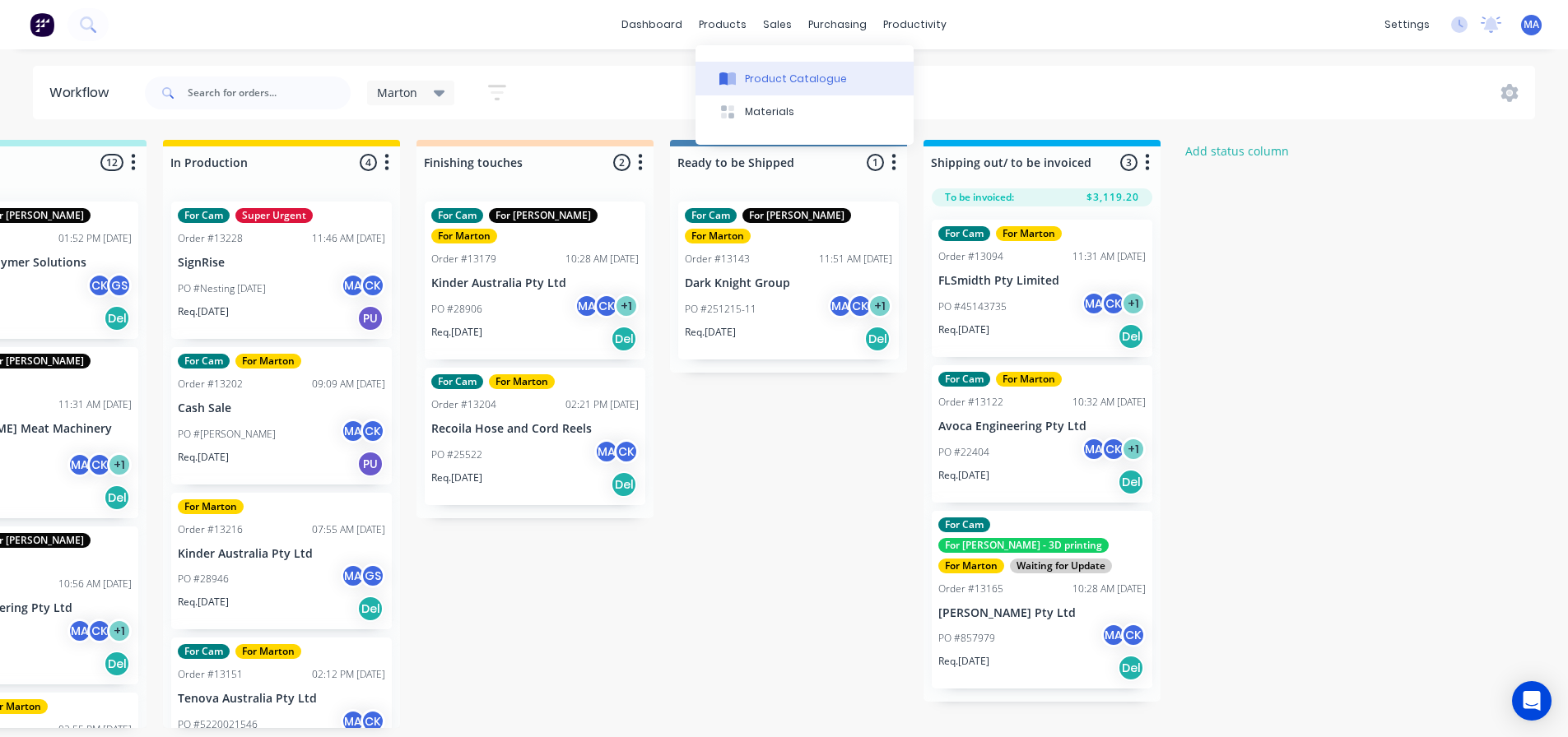
click at [767, 83] on div "Product Catalogue" at bounding box center [796, 79] width 102 height 15
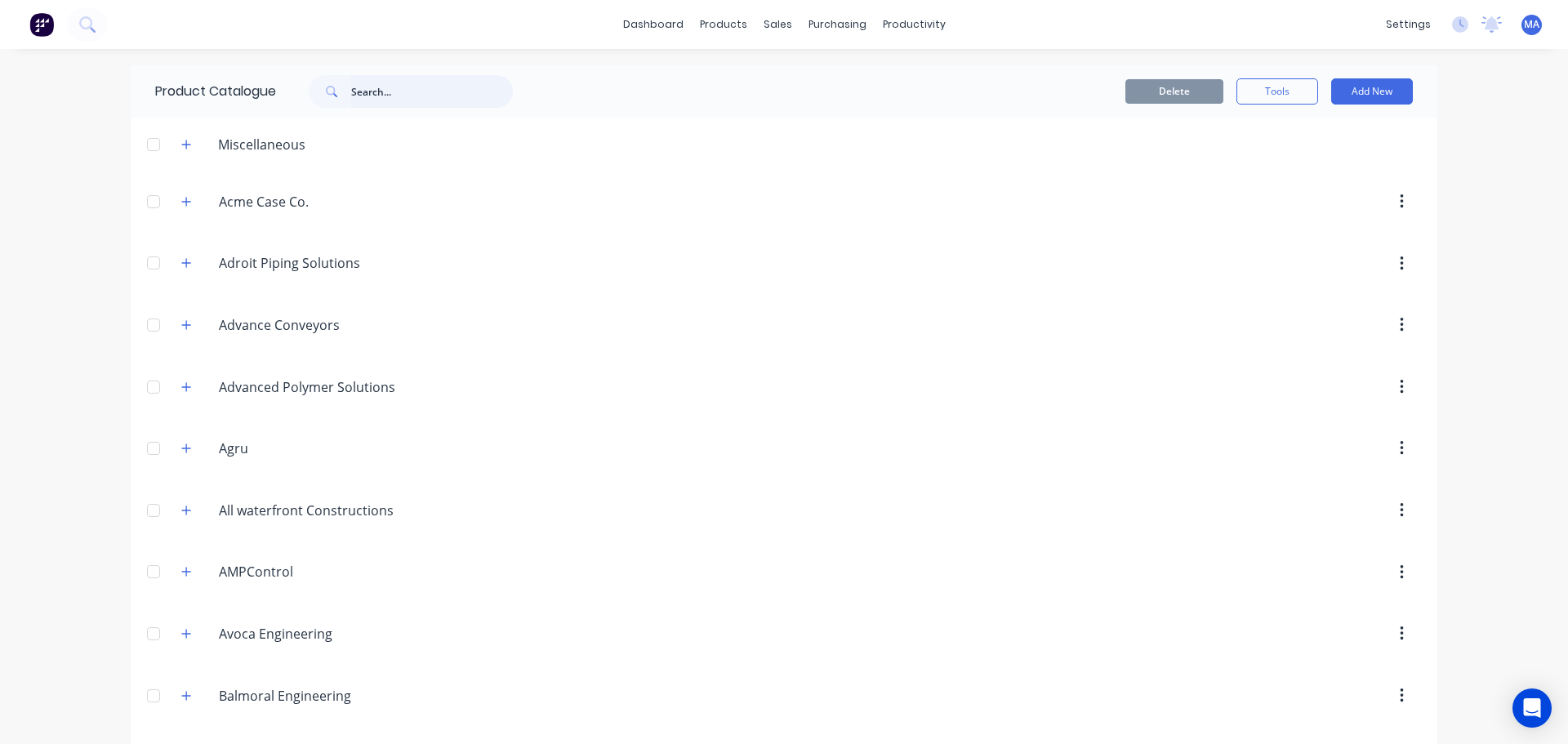
click at [392, 81] on input "text" at bounding box center [432, 91] width 162 height 33
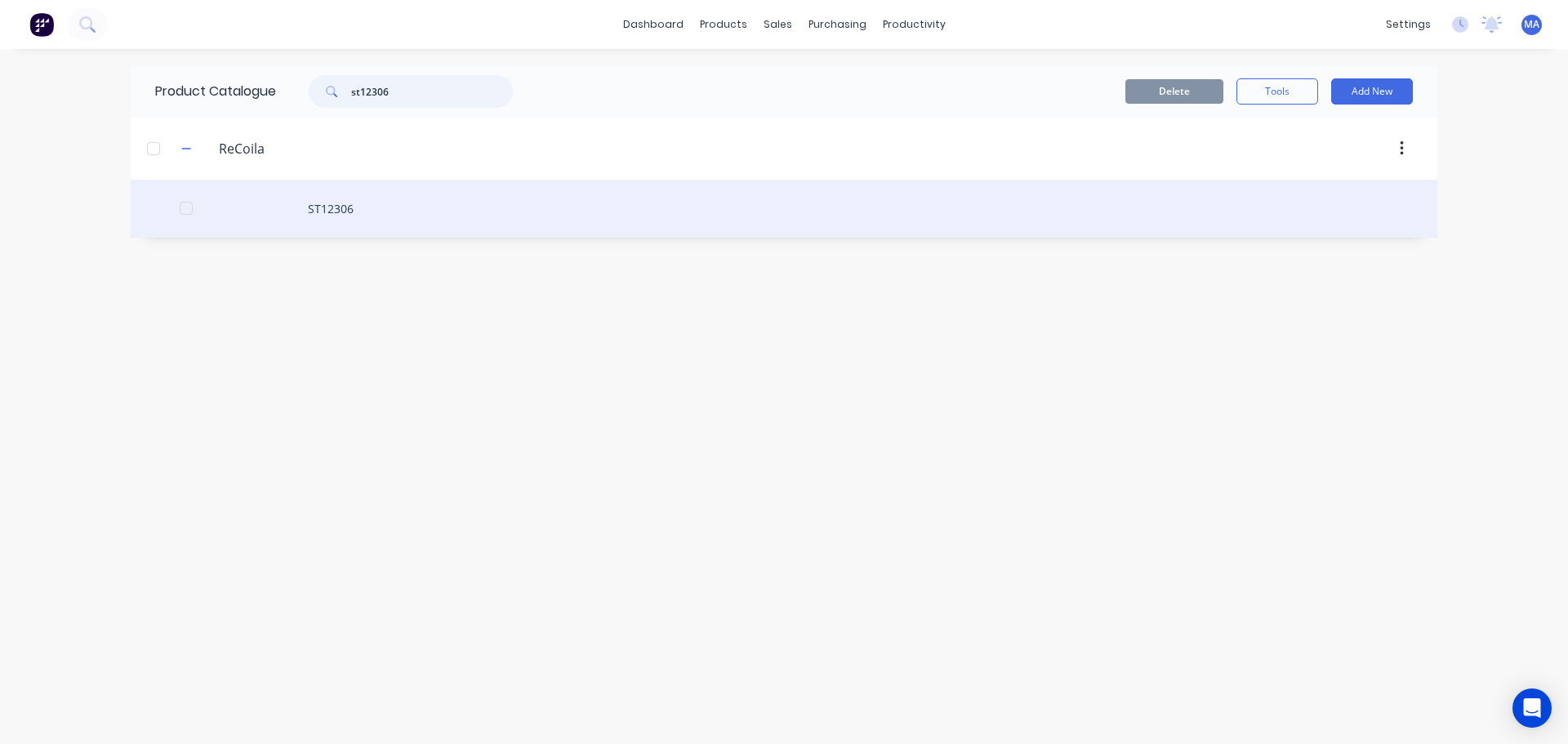
type input "st12306"
click at [324, 185] on div "ST12306" at bounding box center [784, 208] width 1307 height 58
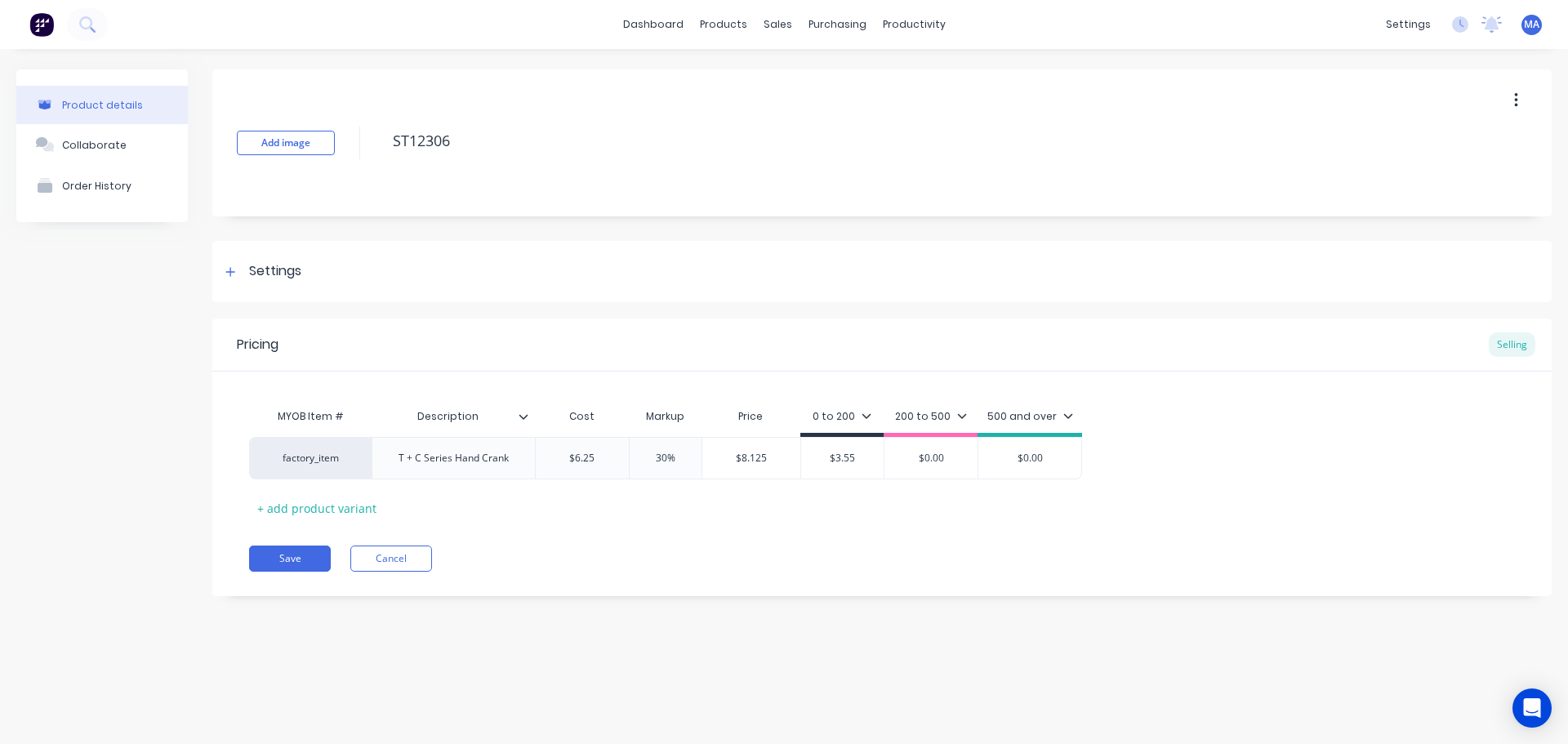
click at [530, 413] on div at bounding box center [529, 416] width 10 height 15
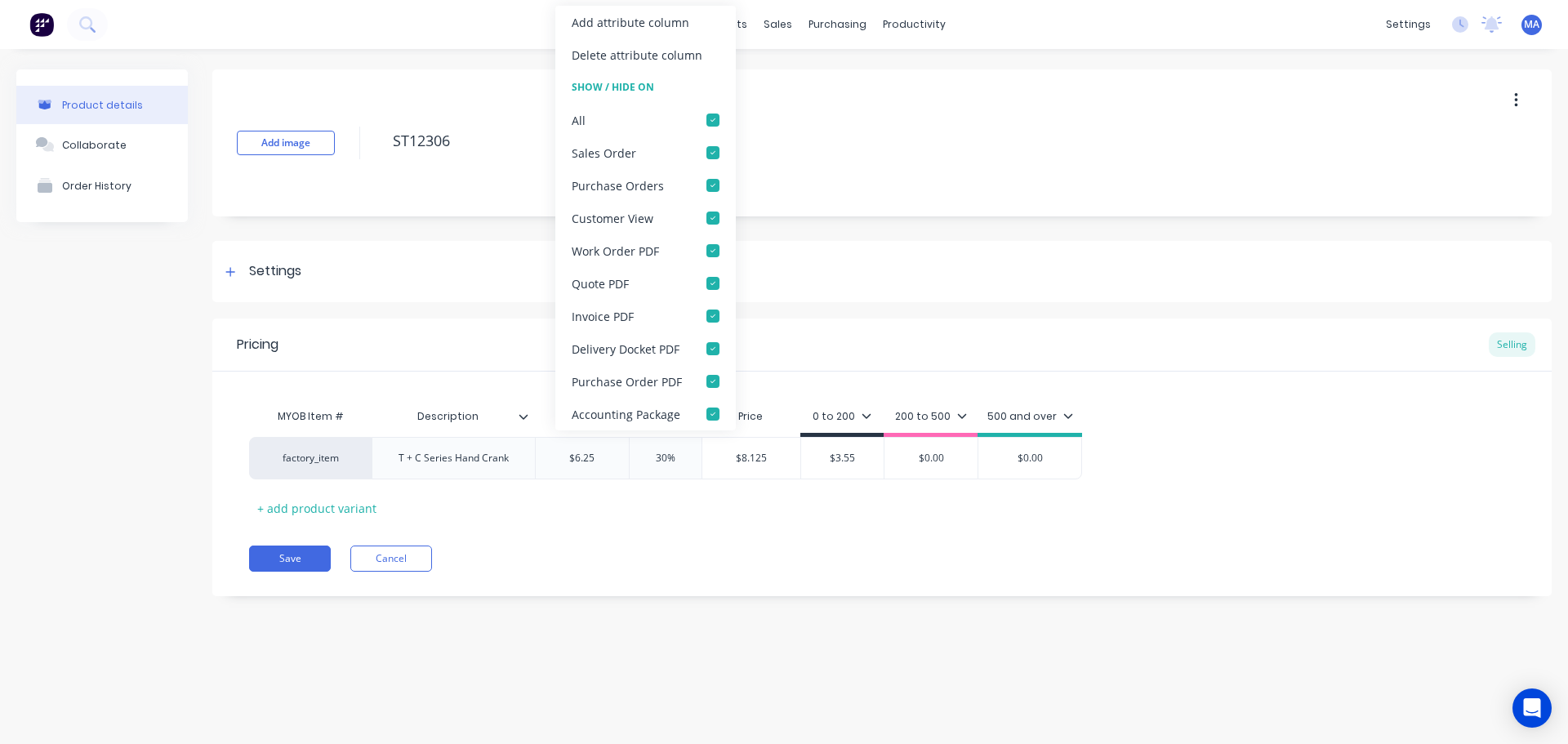
click at [628, 30] on div "Add attribute column" at bounding box center [630, 22] width 118 height 17
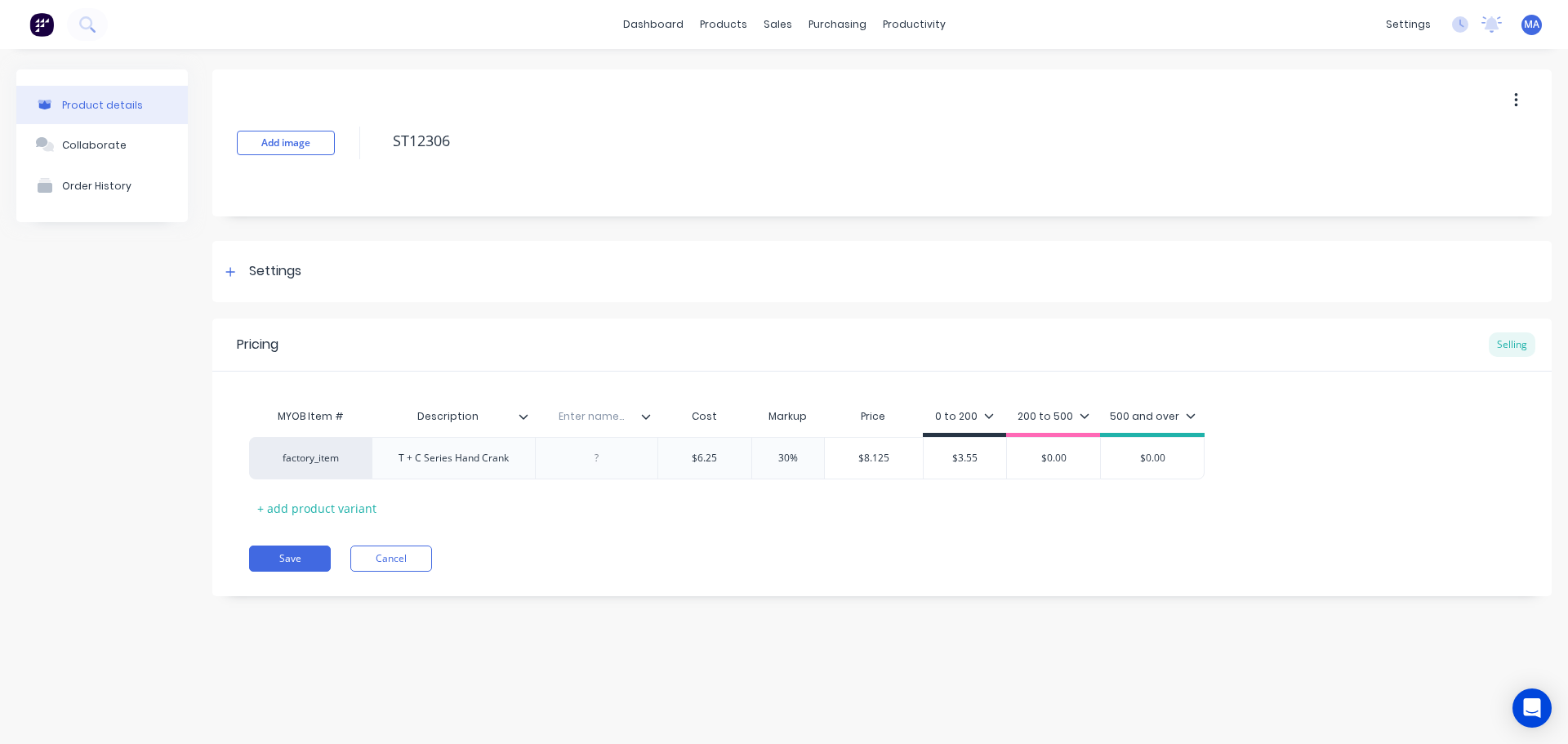
click at [524, 419] on icon at bounding box center [523, 416] width 10 height 10
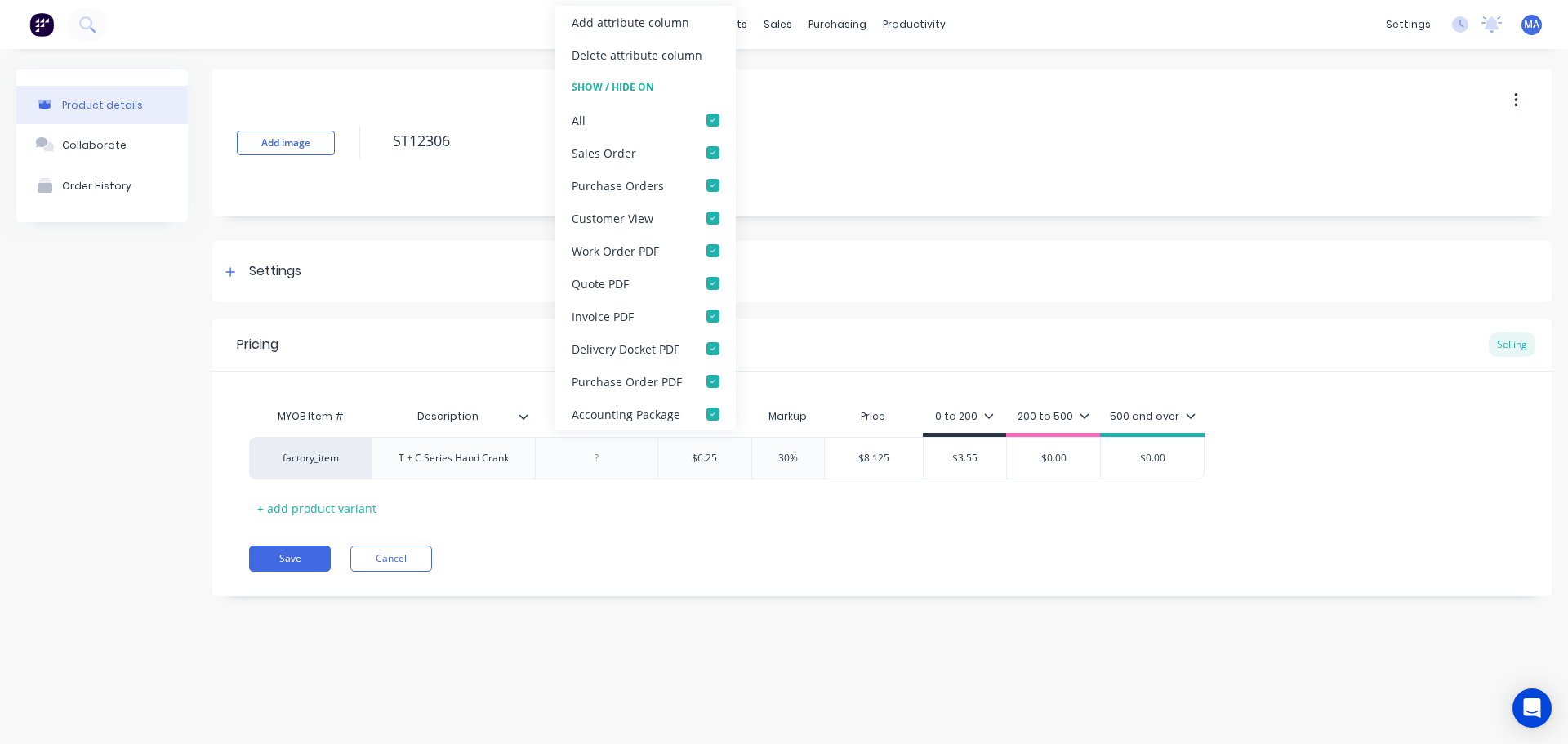
click at [637, 35] on div "Add attribute column" at bounding box center [645, 21] width 181 height 33
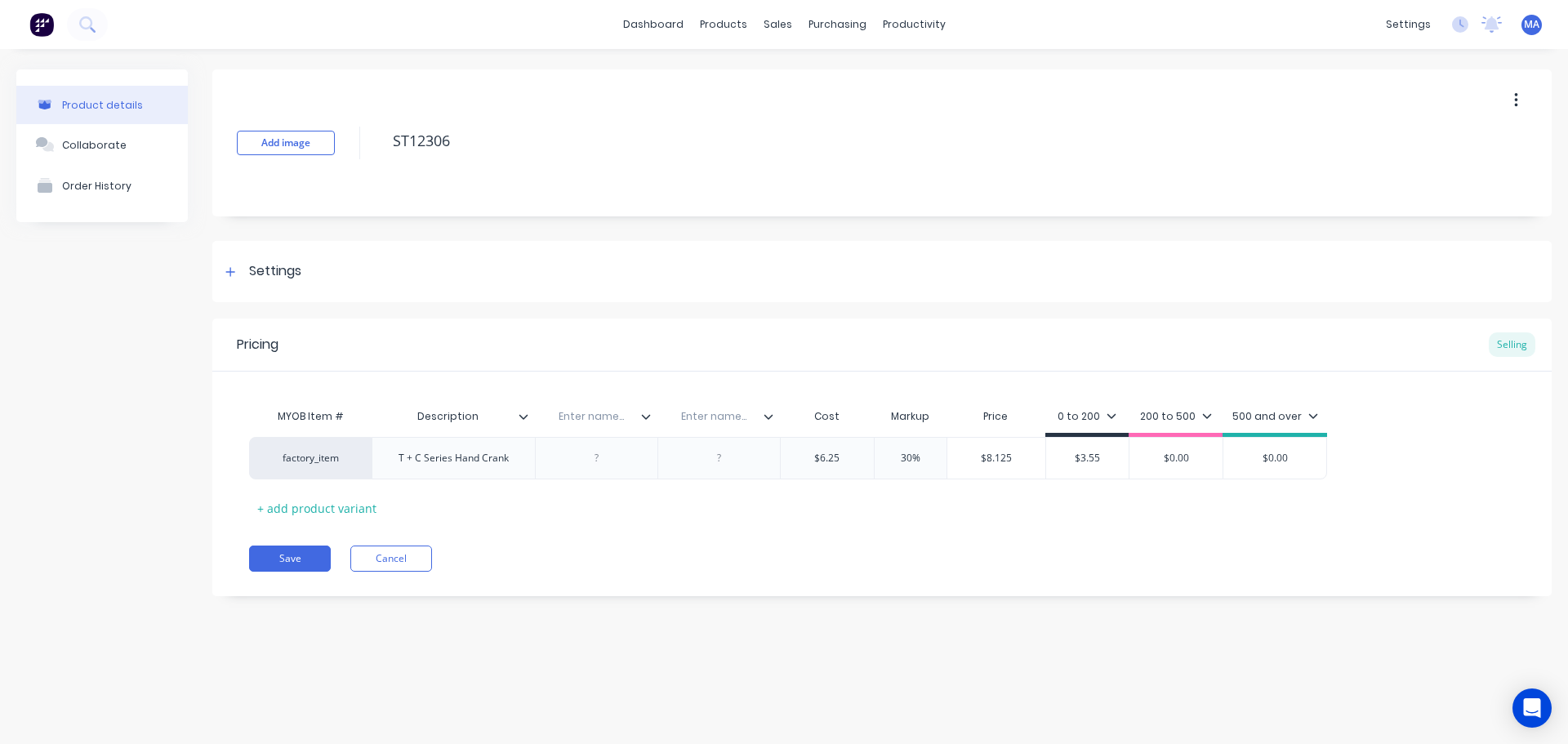
click at [523, 420] on icon at bounding box center [523, 416] width 10 height 10
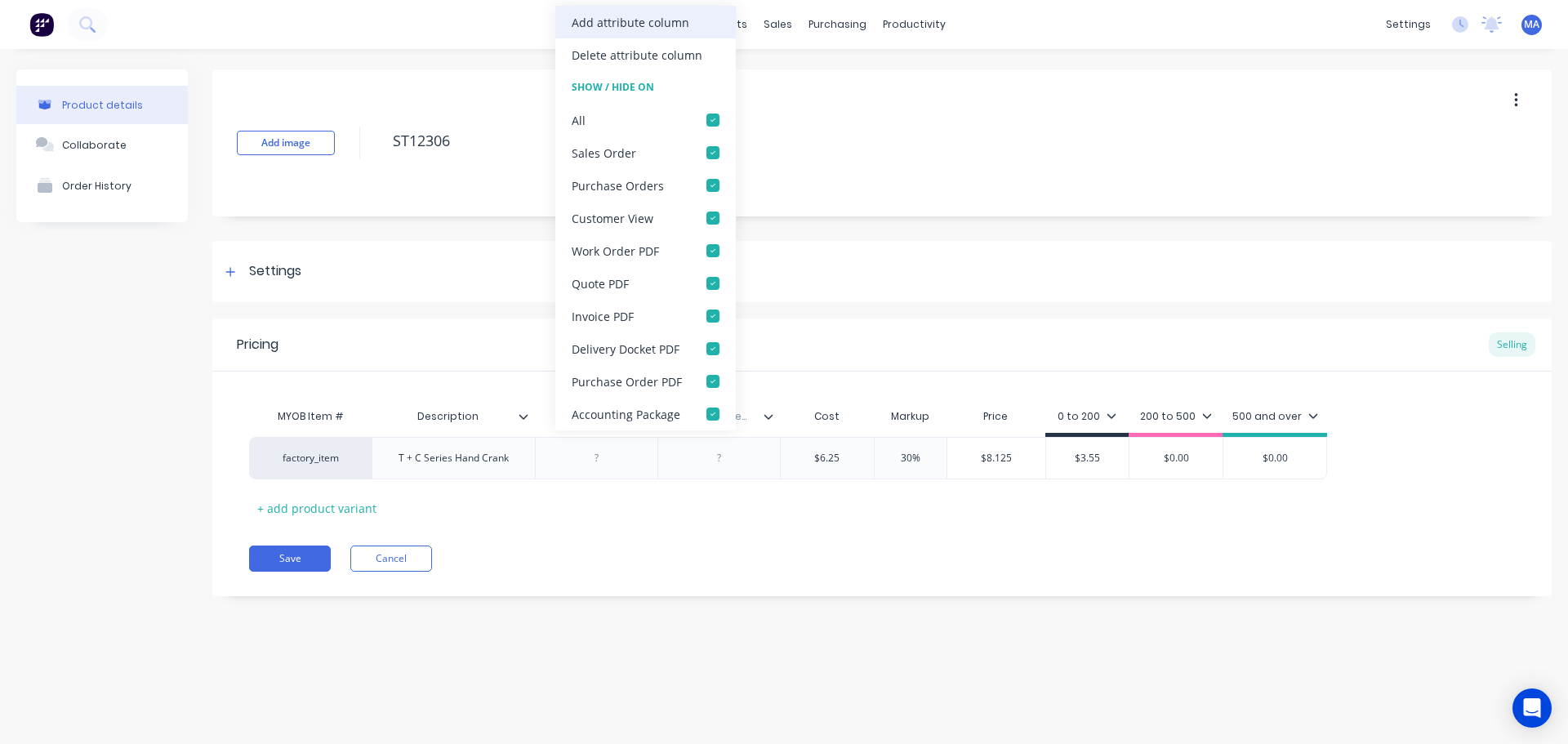
click at [629, 17] on div "Add attribute column" at bounding box center [630, 22] width 118 height 17
type textarea "x"
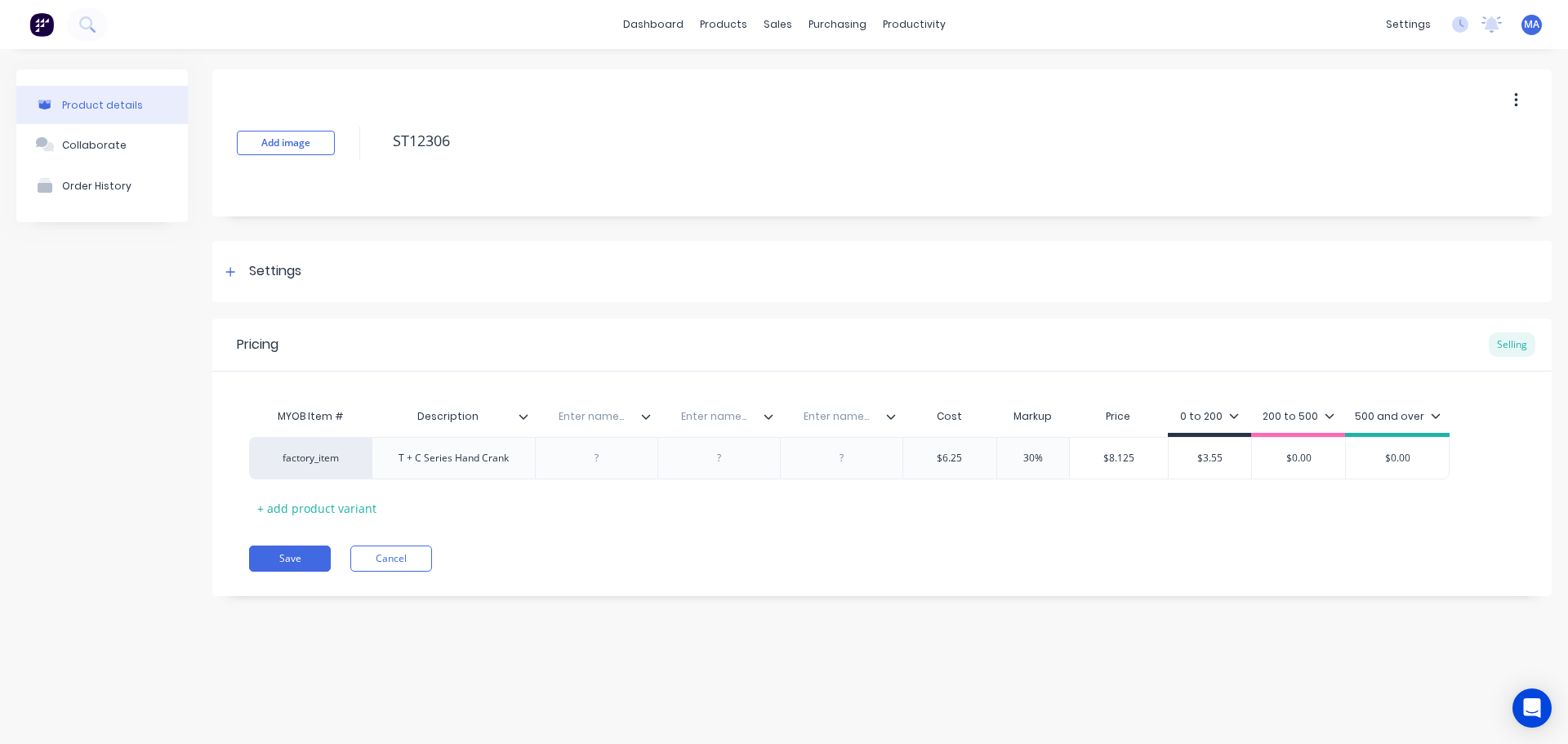
click at [599, 412] on input "text" at bounding box center [591, 416] width 112 height 15
type input "Colour"
type textarea "x"
type input "Material"
type textarea "x"
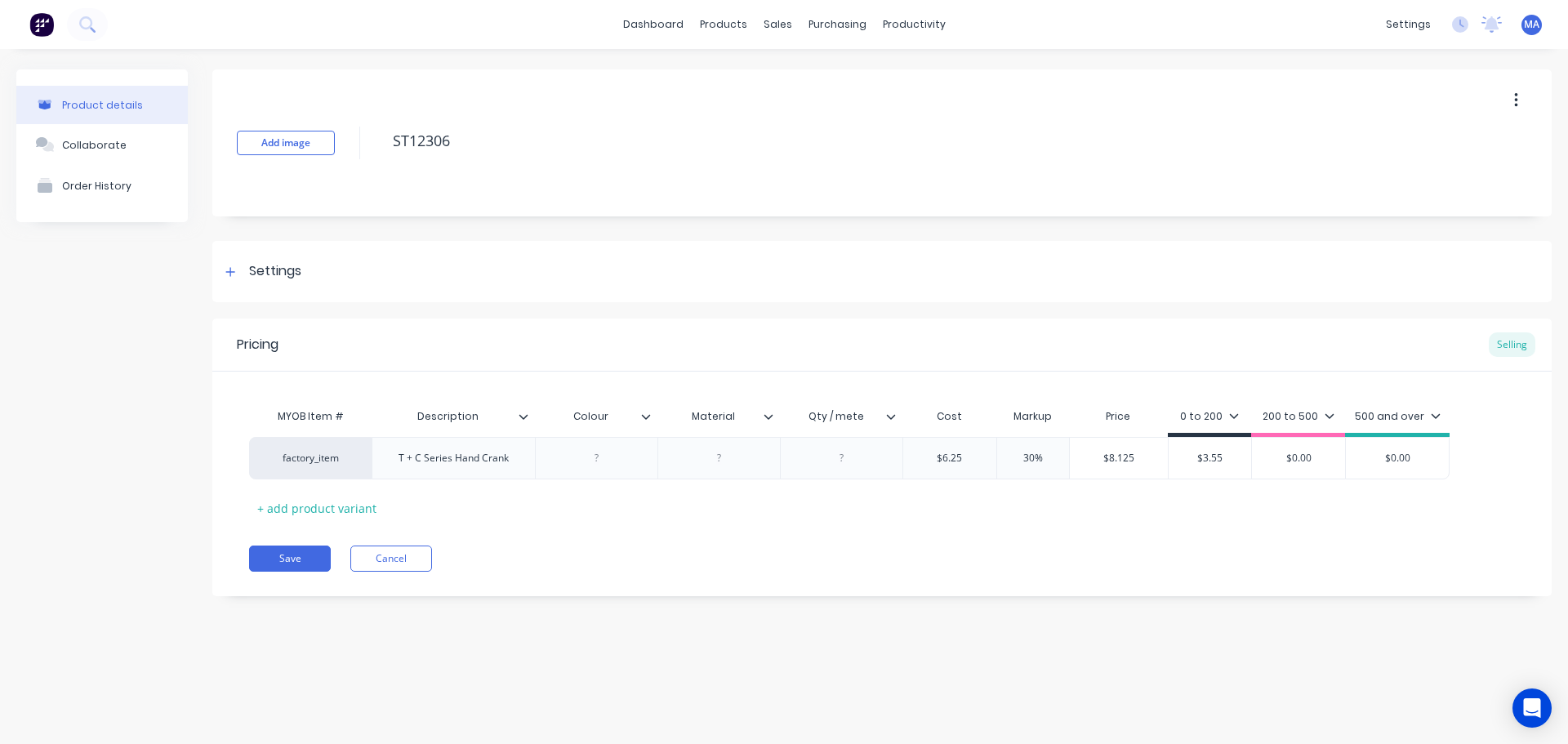
type input "Qty / meter"
click at [730, 457] on div at bounding box center [719, 458] width 81 height 21
click at [892, 415] on icon at bounding box center [891, 416] width 10 height 10
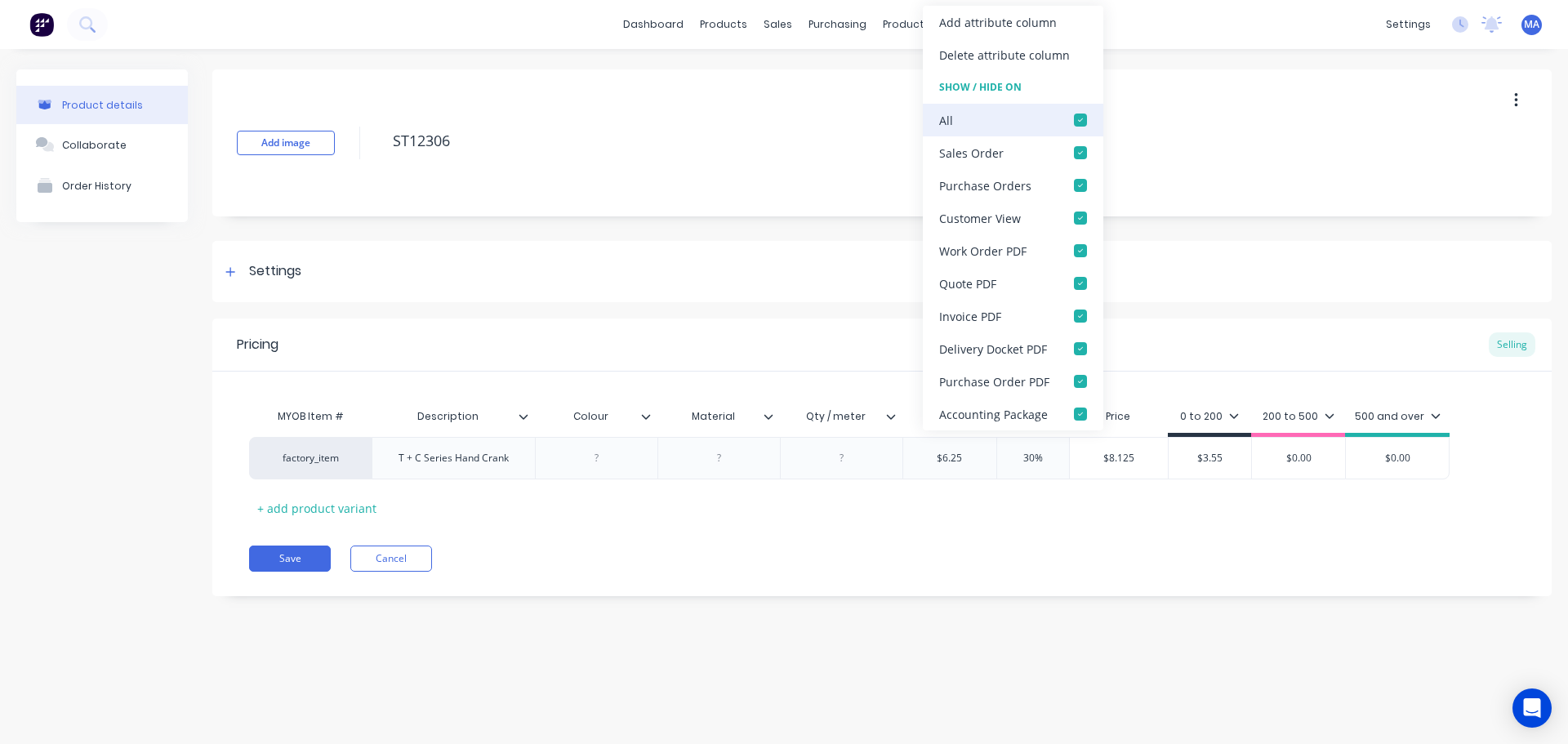
click at [1079, 121] on div at bounding box center [1080, 120] width 33 height 33
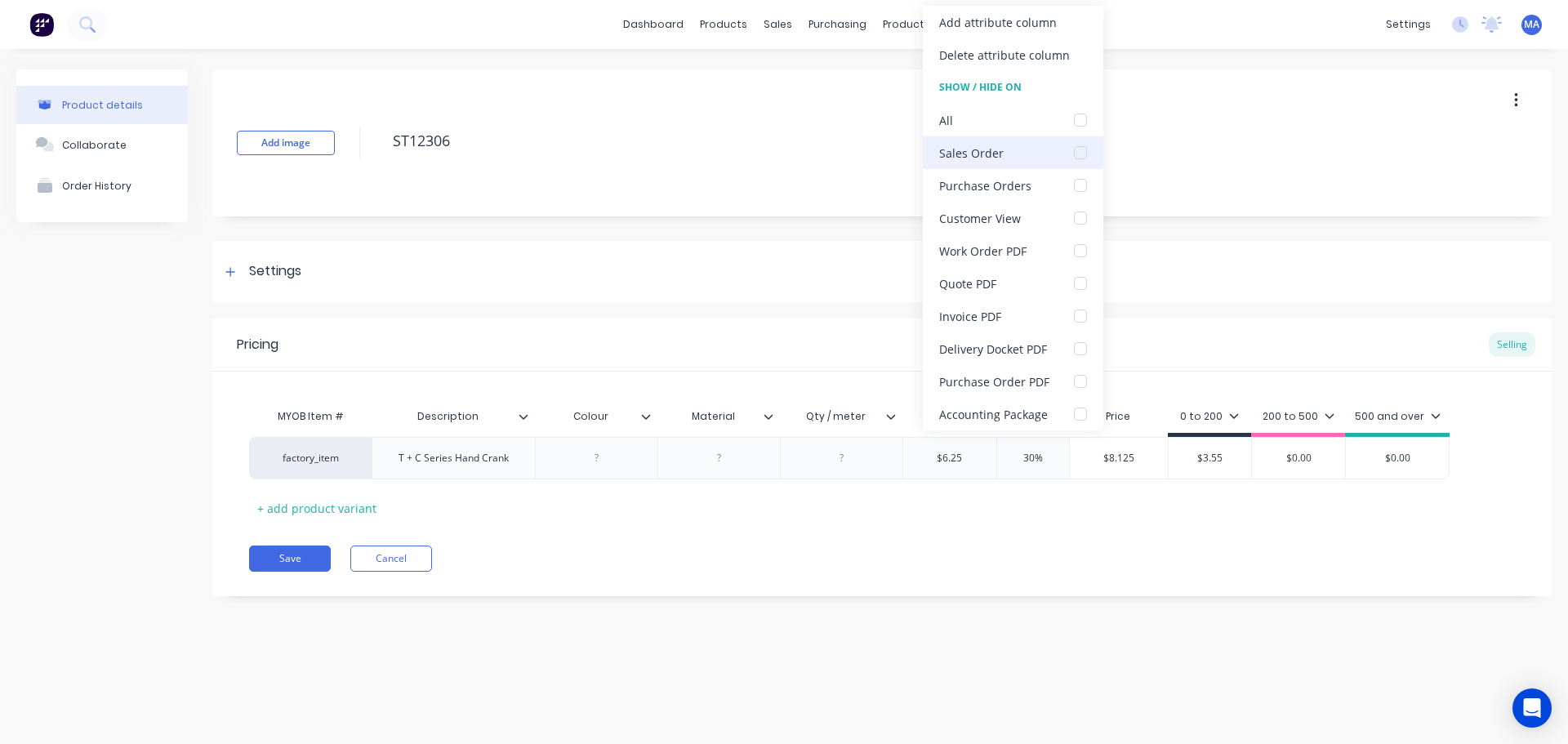
click at [1079, 146] on div at bounding box center [1080, 152] width 33 height 33
click at [636, 461] on div at bounding box center [596, 458] width 122 height 43
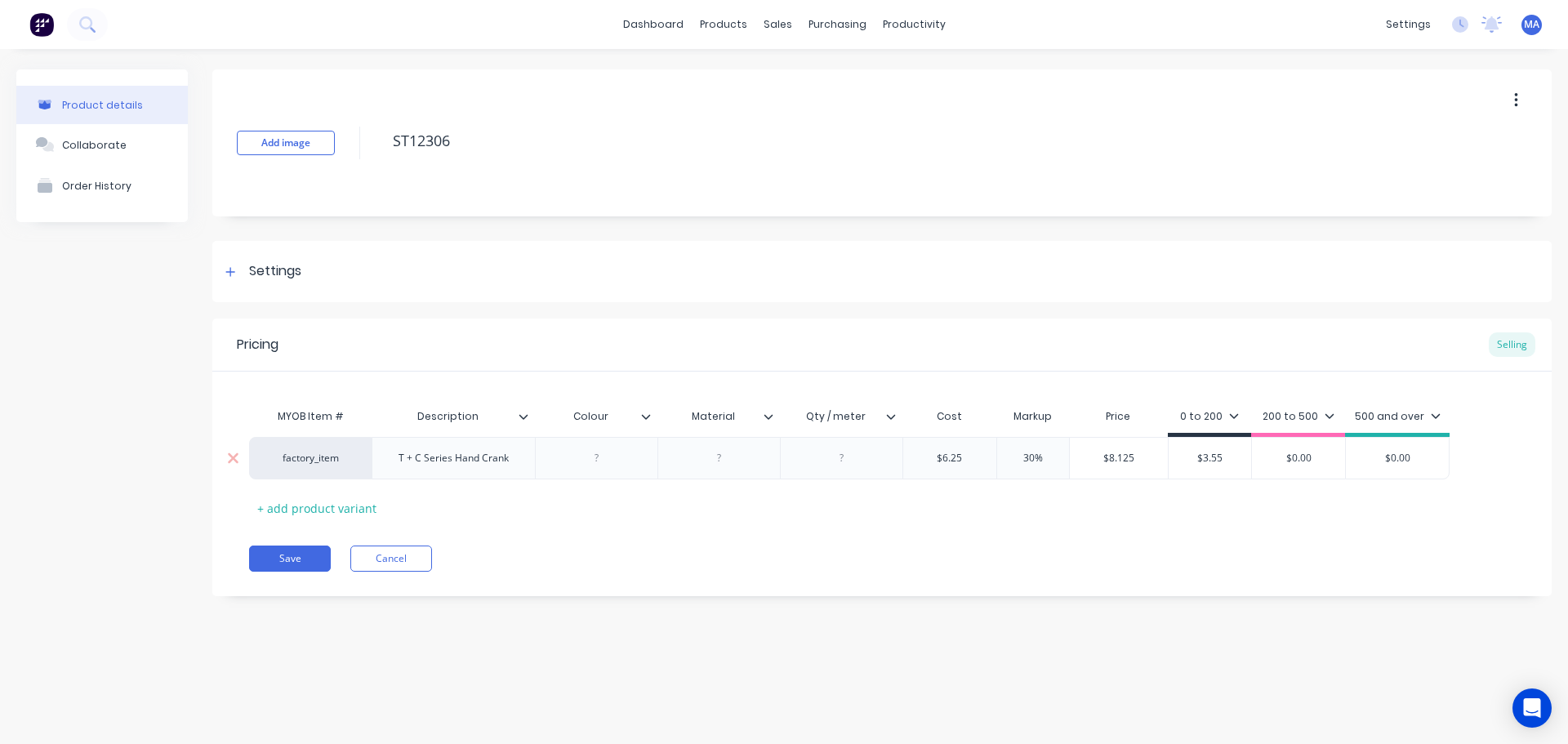
type textarea "x"
click at [601, 461] on div at bounding box center [596, 458] width 81 height 21
type textarea "x"
click at [836, 464] on div at bounding box center [841, 458] width 81 height 21
click at [257, 277] on div "Settings" at bounding box center [274, 271] width 52 height 20
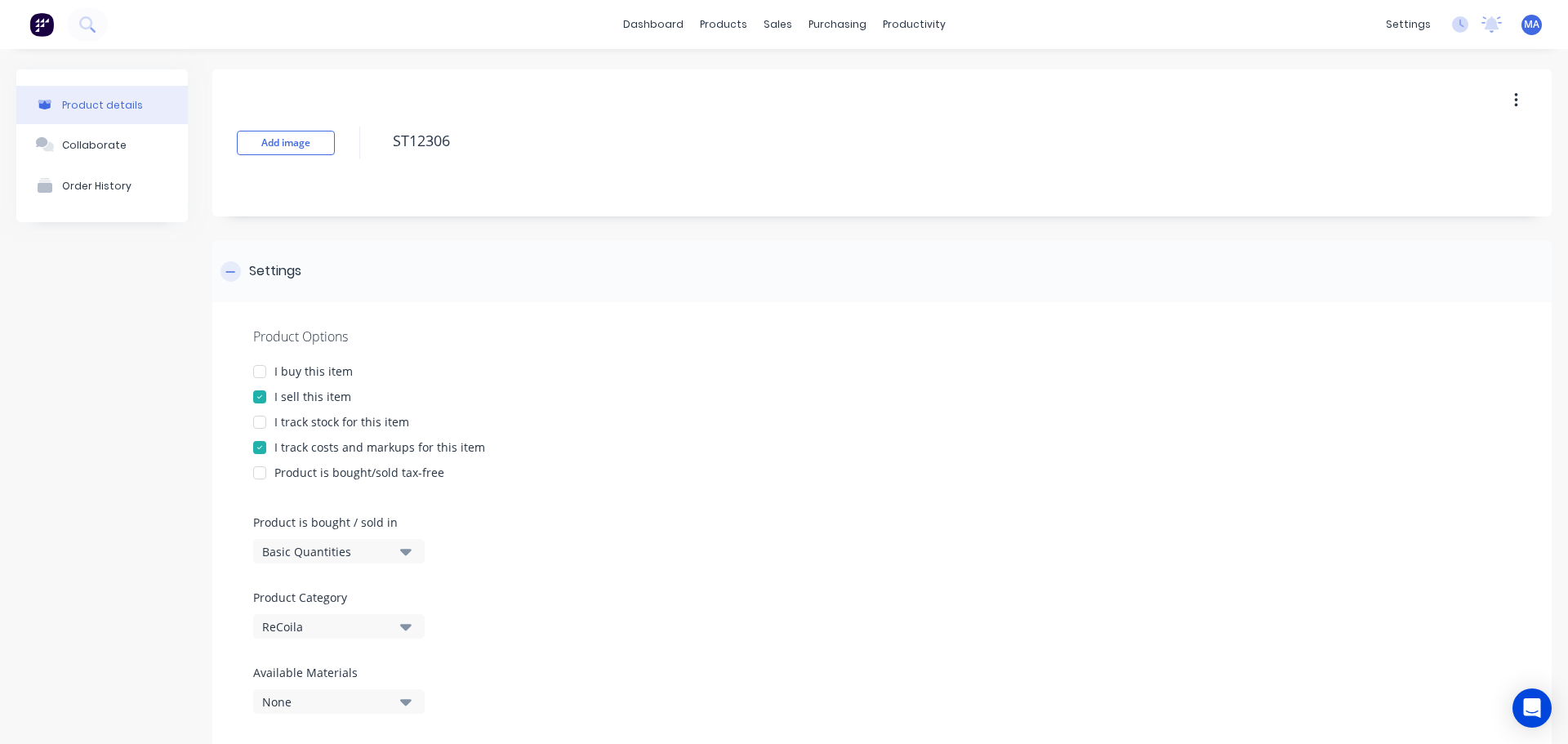
click at [266, 275] on div "Settings" at bounding box center [274, 271] width 52 height 20
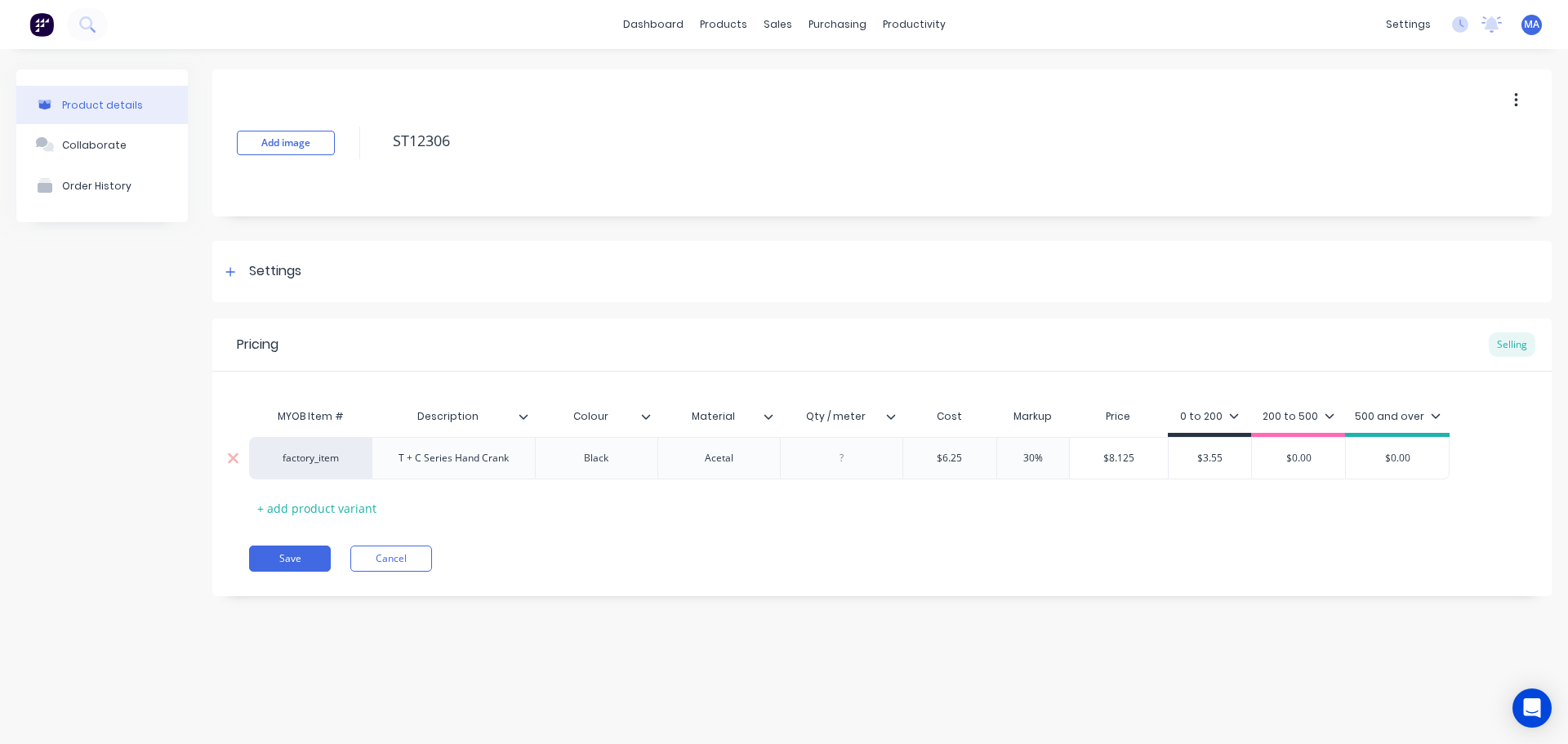
click at [876, 447] on div at bounding box center [841, 458] width 81 height 21
type textarea "x"
type input "$3.55"
click at [1234, 458] on input "$3.55" at bounding box center [1209, 458] width 82 height 15
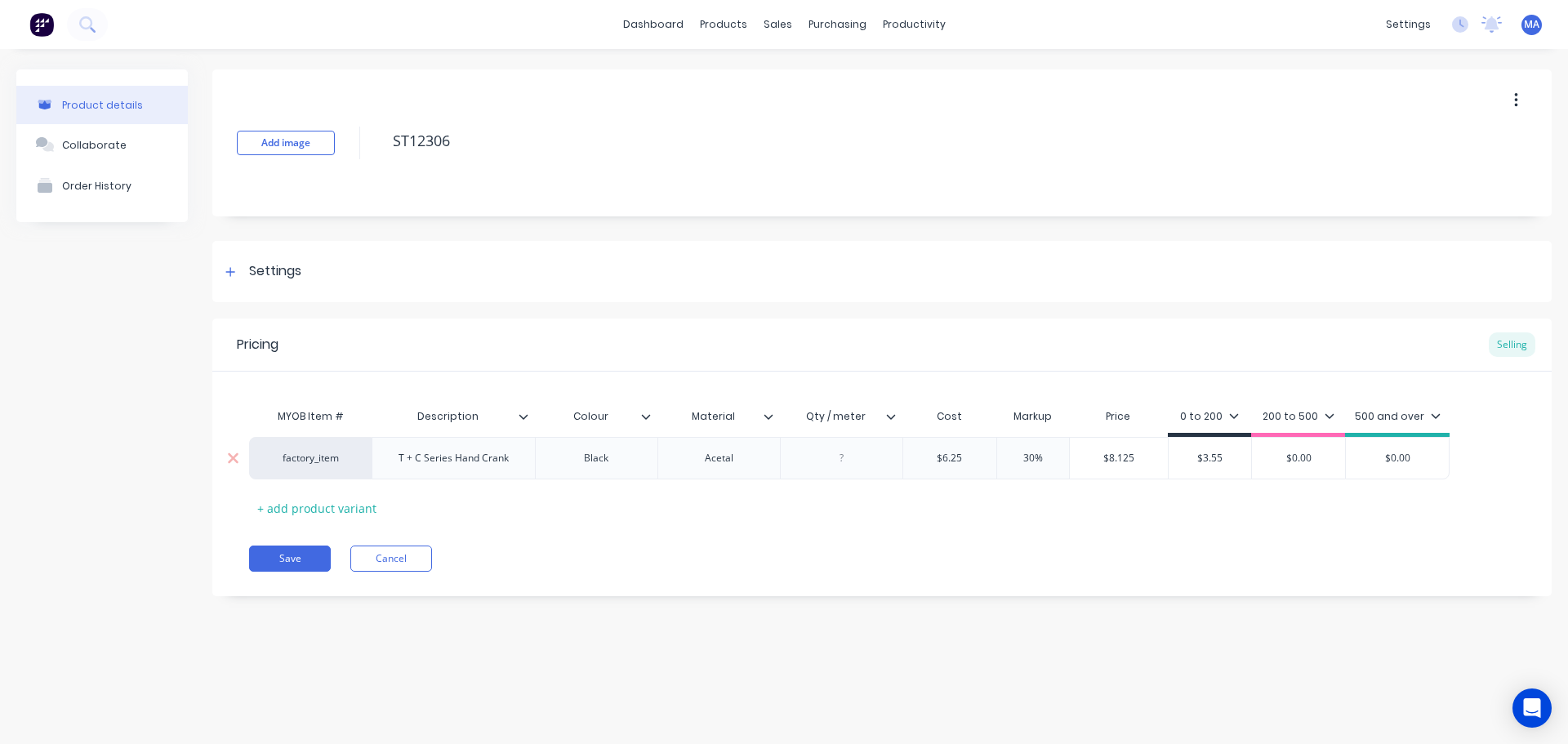
click at [1234, 458] on input "$3.55" at bounding box center [1209, 458] width 82 height 15
type input "$6.25"
click at [952, 455] on input "$6.25" at bounding box center [949, 458] width 93 height 15
type textarea "x"
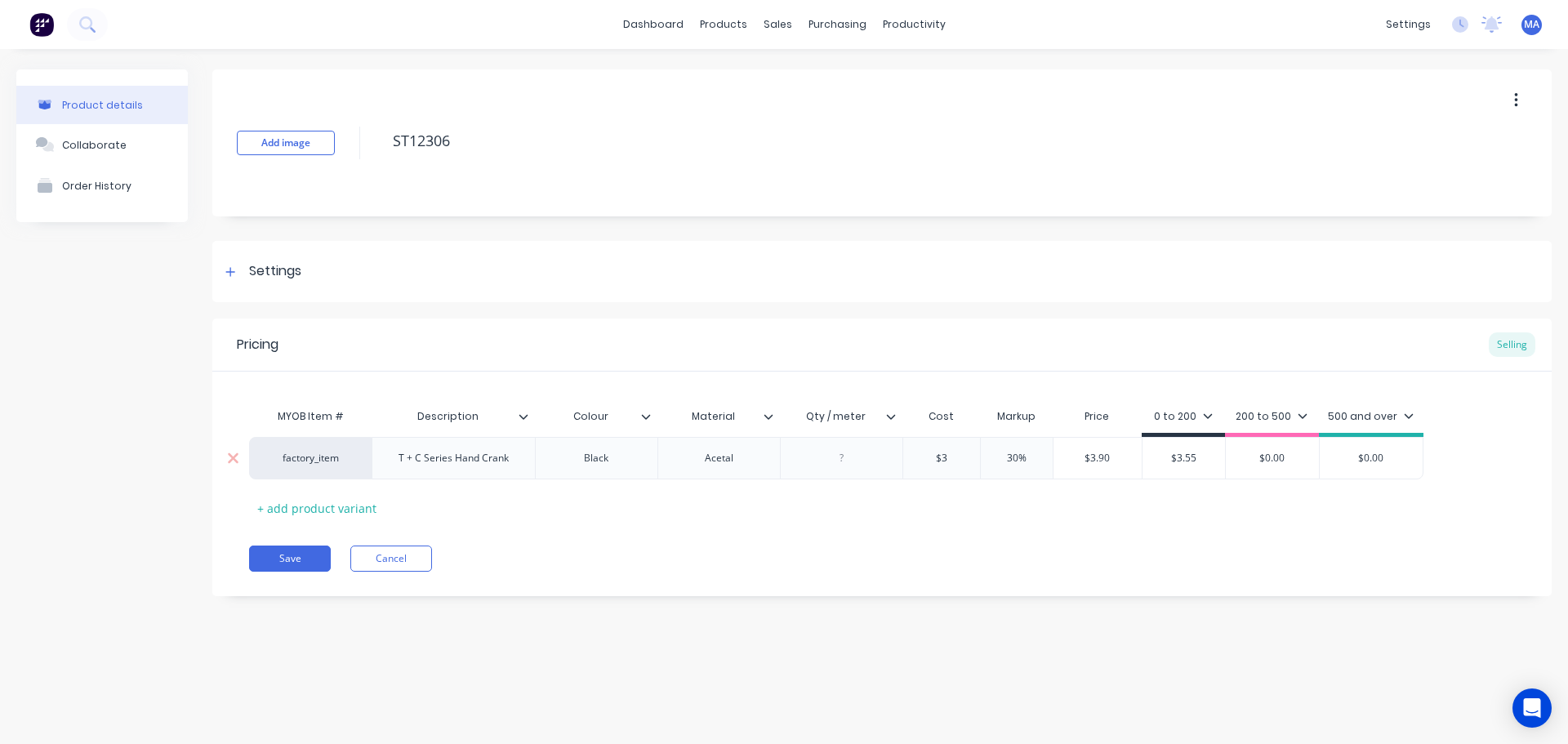
type input "$3."
type textarea "x"
type input "$3.5"
type textarea "x"
type input "$3.55"
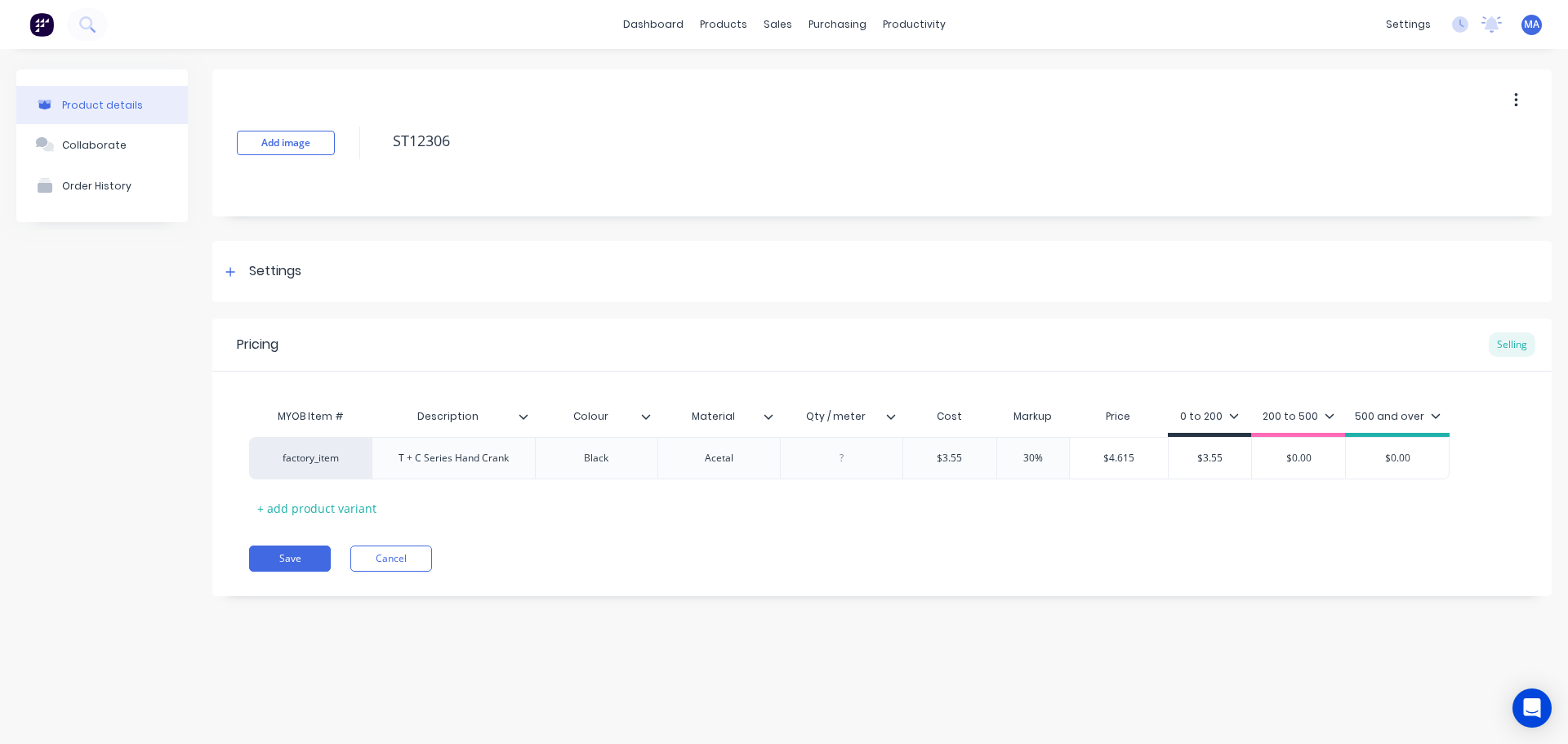
click at [1016, 515] on div "MYOB Item # Description Colour Material Qty / meter Cost Markup Price 0 to 200 …" at bounding box center [882, 461] width 1266 height 121
type input "30%"
click at [1029, 456] on input "30%" at bounding box center [1033, 458] width 81 height 15
type textarea "x"
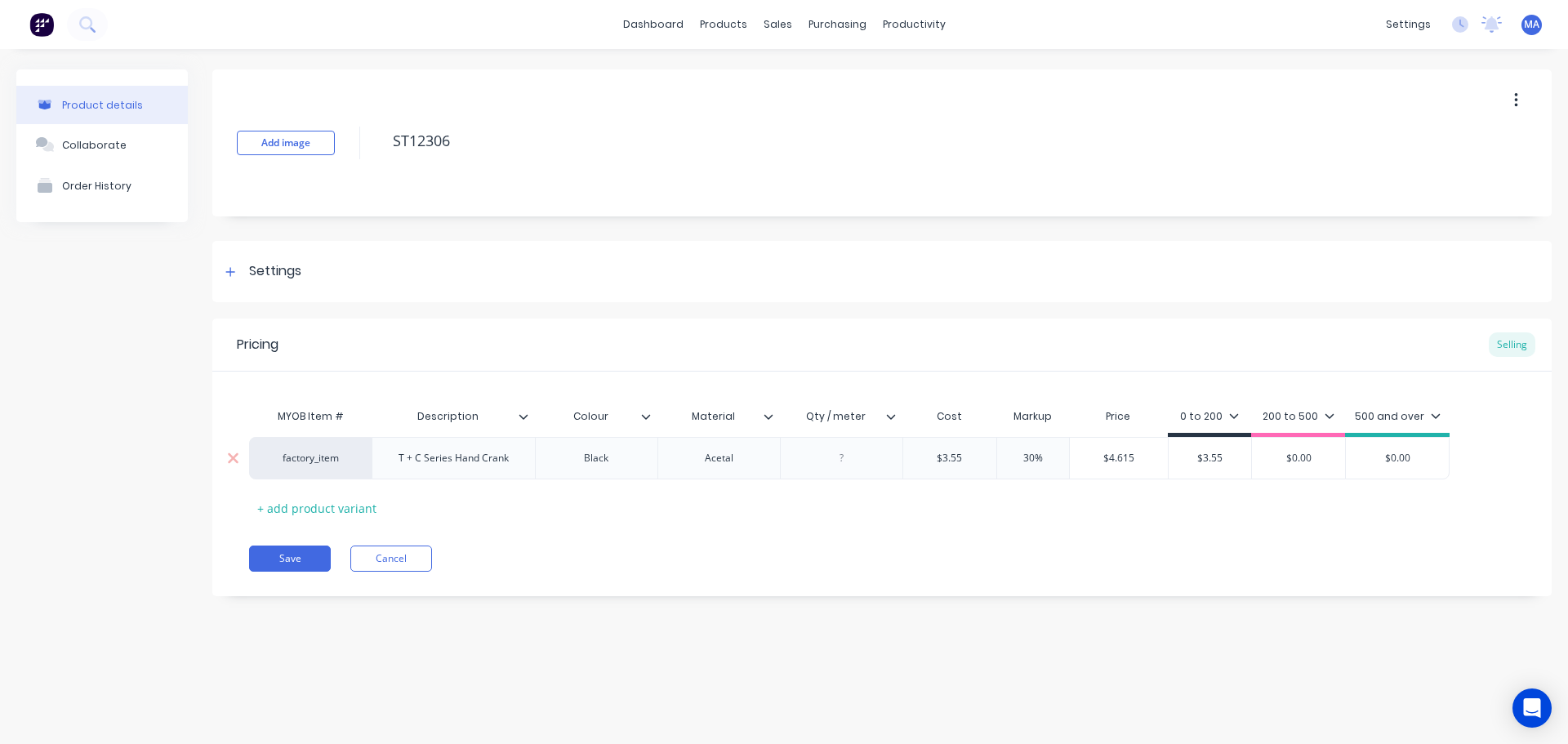
type input "5%"
type textarea "x"
type input "55%"
click at [1030, 458] on input "55%" at bounding box center [1033, 458] width 81 height 15
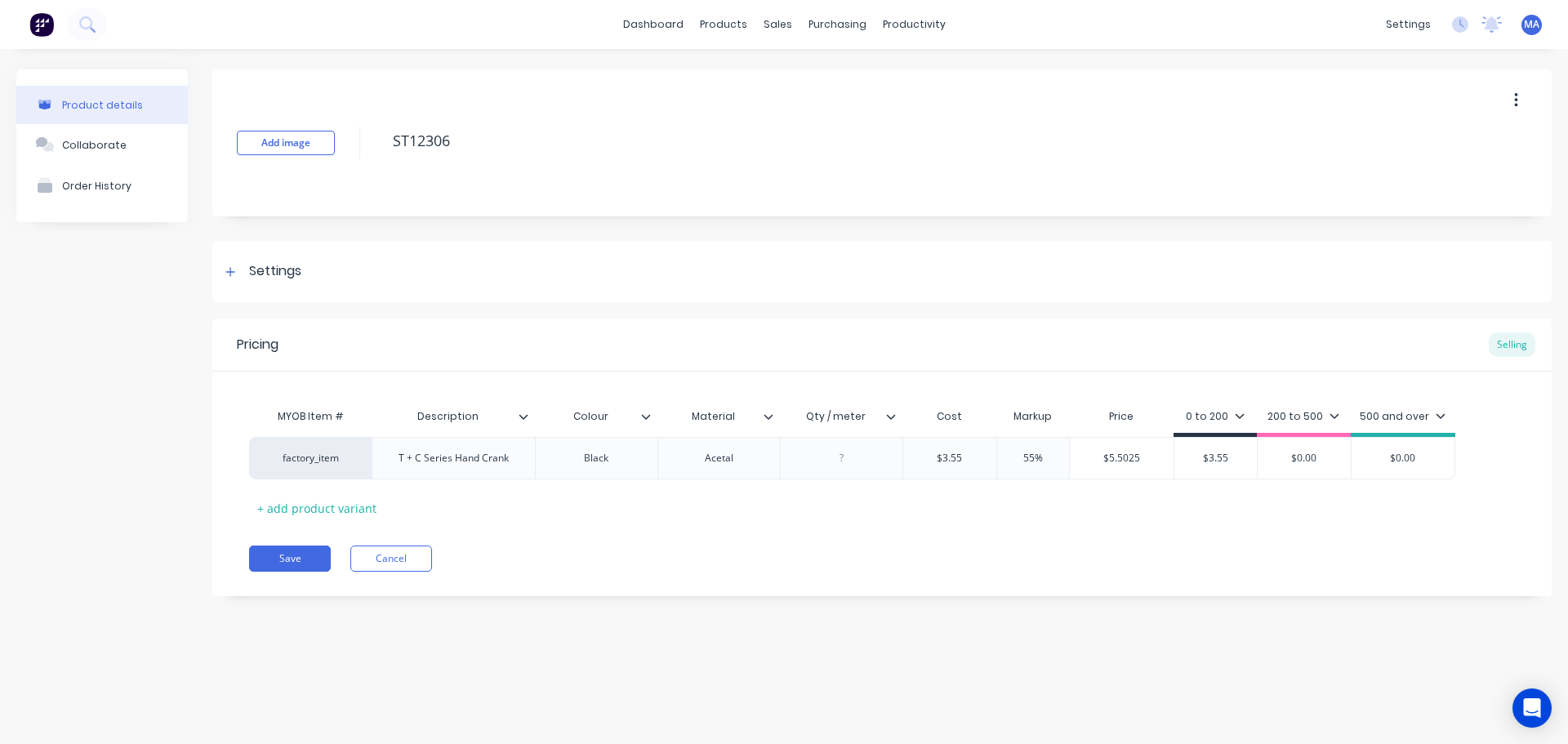
type textarea "x"
type input "3%"
type textarea "x"
type input "30%"
click at [1015, 498] on div "MYOB Item # Description Colour Material Qty / meter Cost Markup Price 0 to 200 …" at bounding box center [882, 461] width 1266 height 121
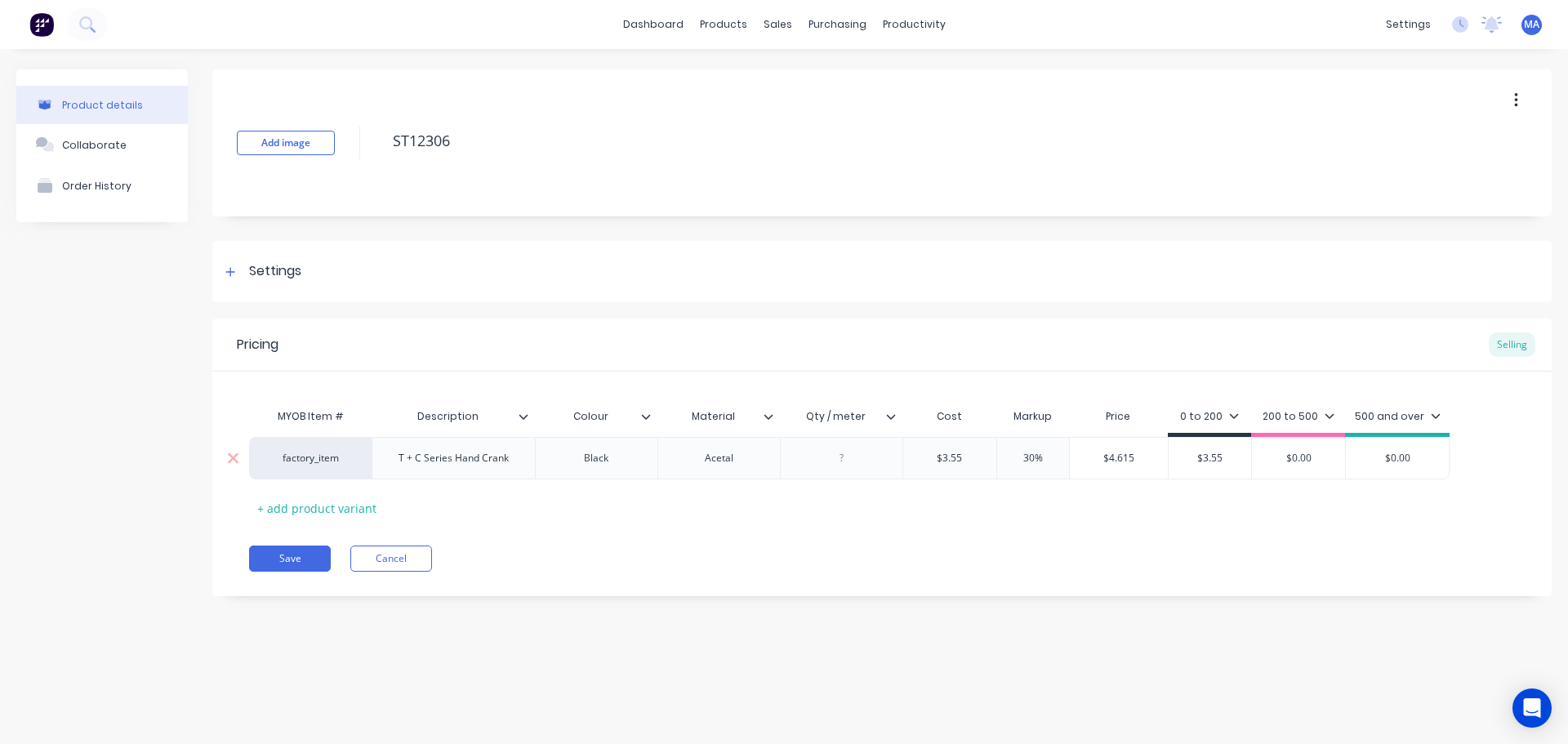
click at [957, 453] on input "$3.55" at bounding box center [949, 458] width 93 height 15
type textarea "x"
type input "$6."
type textarea "x"
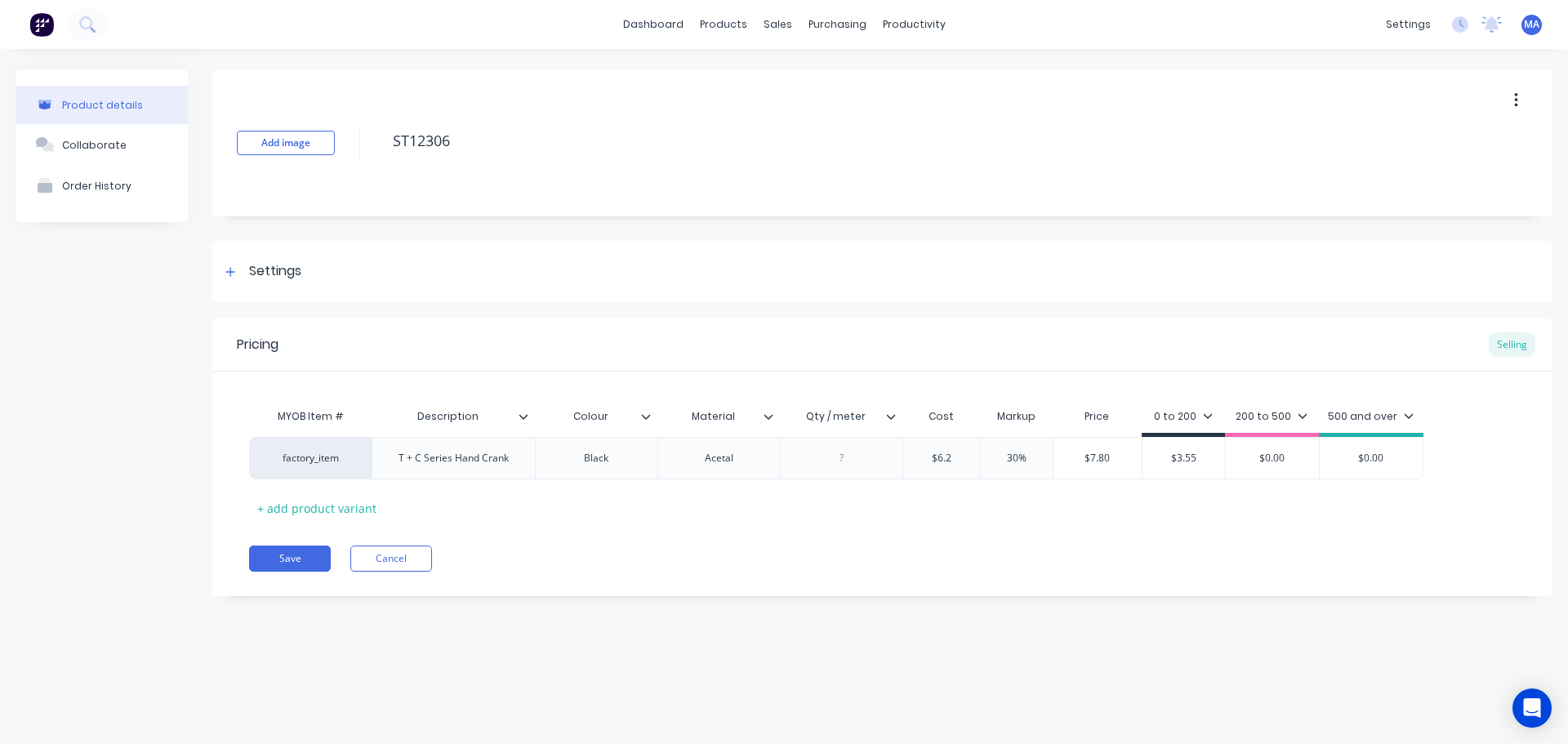
type input "$6.25"
type textarea "x"
type input "$6.25"
click at [959, 500] on div "MYOB Item # Description Colour Material Qty / meter Cost Markup Price 0 to 200 …" at bounding box center [882, 461] width 1266 height 121
click at [831, 465] on div at bounding box center [841, 458] width 81 height 21
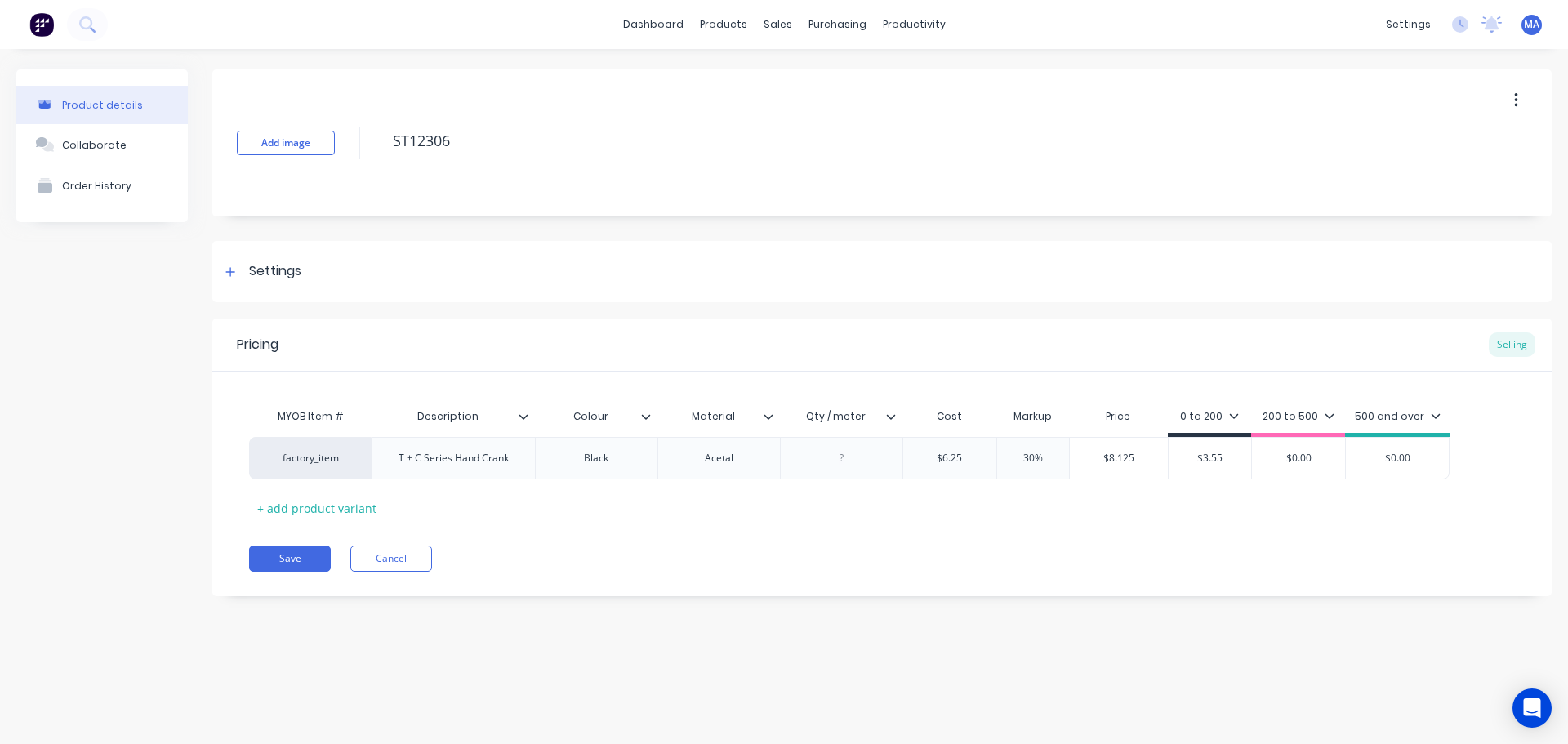
type textarea "x"
click at [853, 449] on div at bounding box center [841, 458] width 81 height 21
type textarea "x"
click at [877, 536] on div "Pricing Selling MYOB Item # Description Colour Material Qty / meter Cost Markup…" at bounding box center [882, 458] width 1340 height 278
click at [875, 470] on div "factory_item T + C Series Hand Crank Black Acetal 9 $6.25 $6.25 30% 30% $8.125 …" at bounding box center [882, 458] width 1266 height 43
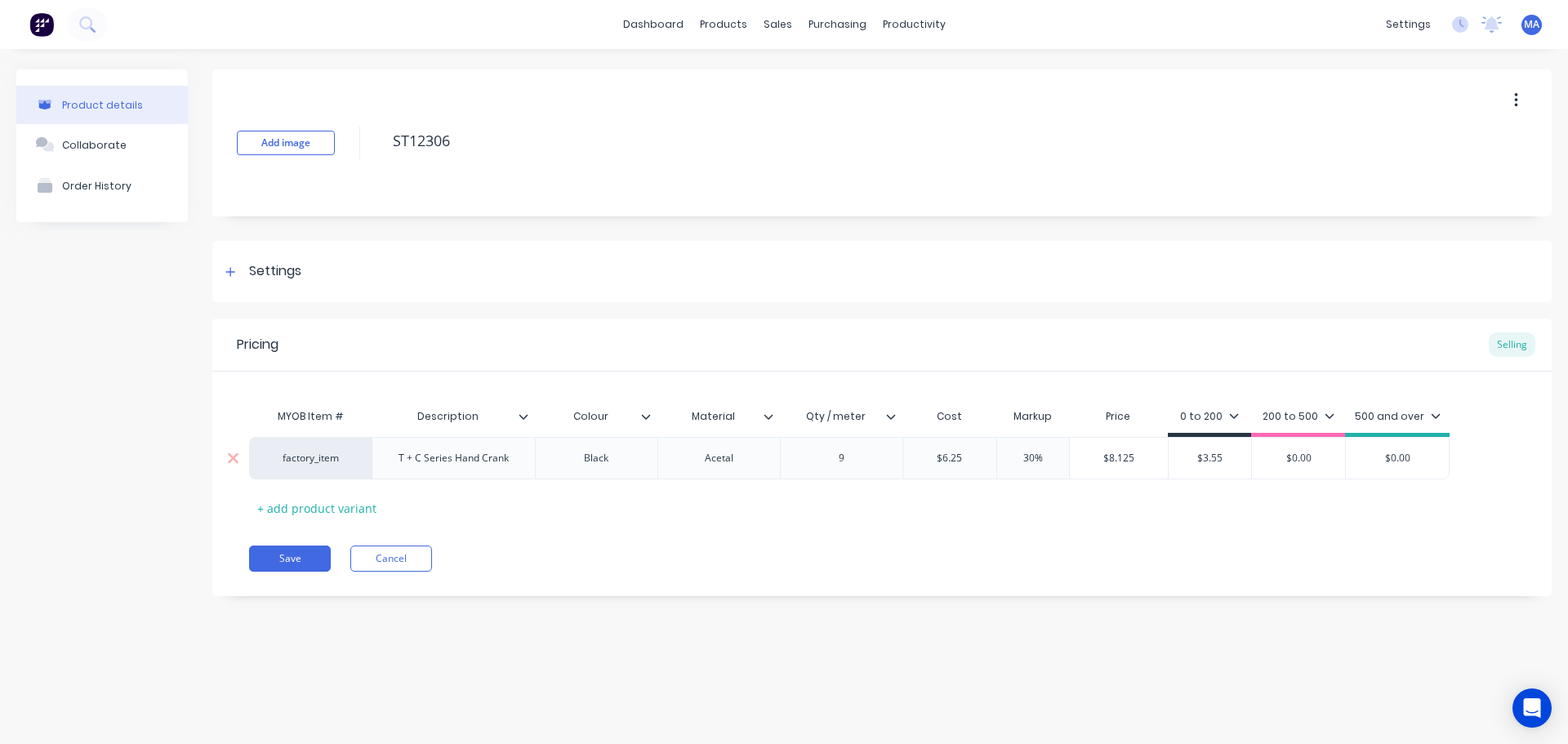
type input "$8.125"
click at [1137, 457] on input "$8.125" at bounding box center [1119, 458] width 99 height 15
click at [1220, 453] on input "$3.55" at bounding box center [1209, 458] width 82 height 15
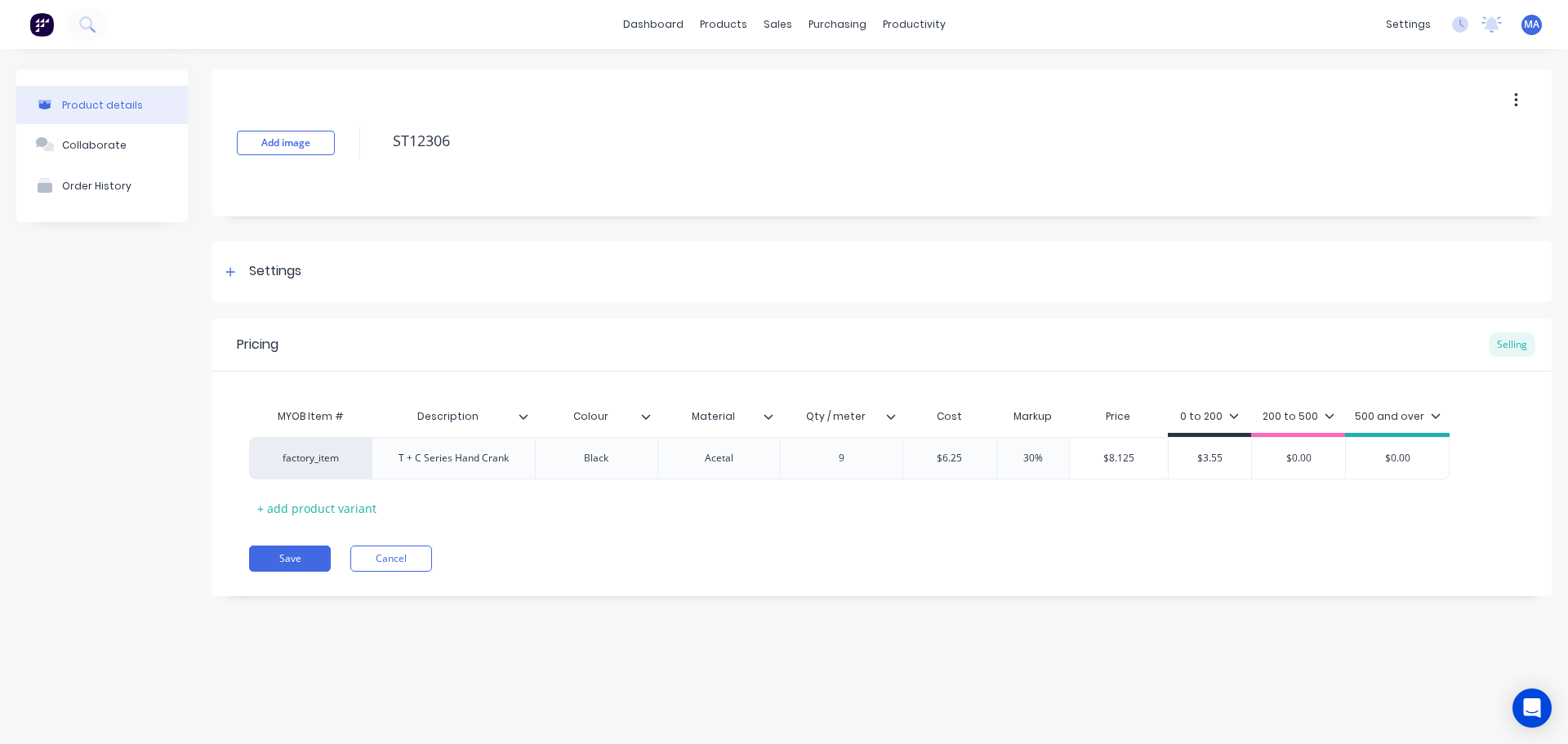
type textarea "x"
type input "$4"
type textarea "x"
type input "$4."
type textarea "x"
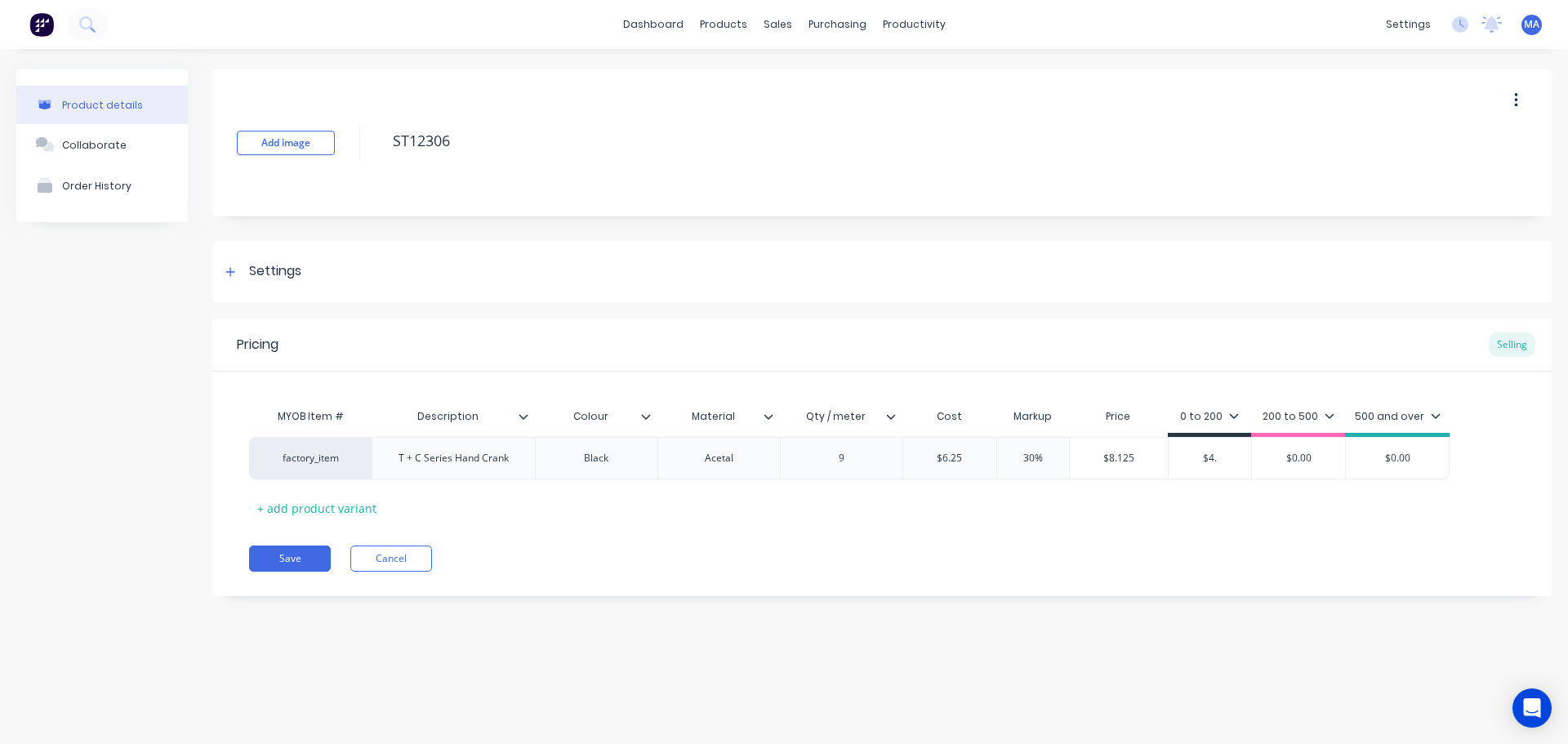
type input "$4.6"
type textarea "x"
type input "$4.61"
type textarea "x"
type input "$4.615"
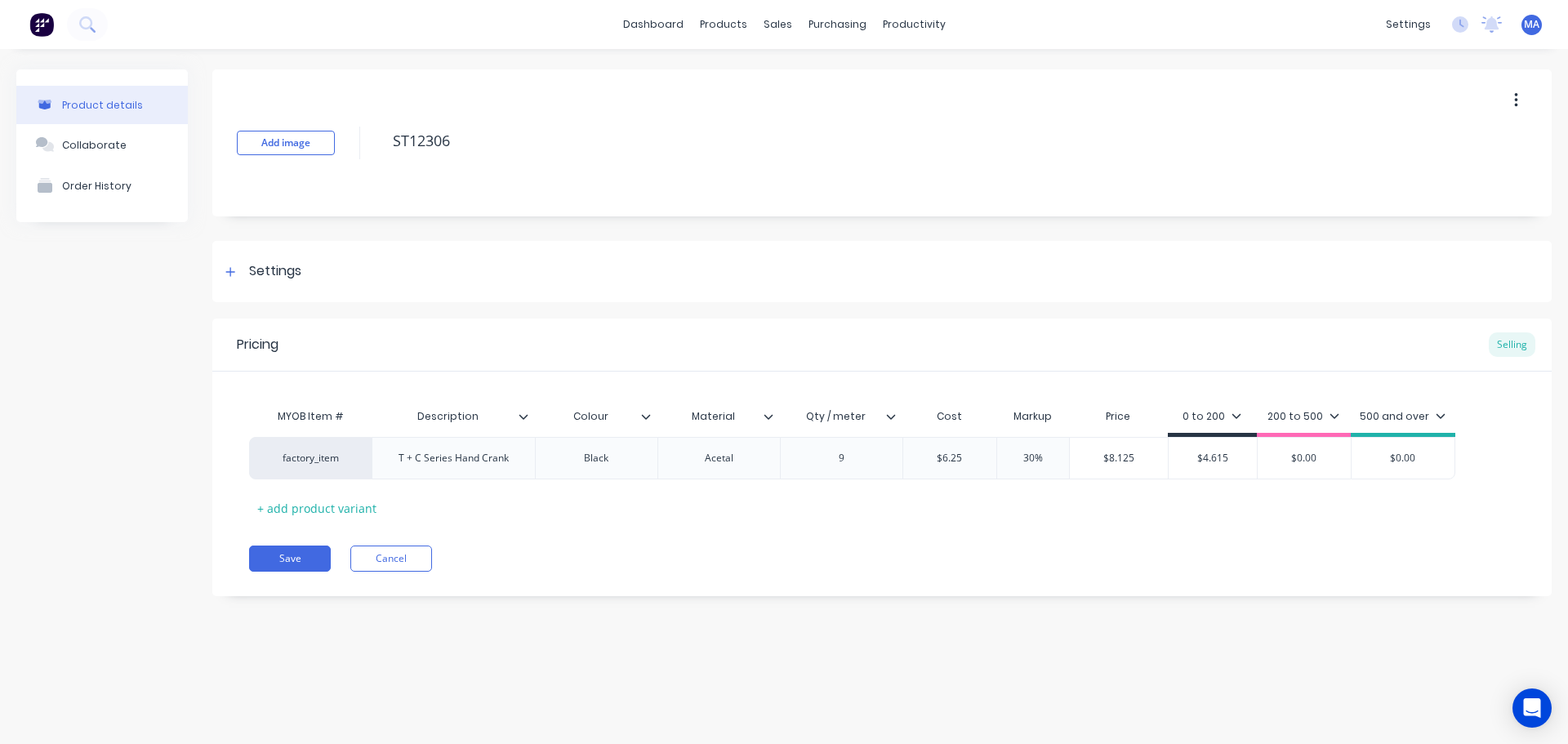
click at [1190, 500] on div "MYOB Item # Description Colour Material Qty / meter Cost Markup Price 0 to 200 …" at bounding box center [882, 461] width 1266 height 121
click at [314, 563] on button "Save" at bounding box center [290, 559] width 81 height 27
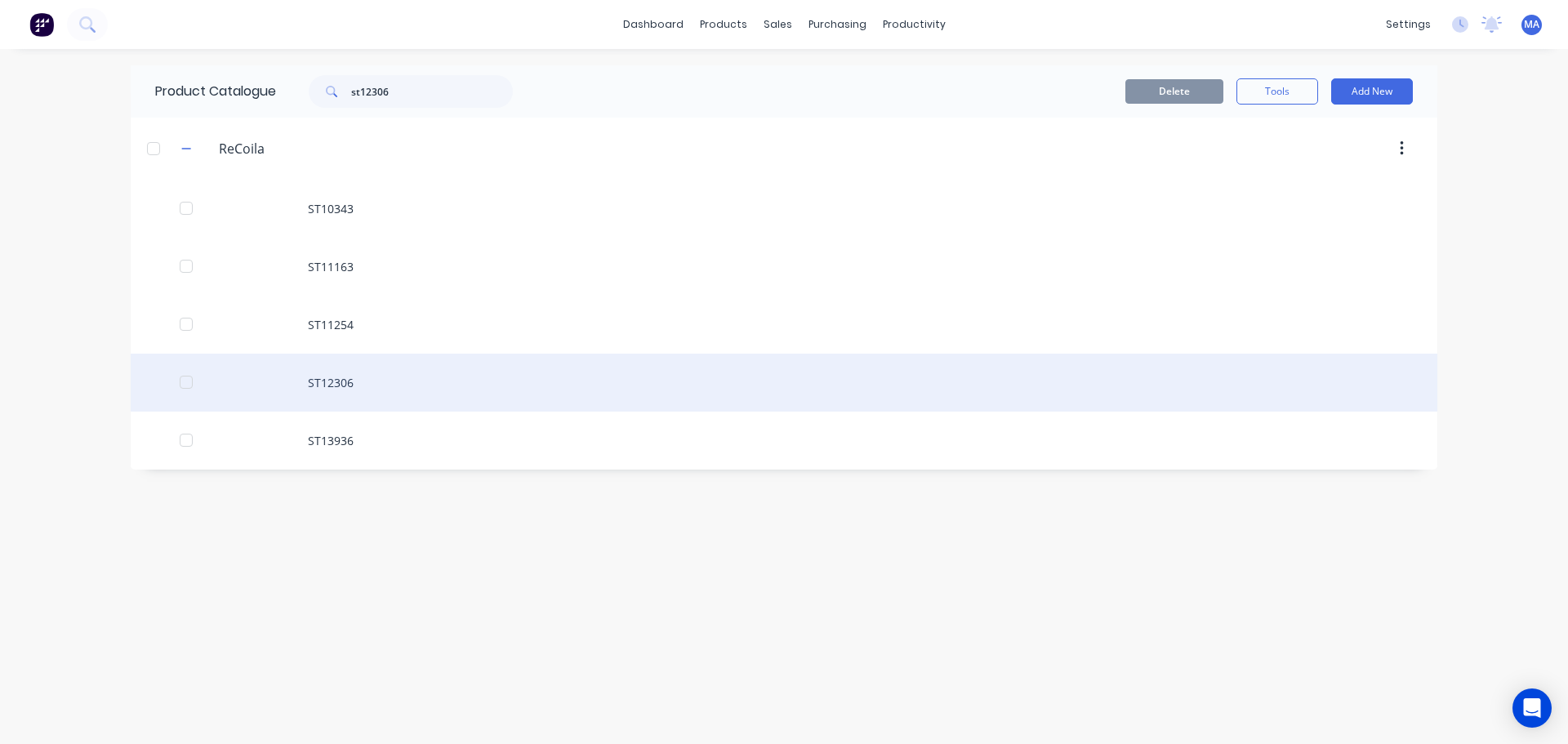
click at [395, 379] on div "ST12306" at bounding box center [784, 382] width 1307 height 58
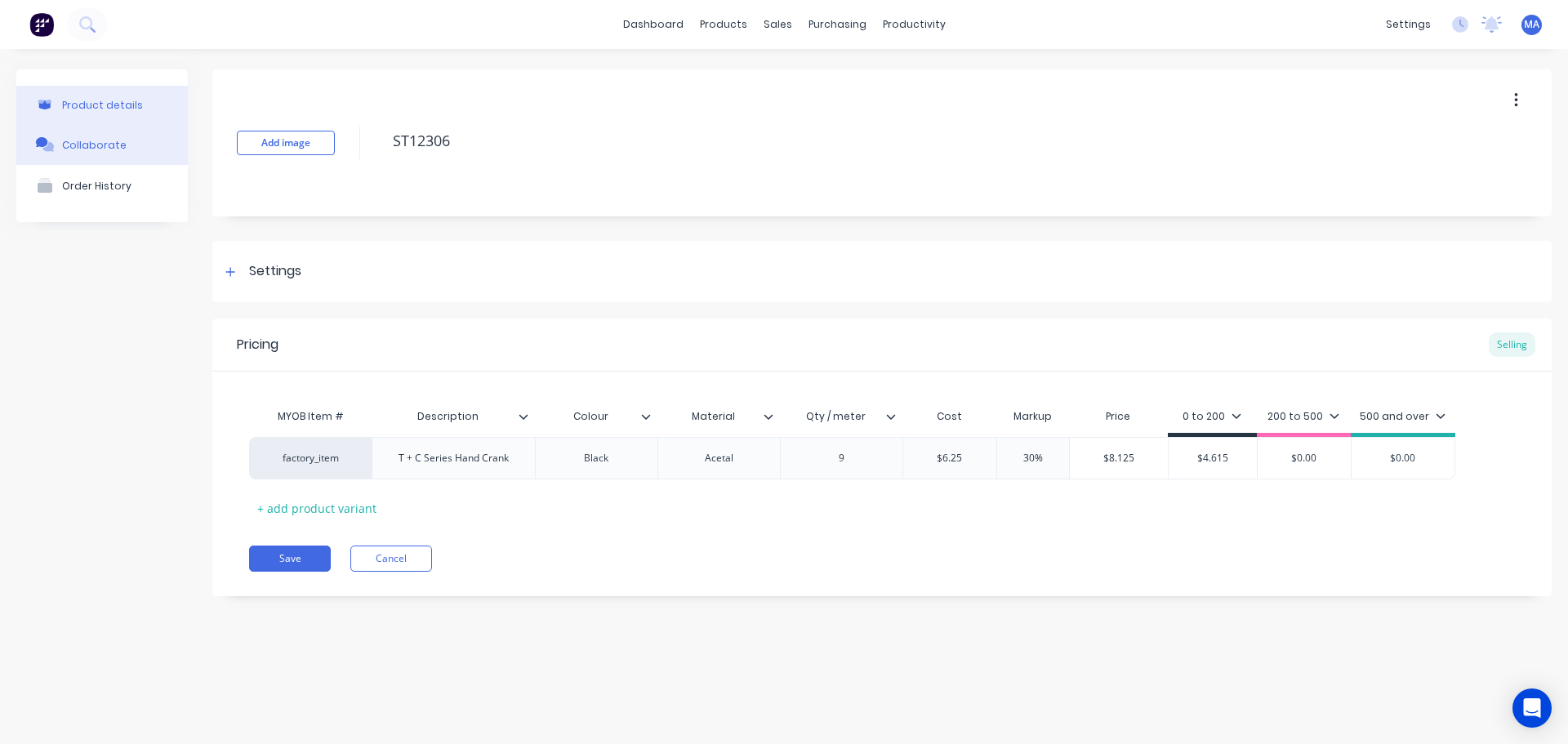
click at [144, 136] on button "Collaborate" at bounding box center [102, 144] width 172 height 41
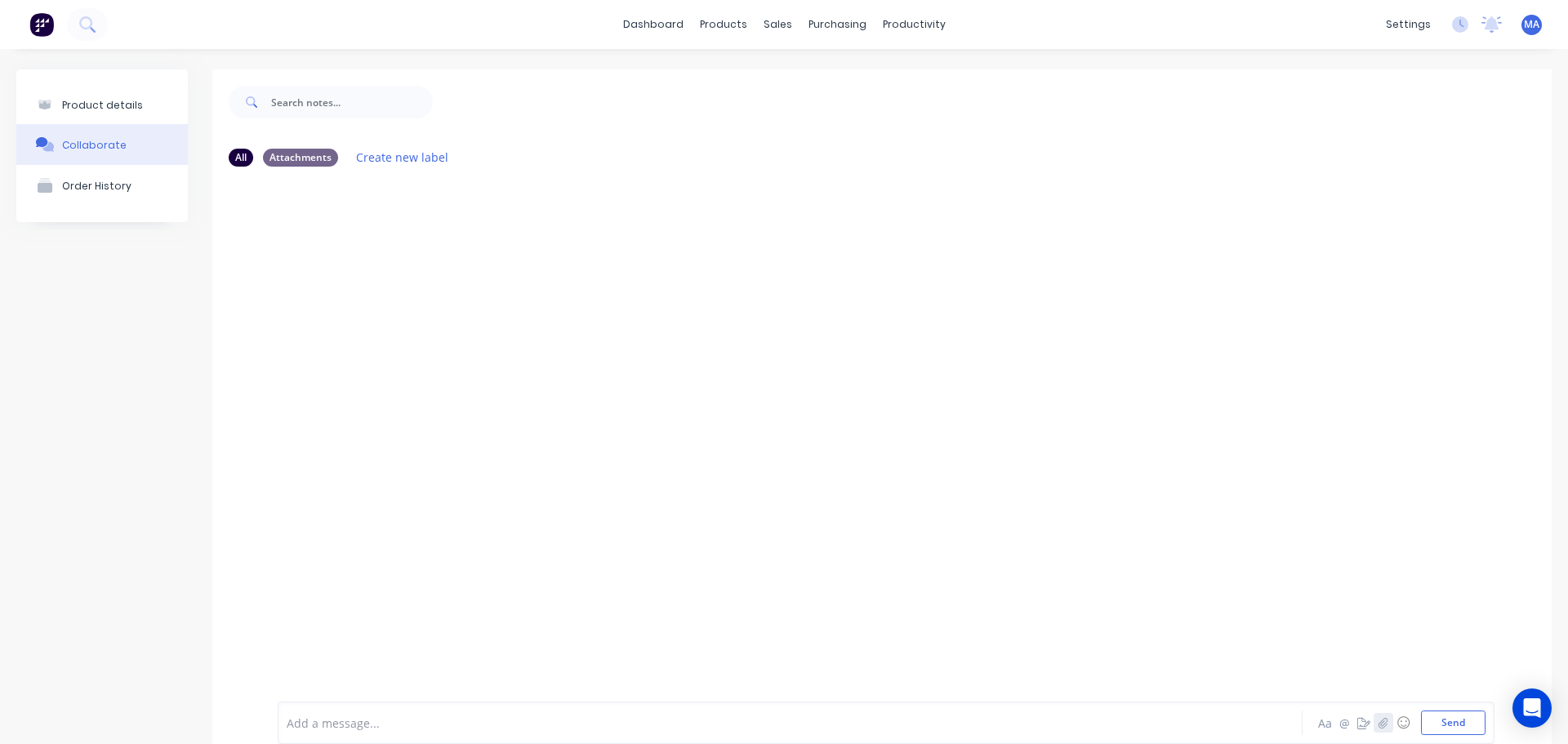
click at [1379, 726] on icon "button" at bounding box center [1383, 723] width 10 height 12
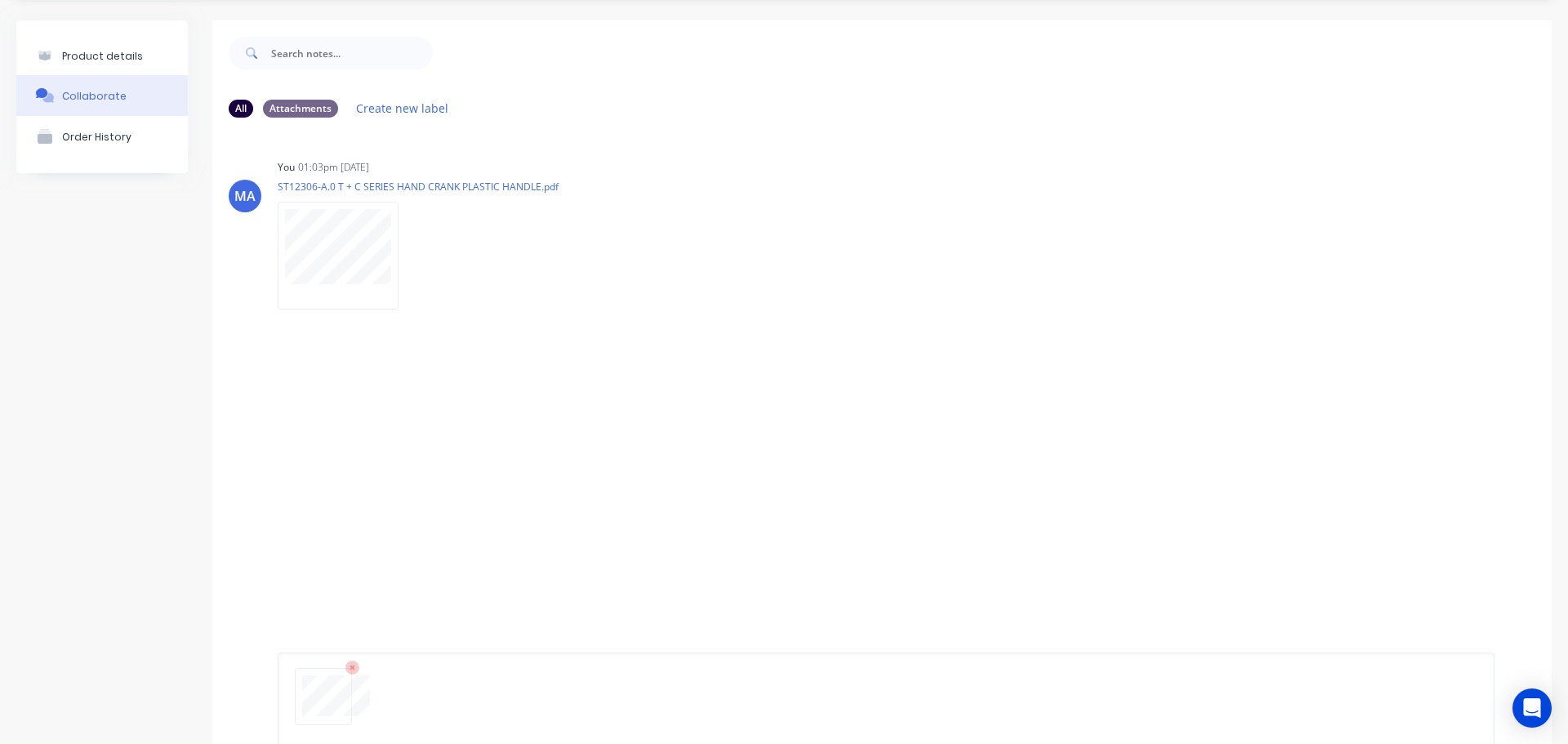
scroll to position [128, 0]
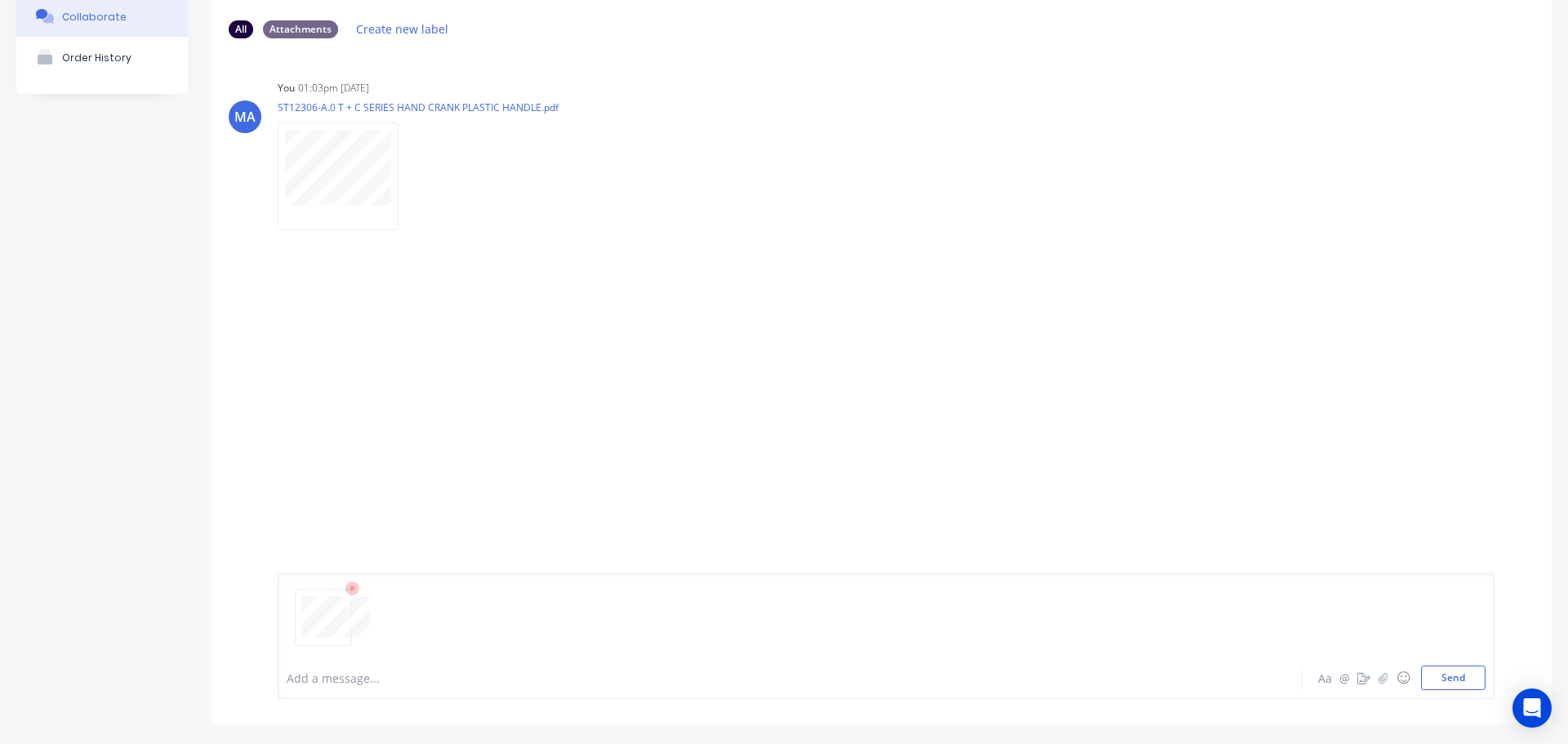
click at [354, 585] on icon at bounding box center [352, 589] width 15 height 15
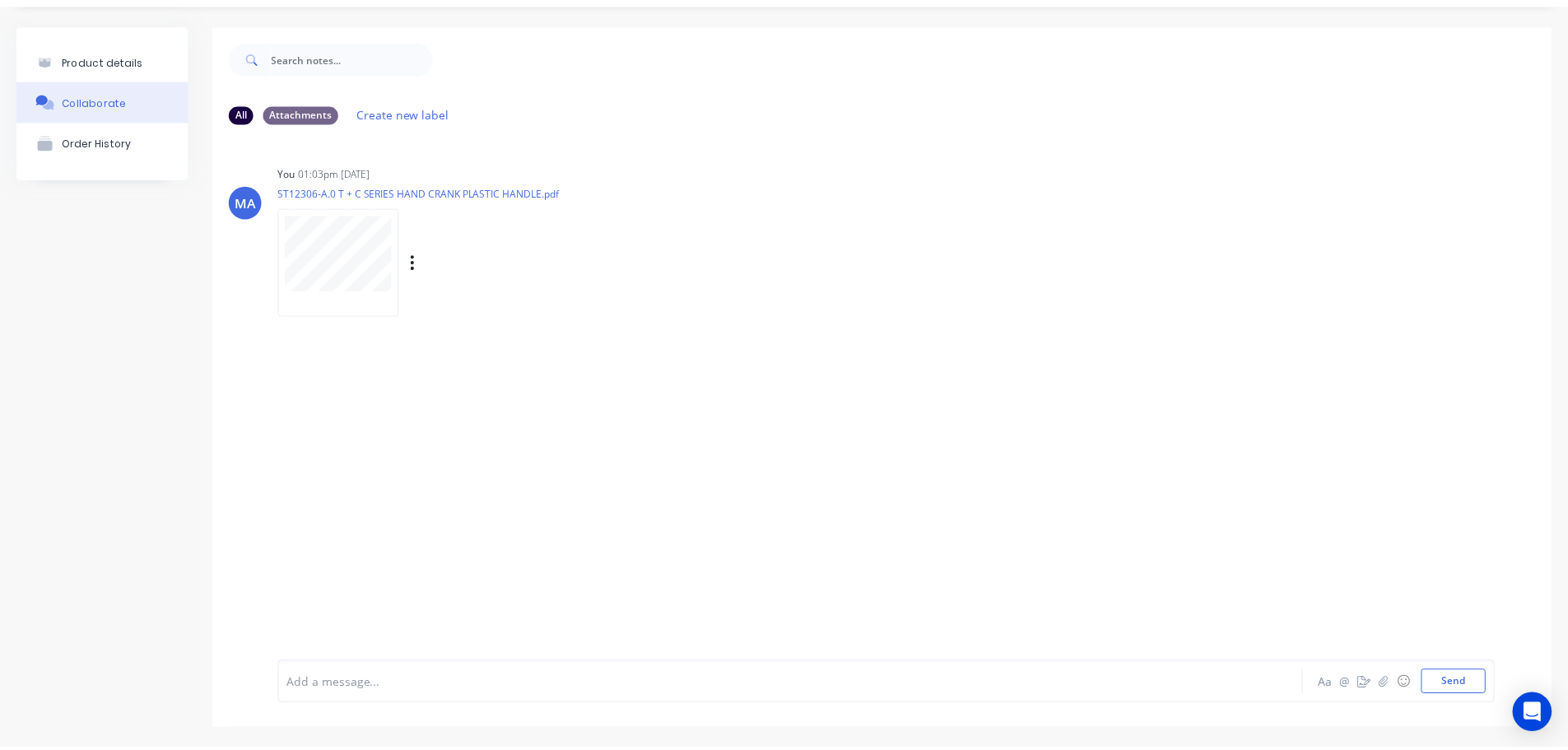
scroll to position [0, 0]
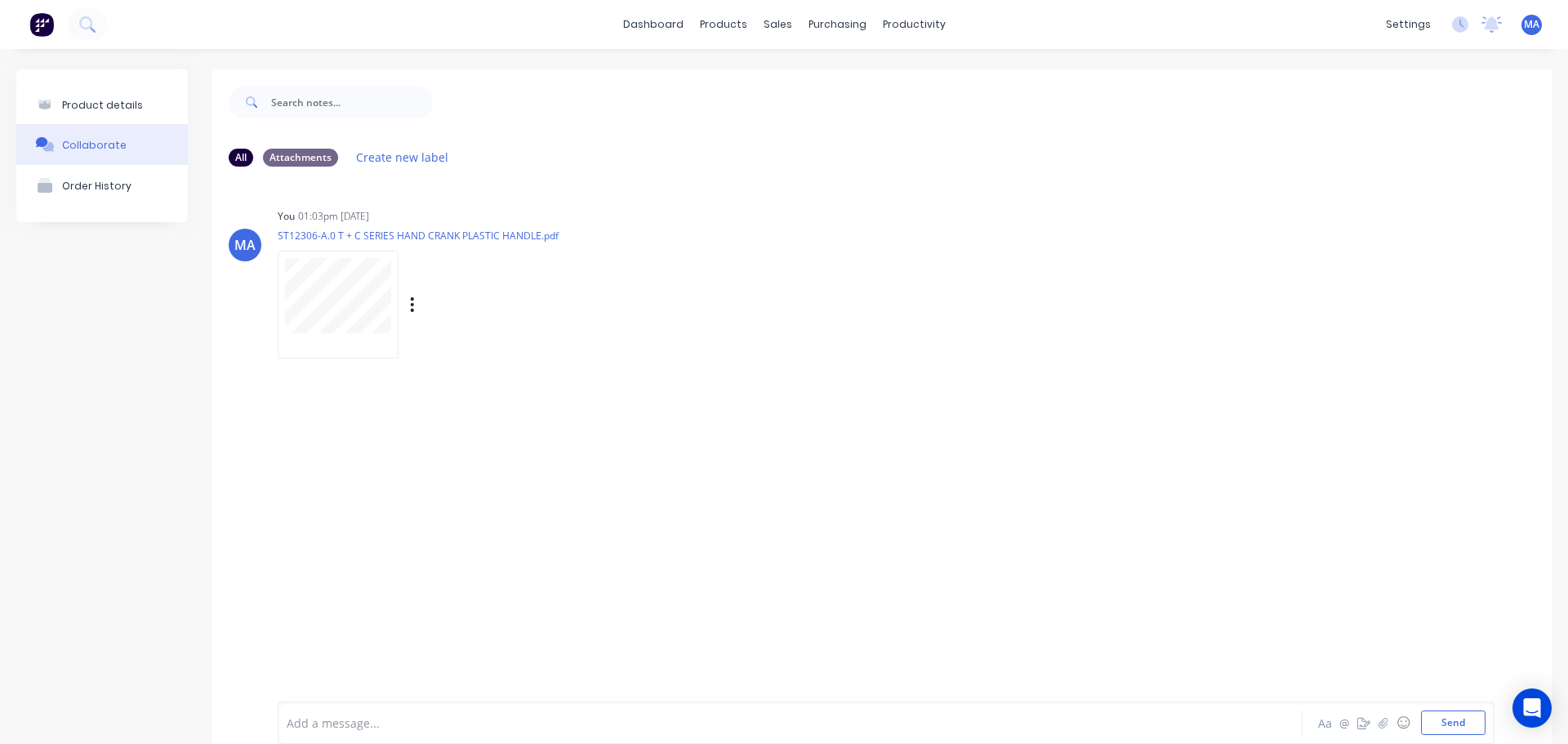
click at [406, 304] on div "Labels Auto-attach to new orders Sales Orders Purchase Orders Download Delete" at bounding box center [497, 305] width 184 height 24
click at [411, 304] on button "button" at bounding box center [412, 305] width 6 height 24
click at [452, 345] on button "Auto-attach to new orders" at bounding box center [520, 349] width 184 height 38
click at [688, 274] on div "You 01:03pm [DATE] ST12306-A.0 T + C SERIES HAND CRANK PLASTIC HANDLE.pdf Label…" at bounding box center [533, 278] width 510 height 147
click at [126, 110] on div "Product details" at bounding box center [102, 105] width 81 height 12
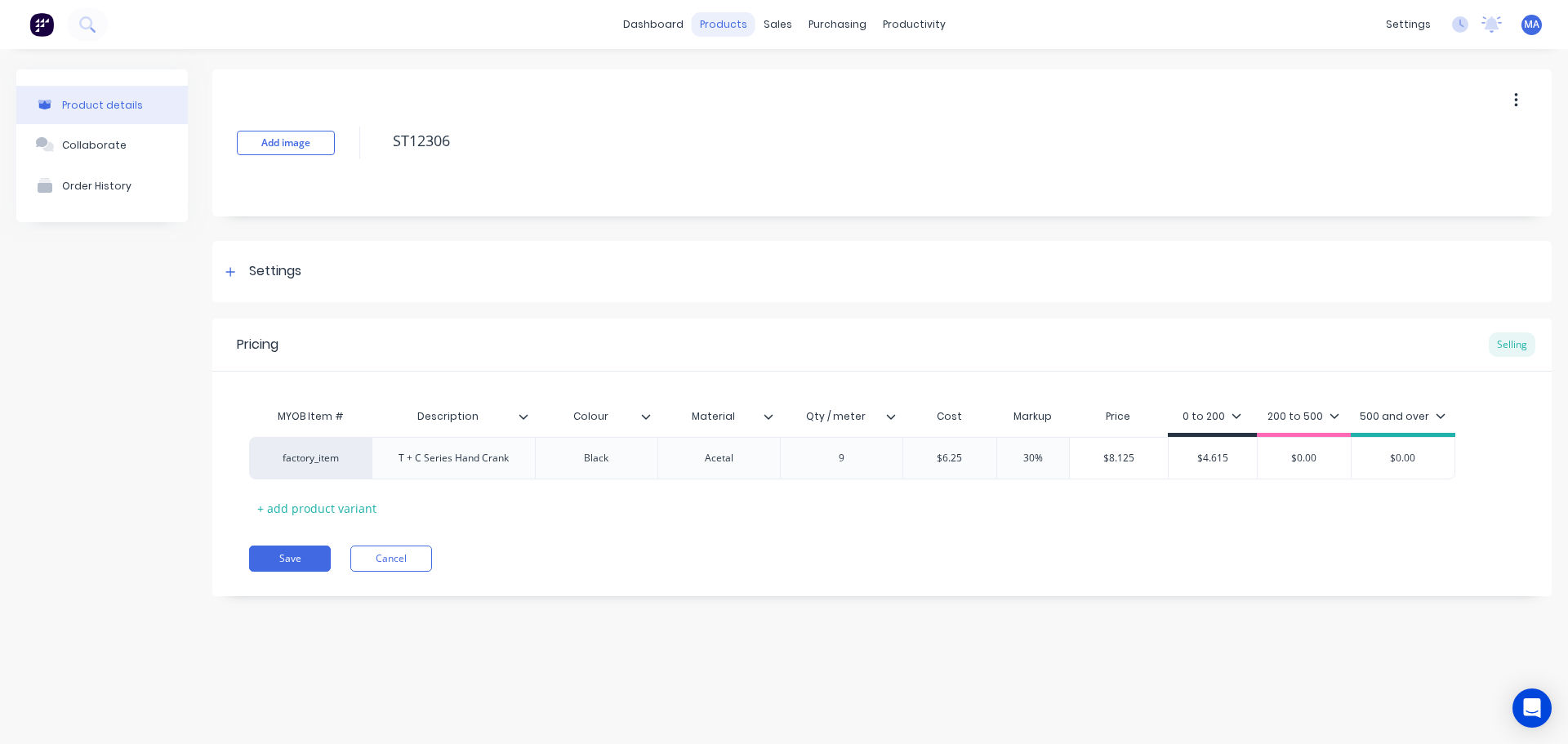
type textarea "x"
click at [807, 75] on div "Sales Orders" at bounding box center [838, 78] width 67 height 15
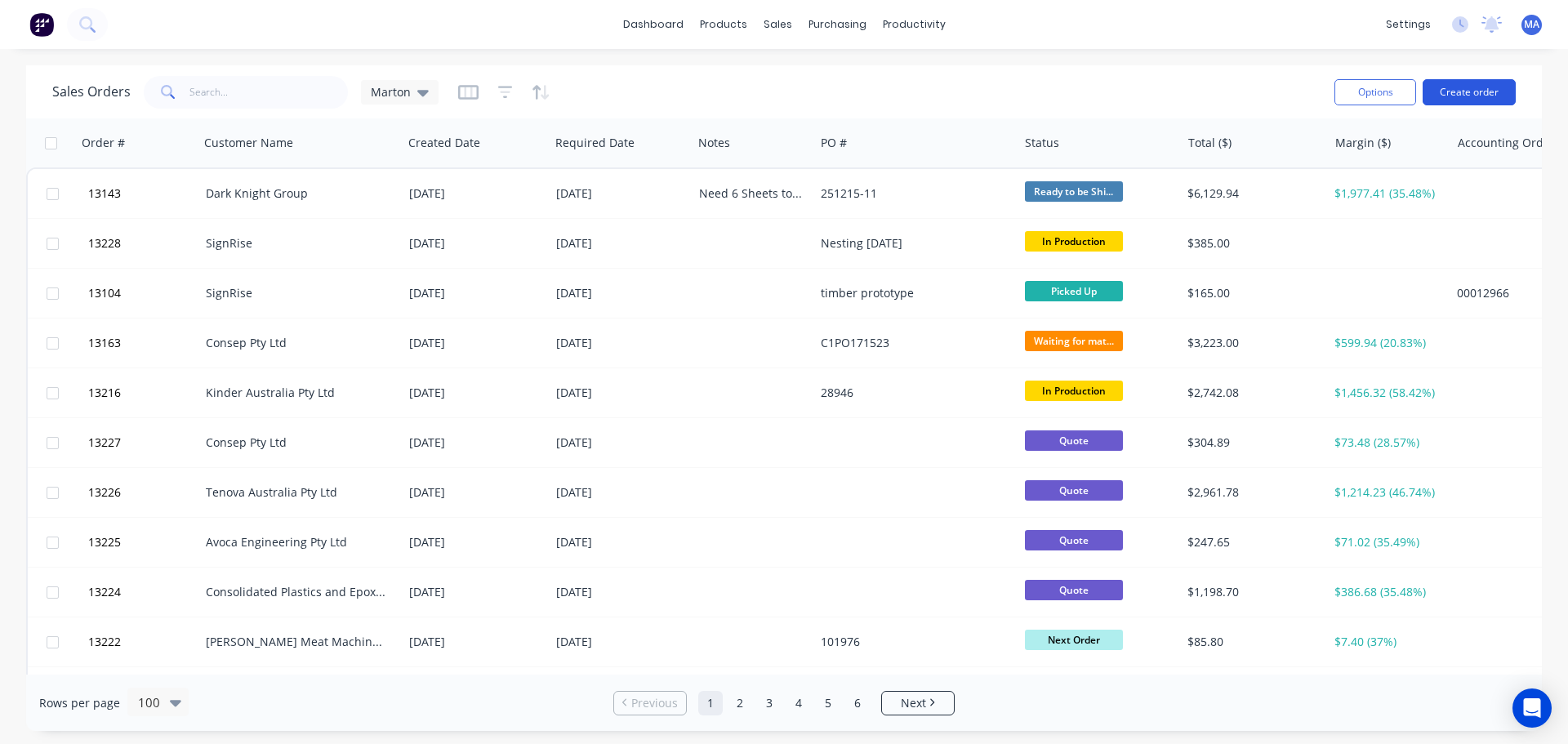
click at [1463, 88] on button "Create order" at bounding box center [1469, 92] width 93 height 27
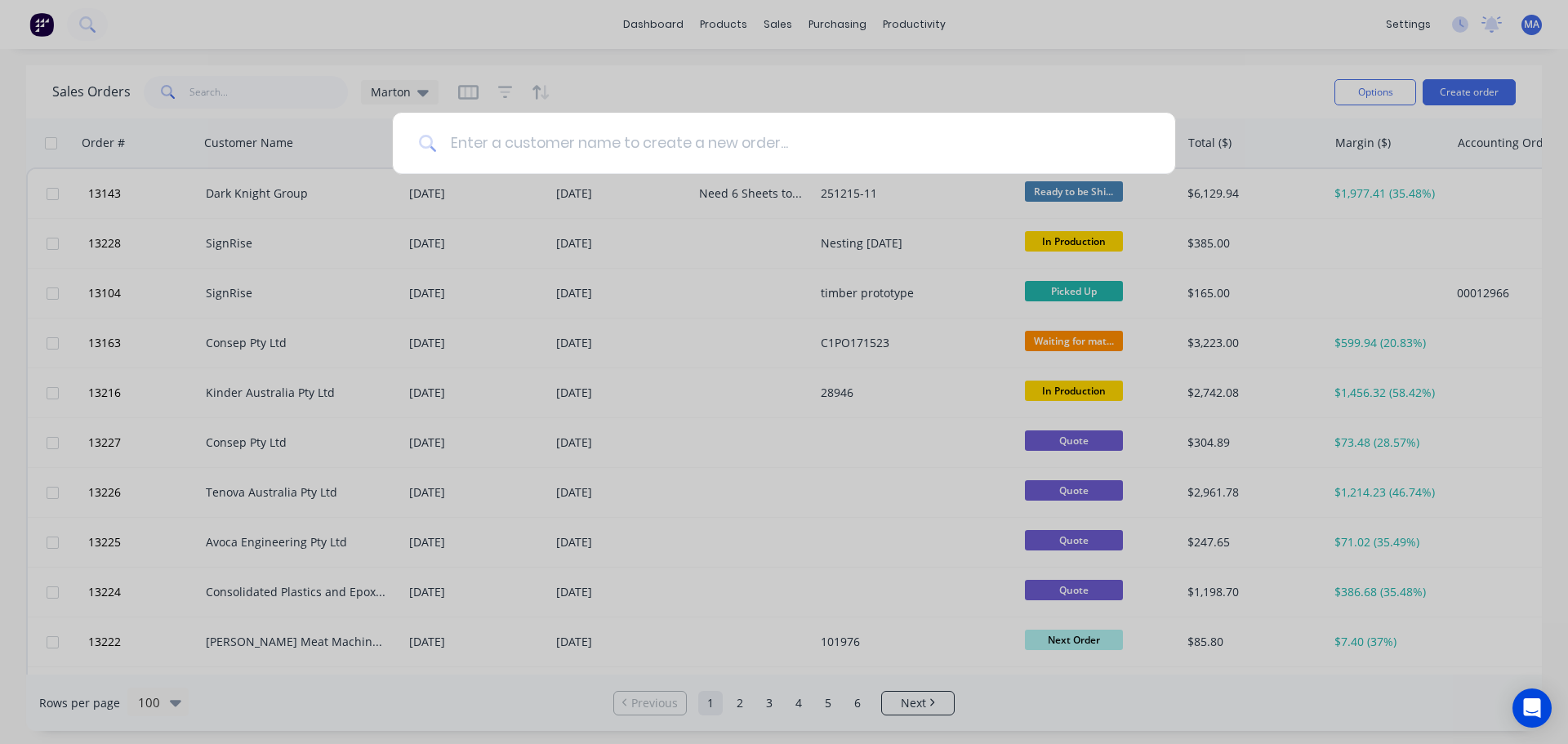
click at [514, 152] on input at bounding box center [792, 143] width 712 height 61
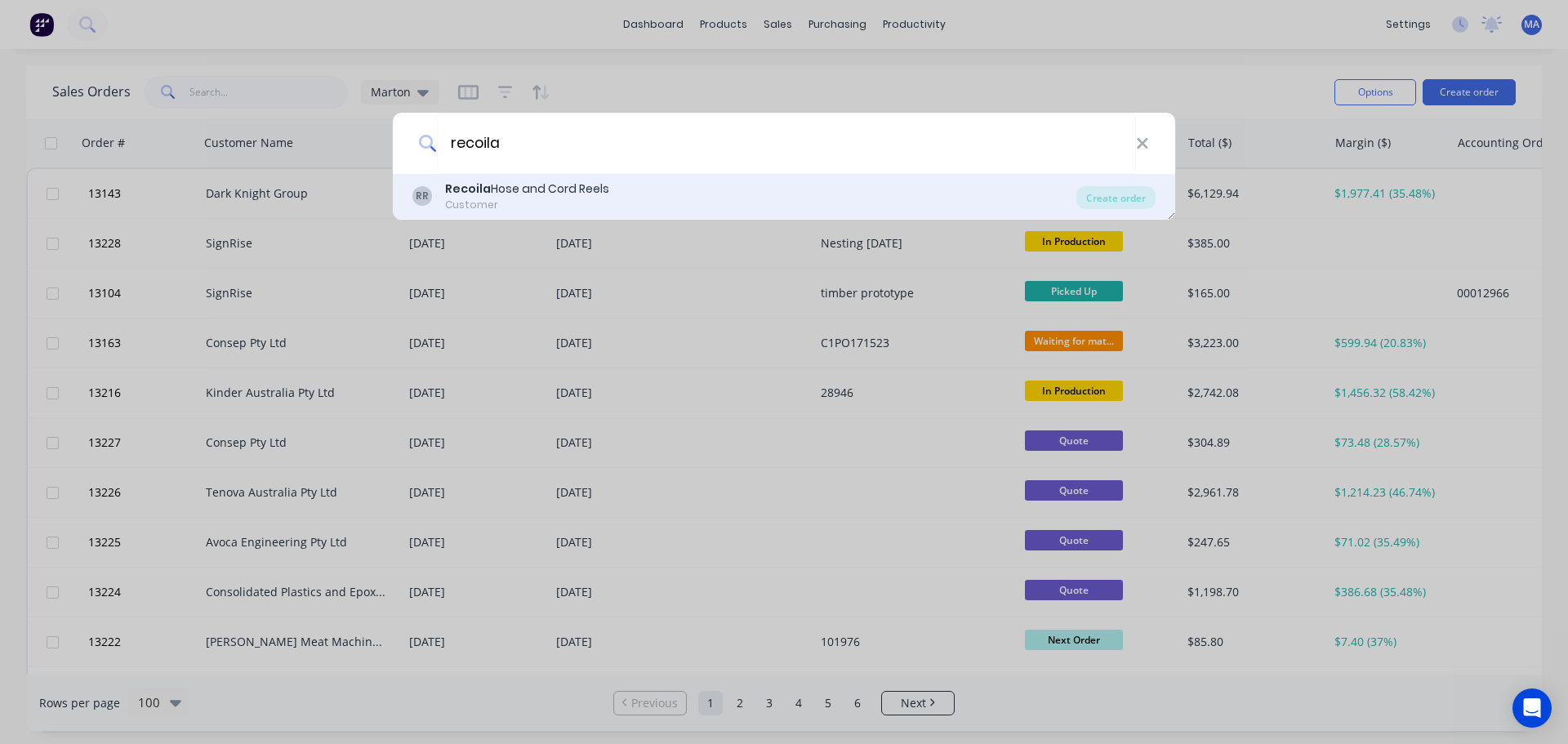
type input "recoila"
click at [495, 191] on div "Recoila Hose and Cord Reels" at bounding box center [527, 189] width 164 height 17
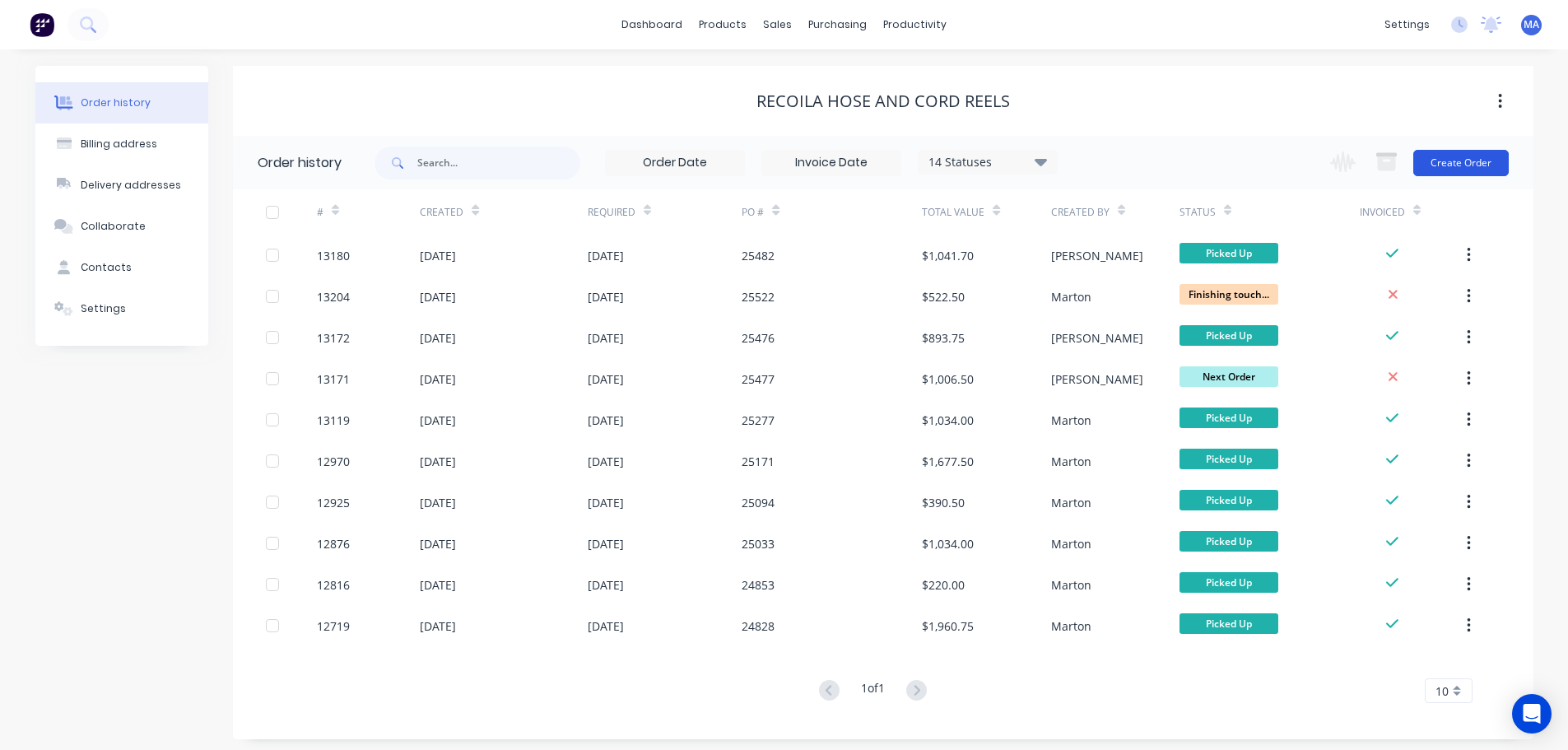
click at [1465, 158] on button "Create Order" at bounding box center [1461, 163] width 95 height 27
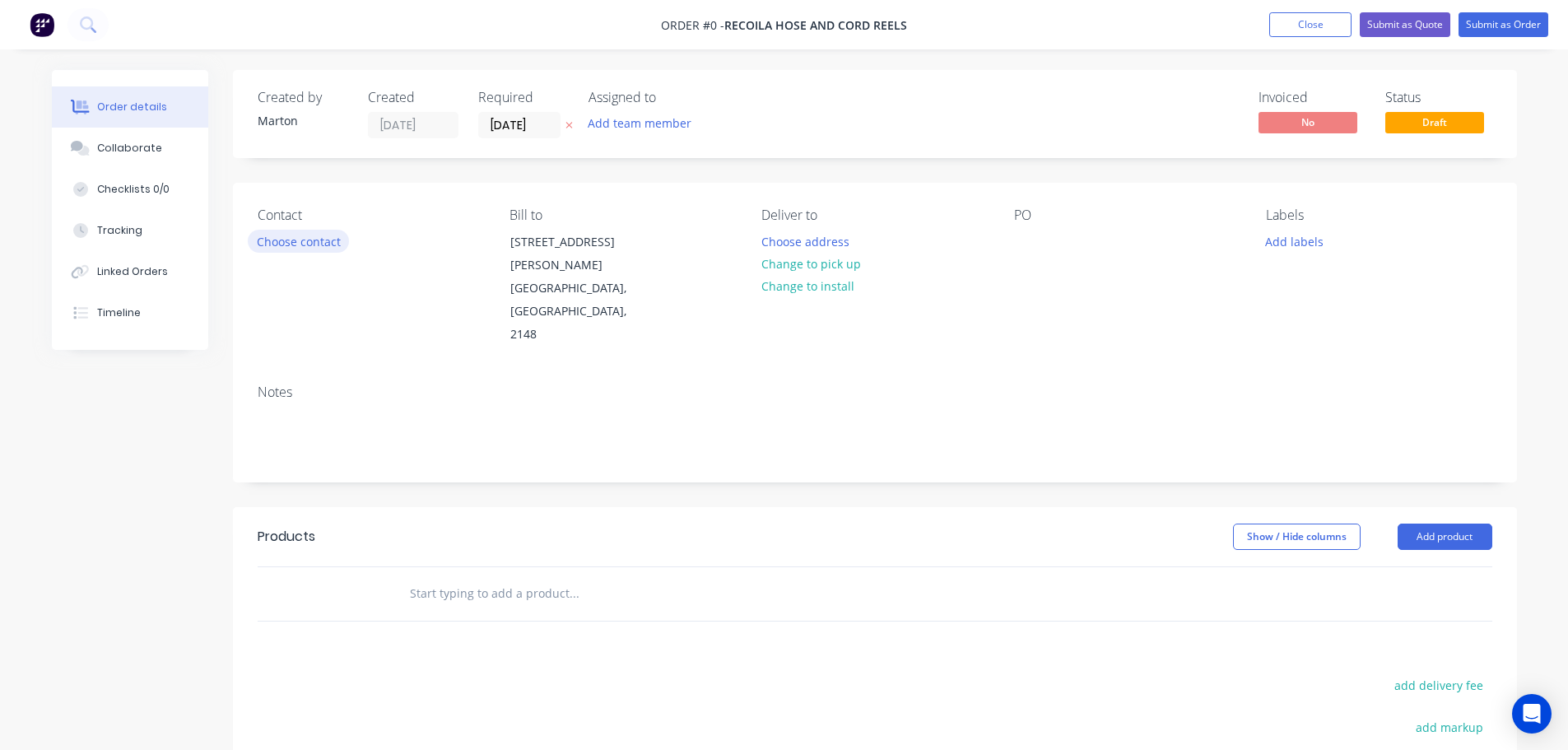
click at [305, 237] on button "Choose contact" at bounding box center [298, 240] width 101 height 22
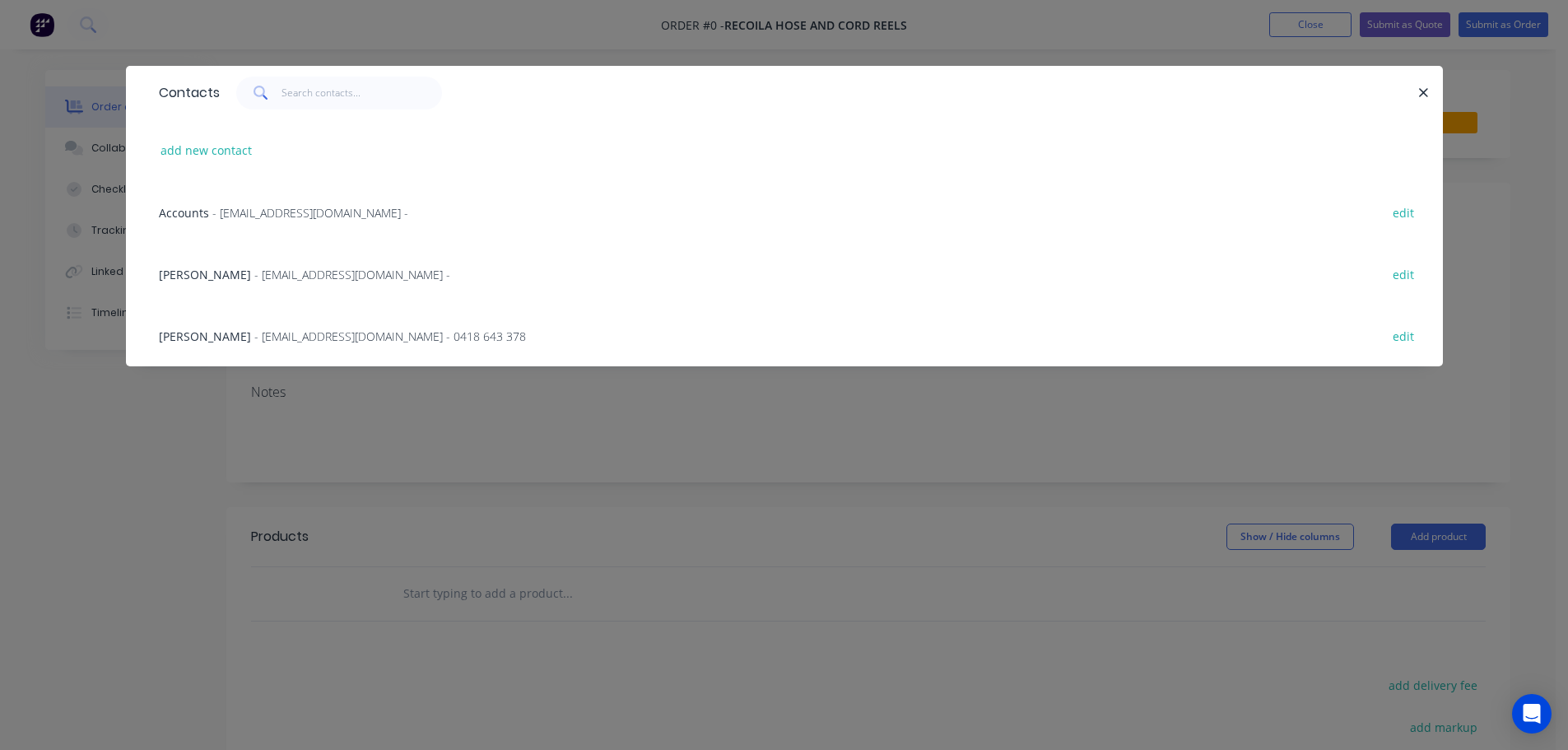
click at [238, 271] on span "[PERSON_NAME]" at bounding box center [204, 275] width 92 height 16
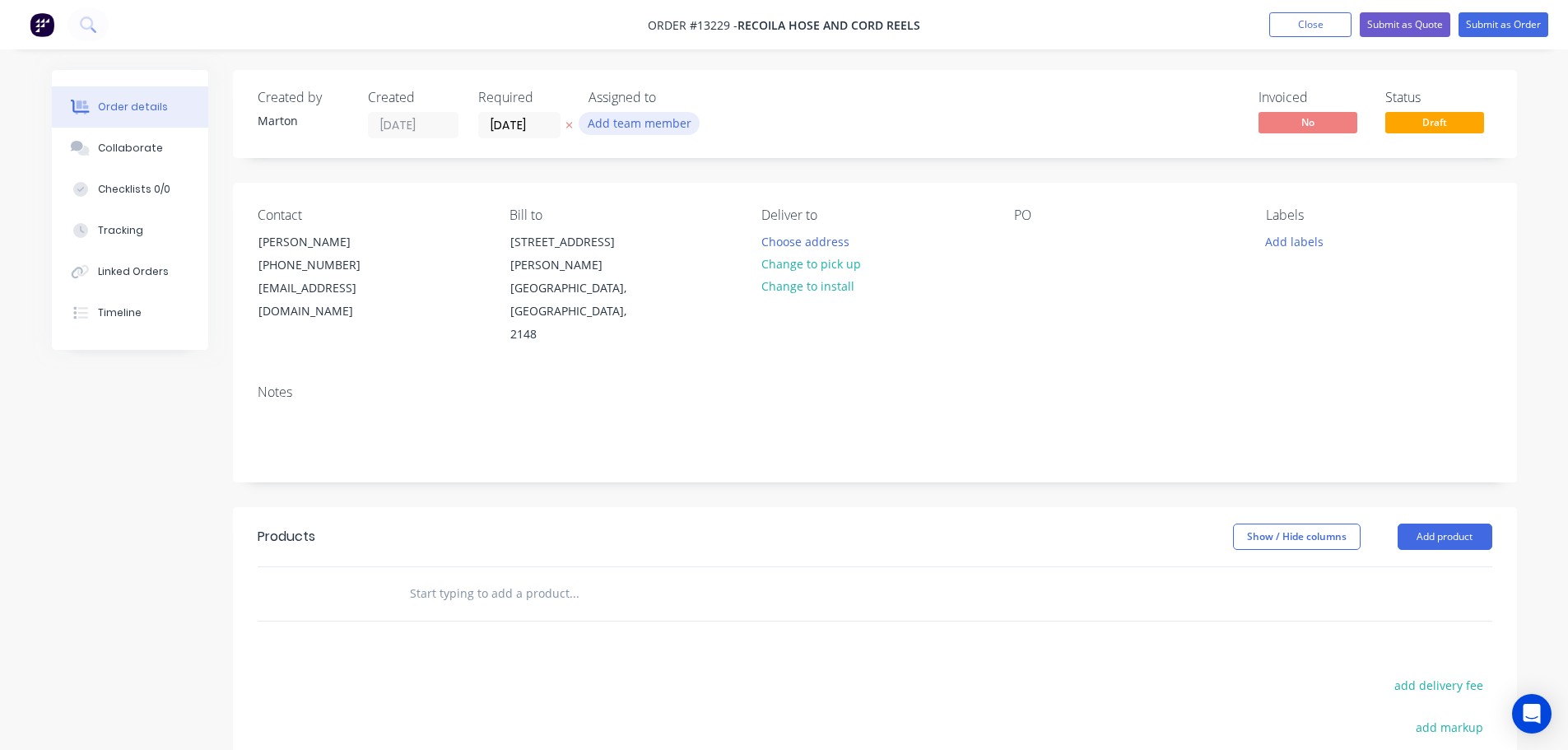
click at [638, 126] on button "Add team member" at bounding box center [639, 122] width 121 height 22
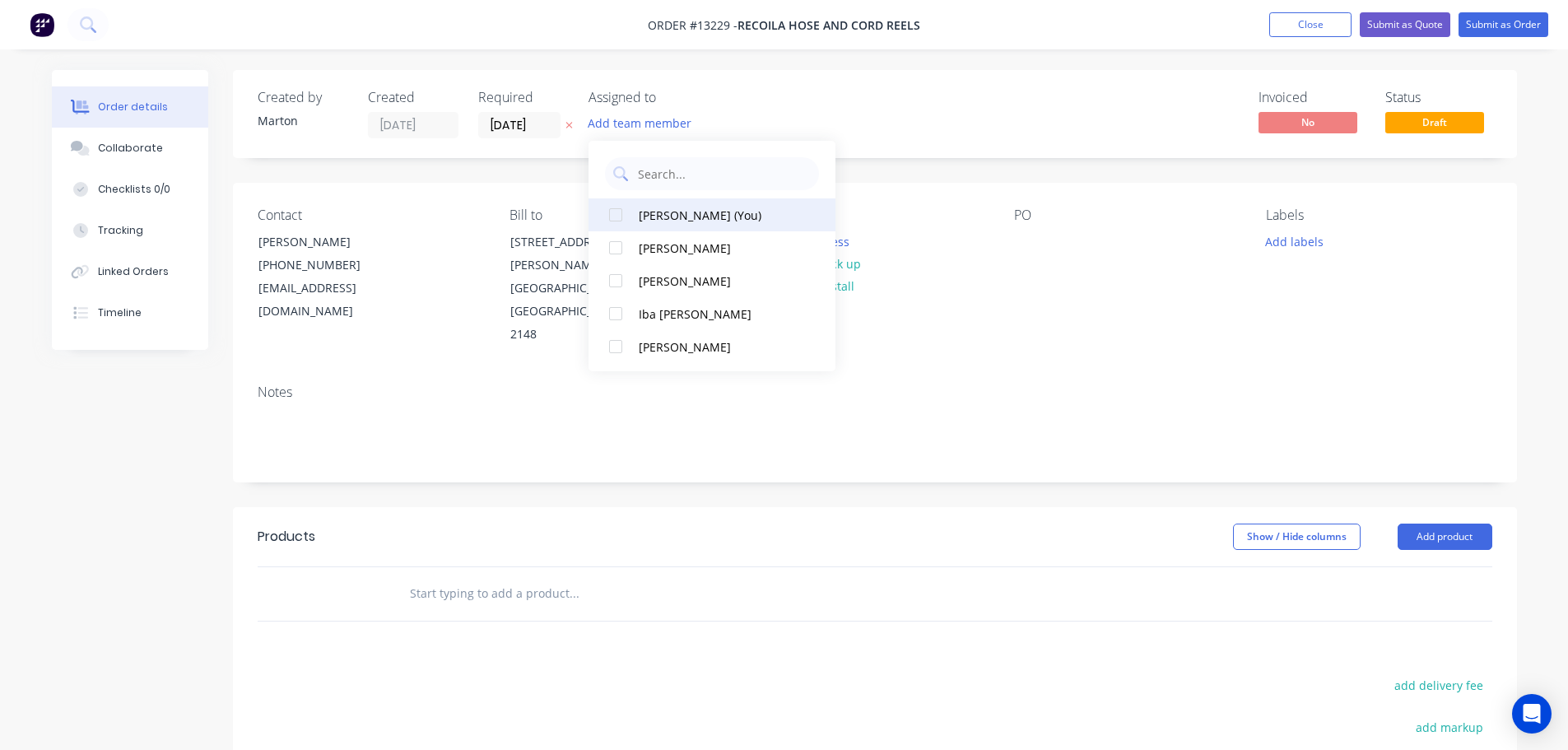
click at [637, 219] on button "[PERSON_NAME] (You)" at bounding box center [711, 214] width 247 height 33
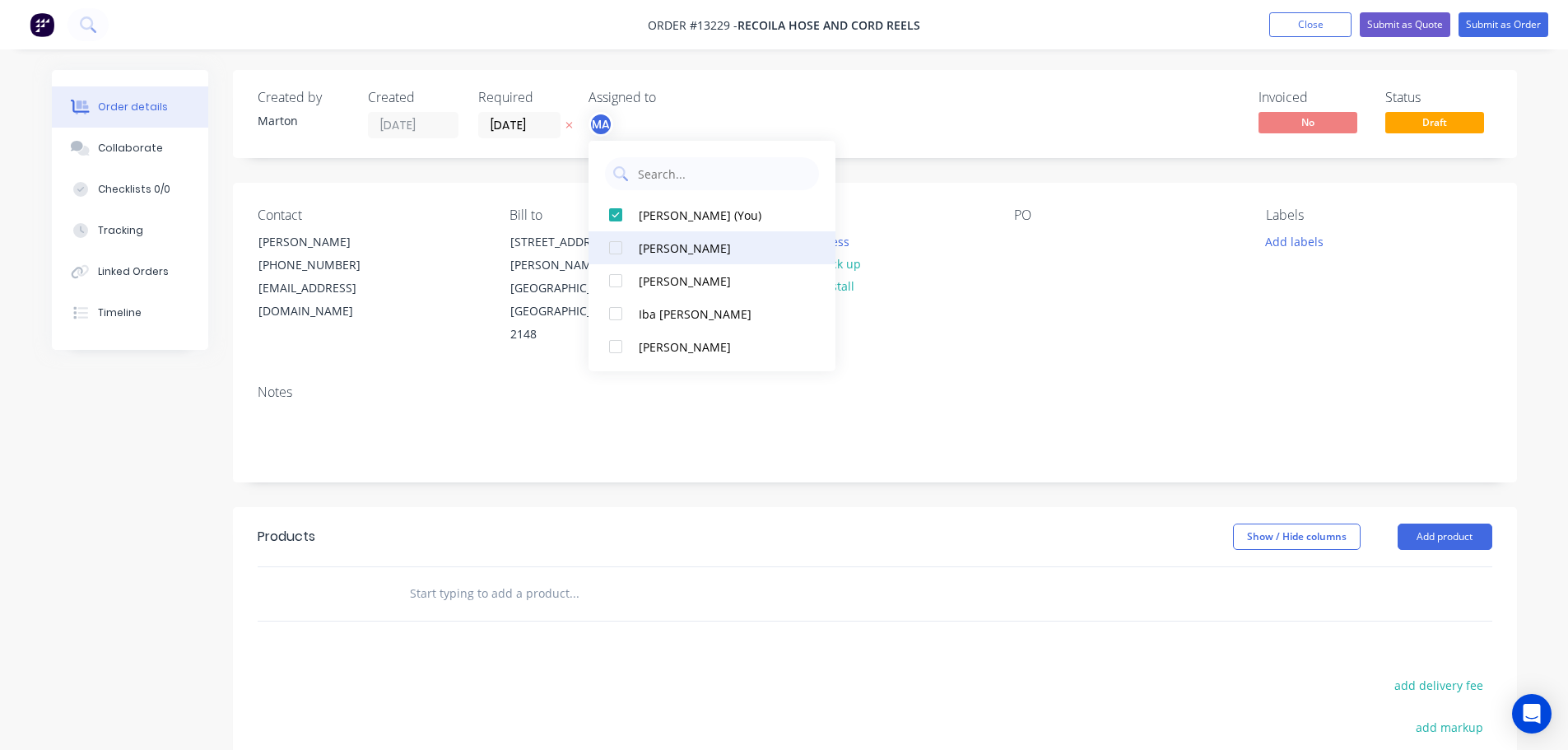
click at [621, 252] on div at bounding box center [615, 247] width 33 height 33
click at [618, 282] on div at bounding box center [615, 280] width 33 height 33
click at [888, 117] on div "Created by [PERSON_NAME] Created [DATE] Required [DATE] Assigned to MA CK GS In…" at bounding box center [875, 113] width 1284 height 88
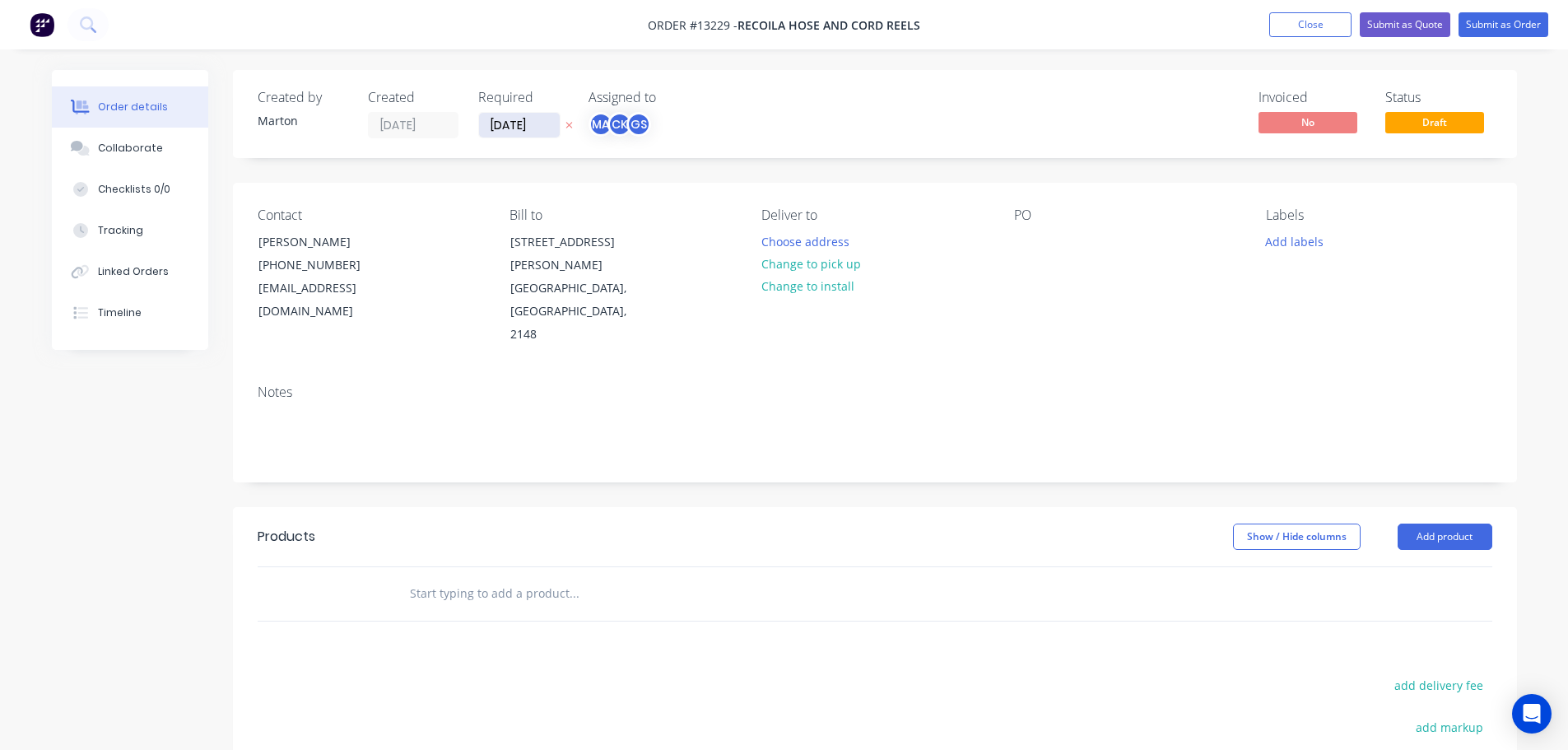
click at [483, 119] on input "[DATE]" at bounding box center [519, 125] width 80 height 25
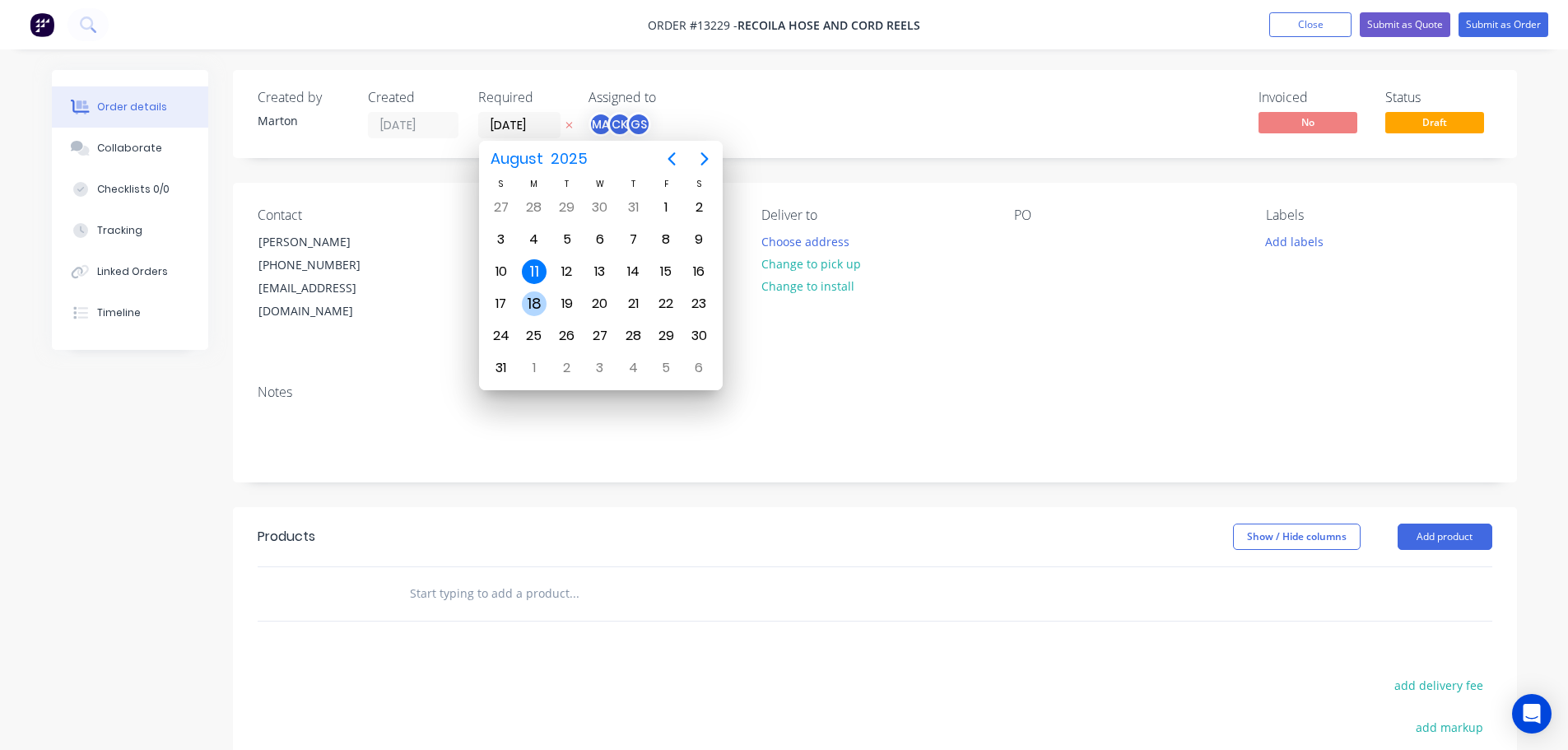
click at [528, 334] on div "25" at bounding box center [535, 336] width 25 height 25
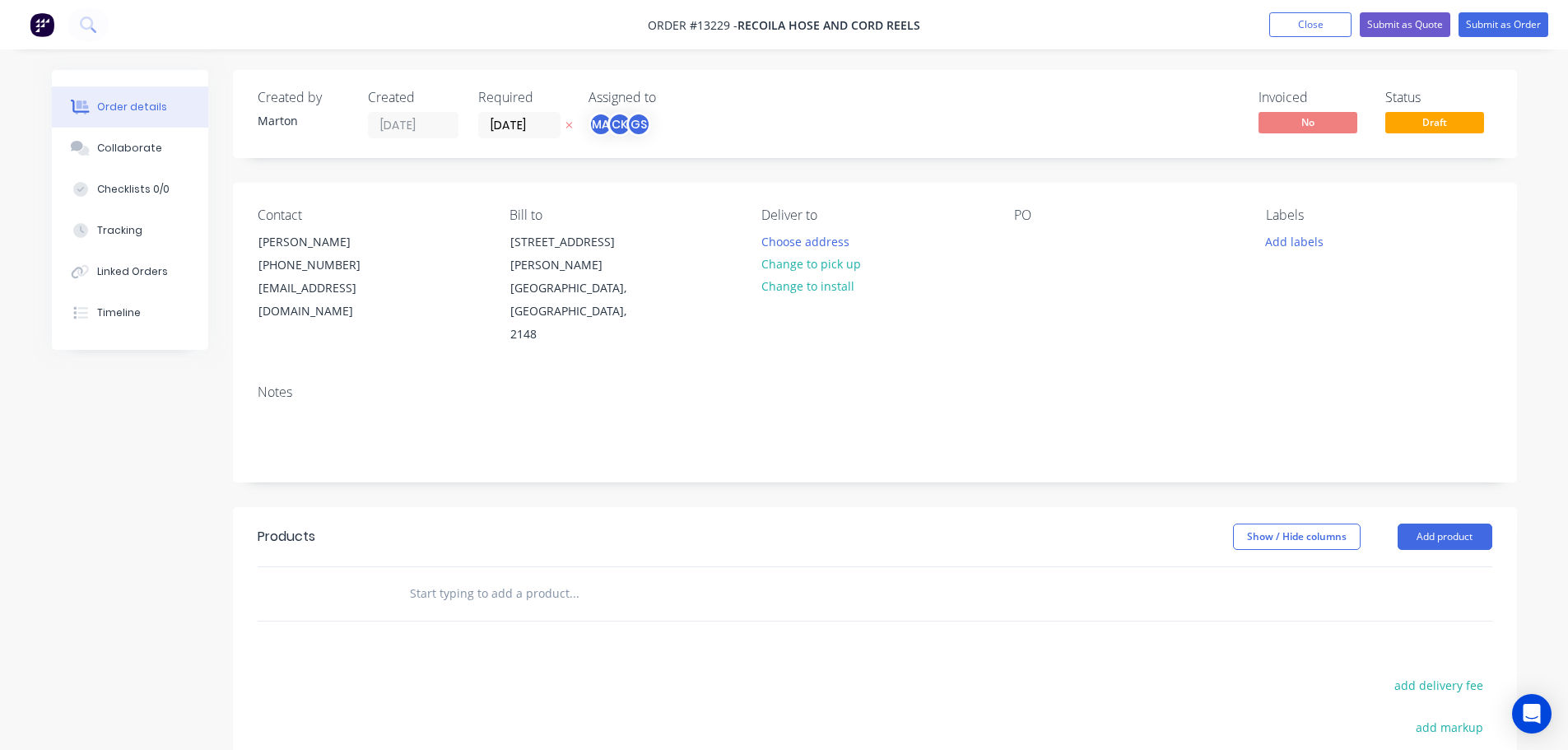
click at [676, 154] on div "Created by [PERSON_NAME] Created [DATE] Required [DATE] Assigned to MA CK GS In…" at bounding box center [875, 113] width 1284 height 88
click at [512, 122] on input "[DATE]" at bounding box center [519, 125] width 80 height 25
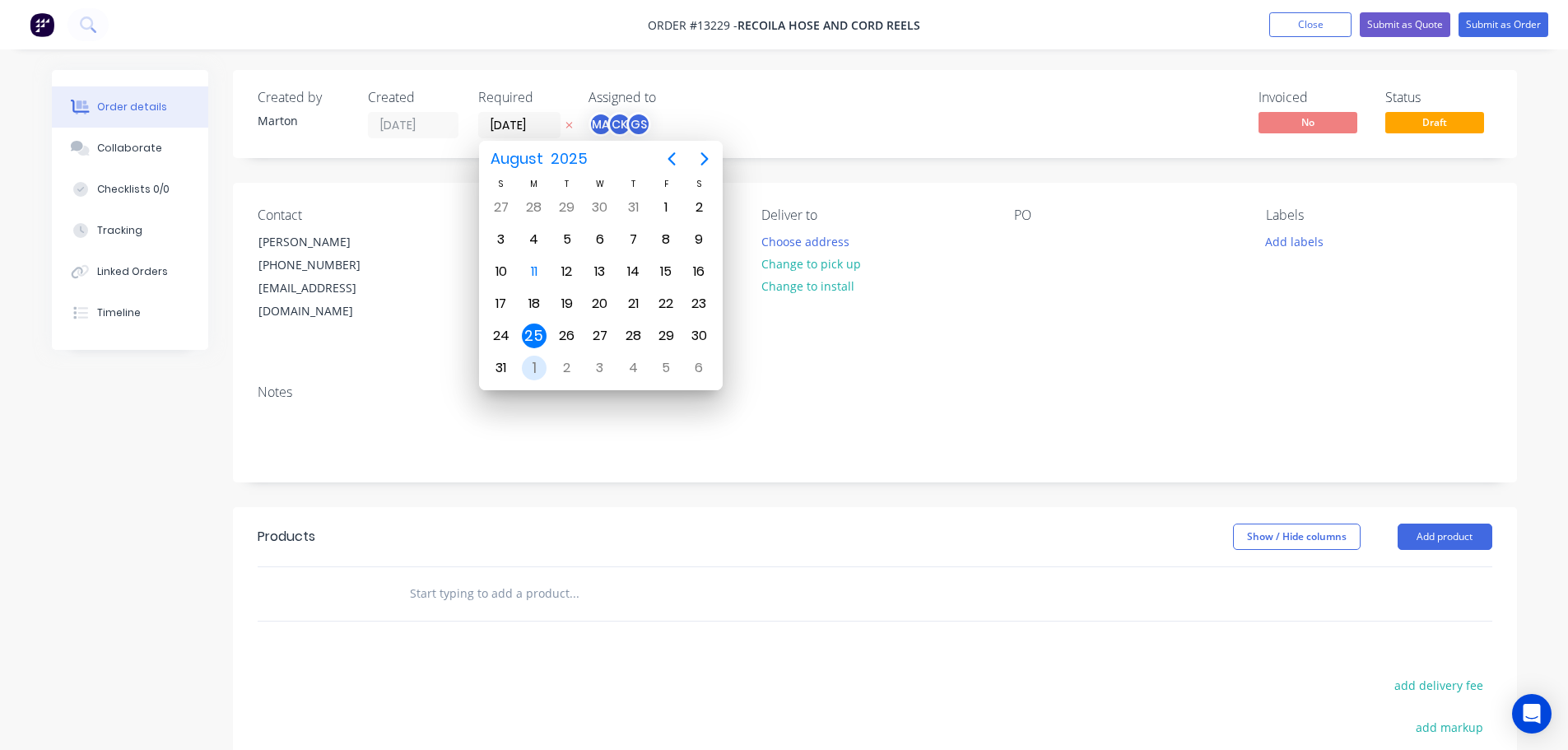
click at [534, 362] on div "1" at bounding box center [535, 368] width 25 height 25
type input "[DATE]"
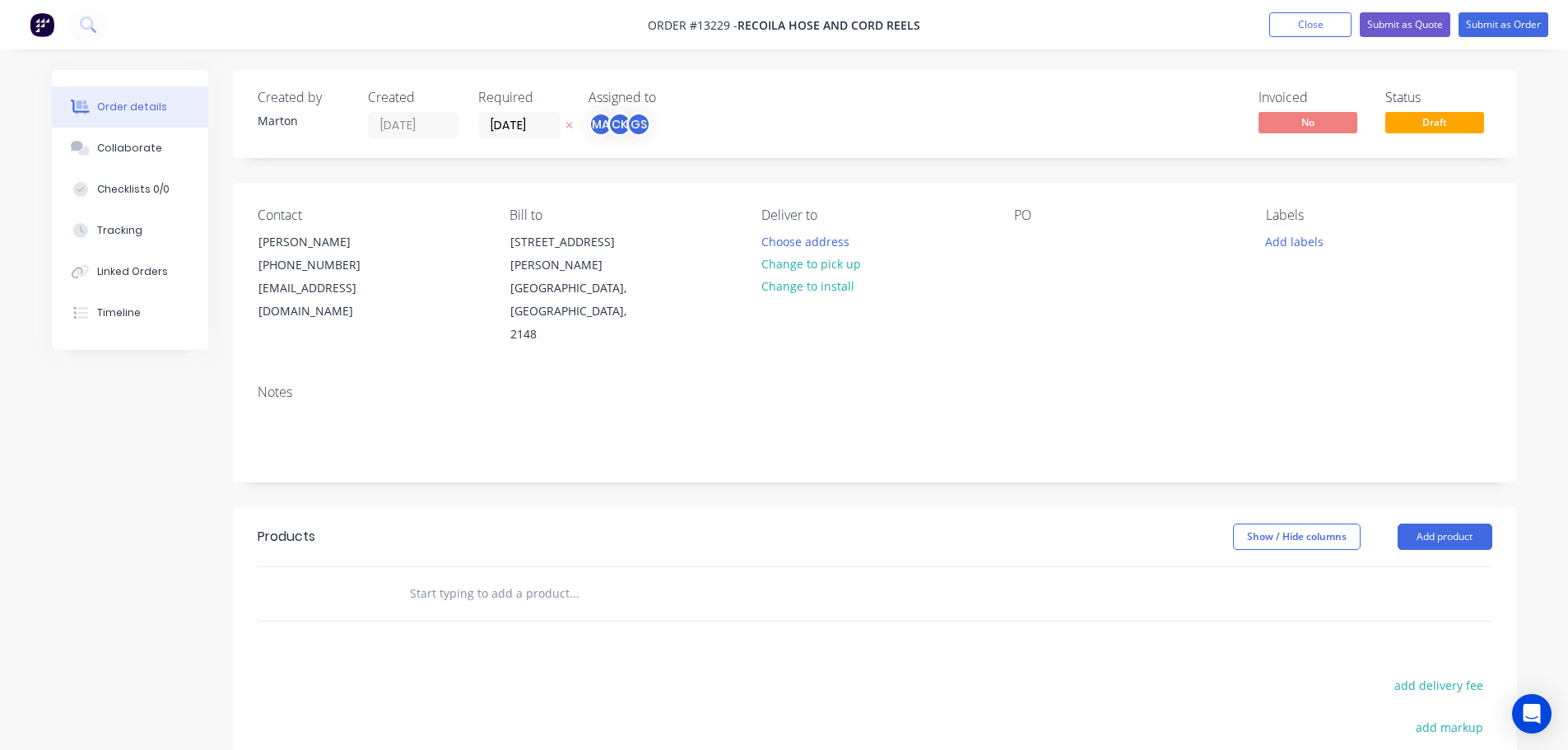
click at [758, 90] on div "Created by [PERSON_NAME] Created [DATE] Required [DATE] Assigned to MA CK GS In…" at bounding box center [875, 113] width 1284 height 88
click at [816, 245] on button "Choose address" at bounding box center [805, 240] width 105 height 22
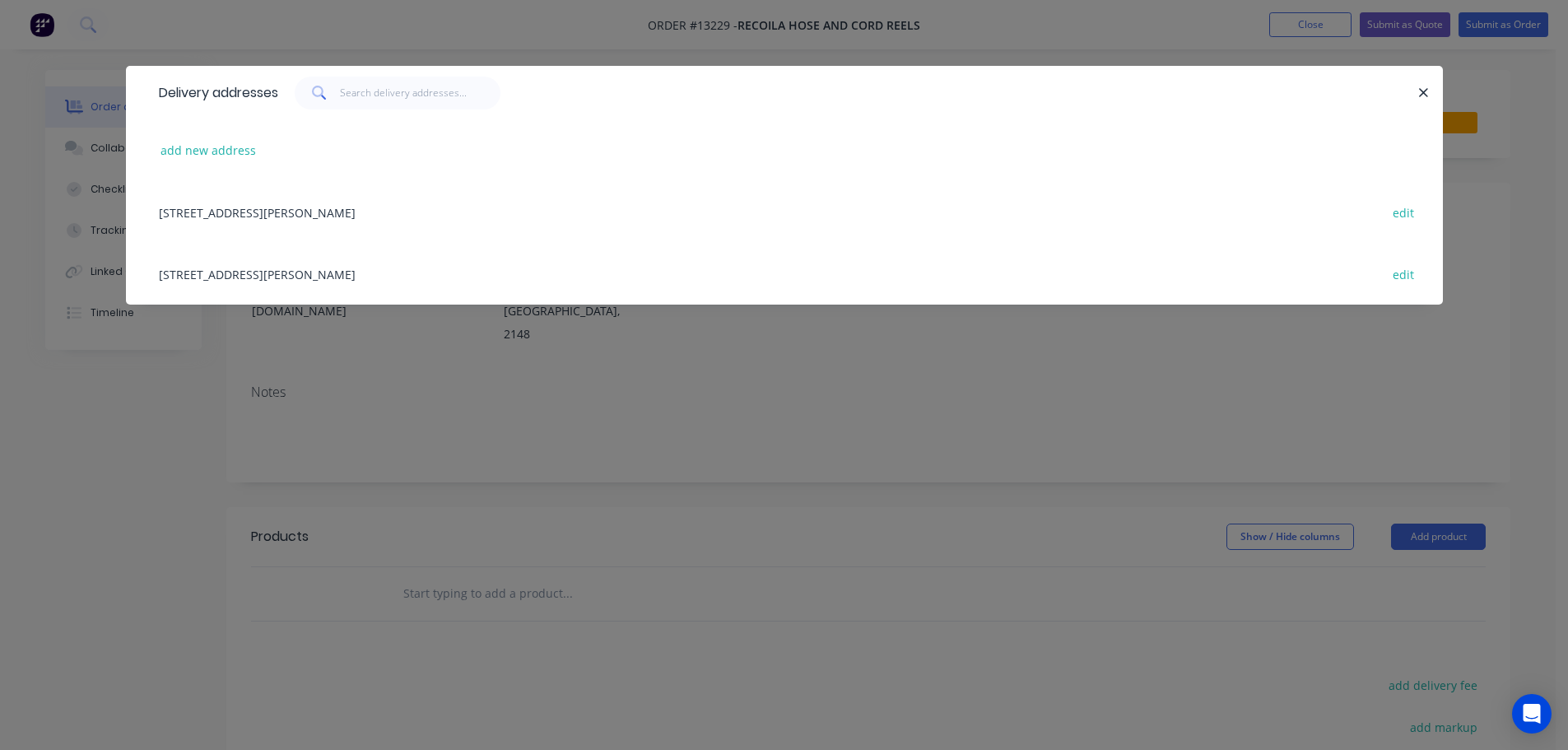
drag, startPoint x: 236, startPoint y: 268, endPoint x: 900, endPoint y: 212, distance: 666.4
click at [237, 269] on div "[STREET_ADDRESS][PERSON_NAME] edit" at bounding box center [784, 273] width 1267 height 62
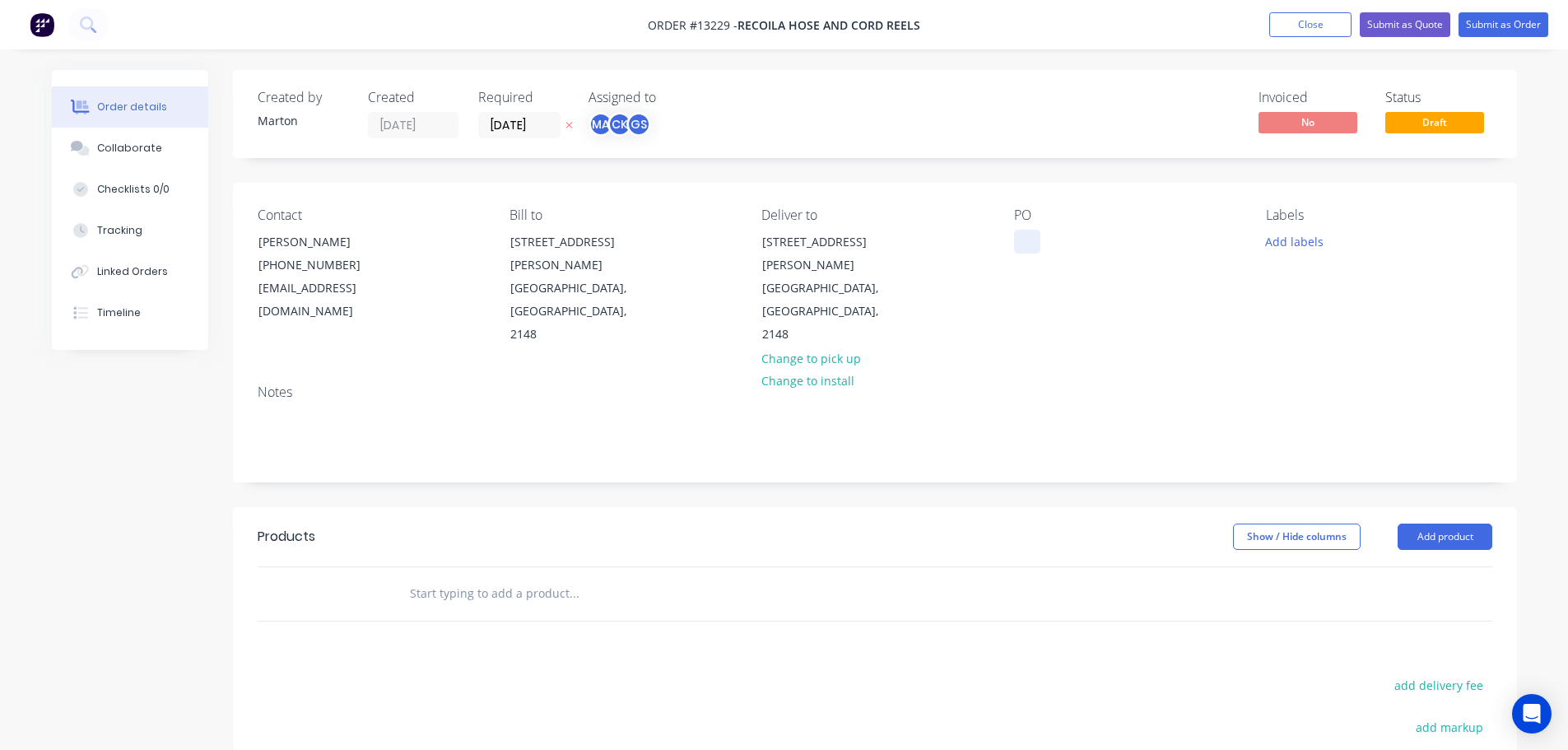
click at [1035, 230] on div at bounding box center [1027, 241] width 27 height 24
click at [1328, 236] on button "Add labels" at bounding box center [1294, 240] width 76 height 22
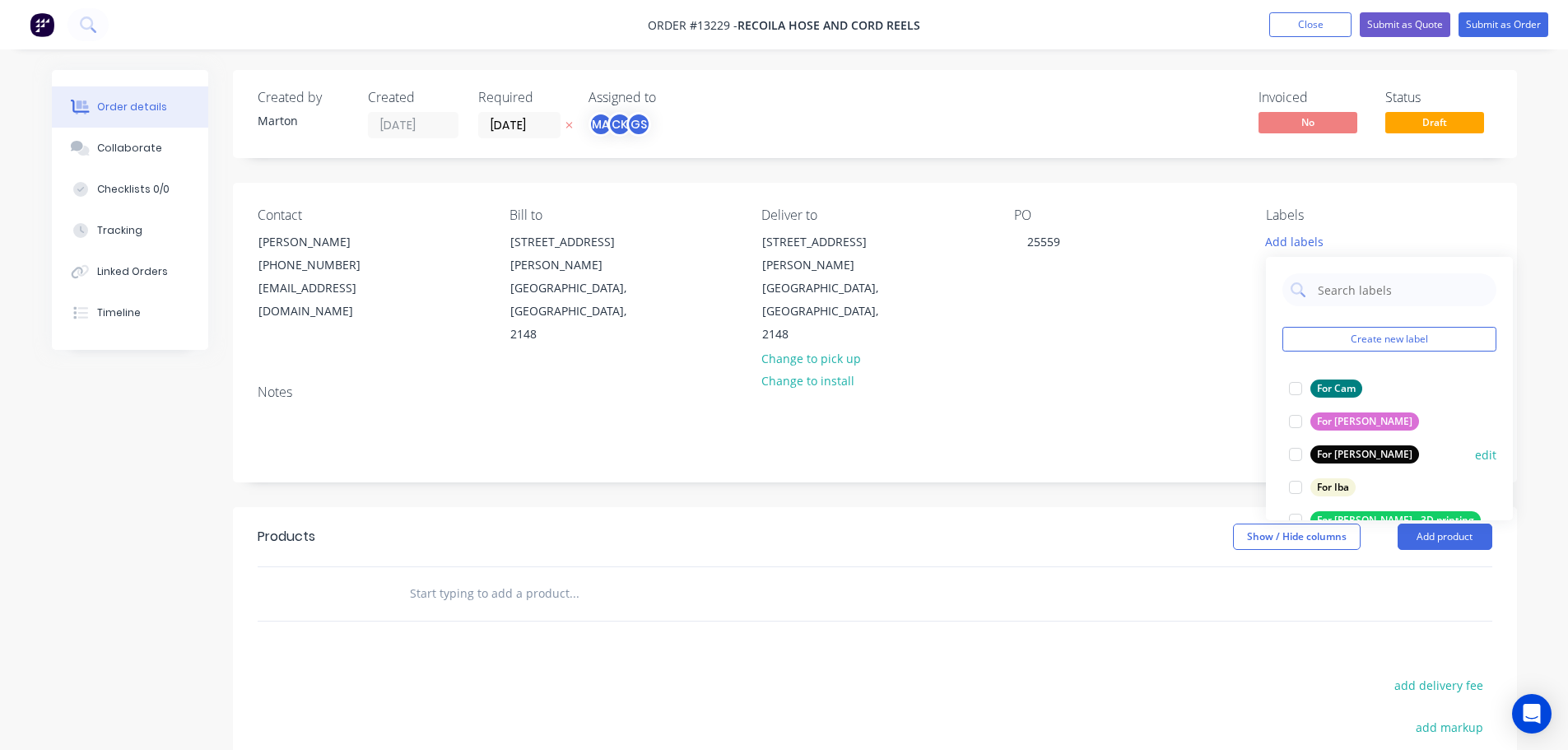
click at [1295, 451] on div at bounding box center [1295, 454] width 33 height 33
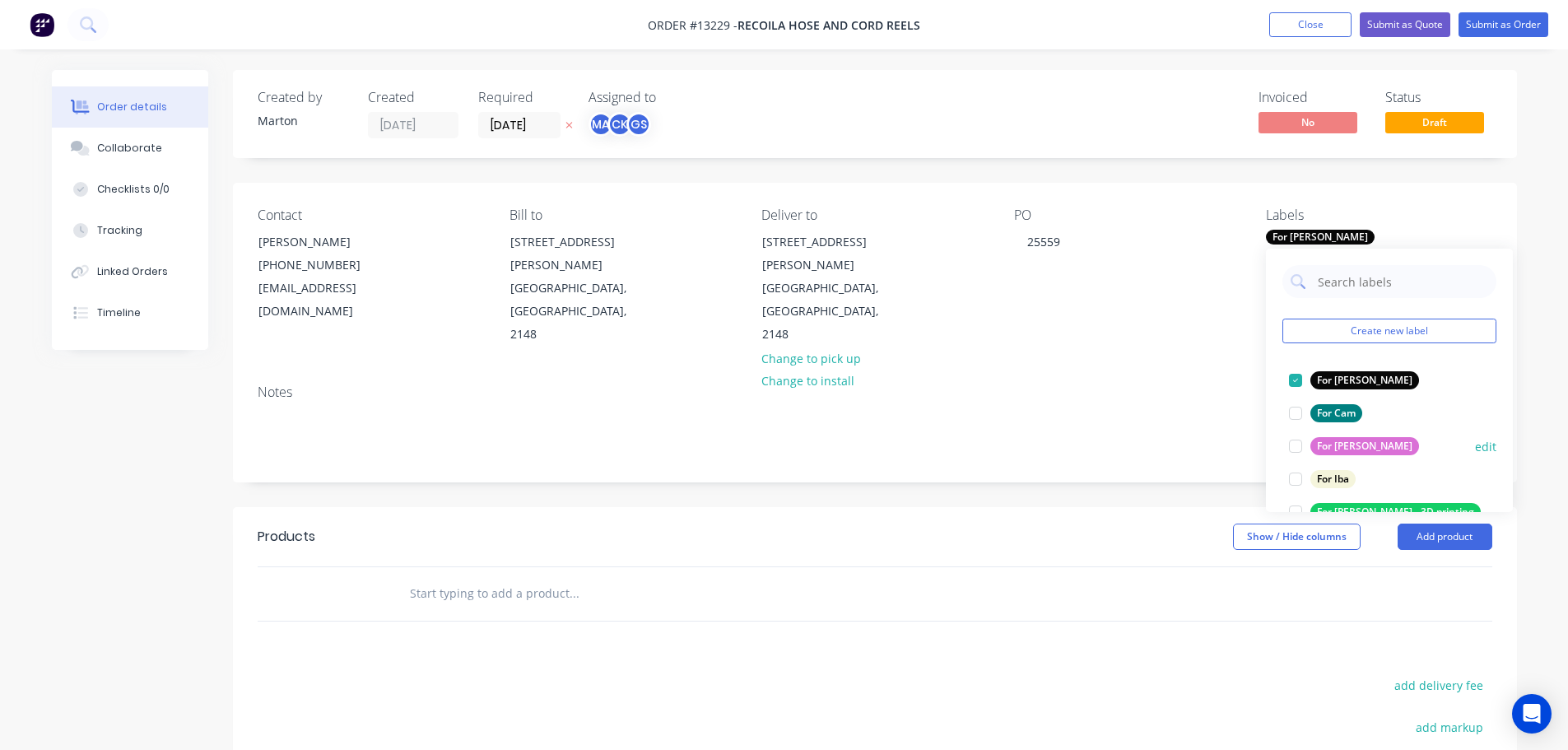
scroll to position [82, 0]
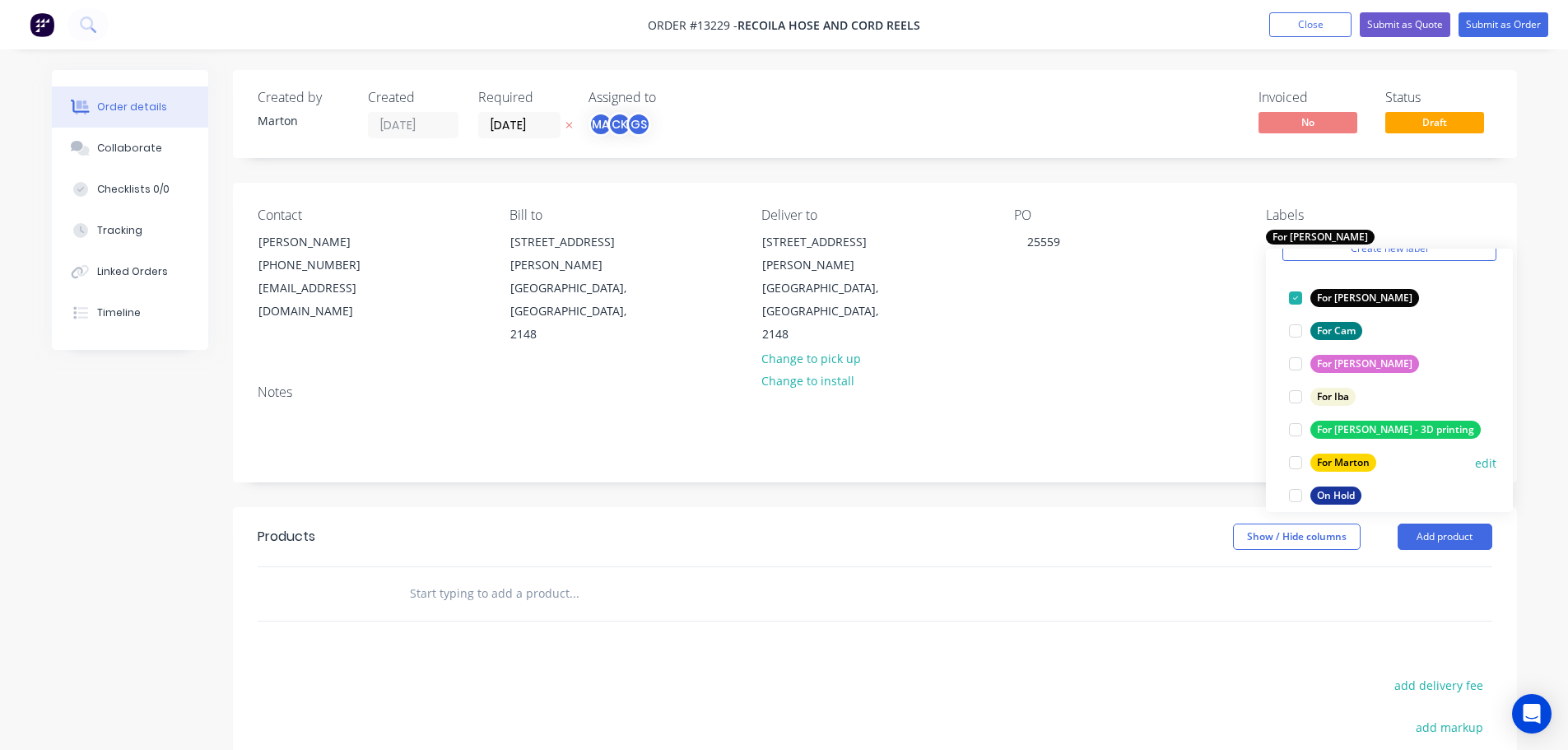
click at [1298, 462] on div at bounding box center [1295, 462] width 33 height 33
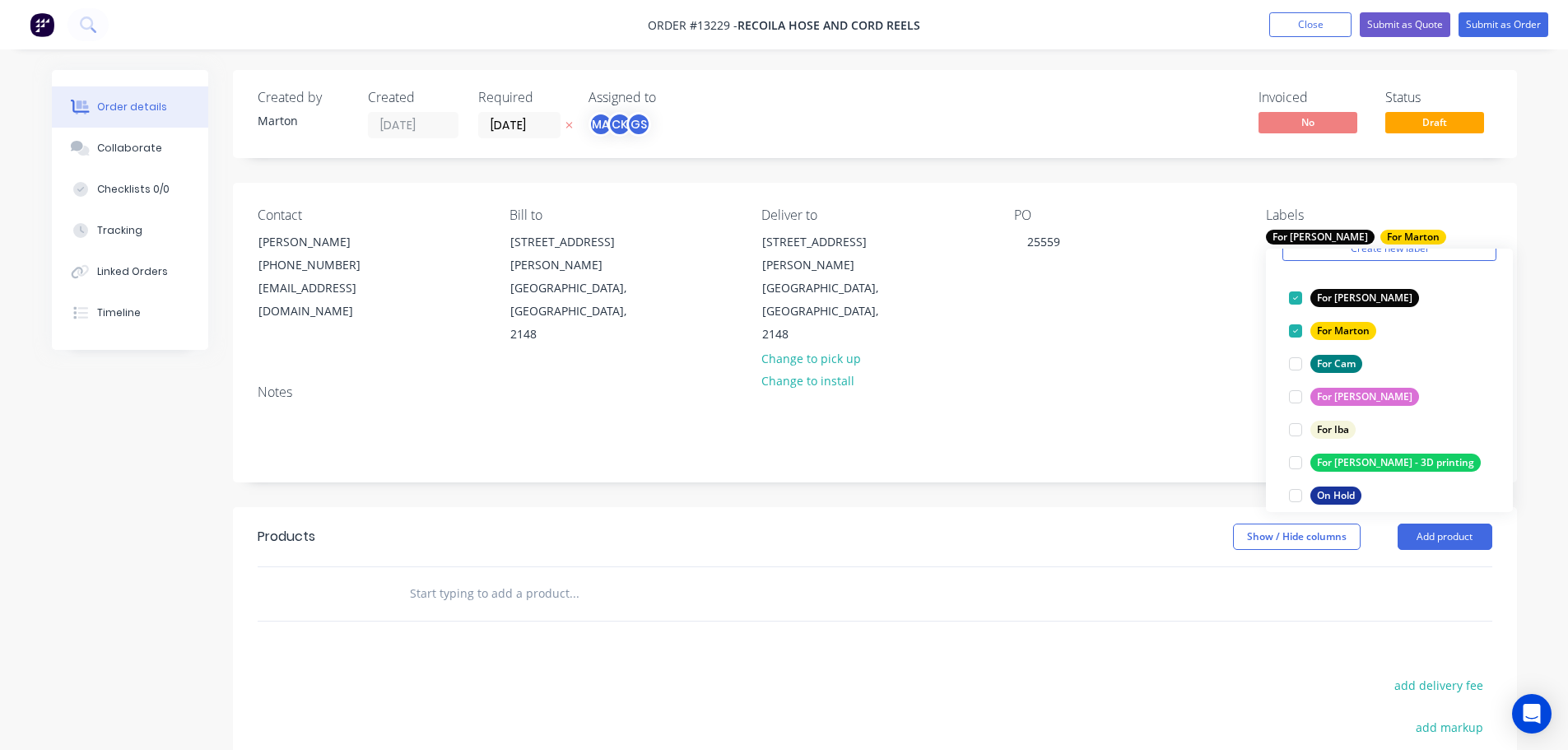
click at [765, 524] on div "Show / Hide columns Add product" at bounding box center [1005, 538] width 972 height 27
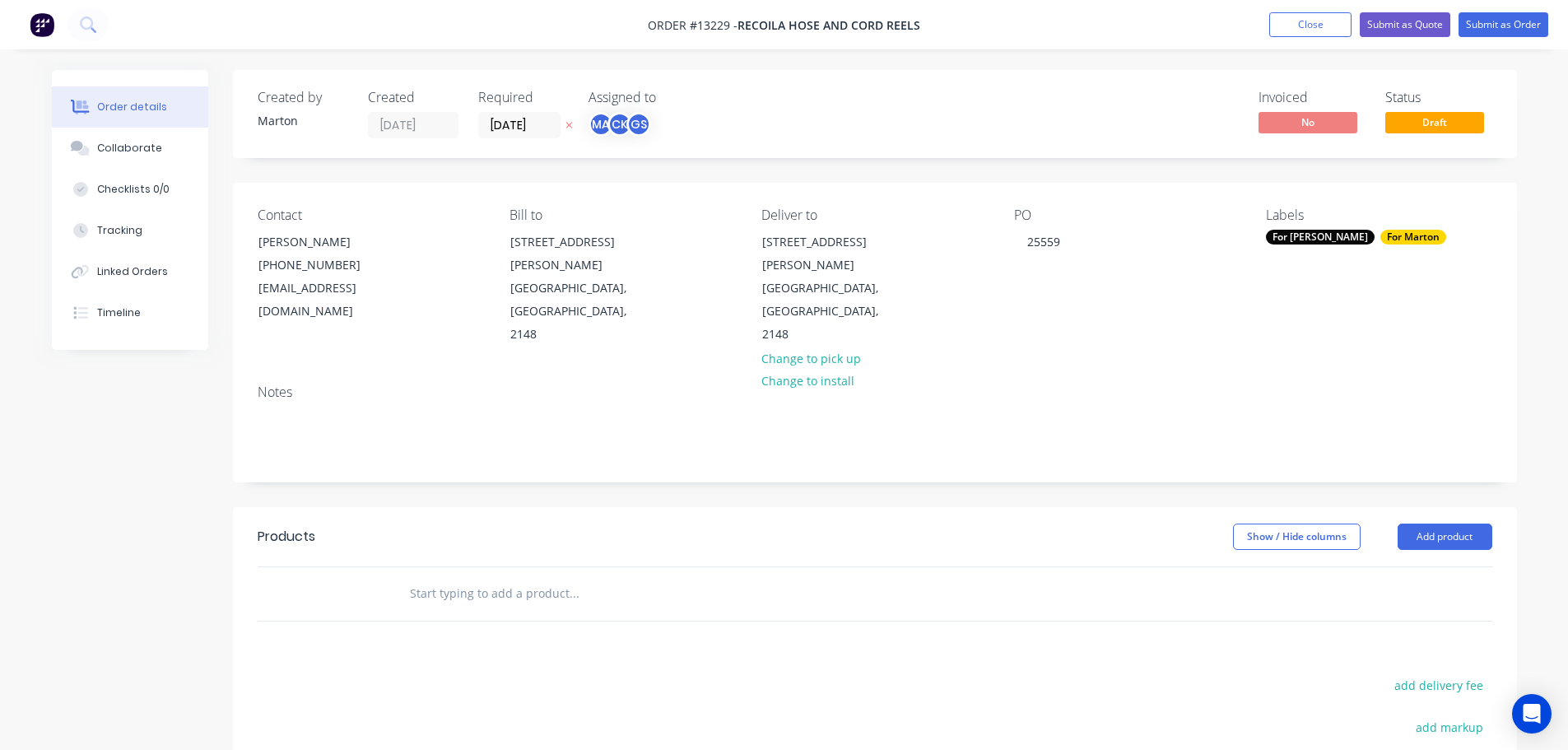
drag, startPoint x: 475, startPoint y: 538, endPoint x: 494, endPoint y: 538, distance: 19.0
click at [476, 578] on input "text" at bounding box center [573, 594] width 329 height 33
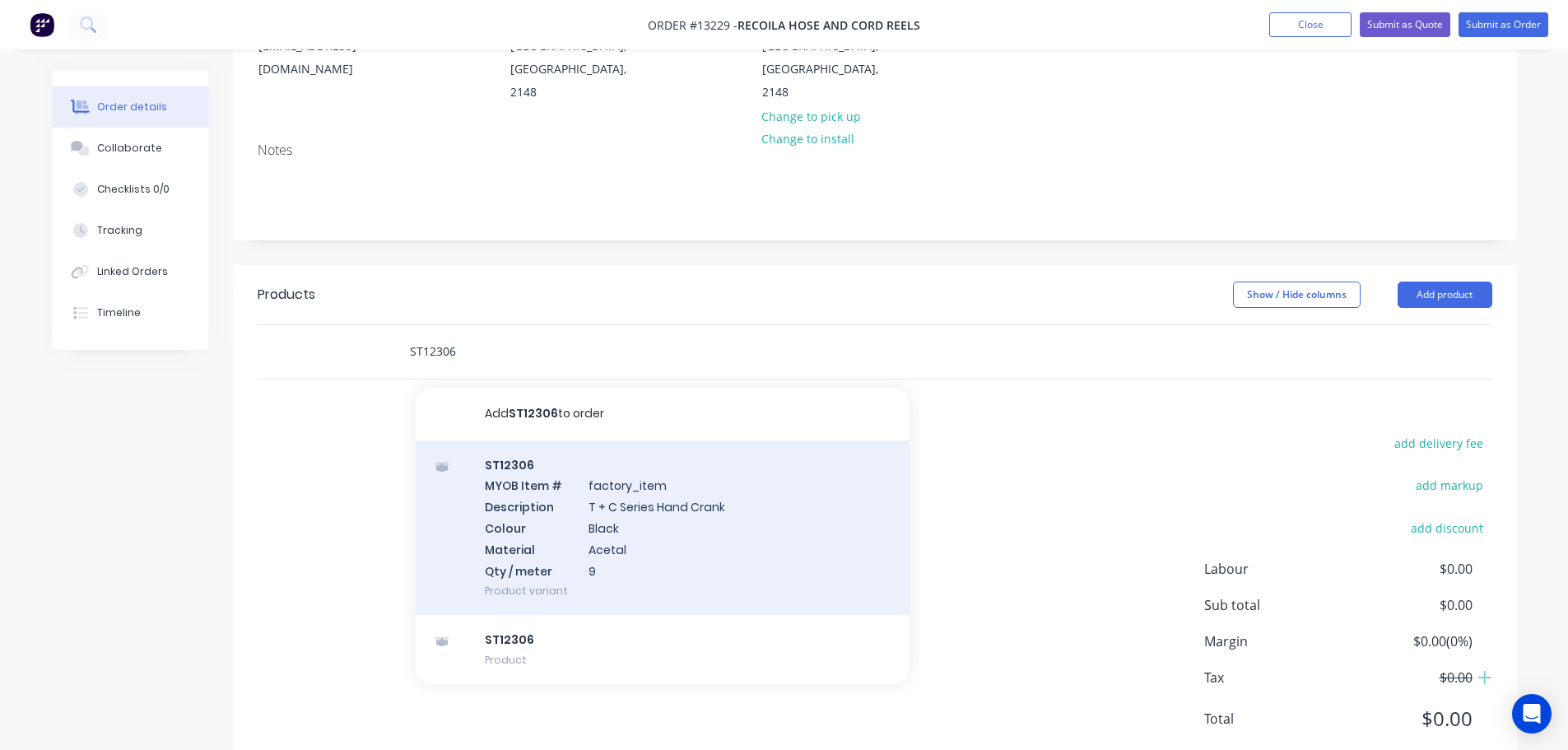
scroll to position [246, 0]
type input "ST12306"
click at [589, 504] on div "ST12306 MYOB Item # factory_item Description T + C Series Hand Crank Colour Bla…" at bounding box center [662, 525] width 494 height 175
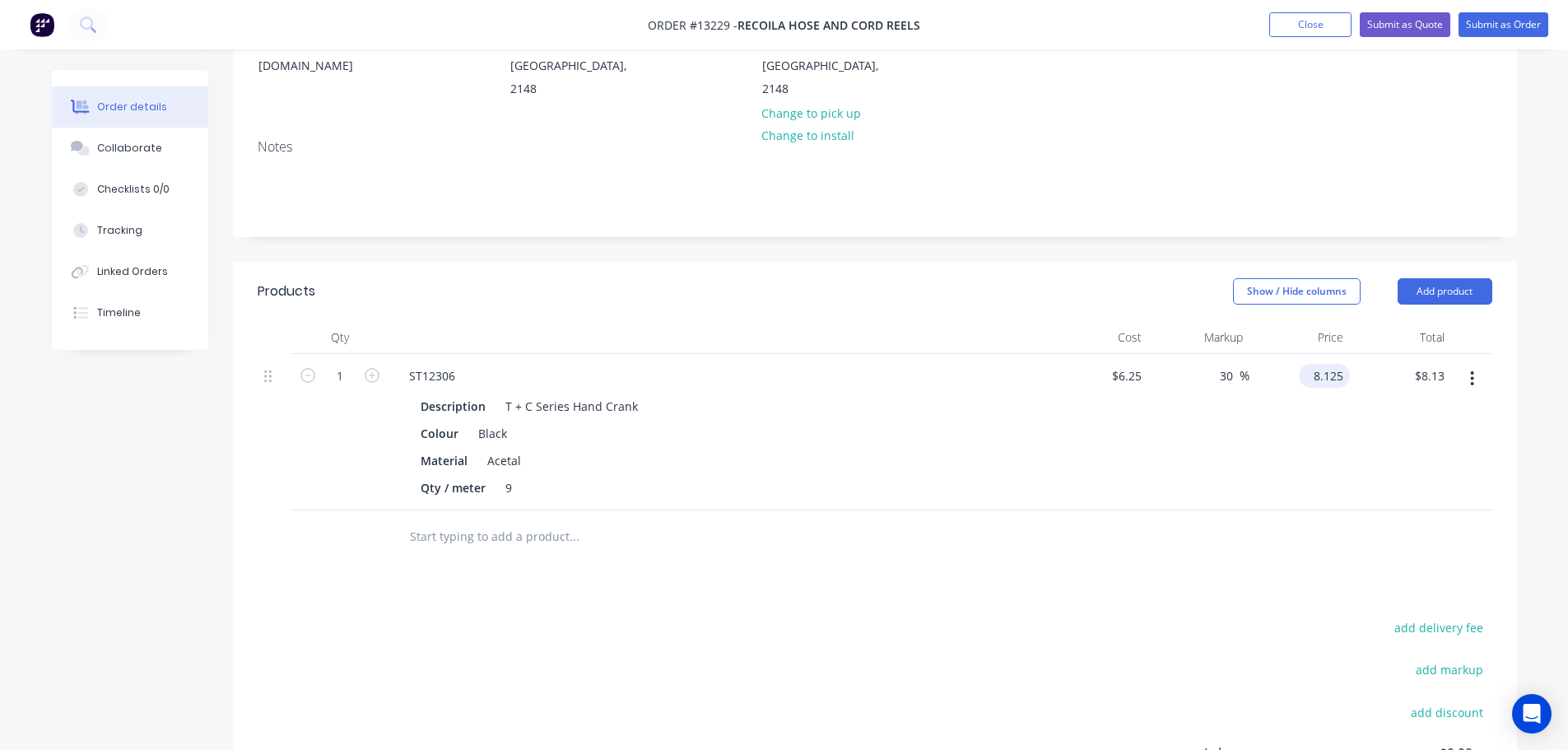
click at [1320, 364] on input "8.125" at bounding box center [1328, 376] width 45 height 24
type input "4.615"
type input "-26.16"
type input "$4.615"
type input "$4.62"
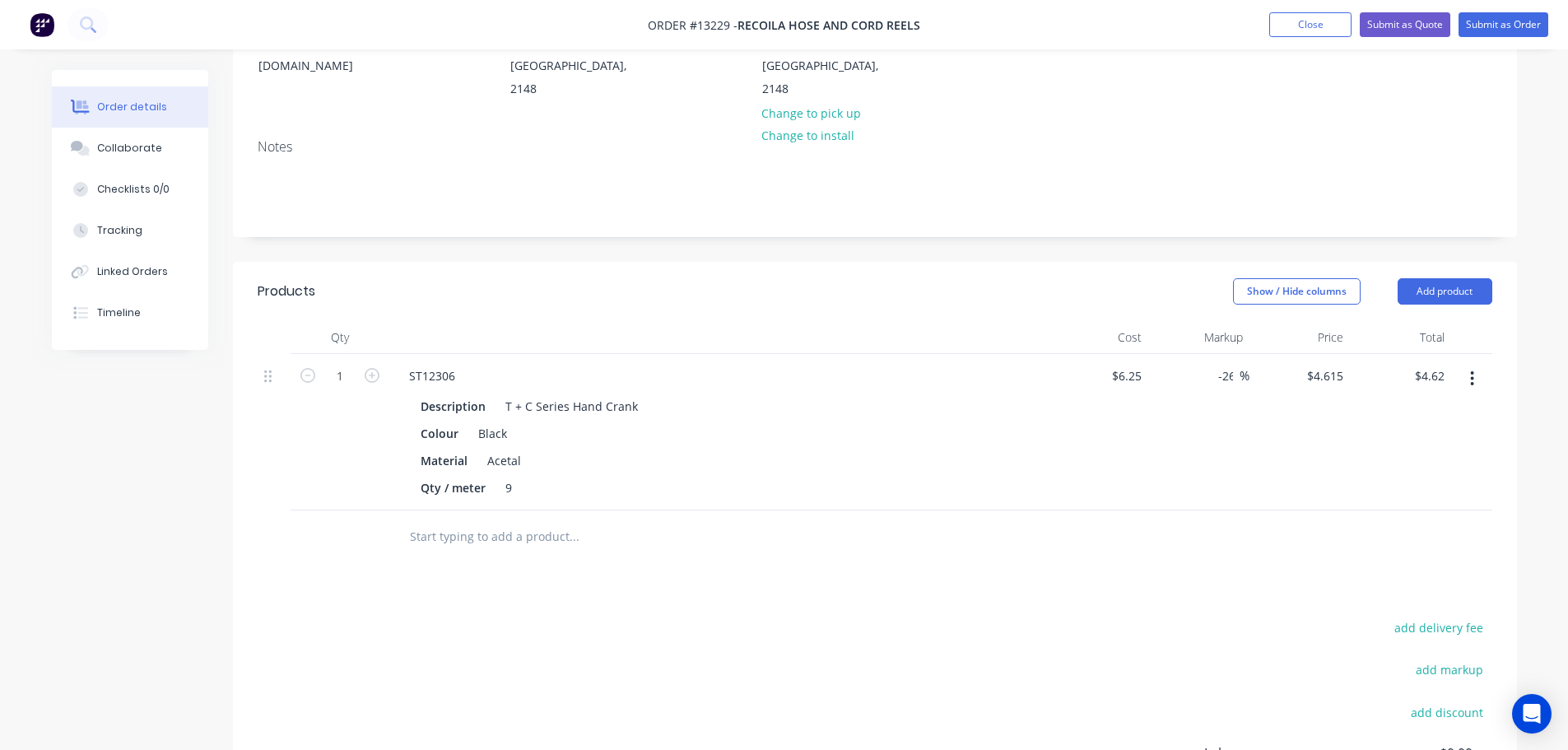
click at [1172, 419] on div "-26.16 30 %" at bounding box center [1199, 432] width 101 height 156
click at [344, 364] on input "1" at bounding box center [340, 377] width 43 height 25
type input "100"
type input "$461.50"
drag, startPoint x: 377, startPoint y: 514, endPoint x: 387, endPoint y: 537, distance: 25.1
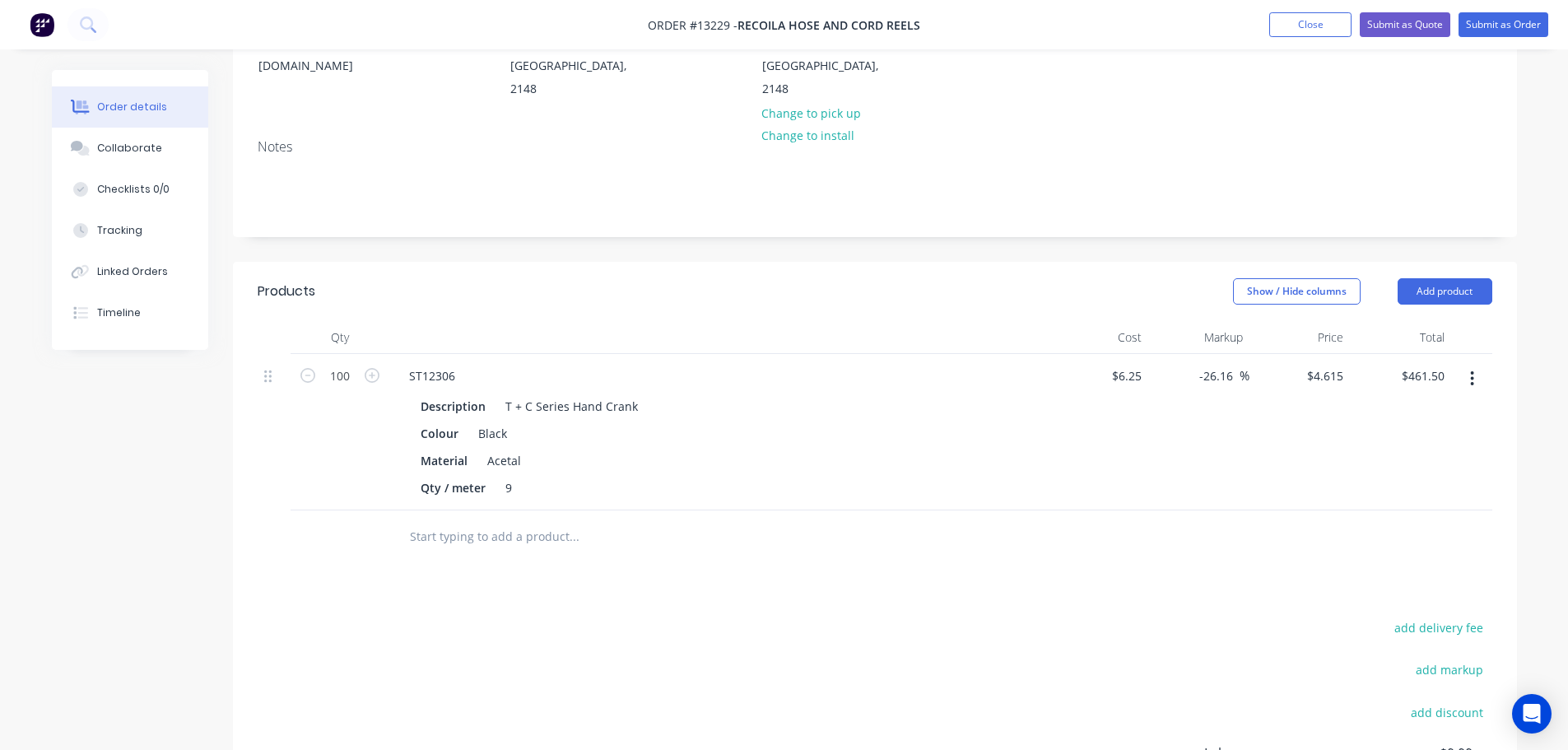
click at [377, 515] on div at bounding box center [340, 538] width 99 height 54
click at [1427, 617] on button "add delivery fee" at bounding box center [1439, 628] width 106 height 22
type input "25"
click at [1000, 519] on div "Products Show / Hide columns Add product Qty Cost Markup Price Total 100 ST1230…" at bounding box center [875, 608] width 1284 height 694
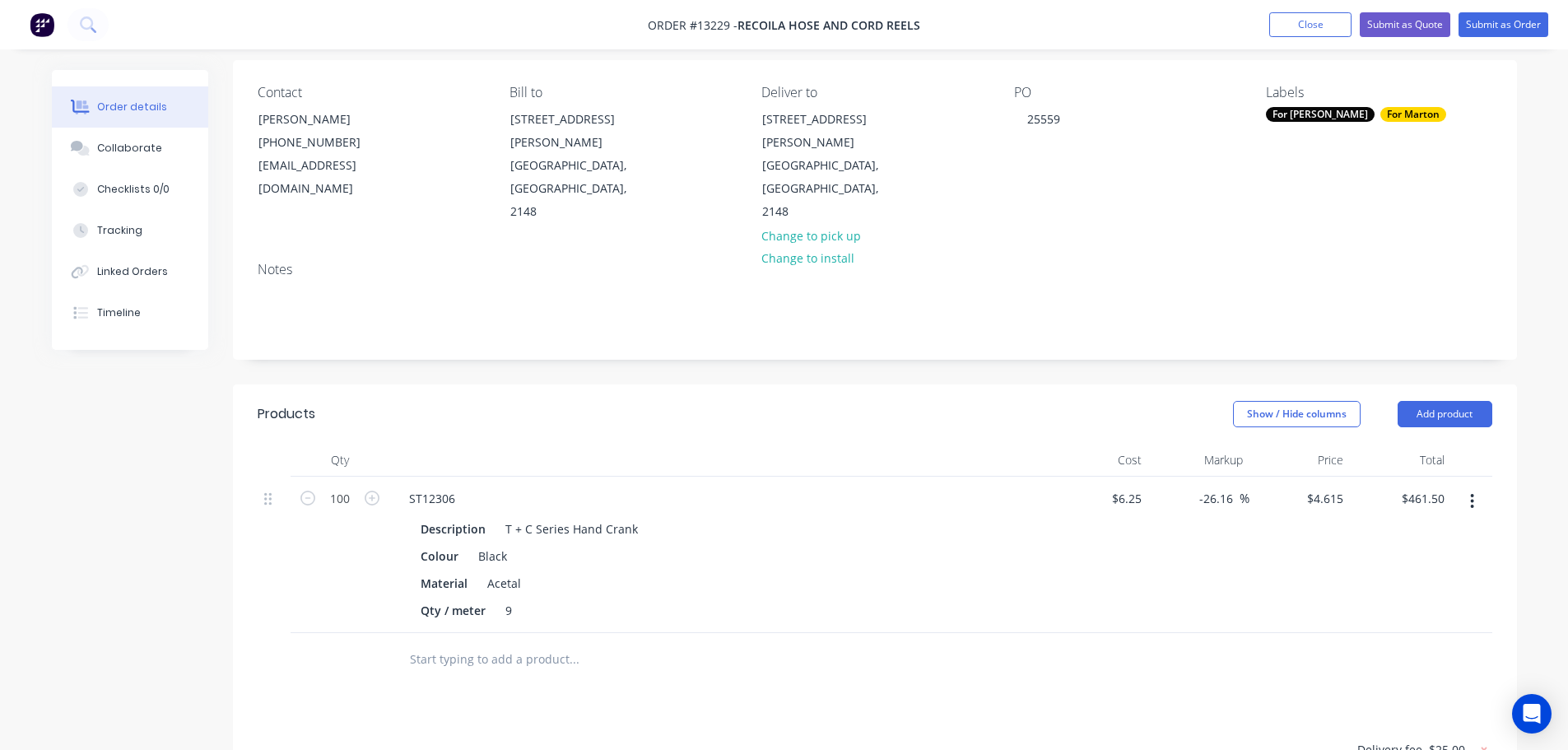
scroll to position [0, 0]
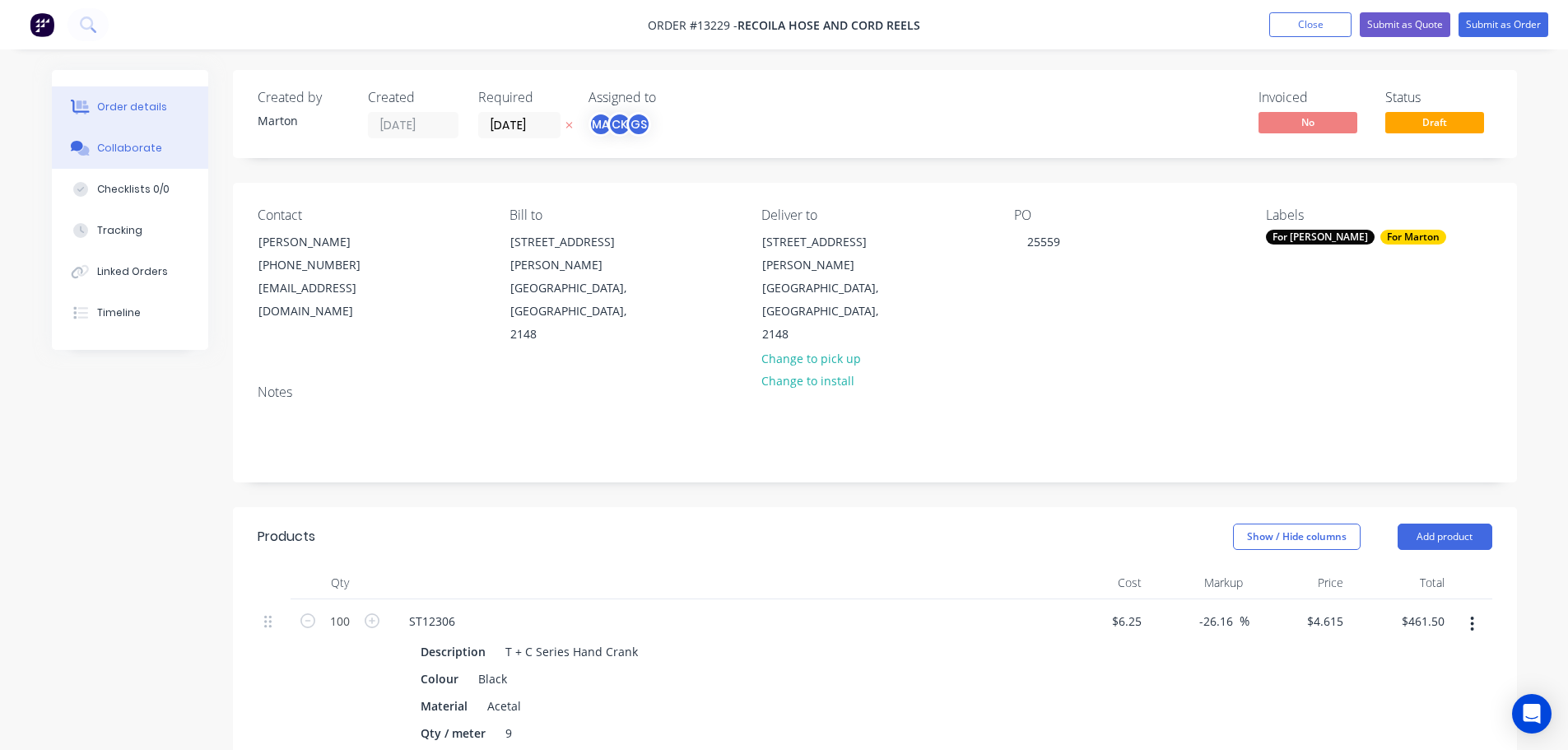
click at [121, 148] on div "Collaborate" at bounding box center [129, 148] width 65 height 15
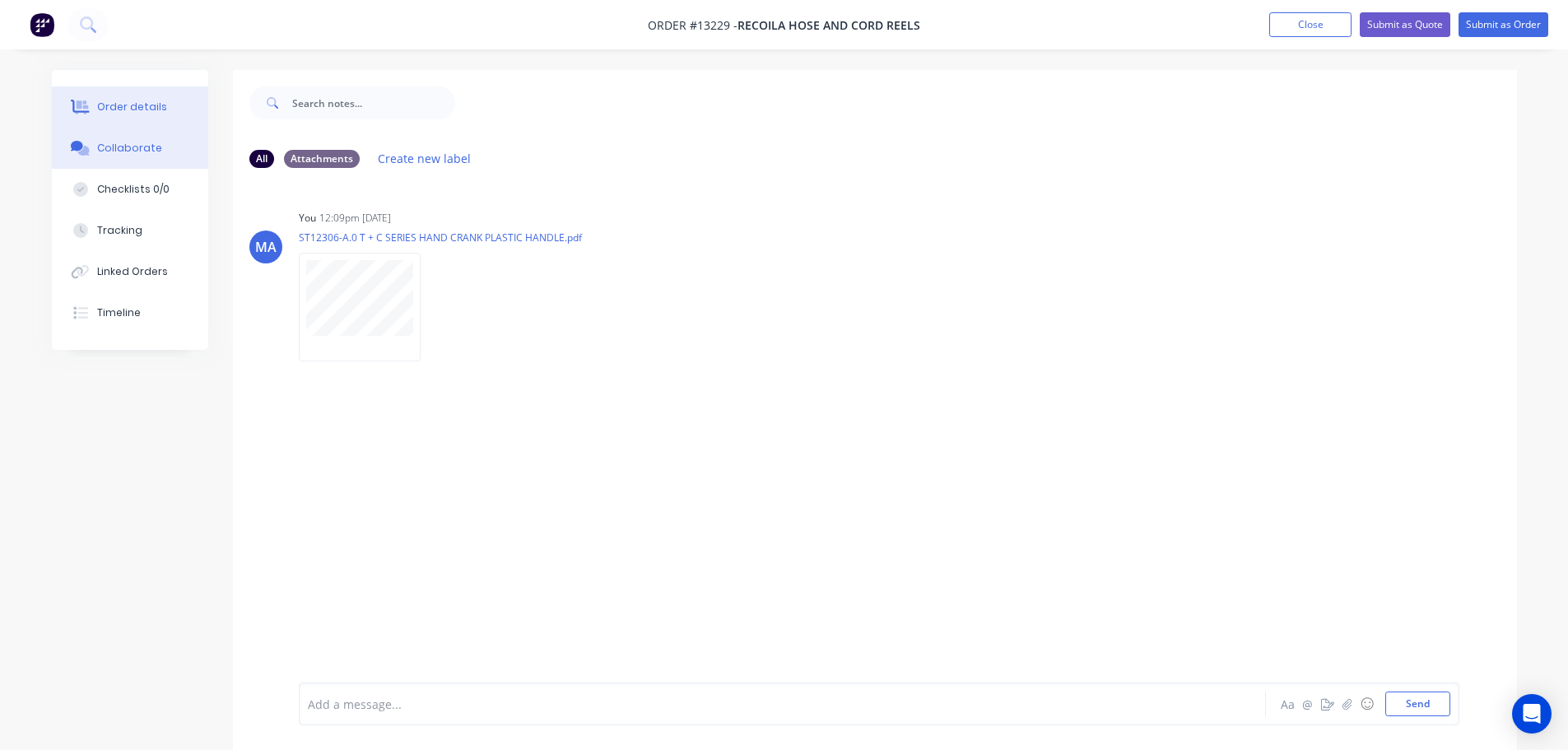
click at [149, 115] on button "Order details" at bounding box center [129, 107] width 156 height 41
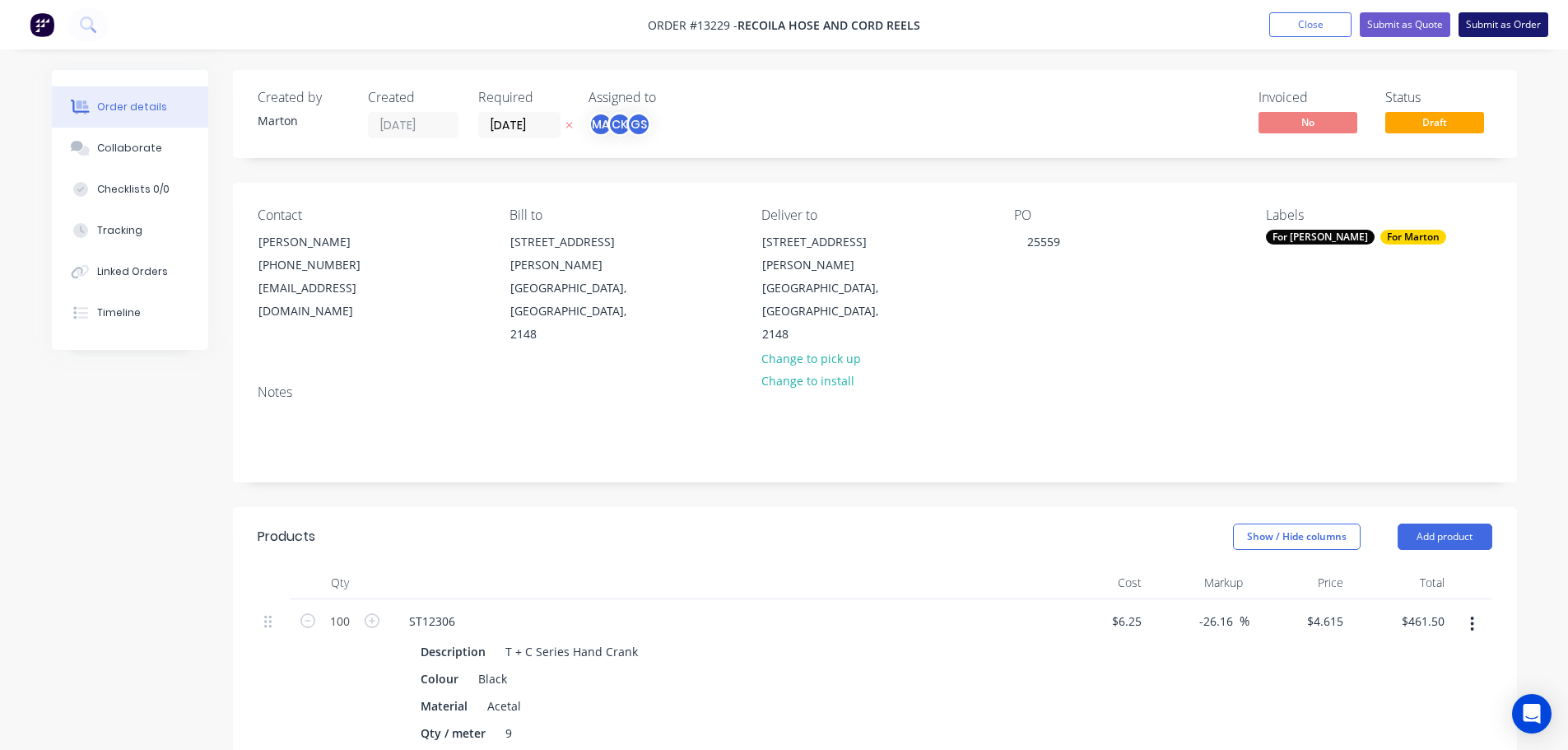
click at [1496, 28] on button "Submit as Order" at bounding box center [1503, 25] width 90 height 25
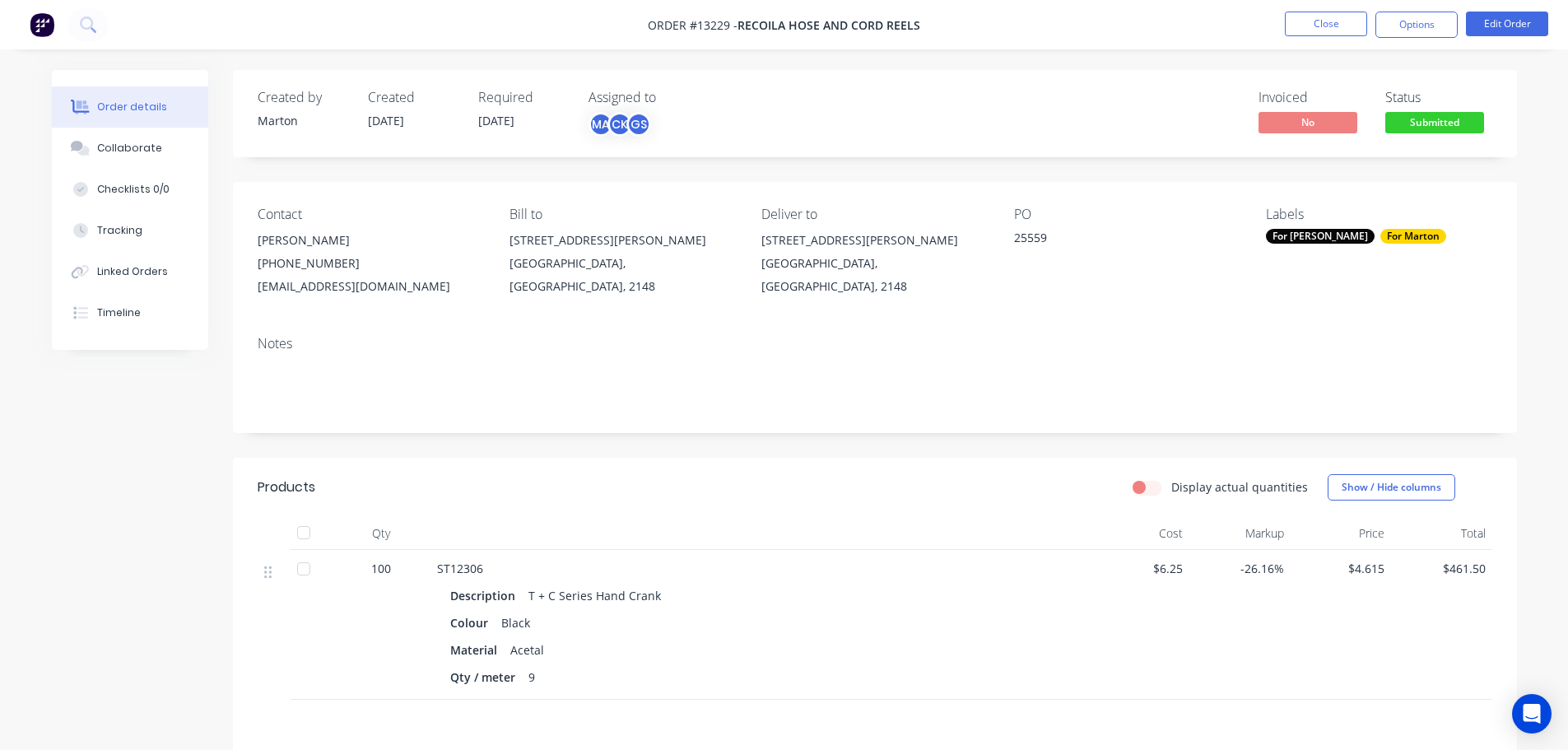
click at [1315, 236] on div "For [PERSON_NAME]" at bounding box center [1321, 236] width 109 height 15
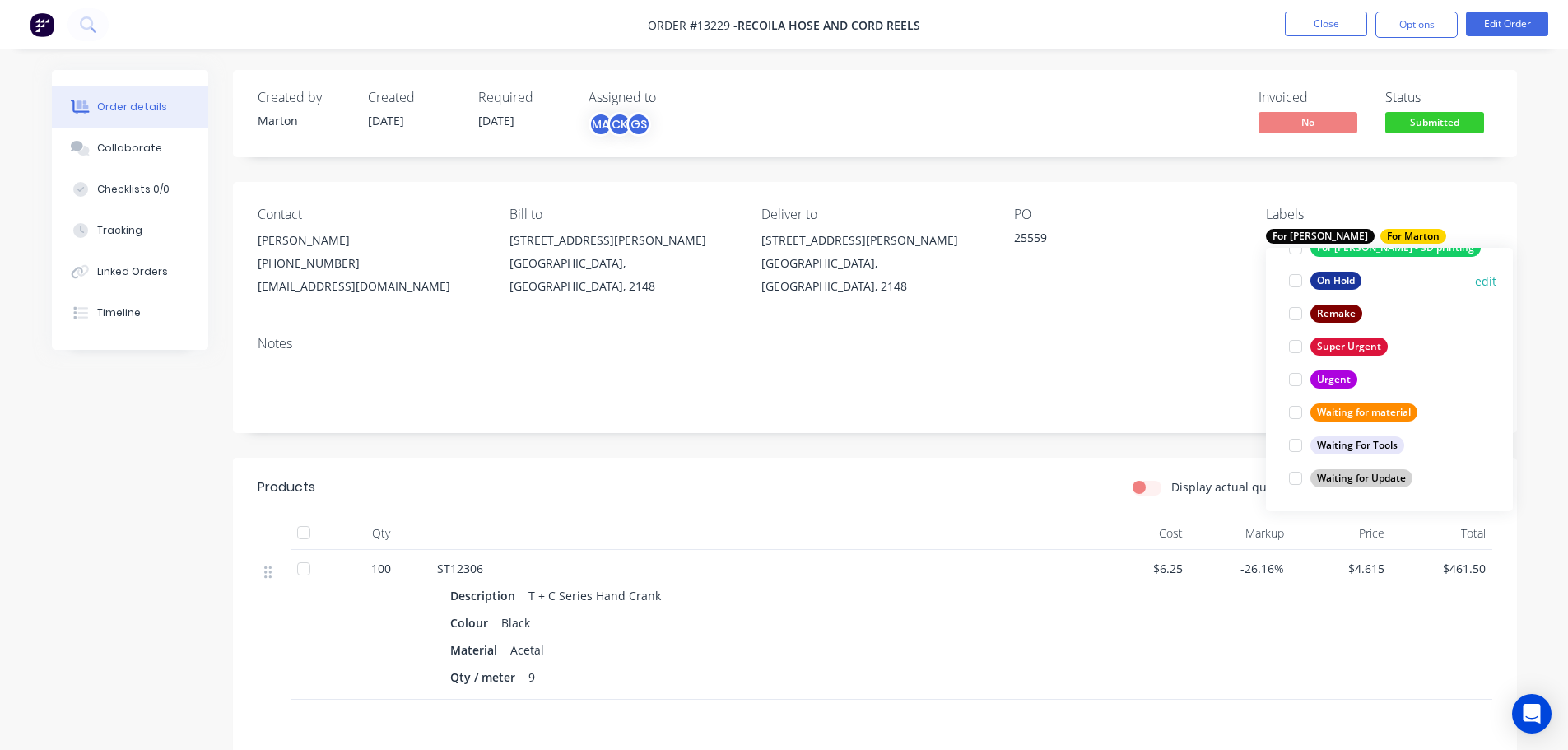
scroll to position [82, 0]
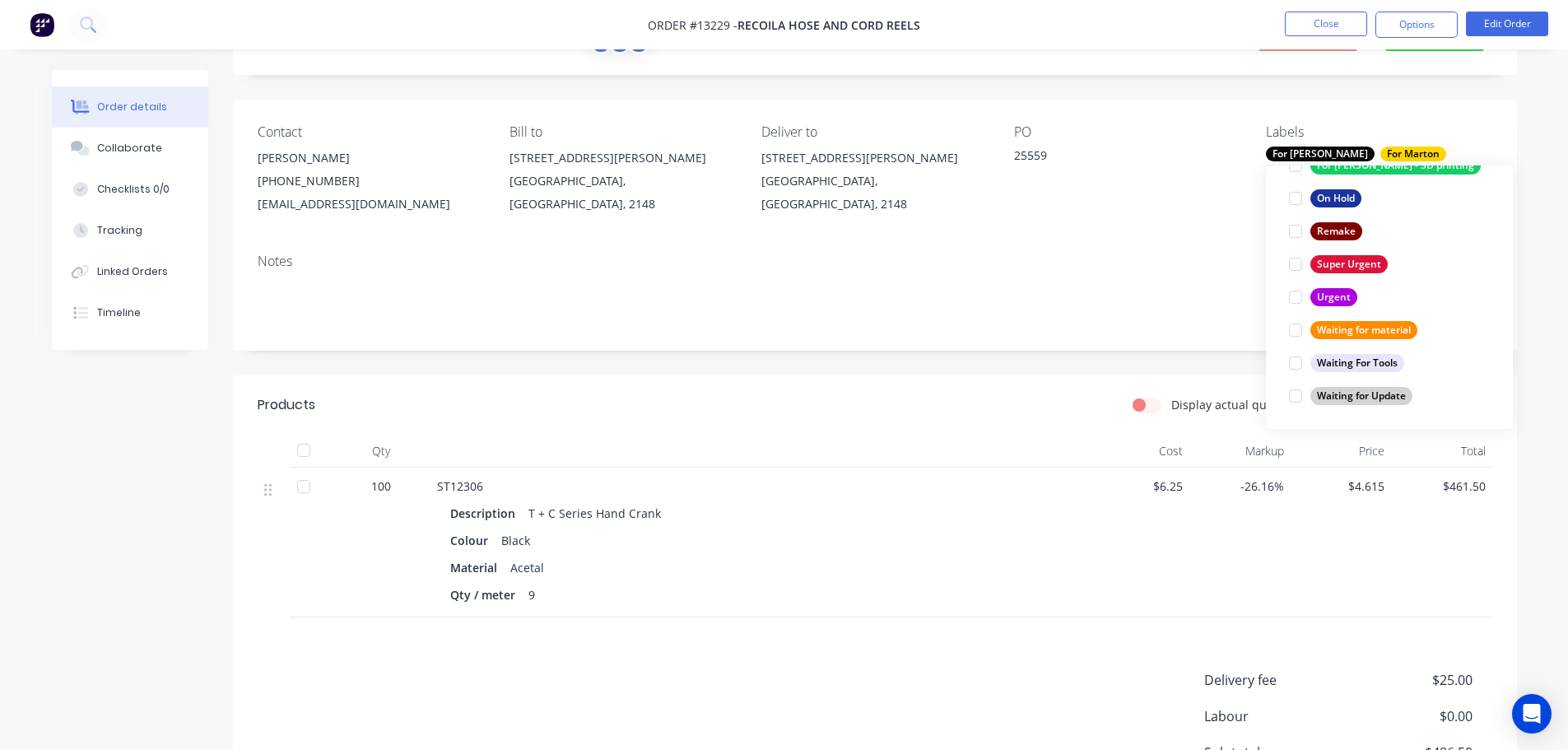
click at [944, 392] on div "Display actual quantities Show / Hide columns" at bounding box center [1005, 405] width 972 height 27
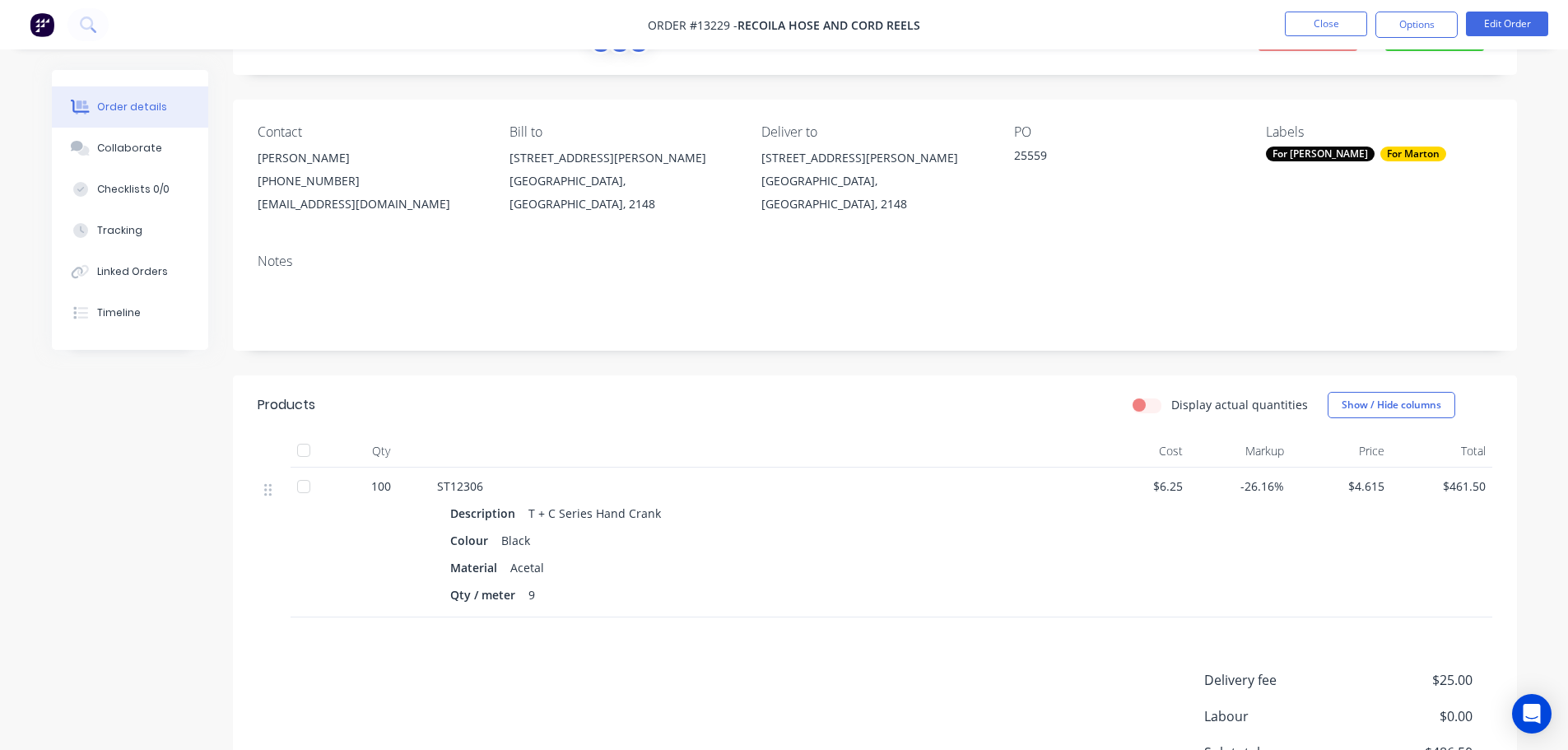
click at [1310, 151] on div "For [PERSON_NAME]" at bounding box center [1321, 154] width 109 height 15
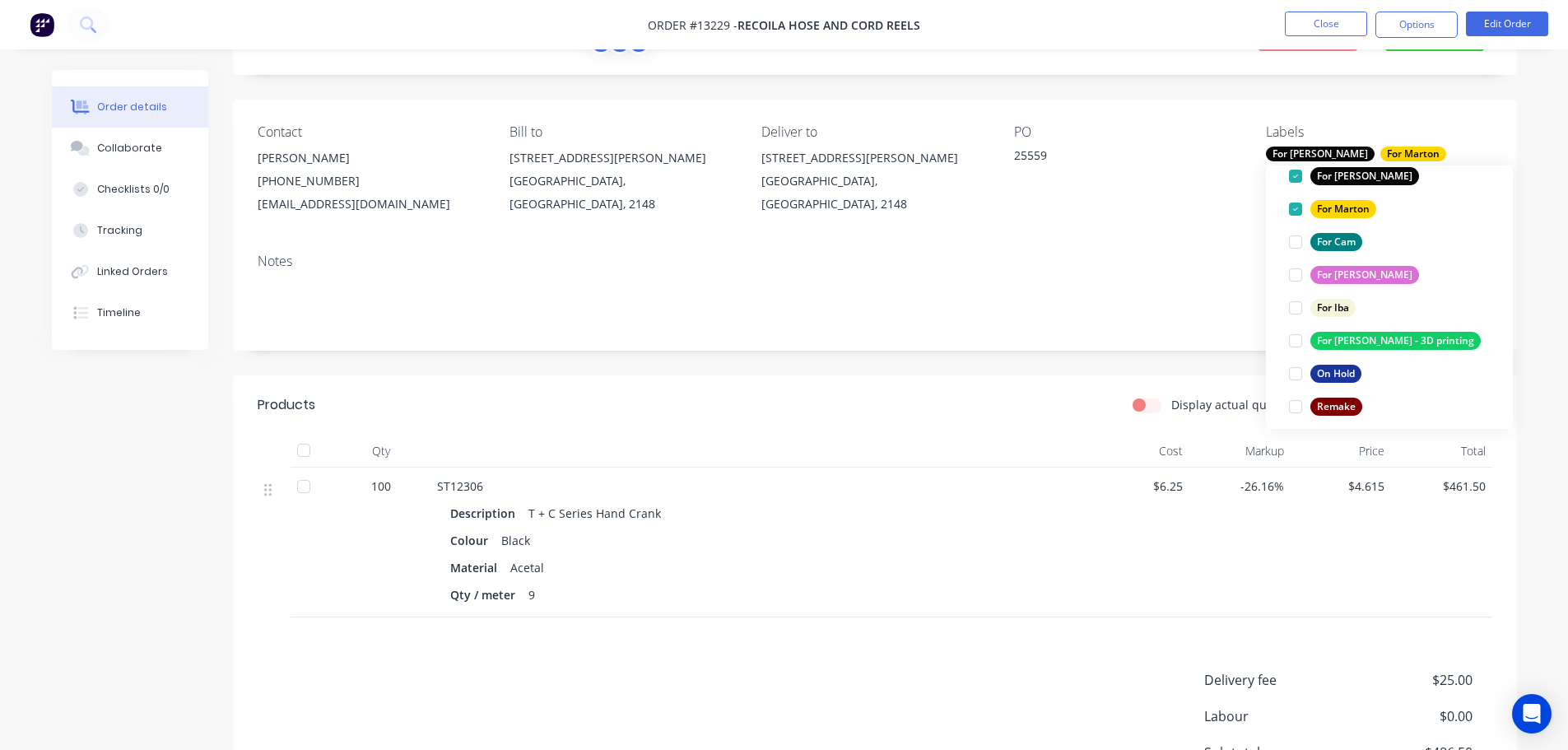
scroll to position [296, 0]
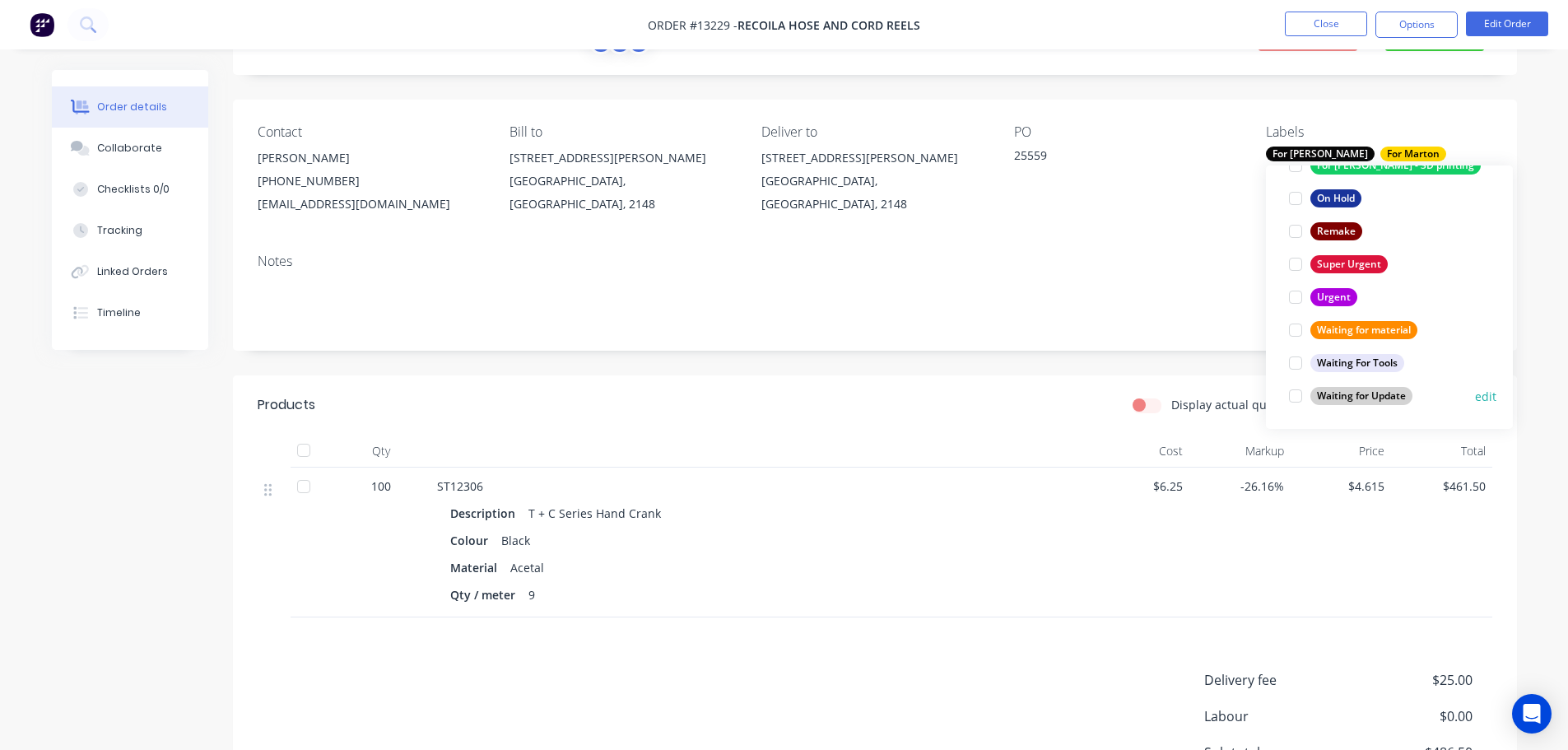
click at [1298, 398] on div at bounding box center [1295, 396] width 33 height 33
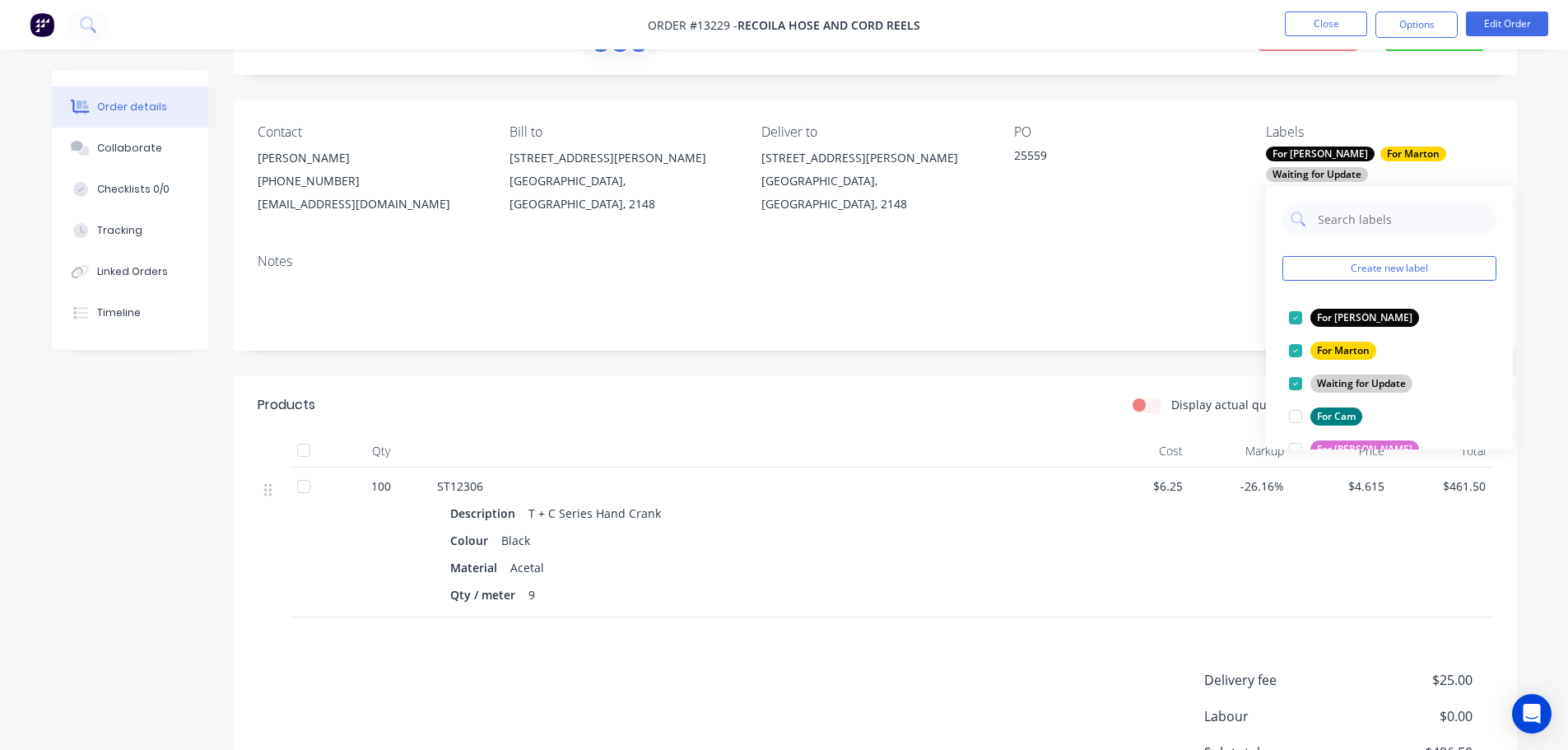
click at [1050, 378] on header "Products Display actual quantities Show / Hide columns" at bounding box center [875, 405] width 1284 height 59
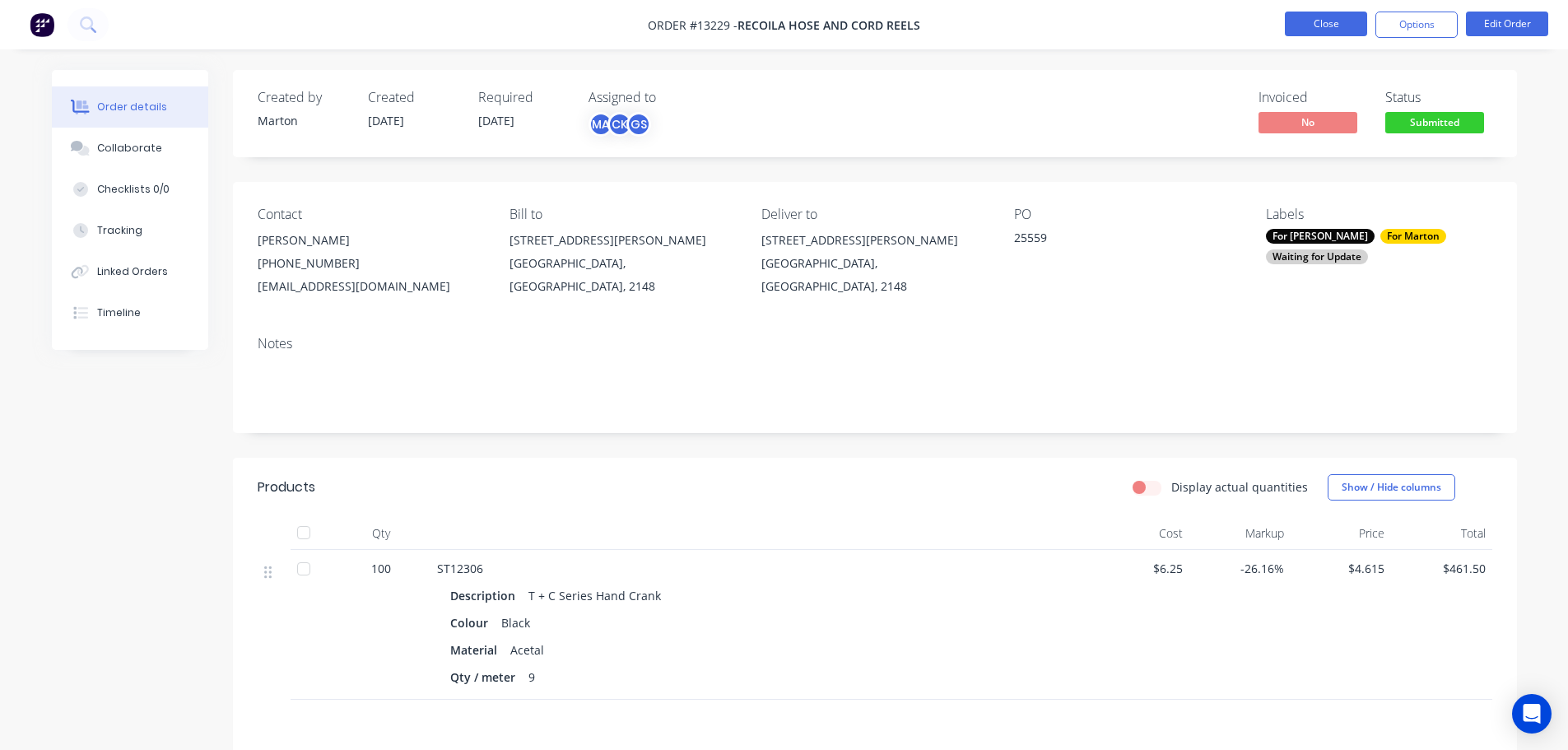
click at [1328, 27] on button "Close" at bounding box center [1326, 24] width 82 height 25
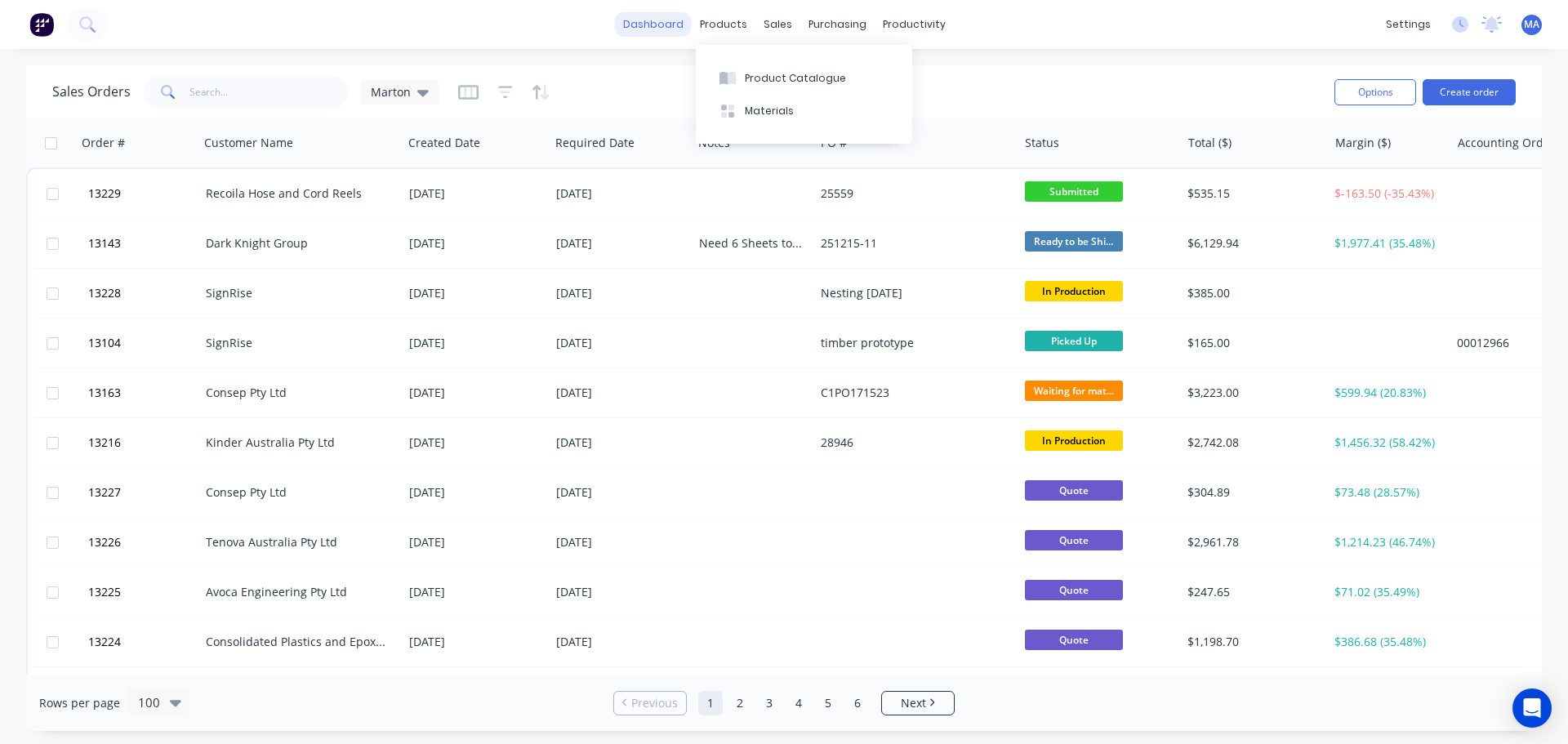
click at [630, 23] on link "dashboard" at bounding box center [653, 25] width 77 height 25
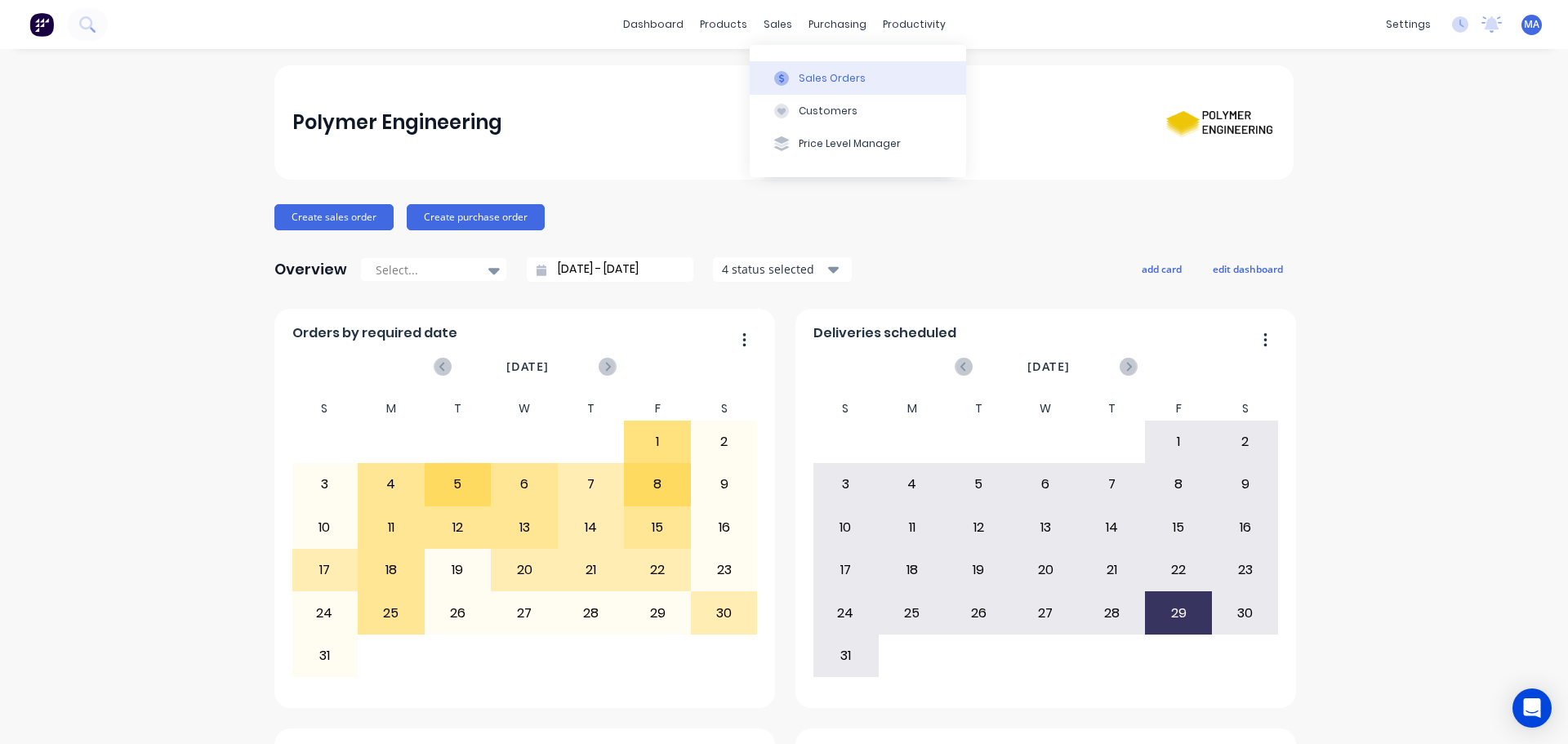
click at [776, 88] on button "Sales Orders" at bounding box center [858, 77] width 216 height 33
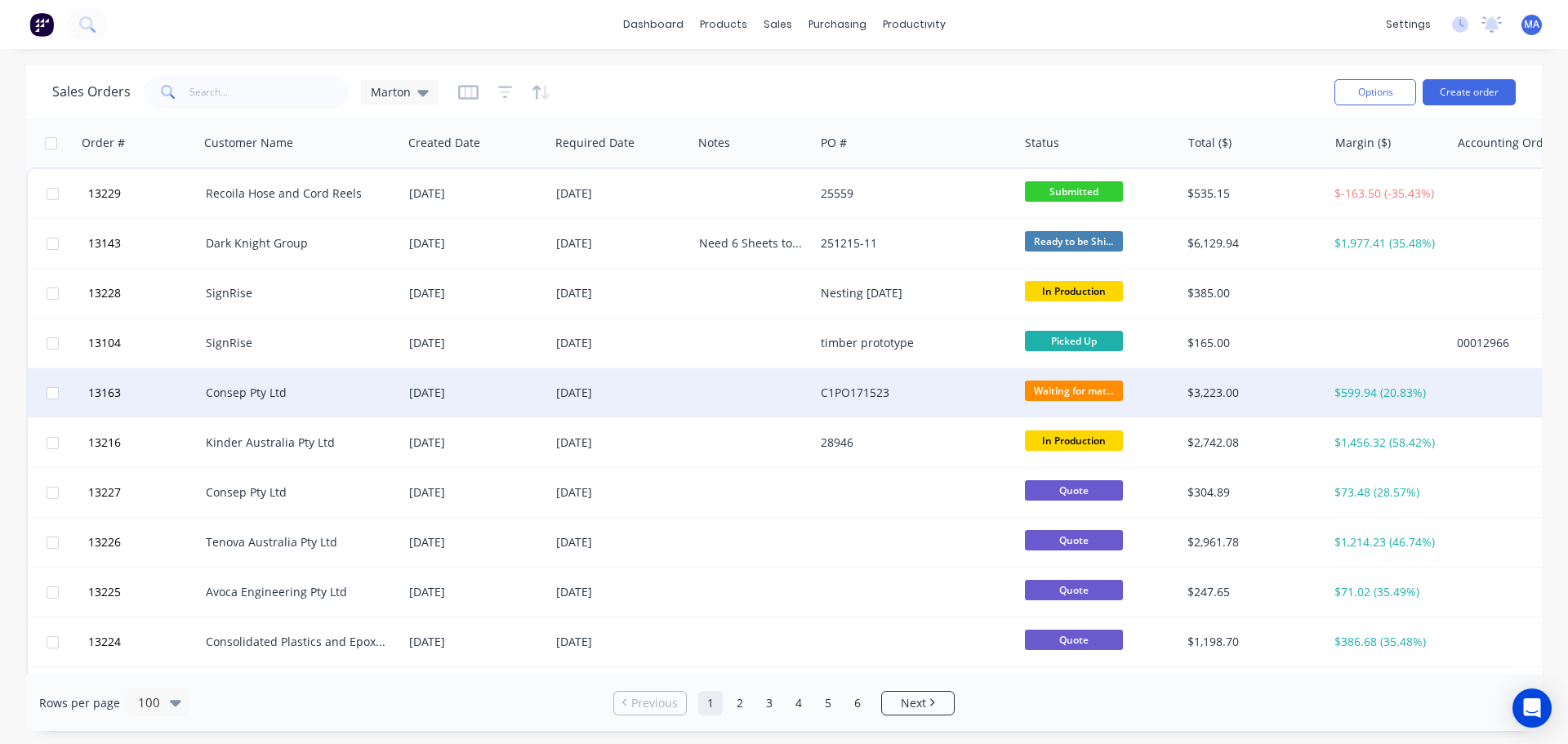
click at [298, 385] on div "Consep Pty Ltd" at bounding box center [296, 392] width 182 height 16
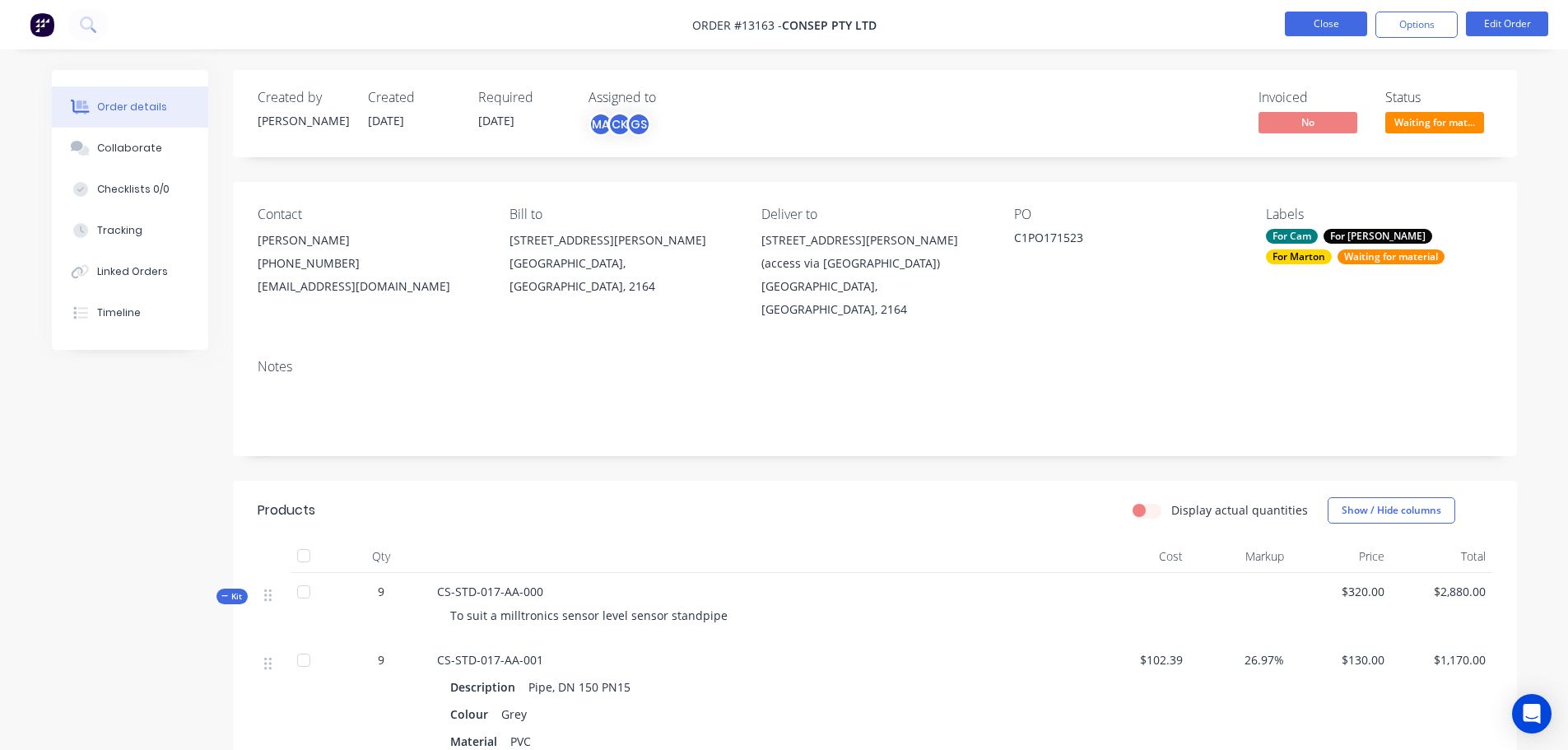
click at [1349, 33] on button "Close" at bounding box center [1326, 24] width 82 height 25
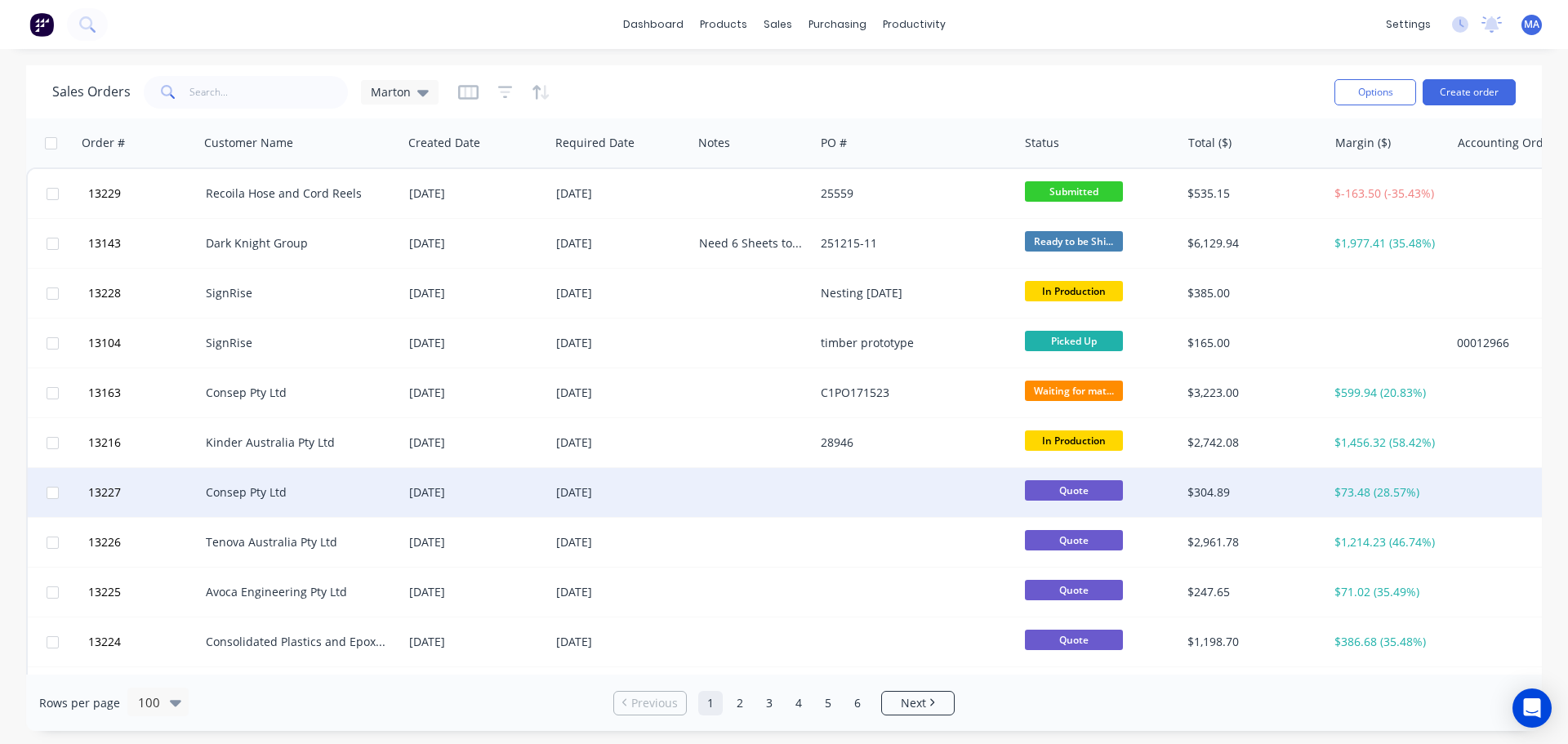
click at [332, 498] on div "Consep Pty Ltd" at bounding box center [296, 492] width 182 height 16
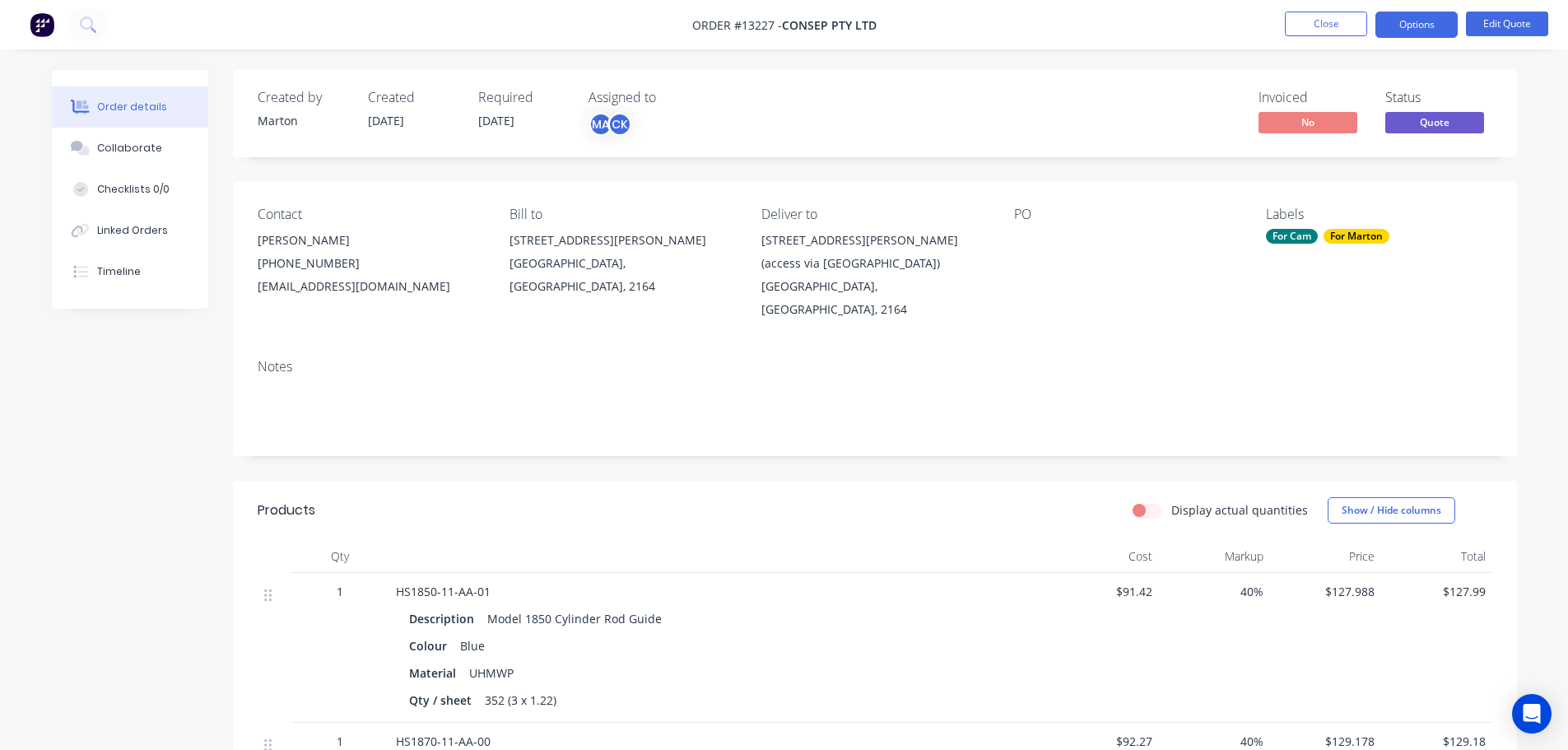
click at [1491, 38] on nav "Order #13227 - Consep Pty Ltd Close Options Edit Quote" at bounding box center [784, 24] width 1568 height 49
click at [1497, 20] on button "Edit Quote" at bounding box center [1507, 24] width 82 height 25
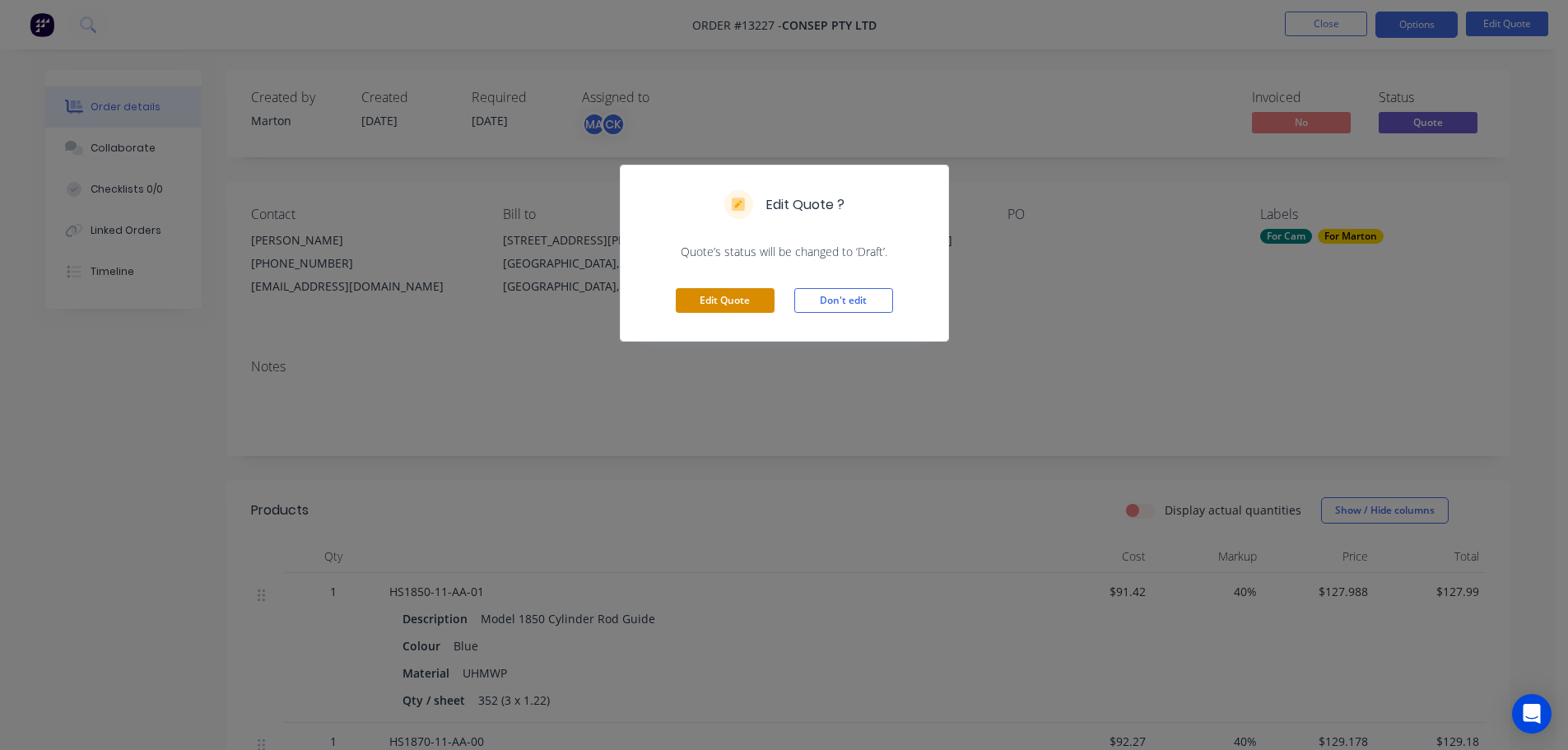
click at [703, 298] on button "Edit Quote" at bounding box center [725, 301] width 99 height 25
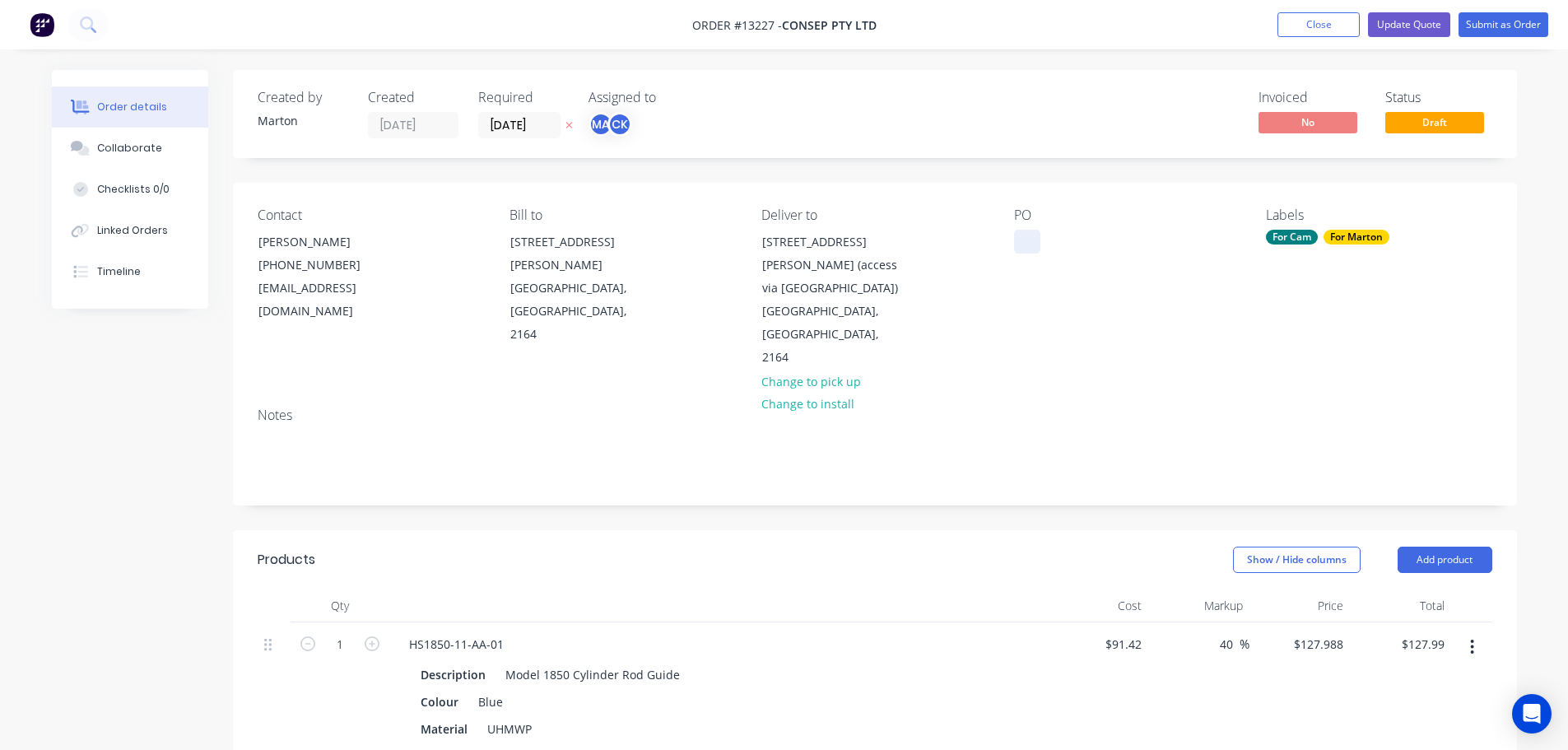
click at [1014, 238] on div at bounding box center [1027, 241] width 27 height 24
click at [933, 459] on div "Notes" at bounding box center [875, 450] width 1284 height 111
click at [1487, 24] on button "Submit as Order" at bounding box center [1503, 25] width 90 height 25
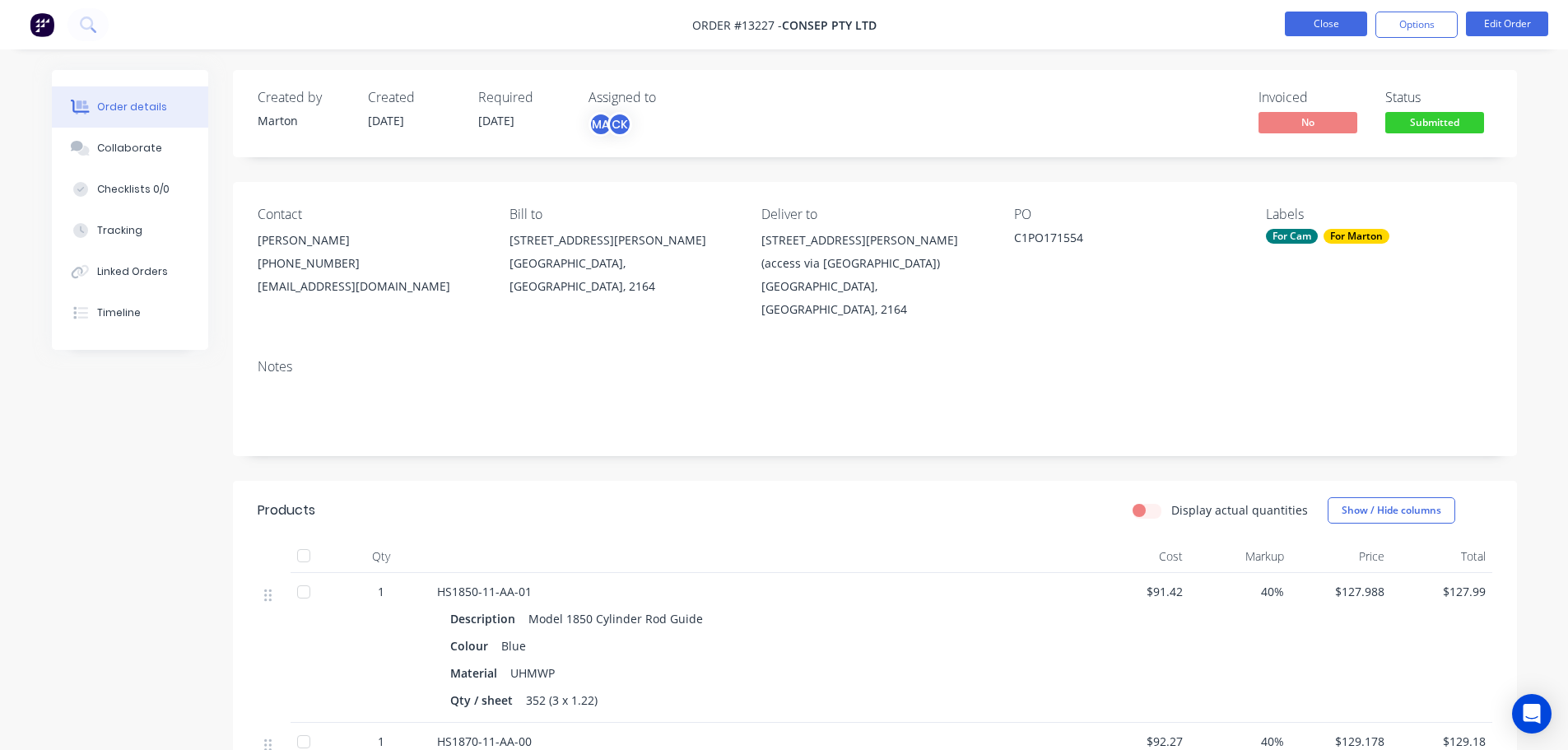
click at [1313, 18] on button "Close" at bounding box center [1326, 24] width 82 height 25
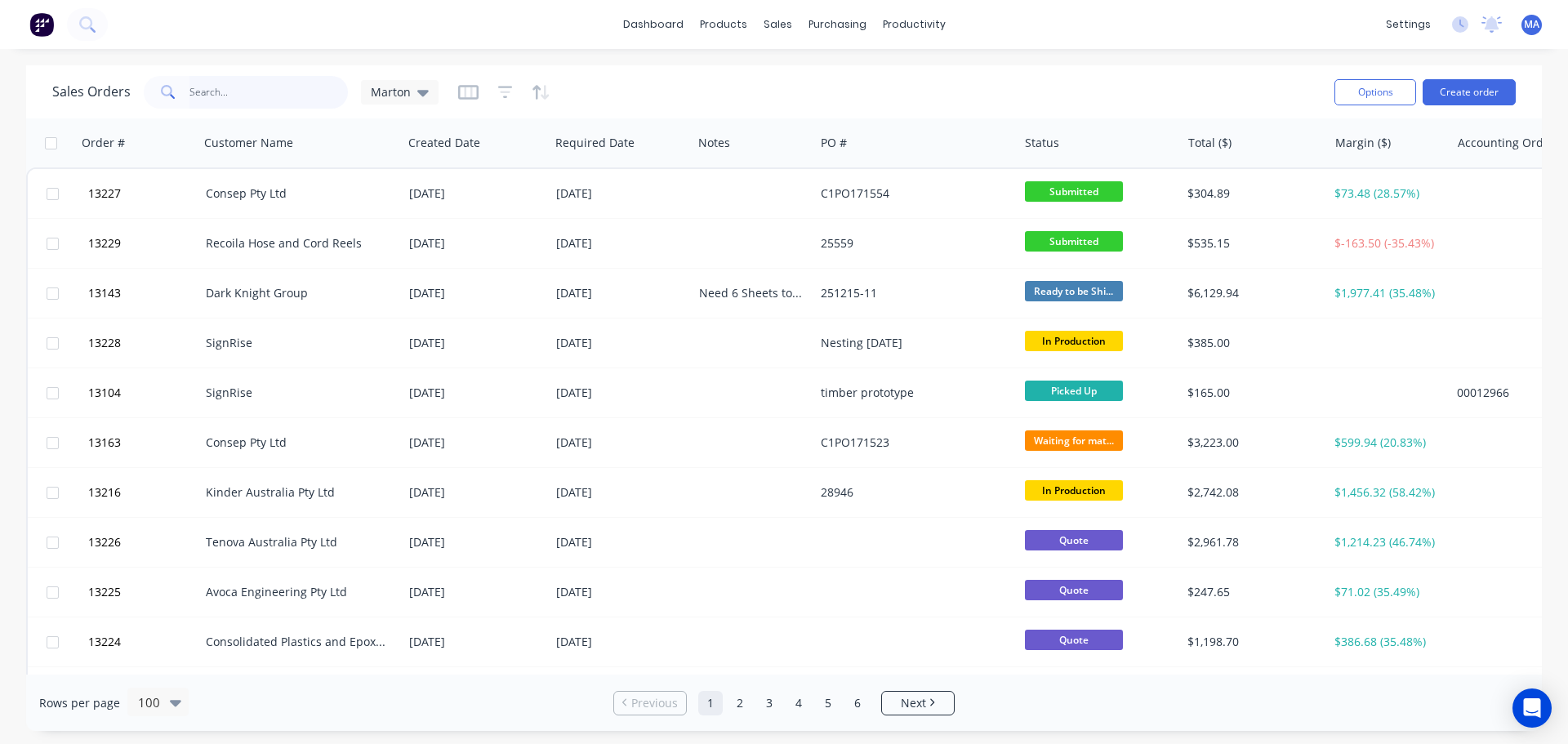
click at [236, 89] on input "text" at bounding box center [269, 92] width 159 height 33
type input "avoca"
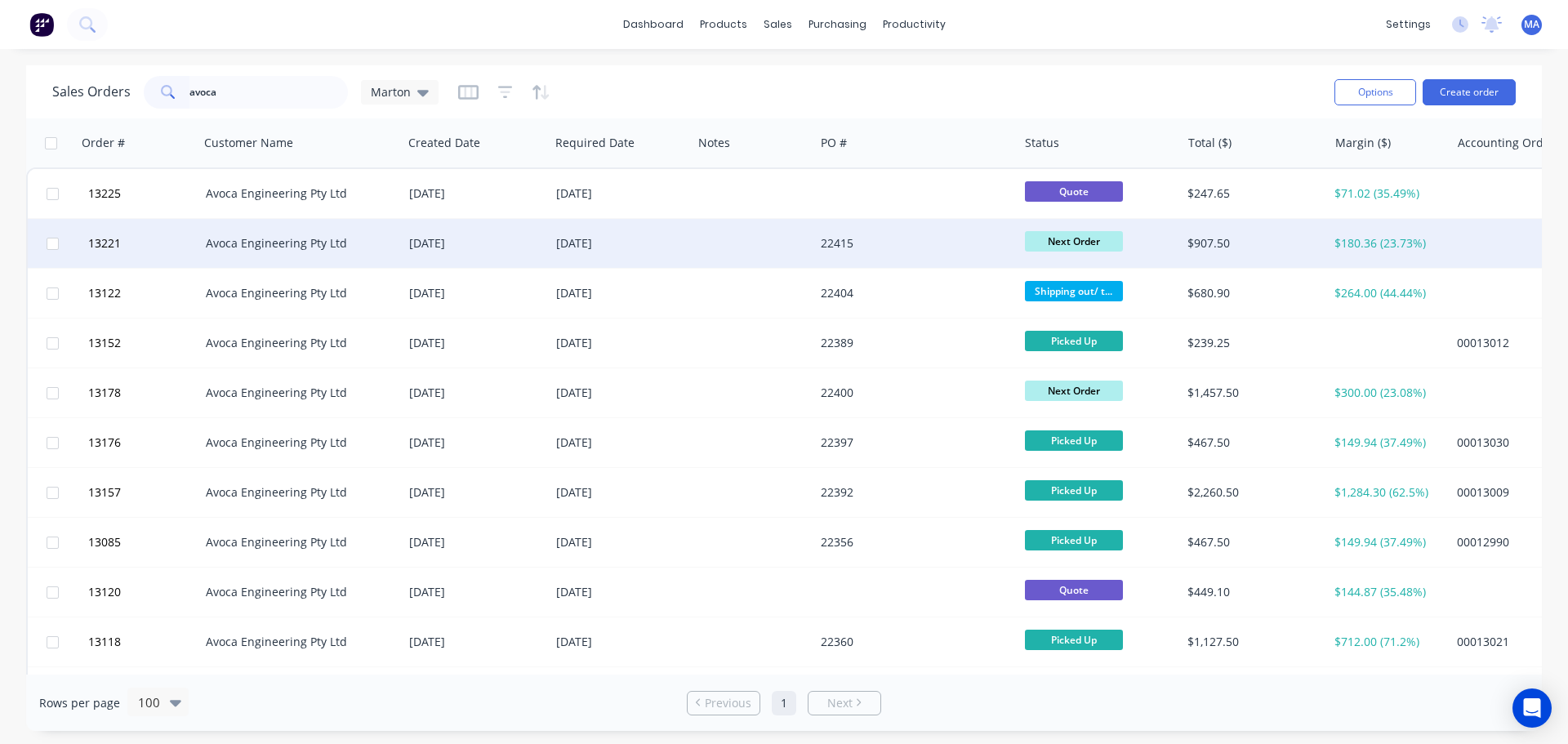
click at [488, 245] on div "[DATE]" at bounding box center [475, 244] width 134 height 16
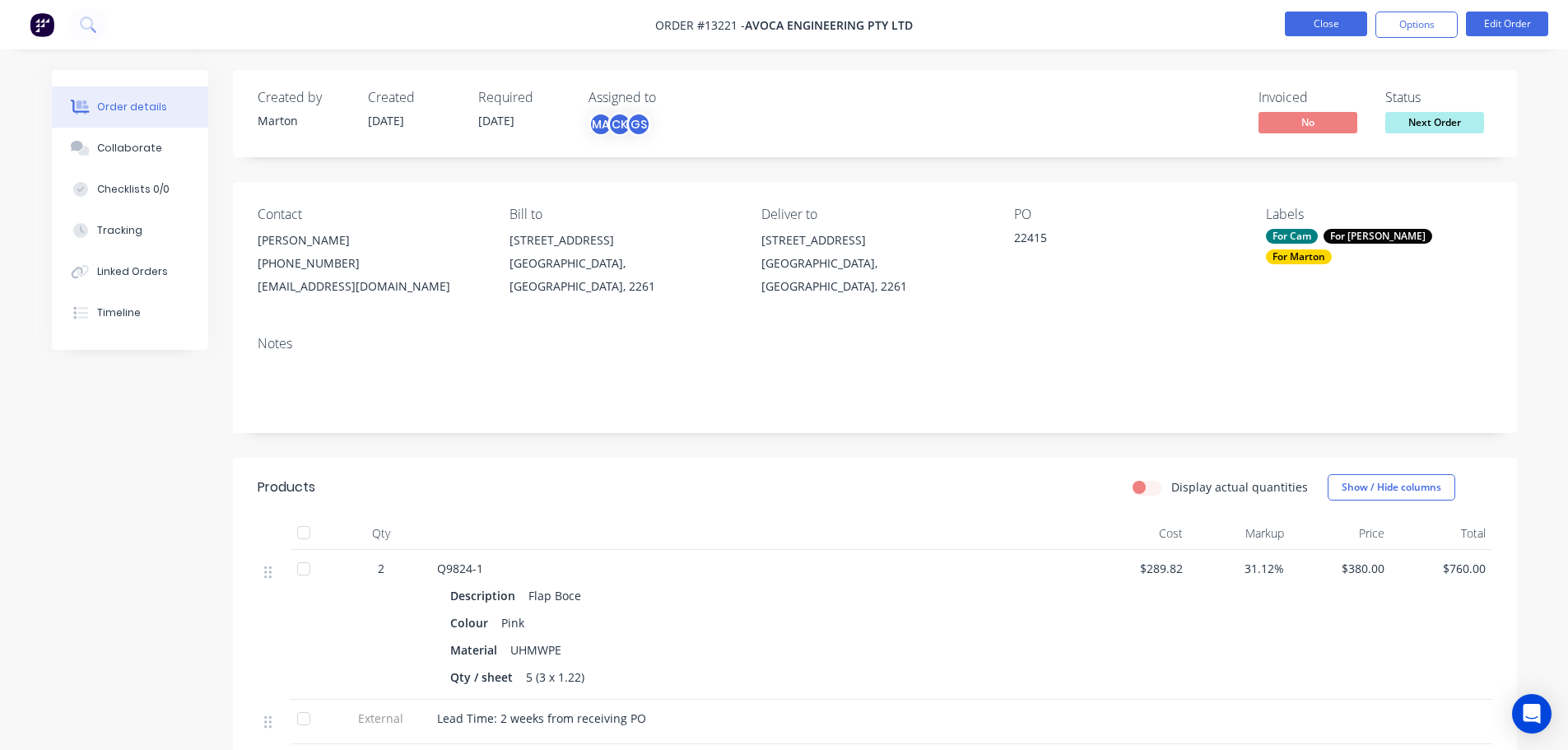
click at [1331, 31] on button "Close" at bounding box center [1326, 24] width 82 height 25
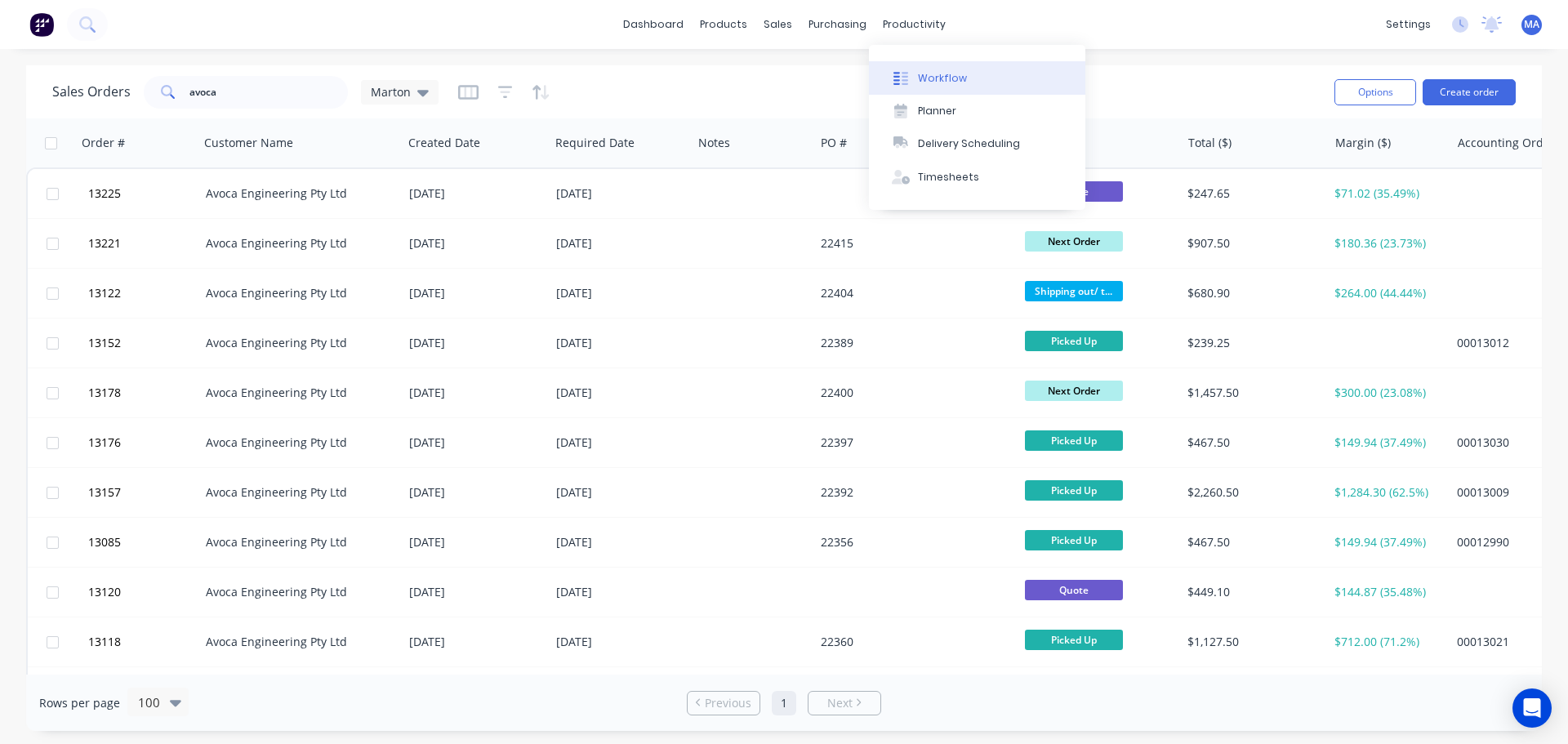
click at [909, 71] on div at bounding box center [901, 78] width 25 height 15
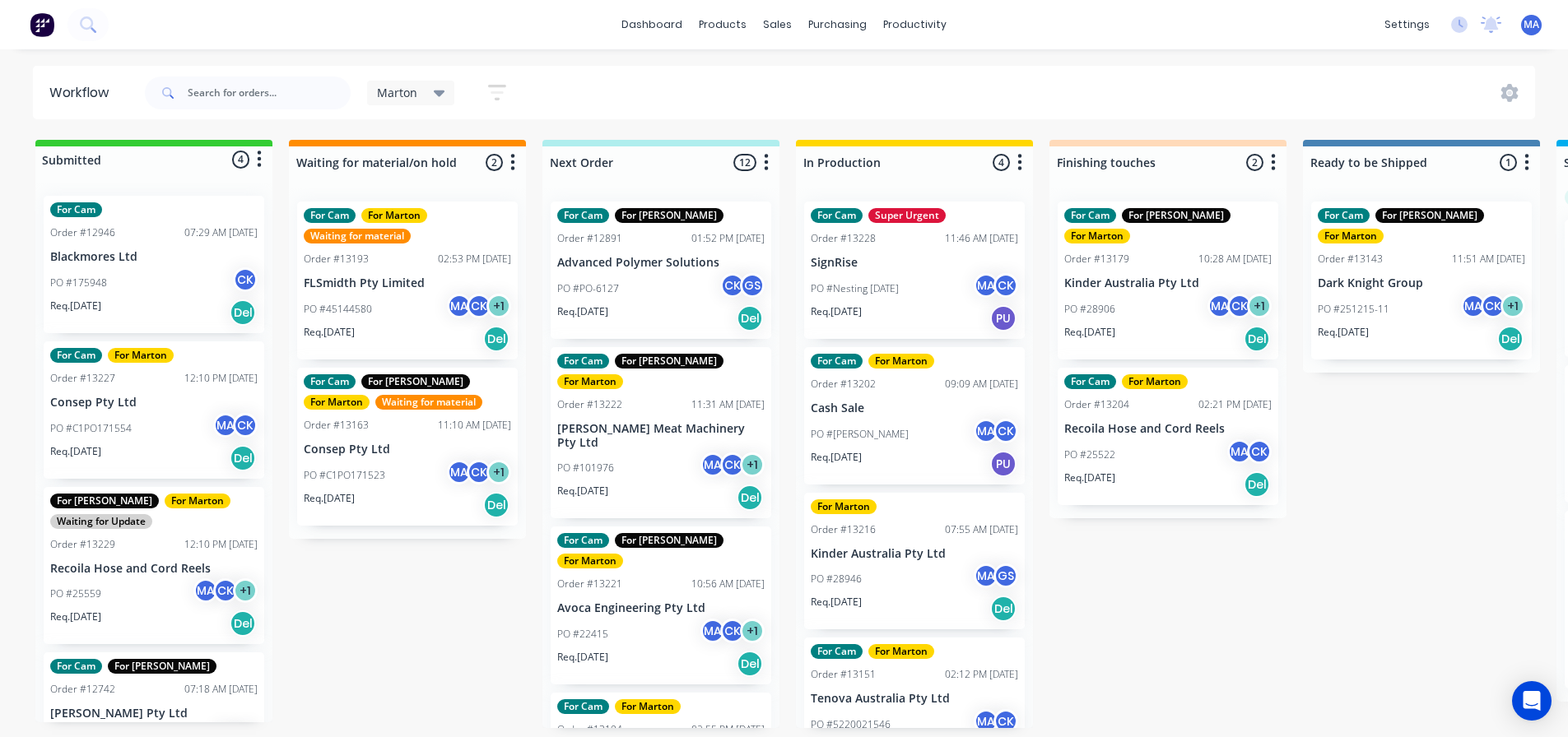
click at [631, 650] on div "Req. [DATE] Del" at bounding box center [660, 664] width 207 height 28
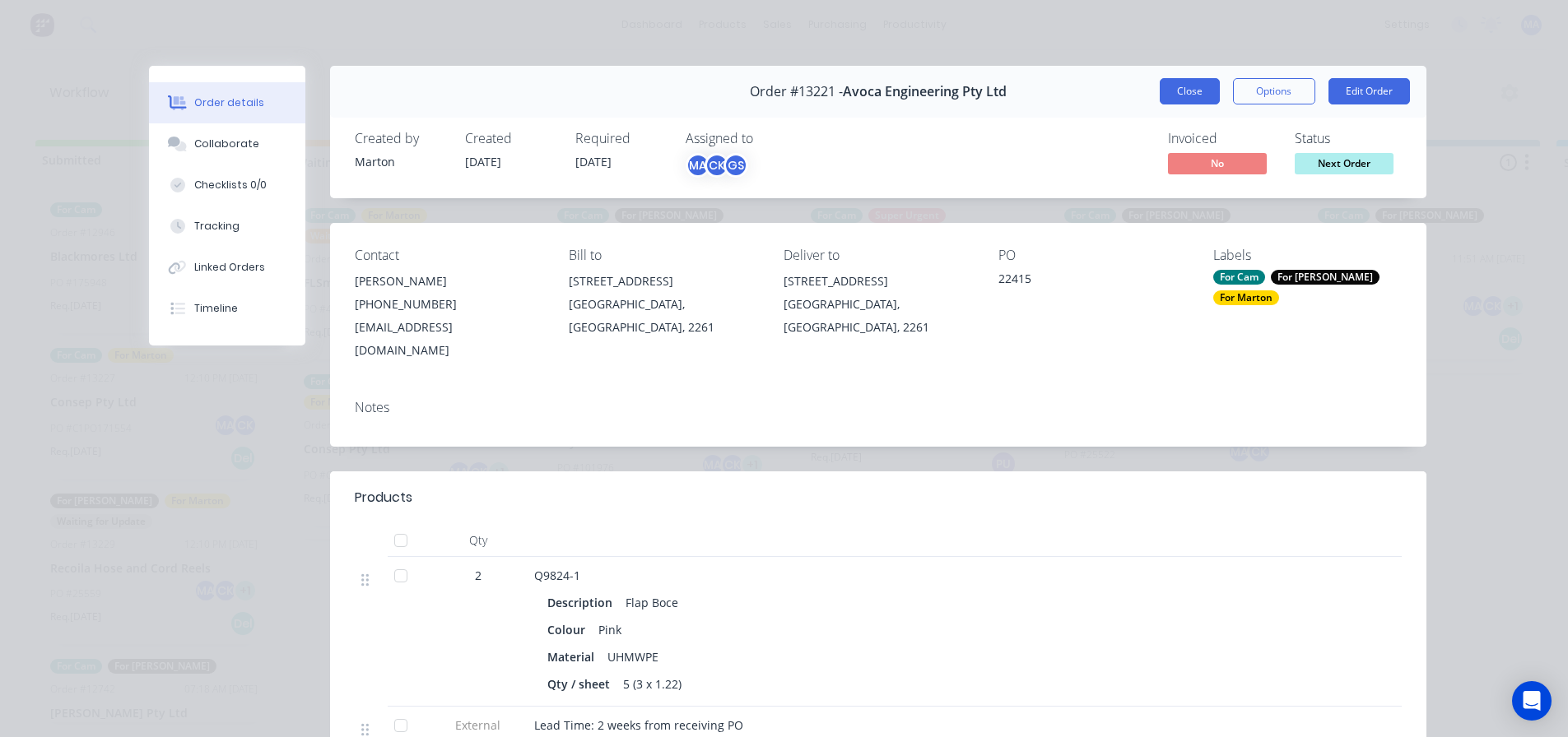
click at [1187, 79] on button "Close" at bounding box center [1190, 92] width 60 height 27
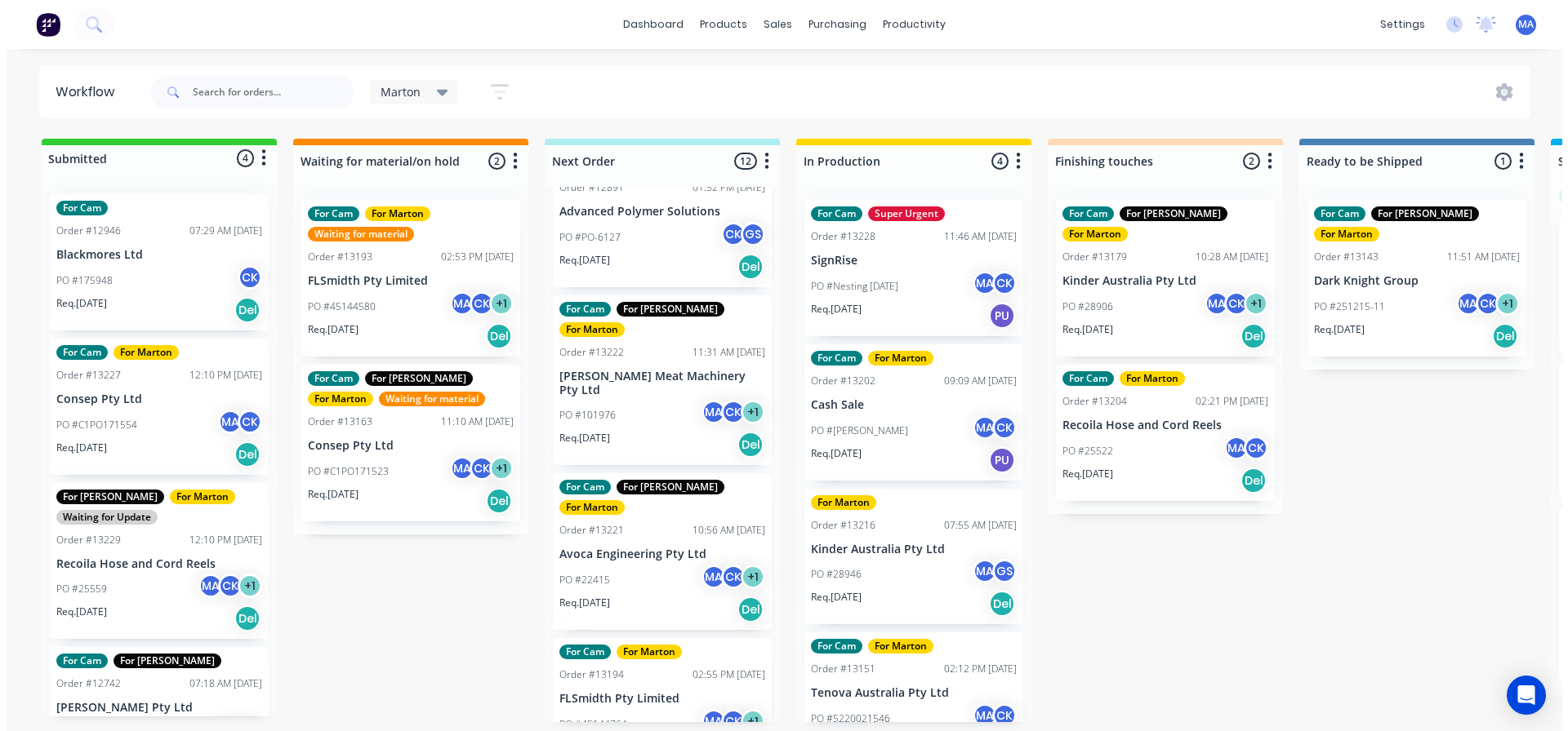
scroll to position [163, 0]
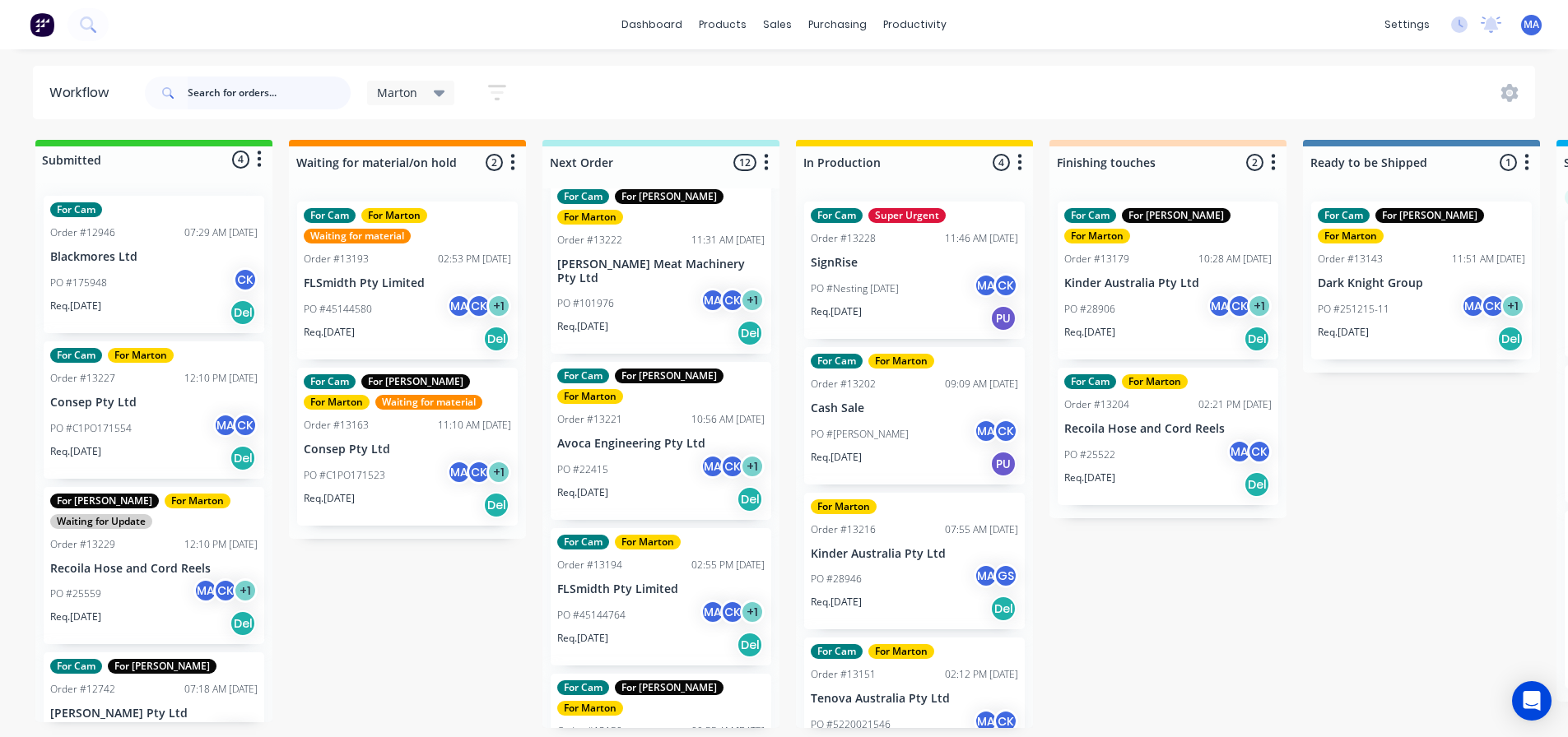
click at [286, 94] on input "text" at bounding box center [269, 93] width 163 height 33
type input "avoca"
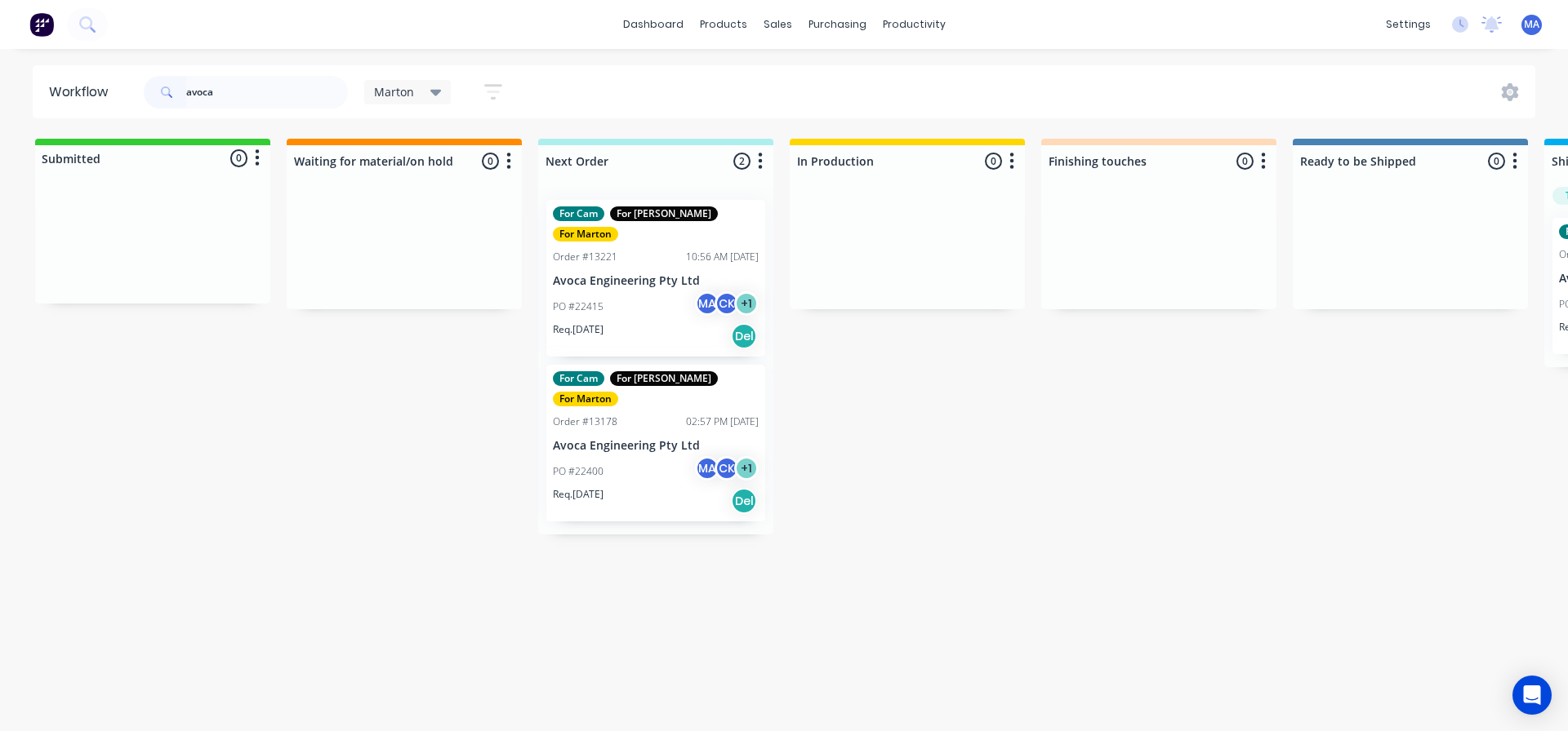
click at [658, 488] on div "Req. [DATE] Del" at bounding box center [655, 501] width 205 height 27
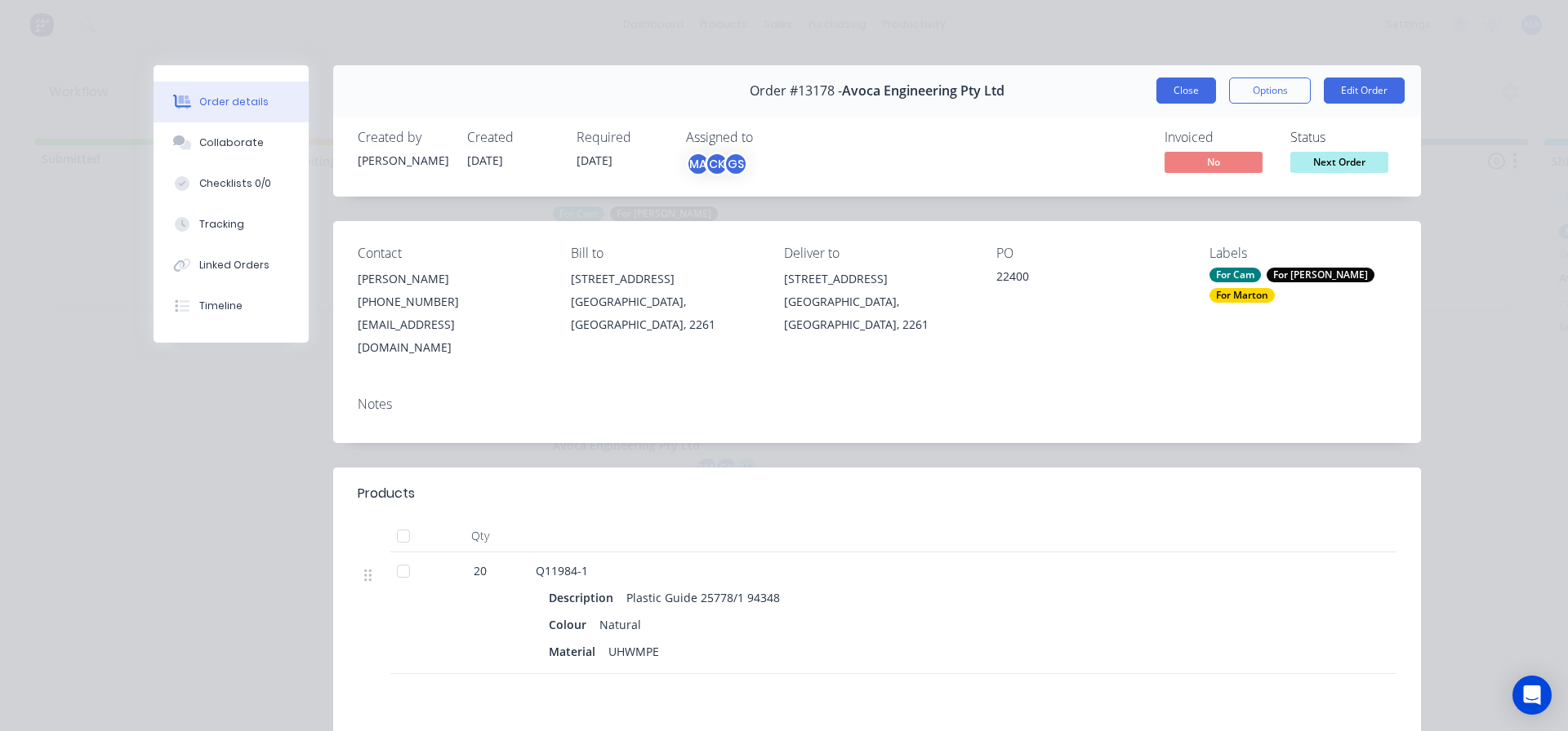
click at [1199, 90] on button "Close" at bounding box center [1186, 91] width 59 height 27
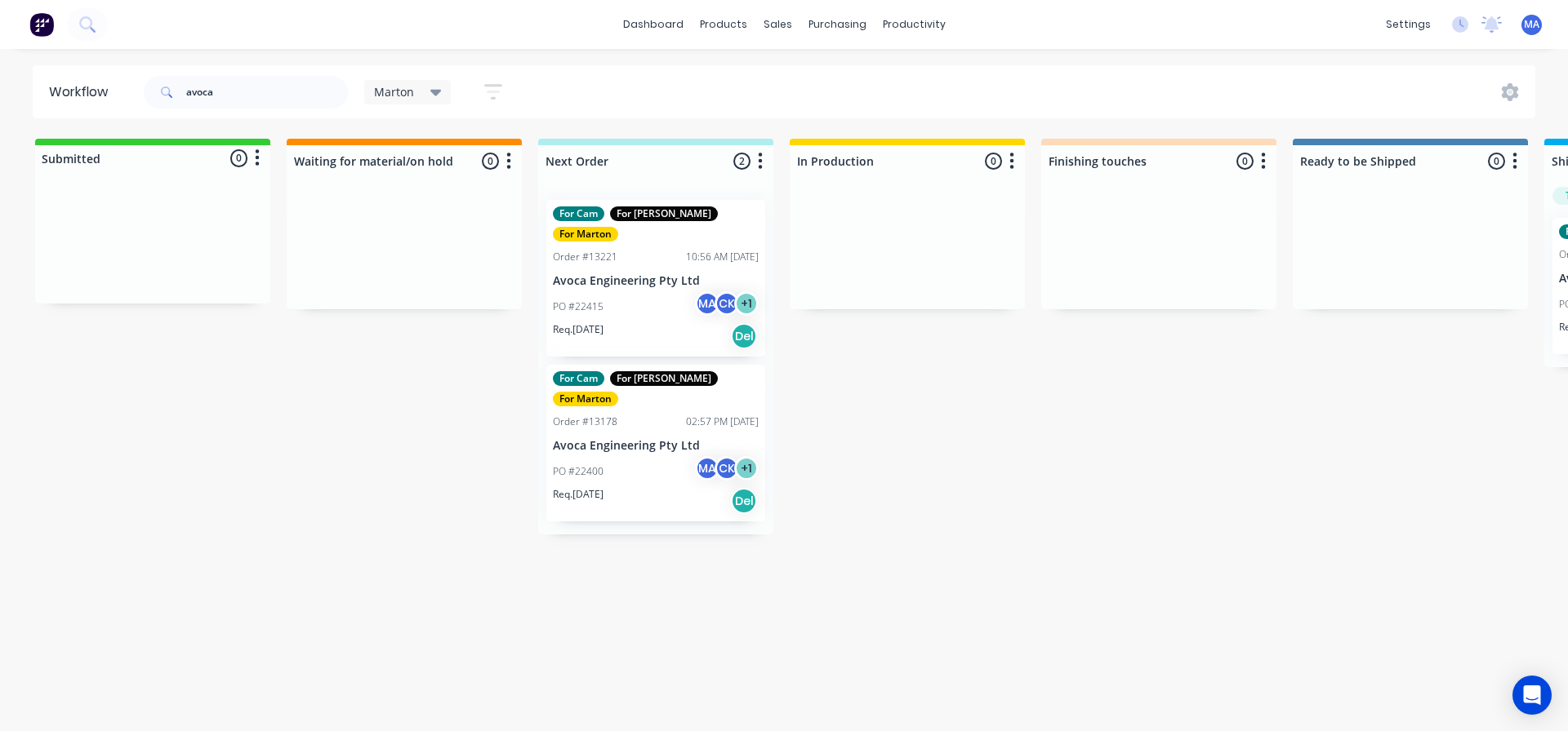
click at [625, 457] on div "PO #22400 MA CK + 1" at bounding box center [655, 472] width 205 height 31
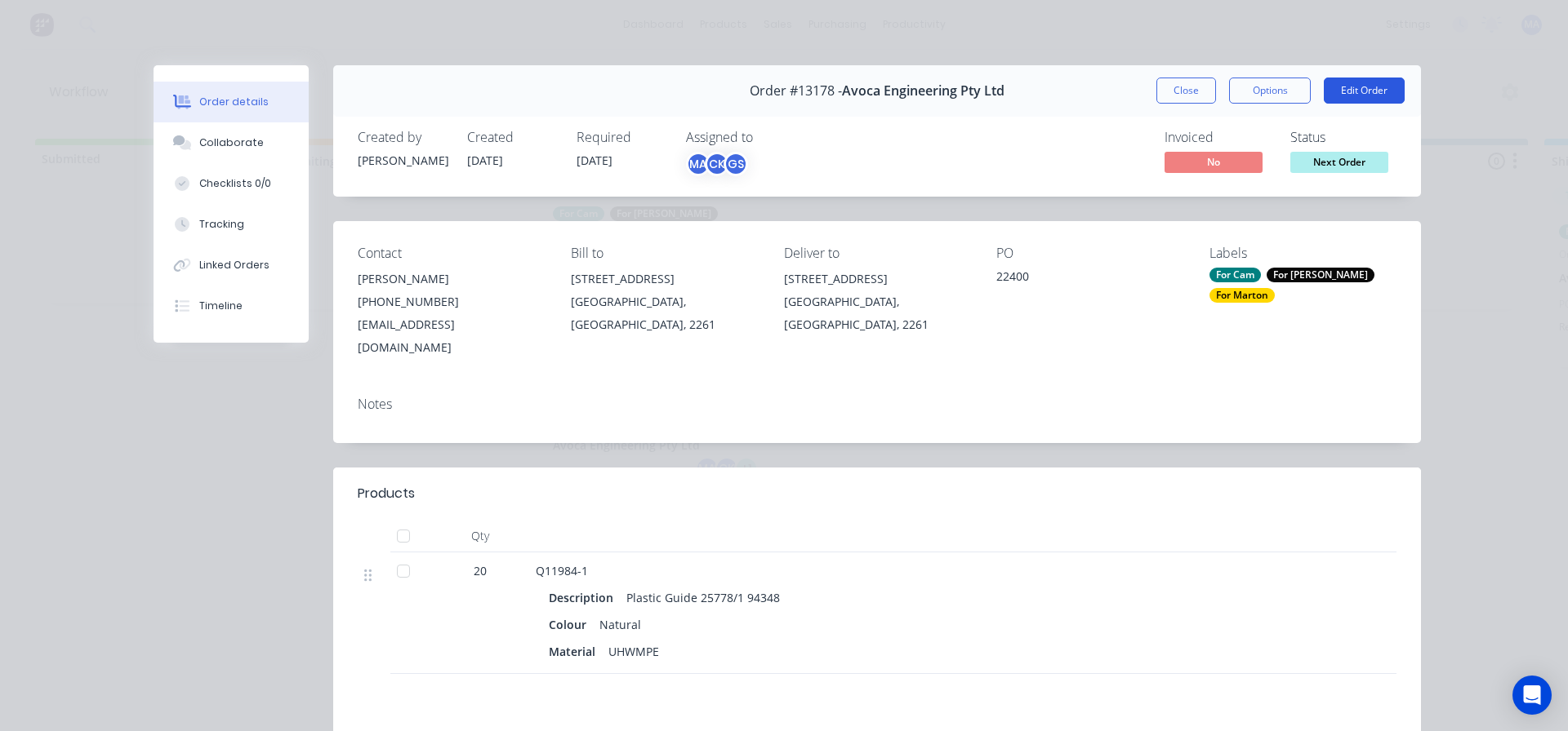
click at [1351, 90] on button "Edit Order" at bounding box center [1363, 91] width 81 height 27
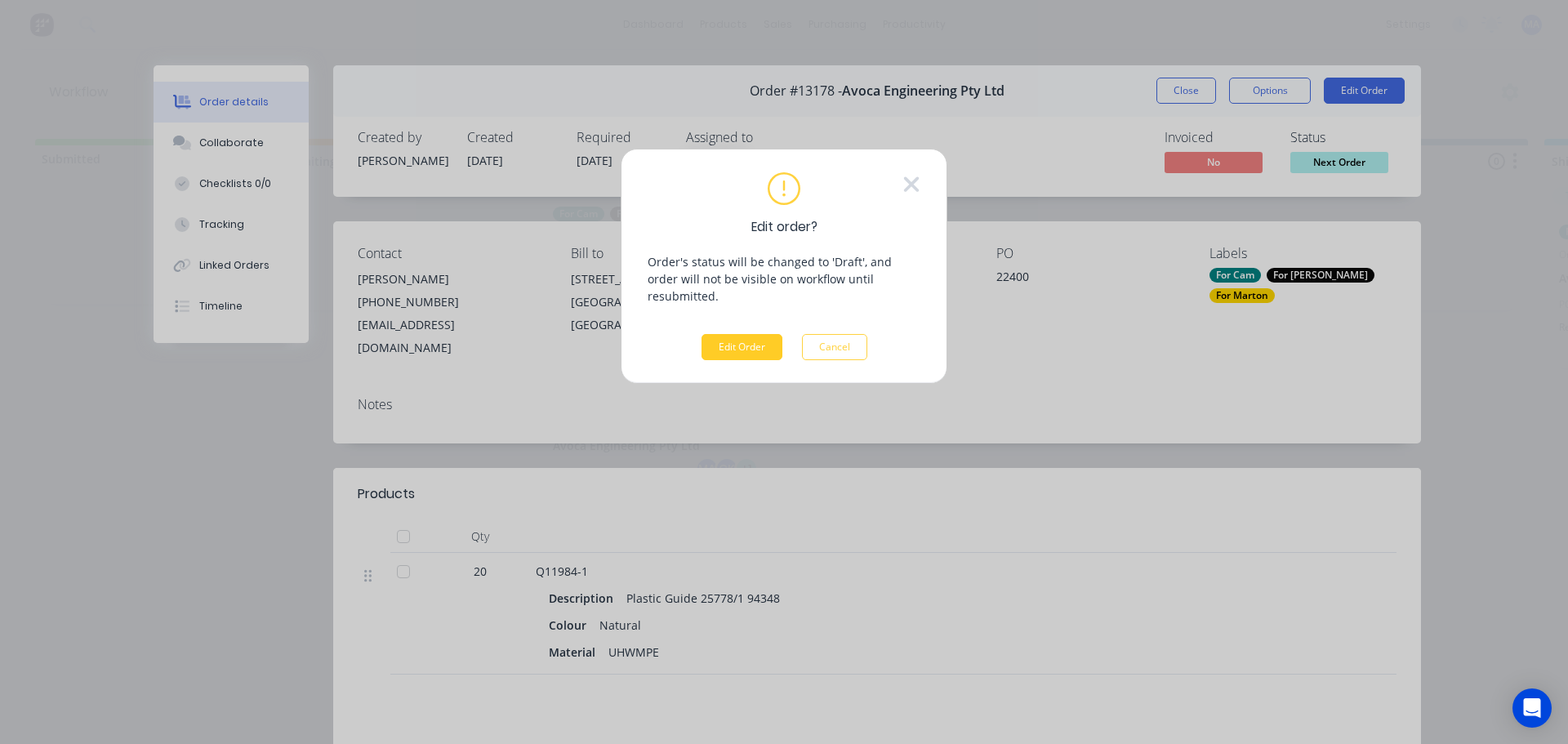
click at [762, 334] on button "Edit Order" at bounding box center [741, 347] width 81 height 27
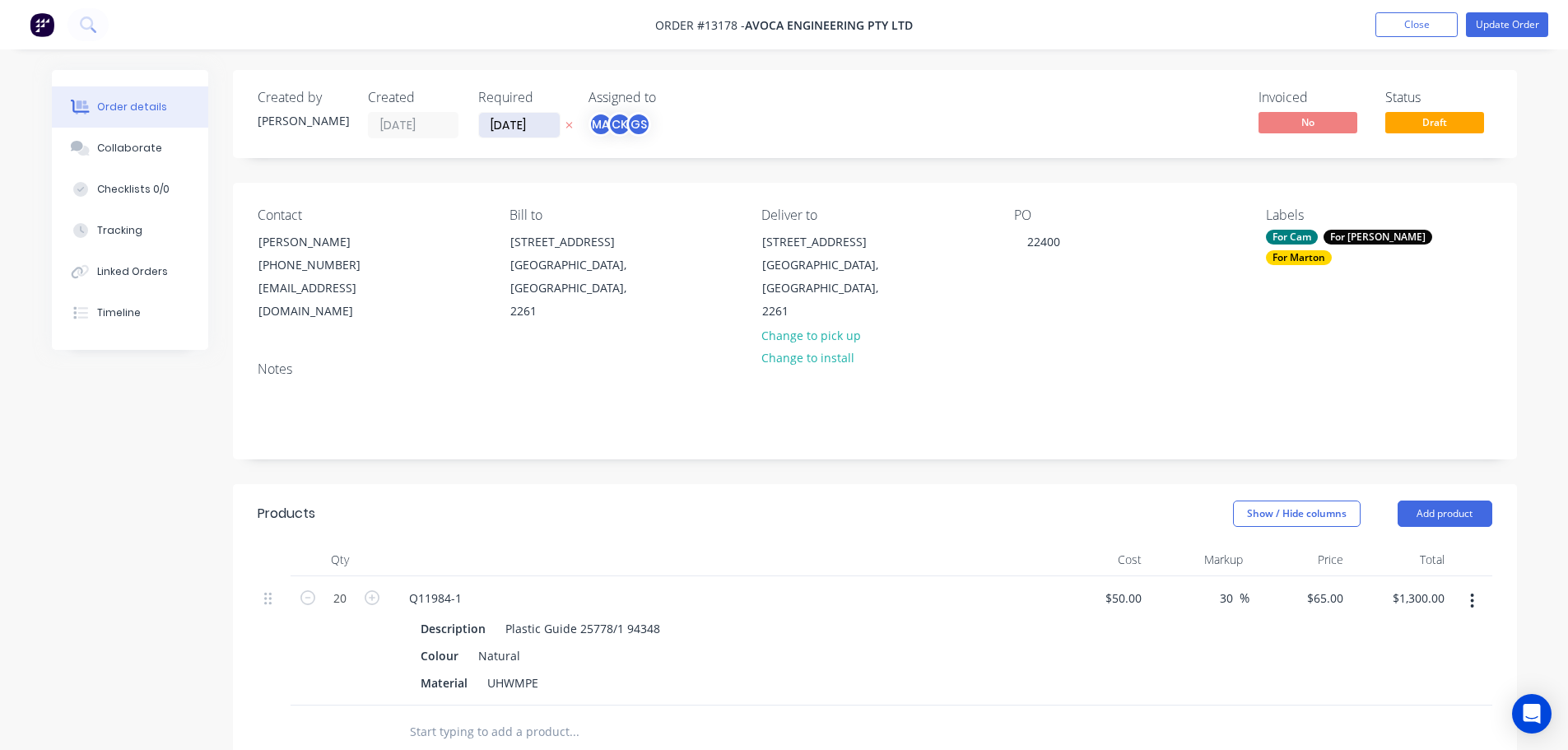
click at [531, 123] on input "[DATE]" at bounding box center [519, 125] width 80 height 25
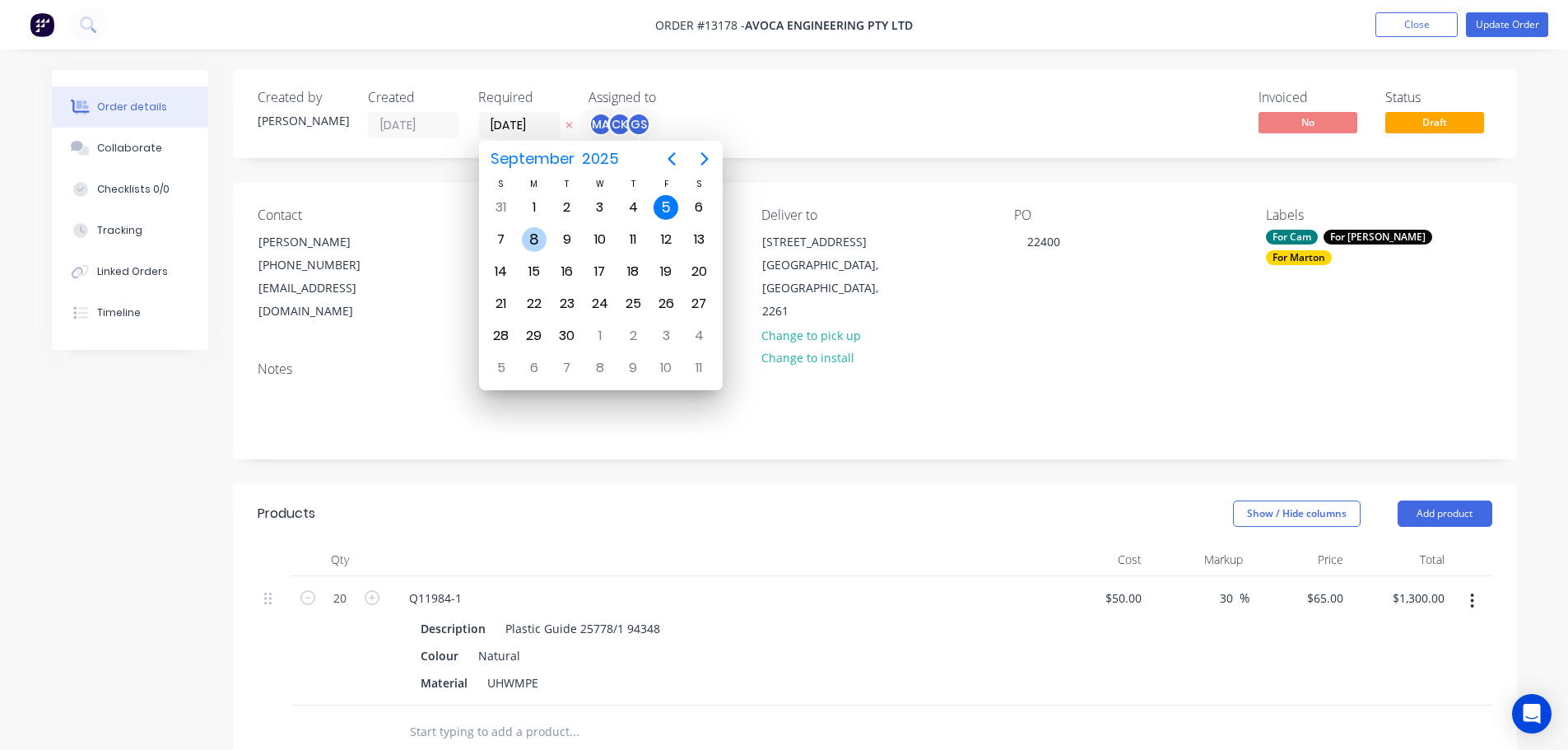
click at [538, 236] on div "8" at bounding box center [535, 240] width 25 height 25
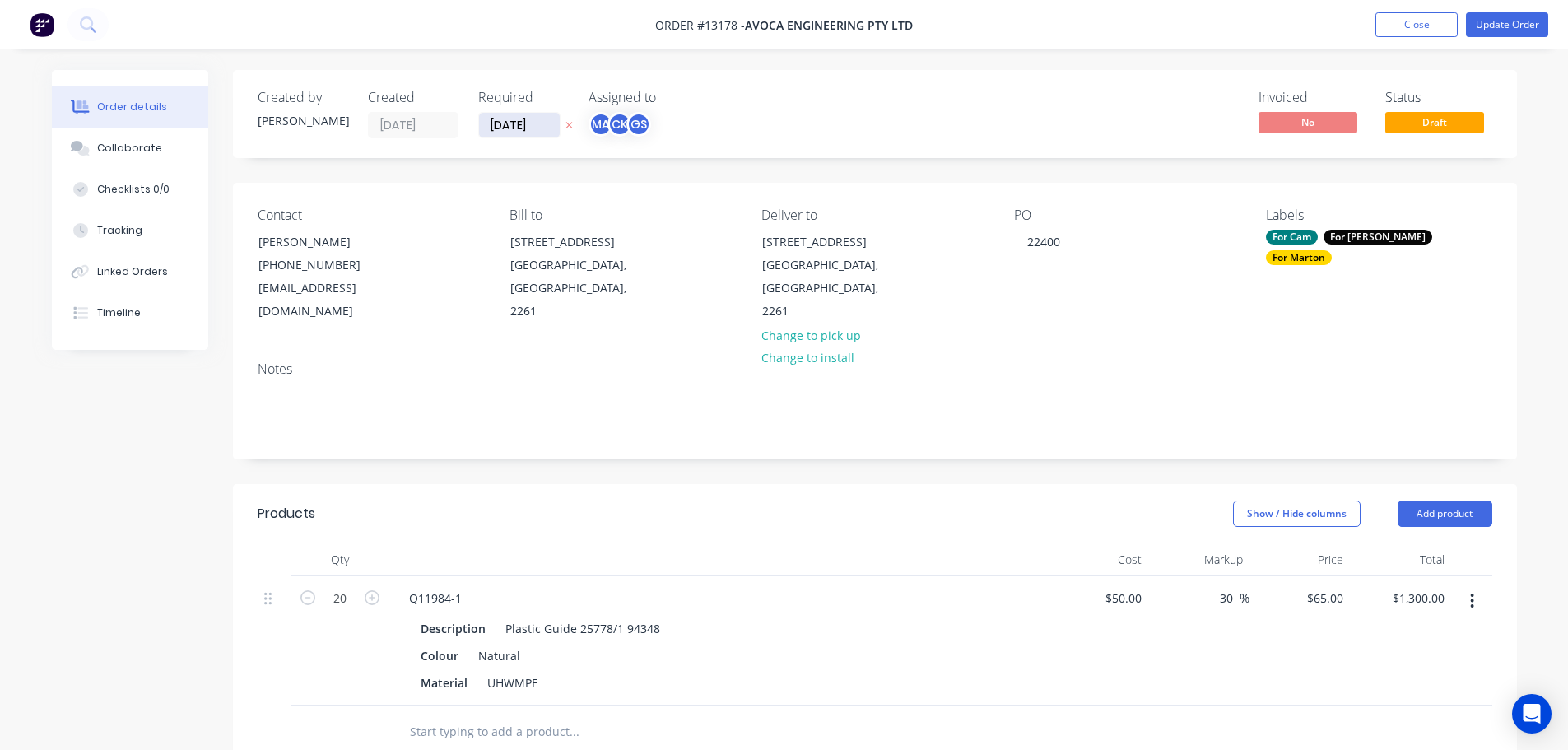
click at [485, 129] on input "[DATE]" at bounding box center [519, 125] width 80 height 25
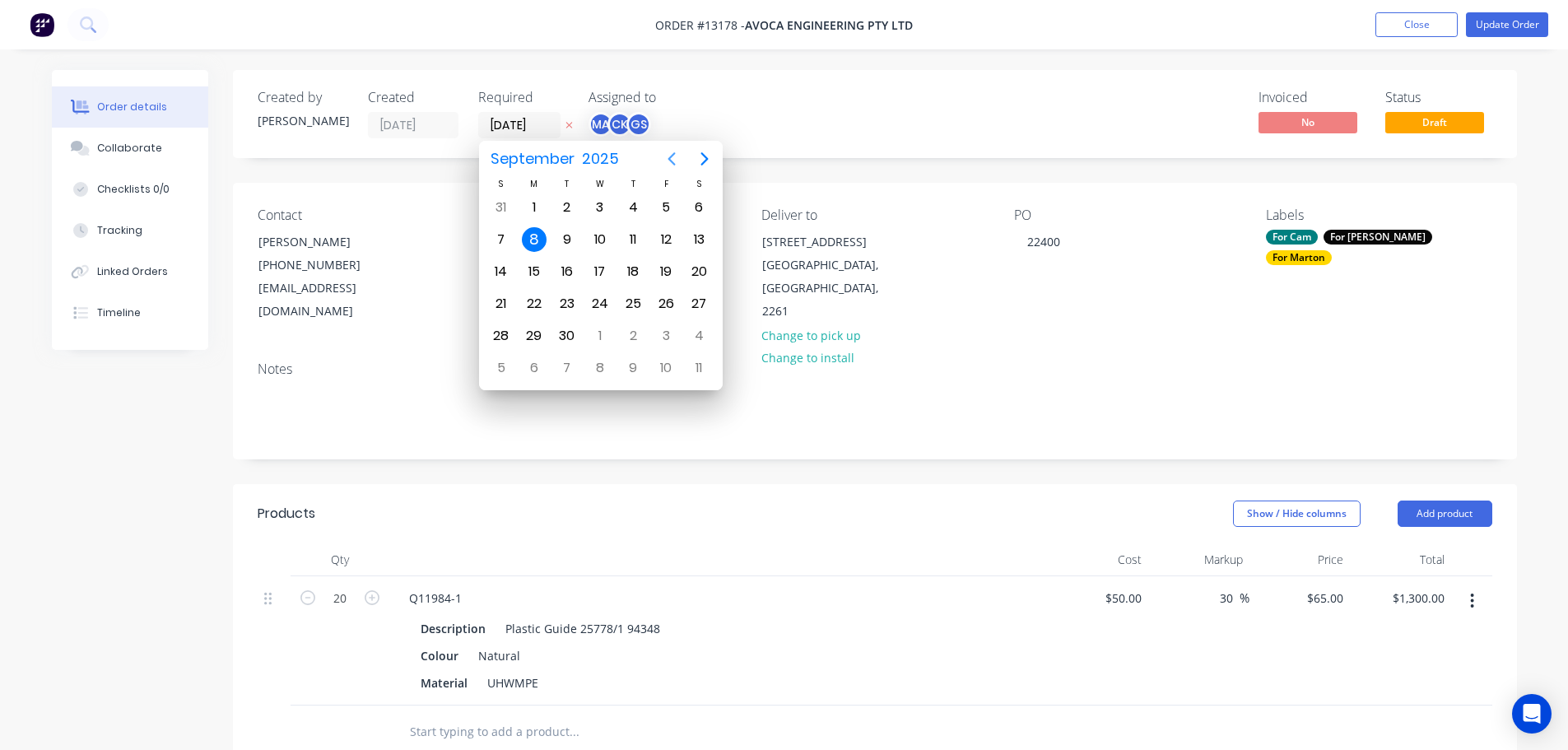
click at [680, 162] on icon "Previous page" at bounding box center [672, 159] width 20 height 20
click at [664, 243] on div "8" at bounding box center [666, 240] width 25 height 25
type input "[DATE]"
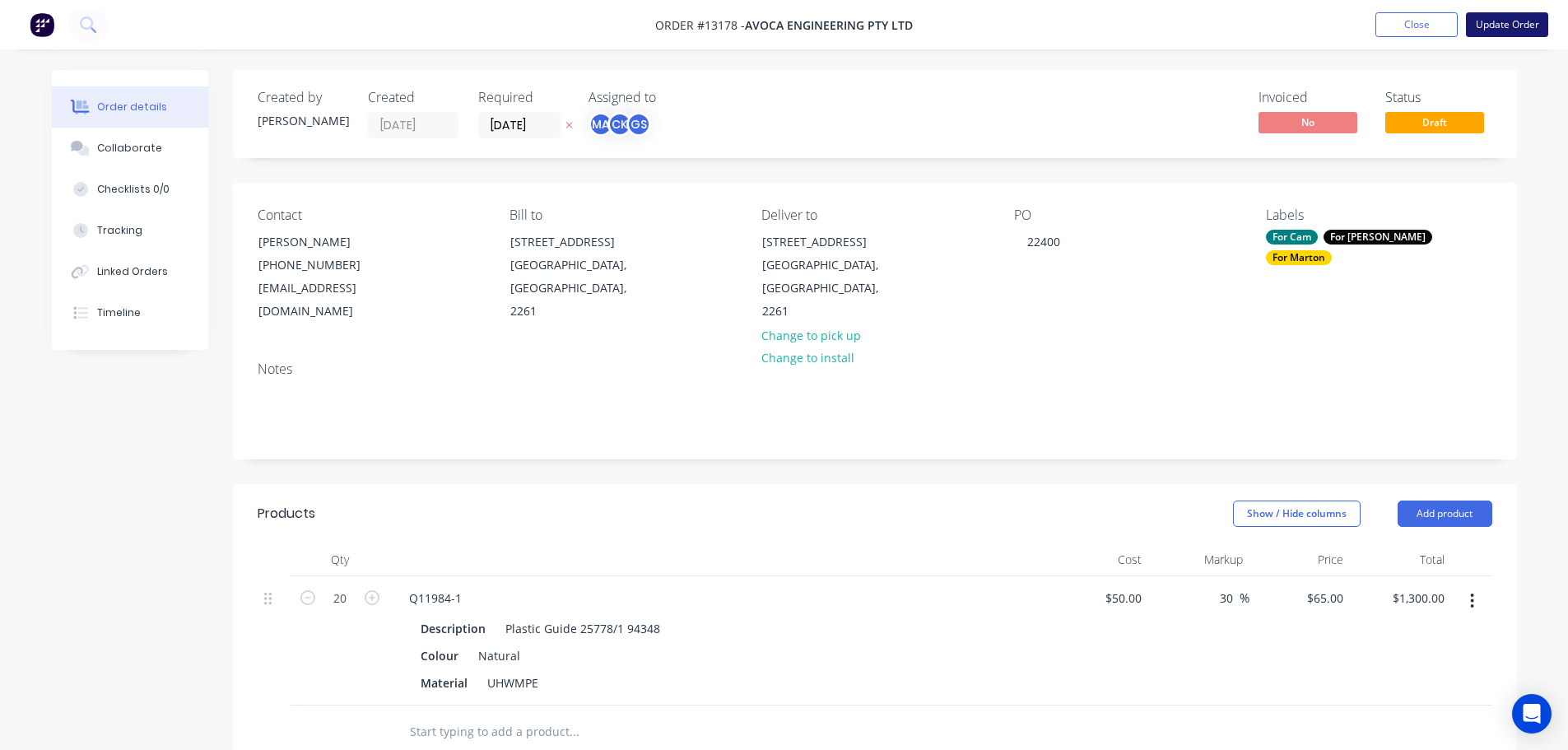
click at [1489, 29] on button "Update Order" at bounding box center [1507, 25] width 82 height 25
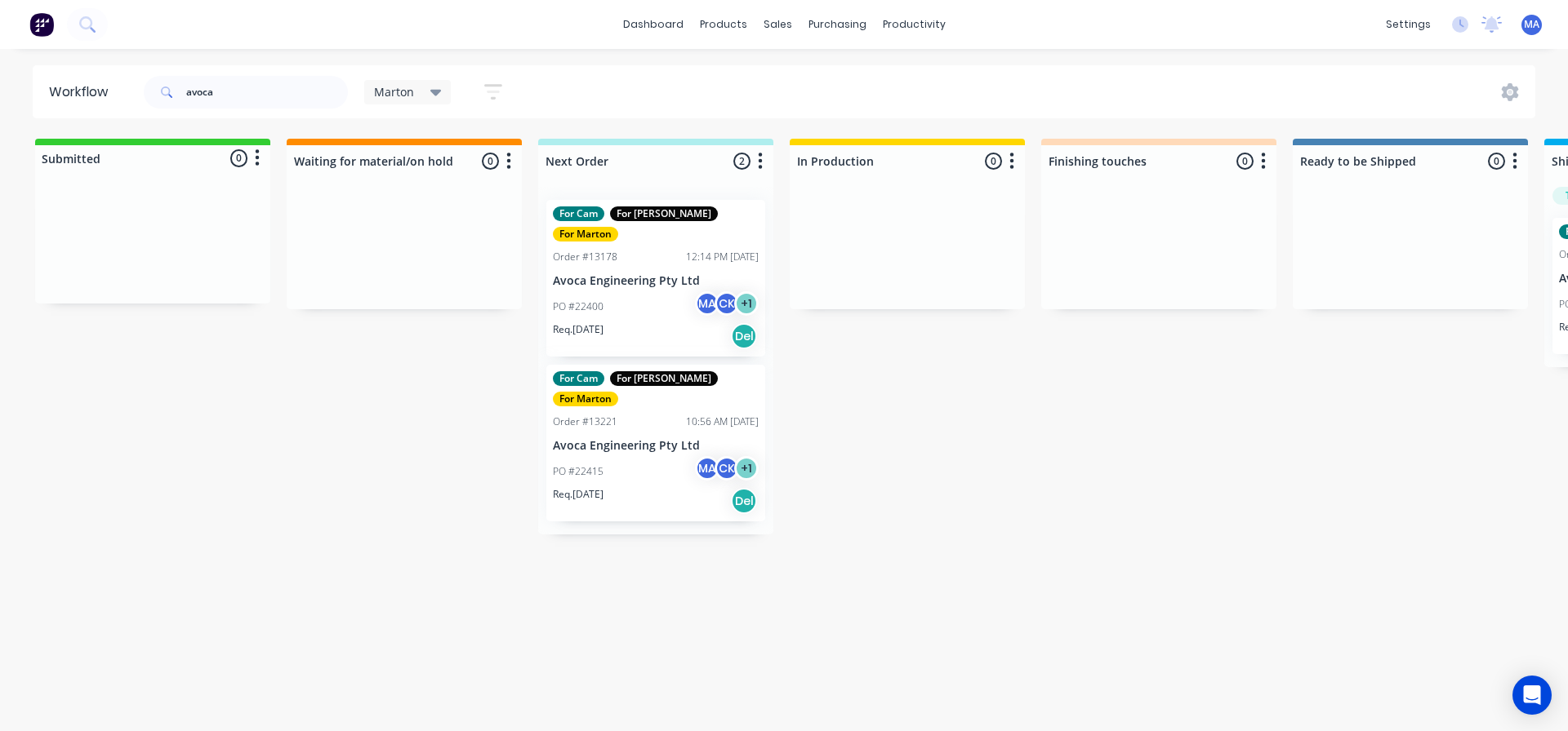
click at [578, 300] on p "PO #22400" at bounding box center [577, 307] width 50 height 15
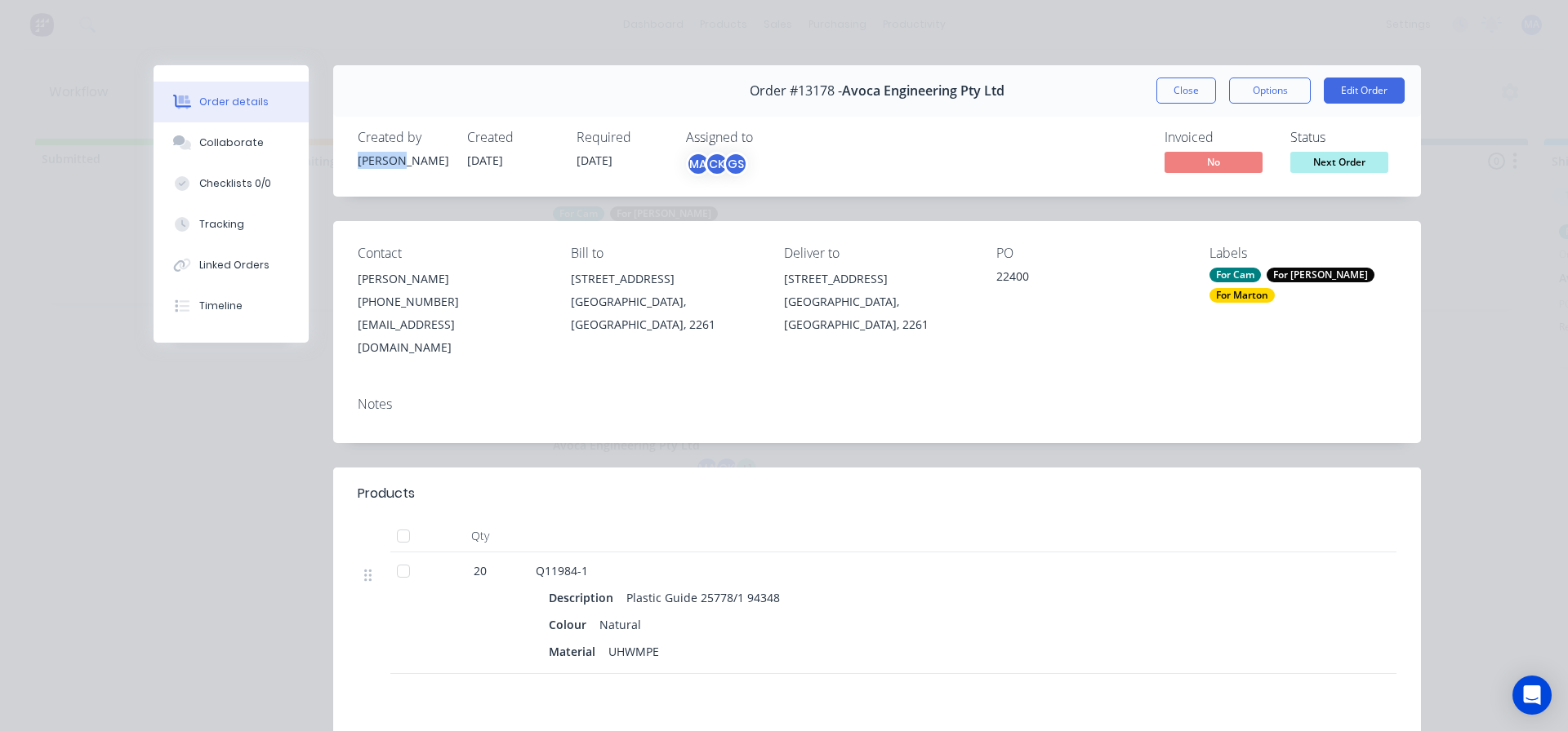
drag, startPoint x: 394, startPoint y: 164, endPoint x: 337, endPoint y: 177, distance: 58.5
click at [333, 171] on div "Created by [PERSON_NAME] Created [DATE] Required [DATE] Assigned to MA CK GS In…" at bounding box center [877, 154] width 1088 height 87
click at [232, 136] on div "Collaborate" at bounding box center [231, 142] width 65 height 15
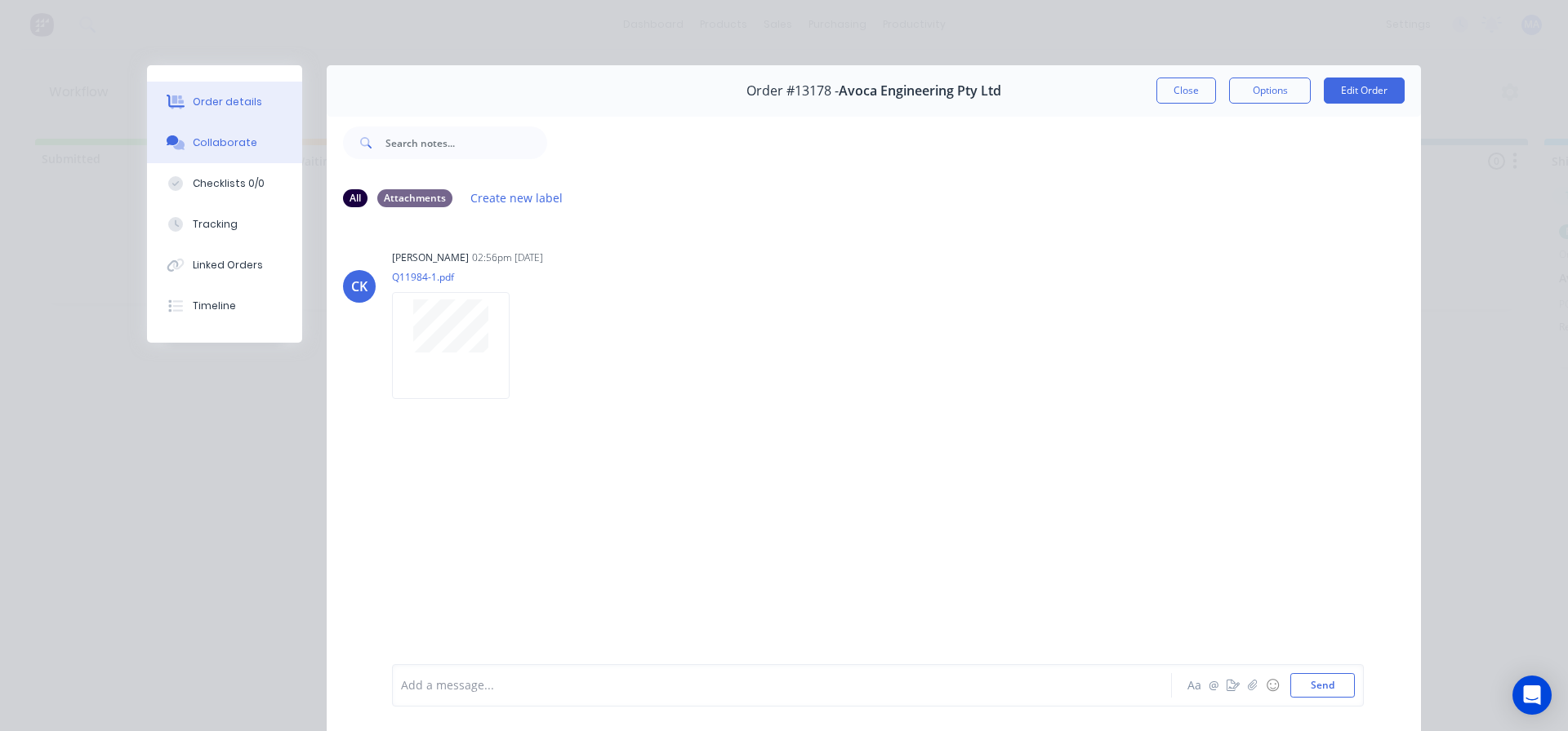
click at [239, 96] on div "Order details" at bounding box center [228, 102] width 69 height 15
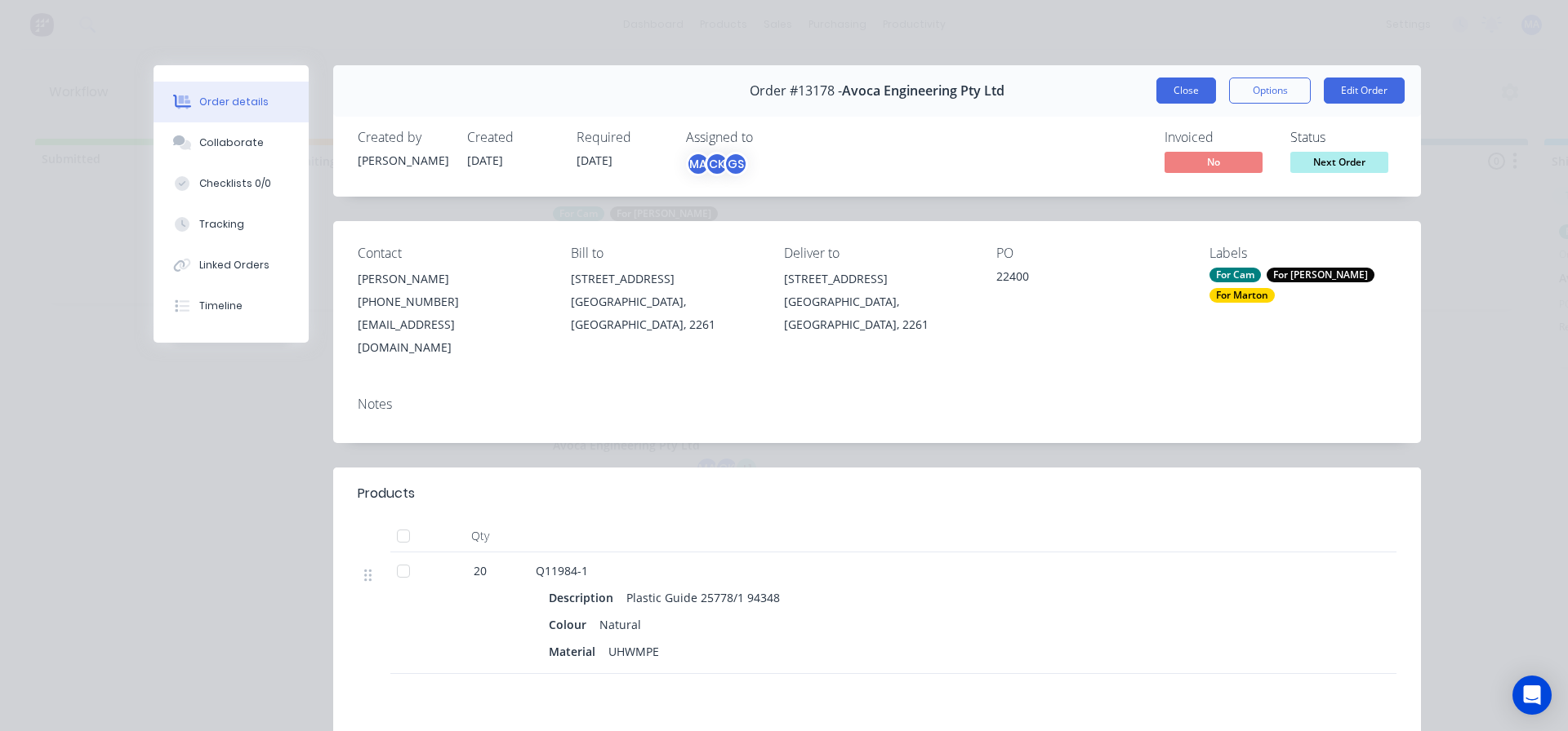
click at [1172, 96] on button "Close" at bounding box center [1186, 91] width 59 height 27
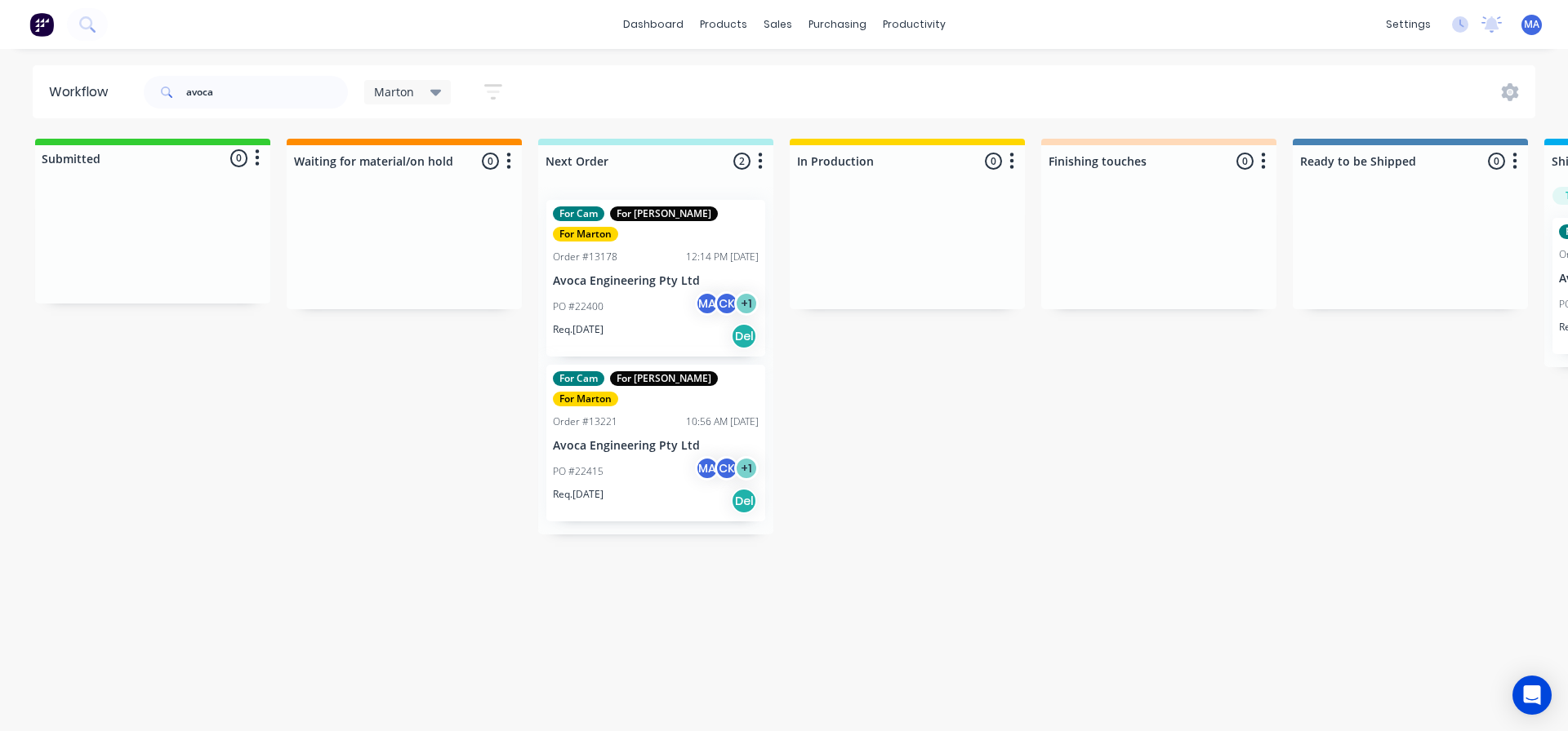
click at [652, 322] on div "Req. [DATE] Del" at bounding box center [655, 335] width 205 height 27
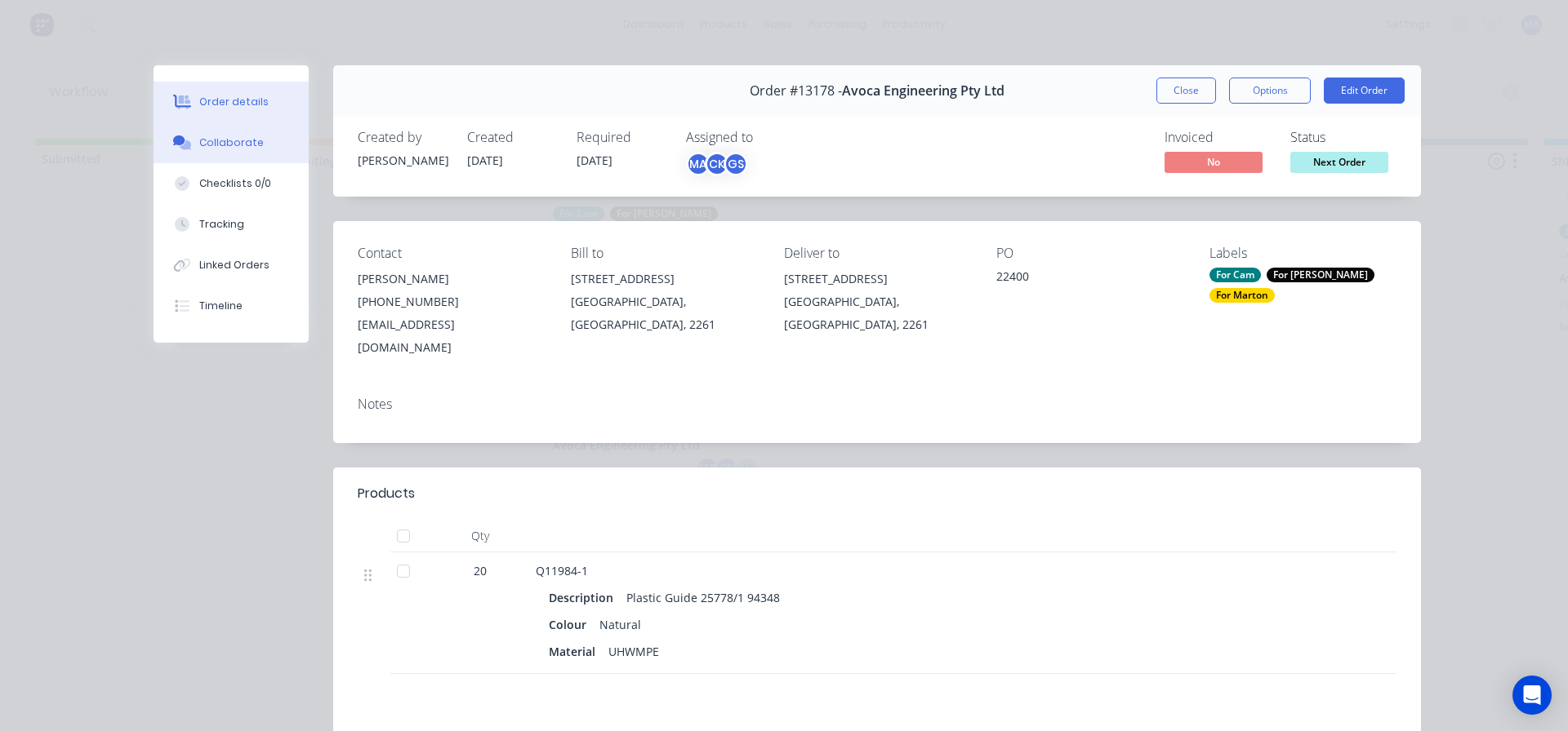
click at [228, 155] on button "Collaborate" at bounding box center [230, 142] width 155 height 41
